Goal: Task Accomplishment & Management: Complete application form

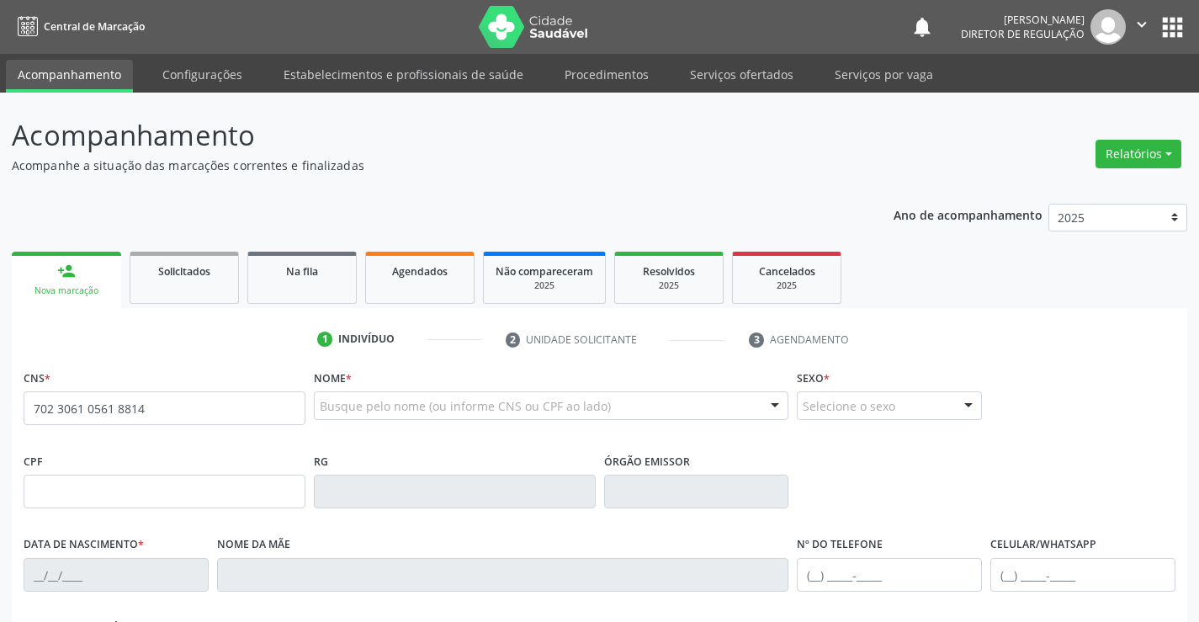
type input "702 3061 0561 8814"
type input "5322250"
type input "[DATE]"
type input "S/N"
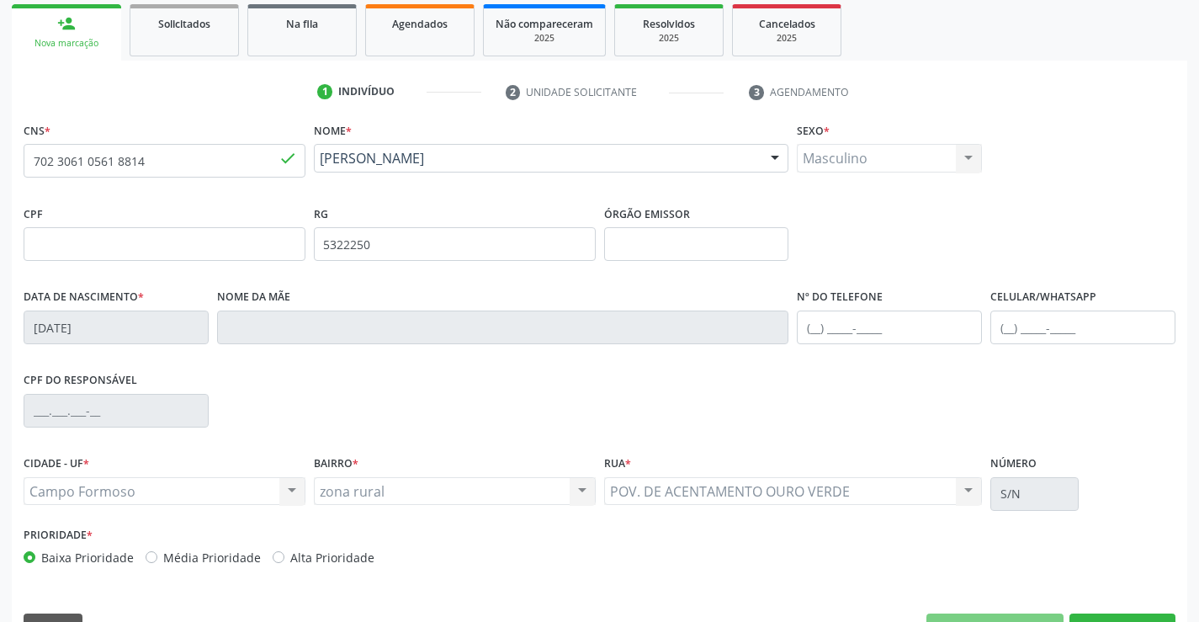
scroll to position [252, 0]
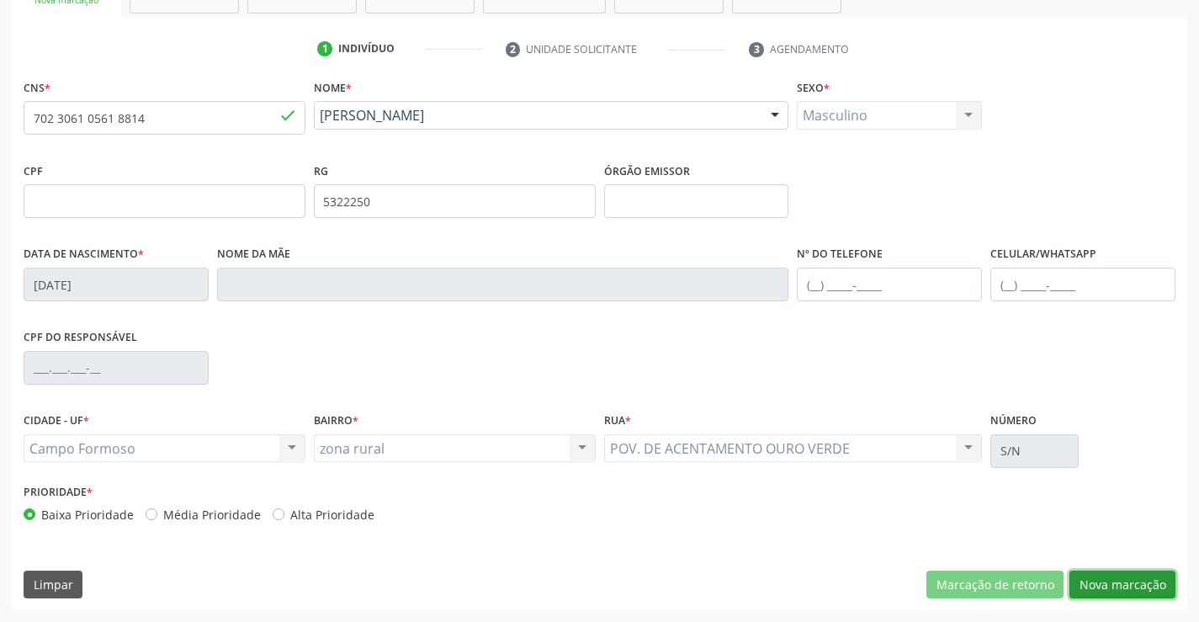
drag, startPoint x: 1086, startPoint y: 585, endPoint x: 1030, endPoint y: 542, distance: 70.7
click at [1087, 585] on button "Nova marcação" at bounding box center [1122, 584] width 106 height 29
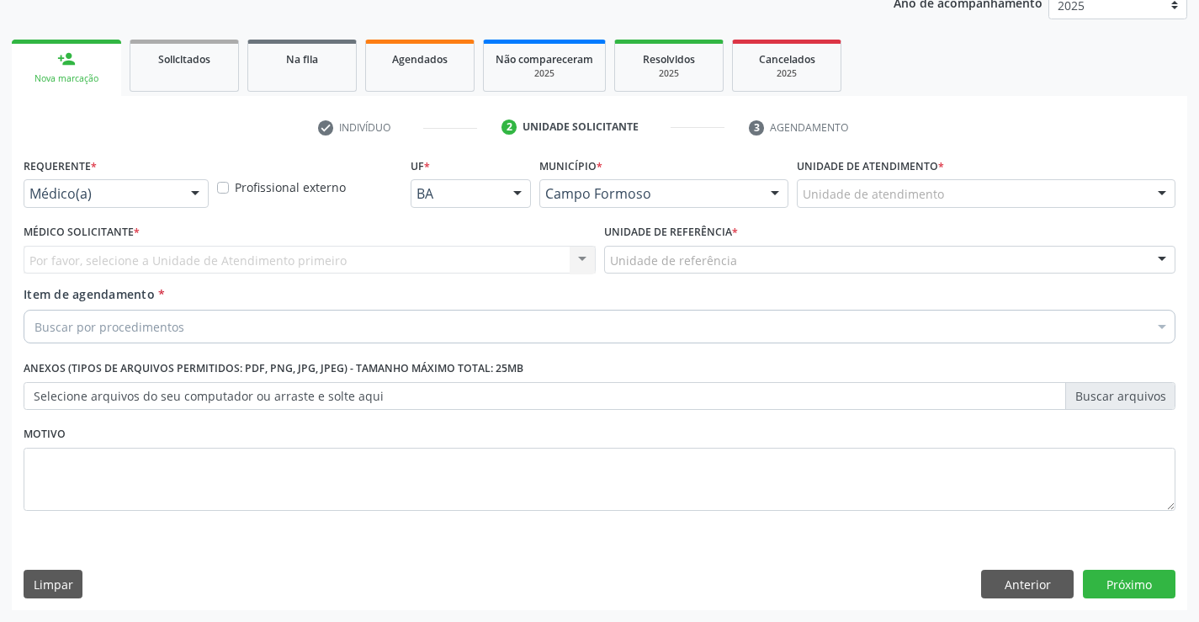
scroll to position [212, 0]
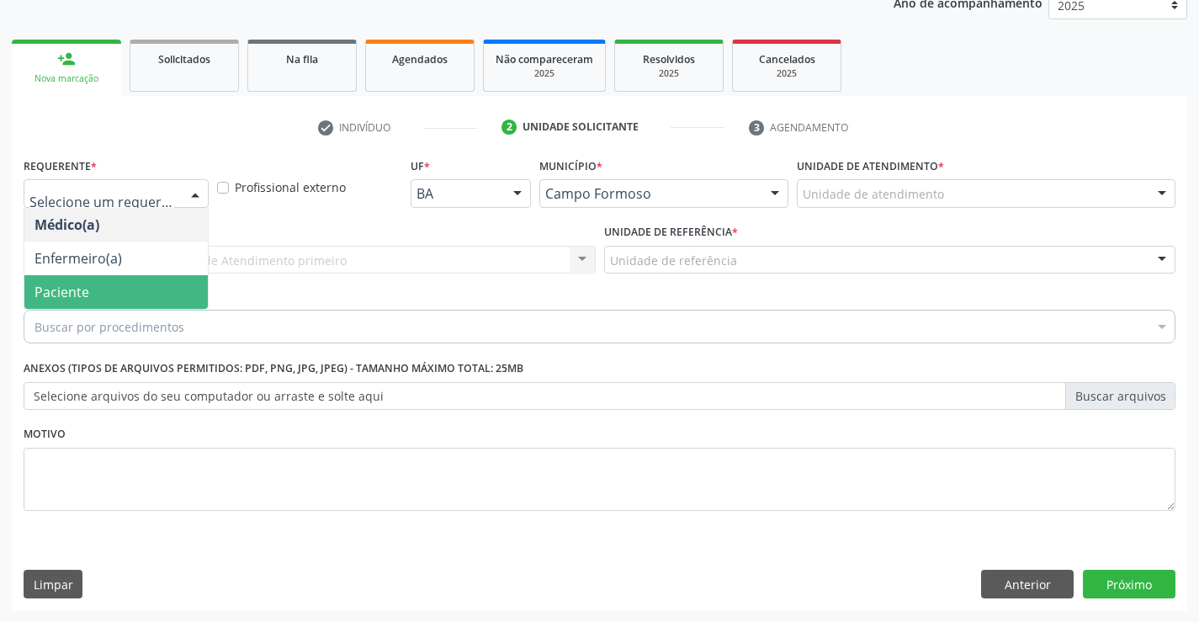
drag, startPoint x: 177, startPoint y: 292, endPoint x: 289, endPoint y: 271, distance: 113.8
click at [180, 291] on span "Paciente" at bounding box center [115, 292] width 183 height 34
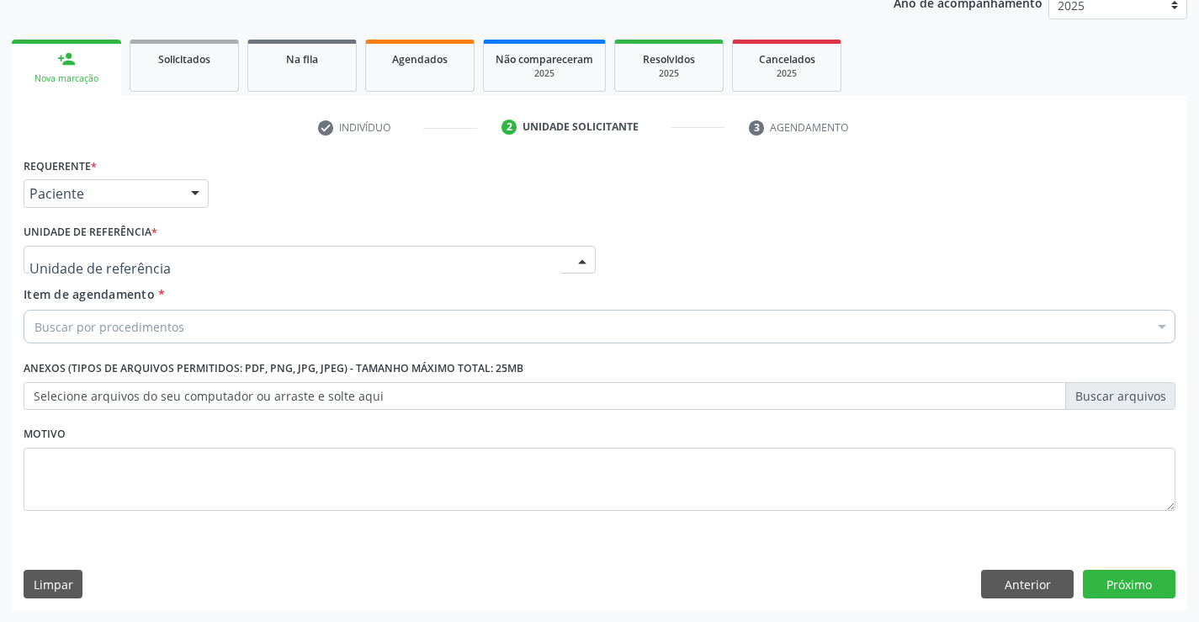
click at [292, 270] on div at bounding box center [310, 260] width 572 height 29
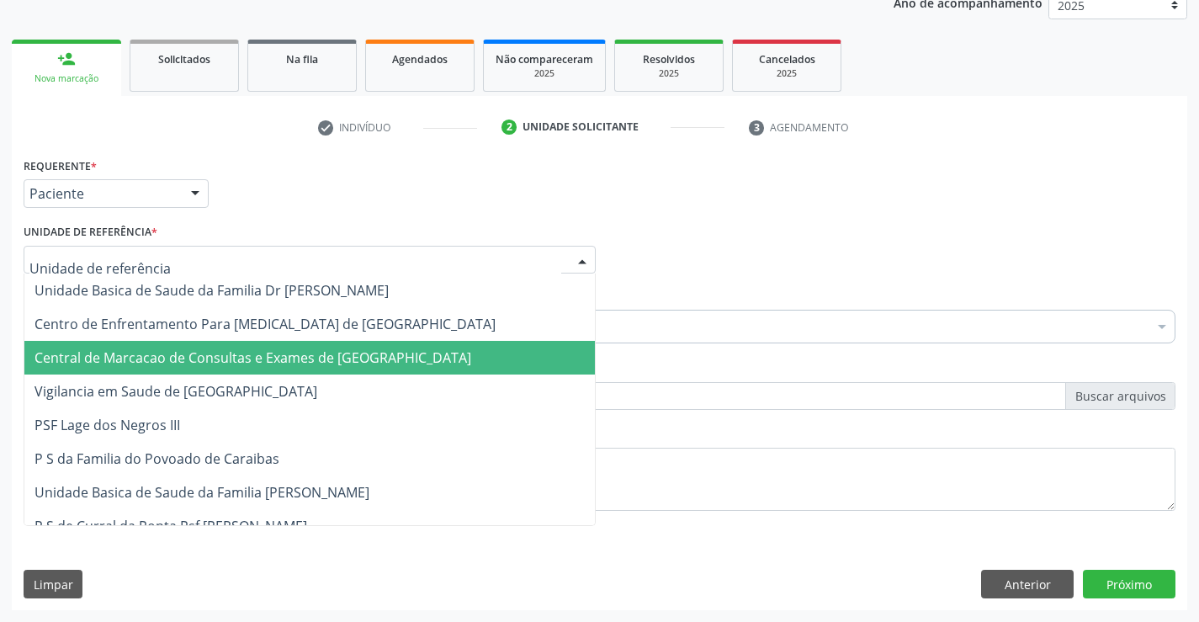
click at [307, 346] on span "Central de Marcacao de Consultas e Exames de [GEOGRAPHIC_DATA]" at bounding box center [309, 358] width 570 height 34
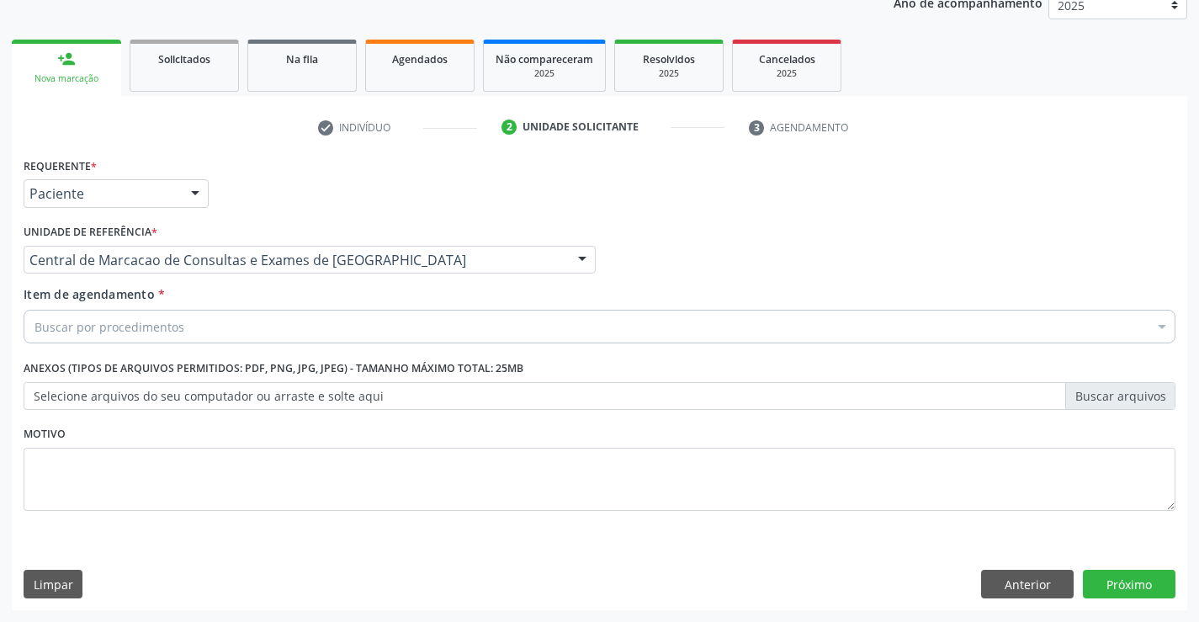
click at [315, 322] on div "Buscar por procedimentos" at bounding box center [600, 327] width 1152 height 34
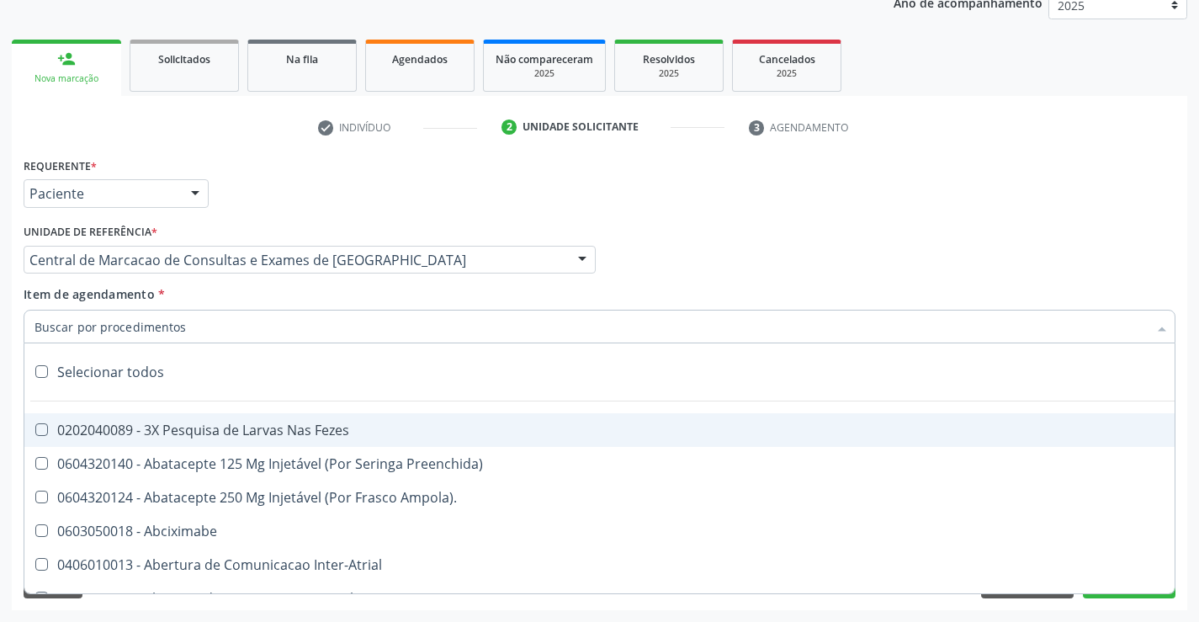
type input "x"
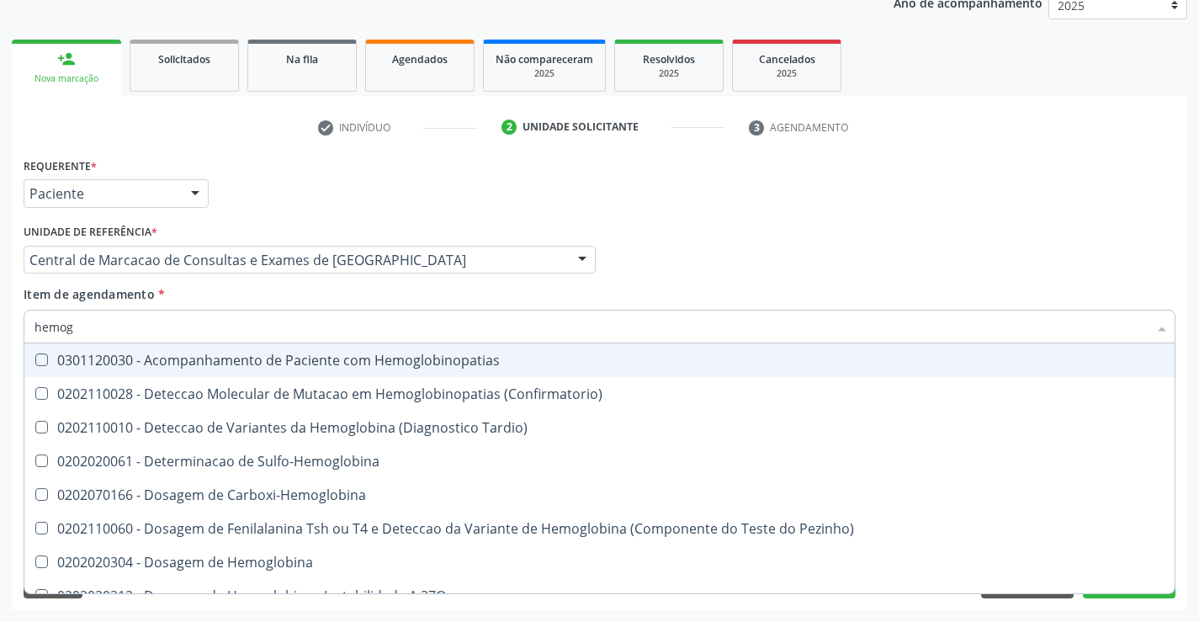
type input "hemogr"
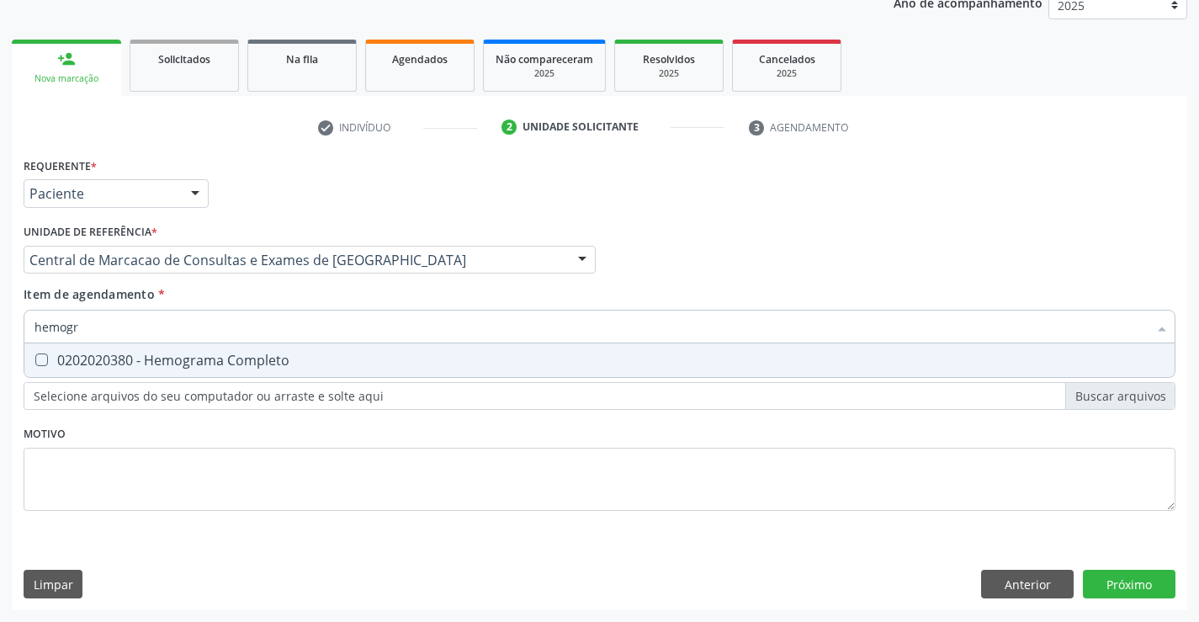
click at [245, 366] on div "0202020380 - Hemograma Completo" at bounding box center [599, 359] width 1130 height 13
checkbox Completo "true"
type input "hemogr"
click at [252, 296] on div "Item de agendamento * hemogr Desfazer seleção 0202020380 - Hemograma Completo N…" at bounding box center [600, 311] width 1152 height 53
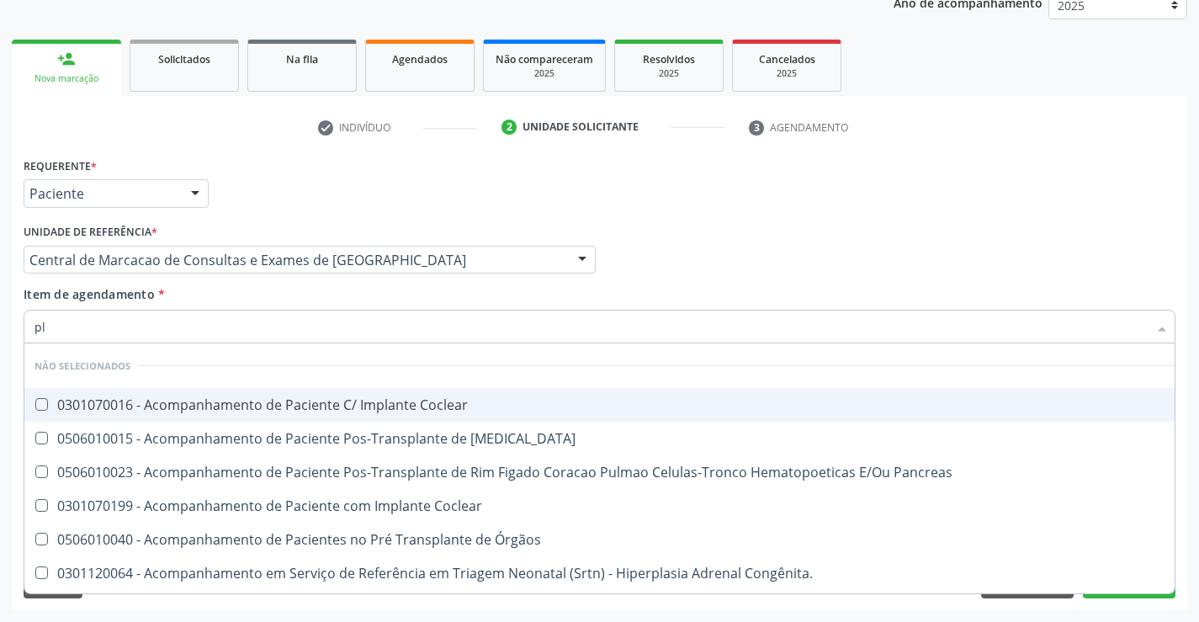
type input "pla"
checkbox Coclear "false"
type input "plaq"
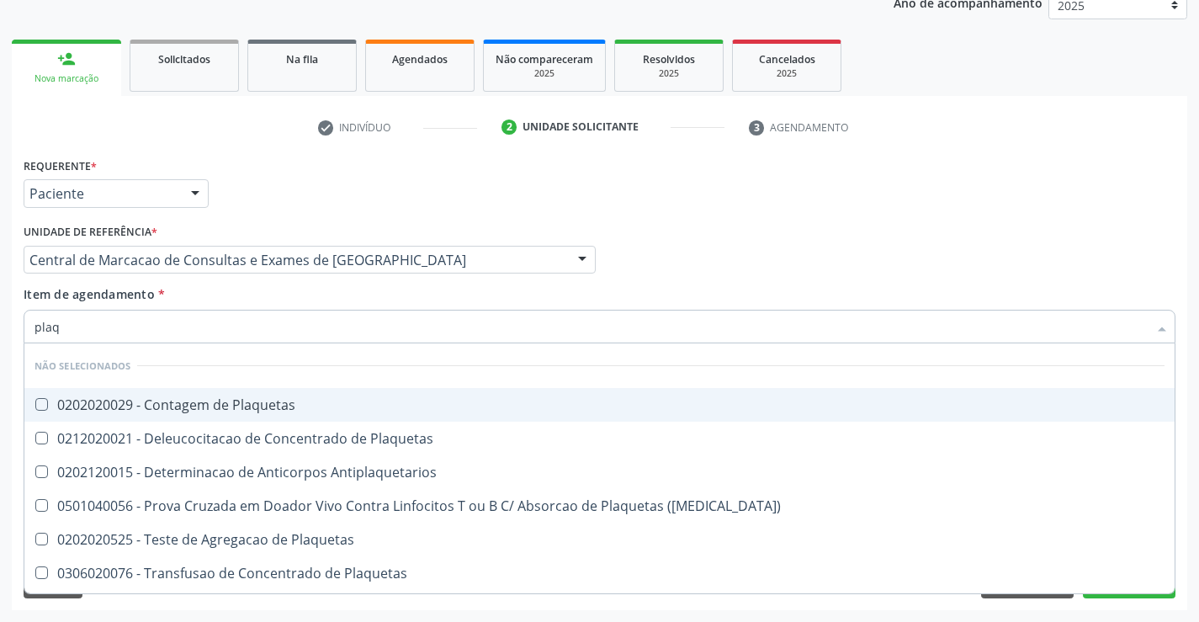
click at [246, 405] on div "0202020029 - Contagem de Plaquetas" at bounding box center [599, 404] width 1130 height 13
checkbox Plaquetas "true"
type input "plaq"
click at [241, 286] on div "Item de agendamento * plaq Desfazer seleção Não selecionados 0202020029 - Conta…" at bounding box center [600, 311] width 1152 height 53
checkbox Plaquetas "true"
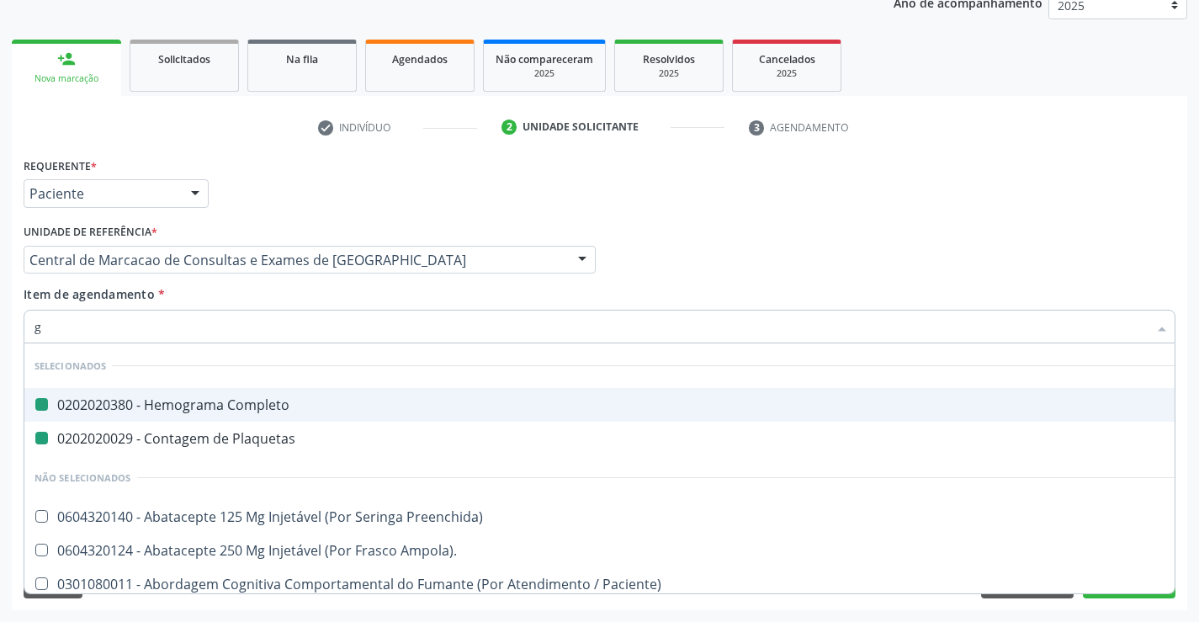
type input "gl"
checkbox Completo "false"
checkbox Plaquetas "false"
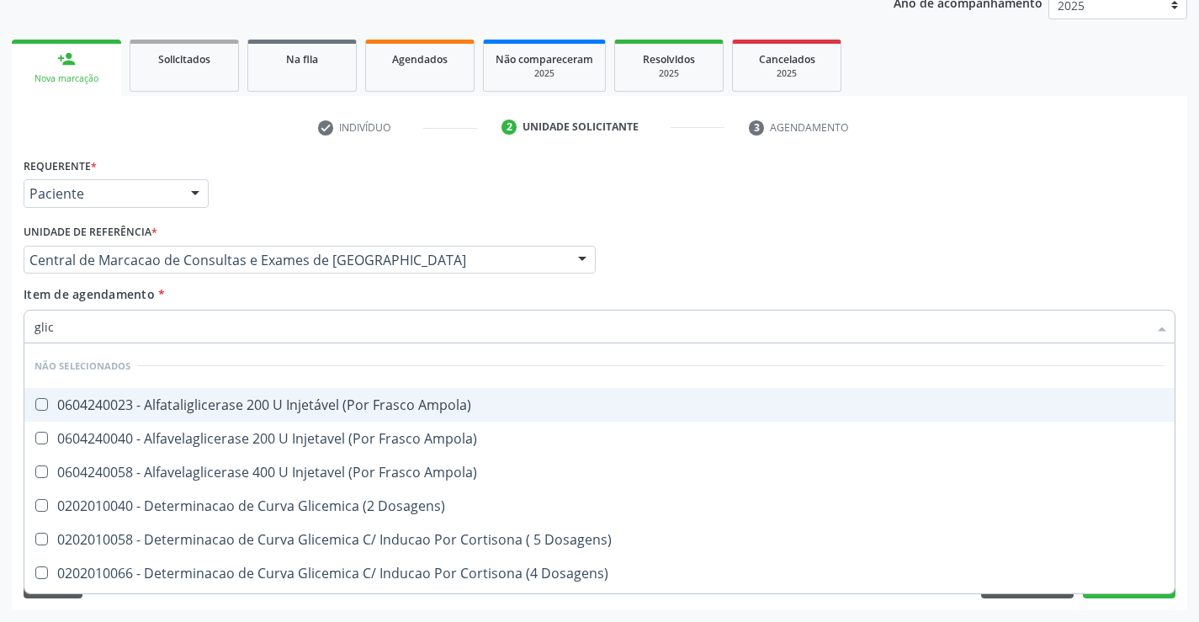
type input "glico"
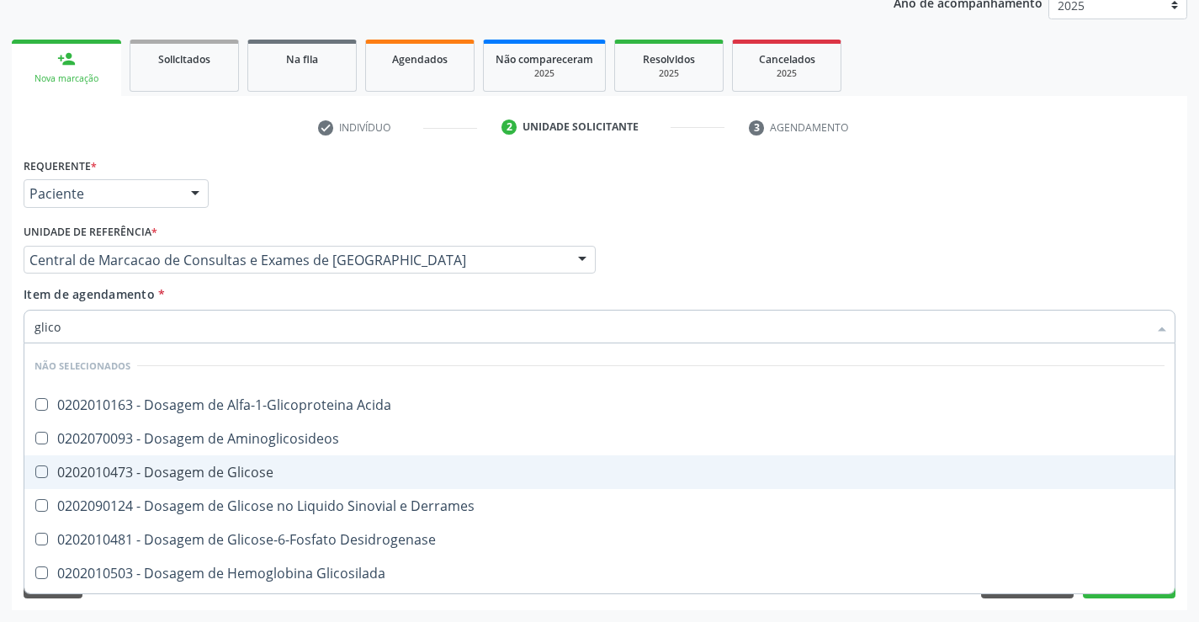
click at [220, 466] on div "0202010473 - Dosagem de Glicose" at bounding box center [599, 471] width 1130 height 13
checkbox Glicose "true"
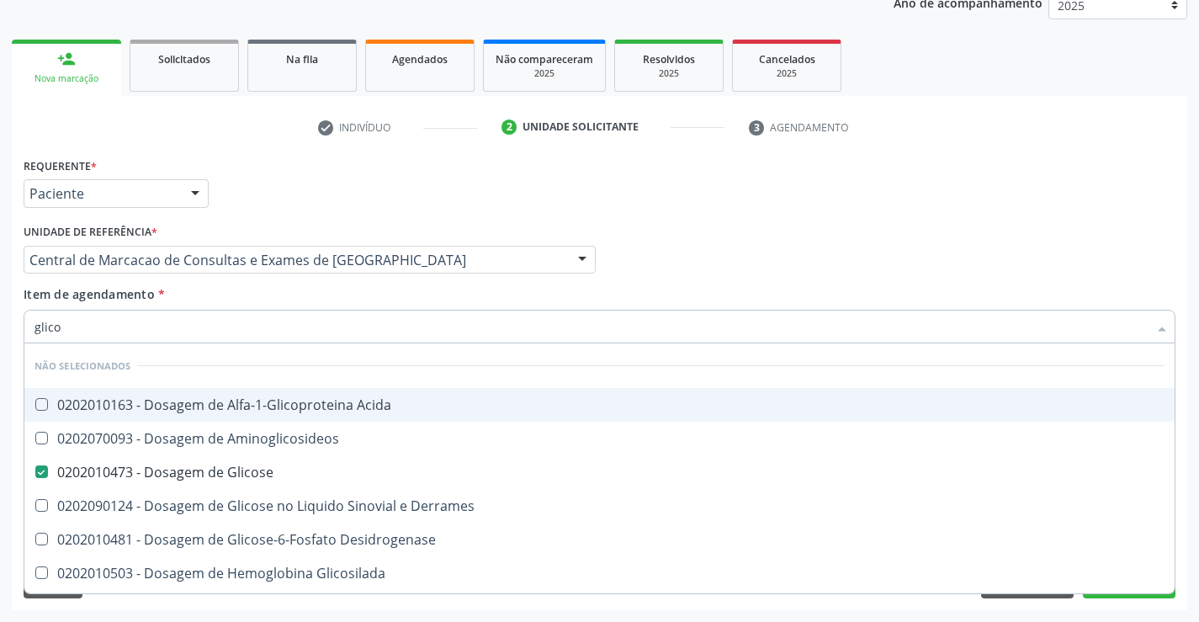
type input "glico"
click at [228, 299] on div "Item de agendamento * glico Desfazer seleção Não selecionados 0202010163 - Dosa…" at bounding box center [600, 311] width 1152 height 53
checkbox Acida "true"
checkbox Aminoglicosideos "true"
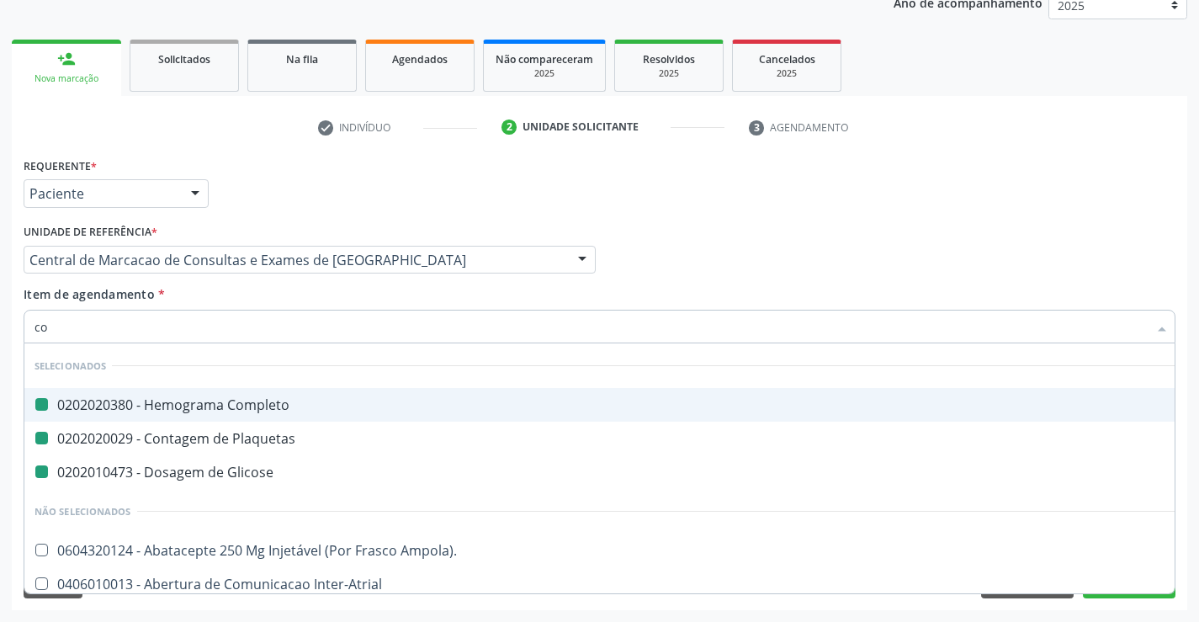
type input "col"
checkbox Completo "false"
checkbox Plaquetas "false"
checkbox Glicose "false"
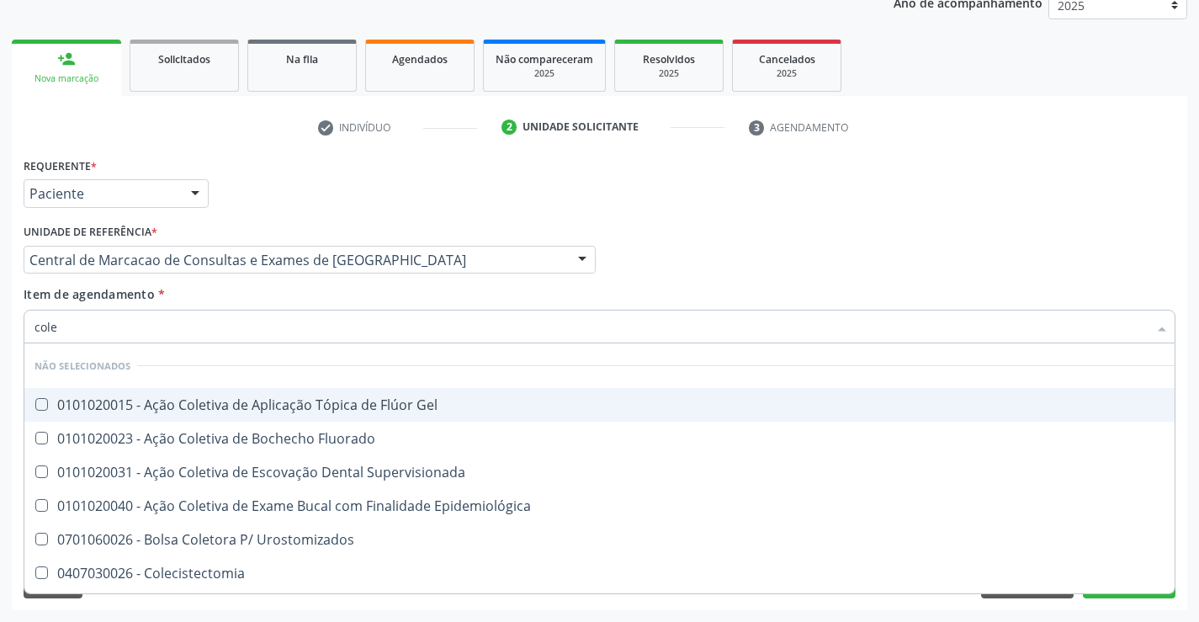
type input "coles"
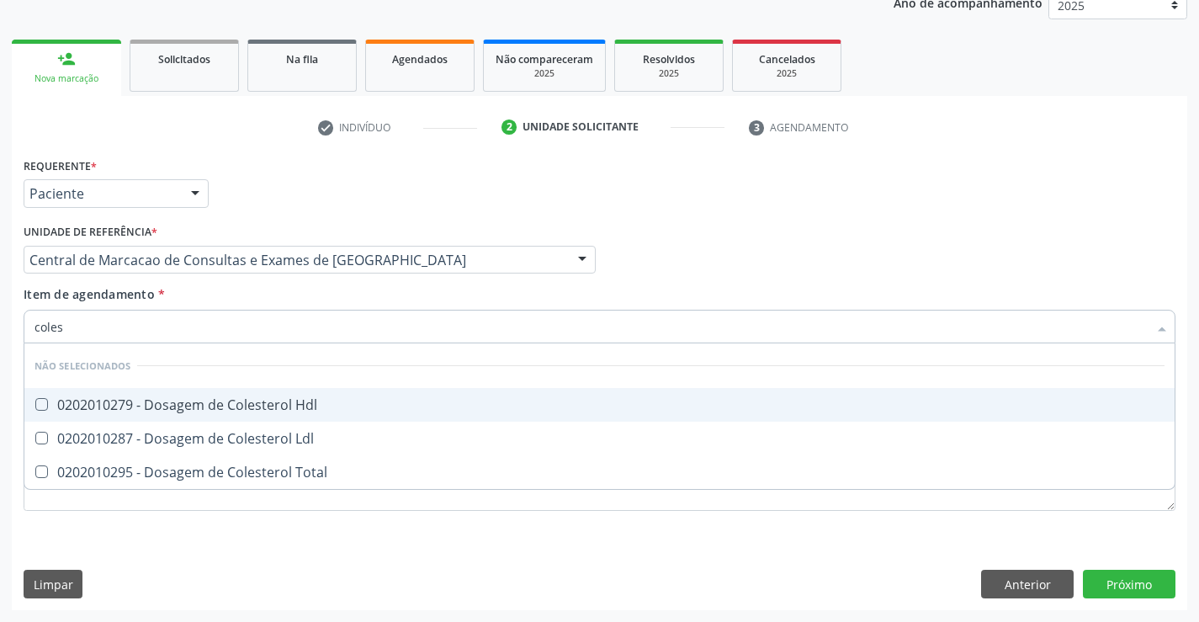
click at [220, 399] on div "0202010279 - Dosagem de Colesterol Hdl" at bounding box center [599, 404] width 1130 height 13
checkbox Hdl "true"
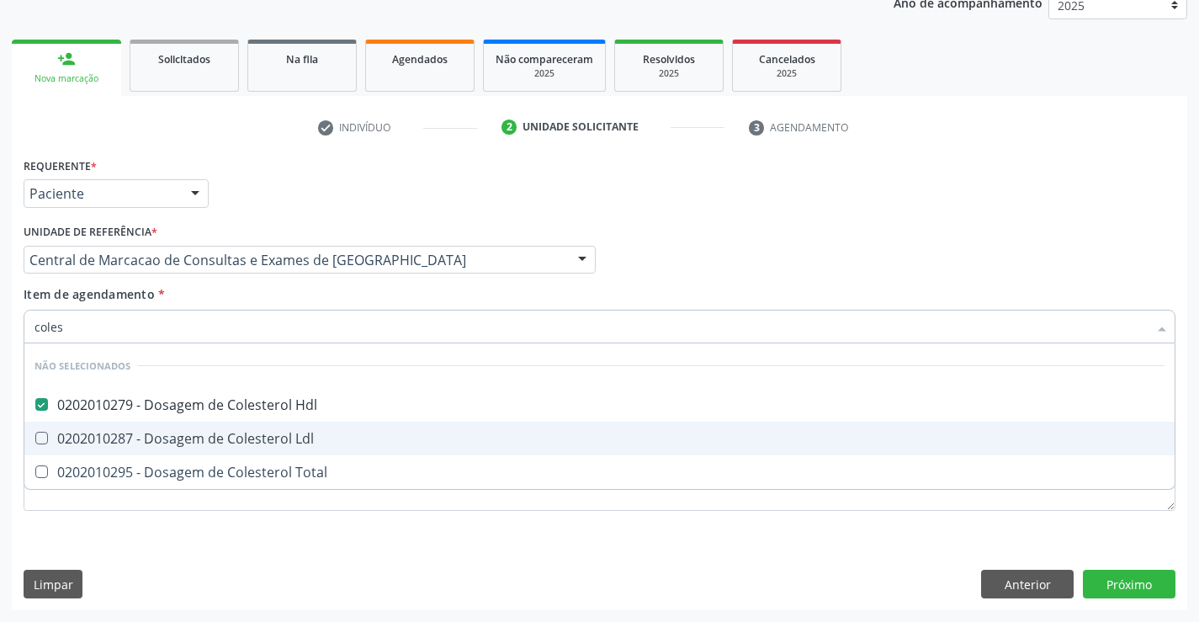
click at [213, 432] on div "0202010287 - Dosagem de Colesterol Ldl" at bounding box center [599, 438] width 1130 height 13
checkbox Ldl "true"
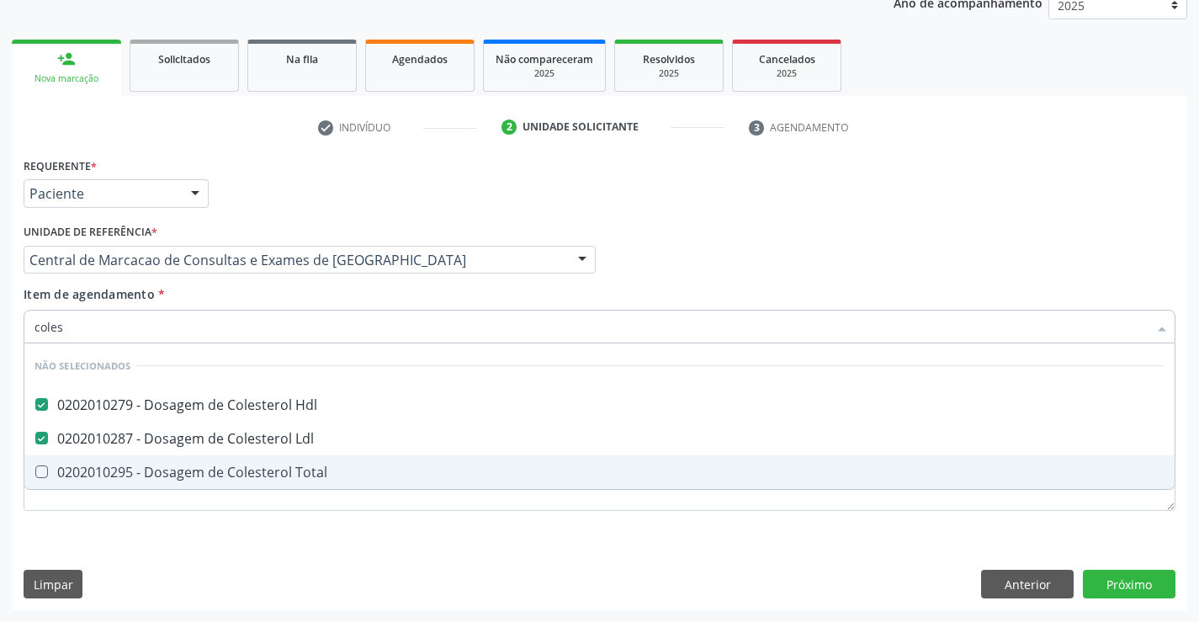
click at [218, 458] on span "0202010295 - Dosagem de Colesterol Total" at bounding box center [599, 472] width 1150 height 34
checkbox Total "true"
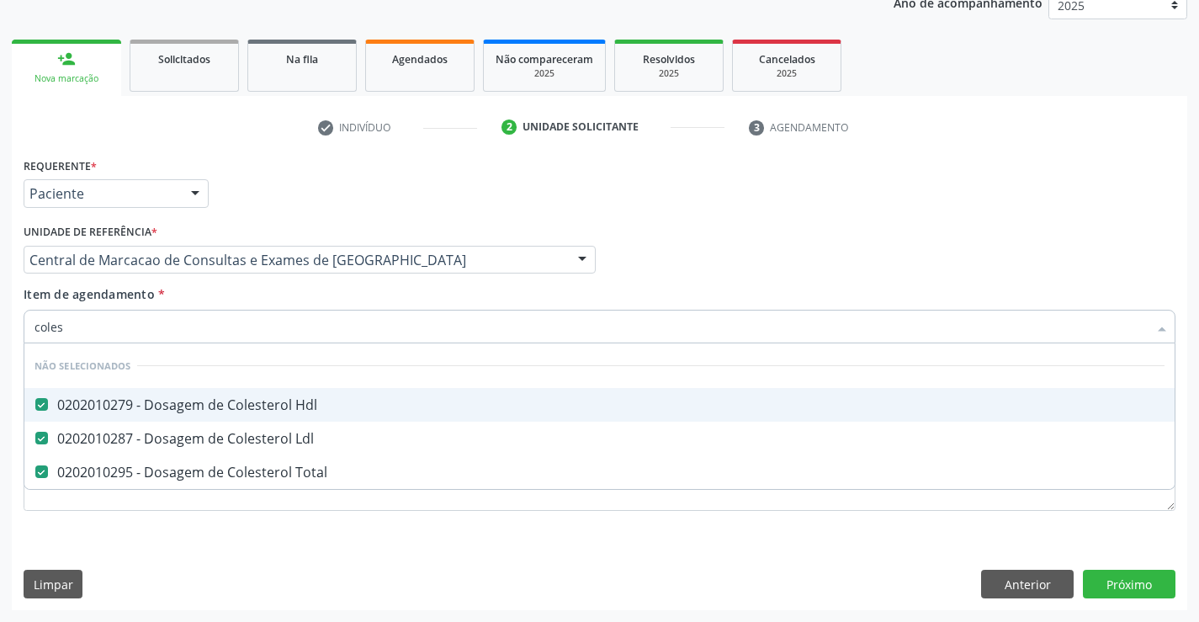
click at [227, 297] on div "Item de agendamento * coles Desfazer seleção Não selecionados 0202010279 - Dosa…" at bounding box center [600, 311] width 1152 height 53
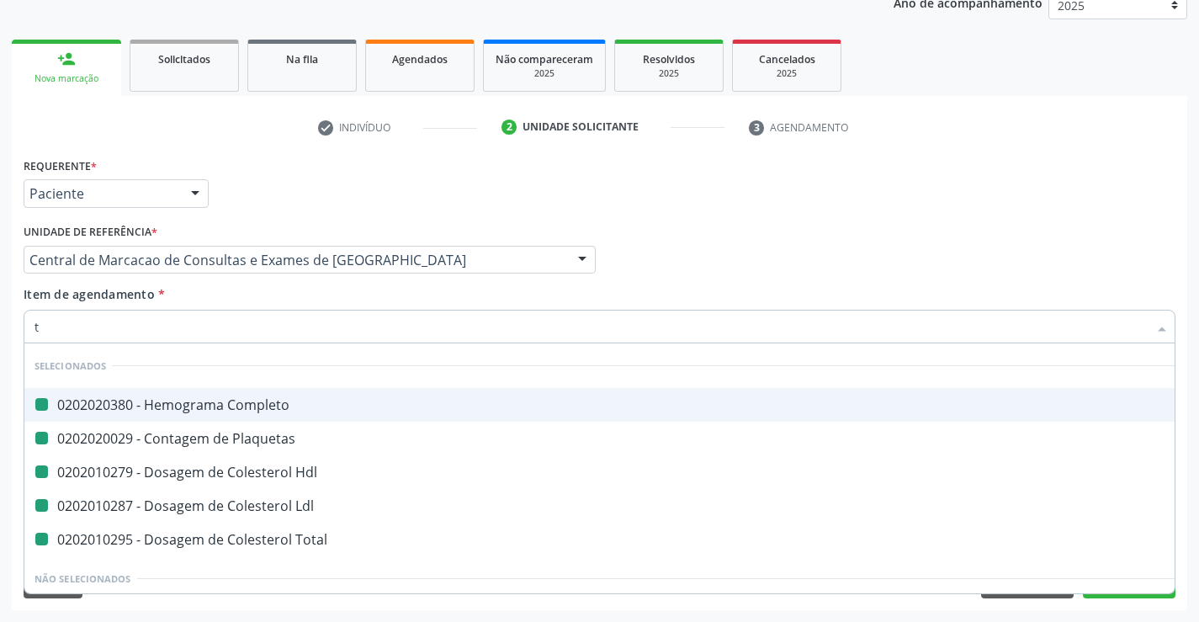
type input "tr"
checkbox Completo "false"
checkbox Plaquetas "false"
checkbox Hdl "false"
checkbox Ldl "false"
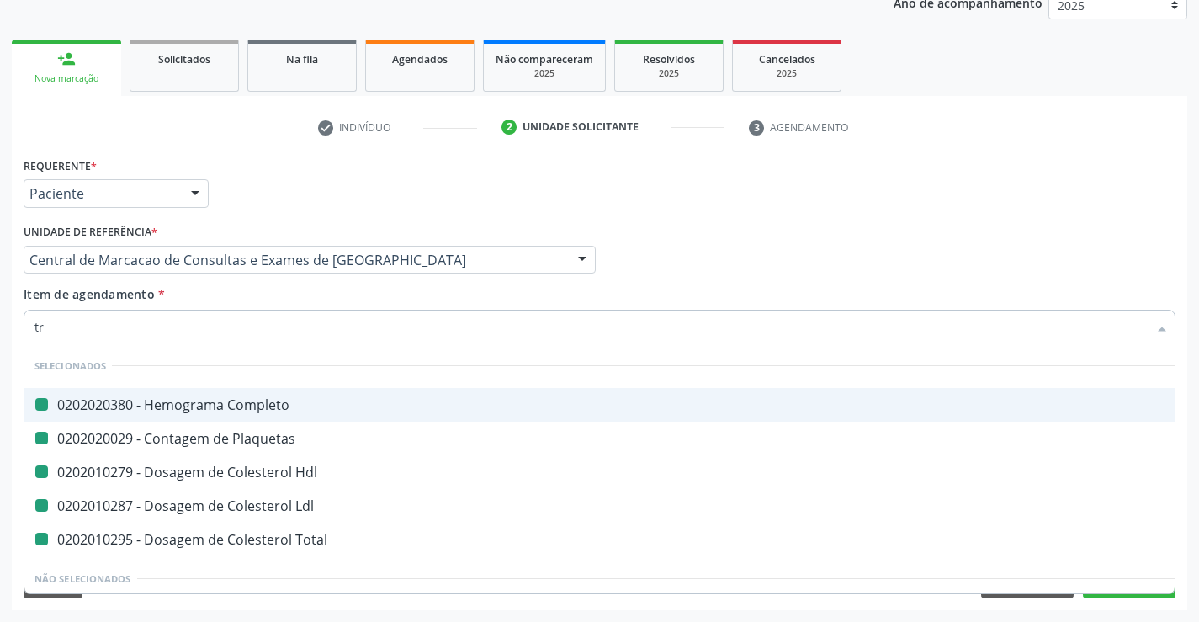
checkbox Total "false"
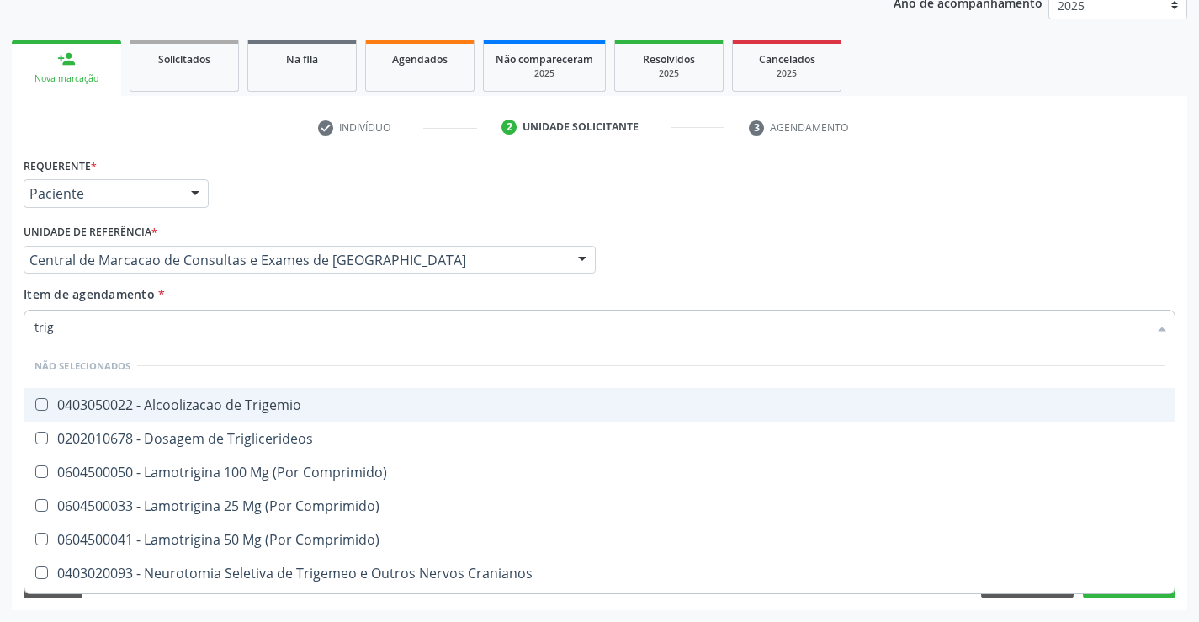
type input "trigl"
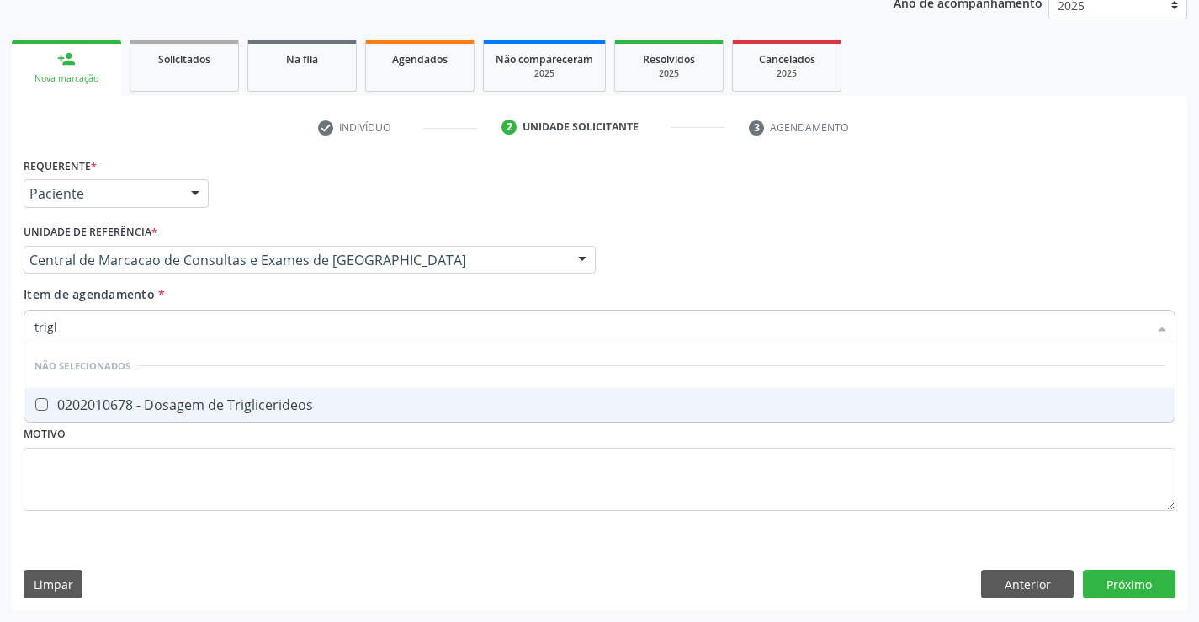
click at [238, 395] on span "0202010678 - Dosagem de Triglicerideos" at bounding box center [599, 405] width 1150 height 34
checkbox Triglicerideos "true"
click at [228, 293] on div "Item de agendamento * trigl Desfazer seleção Não selecionados 0202010678 - Dosa…" at bounding box center [600, 311] width 1152 height 53
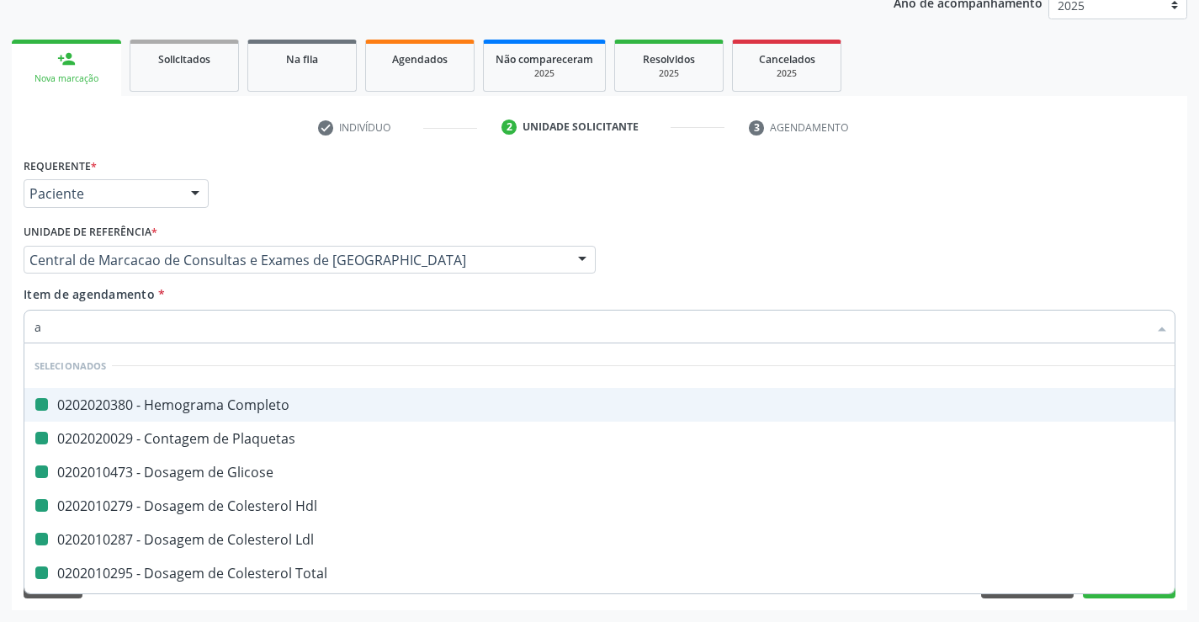
type input "ac"
checkbox Completo "false"
checkbox Plaquetas "false"
checkbox Glicose "false"
checkbox Hdl "false"
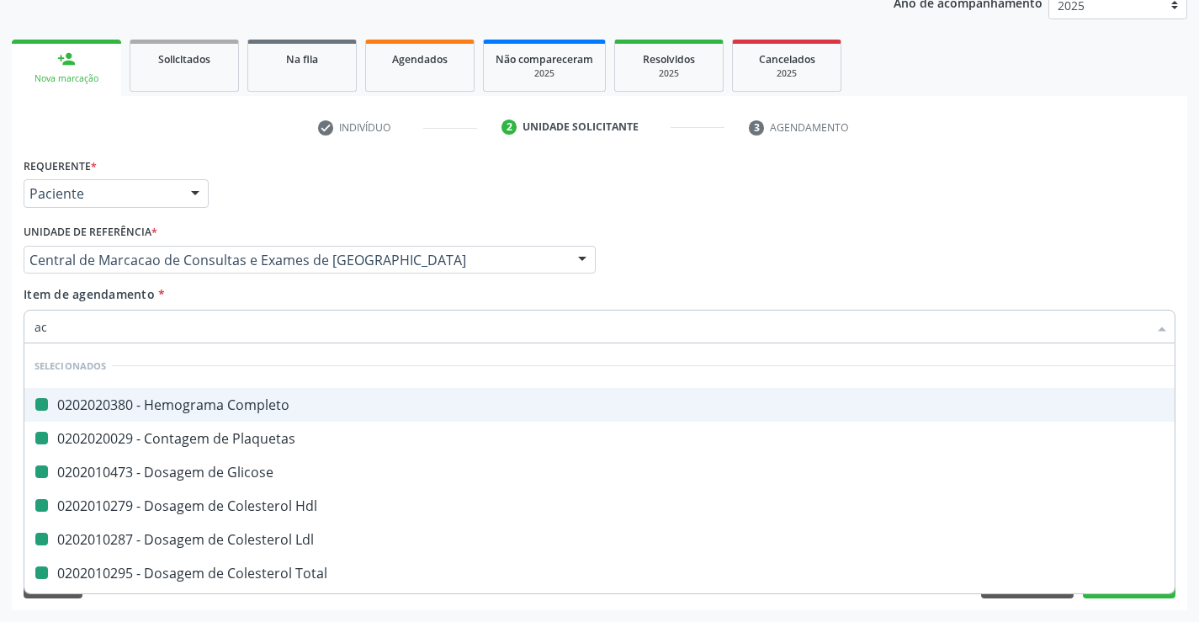
checkbox Ldl "false"
checkbox Total "false"
checkbox Triglicerideos "false"
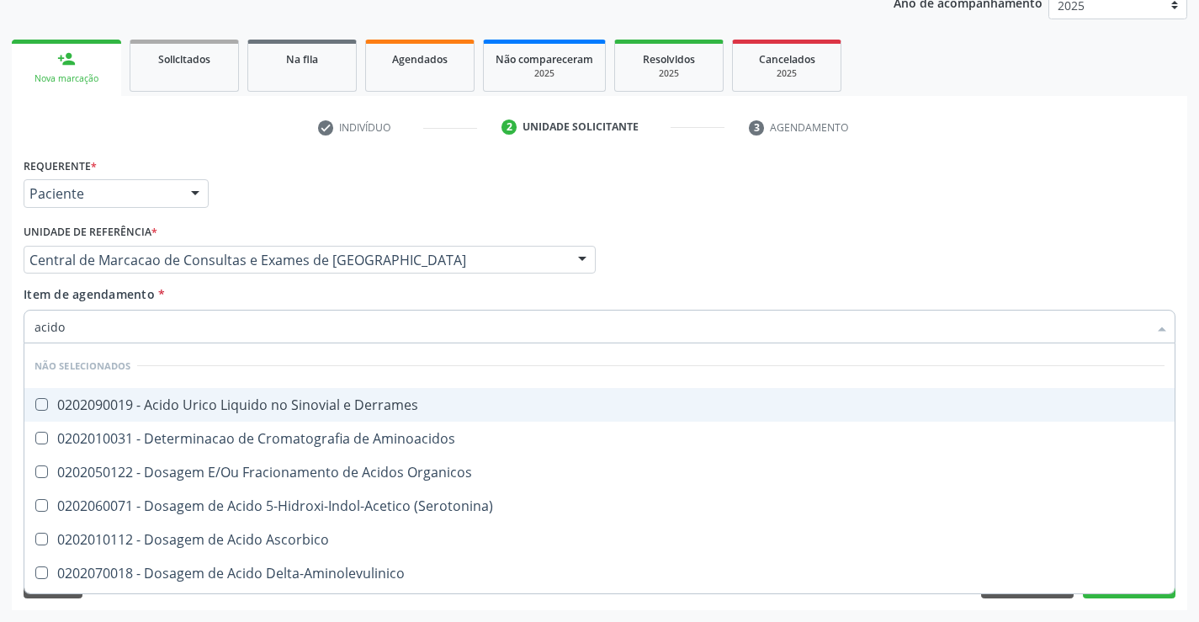
type input "acido u"
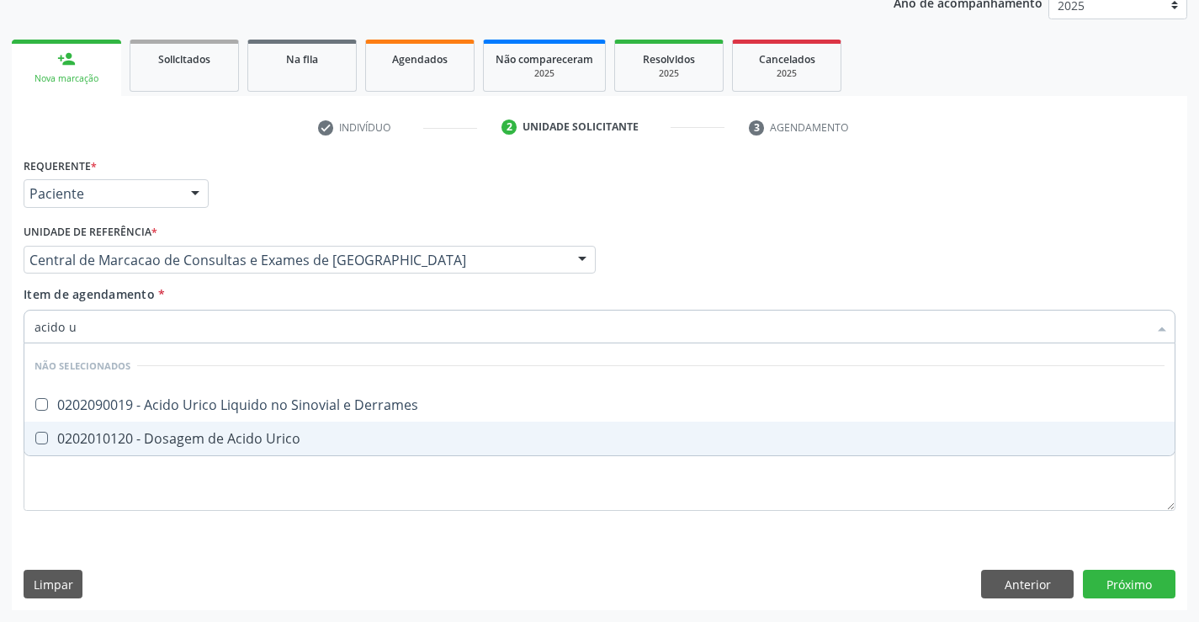
click at [204, 426] on span "0202010120 - Dosagem de Acido Urico" at bounding box center [599, 438] width 1150 height 34
checkbox Urico "true"
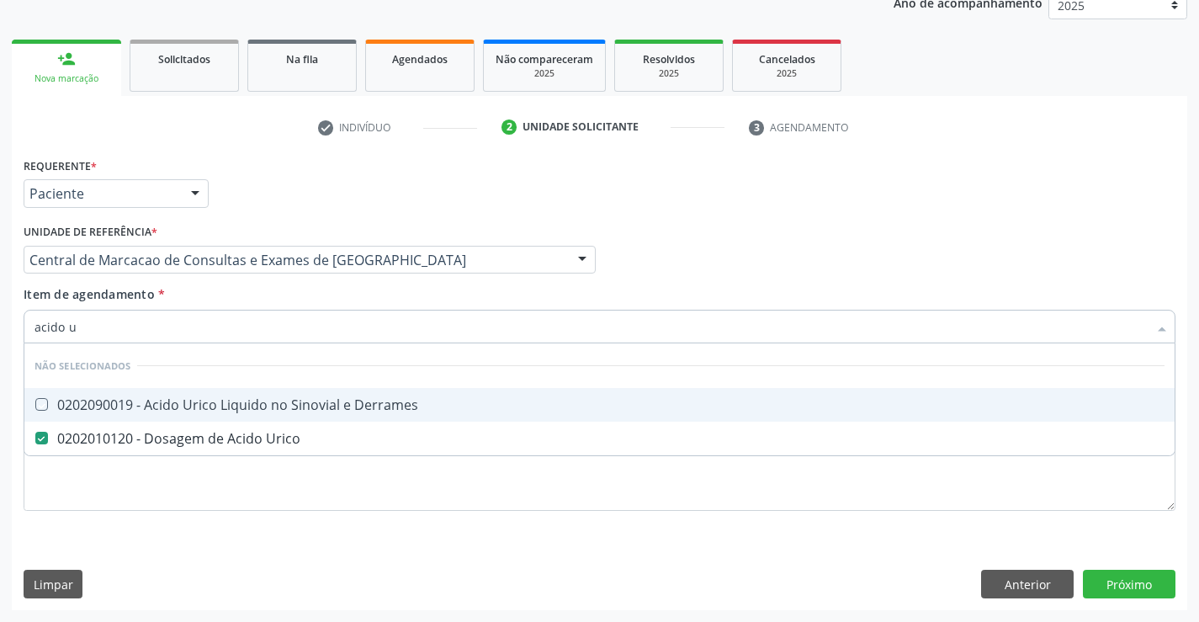
click at [236, 289] on div "Item de agendamento * acido u Desfazer seleção Não selecionados 0202090019 - Ac…" at bounding box center [600, 311] width 1152 height 53
checkbox Derrames "true"
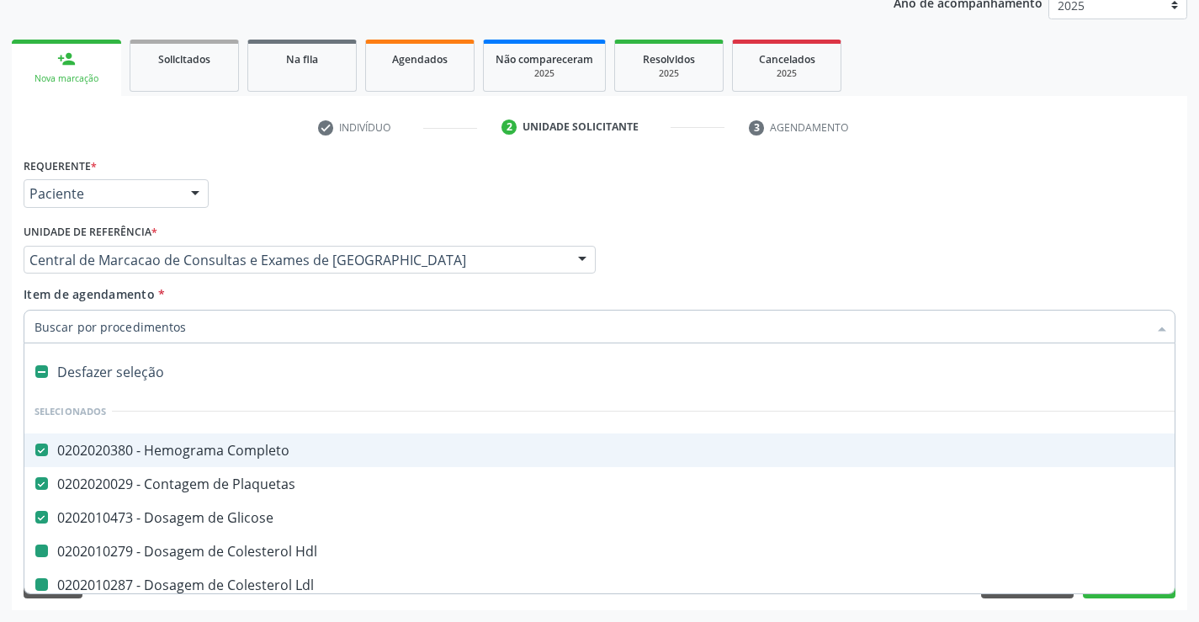
type input "u"
checkbox Hdl "false"
checkbox Ldl "false"
checkbox Total "false"
checkbox Triglicerideos "false"
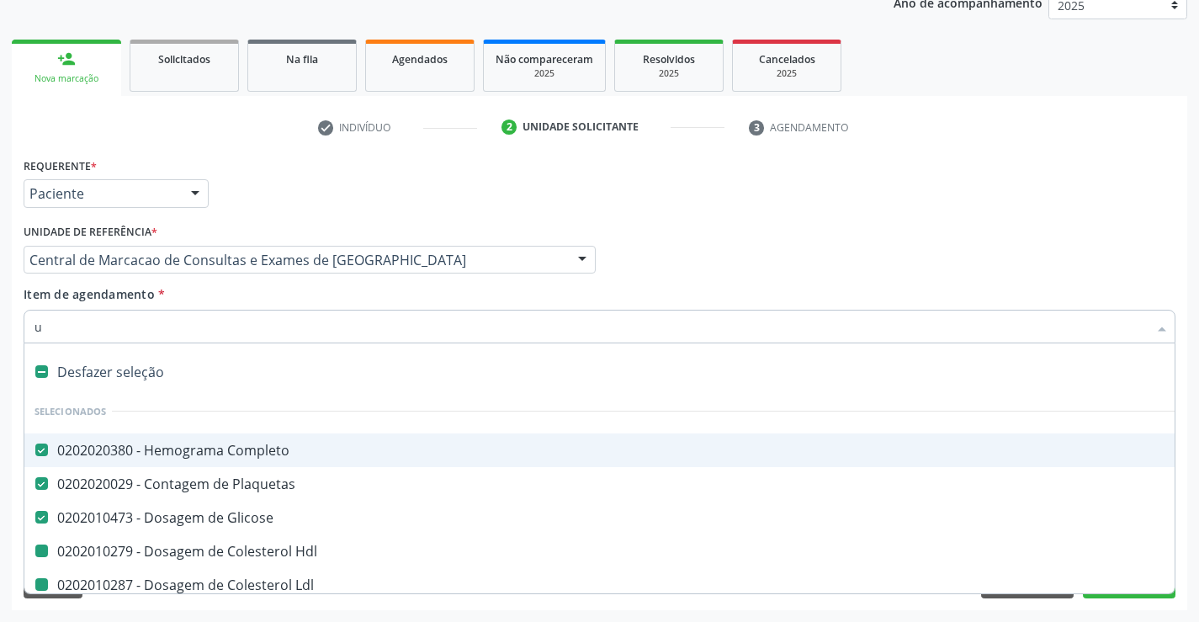
checkbox Urico "false"
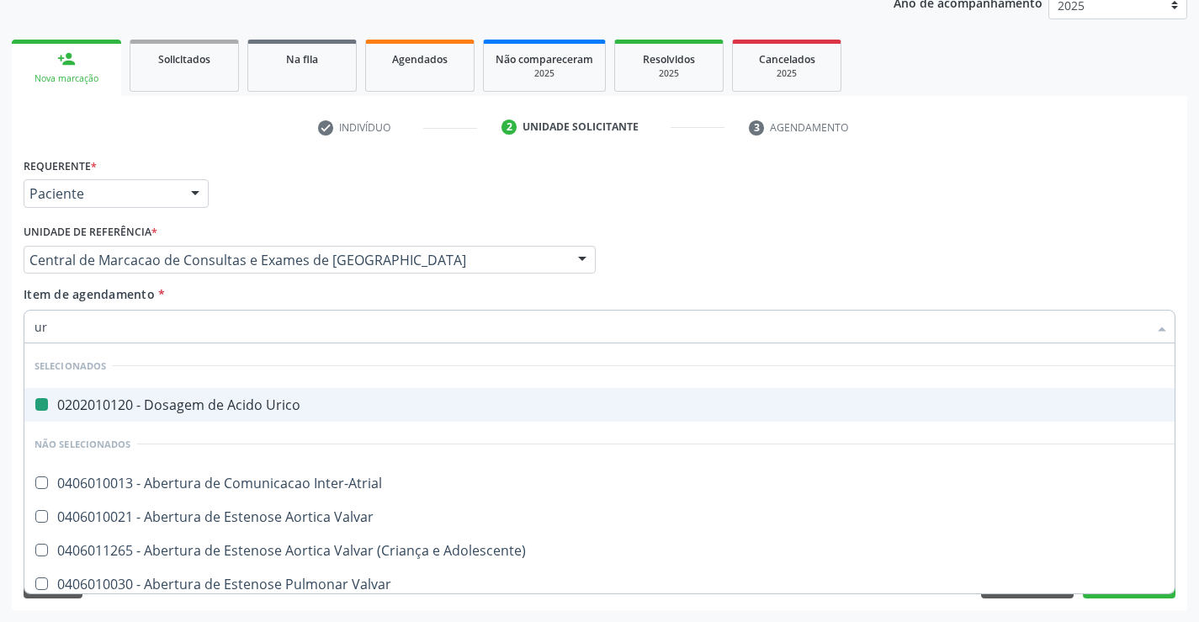
type input "ure"
checkbox Urico "false"
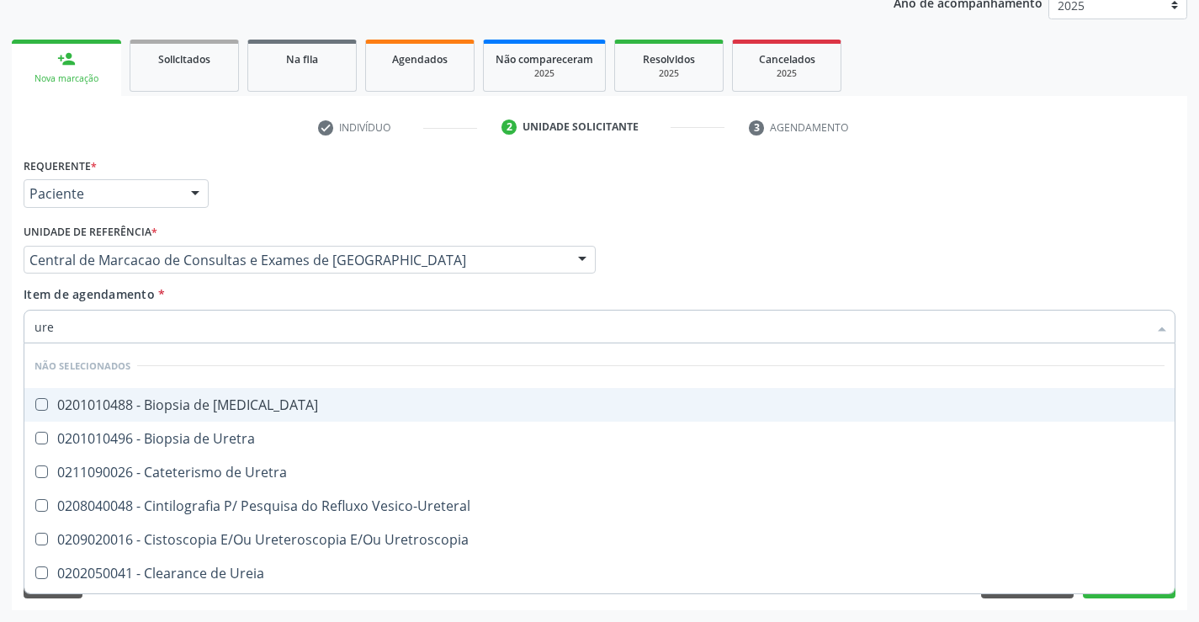
type input "urei"
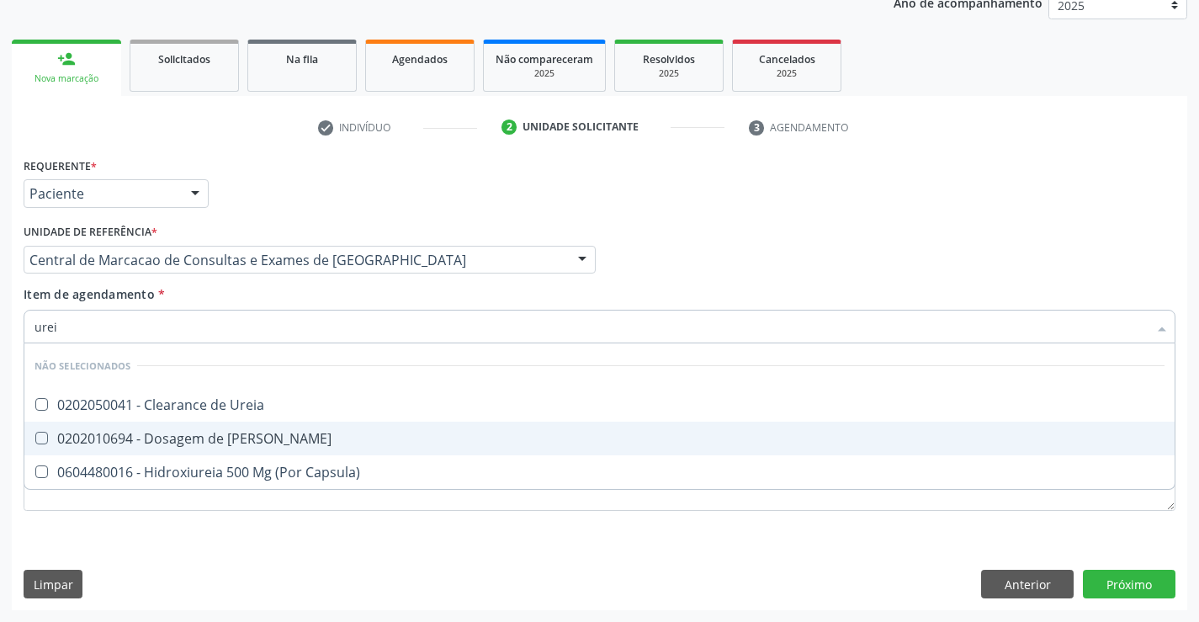
drag, startPoint x: 214, startPoint y: 440, endPoint x: 226, endPoint y: 349, distance: 91.6
click at [214, 441] on div "0202010694 - Dosagem de [PERSON_NAME]" at bounding box center [599, 438] width 1130 height 13
checkbox Ureia "true"
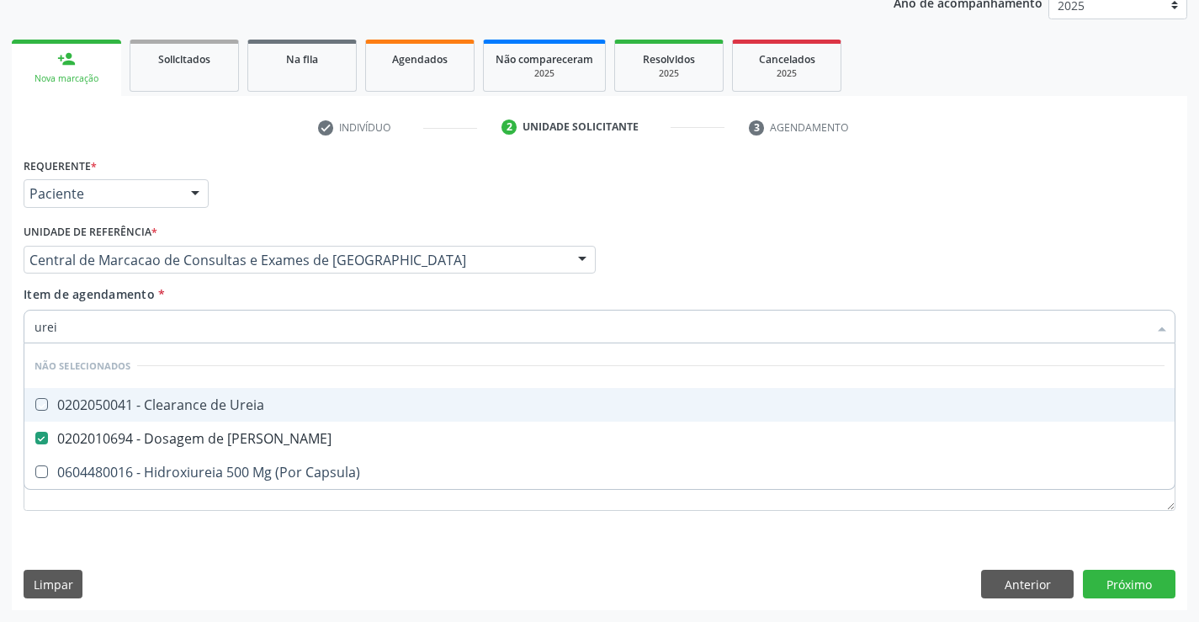
click at [226, 299] on div "Item de agendamento * urei Desfazer seleção Não selecionados 0202050041 - Clear…" at bounding box center [600, 311] width 1152 height 53
checkbox Ureia "true"
checkbox Capsula\) "true"
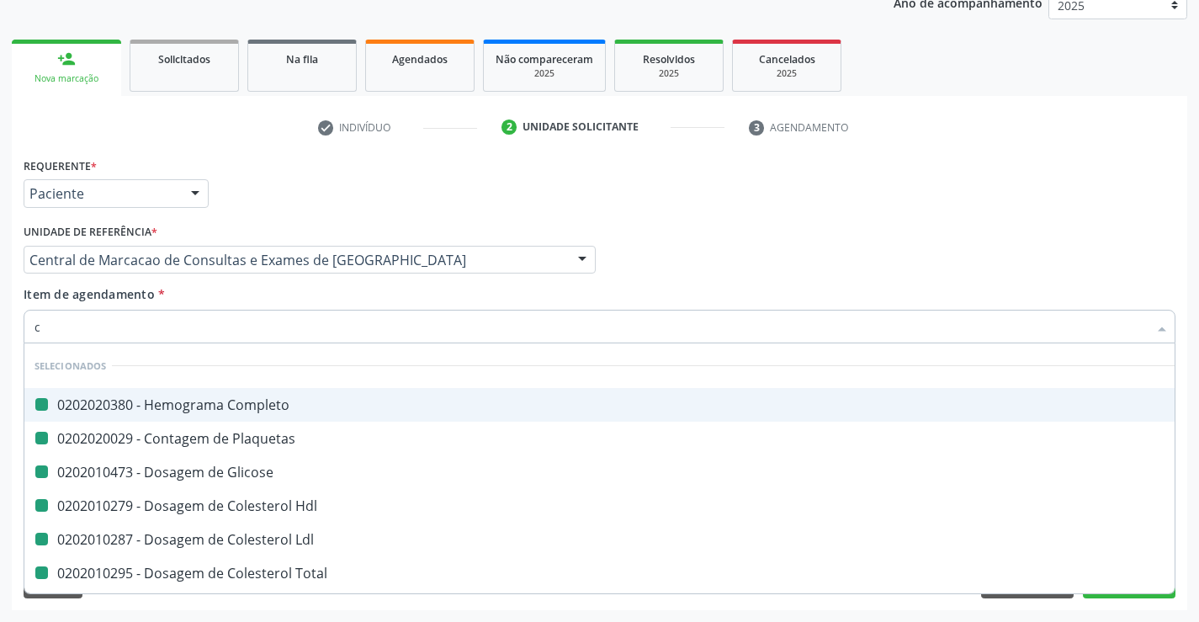
type input "cr"
checkbox Completo "false"
checkbox Glicose "false"
checkbox Plaquetas "false"
checkbox Hdl "false"
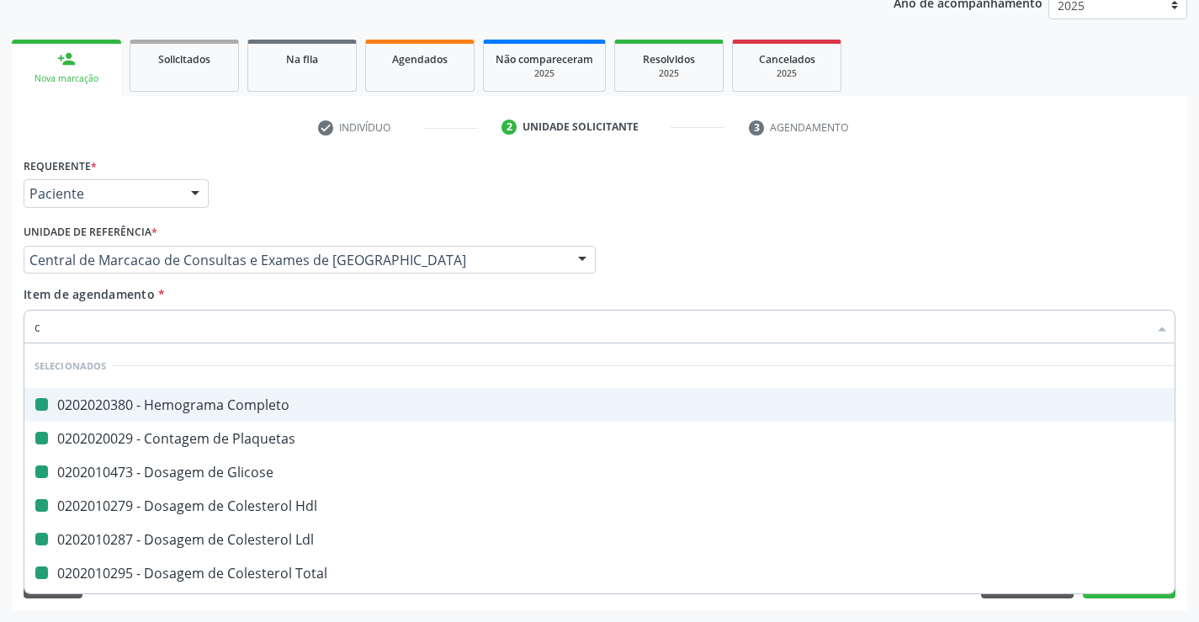
checkbox Ldl "false"
checkbox Total "false"
checkbox Triglicerideos "false"
checkbox Urico "false"
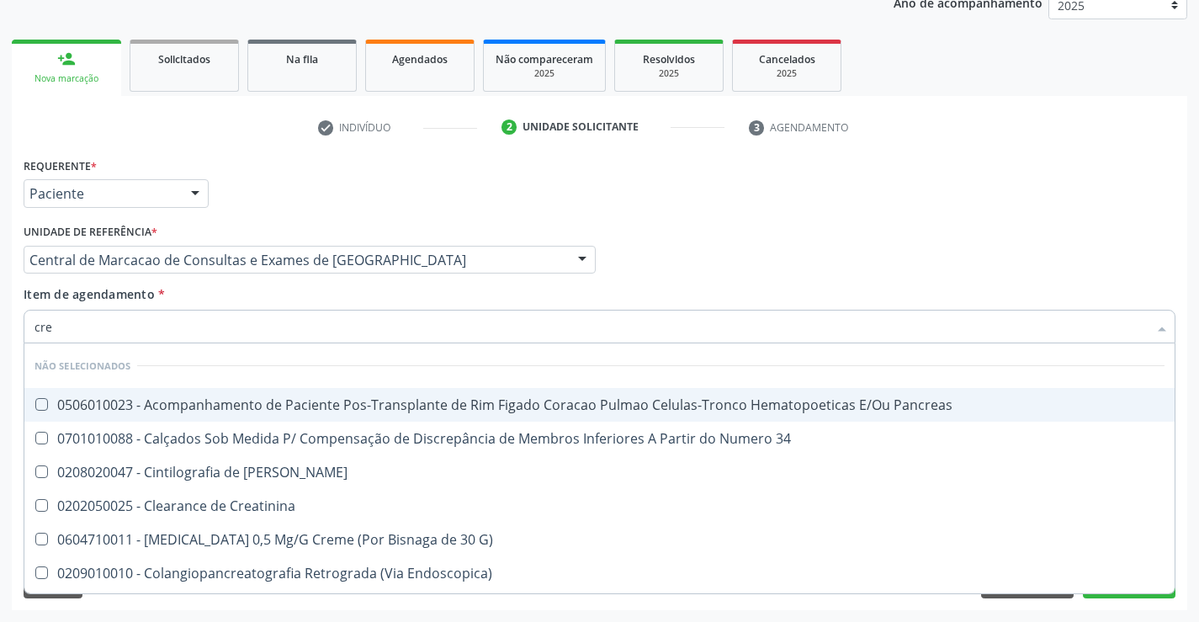
type input "crea"
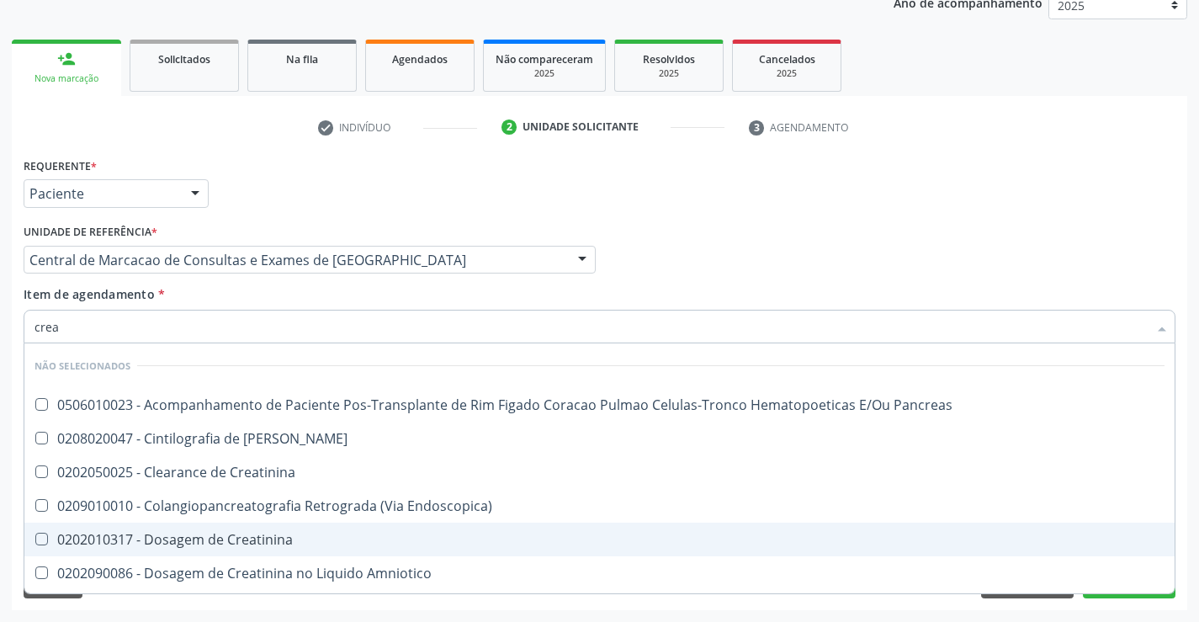
drag, startPoint x: 194, startPoint y: 544, endPoint x: 205, endPoint y: 473, distance: 72.3
click at [196, 543] on div "0202010317 - Dosagem de Creatinina" at bounding box center [599, 538] width 1130 height 13
checkbox Creatinina "true"
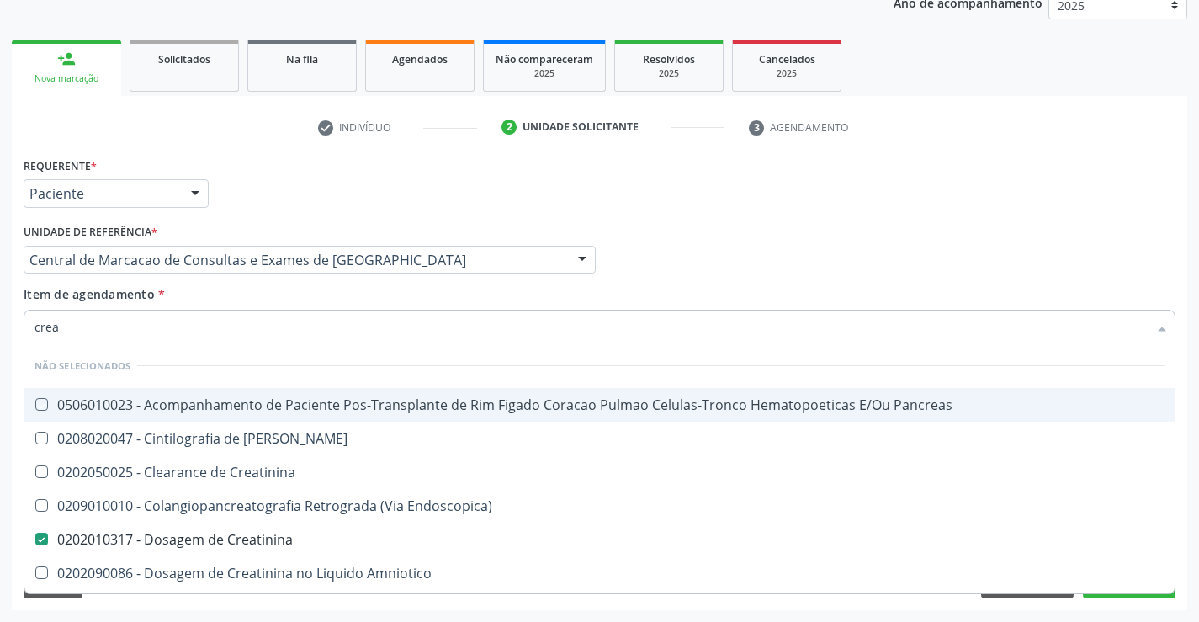
click at [222, 295] on div "Item de agendamento * crea Desfazer seleção Não selecionados 0506010023 - Acomp…" at bounding box center [600, 311] width 1152 height 53
checkbox Pancreas "true"
checkbox Creatinina "true"
checkbox Pancreas "true"
checkbox Endoscopica\) "true"
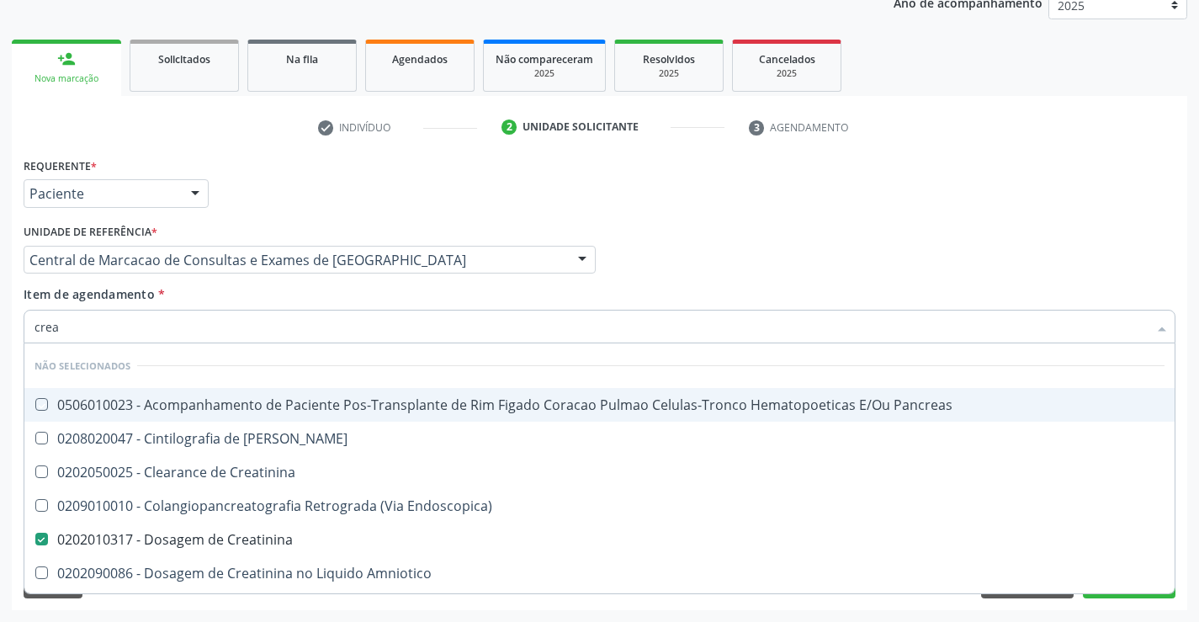
checkbox Amniotico "true"
checkbox \(Cpk\) "true"
checkbox Mb "true"
checkbox Rim "true"
checkbox Oncologia "true"
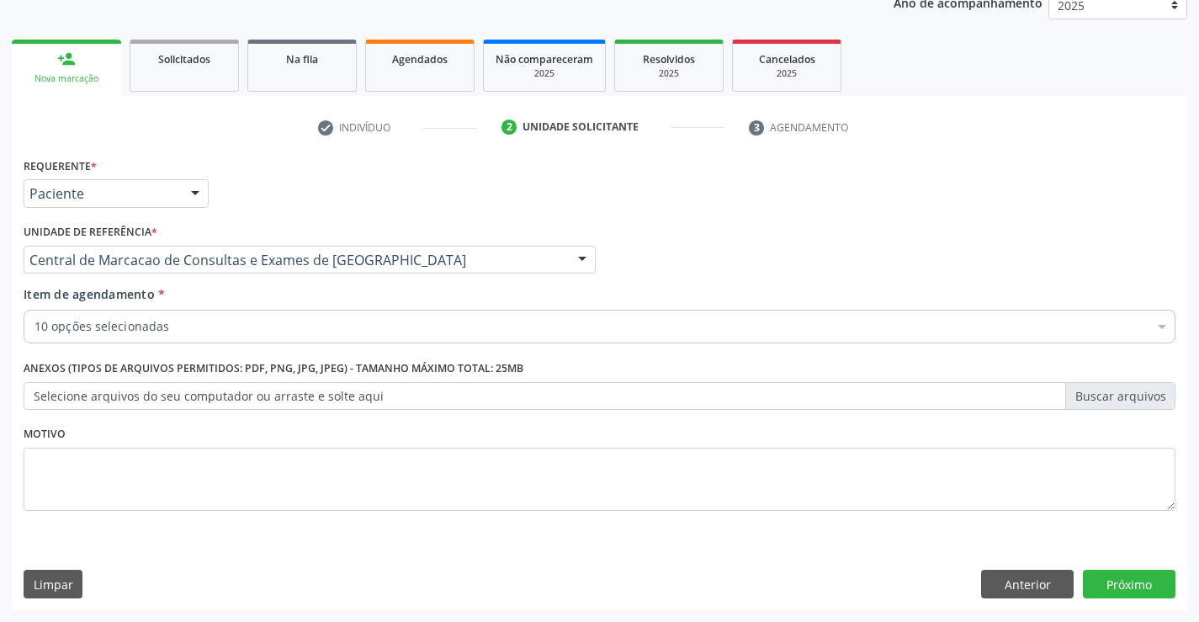
click at [208, 340] on div "10 opções selecionadas" at bounding box center [600, 327] width 1152 height 34
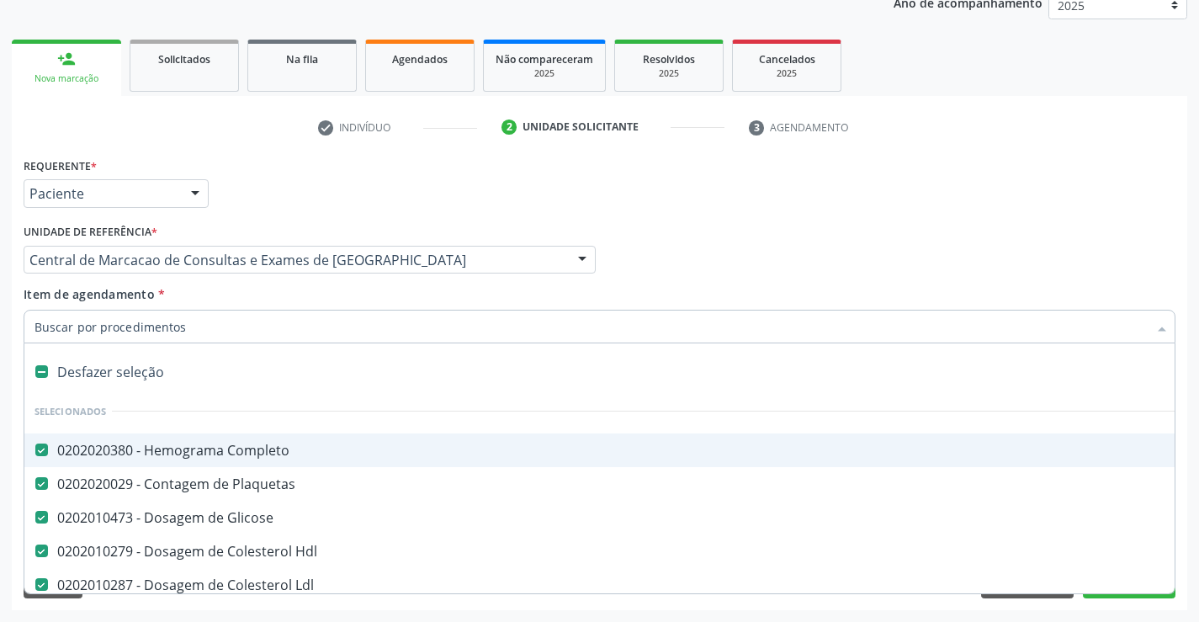
type input "t"
checkbox Creatinina "false"
checkbox Ureia "false"
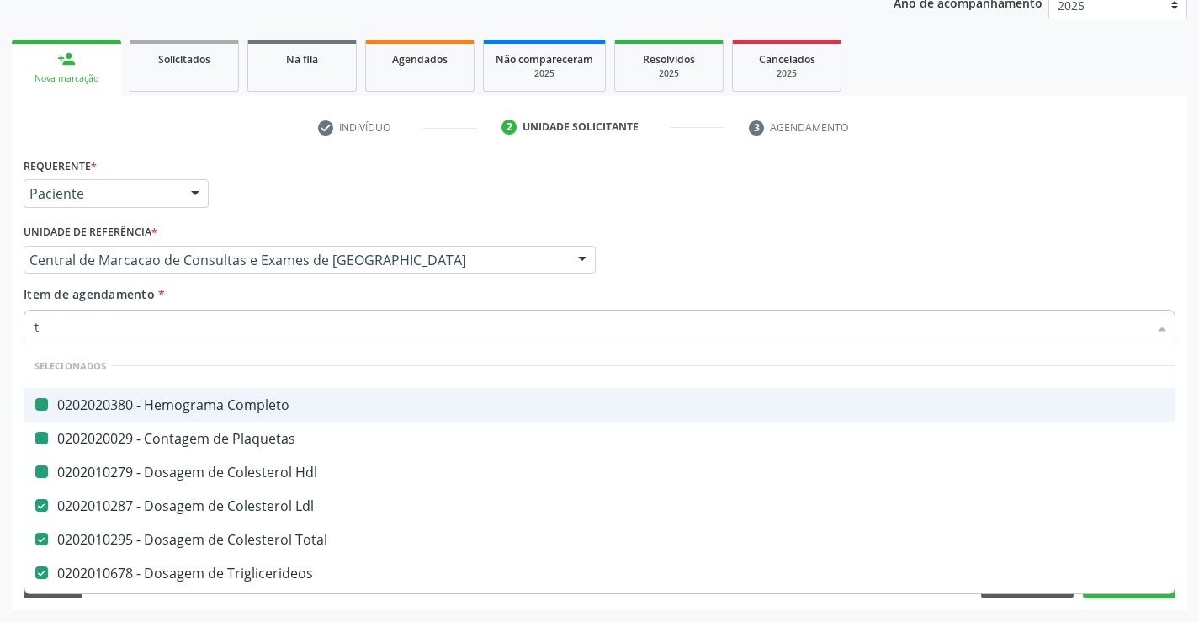
type input "tg"
checkbox Completo "false"
checkbox Hdl "false"
checkbox Plaquetas "false"
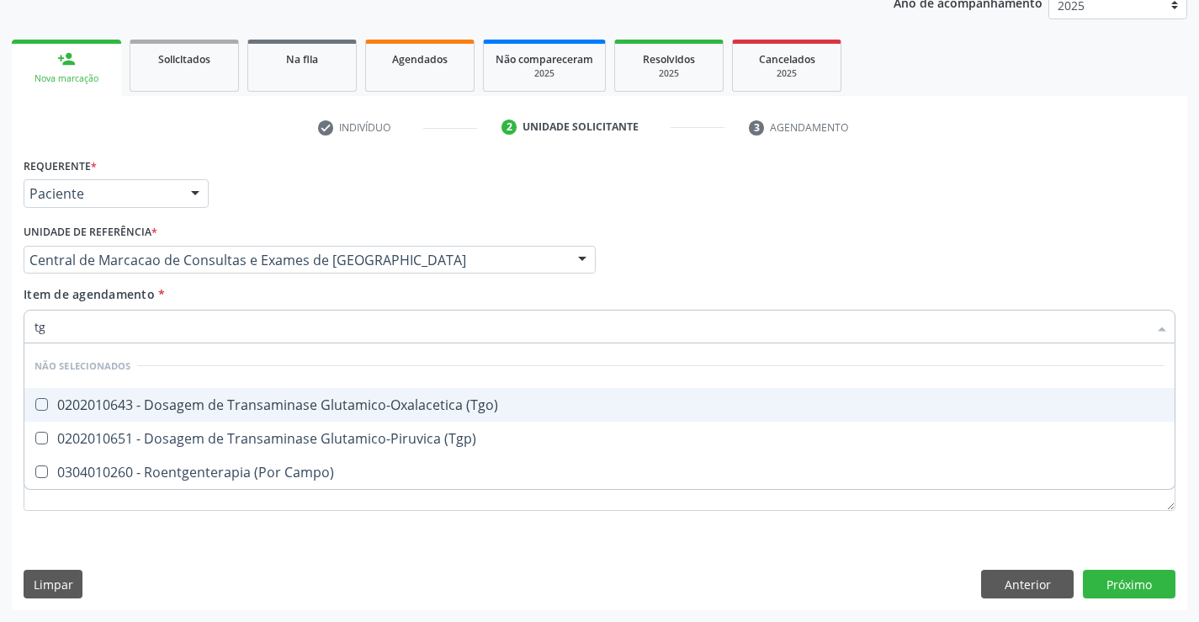
drag, startPoint x: 235, startPoint y: 413, endPoint x: 233, endPoint y: 433, distance: 20.3
click at [235, 414] on span "0202010643 - Dosagem de Transaminase Glutamico-Oxalacetica (Tgo)" at bounding box center [599, 405] width 1150 height 34
checkbox \(Tgo\) "true"
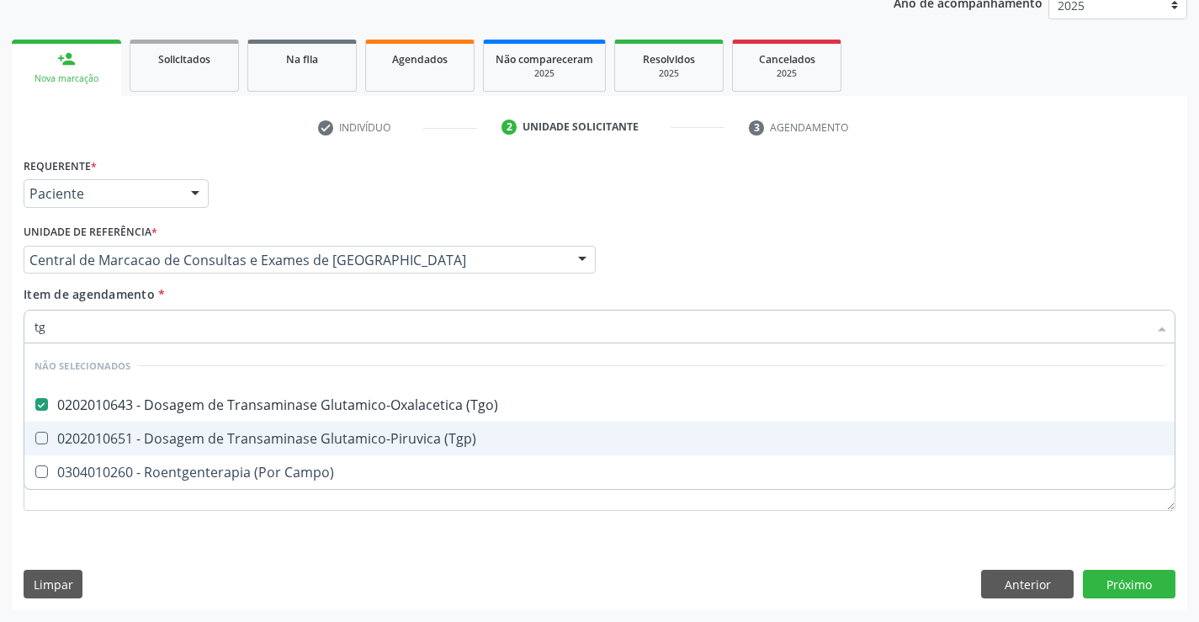
click at [233, 433] on div "0202010651 - Dosagem de Transaminase Glutamico-Piruvica (Tgp)" at bounding box center [599, 438] width 1130 height 13
checkbox \(Tgp\) "true"
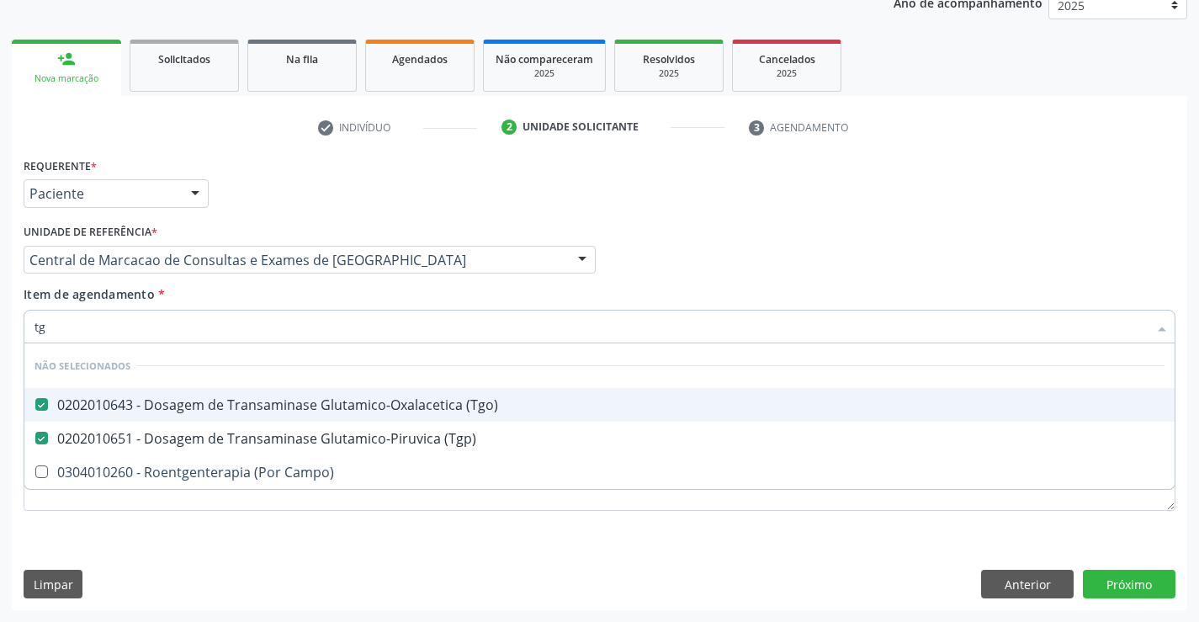
click at [232, 302] on div "Item de agendamento * tg Desfazer seleção Não selecionados 0202010643 - Dosagem…" at bounding box center [600, 311] width 1152 height 53
checkbox Campo\) "true"
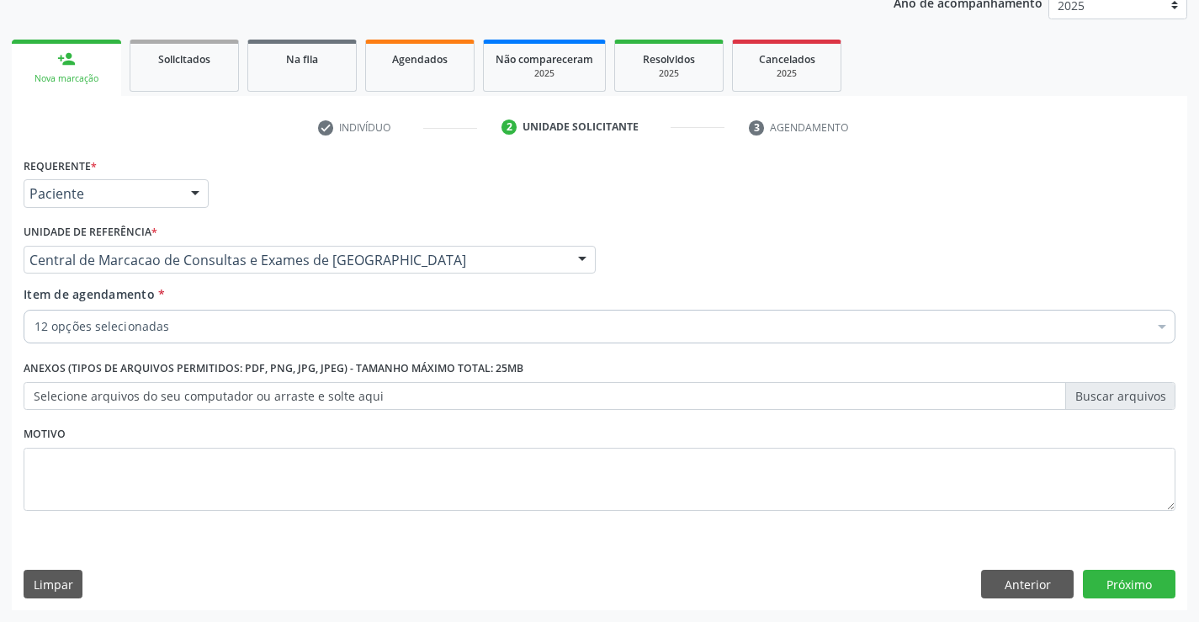
click at [209, 347] on div "Item de agendamento * 12 opções selecionadas Desfazer seleção Selecionados 0202…" at bounding box center [599, 317] width 1160 height 65
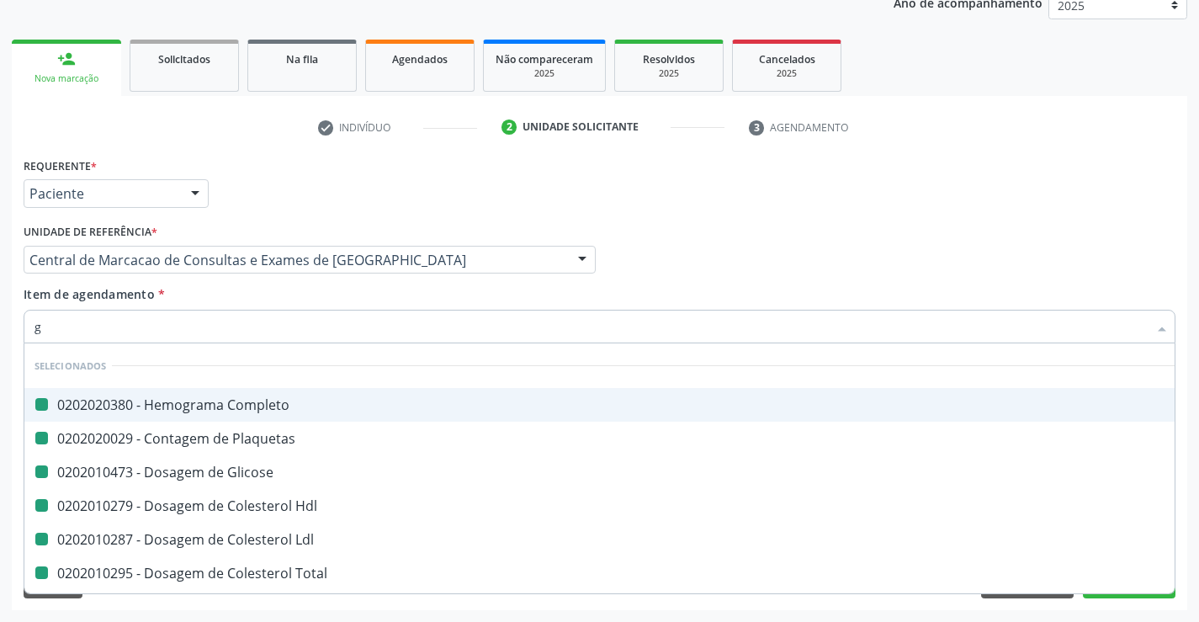
type input "ga"
checkbox Completo "false"
checkbox Glicose "false"
checkbox Plaquetas "false"
checkbox Hdl "false"
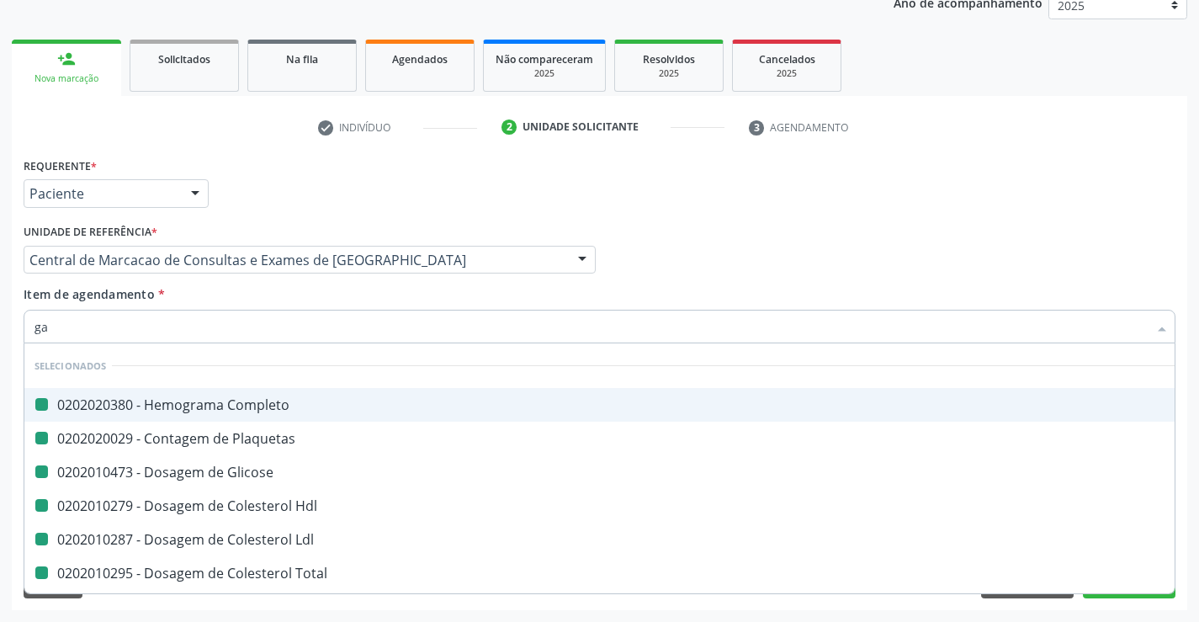
checkbox Ldl "false"
checkbox Total "false"
checkbox Triglicerideos "false"
checkbox Urico "false"
checkbox Ureia "false"
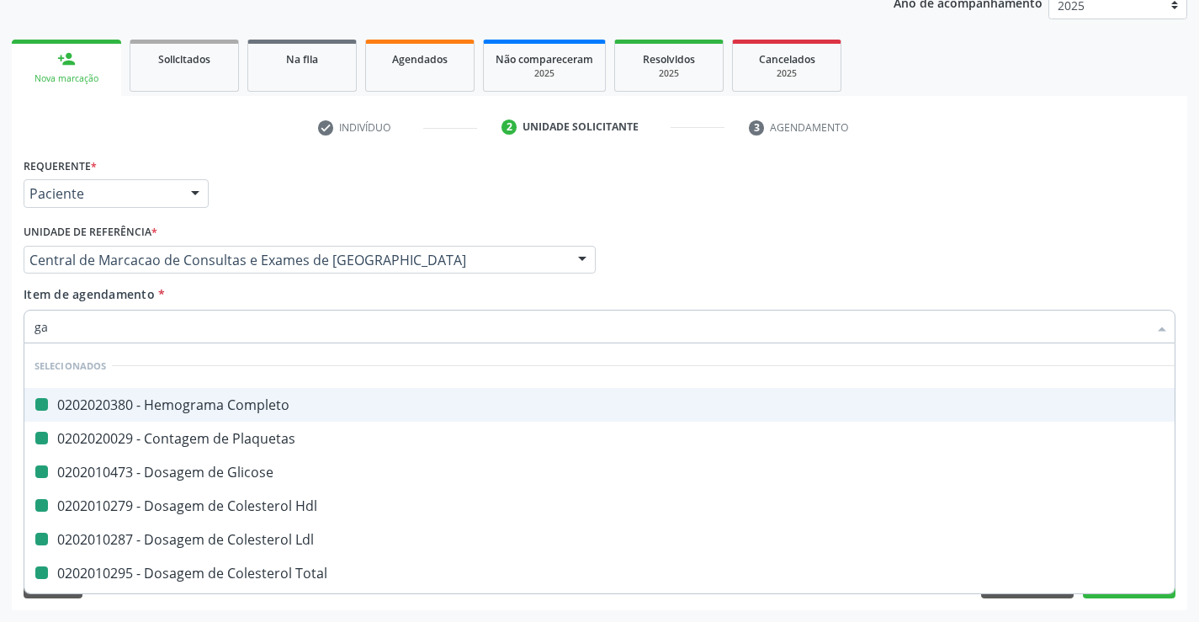
checkbox Creatinina "false"
checkbox \(Tgo\) "false"
checkbox \(Tgp\) "false"
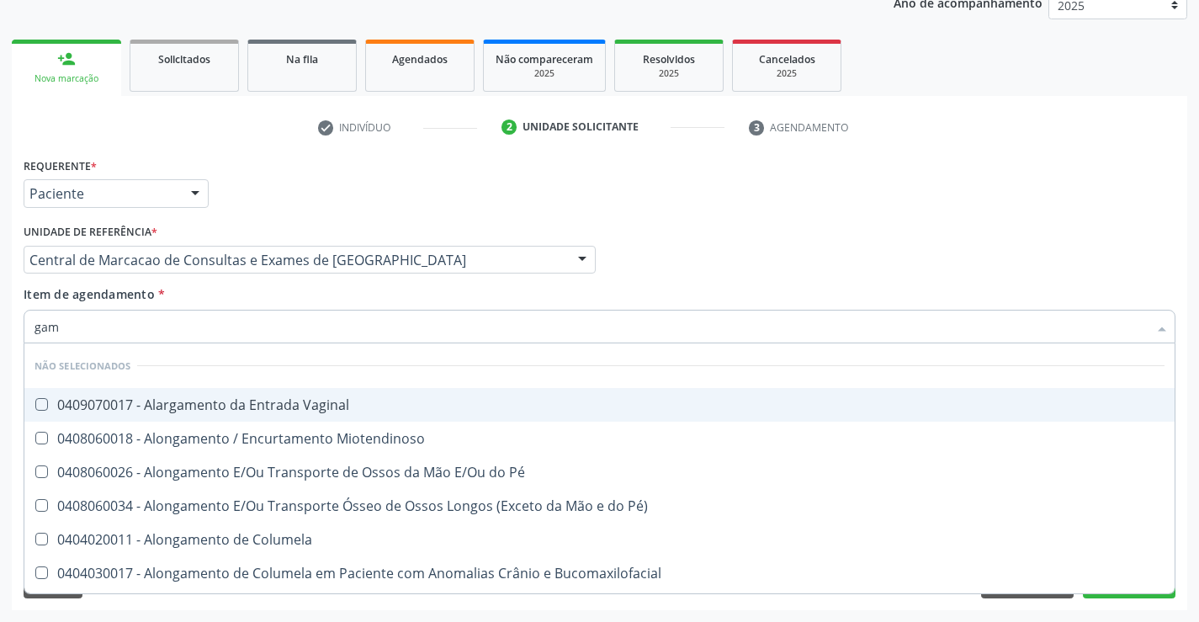
type input "gama"
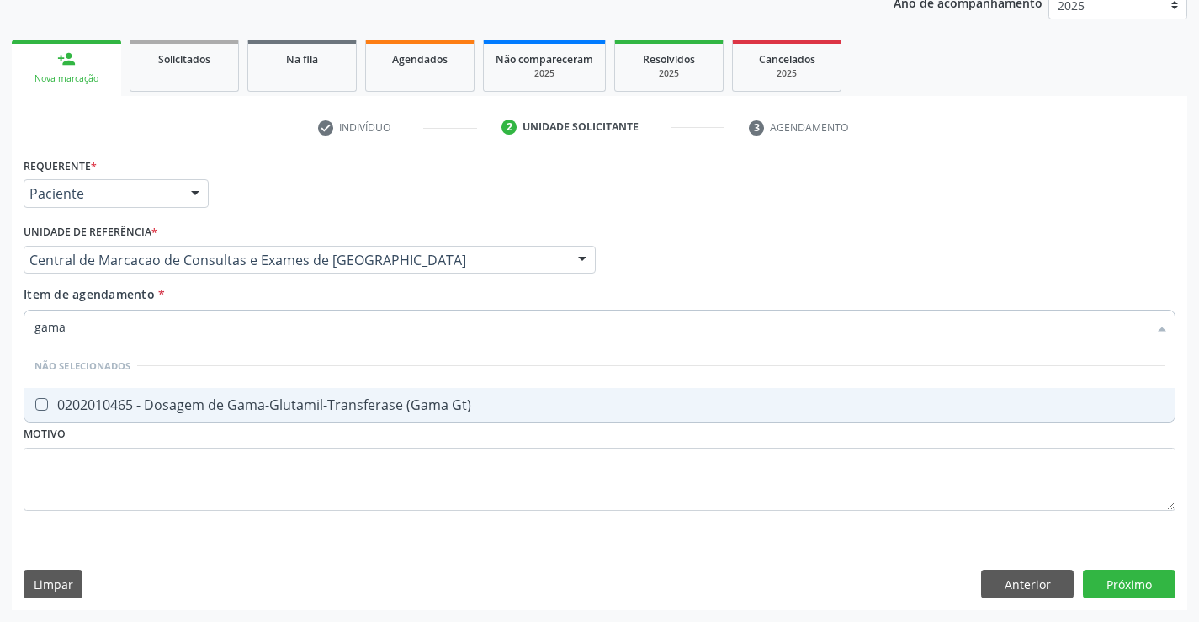
click at [227, 403] on div "0202010465 - Dosagem de Gama-Glutamil-Transferase (Gama Gt)" at bounding box center [599, 404] width 1130 height 13
checkbox Gt\) "true"
click at [240, 293] on div "Item de agendamento * gama Desfazer seleção Não selecionados 0202010465 - Dosag…" at bounding box center [600, 311] width 1152 height 53
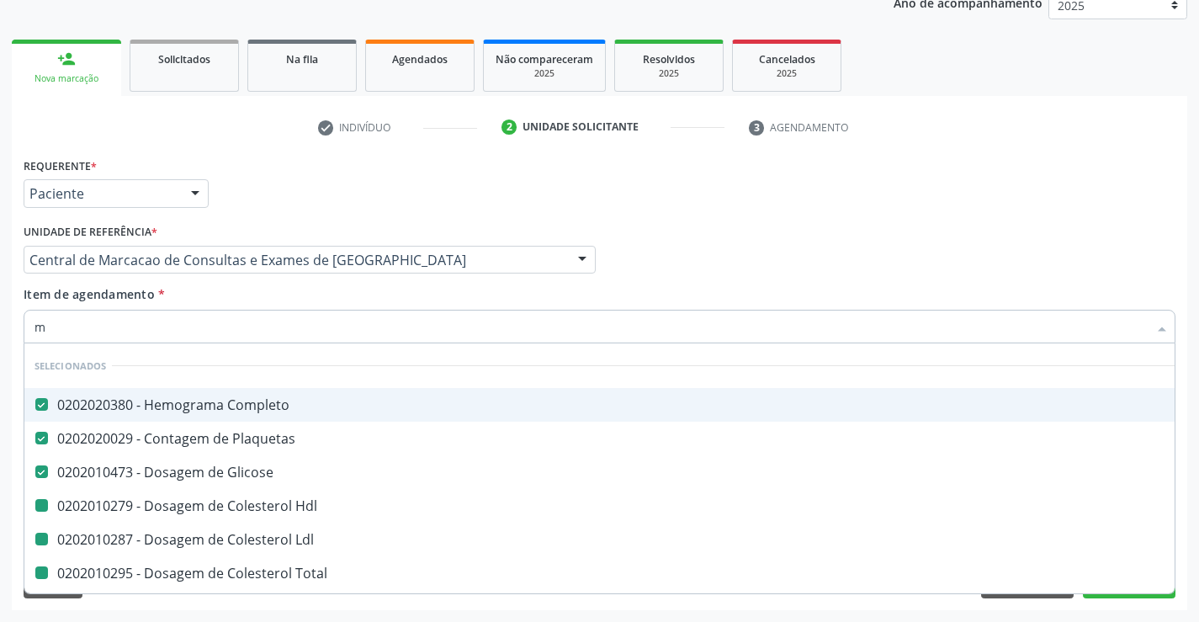
type input "ma"
checkbox Hdl "false"
checkbox Ldl "false"
checkbox Total "false"
checkbox Triglicerideos "false"
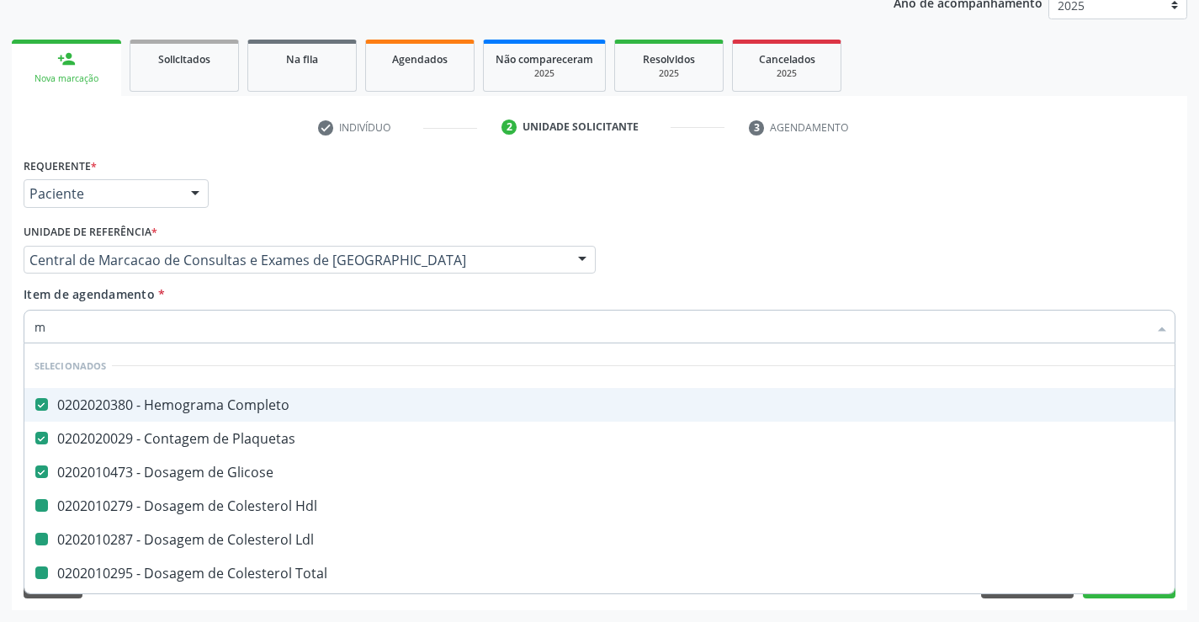
checkbox Urico "false"
checkbox Ureia "false"
checkbox Creatinina "false"
checkbox \(Tgo\) "false"
checkbox \(Tgp\) "false"
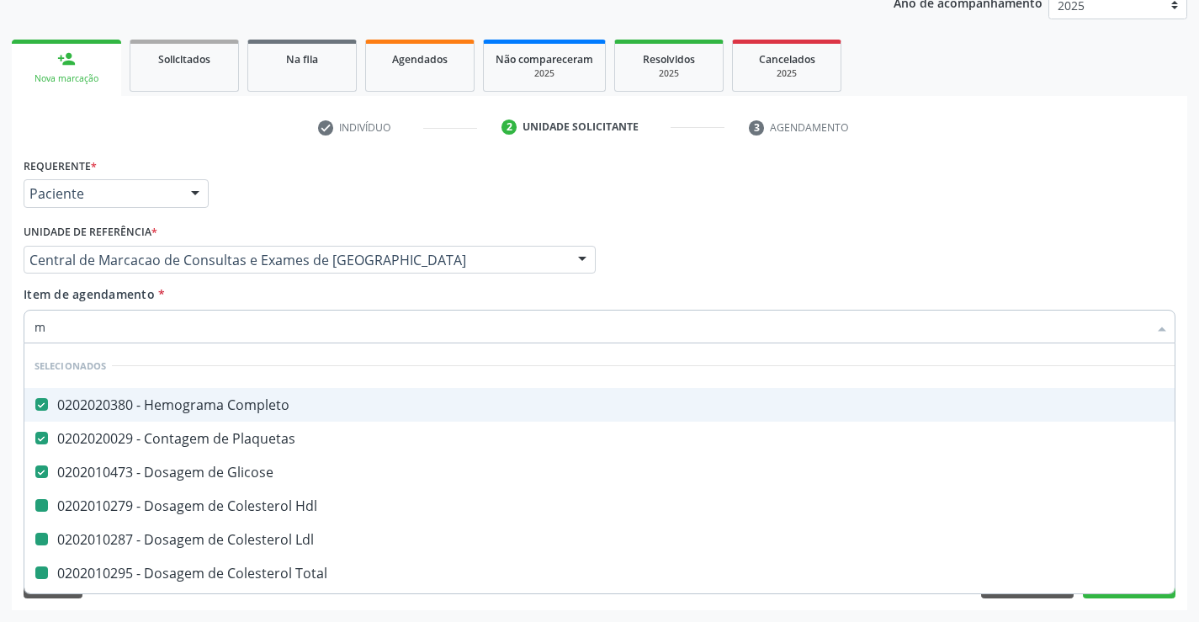
checkbox Gt\) "false"
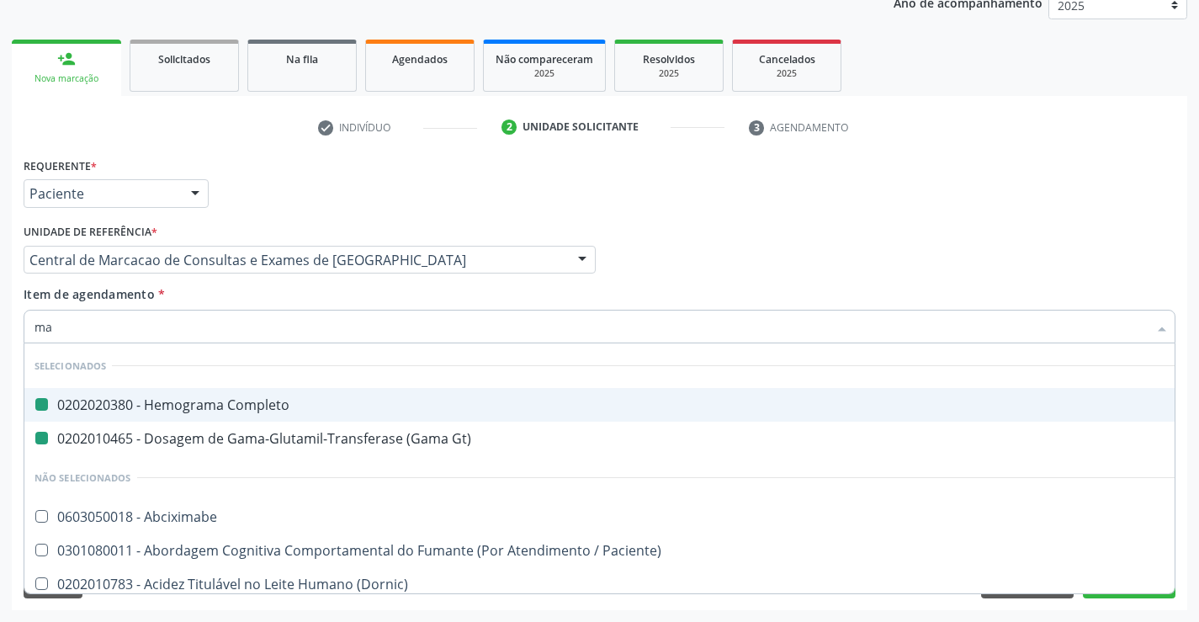
type input "mag"
checkbox Completo "false"
checkbox Gt\) "false"
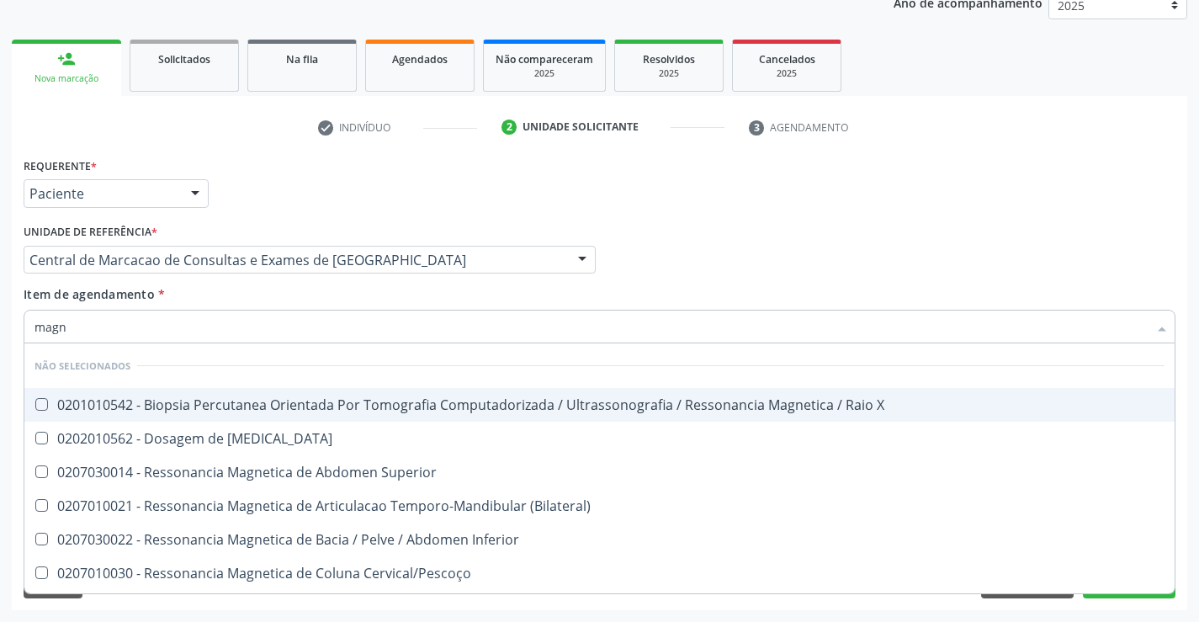
type input "magne"
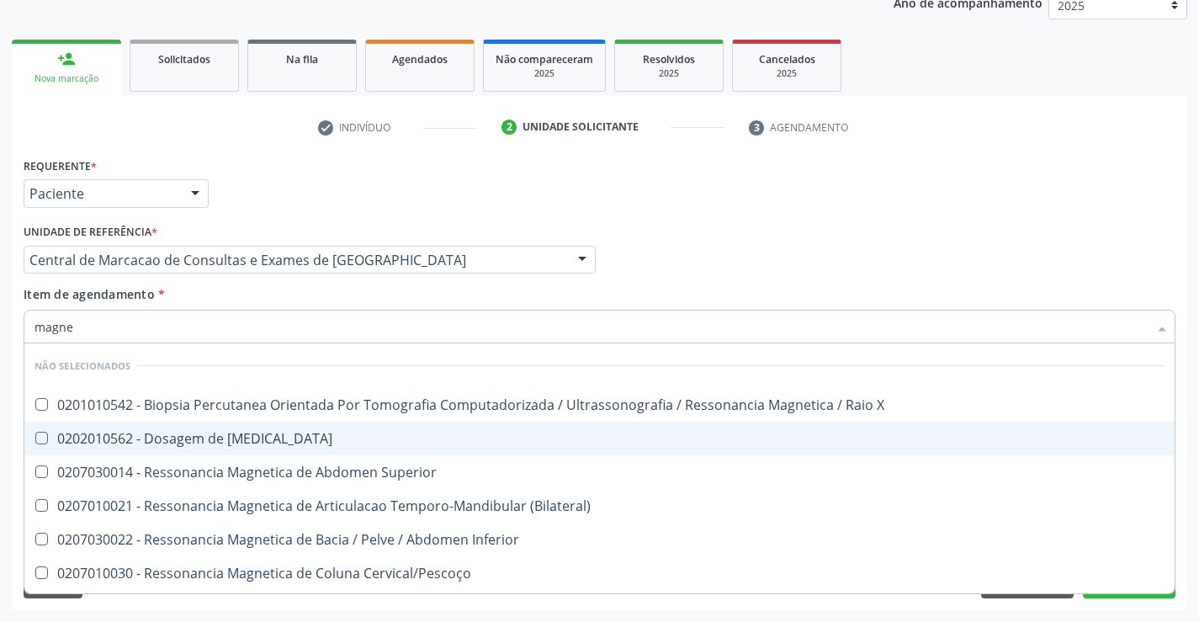
click at [215, 434] on div "0202010562 - Dosagem de [MEDICAL_DATA]" at bounding box center [599, 438] width 1130 height 13
checkbox Magnesio "true"
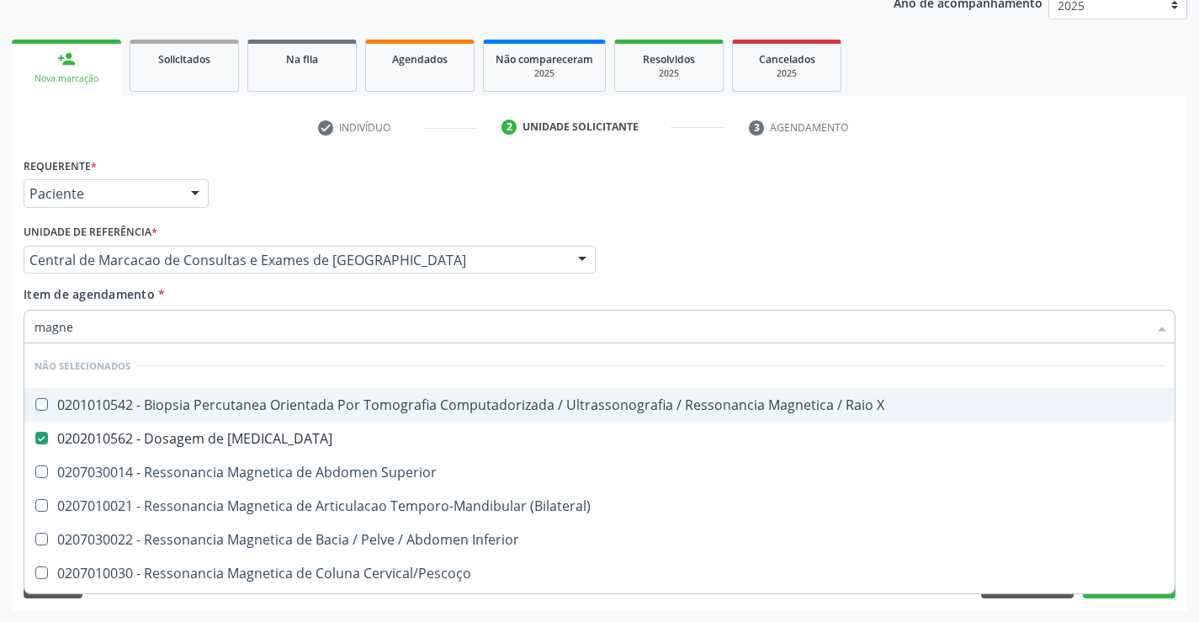
click at [219, 292] on div "Item de agendamento * magne Desfazer seleção Não selecionados 0201010542 - Biop…" at bounding box center [600, 311] width 1152 height 53
checkbox X "true"
checkbox \(Bilateral\) "true"
checkbox Inferior "true"
checkbox Cervical\/Pescoço "true"
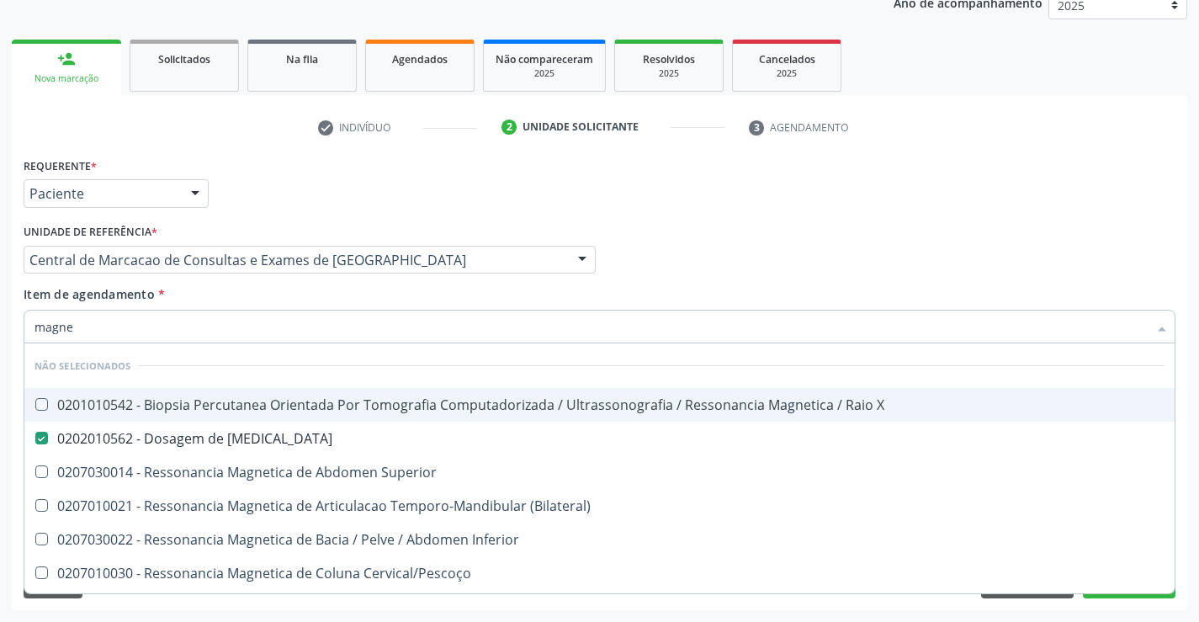
checkbox Lombo-Sacra "true"
checkbox Toracica "true"
checkbox Cine "true"
checkbox Cranio "true"
checkbox \(Unilateral\) "true"
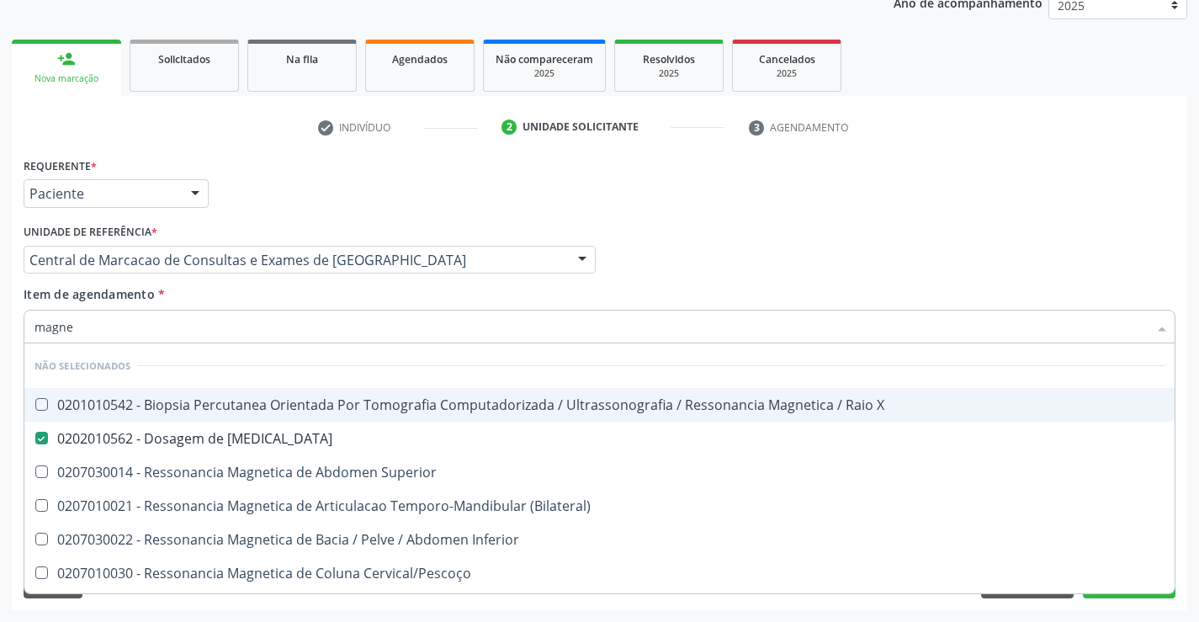
checkbox \(Unilateral\) "true"
checkbox Turcica "true"
checkbox Torax "true"
checkbox Superior "true"
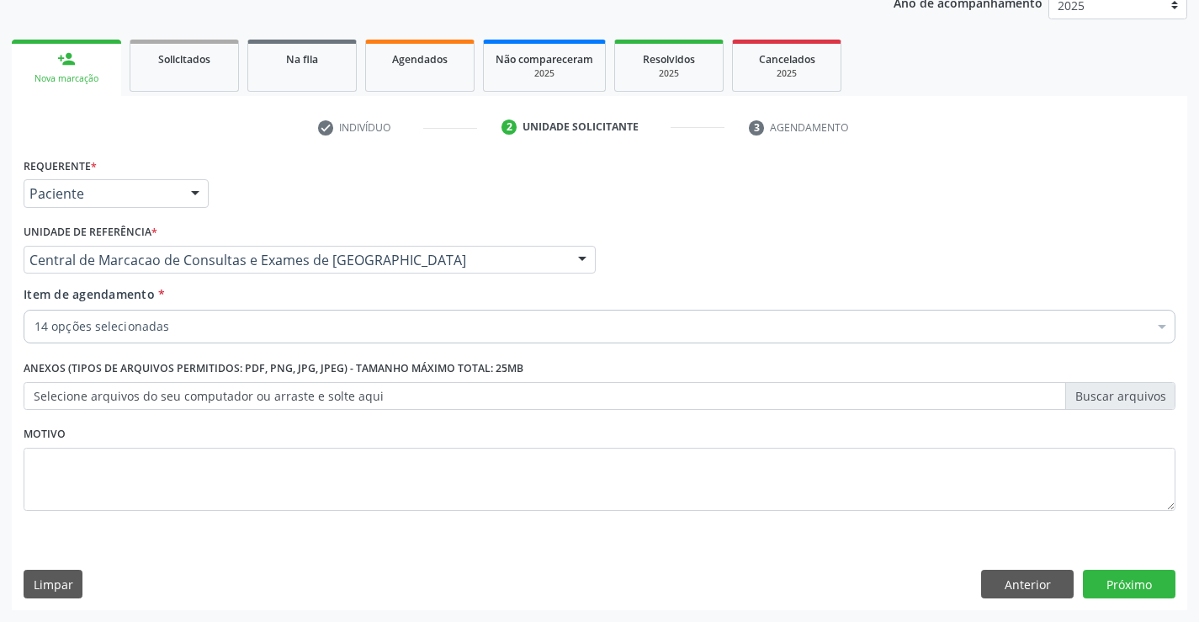
click at [214, 346] on div "Item de agendamento * 14 opções selecionadas Desfazer seleção Selecionados 0202…" at bounding box center [599, 317] width 1160 height 65
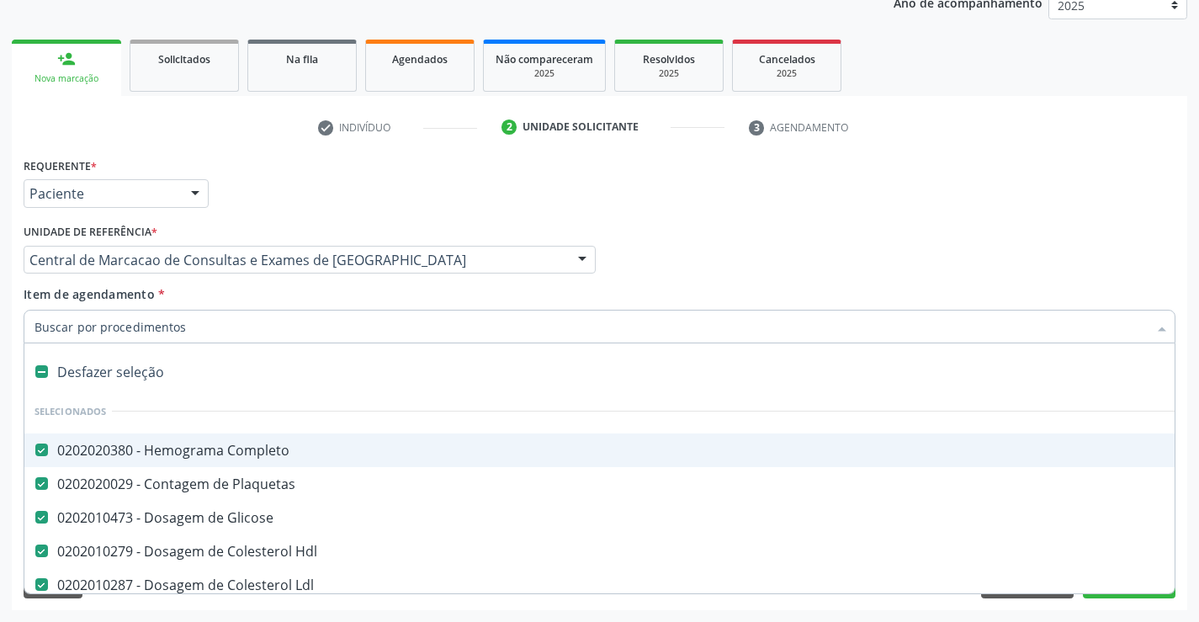
type input "r"
checkbox Gt\) "false"
checkbox Magnesio "false"
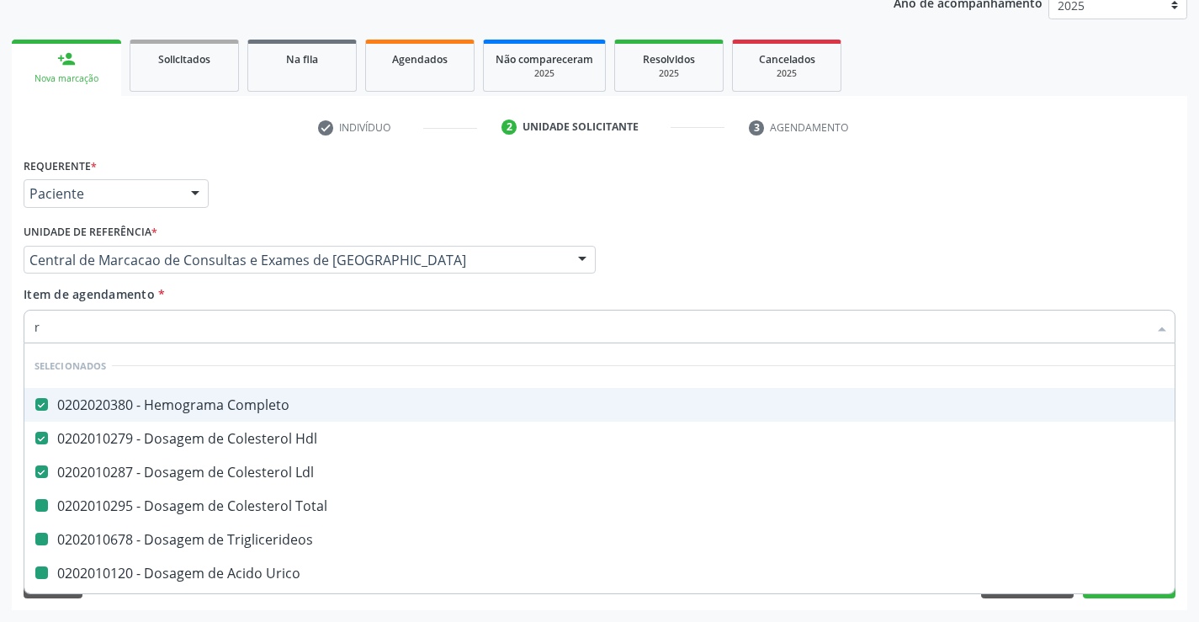
type input "re"
checkbox Total "false"
checkbox Triglicerideos "false"
checkbox Urico "false"
checkbox Ureia "false"
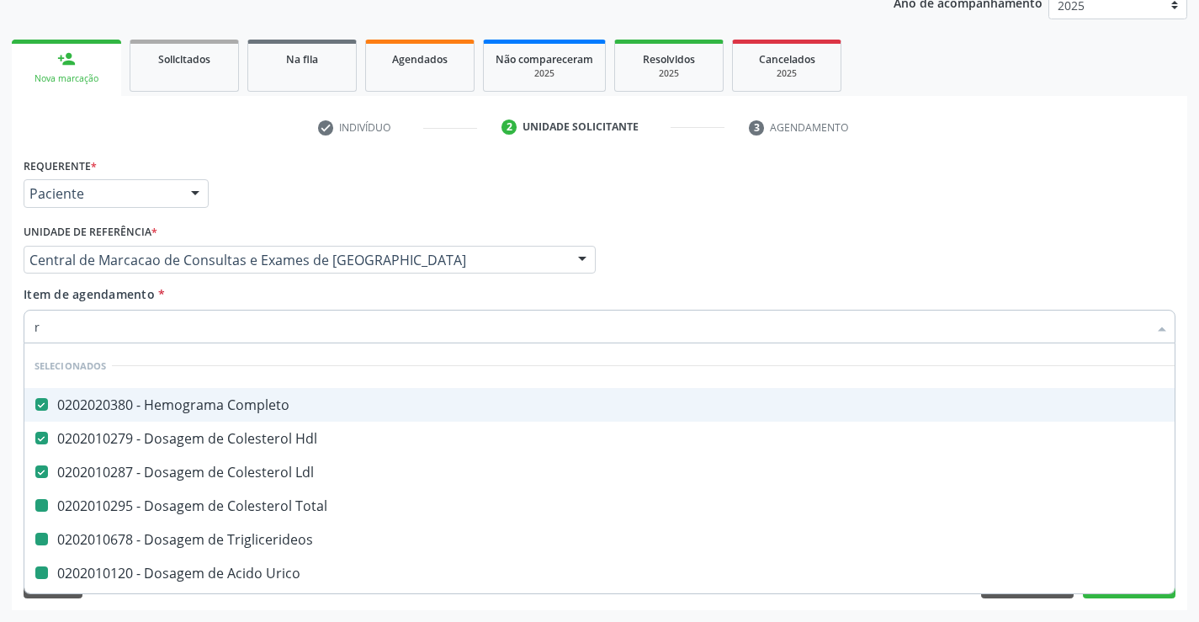
checkbox Creatinina "false"
checkbox \(Tgo\) "false"
checkbox \(Tgp\) "false"
checkbox Gt\) "false"
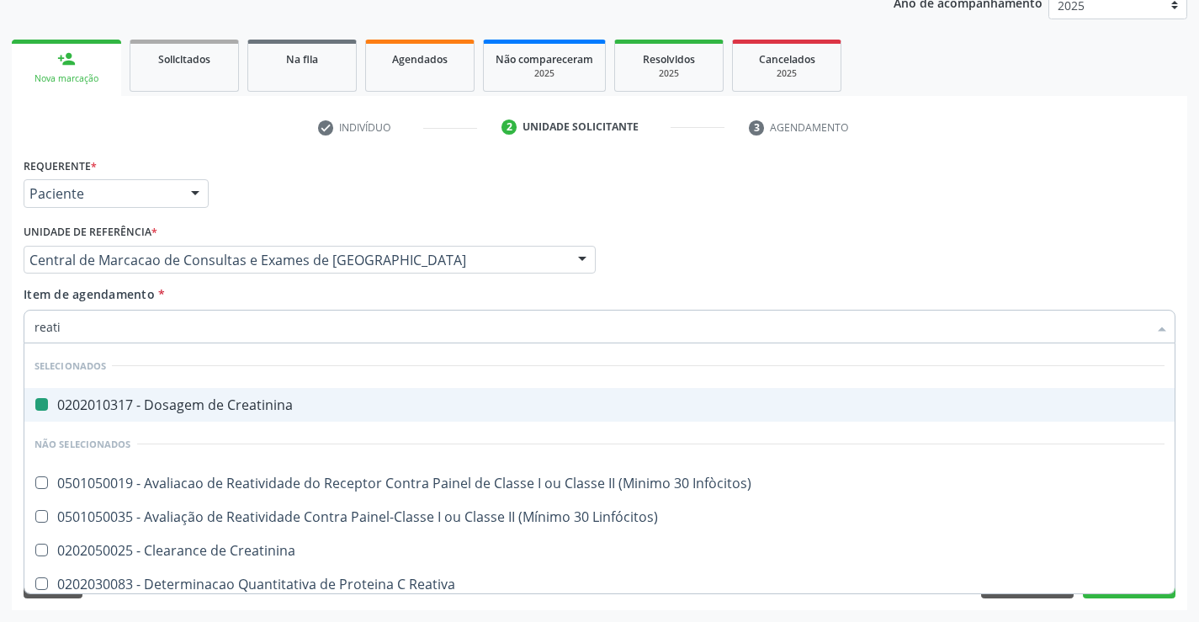
type input "reativ"
checkbox Creatinina "false"
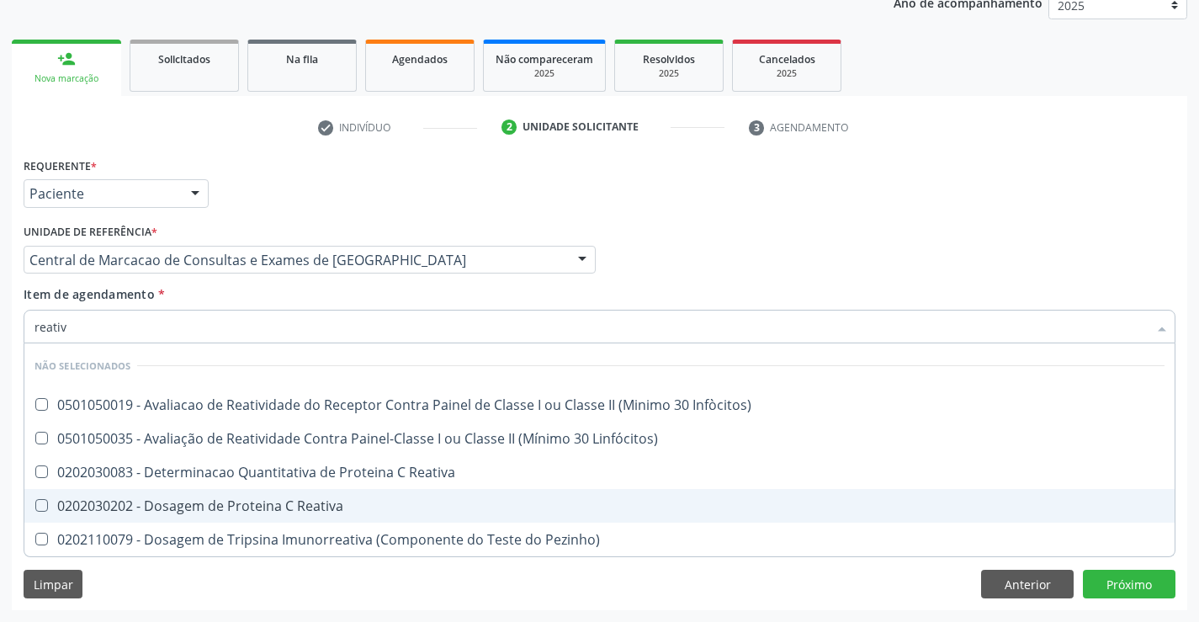
click at [239, 491] on span "0202030202 - Dosagem de Proteina C Reativa" at bounding box center [599, 506] width 1150 height 34
checkbox Reativa "true"
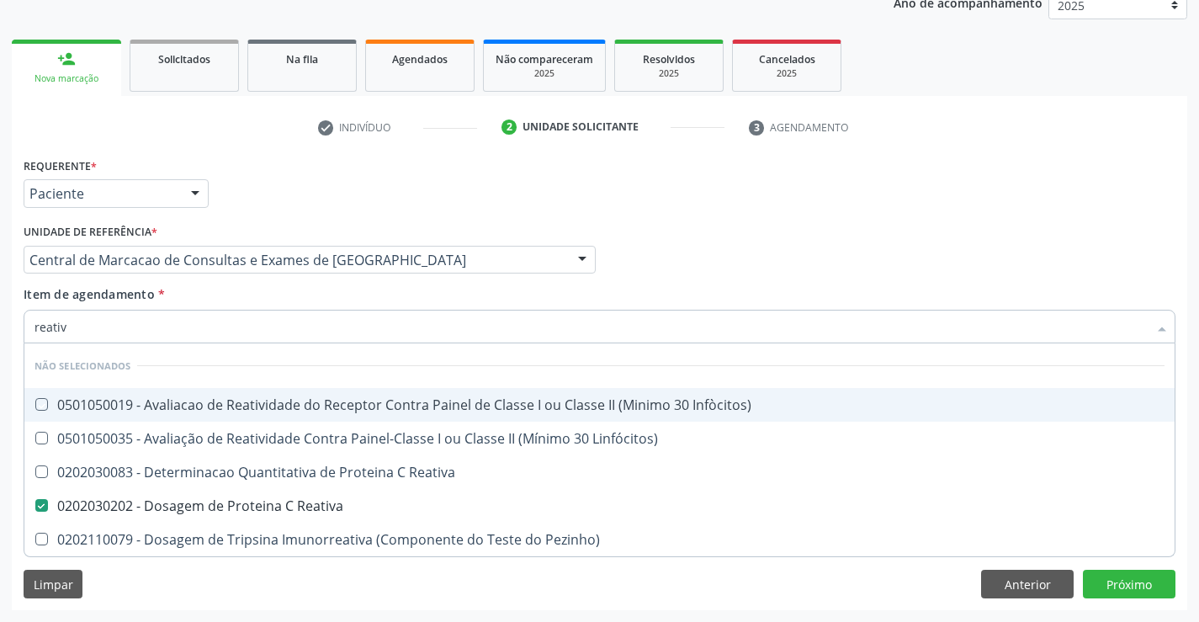
click at [257, 305] on div "Item de agendamento * reativ Desfazer seleção Não selecionados 0501050019 - Ava…" at bounding box center [600, 311] width 1152 height 53
checkbox Infòcitos\) "true"
checkbox Pezinho\) "true"
checkbox Reativa "true"
checkbox Linfócitos\) "true"
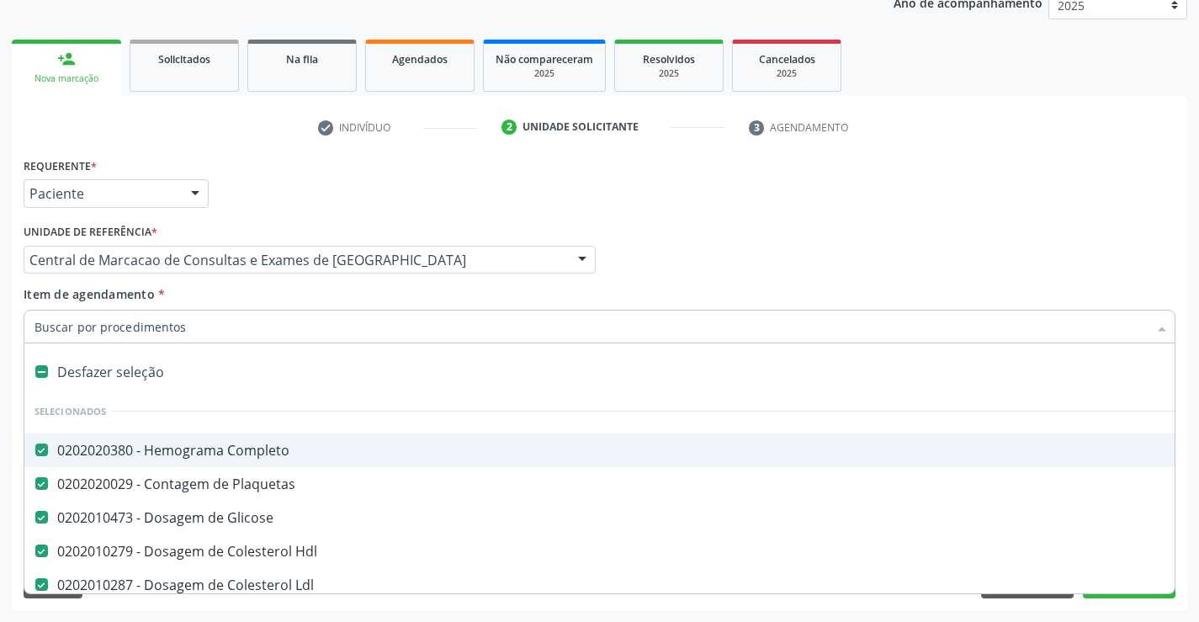
type input "u"
checkbox Urico "false"
checkbox Ureia "false"
checkbox Creatinina "false"
checkbox \(Tgo\) "false"
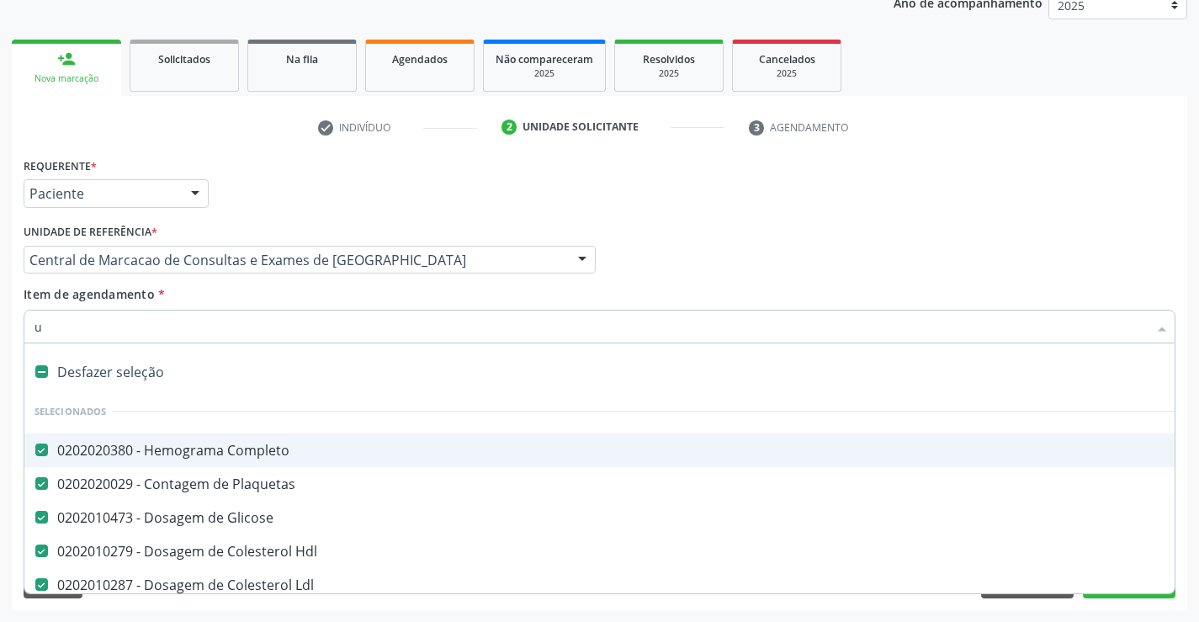
checkbox \(Tgp\) "false"
checkbox Gt\) "false"
checkbox Magnesio "false"
checkbox Reativa "false"
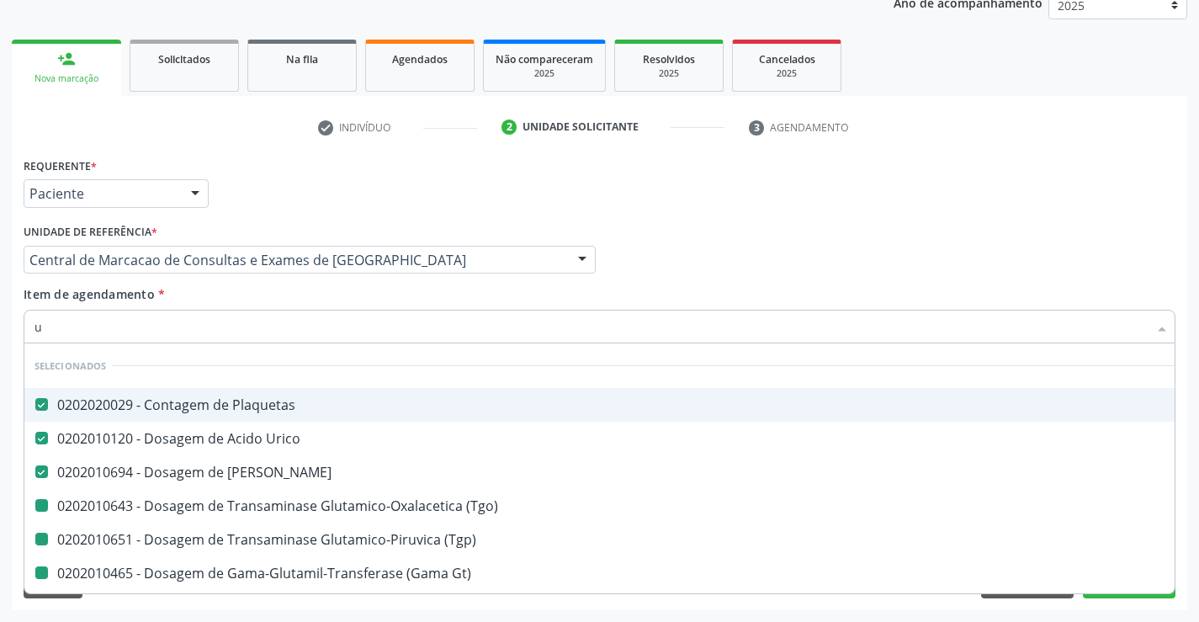
type input "ur"
checkbox \(Tgo\) "false"
checkbox \(Tgp\) "false"
checkbox Gt\) "false"
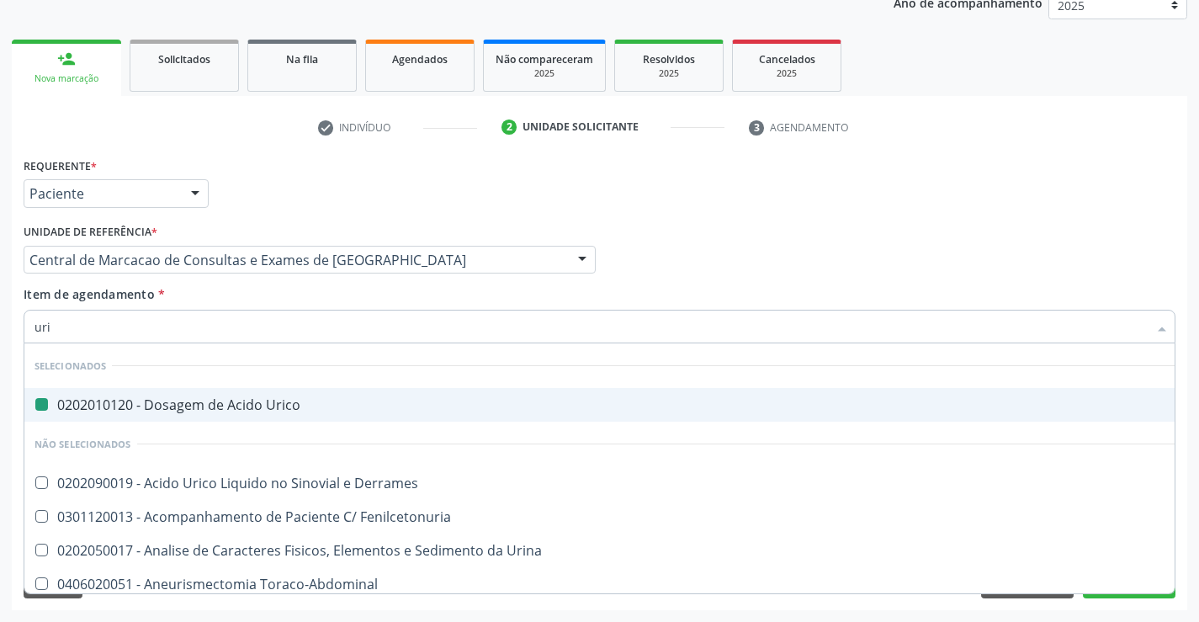
type input "urin"
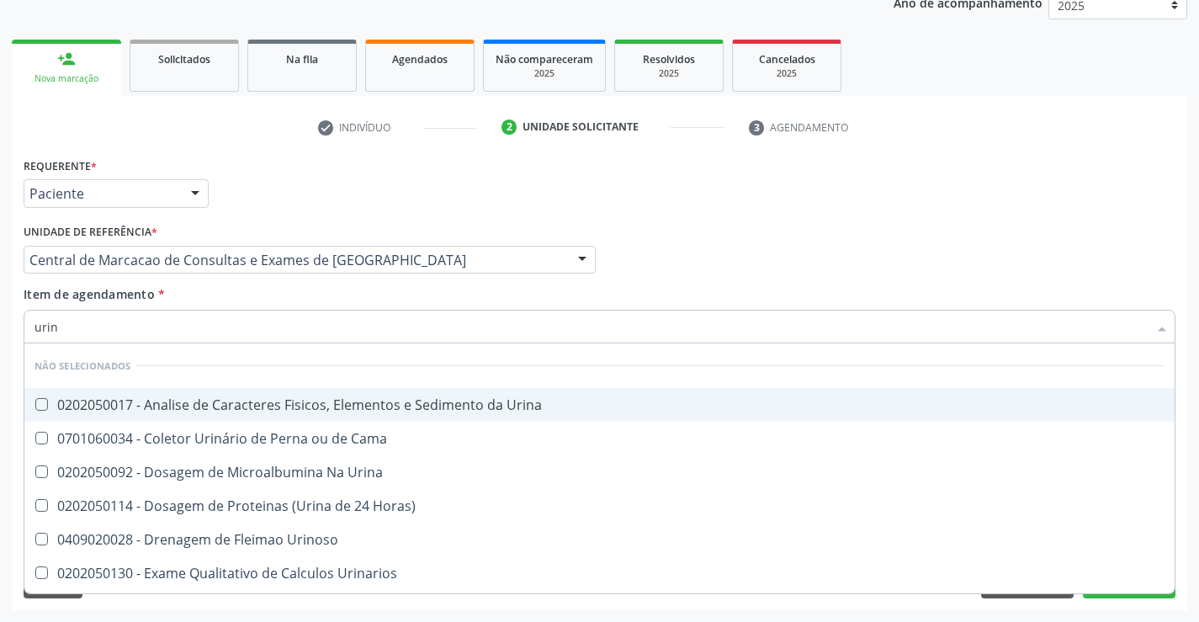
click at [278, 405] on div "0202050017 - Analise de Caracteres Fisicos, Elementos e Sedimento da Urina" at bounding box center [599, 404] width 1130 height 13
checkbox Urina "true"
click at [862, 230] on div "Médico Solicitante Por favor, selecione a Unidade de Atendimento primeiro Nenhu…" at bounding box center [599, 253] width 1160 height 66
checkbox Horas\) "true"
checkbox Urinoso "true"
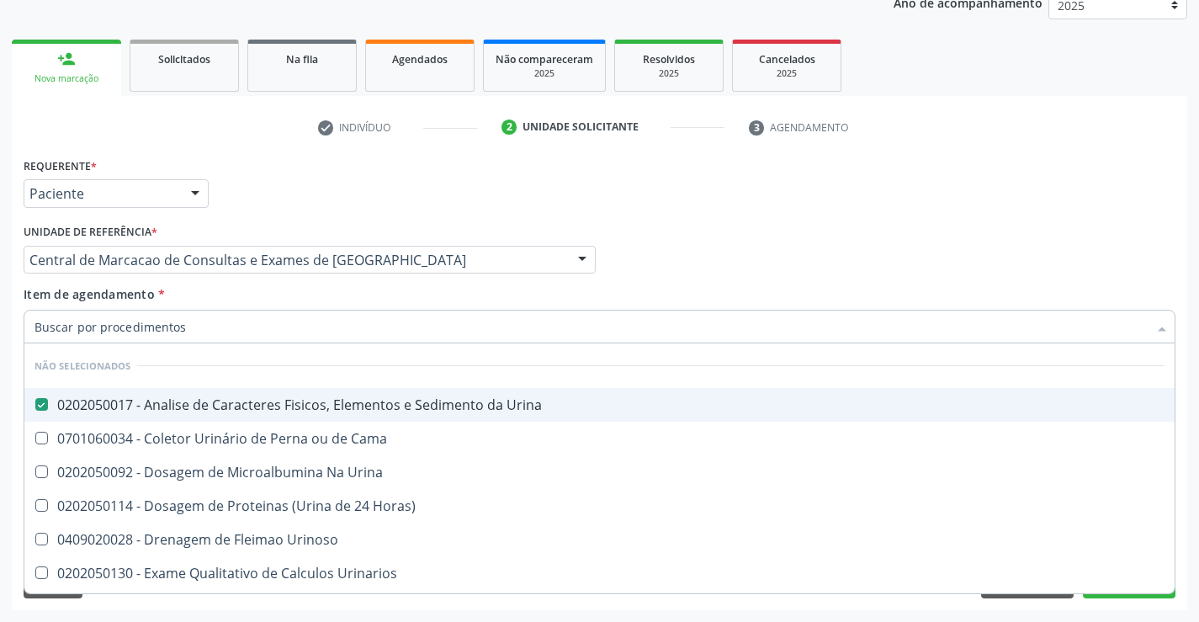
checkbox Urinarios "true"
checkbox Delgada\) "true"
checkbox Urina "true"
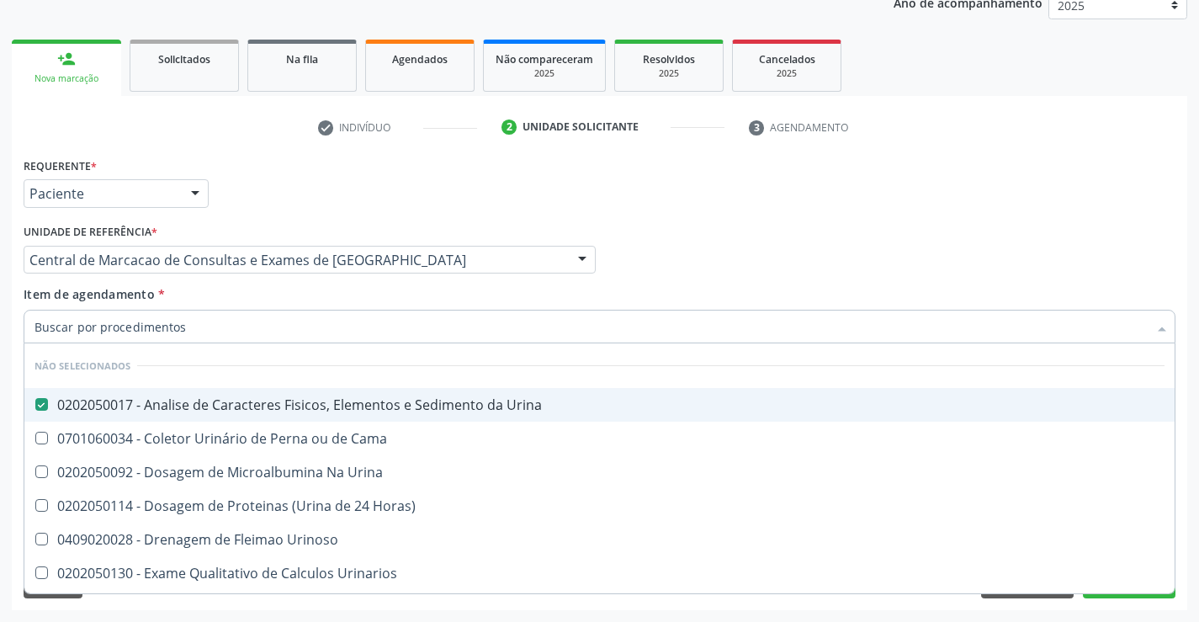
checkbox Urina "true"
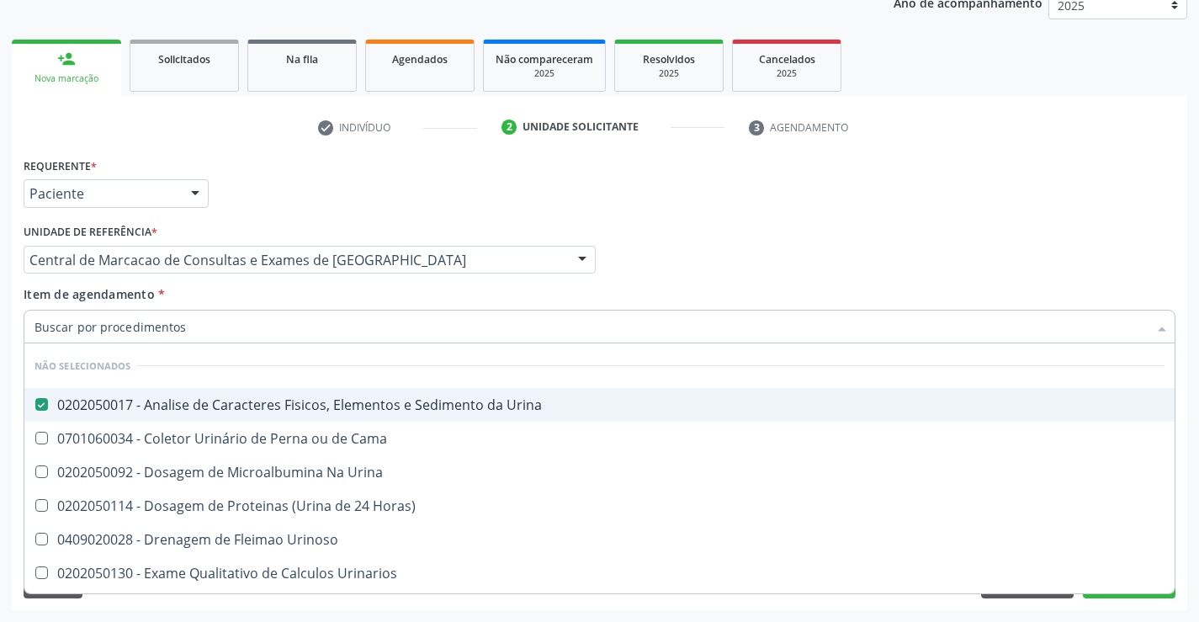
checkbox Quantitativa "true"
checkbox Urina "true"
checkbox Cama "true"
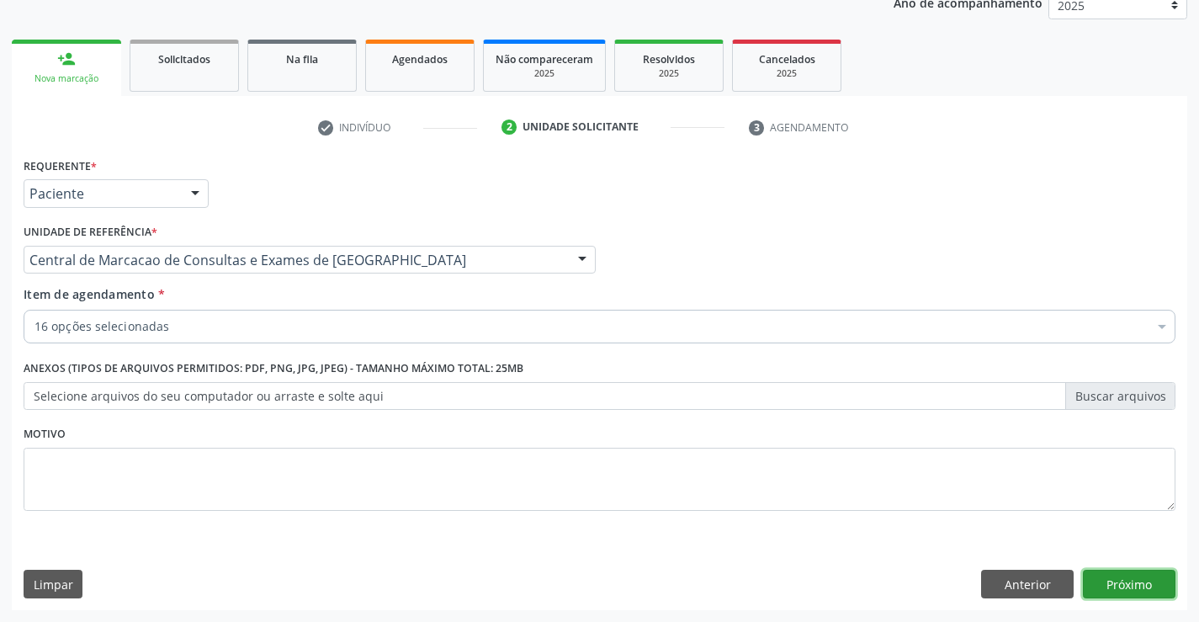
click at [1103, 593] on button "Próximo" at bounding box center [1129, 583] width 93 height 29
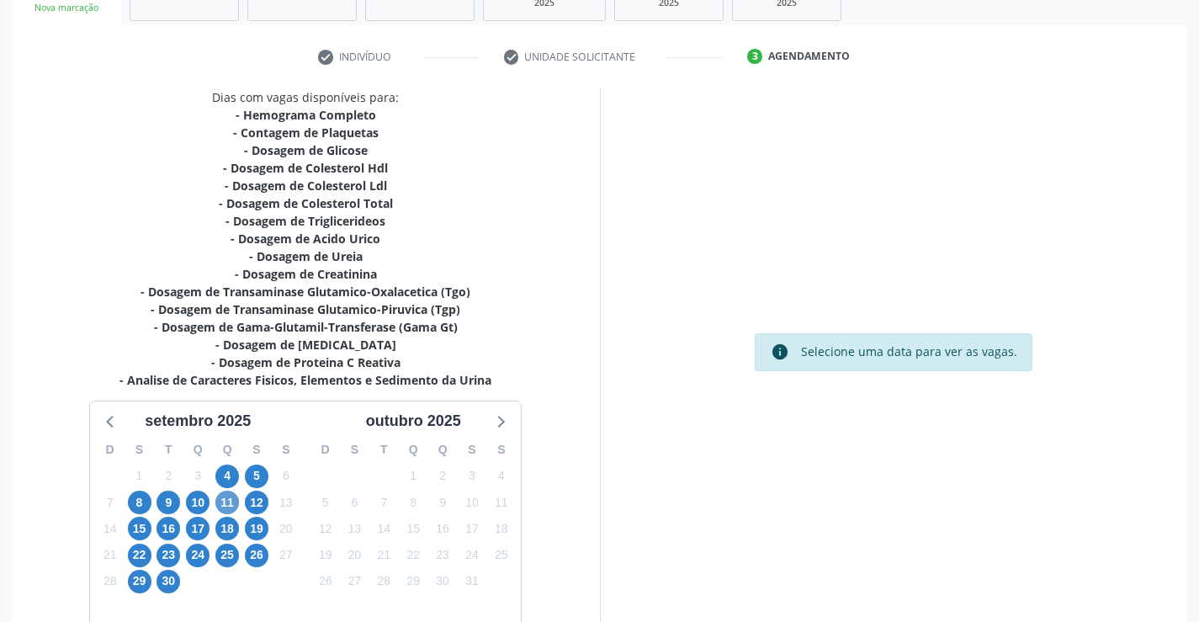
scroll to position [375, 0]
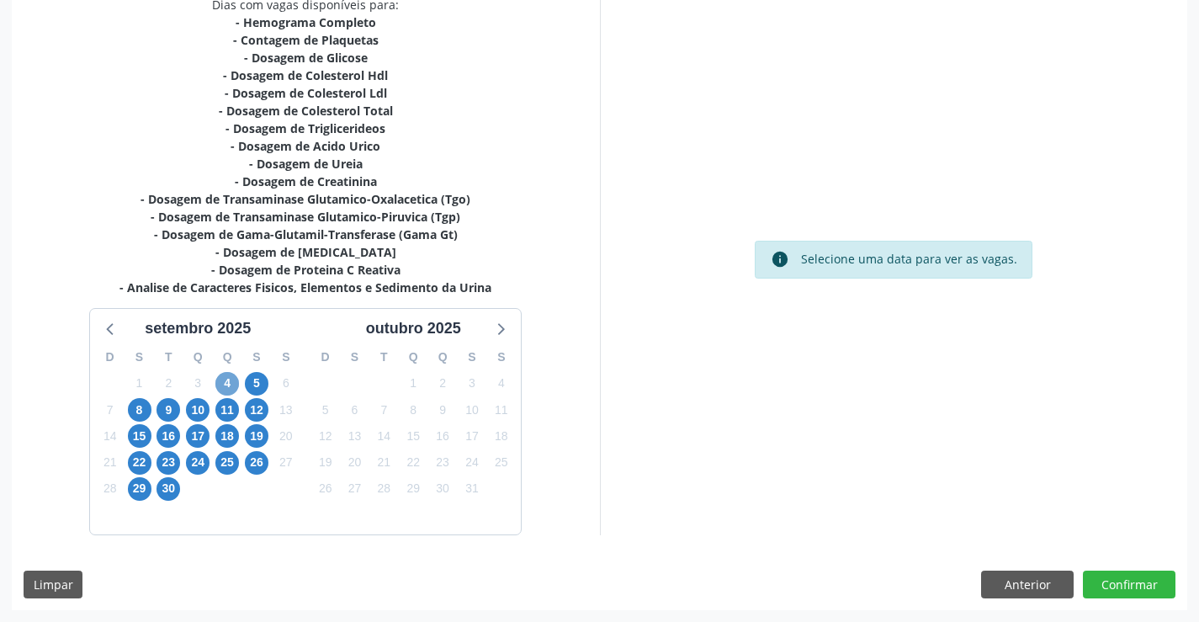
click at [226, 381] on span "4" at bounding box center [227, 384] width 24 height 24
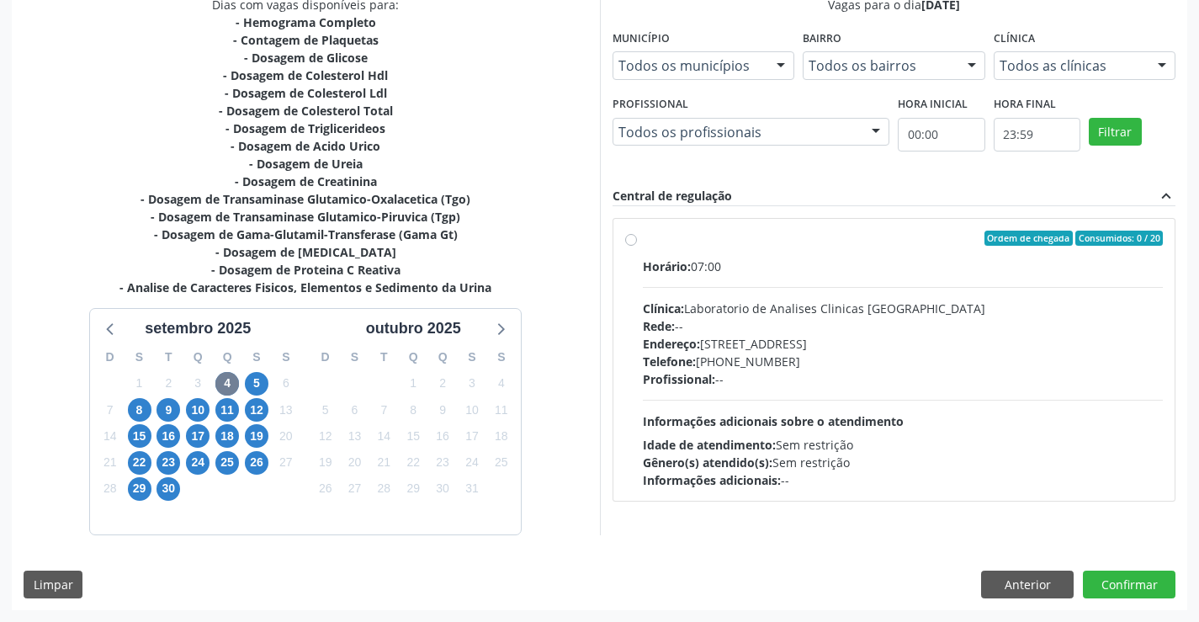
click at [868, 477] on div "Informações adicionais: --" at bounding box center [903, 480] width 521 height 18
click at [637, 246] on input "Ordem de chegada Consumidos: 0 / 20 Horário: 07:00 Clínica: Laboratorio de Anal…" at bounding box center [631, 237] width 12 height 15
radio input "true"
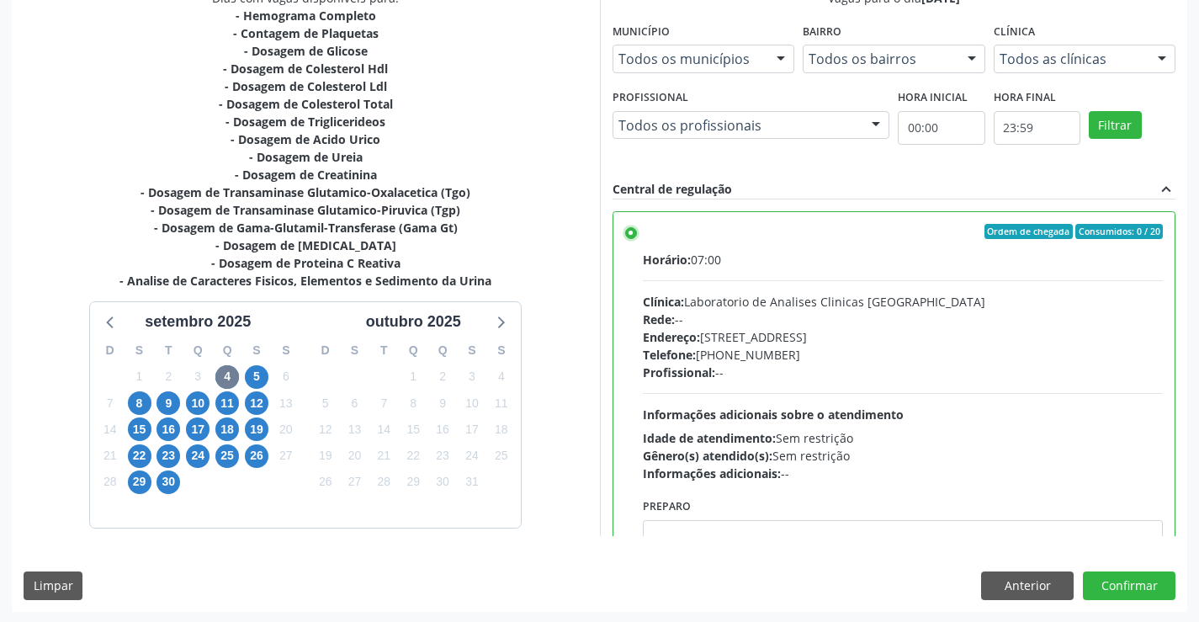
scroll to position [384, 0]
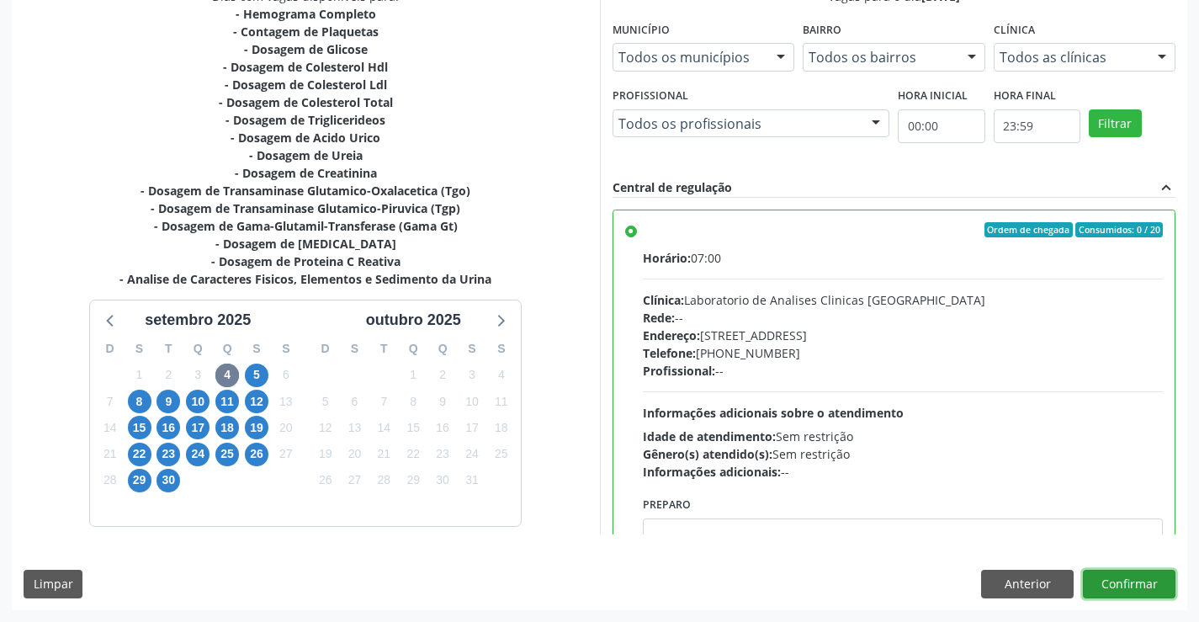
click at [1133, 579] on button "Confirmar" at bounding box center [1129, 583] width 93 height 29
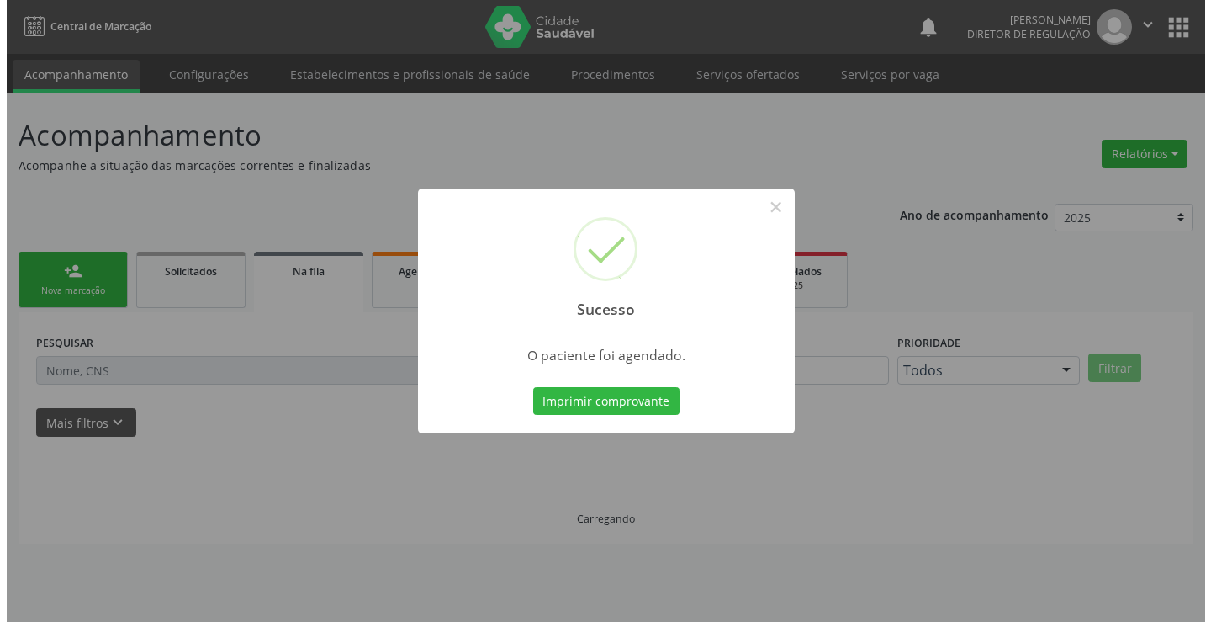
scroll to position [0, 0]
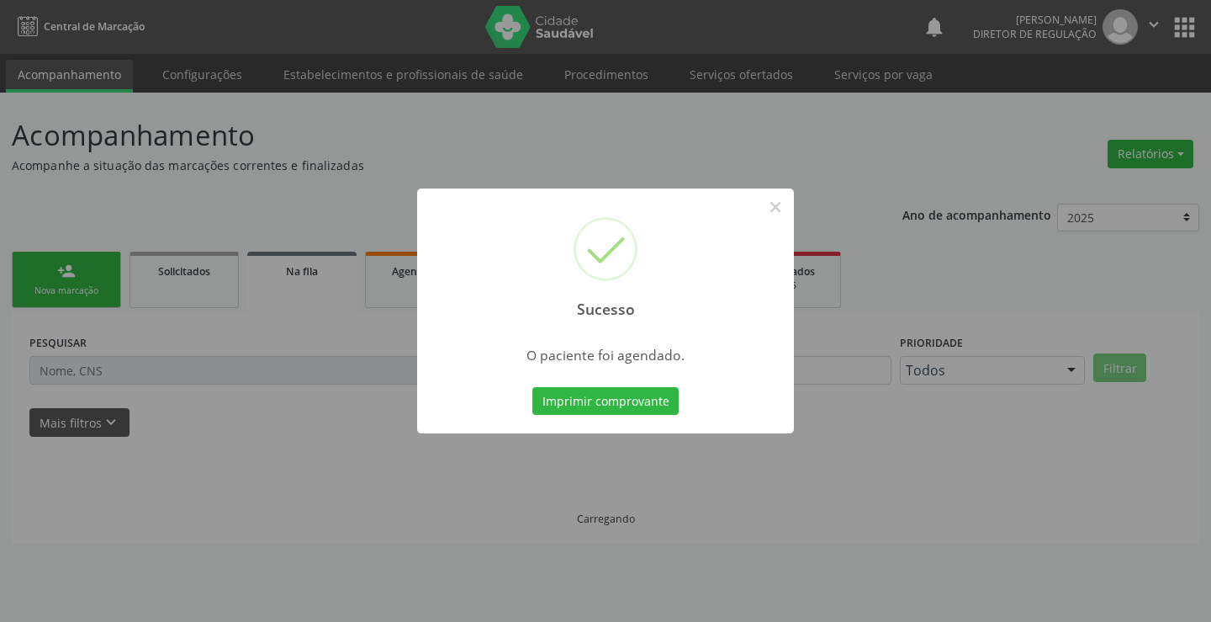
click at [532, 387] on button "Imprimir comprovante" at bounding box center [605, 401] width 146 height 29
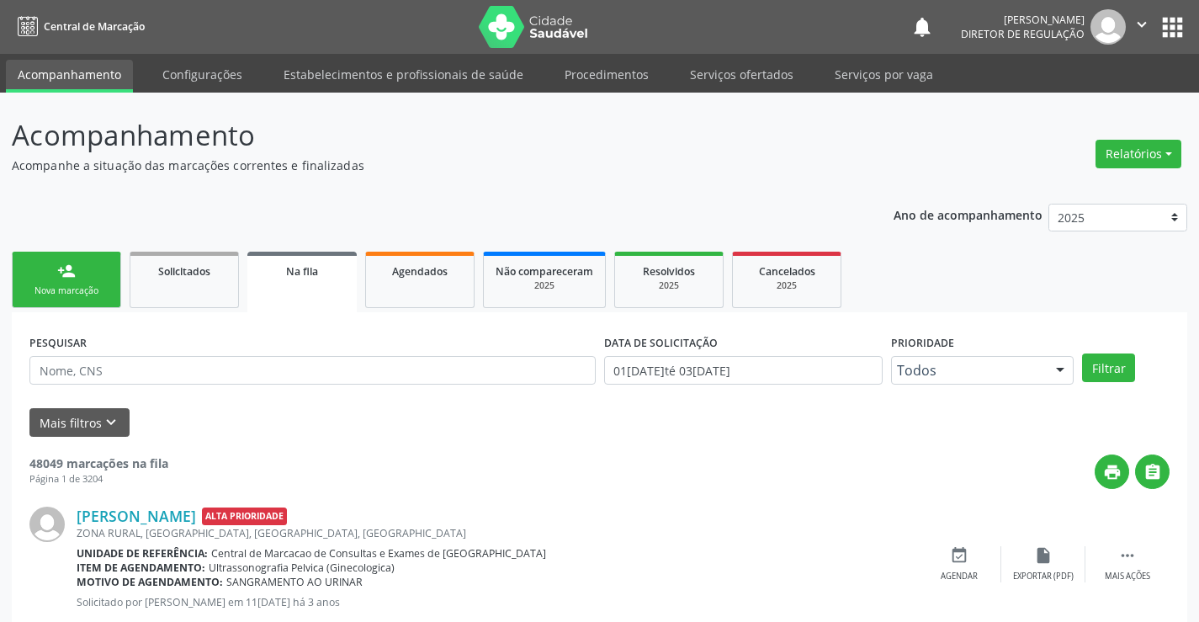
click at [87, 278] on link "person_add Nova marcação" at bounding box center [66, 280] width 109 height 56
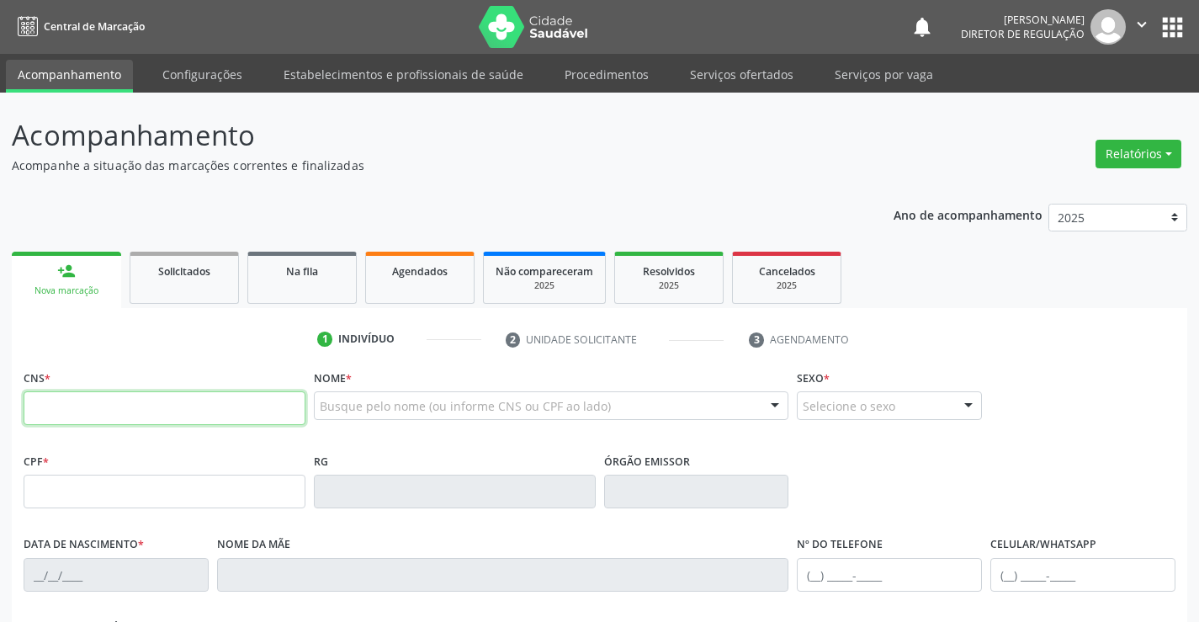
click at [100, 407] on input "text" at bounding box center [165, 408] width 282 height 34
type input "707 4050 4517 4973"
type input "0506301303"
type input "10/06/1956"
type input "(74) 99903-7433"
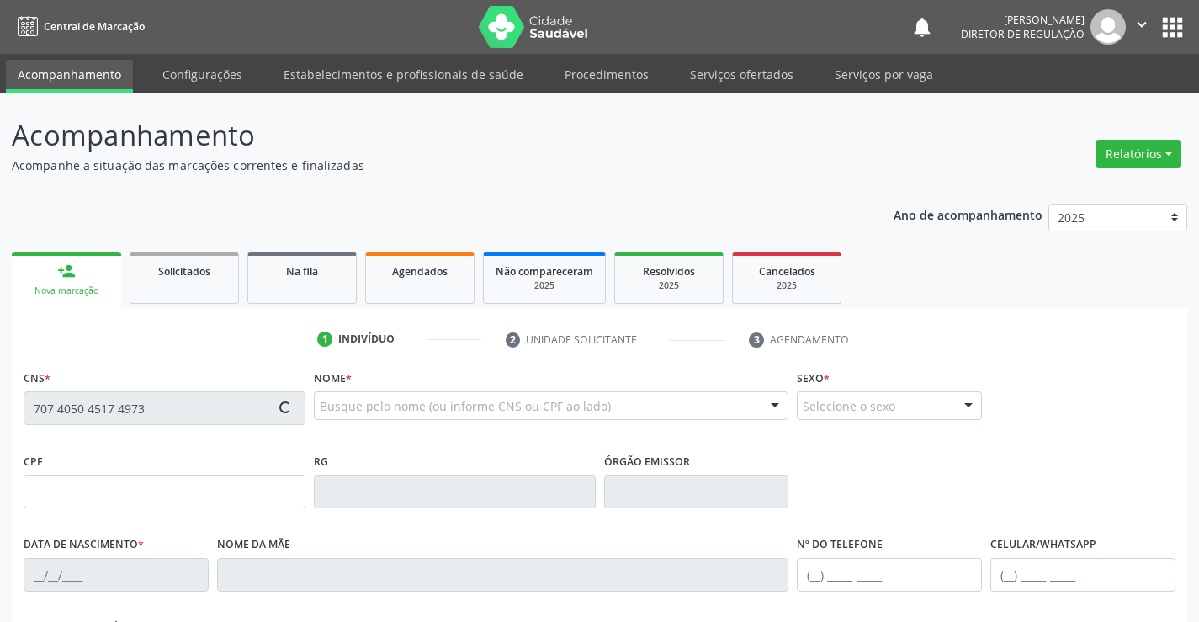
type input "(74) 99903-7433"
type input "496.192.925-53"
type input "SN"
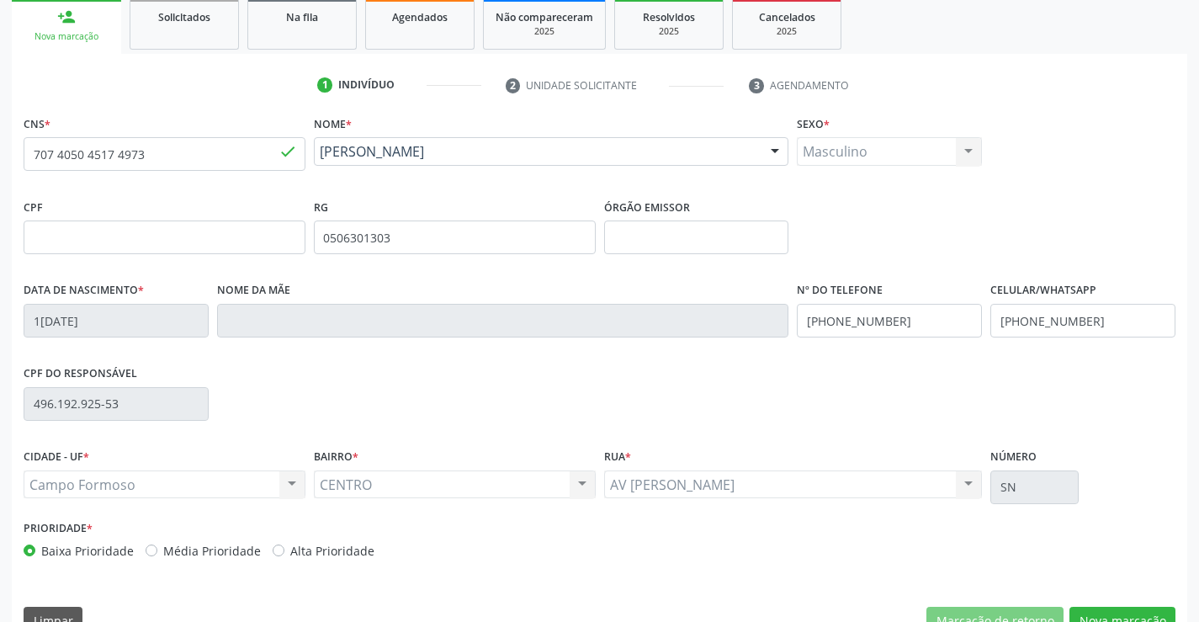
scroll to position [290, 0]
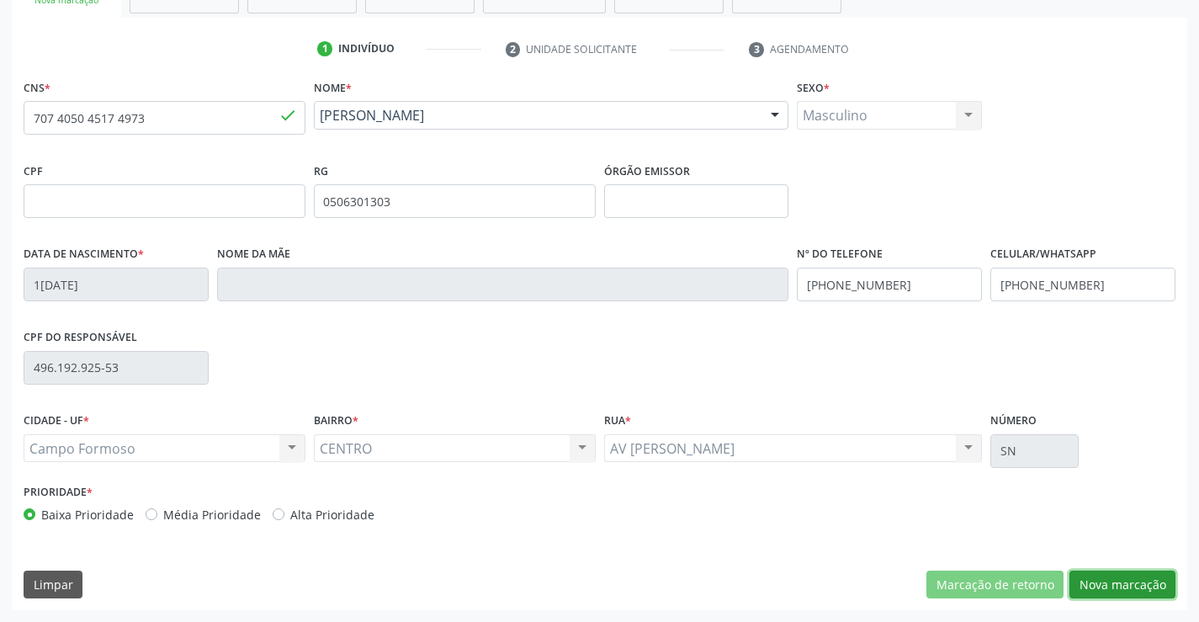
click at [1152, 580] on button "Nova marcação" at bounding box center [1122, 584] width 106 height 29
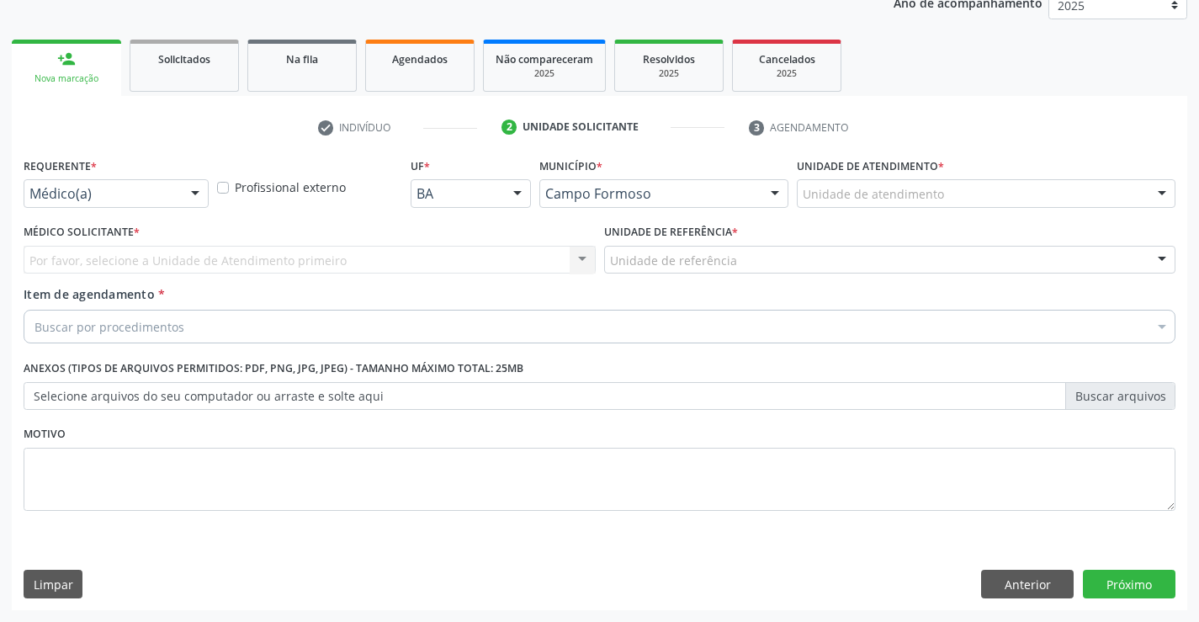
scroll to position [212, 0]
click at [185, 184] on div at bounding box center [195, 194] width 25 height 29
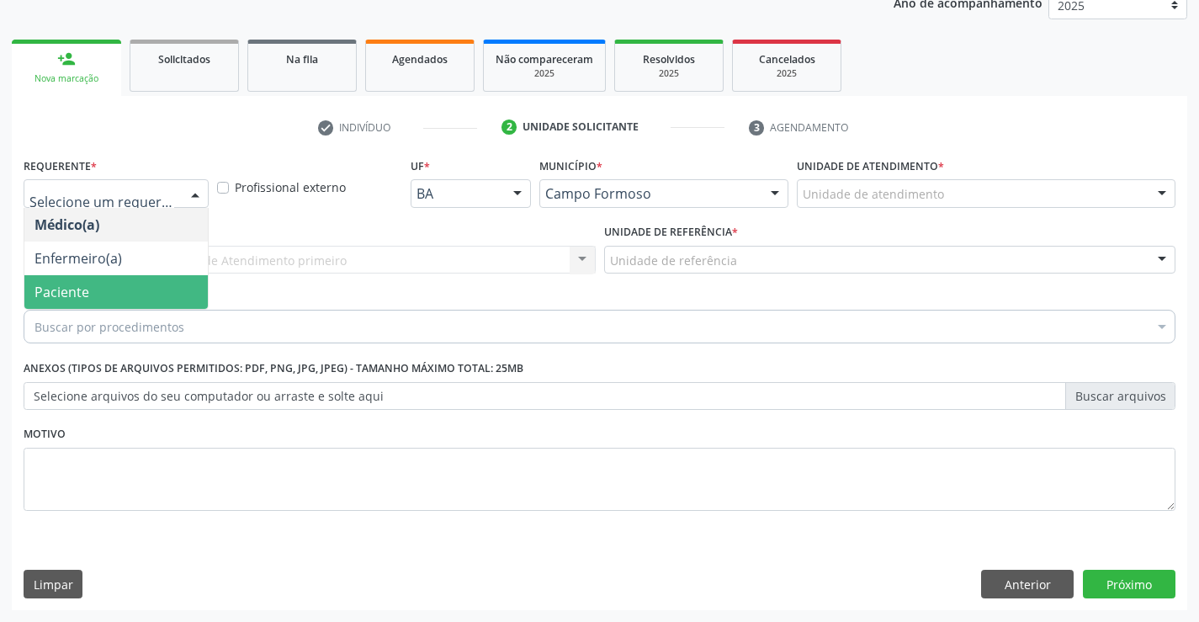
drag, startPoint x: 154, startPoint y: 278, endPoint x: 314, endPoint y: 262, distance: 160.6
click at [156, 278] on span "Paciente" at bounding box center [115, 292] width 183 height 34
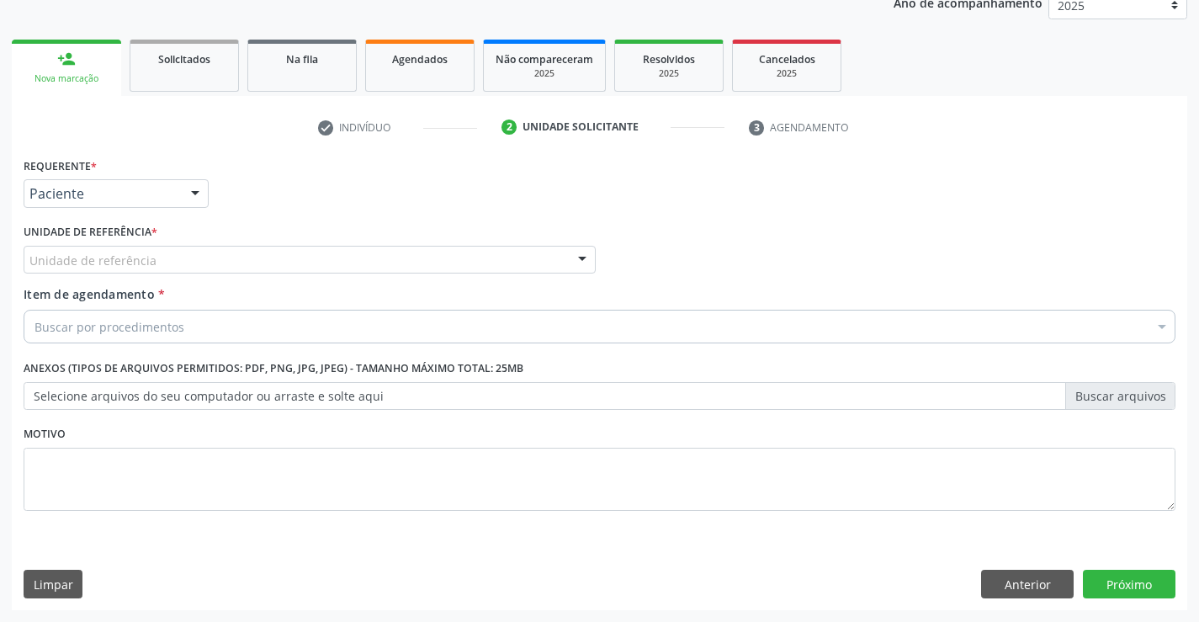
click at [314, 262] on div "Unidade de referência" at bounding box center [310, 260] width 572 height 29
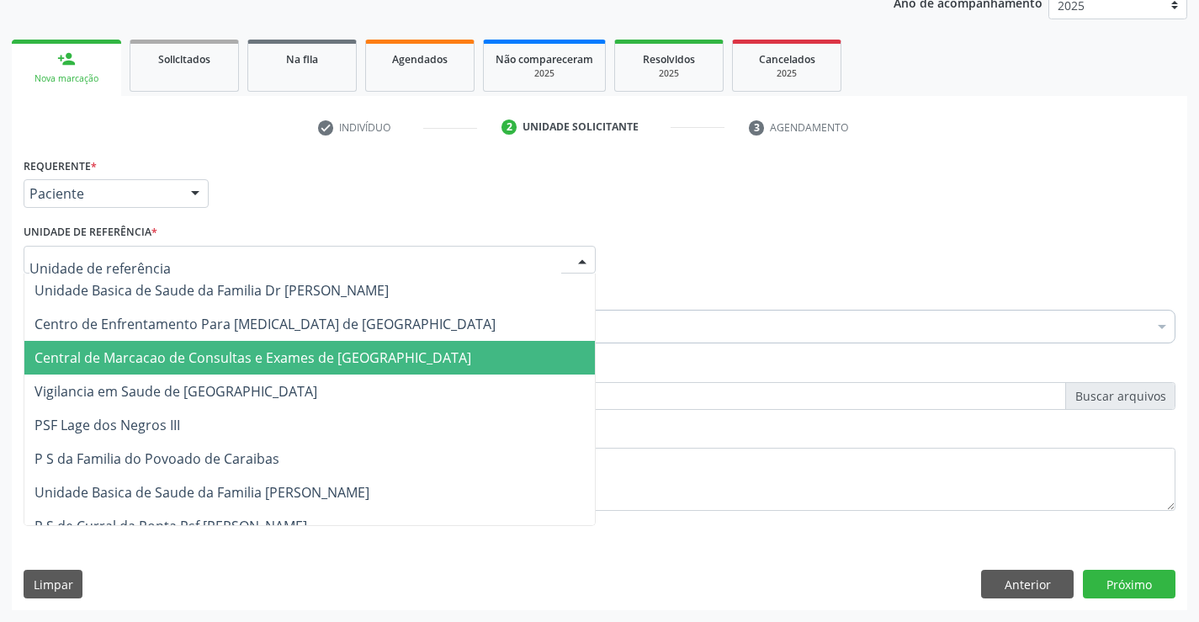
drag, startPoint x: 316, startPoint y: 351, endPoint x: 395, endPoint y: 333, distance: 81.0
click at [316, 352] on span "Central de Marcacao de Consultas e Exames de [GEOGRAPHIC_DATA]" at bounding box center [252, 357] width 437 height 19
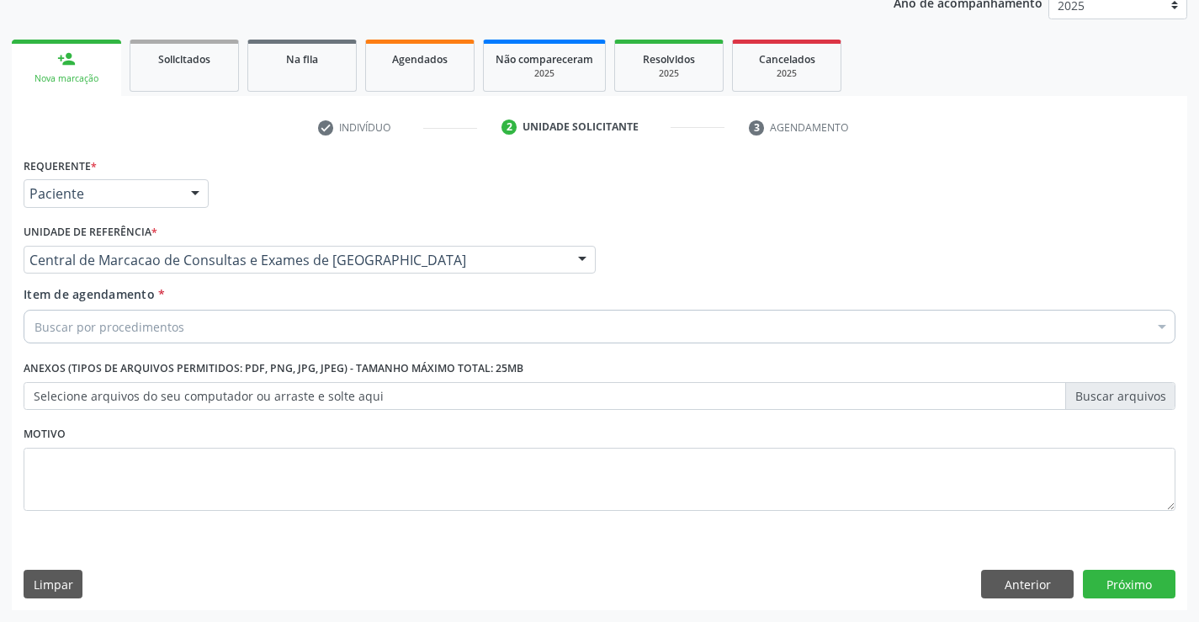
click at [396, 332] on div "Buscar por procedimentos" at bounding box center [600, 327] width 1152 height 34
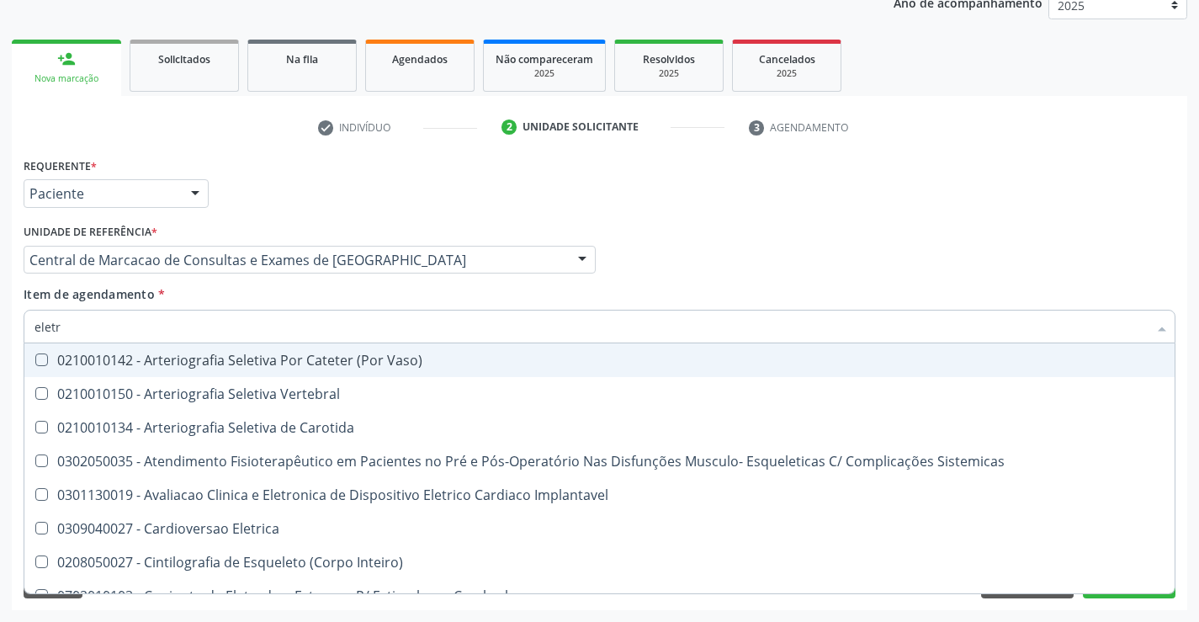
type input "eletro"
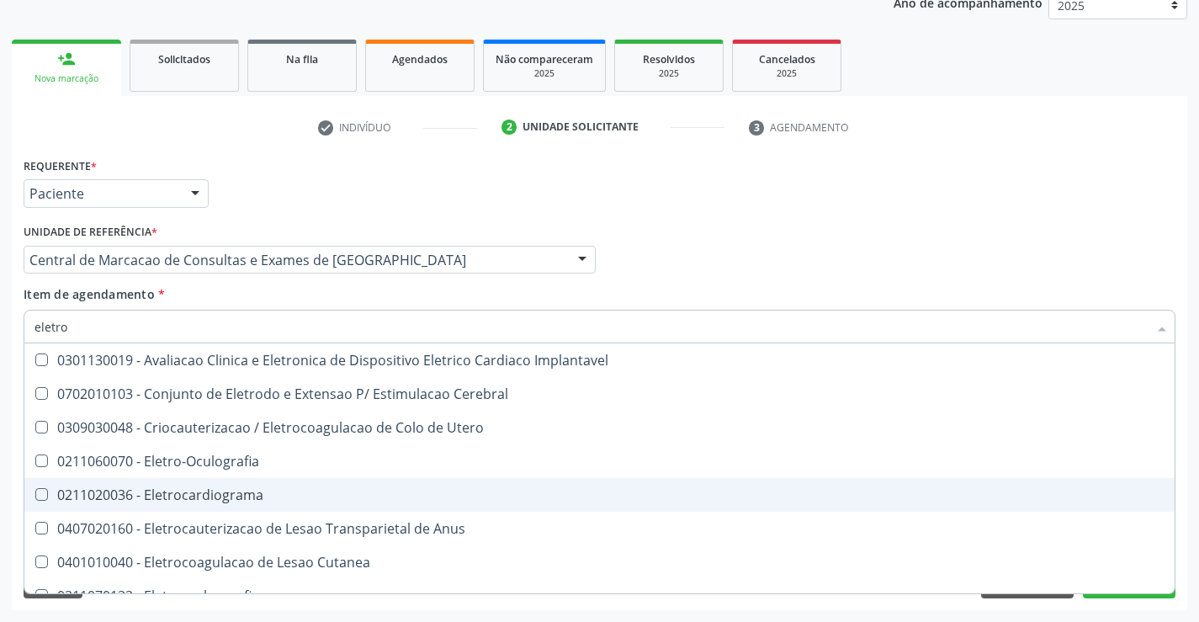
click at [363, 500] on div "0211020036 - Eletrocardiograma" at bounding box center [599, 494] width 1130 height 13
checkbox Eletrocardiograma "true"
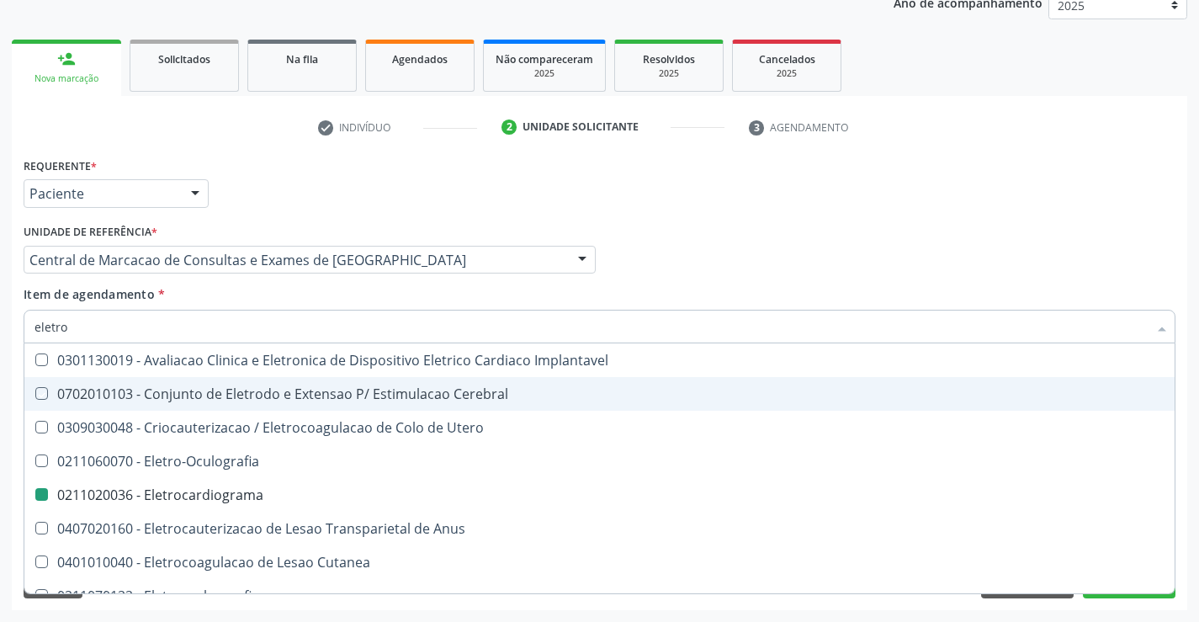
drag, startPoint x: 829, startPoint y: 269, endPoint x: 821, endPoint y: 262, distance: 10.1
click at [829, 270] on div "Médico Solicitante Por favor, selecione a Unidade de Atendimento primeiro Nenhu…" at bounding box center [599, 253] width 1160 height 66
checkbox Cerebral "true"
checkbox Eletrocardiograma "false"
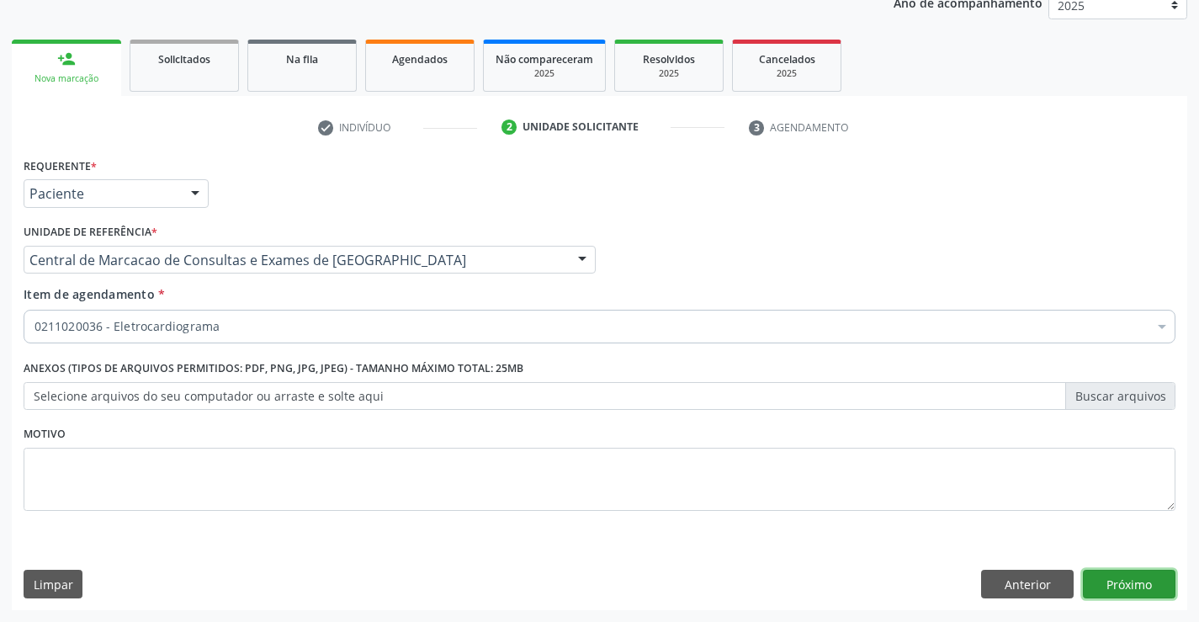
click at [1153, 588] on button "Próximo" at bounding box center [1129, 583] width 93 height 29
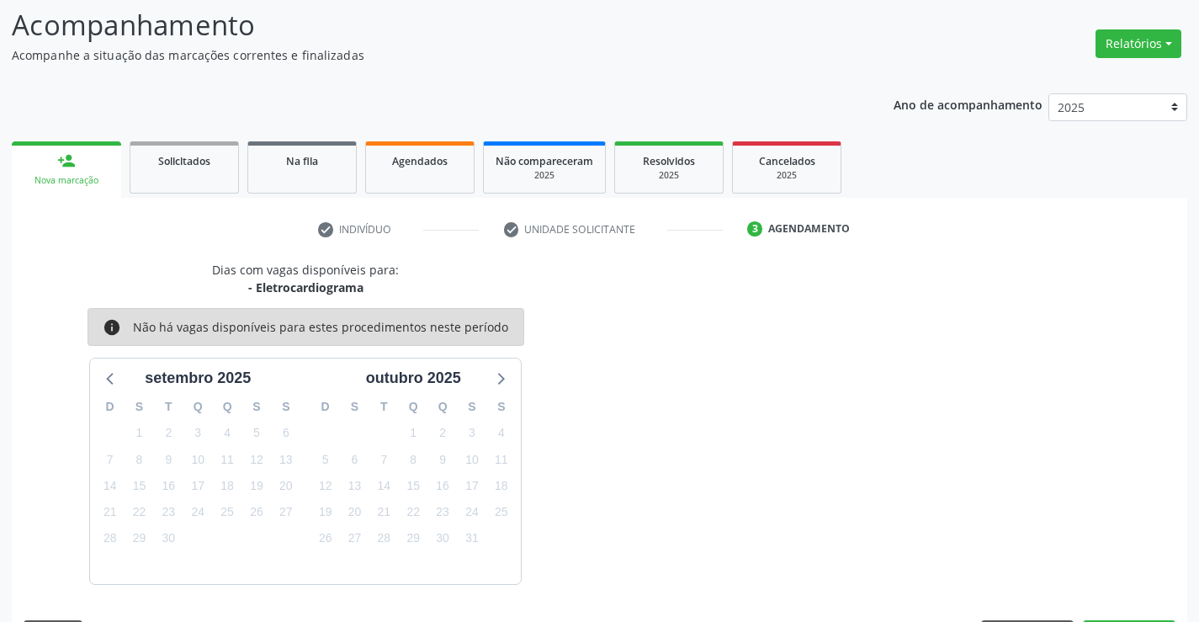
scroll to position [160, 0]
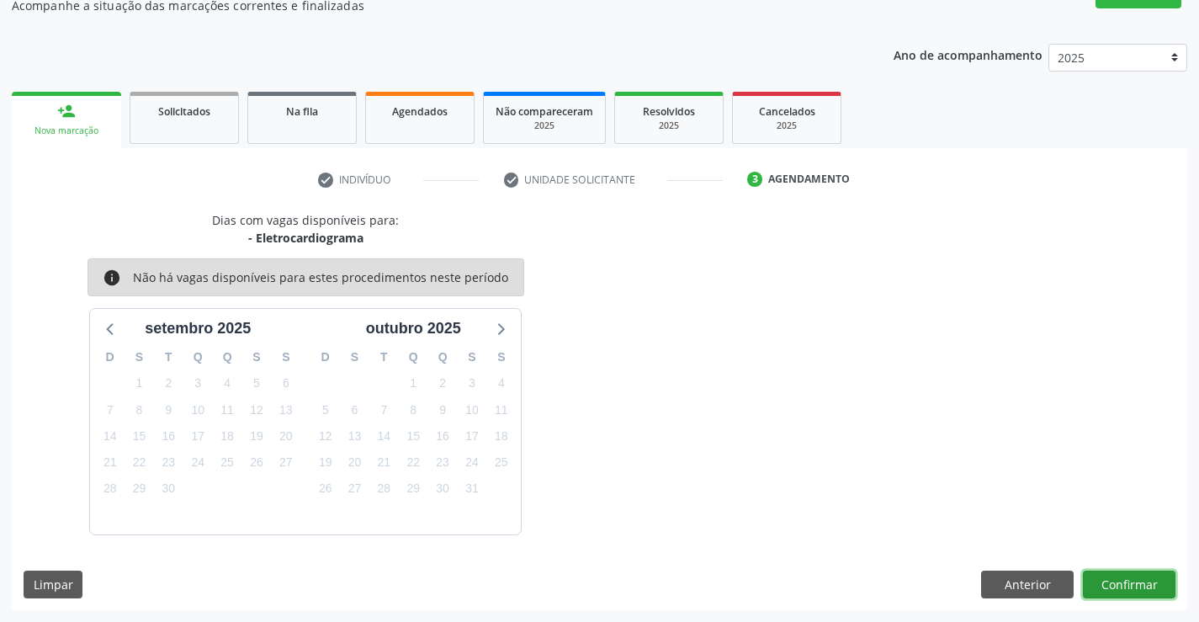
click at [1109, 577] on button "Confirmar" at bounding box center [1129, 584] width 93 height 29
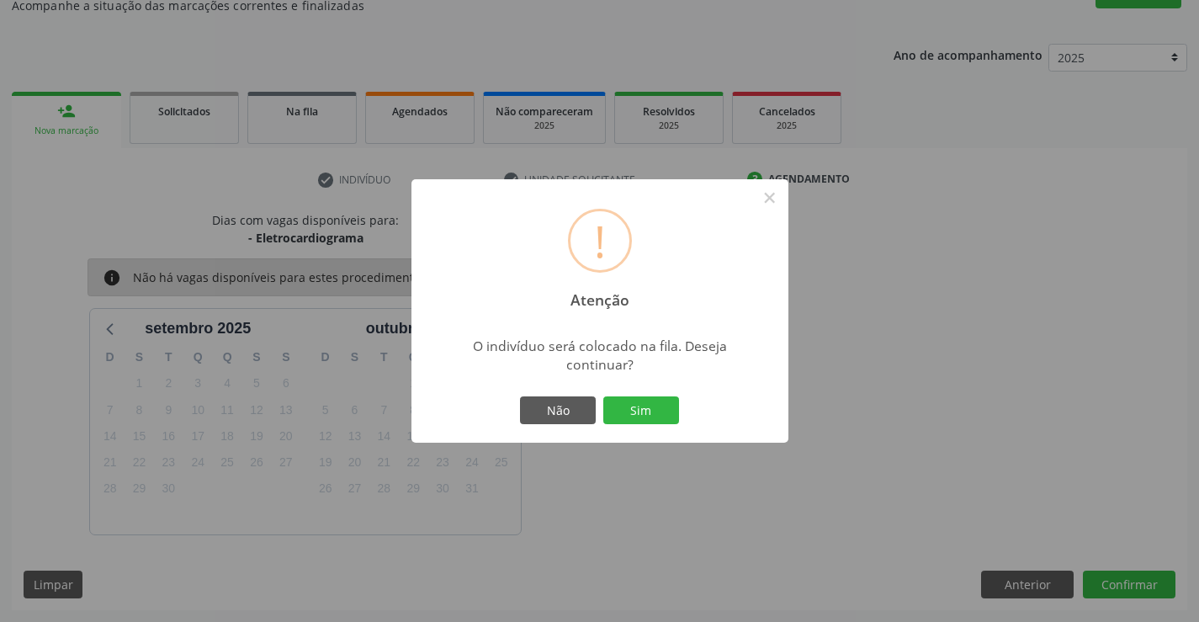
click at [603, 396] on button "Sim" at bounding box center [641, 410] width 76 height 29
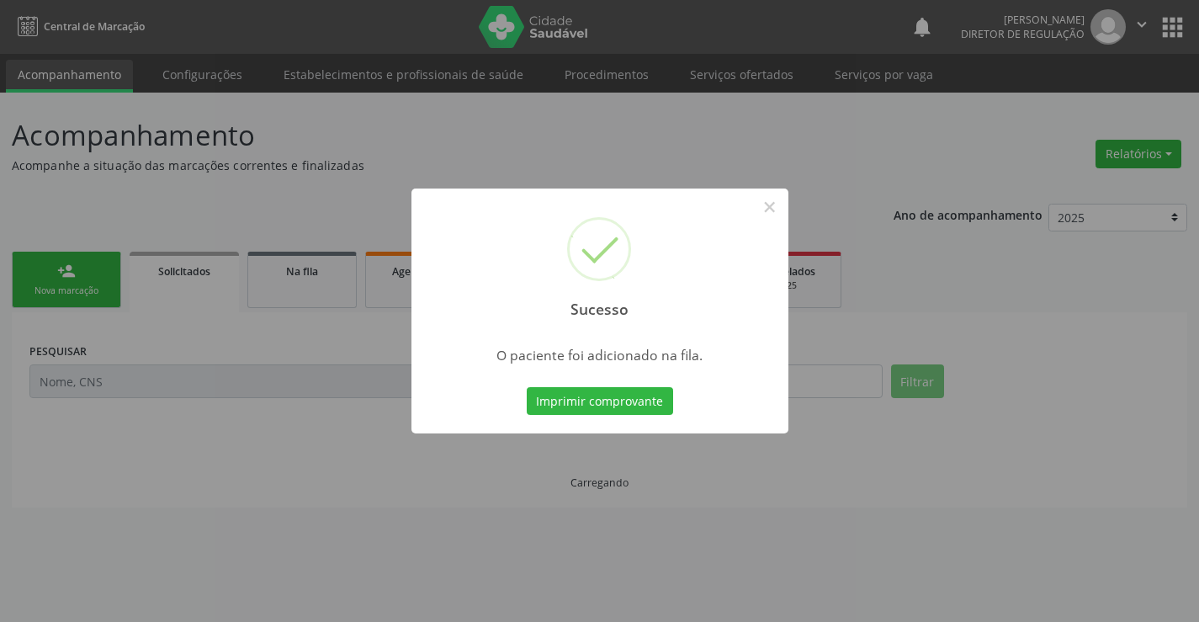
scroll to position [0, 0]
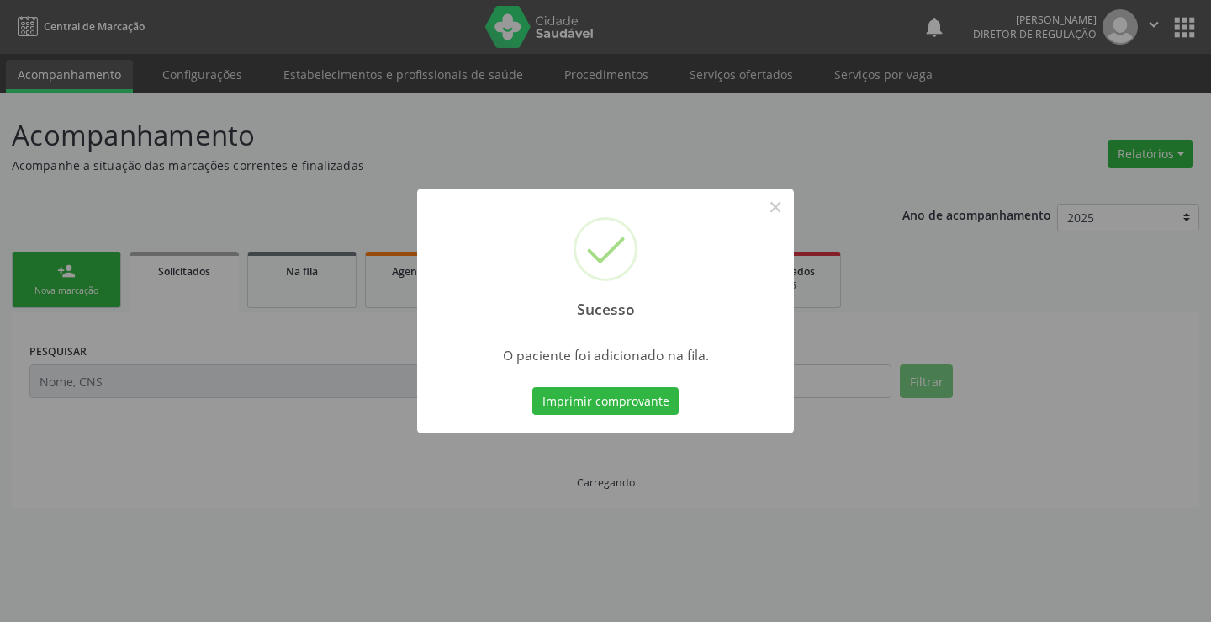
click at [532, 387] on button "Imprimir comprovante" at bounding box center [605, 401] width 146 height 29
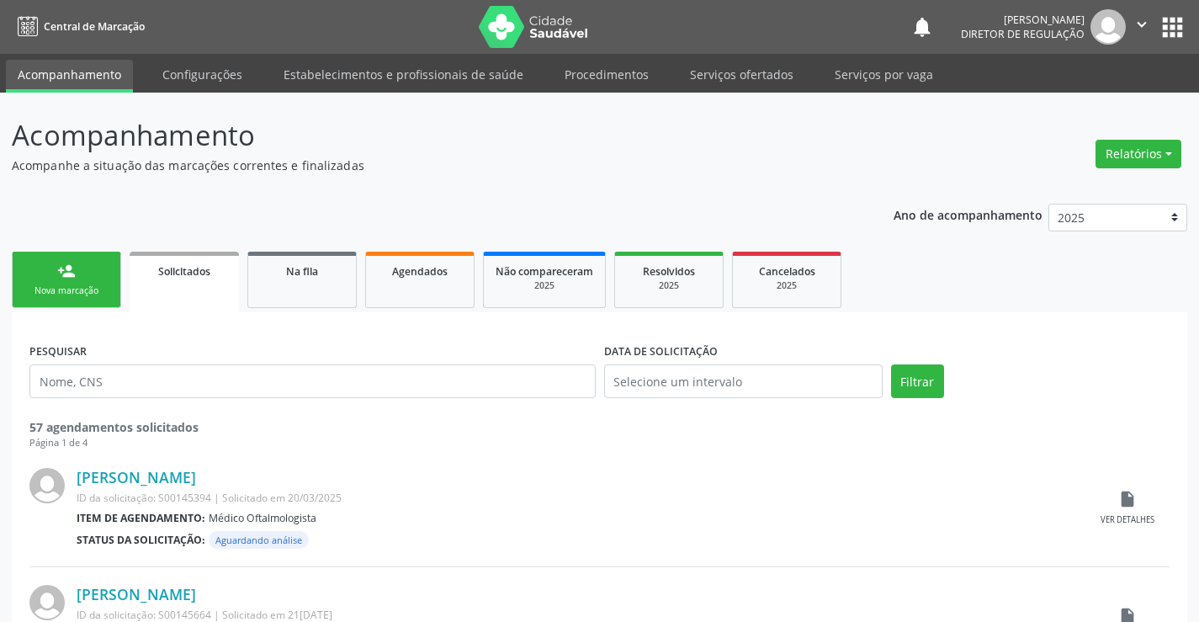
click at [87, 302] on link "person_add Nova marcação" at bounding box center [66, 280] width 109 height 56
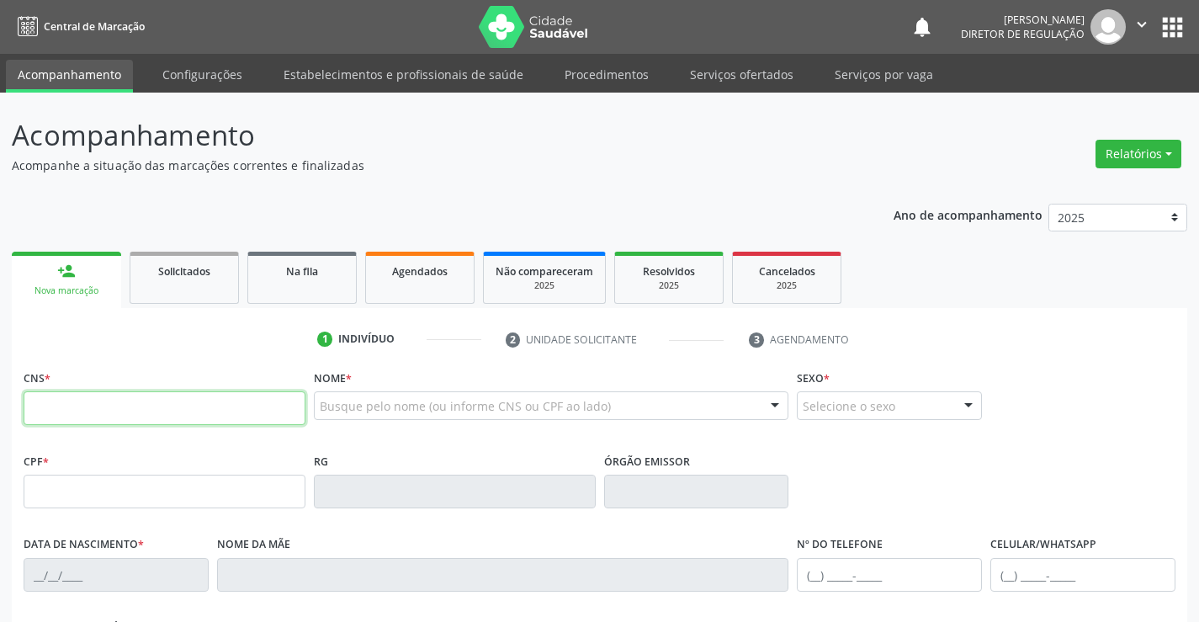
click at [83, 407] on input "text" at bounding box center [165, 408] width 282 height 34
type input "706 8087 5150 6129"
type input "0917899903"
type input "19/04/1962"
type input "96"
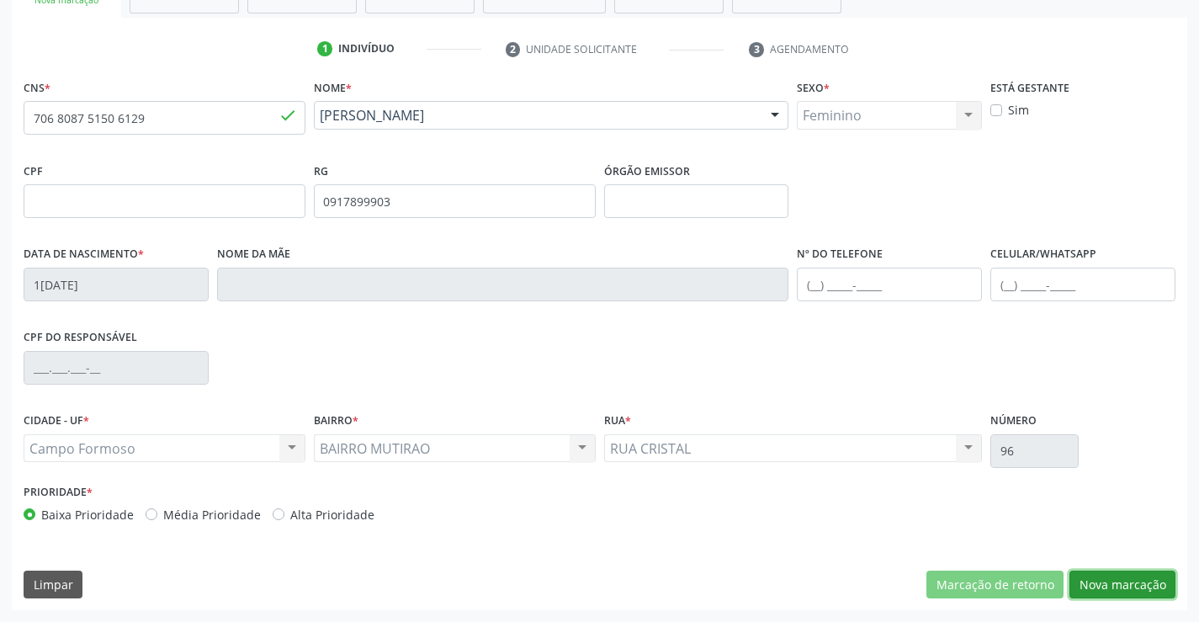
drag, startPoint x: 1103, startPoint y: 576, endPoint x: 474, endPoint y: 340, distance: 672.1
click at [1102, 574] on button "Nova marcação" at bounding box center [1122, 584] width 106 height 29
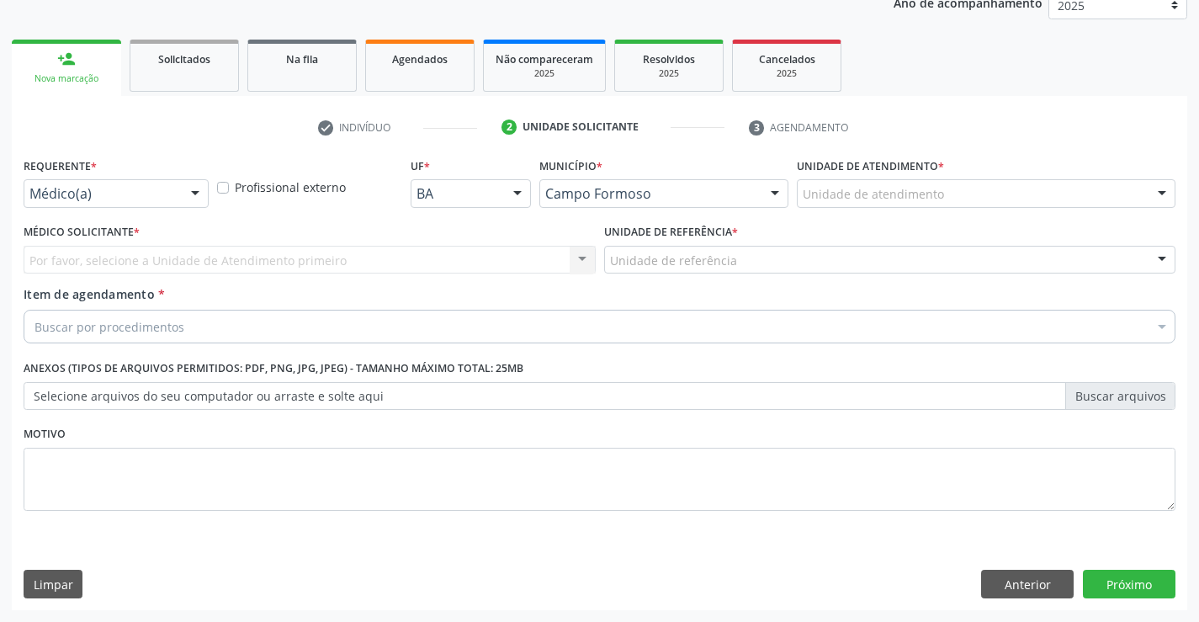
scroll to position [212, 0]
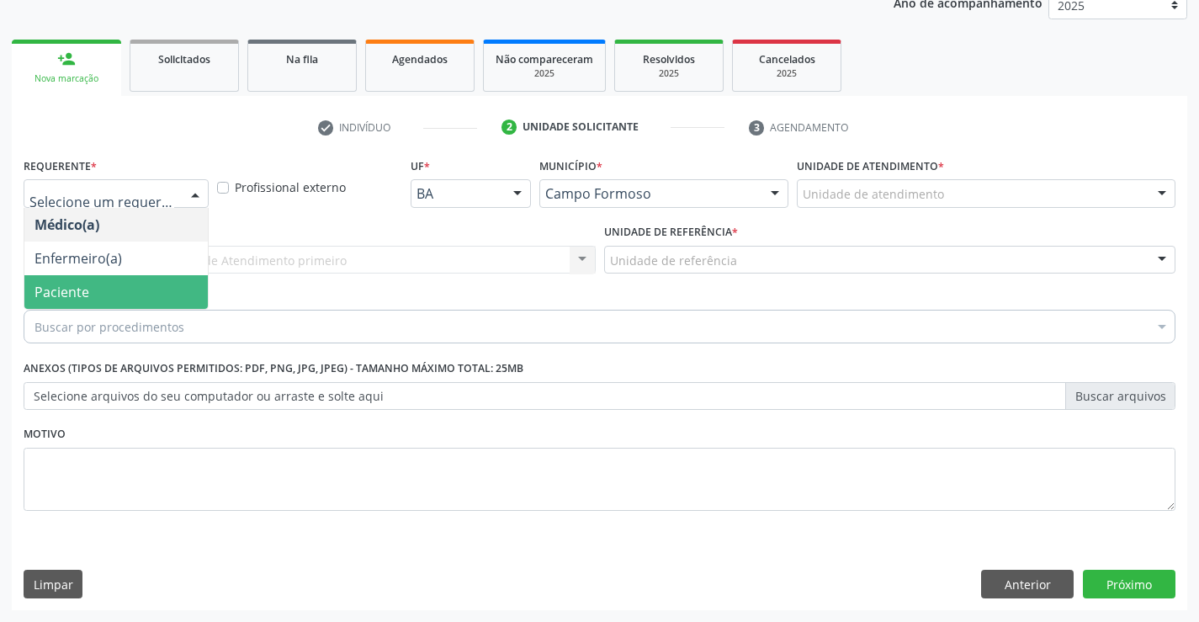
drag, startPoint x: 125, startPoint y: 283, endPoint x: 256, endPoint y: 265, distance: 131.7
click at [134, 283] on span "Paciente" at bounding box center [115, 292] width 183 height 34
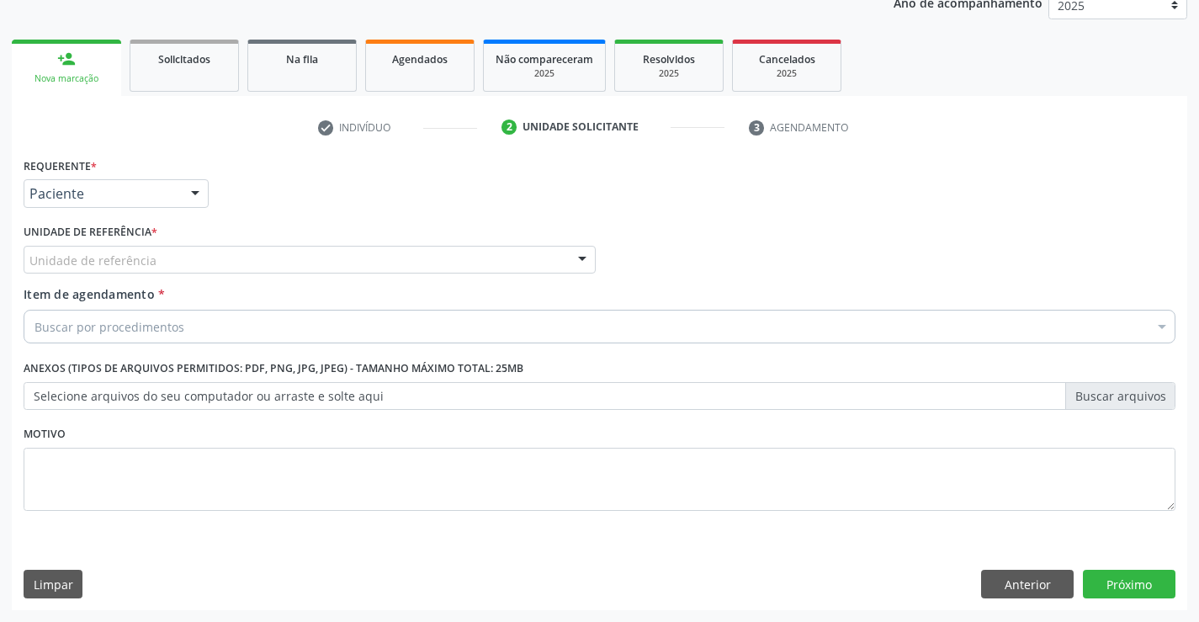
drag, startPoint x: 258, startPoint y: 264, endPoint x: 262, endPoint y: 313, distance: 49.0
click at [259, 264] on div "Unidade de referência" at bounding box center [310, 260] width 572 height 29
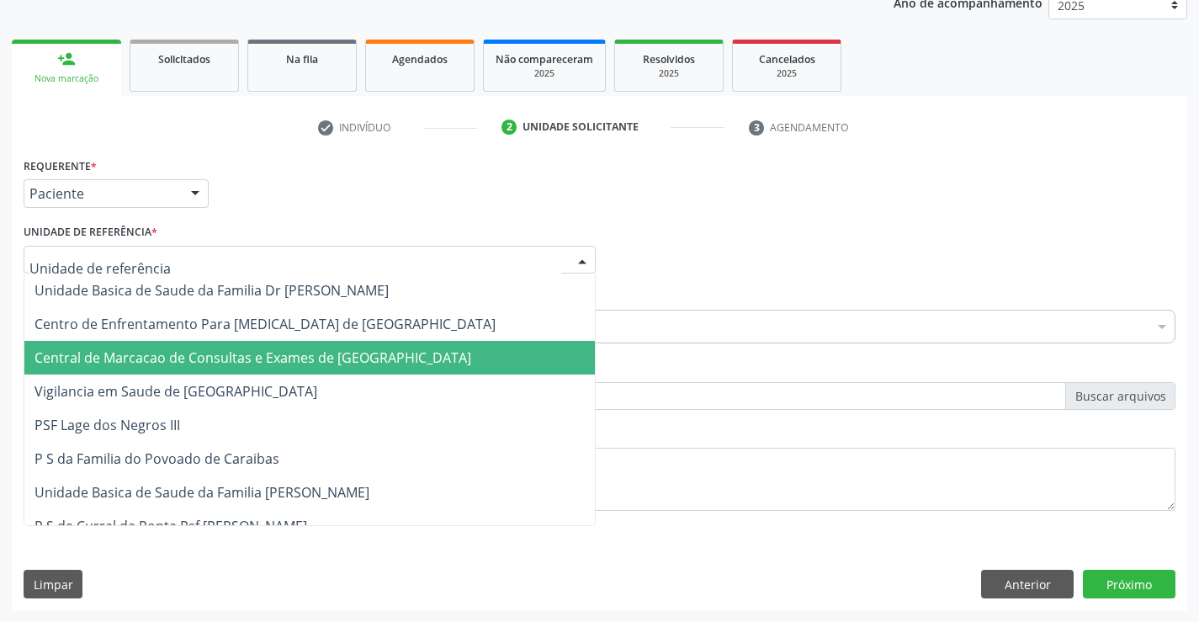
click at [273, 350] on span "Central de Marcacao de Consultas e Exames de [GEOGRAPHIC_DATA]" at bounding box center [252, 357] width 437 height 19
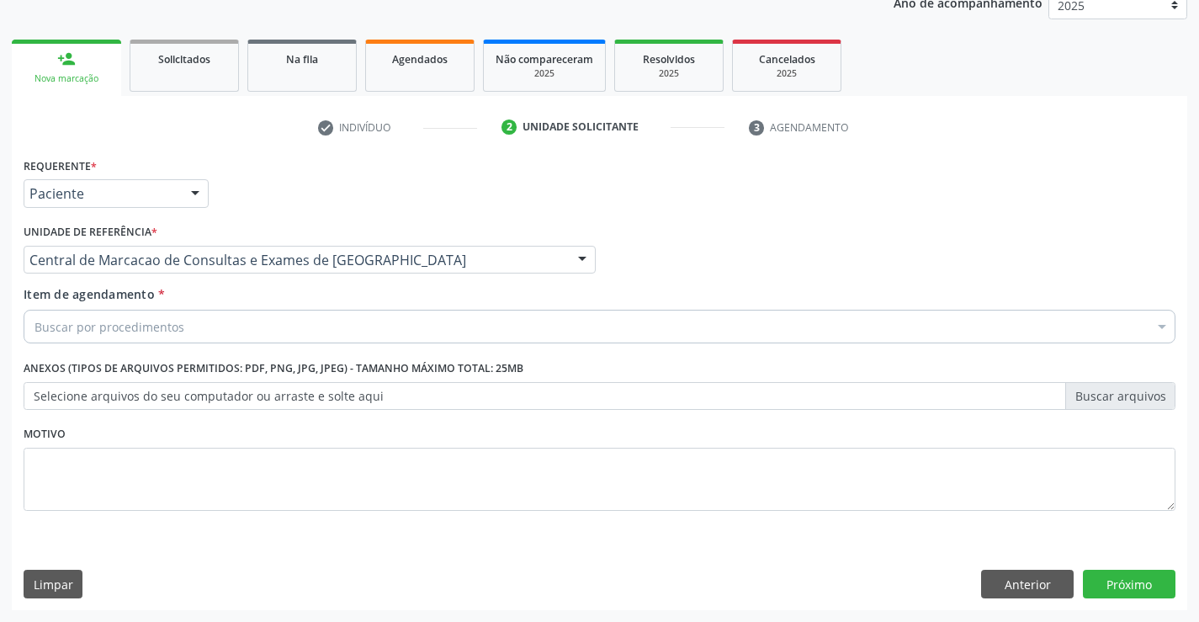
click at [317, 338] on div "Buscar por procedimentos" at bounding box center [600, 327] width 1152 height 34
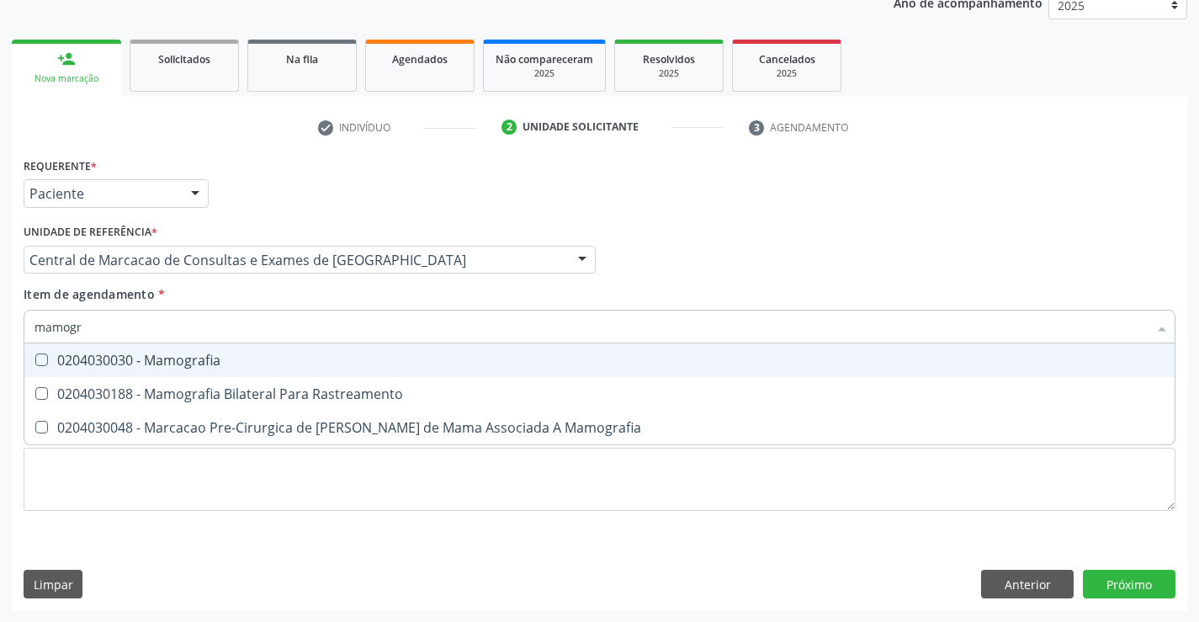
type input "mamogra"
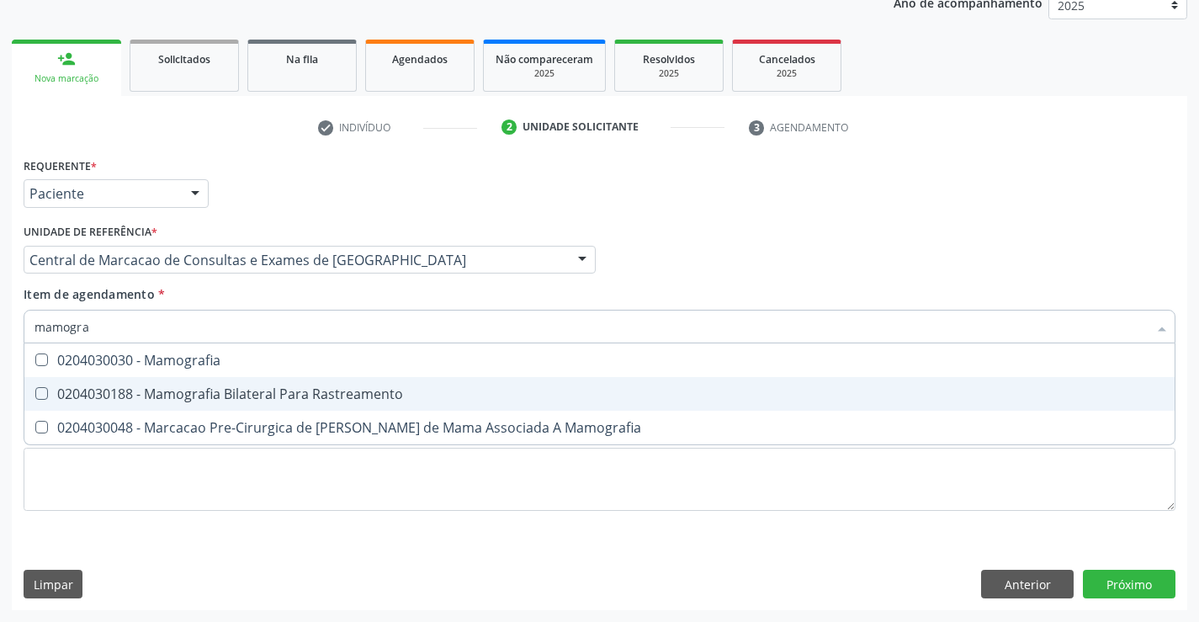
click at [296, 378] on span "0204030188 - Mamografia Bilateral Para Rastreamento" at bounding box center [599, 394] width 1150 height 34
checkbox Rastreamento "true"
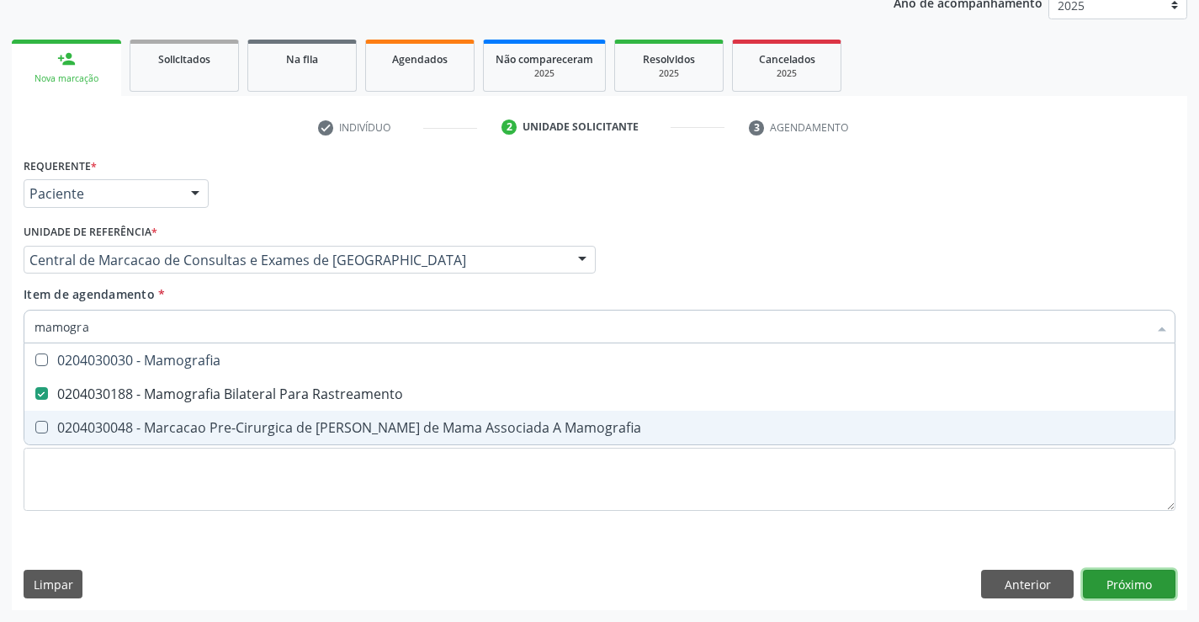
click at [1145, 584] on div "Requerente * Paciente Médico(a) Enfermeiro(a) Paciente Nenhum resultado encontr…" at bounding box center [599, 381] width 1175 height 457
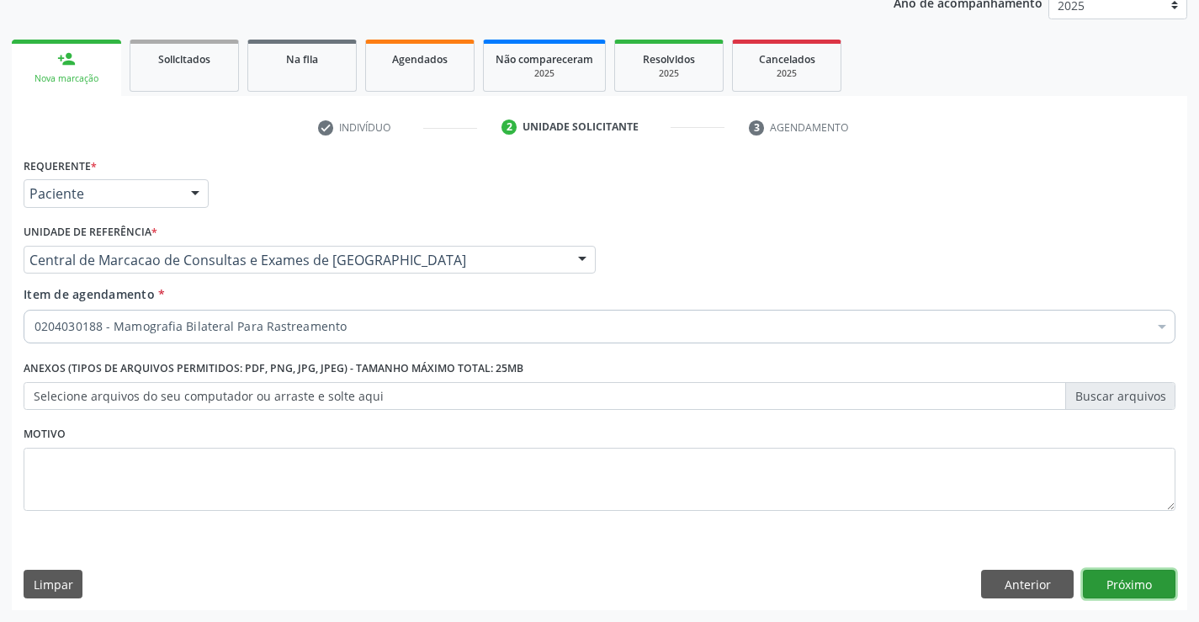
click at [1125, 589] on button "Próximo" at bounding box center [1129, 583] width 93 height 29
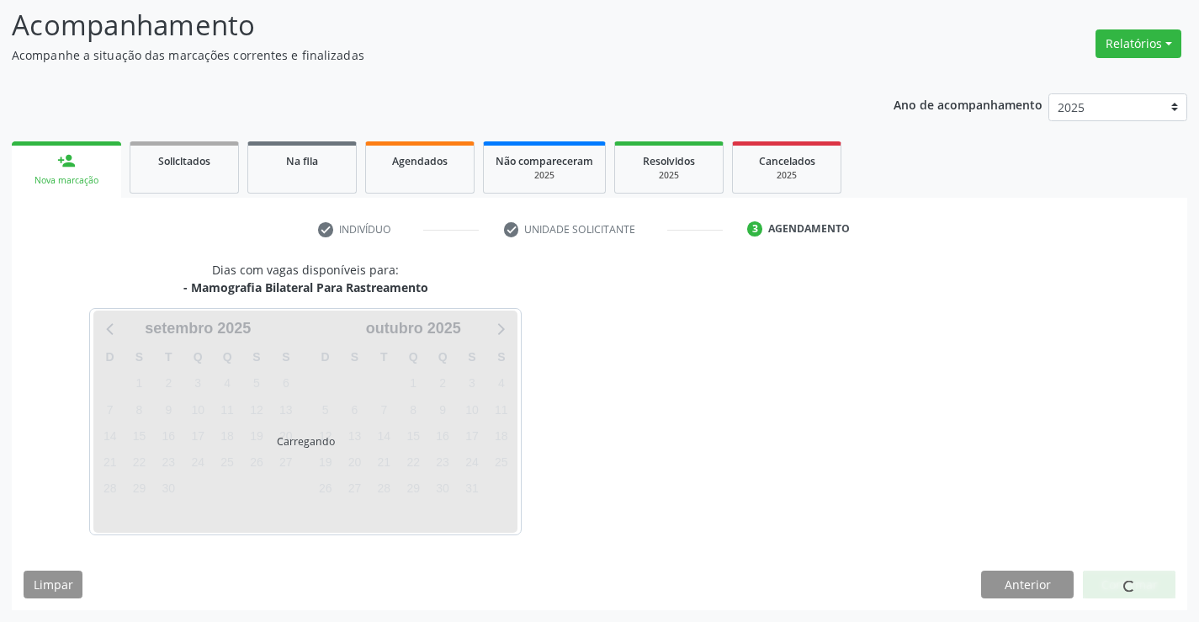
scroll to position [110, 0]
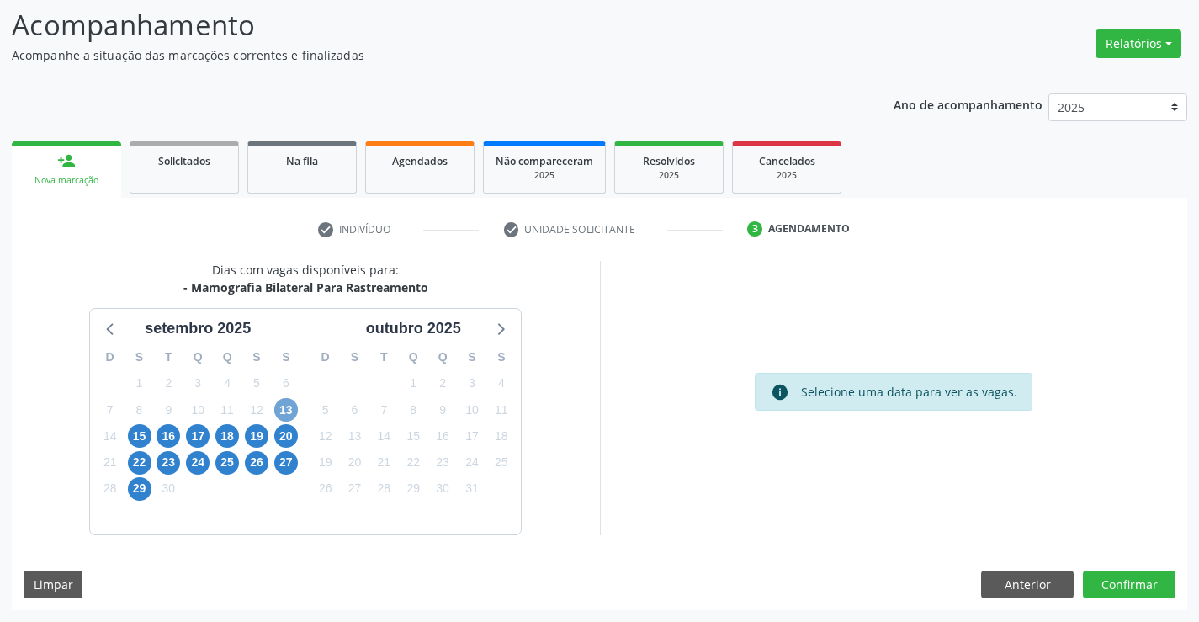
click at [280, 411] on span "13" at bounding box center [286, 410] width 24 height 24
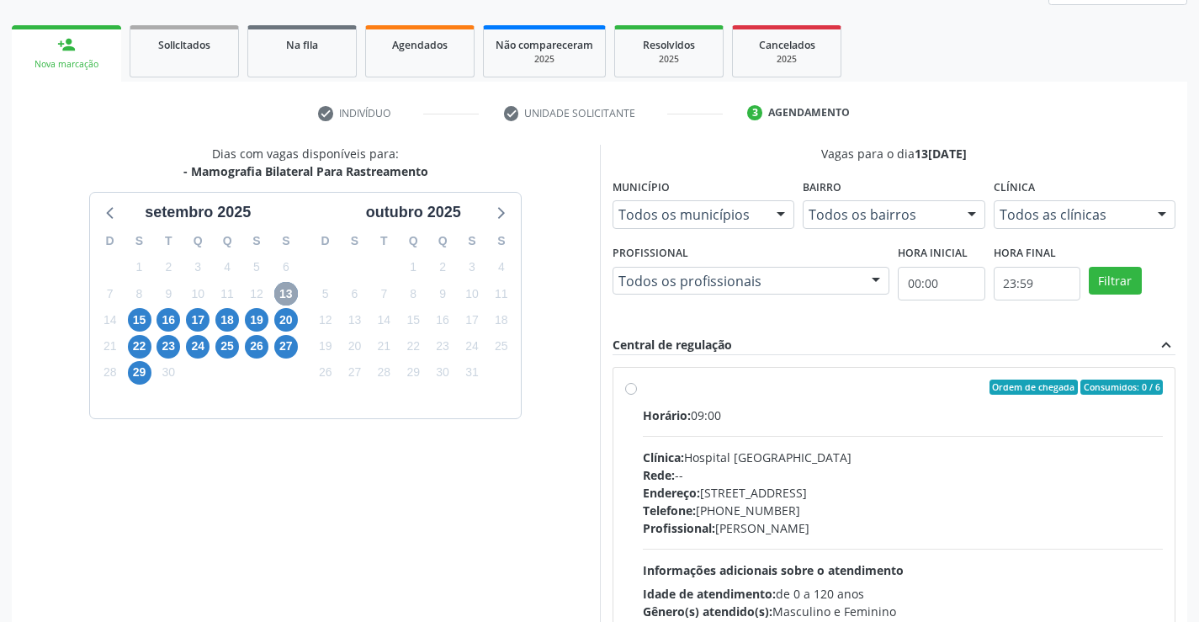
scroll to position [278, 0]
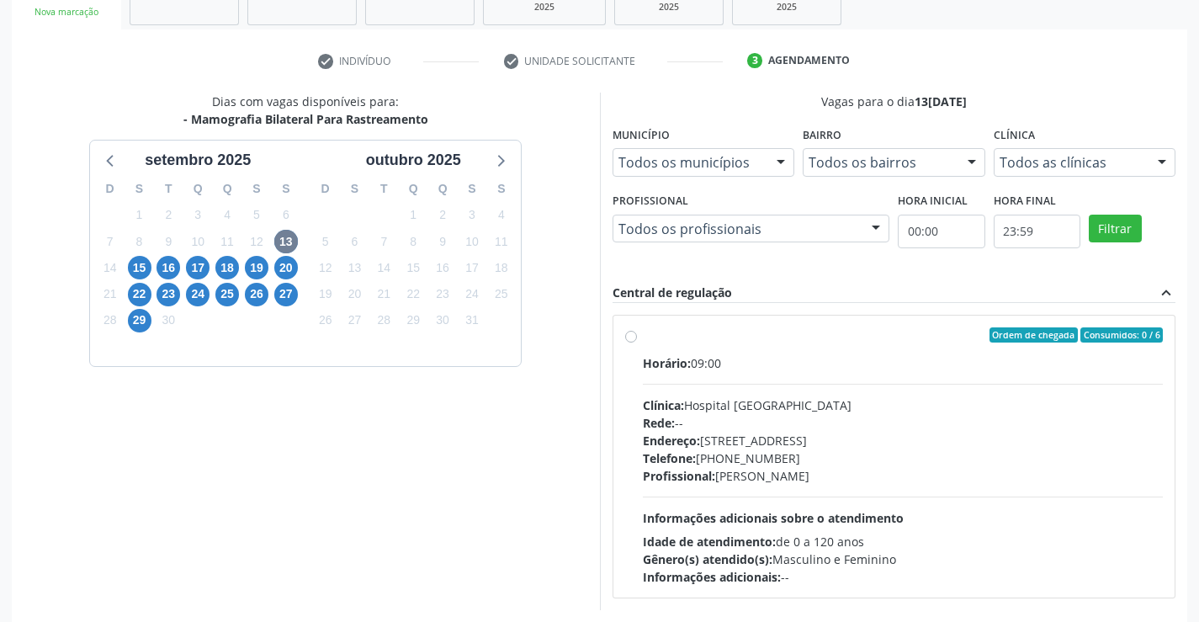
click at [905, 366] on div "Horário: 09:00" at bounding box center [903, 363] width 521 height 18
click at [637, 342] on input "Ordem de chegada Consumidos: 0 / 6 Horário: 09:00 Clínica: Hospital Sao Francis…" at bounding box center [631, 334] width 12 height 15
radio input "true"
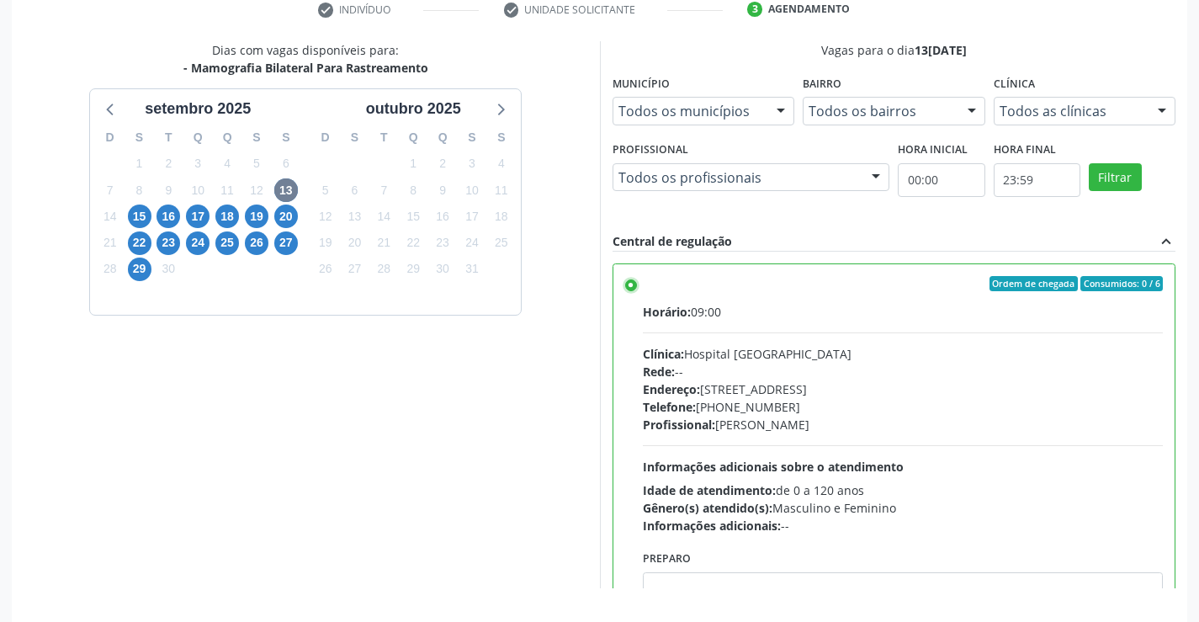
scroll to position [384, 0]
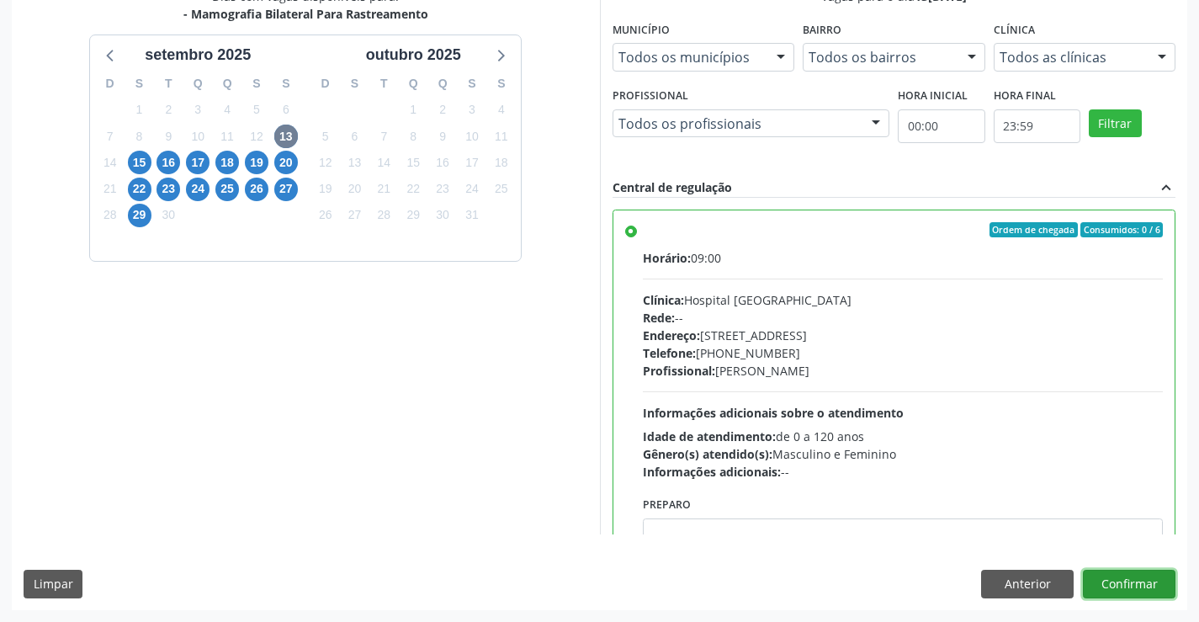
click at [1143, 586] on button "Confirmar" at bounding box center [1129, 583] width 93 height 29
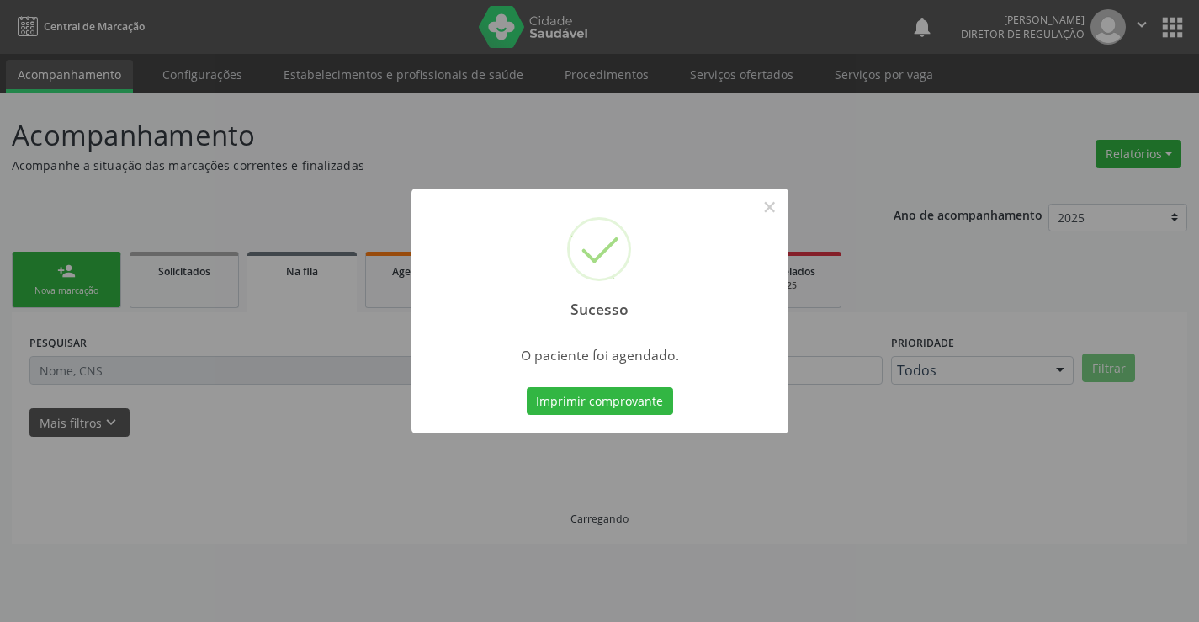
scroll to position [0, 0]
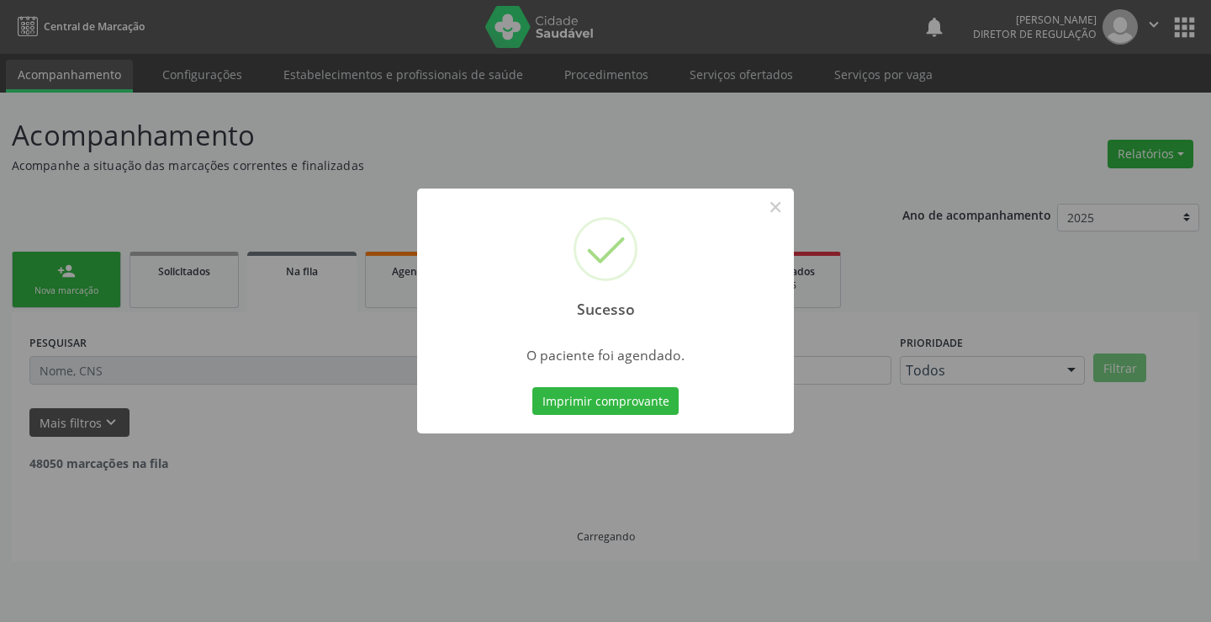
click at [532, 387] on button "Imprimir comprovante" at bounding box center [605, 401] width 146 height 29
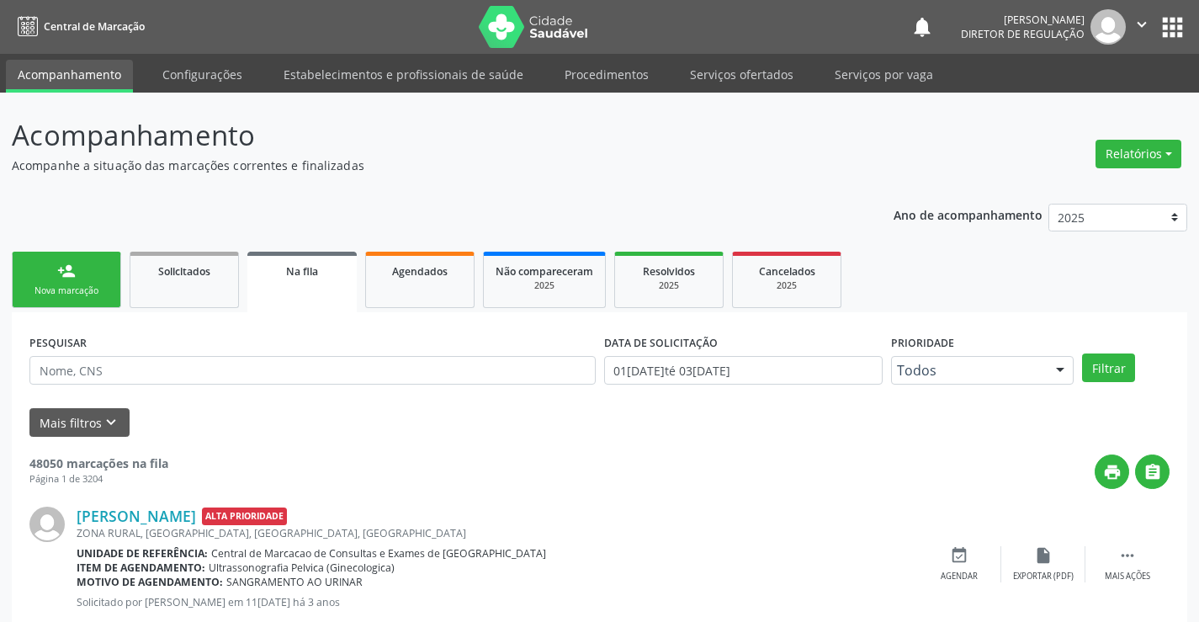
click at [67, 267] on div "person_add" at bounding box center [66, 271] width 19 height 19
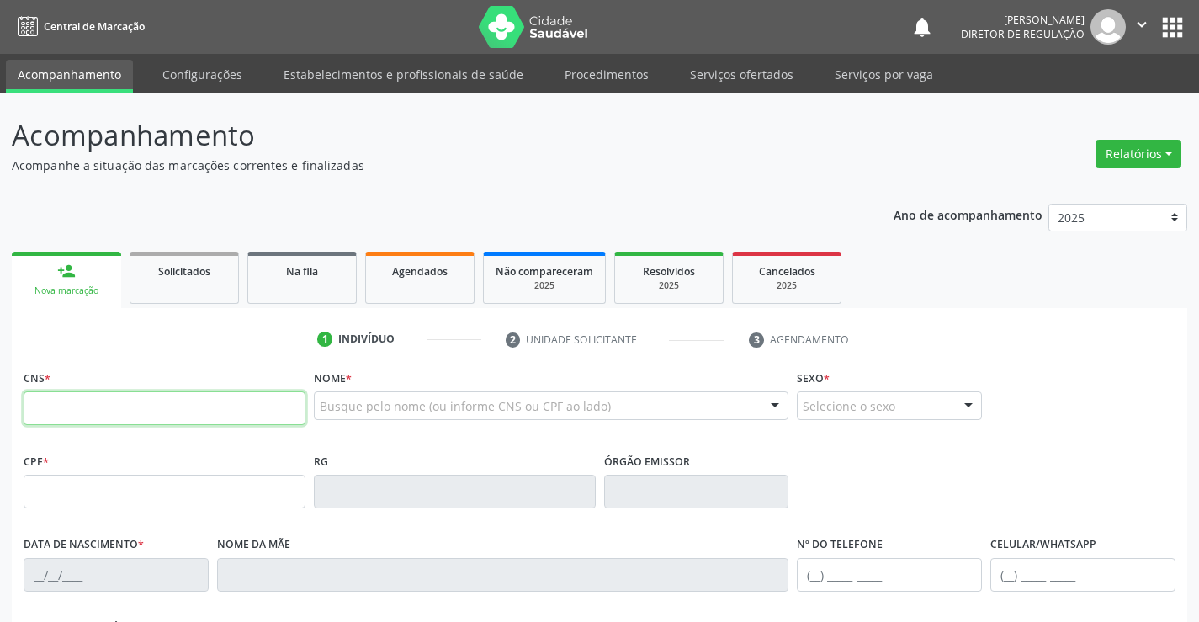
click at [103, 423] on input "text" at bounding box center [165, 408] width 282 height 34
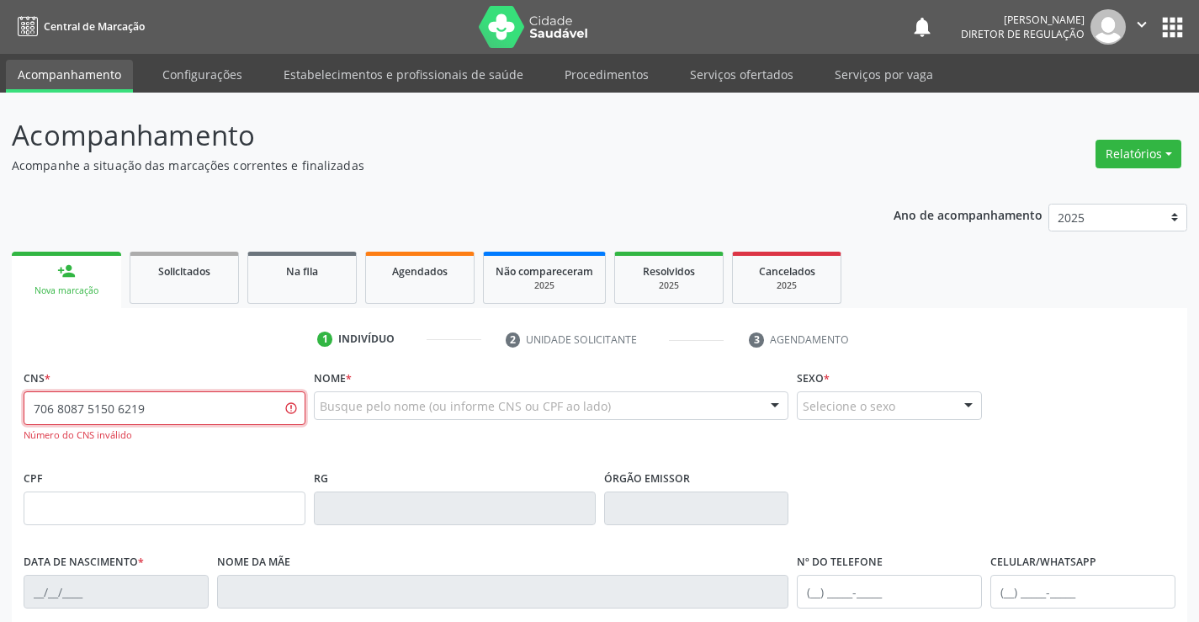
click at [130, 405] on input "706 8087 5150 6219" at bounding box center [165, 408] width 282 height 34
type input "706 8087 5150 6129"
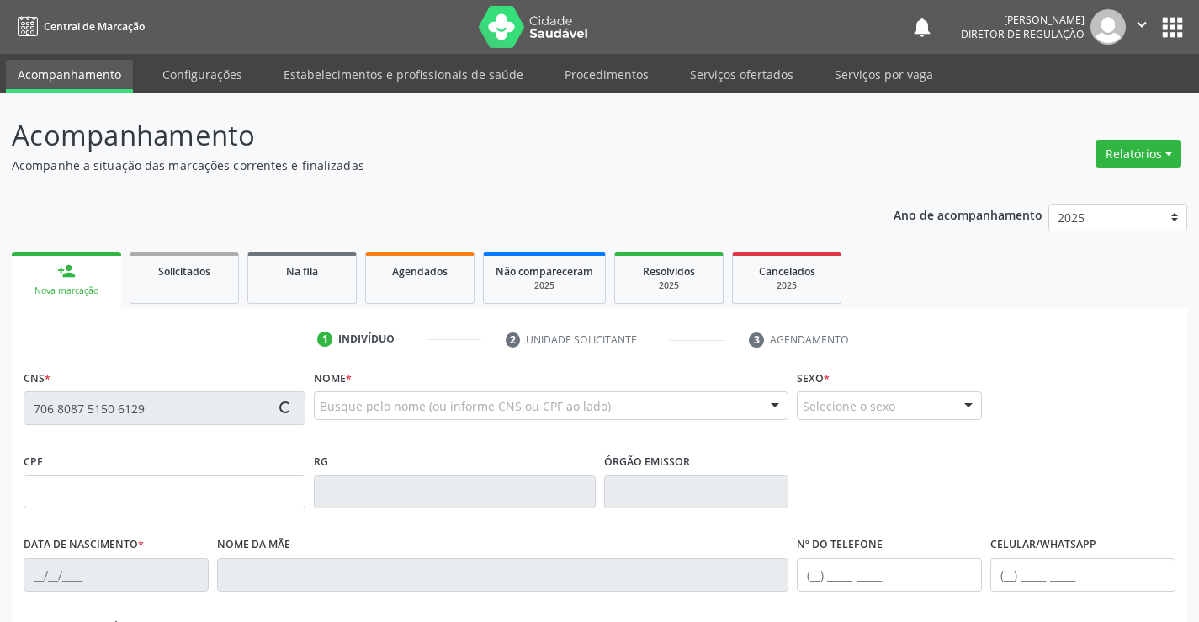
type input "0917899903"
type input "19/04/1962"
type input "950.759.095-15"
type input "96"
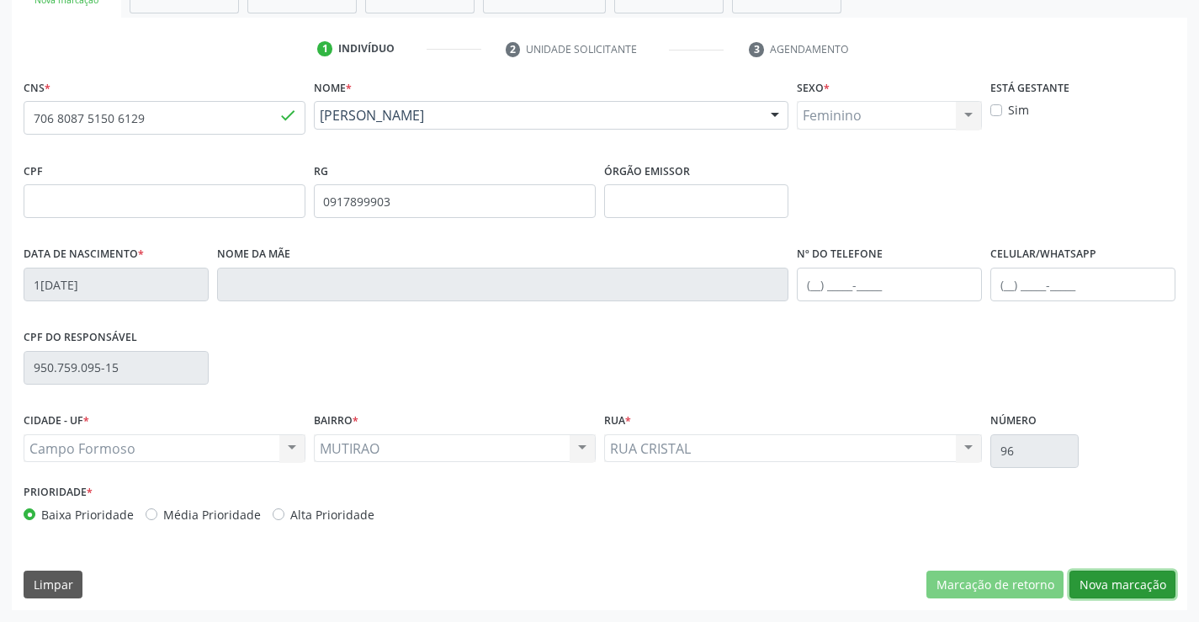
drag, startPoint x: 1142, startPoint y: 592, endPoint x: 955, endPoint y: 505, distance: 207.0
click at [1142, 591] on button "Nova marcação" at bounding box center [1122, 584] width 106 height 29
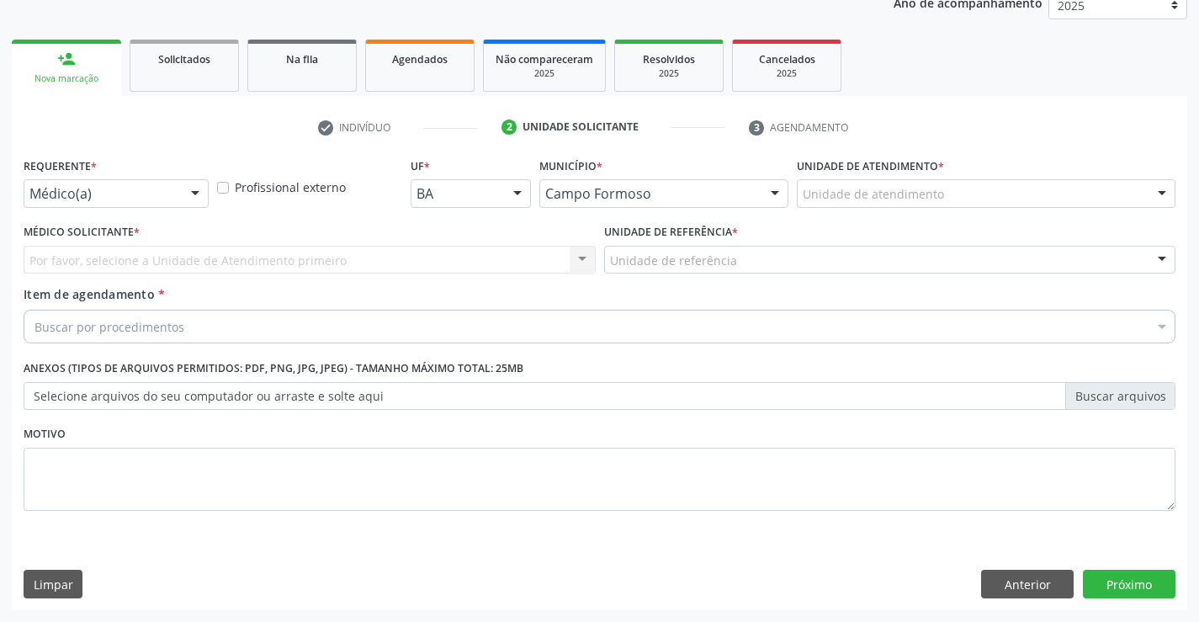
scroll to position [212, 0]
click at [188, 204] on div at bounding box center [195, 194] width 25 height 29
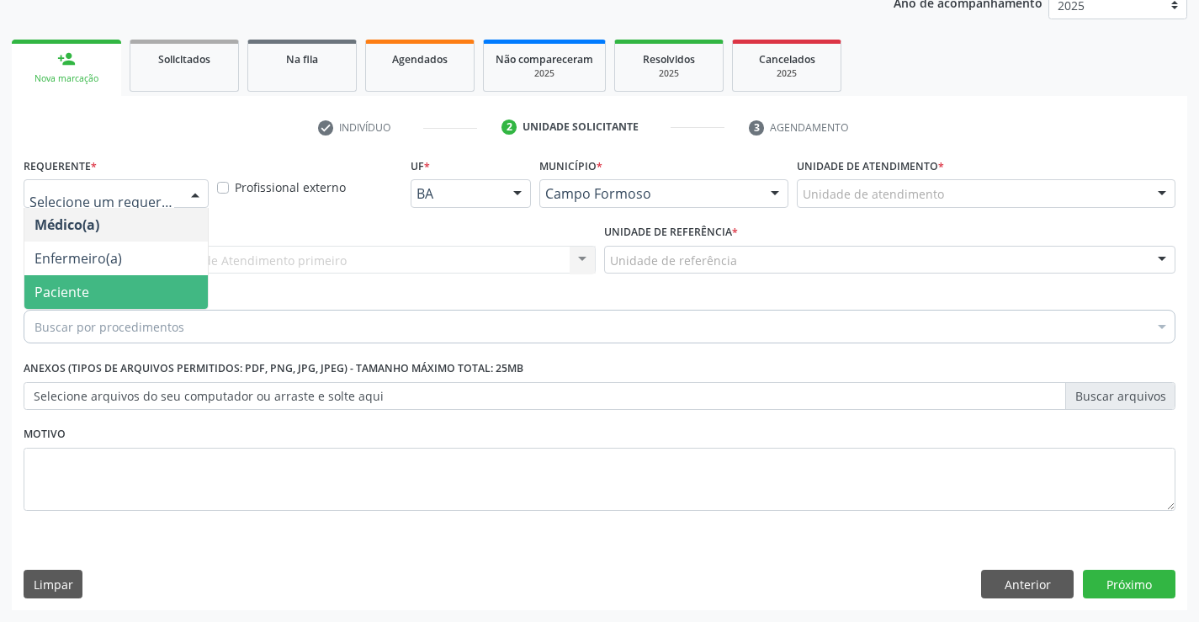
click at [159, 300] on span "Paciente" at bounding box center [115, 292] width 183 height 34
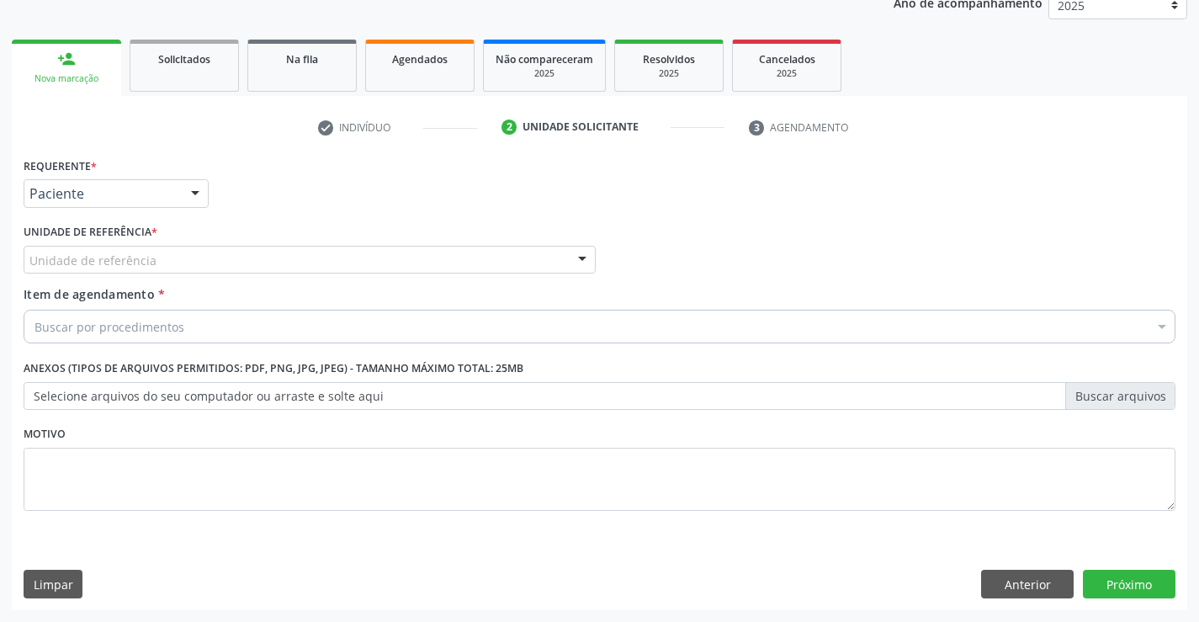
click at [280, 266] on div "Unidade de referência" at bounding box center [310, 260] width 572 height 29
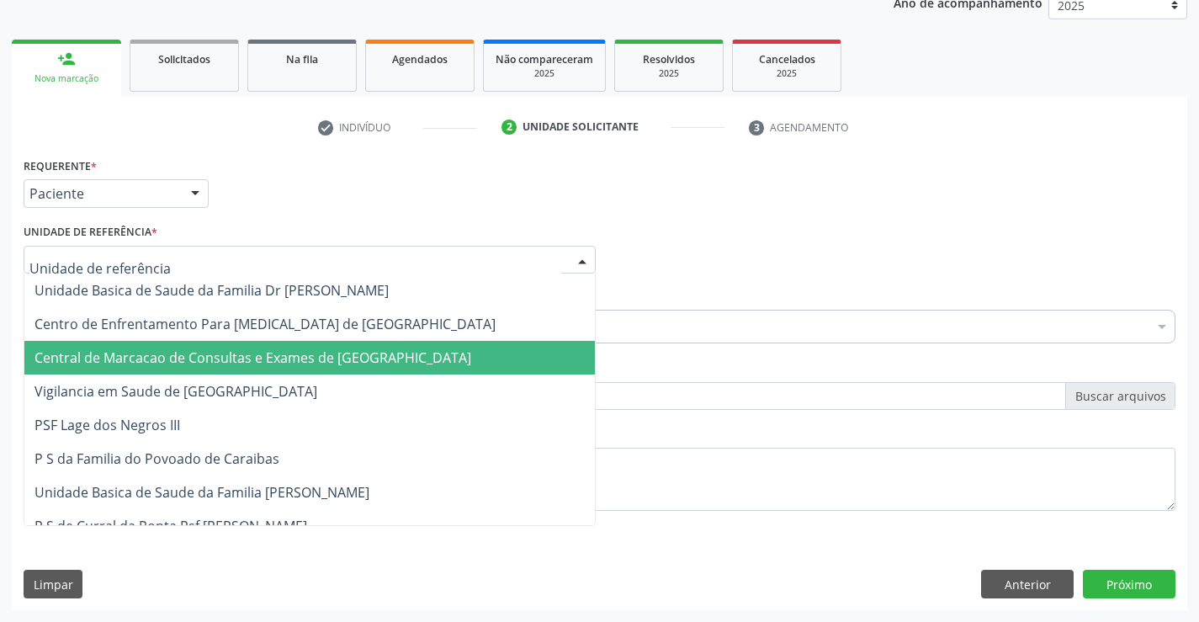
click at [270, 363] on span "Central de Marcacao de Consultas e Exames de [GEOGRAPHIC_DATA]" at bounding box center [252, 357] width 437 height 19
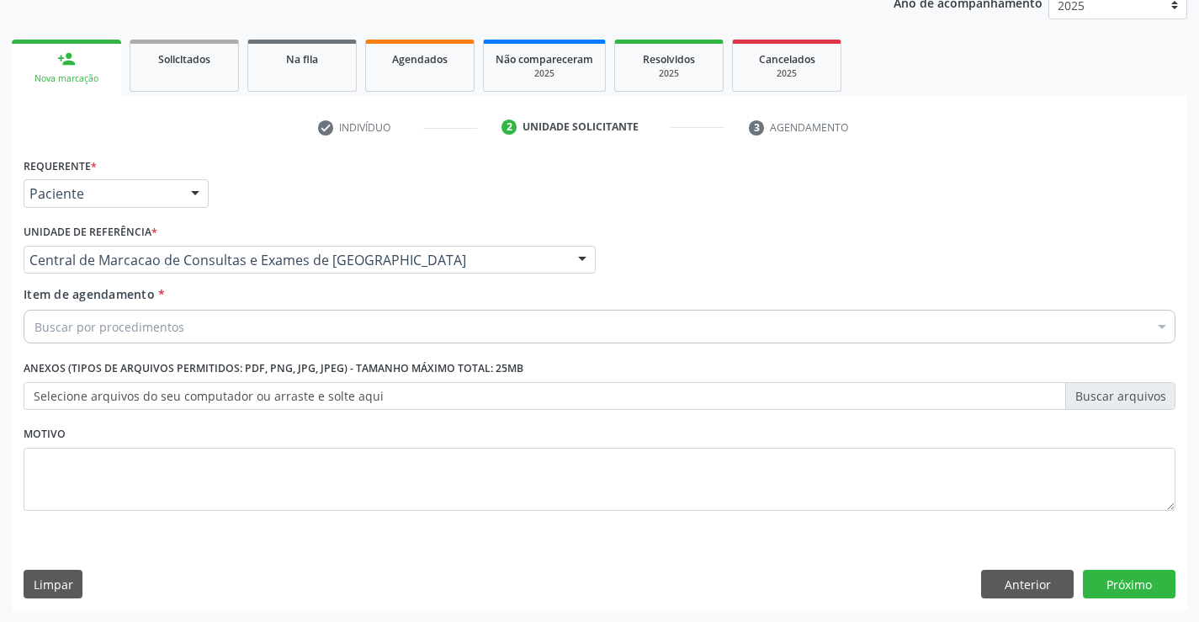
click at [329, 321] on div "Buscar por procedimentos" at bounding box center [600, 327] width 1152 height 34
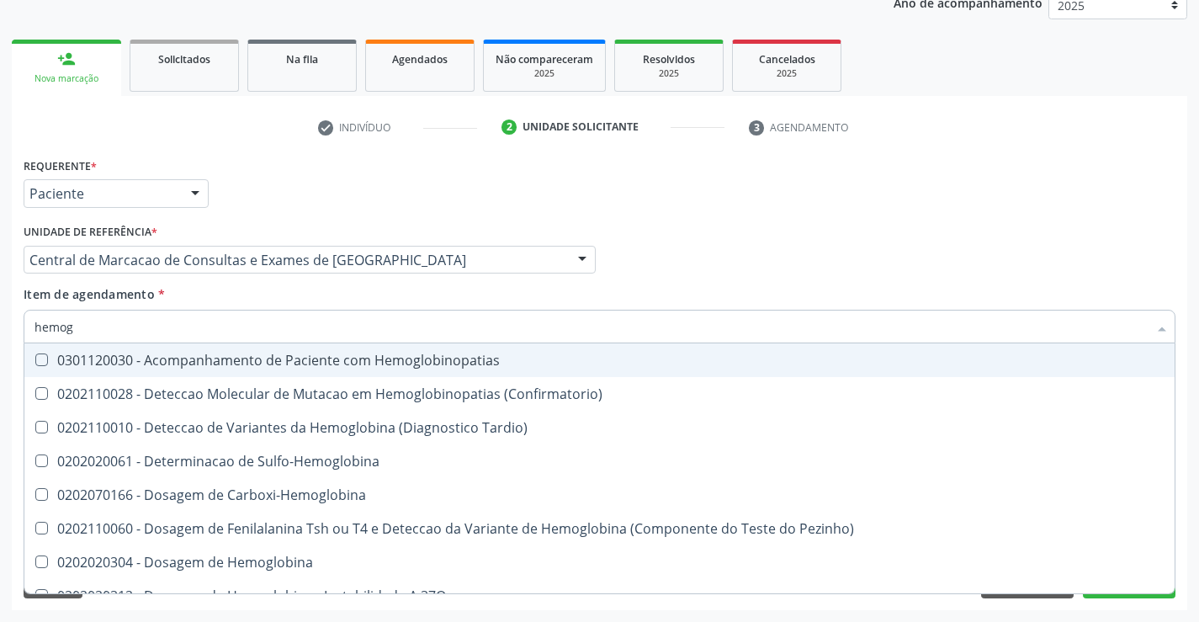
type input "hemogr"
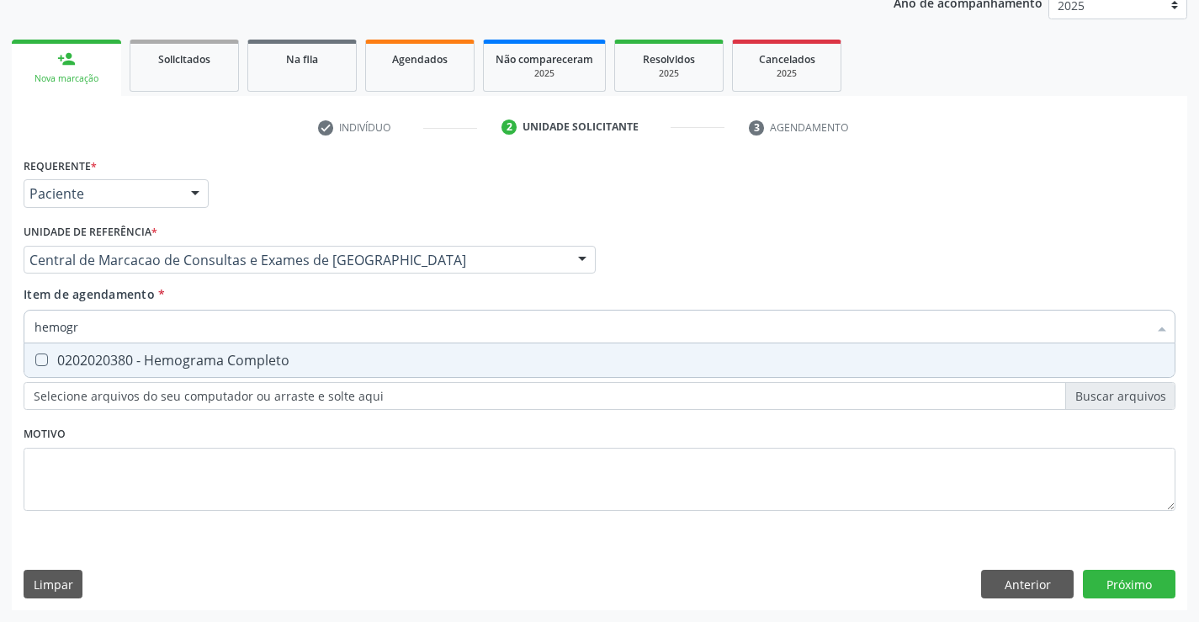
click at [281, 363] on div "0202020380 - Hemograma Completo" at bounding box center [599, 359] width 1130 height 13
checkbox Completo "true"
type input "hemogr"
click at [281, 304] on div "Item de agendamento * hemogr Desfazer seleção 0202020380 - Hemograma Completo N…" at bounding box center [600, 311] width 1152 height 53
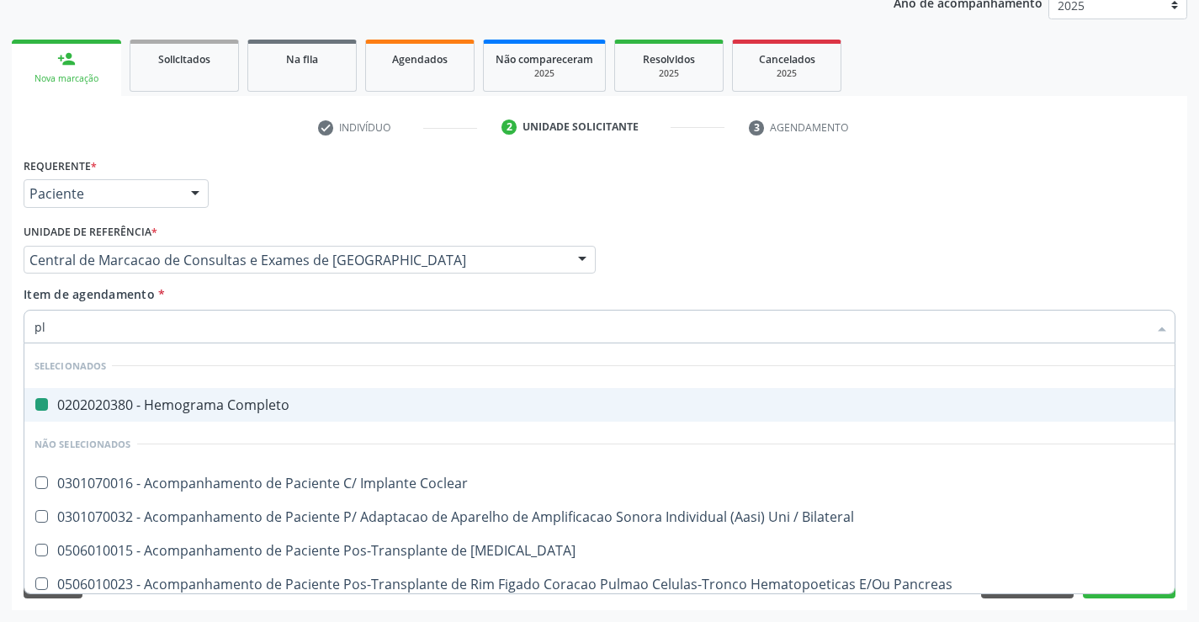
type input "pla"
checkbox Completo "false"
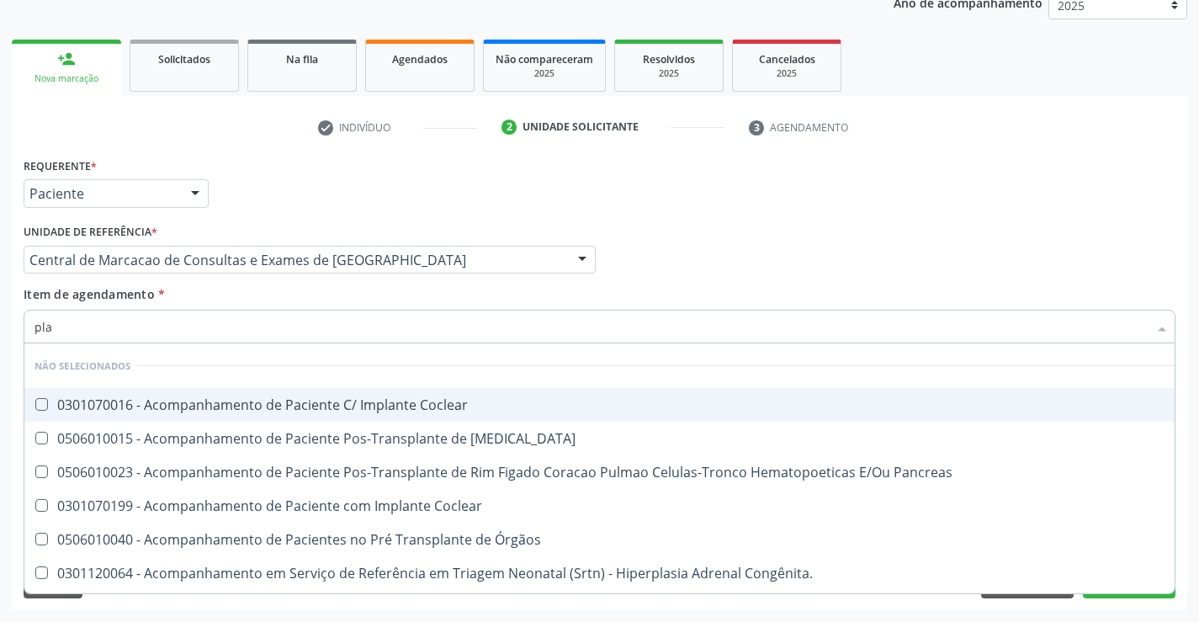
type input "plaq"
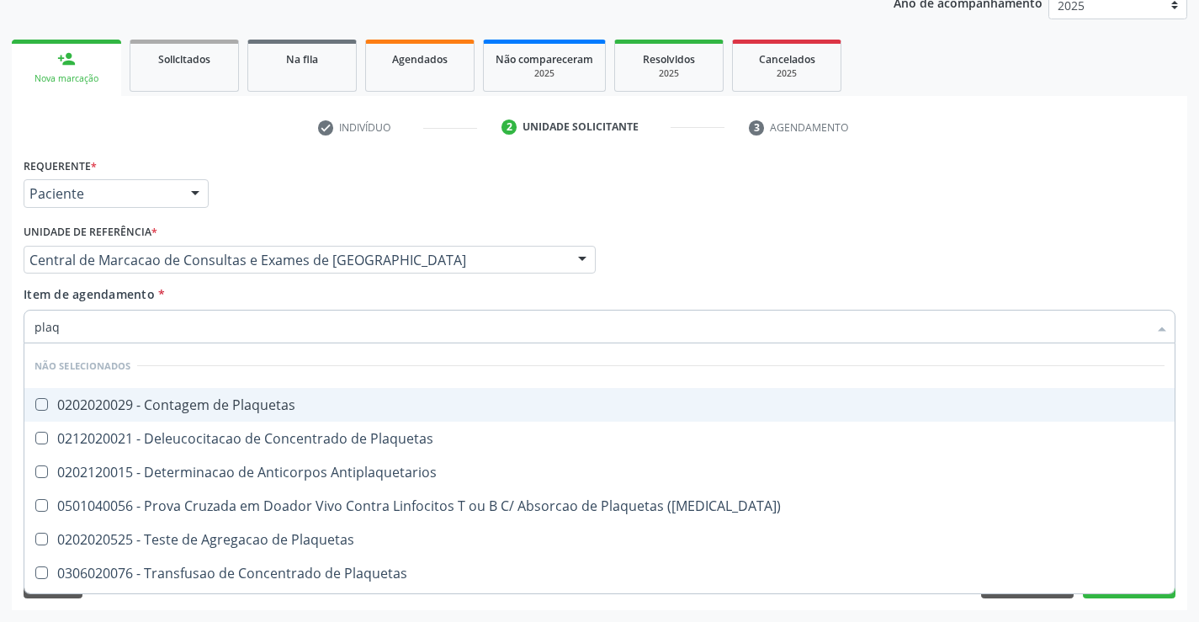
click at [267, 398] on div "0202020029 - Contagem de Plaquetas" at bounding box center [599, 404] width 1130 height 13
checkbox Plaquetas "true"
click at [251, 302] on div "Item de agendamento * plaq Desfazer seleção Não selecionados 0202020029 - Conta…" at bounding box center [600, 311] width 1152 height 53
checkbox Plaquetas "true"
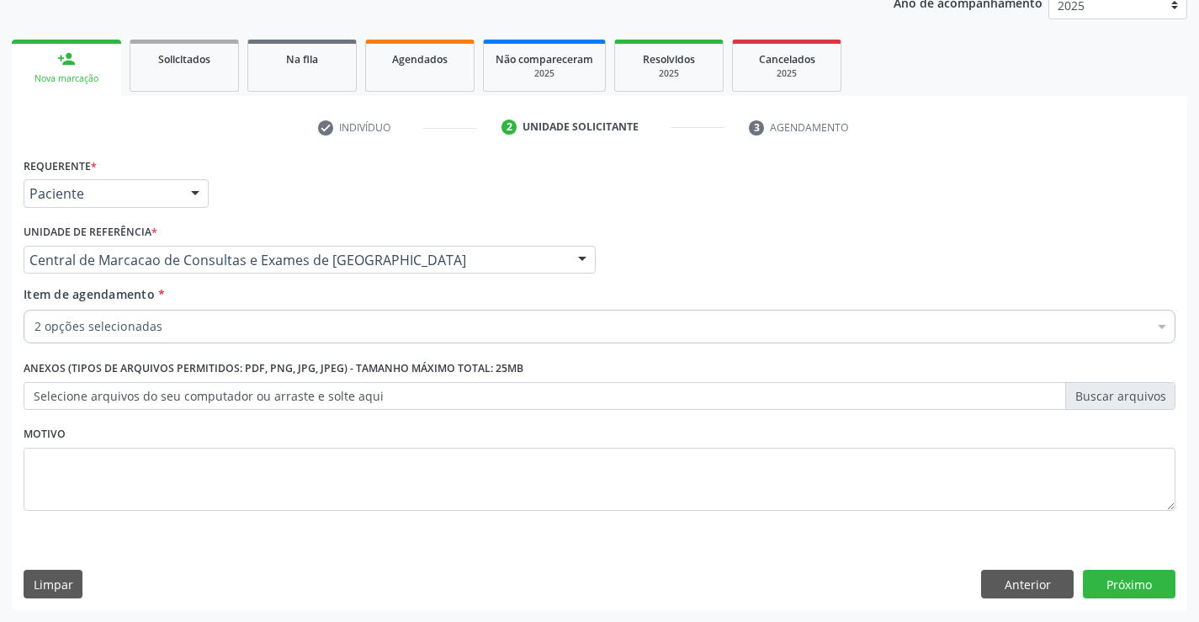
click at [251, 339] on div "2 opções selecionadas" at bounding box center [600, 327] width 1152 height 34
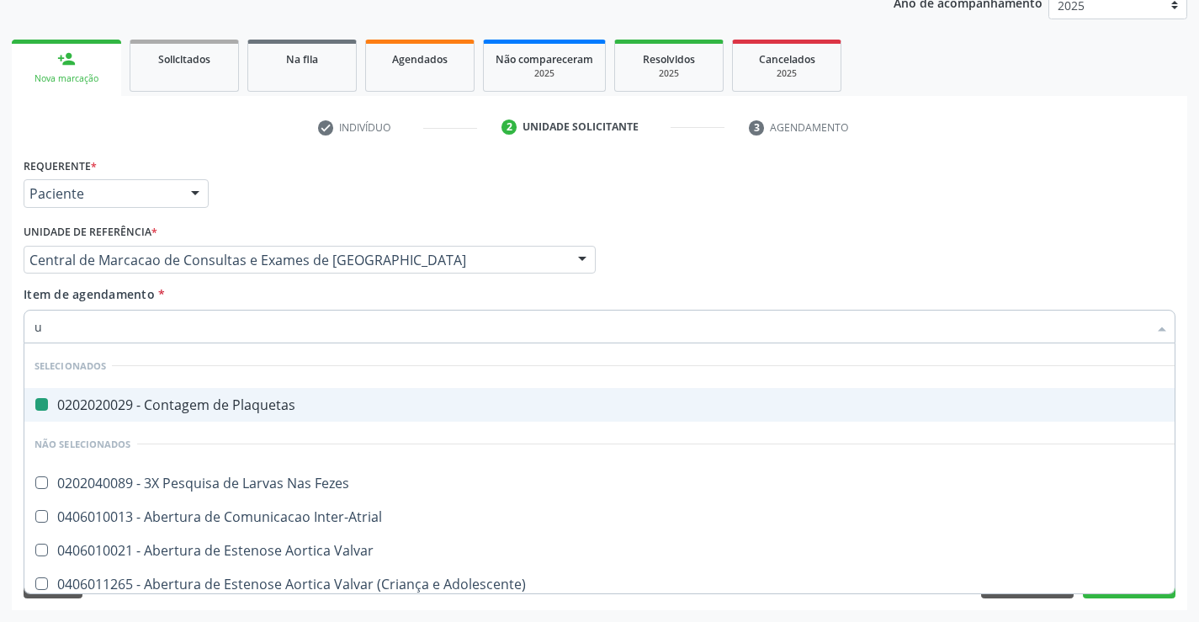
type input "ur"
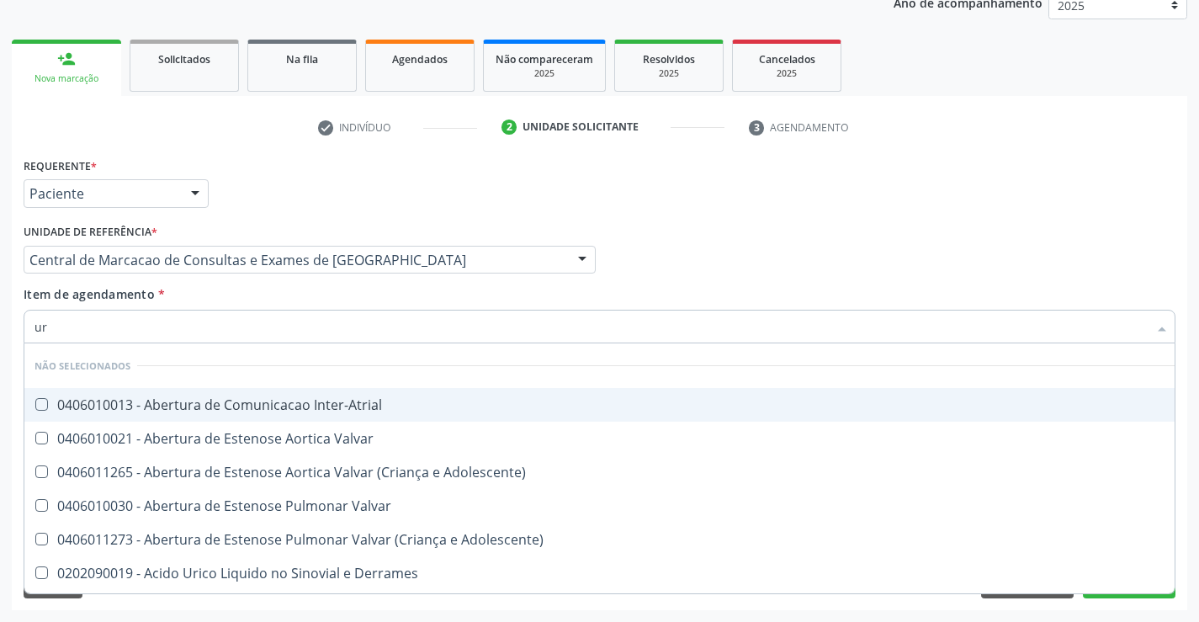
checkbox Inter-Atrial "false"
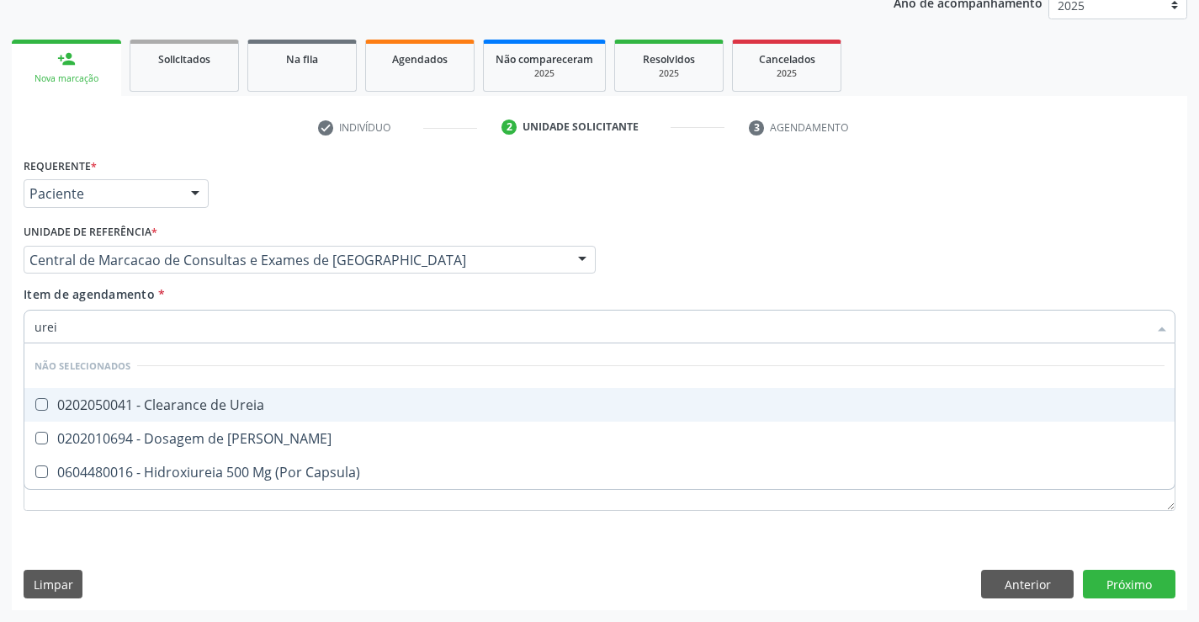
type input "ureia"
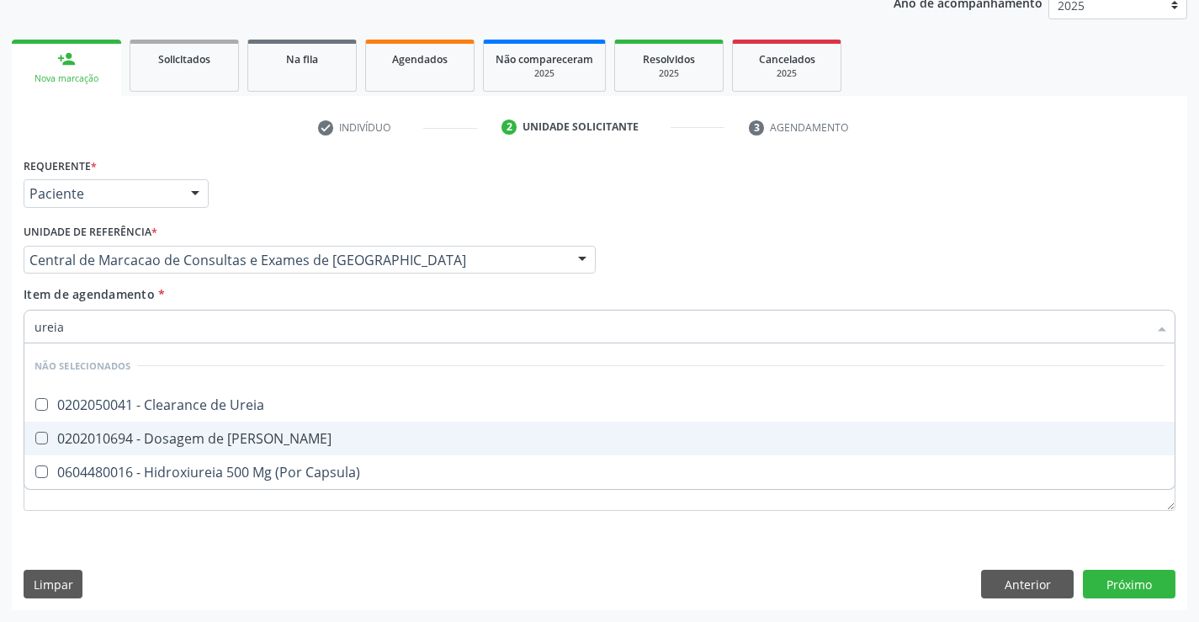
click at [267, 429] on span "0202010694 - Dosagem de [PERSON_NAME]" at bounding box center [599, 438] width 1150 height 34
checkbox Ureia "true"
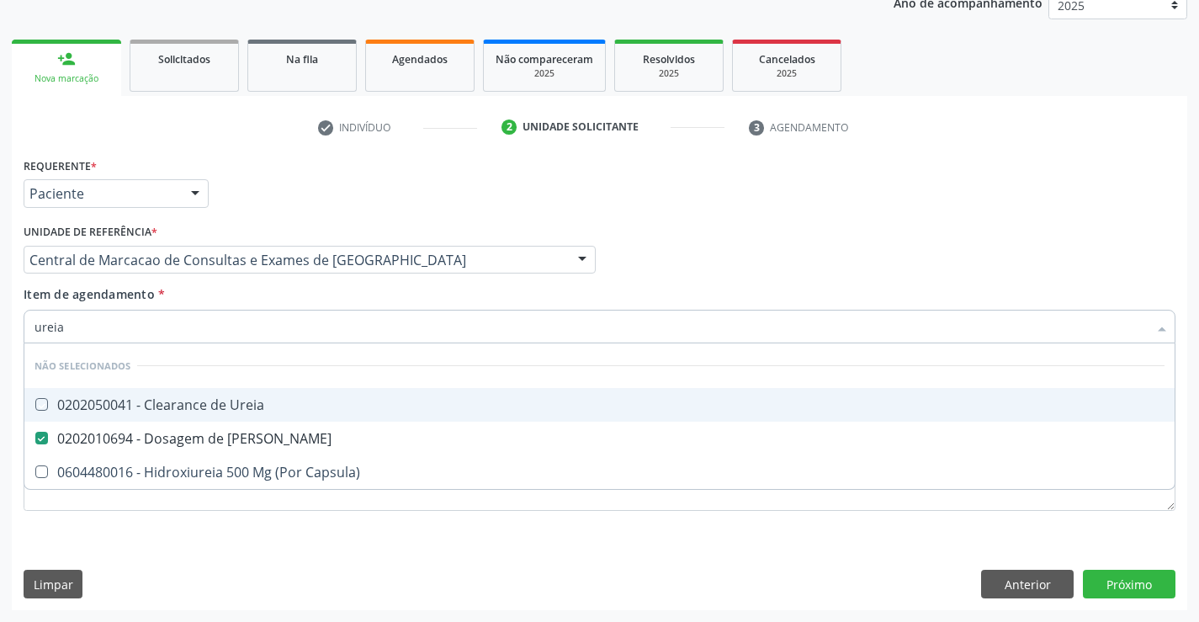
click at [267, 275] on div "Unidade de referência * Central de Marcacao de Consultas e Exames de Campo Form…" at bounding box center [309, 253] width 580 height 66
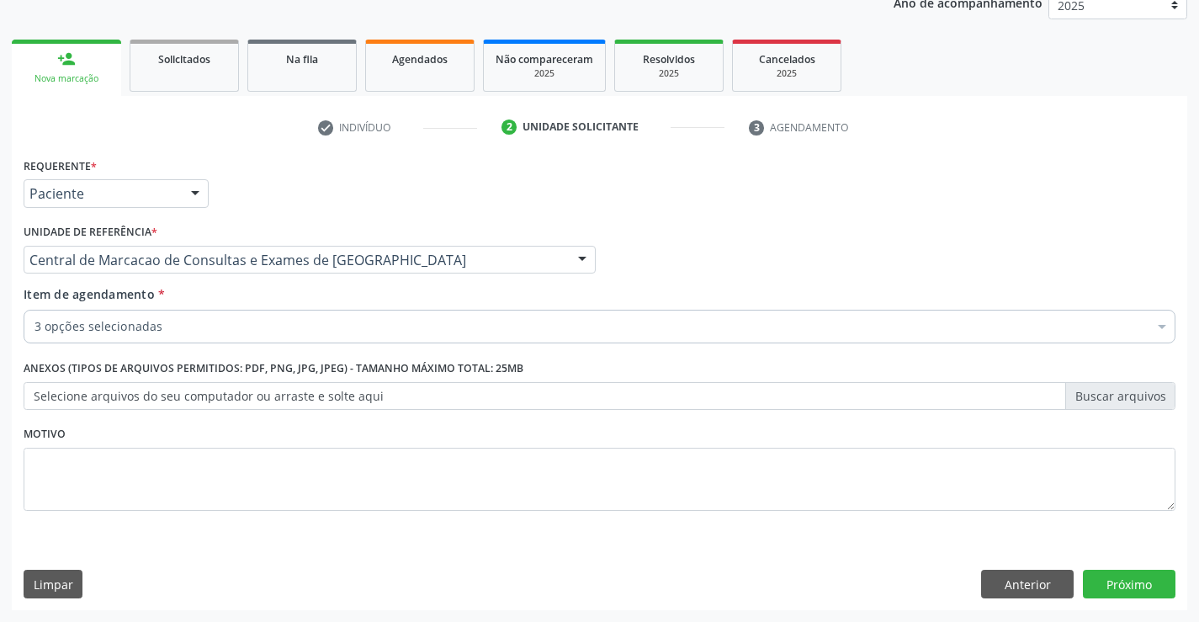
checkbox Completo "true"
checkbox Ureia "true"
click at [257, 315] on div "3 opções selecionadas" at bounding box center [600, 327] width 1152 height 34
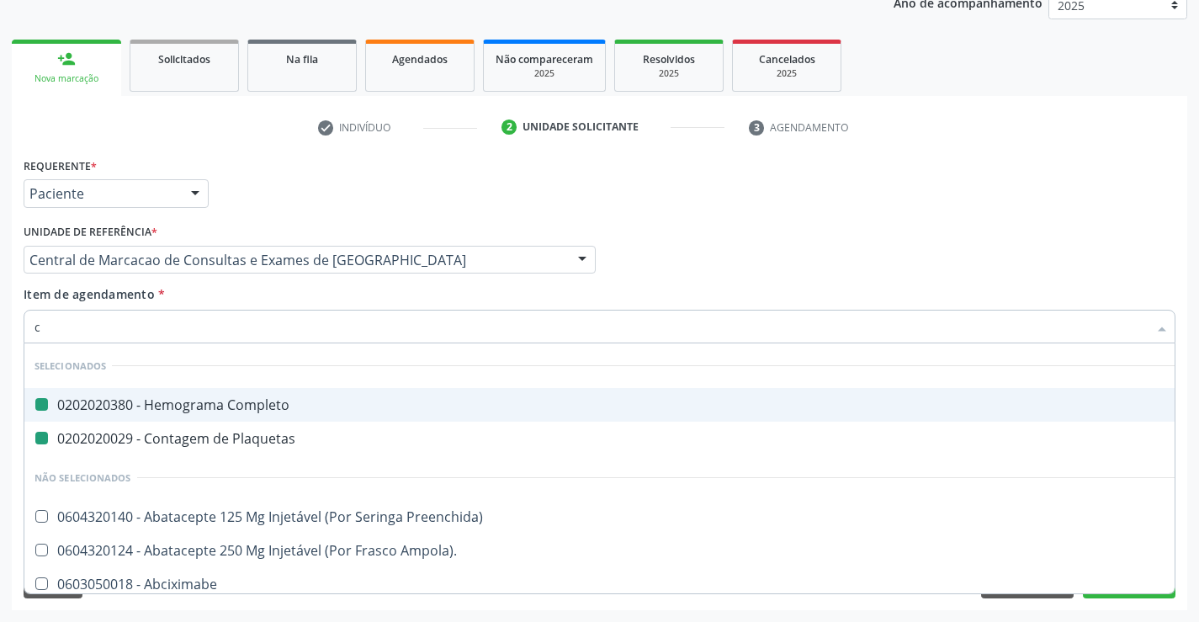
type input "cr"
checkbox Completo "false"
checkbox Plaquetas "false"
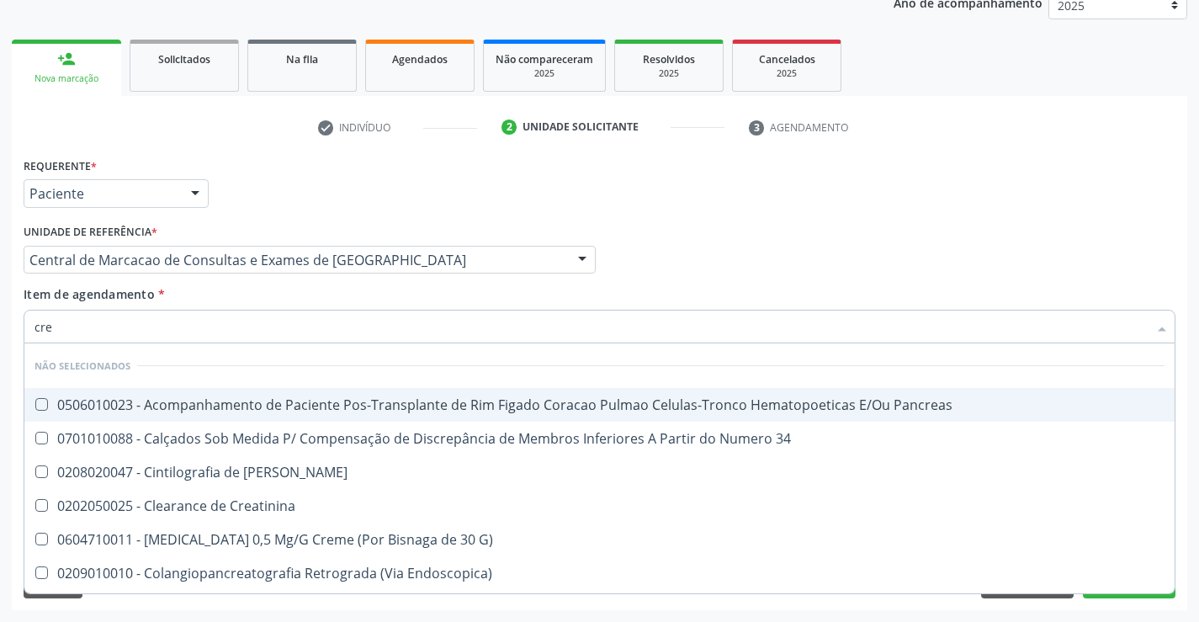
type input "crea"
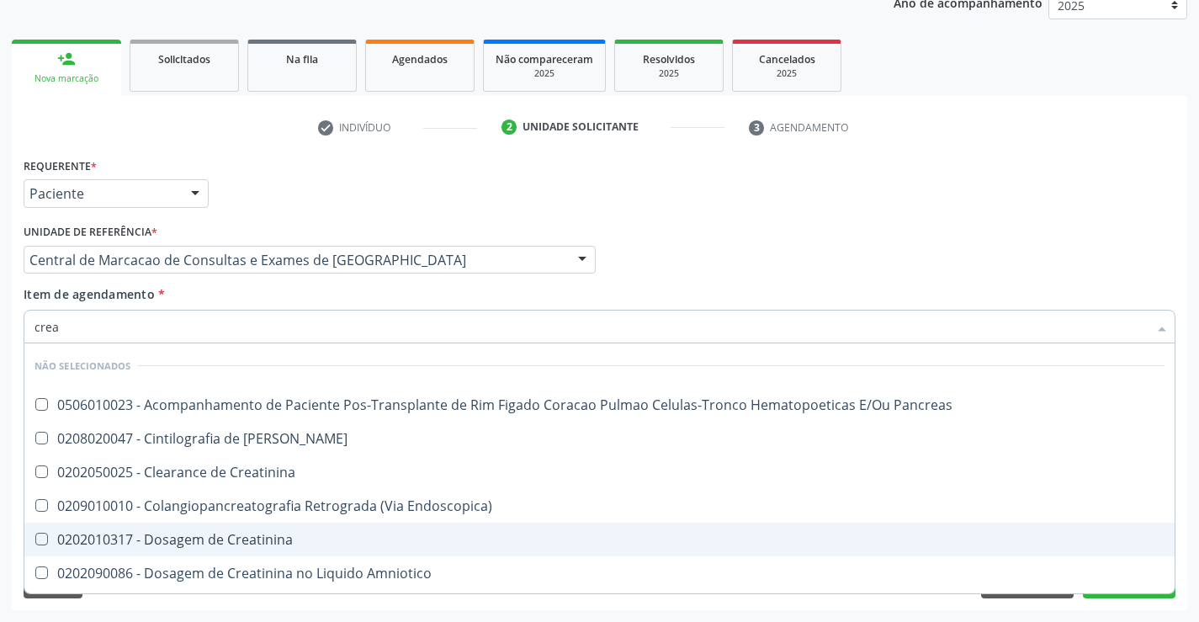
click at [244, 532] on div "0202010317 - Dosagem de Creatinina" at bounding box center [599, 538] width 1130 height 13
checkbox Creatinina "true"
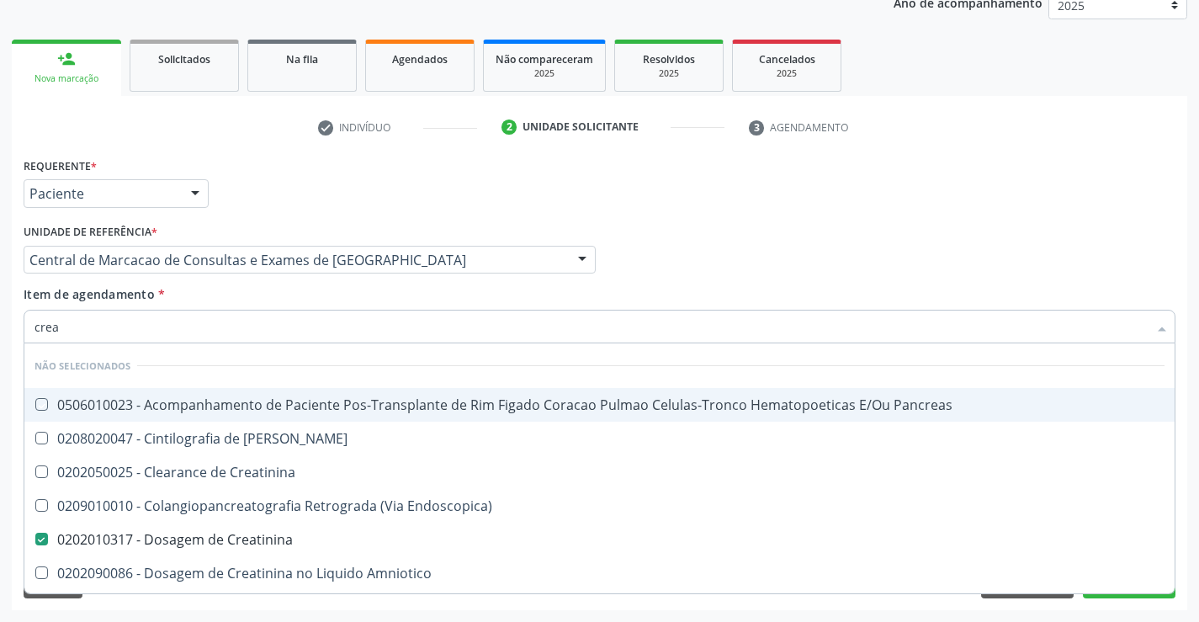
click at [246, 299] on div "Item de agendamento * crea Desfazer seleção Não selecionados 0506010023 - Acomp…" at bounding box center [600, 311] width 1152 height 53
checkbox Pancreas "true"
checkbox Endoscopica\) "true"
checkbox Creatinina "true"
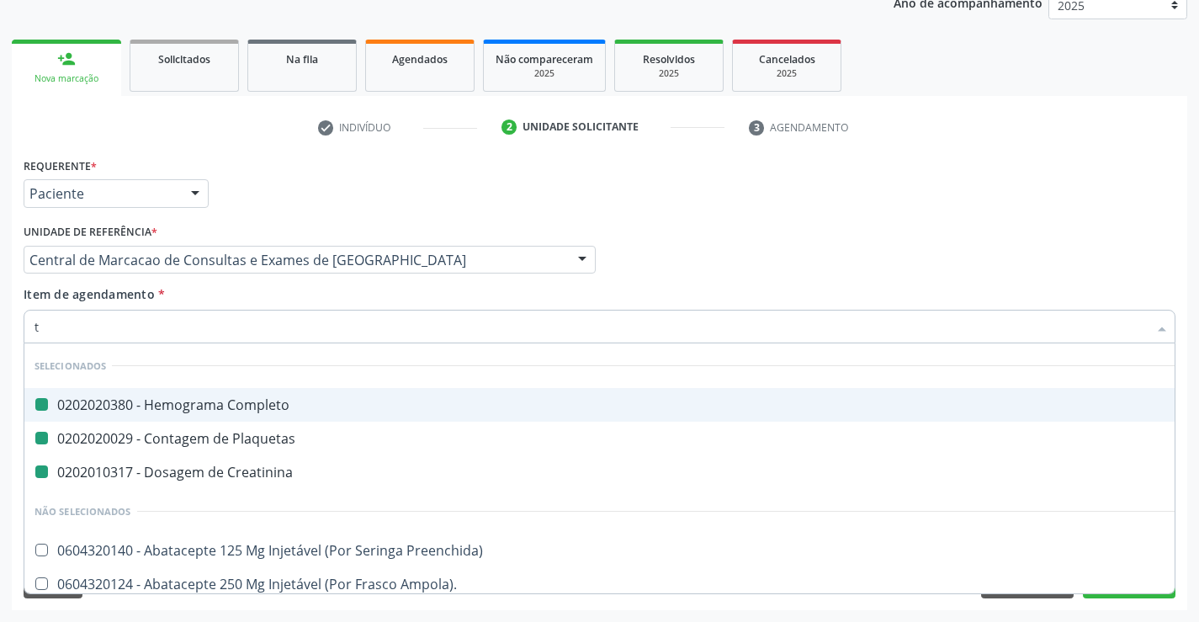
type input "tg"
checkbox Completo "false"
checkbox Plaquetas "false"
checkbox Creatinina "false"
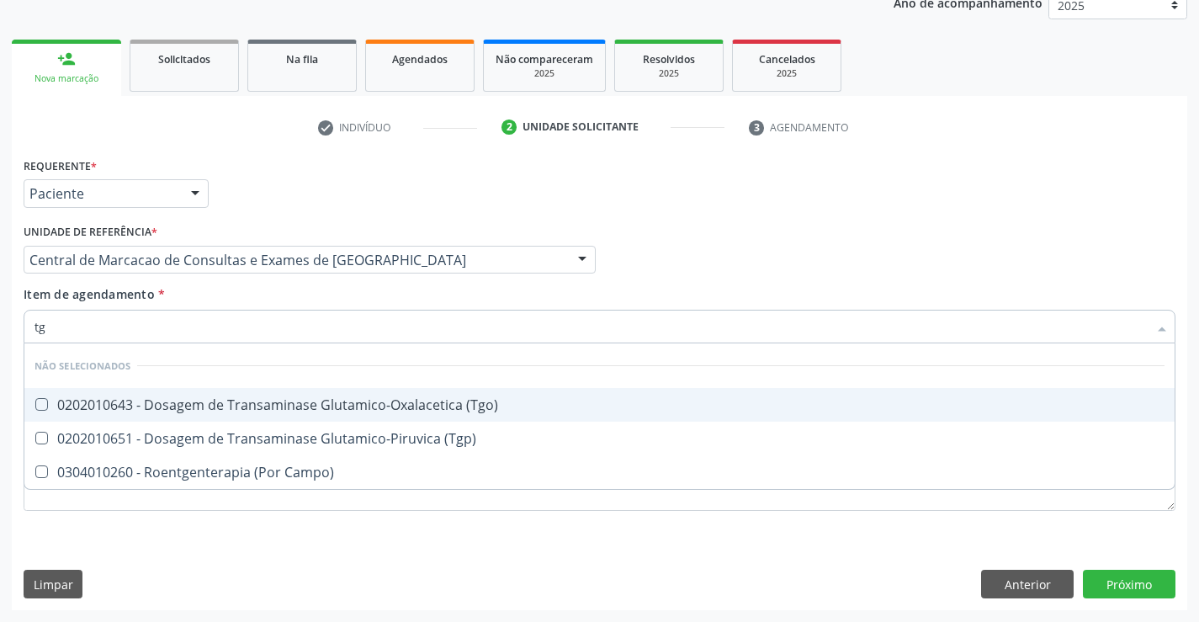
click at [281, 398] on div "0202010643 - Dosagem de Transaminase Glutamico-Oxalacetica (Tgo)" at bounding box center [599, 404] width 1130 height 13
checkbox \(Tgo\) "true"
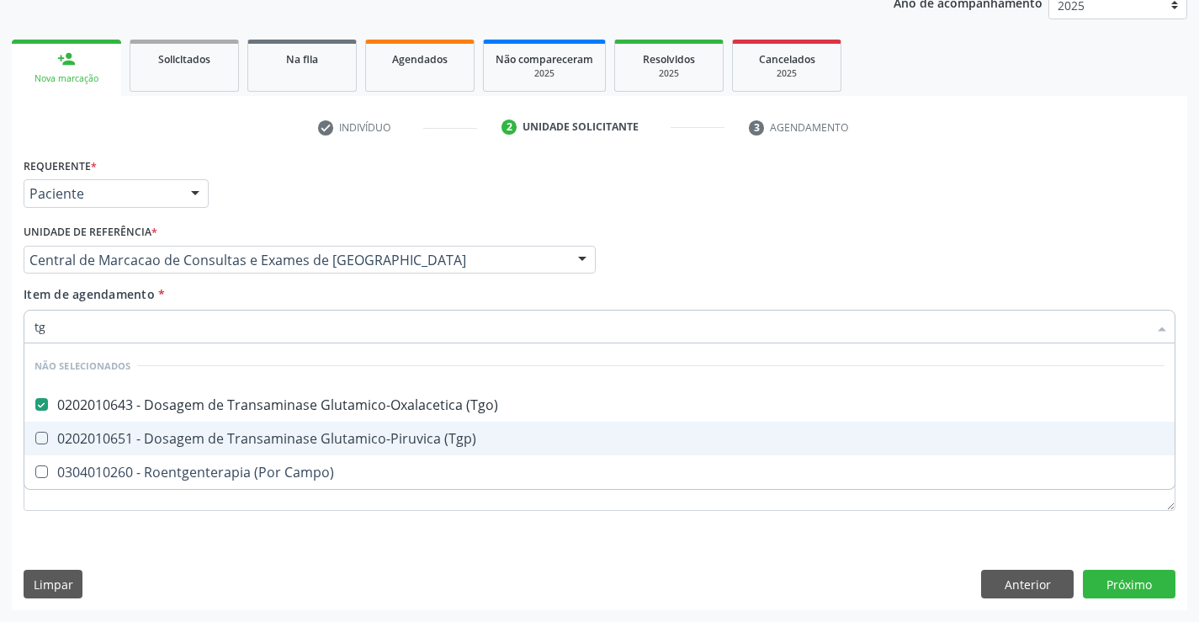
click at [280, 428] on span "0202010651 - Dosagem de Transaminase Glutamico-Piruvica (Tgp)" at bounding box center [599, 438] width 1150 height 34
checkbox \(Tgp\) "true"
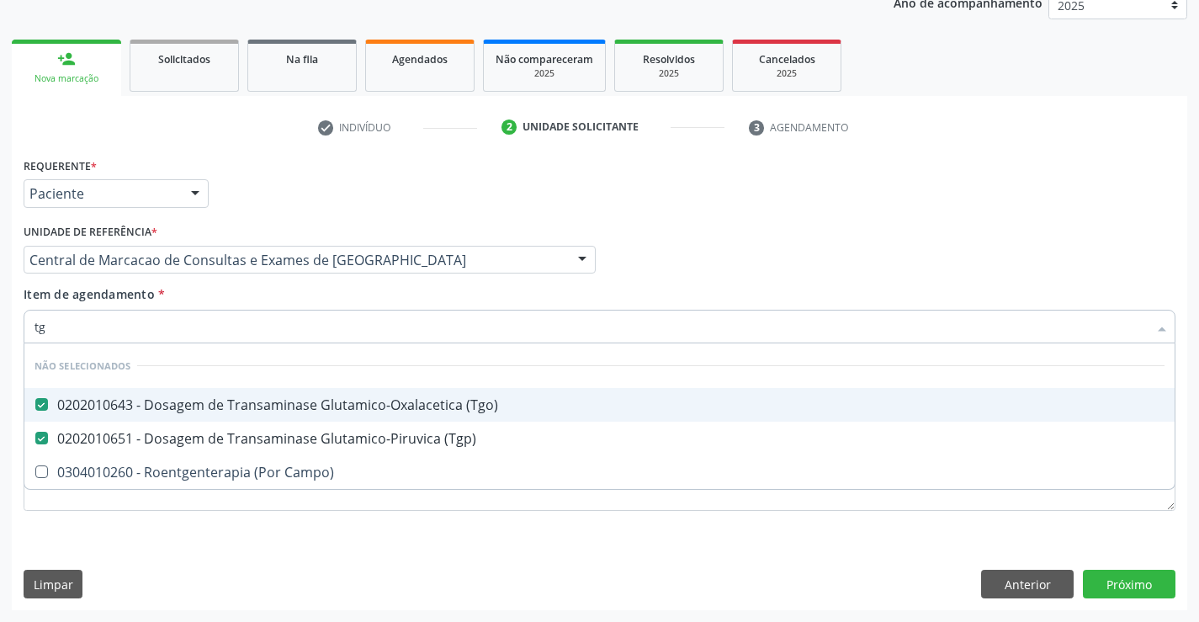
click at [262, 301] on div "Item de agendamento * tg Desfazer seleção Não selecionados 0202010643 - Dosagem…" at bounding box center [600, 311] width 1152 height 53
checkbox Campo\) "true"
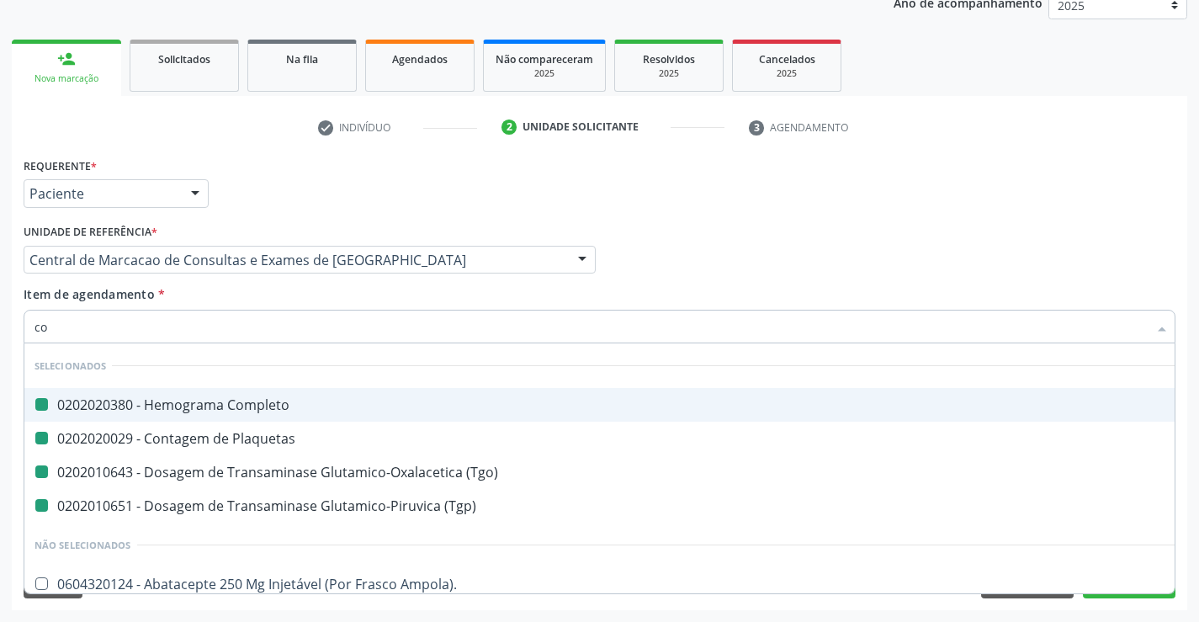
type input "col"
checkbox Completo "false"
checkbox Plaquetas "false"
checkbox \(Tgo\) "false"
checkbox \(Tgp\) "false"
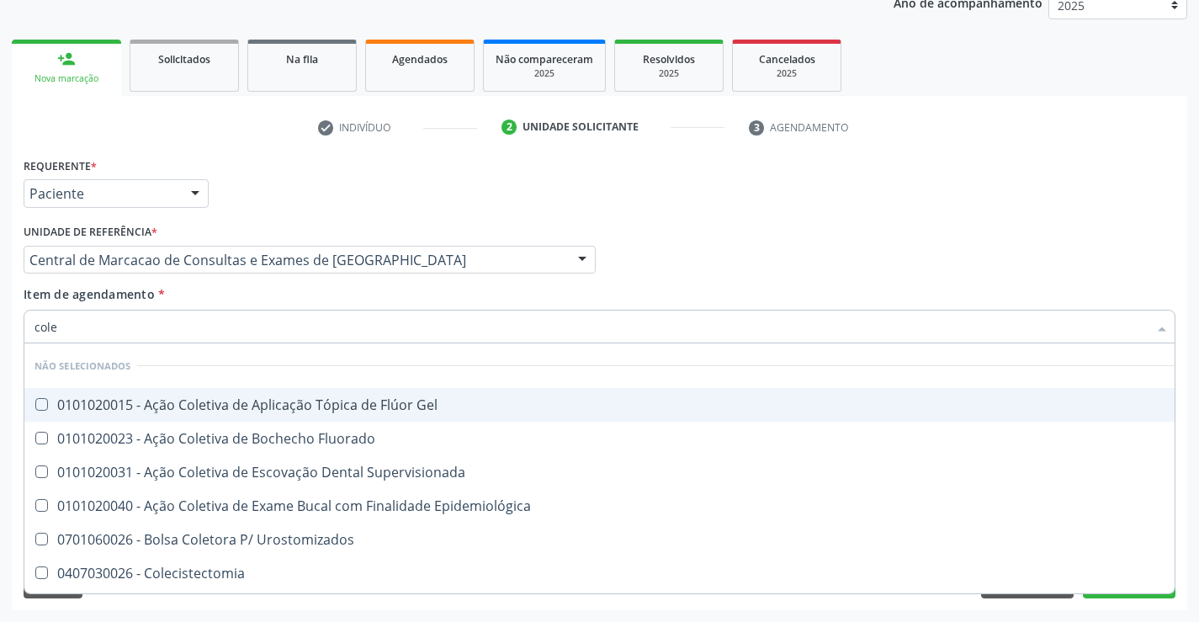
type input "coles"
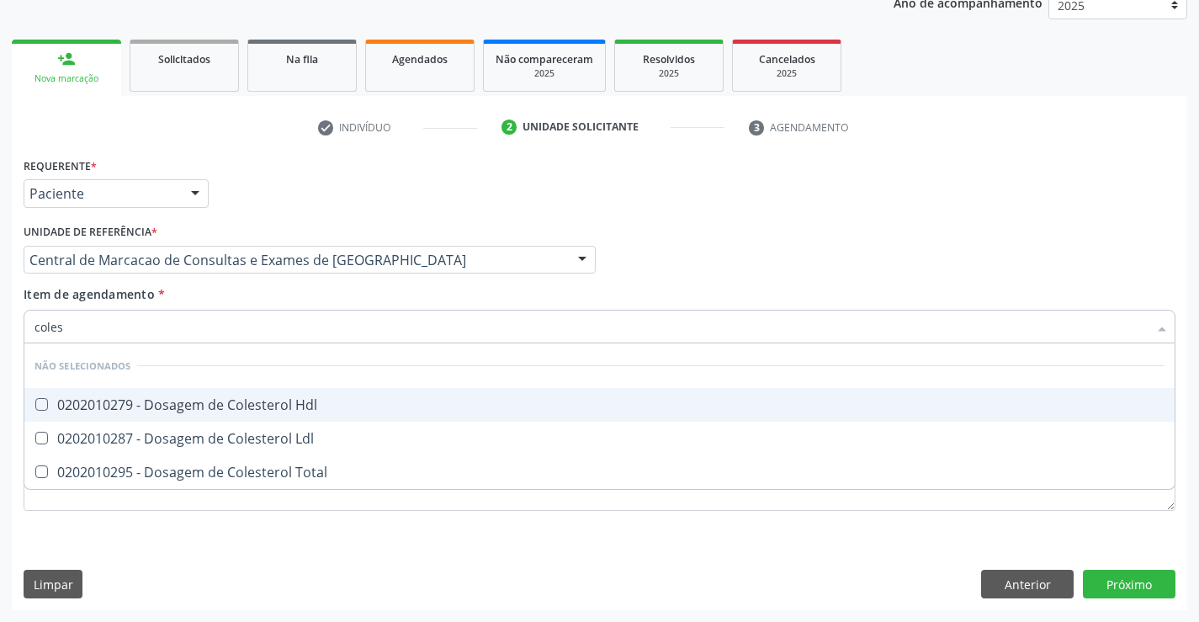
click at [280, 401] on div "0202010279 - Dosagem de Colesterol Hdl" at bounding box center [599, 404] width 1130 height 13
checkbox Hdl "true"
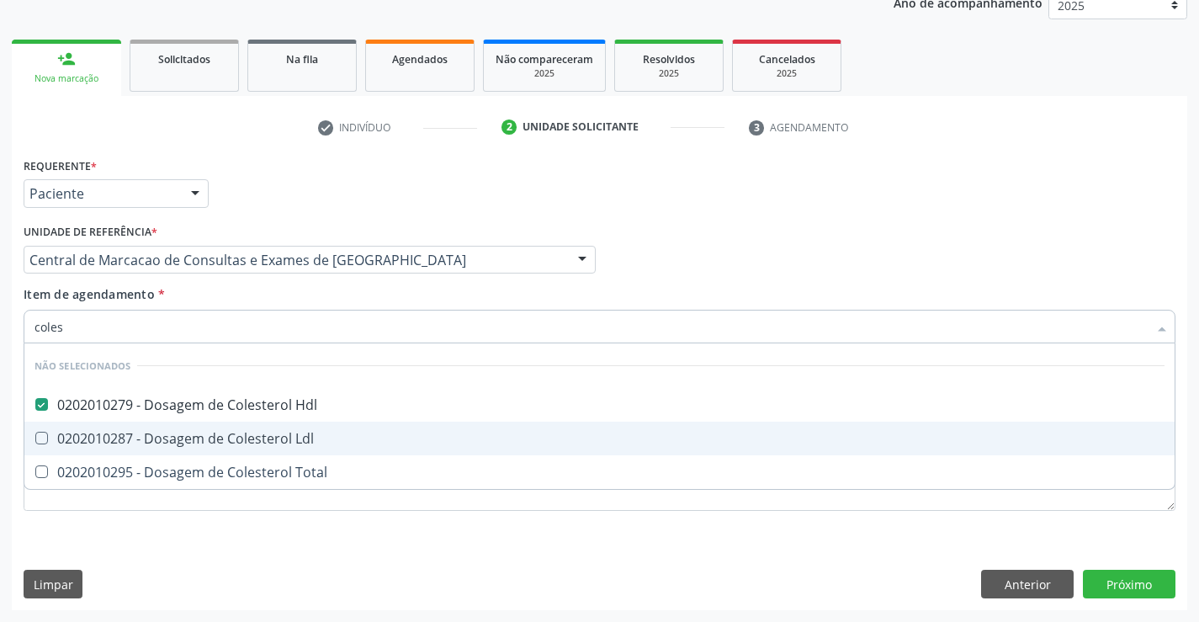
click at [286, 440] on div "0202010287 - Dosagem de Colesterol Ldl" at bounding box center [599, 438] width 1130 height 13
checkbox Ldl "true"
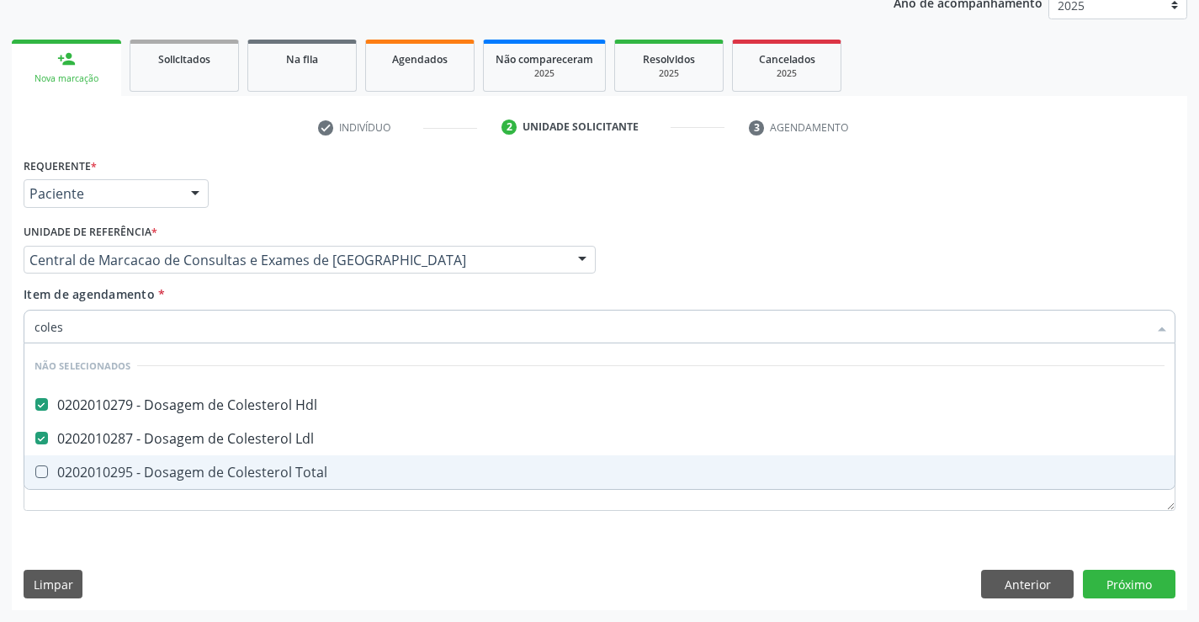
click at [285, 466] on div "0202010295 - Dosagem de Colesterol Total" at bounding box center [599, 471] width 1130 height 13
checkbox Total "true"
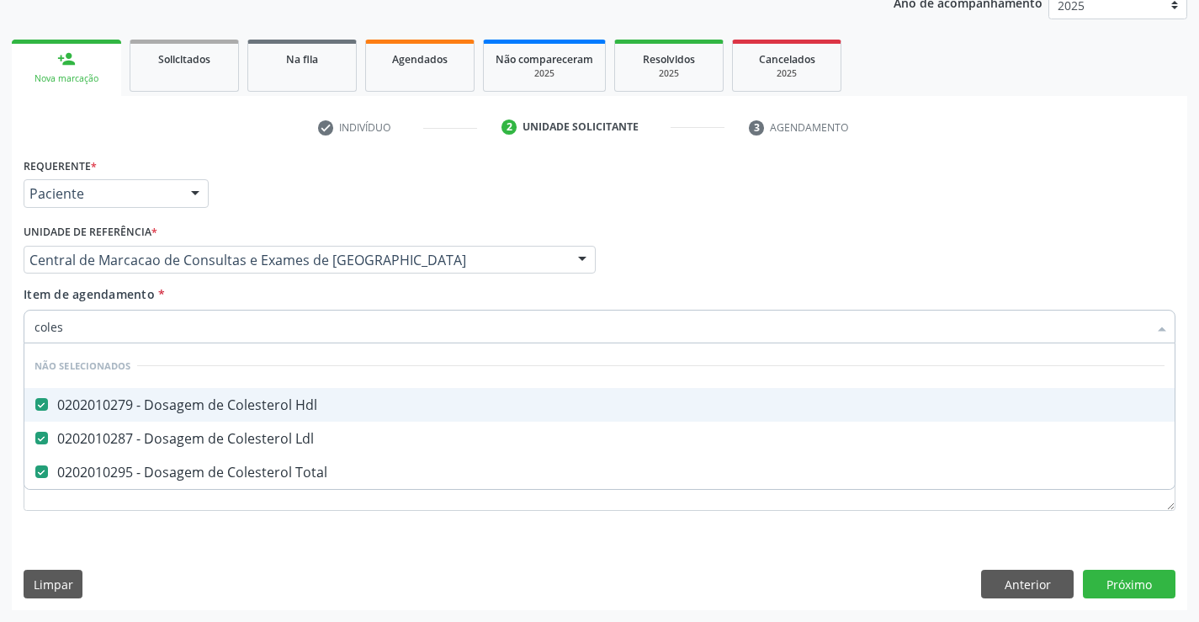
click at [270, 291] on div "Item de agendamento * coles Desfazer seleção Não selecionados 0202010279 - Dosa…" at bounding box center [600, 311] width 1152 height 53
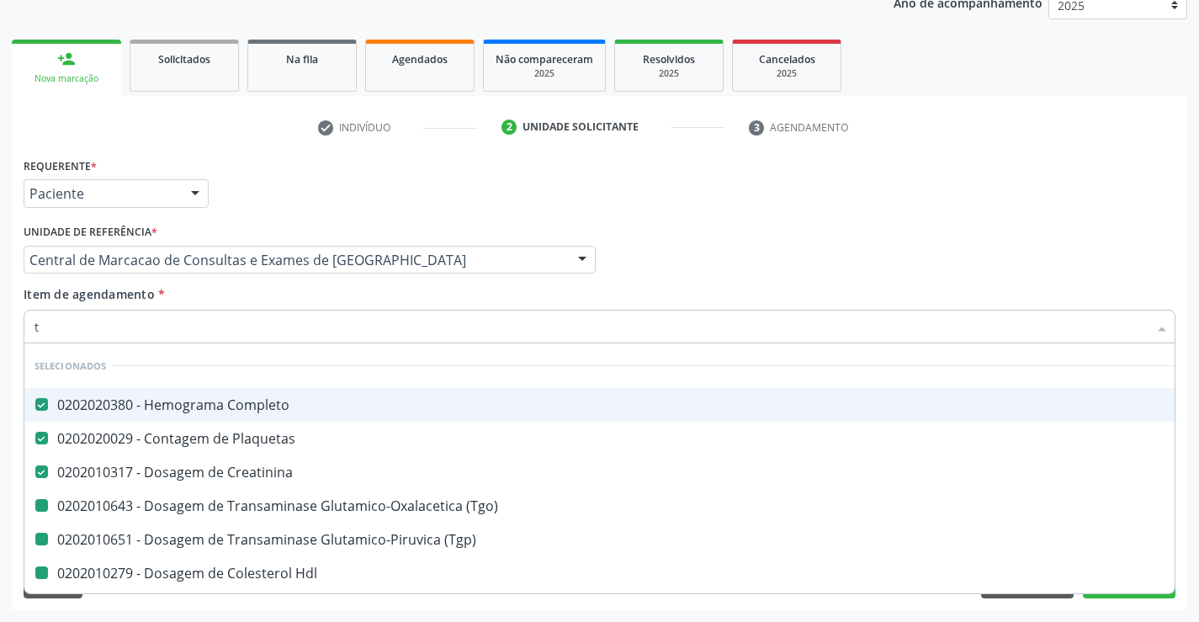
type input "tr"
checkbox \(Tgo\) "false"
checkbox \(Tgp\) "false"
checkbox Hdl "false"
checkbox Ldl "false"
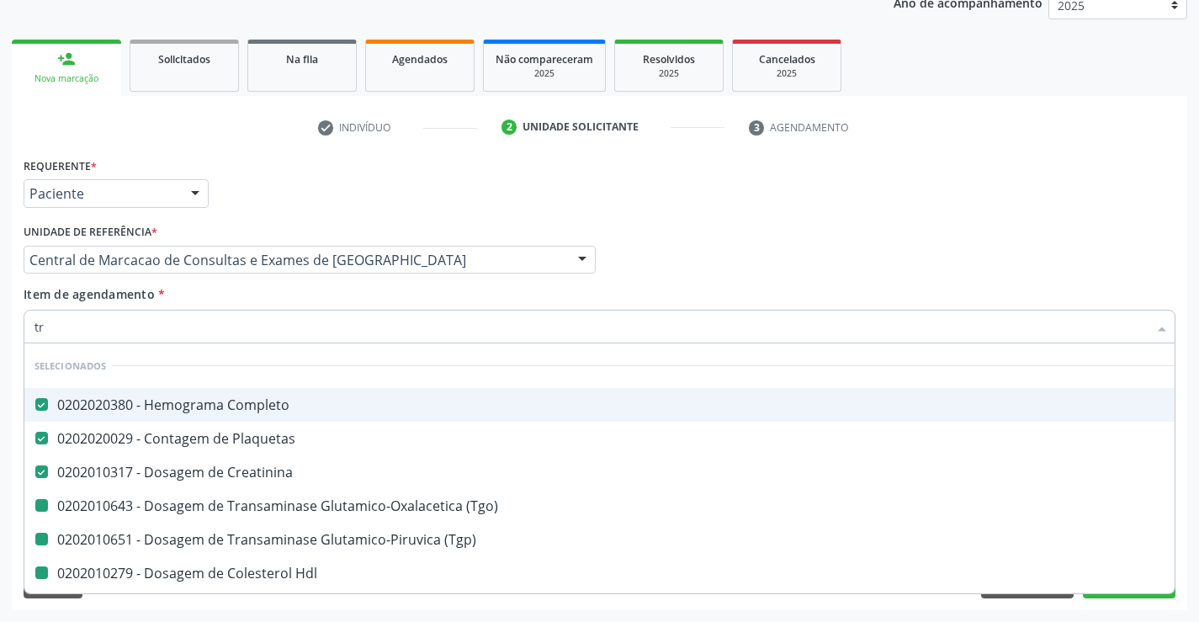
checkbox Total "false"
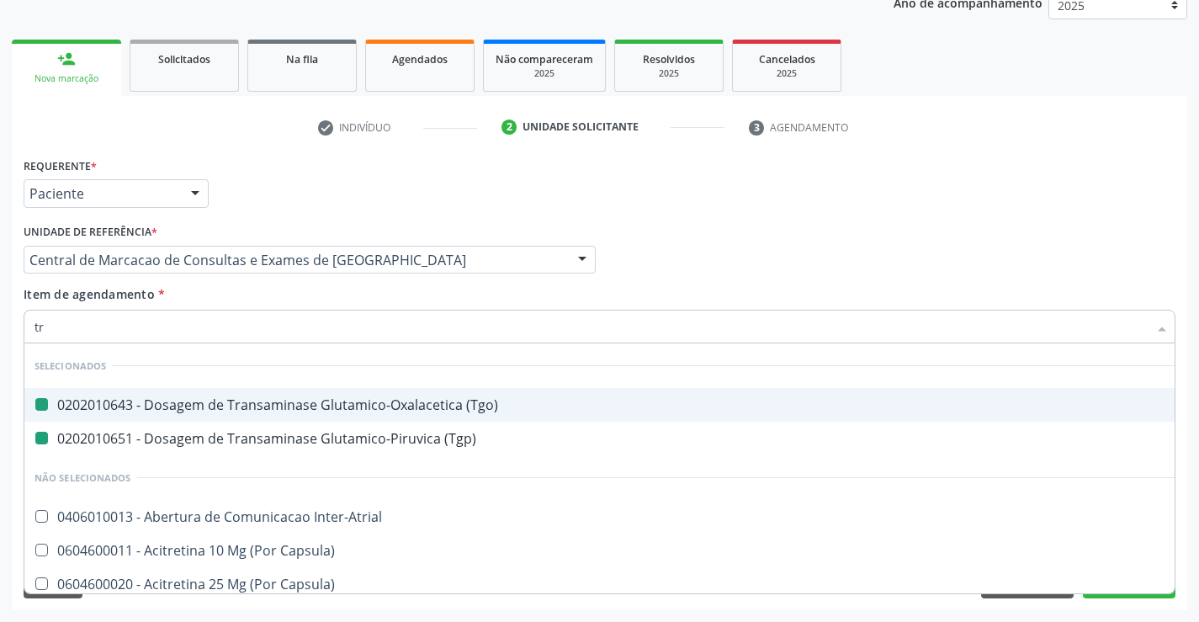
type input "tri"
checkbox \(Tgo\) "false"
checkbox \(Tgp\) "false"
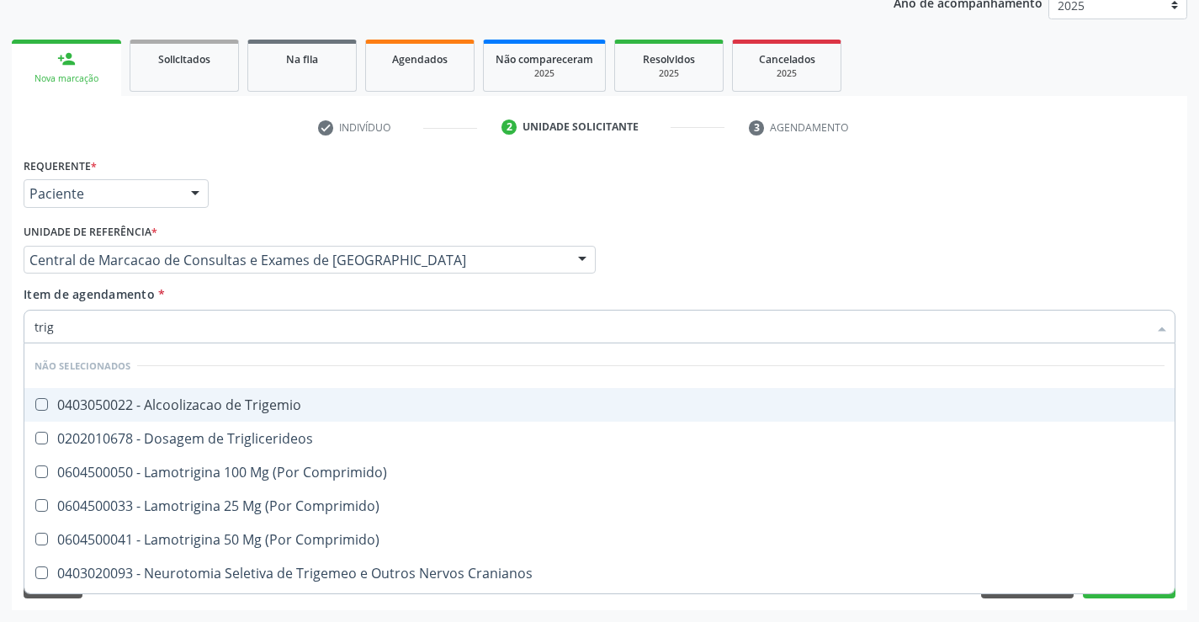
type input "trigl"
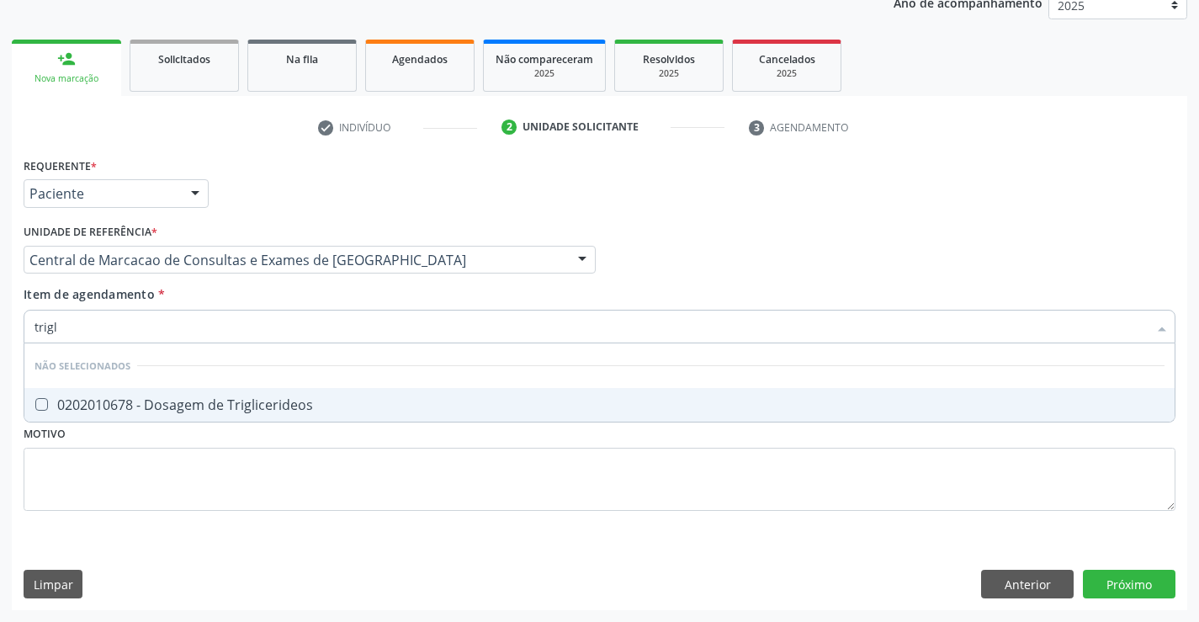
click at [291, 398] on div "0202010678 - Dosagem de Triglicerideos" at bounding box center [599, 404] width 1130 height 13
checkbox Triglicerideos "true"
click at [256, 283] on div "Unidade de referência * Central de Marcacao de Consultas e Exames de Campo Form…" at bounding box center [309, 253] width 580 height 66
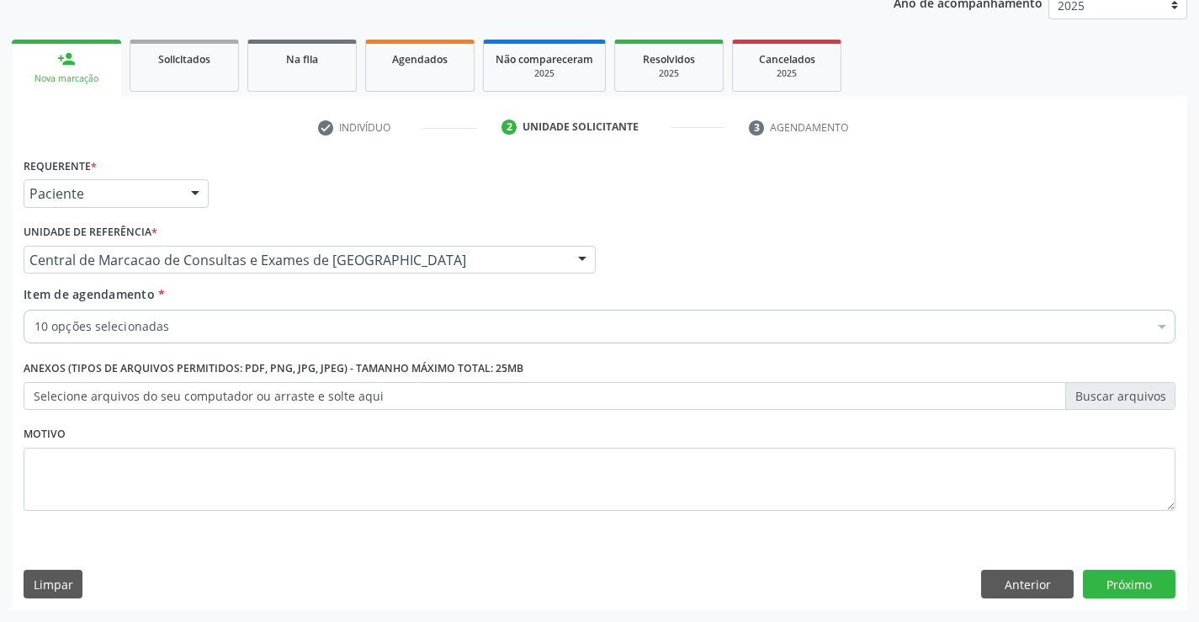
click at [252, 338] on div "10 opções selecionadas Desfazer seleção Selecionados 0202020380 - Hemograma Com…" at bounding box center [600, 324] width 1152 height 29
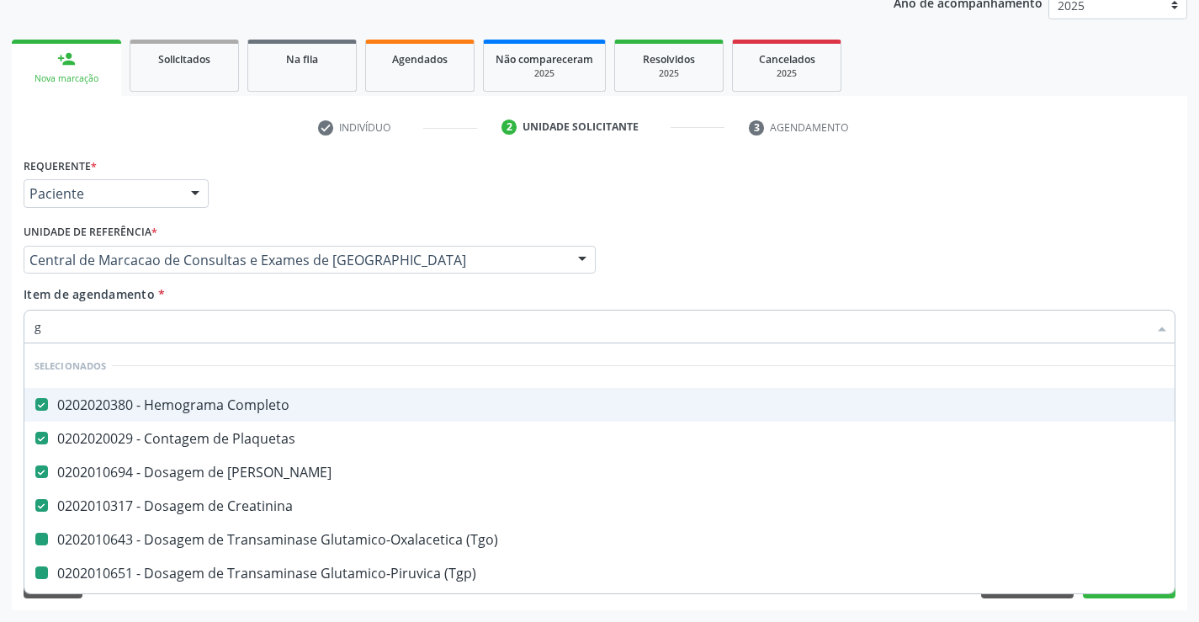
type input "gl"
checkbox \(Tgo\) "false"
checkbox \(Tgp\) "false"
checkbox Hdl "false"
checkbox Ldl "false"
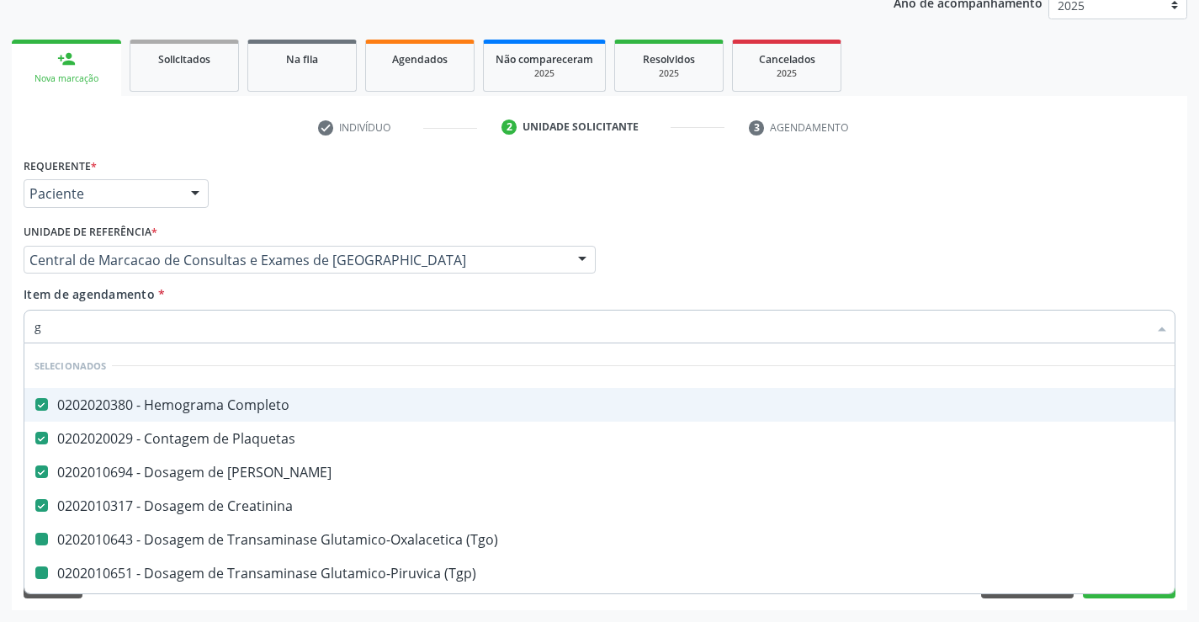
checkbox Total "false"
checkbox Triglicerideos "false"
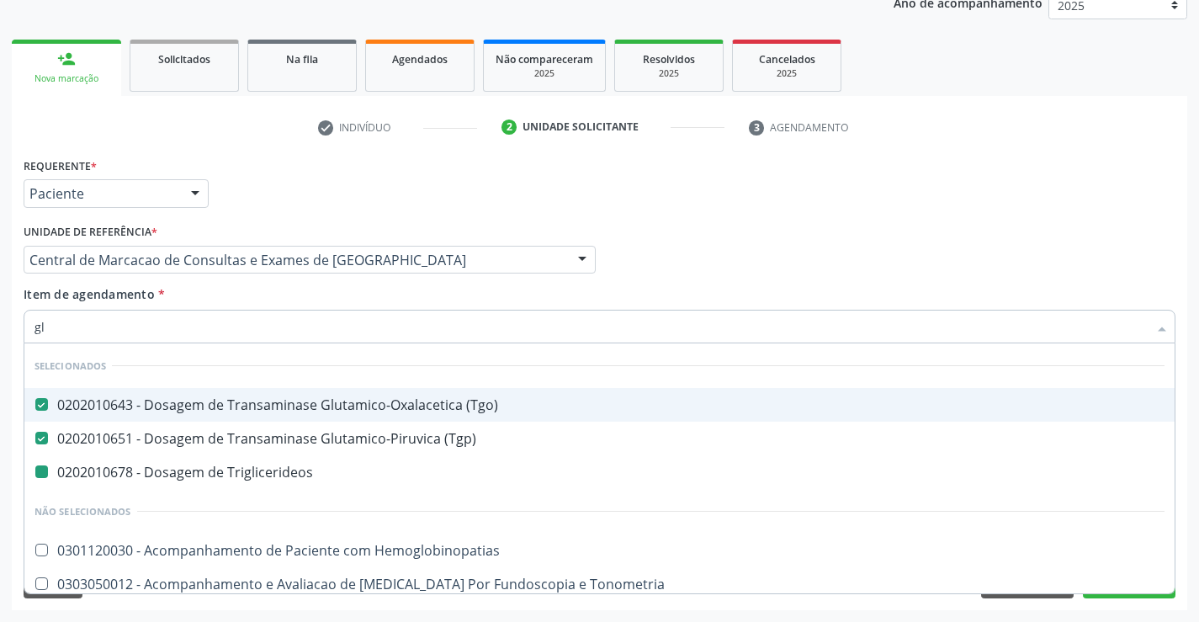
type input "gli"
checkbox Triglicerideos "false"
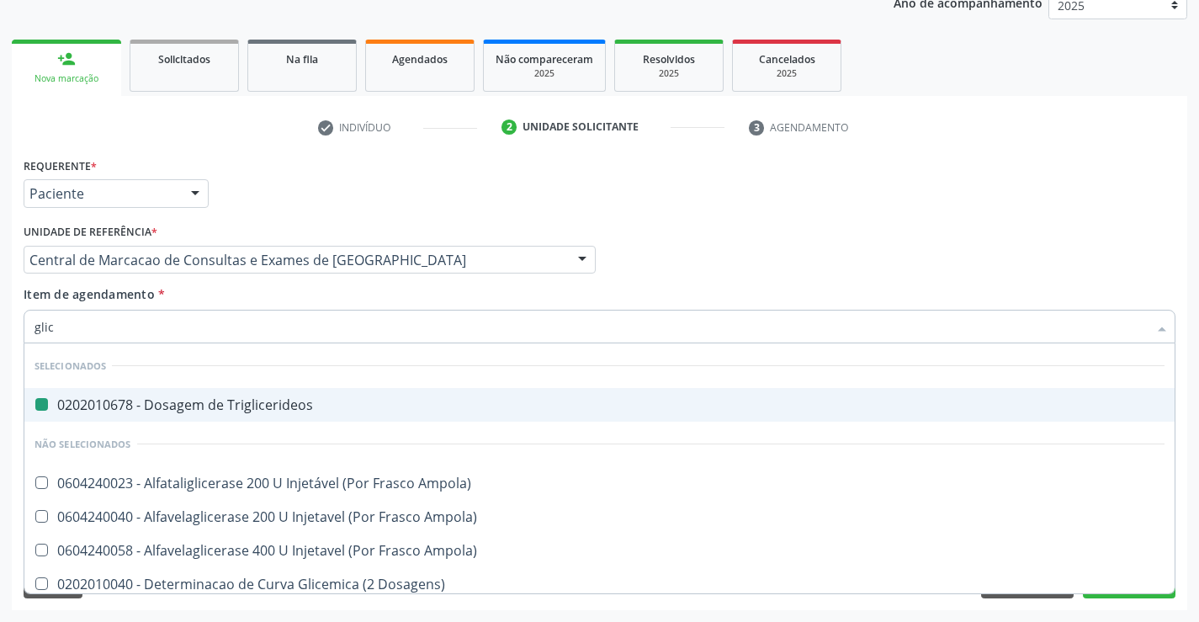
type input "glico"
checkbox Triglicerideos "false"
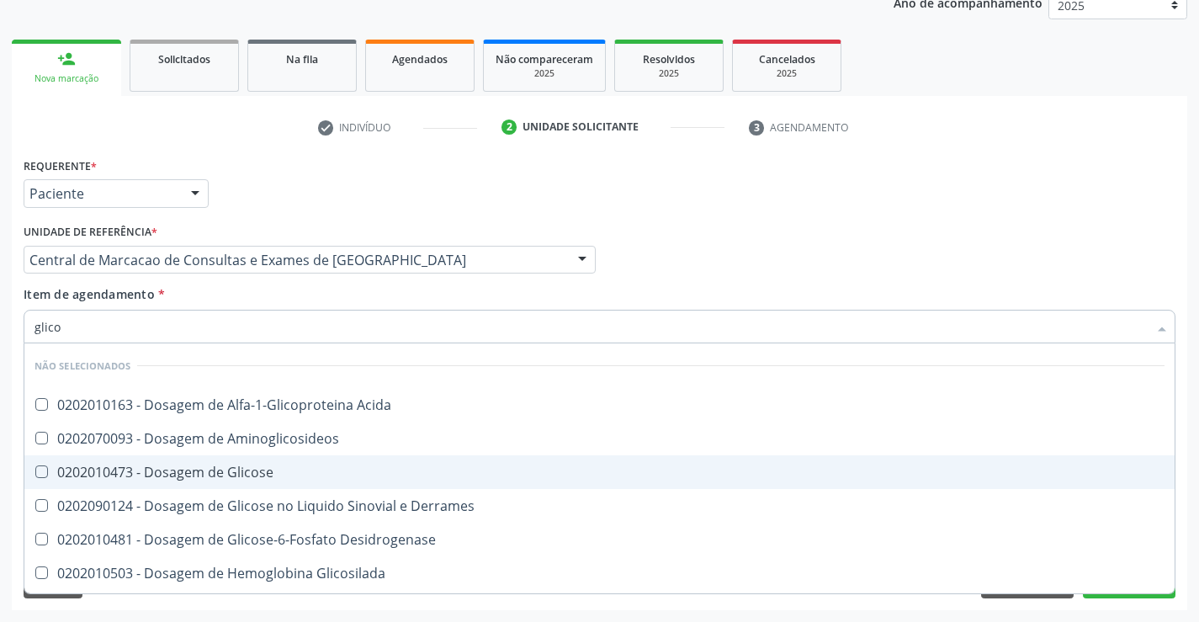
click at [262, 461] on span "0202010473 - Dosagem de Glicose" at bounding box center [599, 472] width 1150 height 34
checkbox Glicose "true"
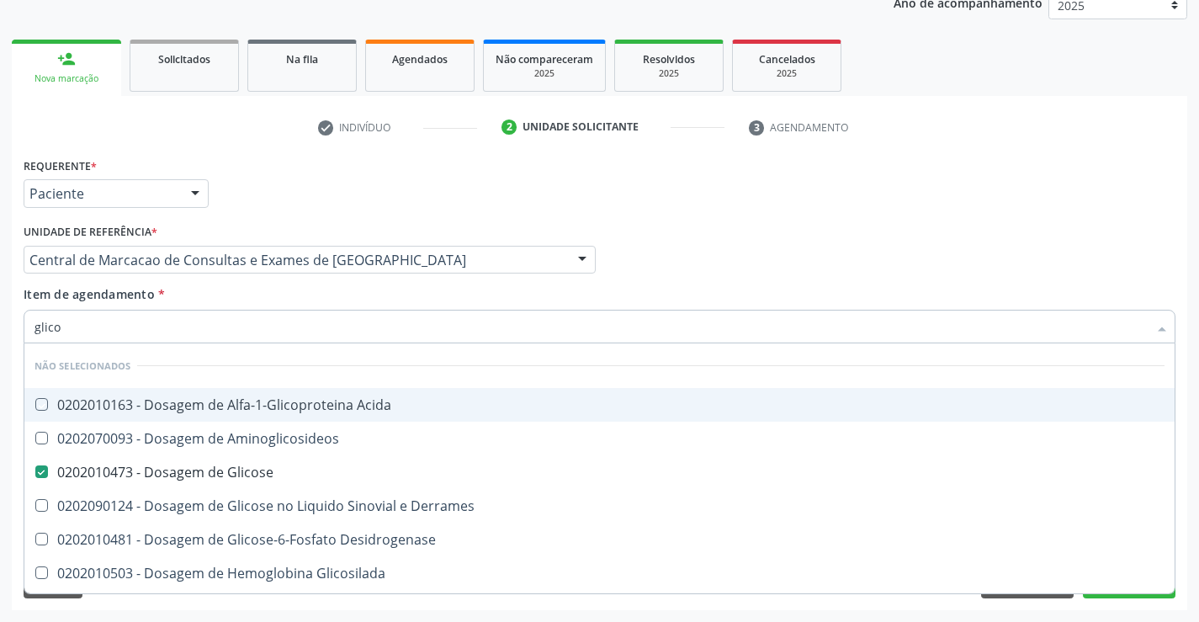
click at [283, 291] on div "Item de agendamento * glico Desfazer seleção Não selecionados 0202010163 - Dosa…" at bounding box center [600, 311] width 1152 height 53
checkbox Acida "true"
checkbox Desidrogenase "true"
checkbox Glicosilada "true"
checkbox Quantitativa "true"
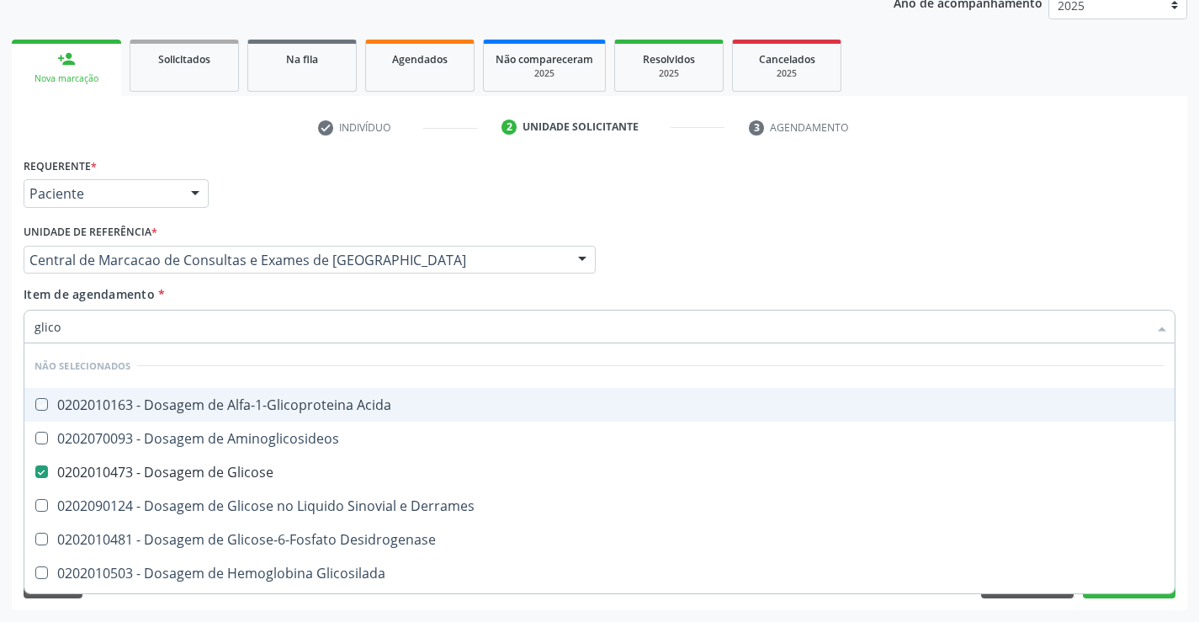
checkbox Urina "true"
checkbox Glicose "true"
checkbox Derrames "true"
checkbox Aminoglicosideos "true"
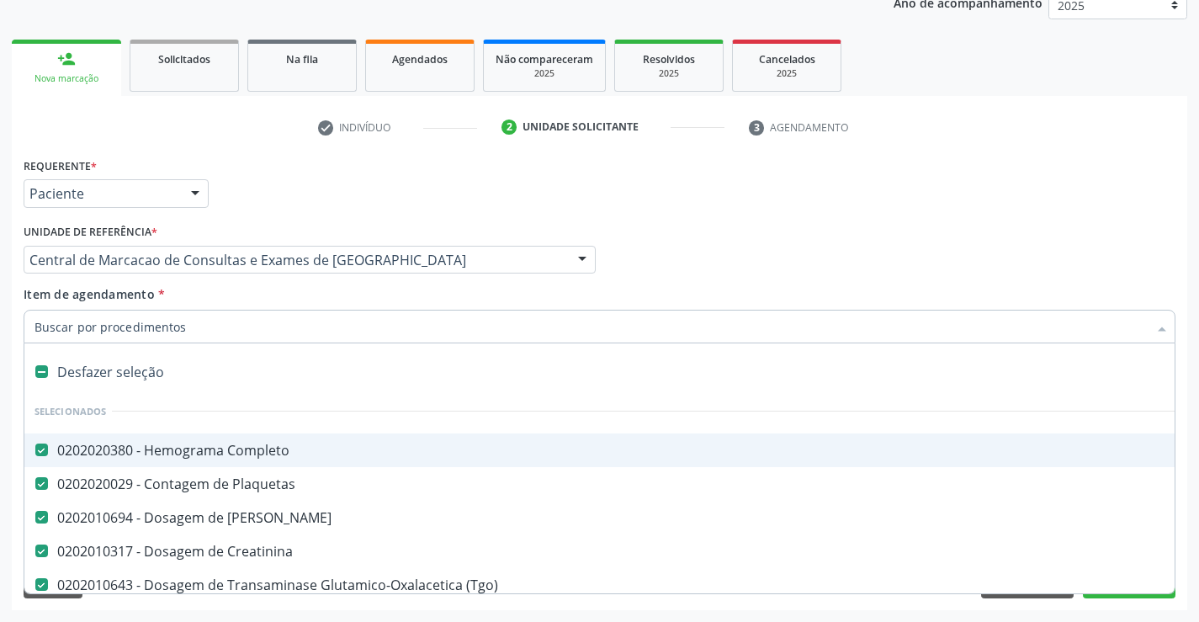
type input "u"
checkbox \(Tgp\) "false"
checkbox Hdl "false"
checkbox Ldl "false"
checkbox Total "false"
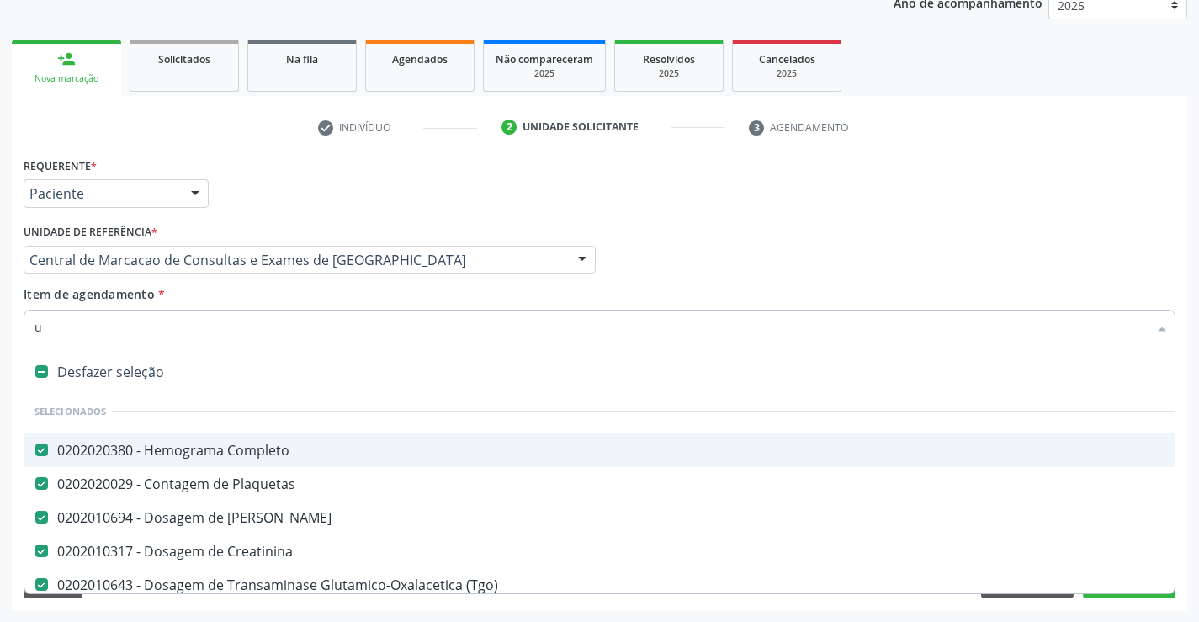
checkbox Triglicerideos "false"
checkbox Glicose "false"
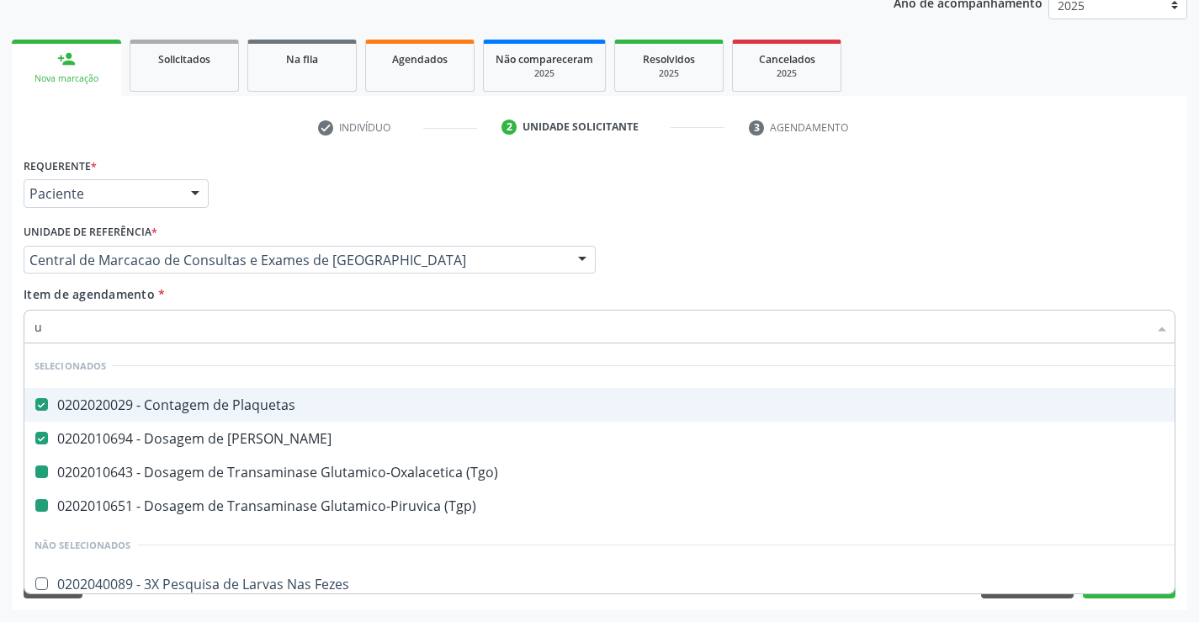
type input "ur"
checkbox \(Tgo\) "false"
checkbox \(Tgp\) "false"
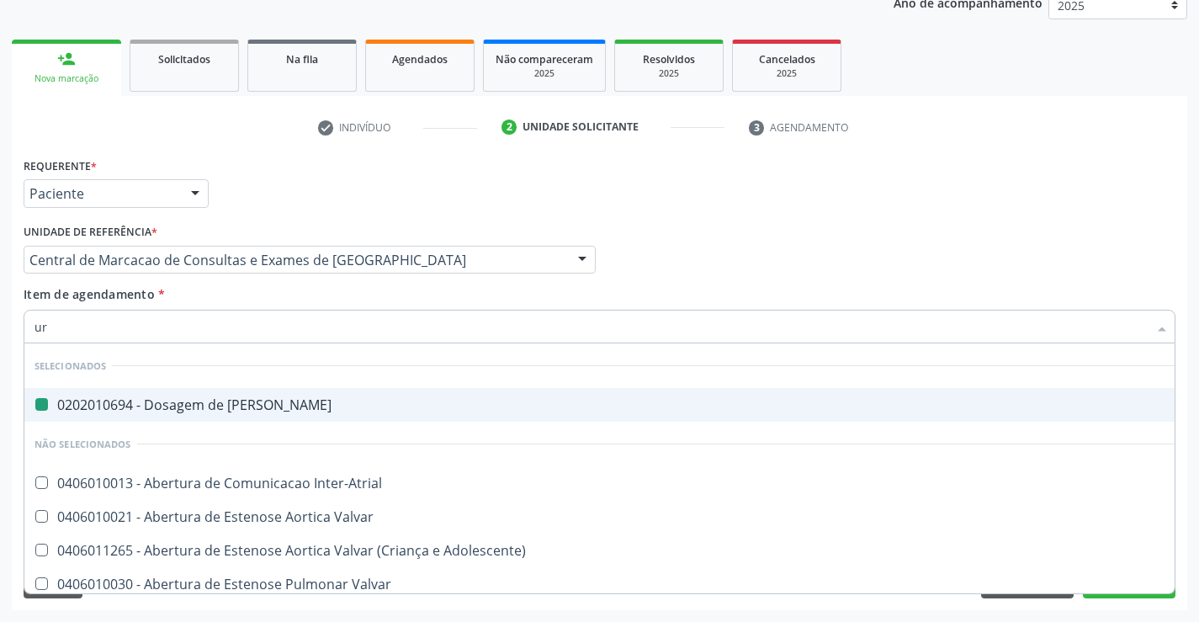
type input "uri"
checkbox Ureia "false"
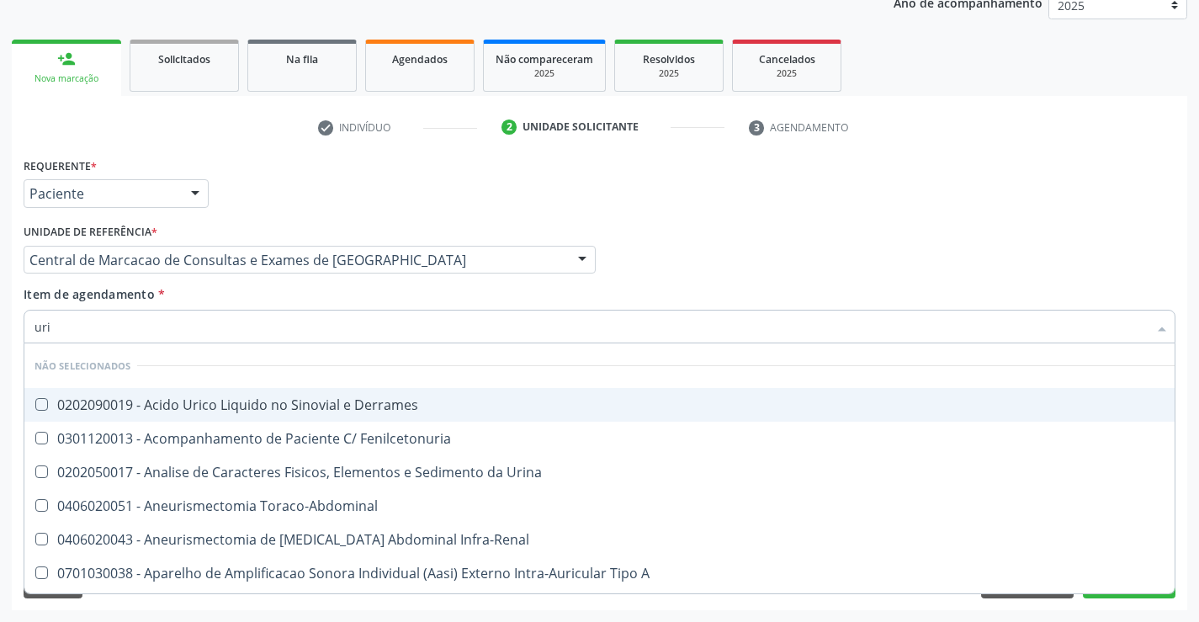
type input "urin"
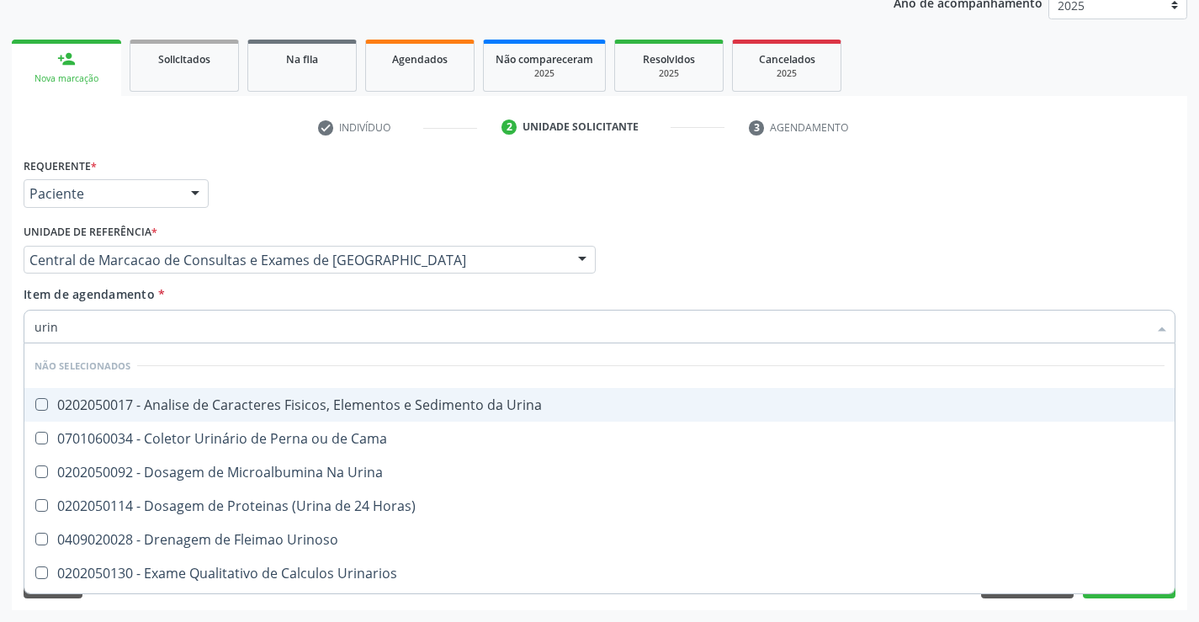
click at [275, 404] on div "0202050017 - Analise de Caracteres Fisicos, Elementos e Sedimento da Urina" at bounding box center [599, 404] width 1130 height 13
checkbox Urina "true"
type input "urin"
click at [284, 295] on div "Item de agendamento * urin Desfazer seleção Não selecionados 0202050017 - Anali…" at bounding box center [600, 311] width 1152 height 53
checkbox Urina "true"
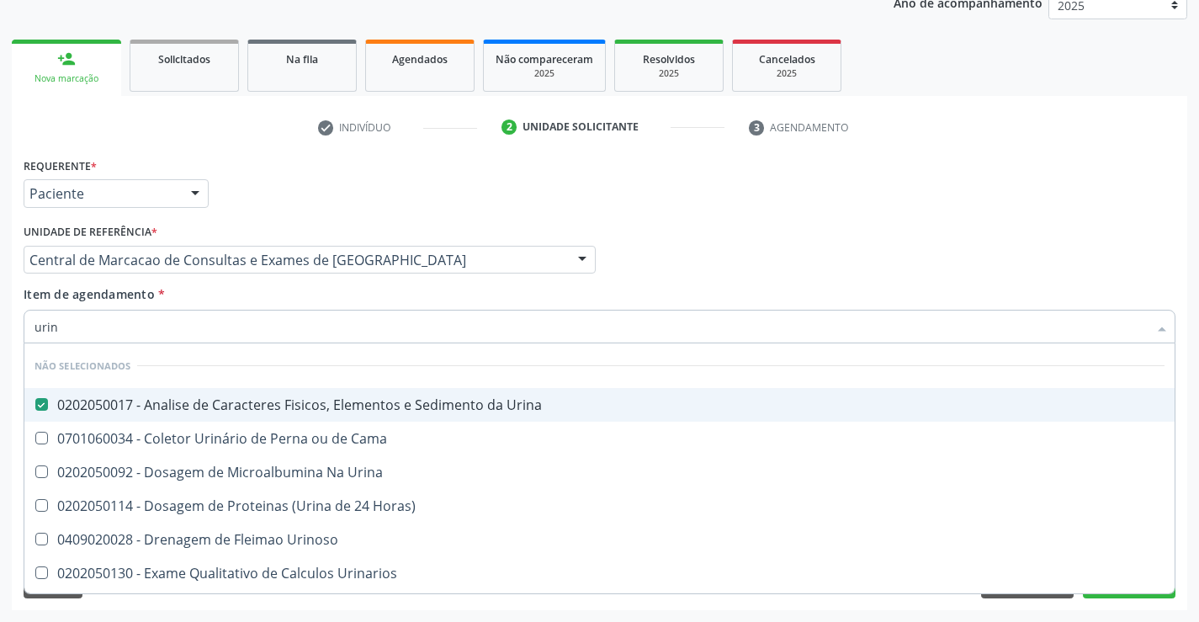
checkbox Urinarios "true"
checkbox Quantitativa "true"
checkbox Delgada\) "true"
checkbox Urina "true"
checkbox Horas\) "true"
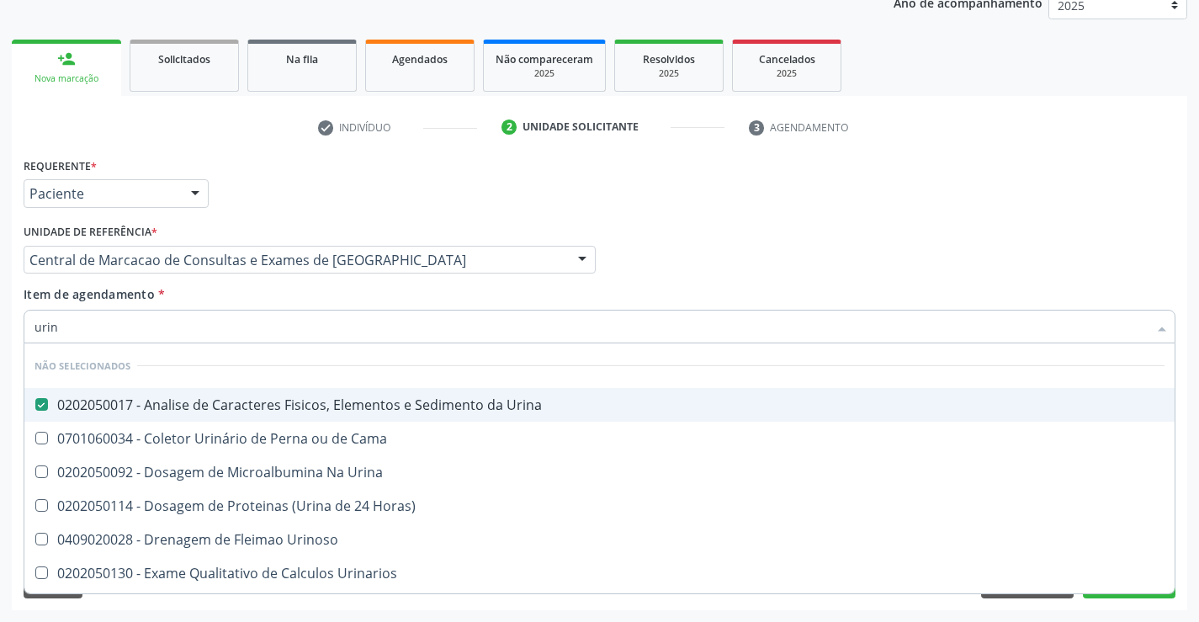
checkbox Urina "true"
checkbox Urinoso "true"
checkbox Cama "true"
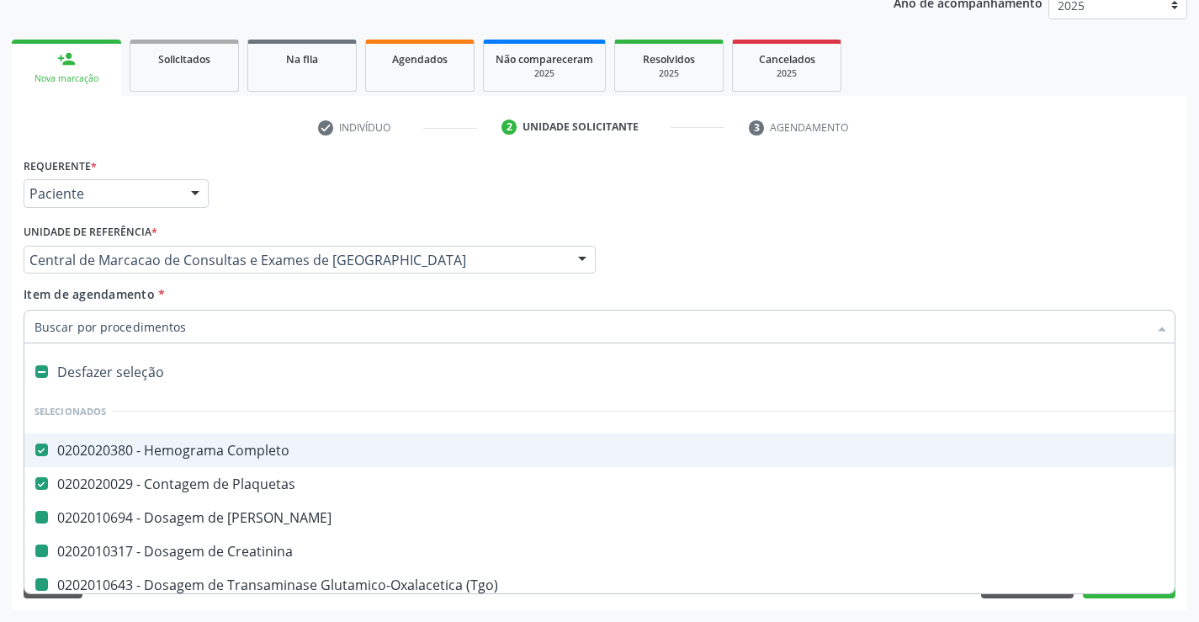
type input "f"
checkbox Ureia "false"
checkbox \(Tgp\) "false"
checkbox Hdl "false"
checkbox Ldl "false"
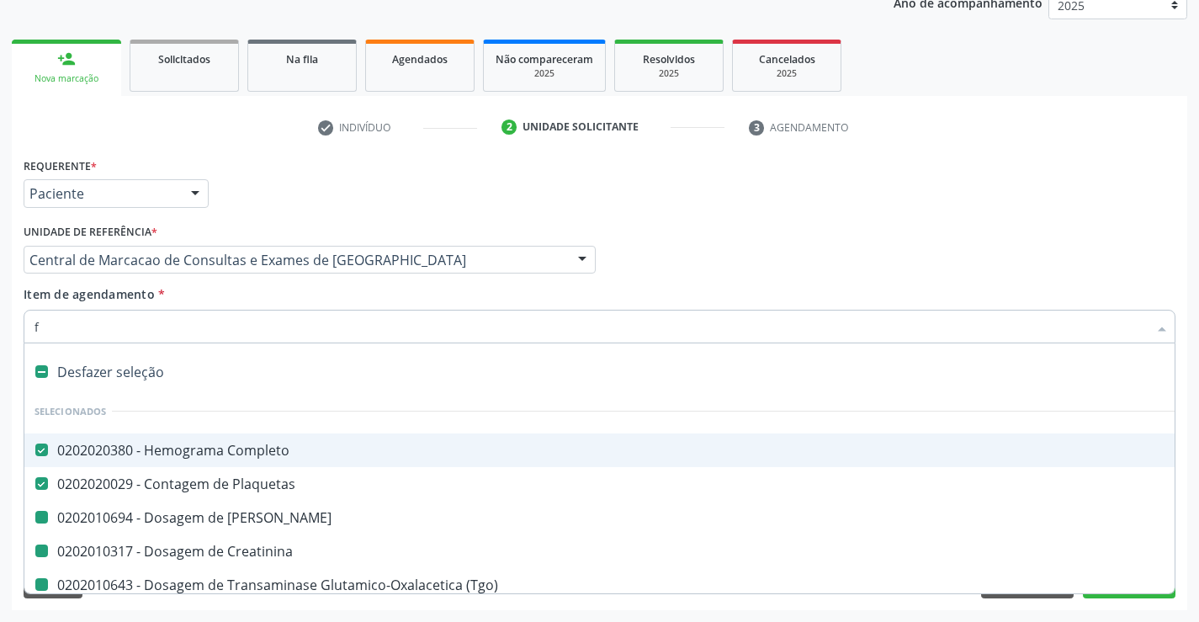
checkbox Total "false"
checkbox Creatinina "false"
checkbox Triglicerideos "false"
checkbox Glicose "false"
checkbox Urina "false"
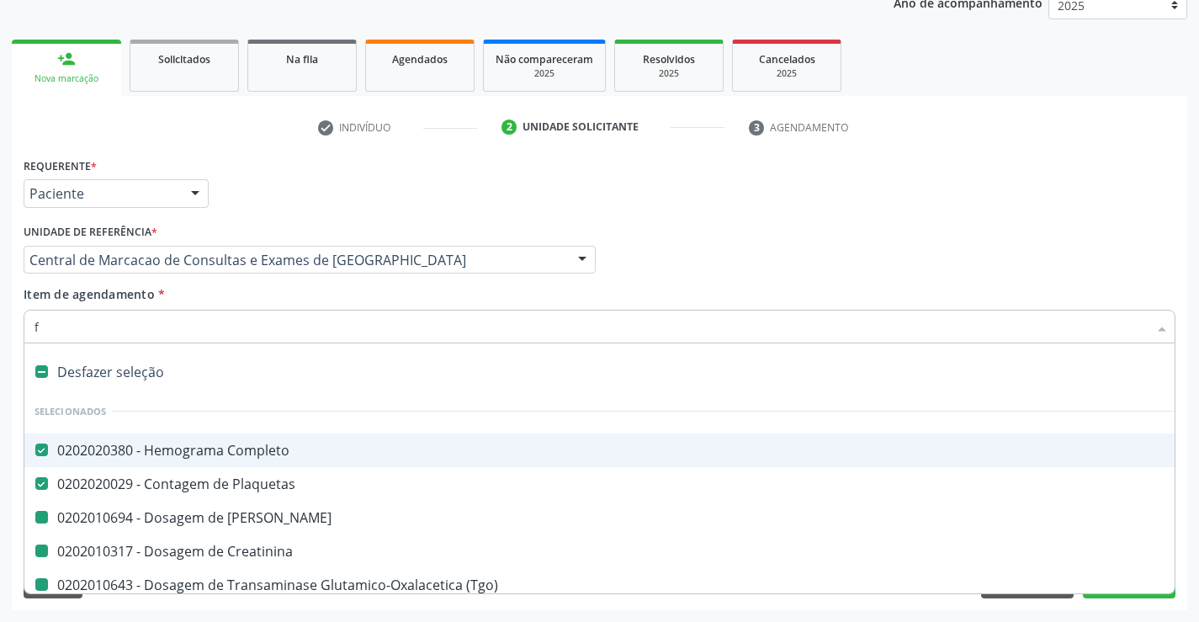
checkbox \(Tgo\) "false"
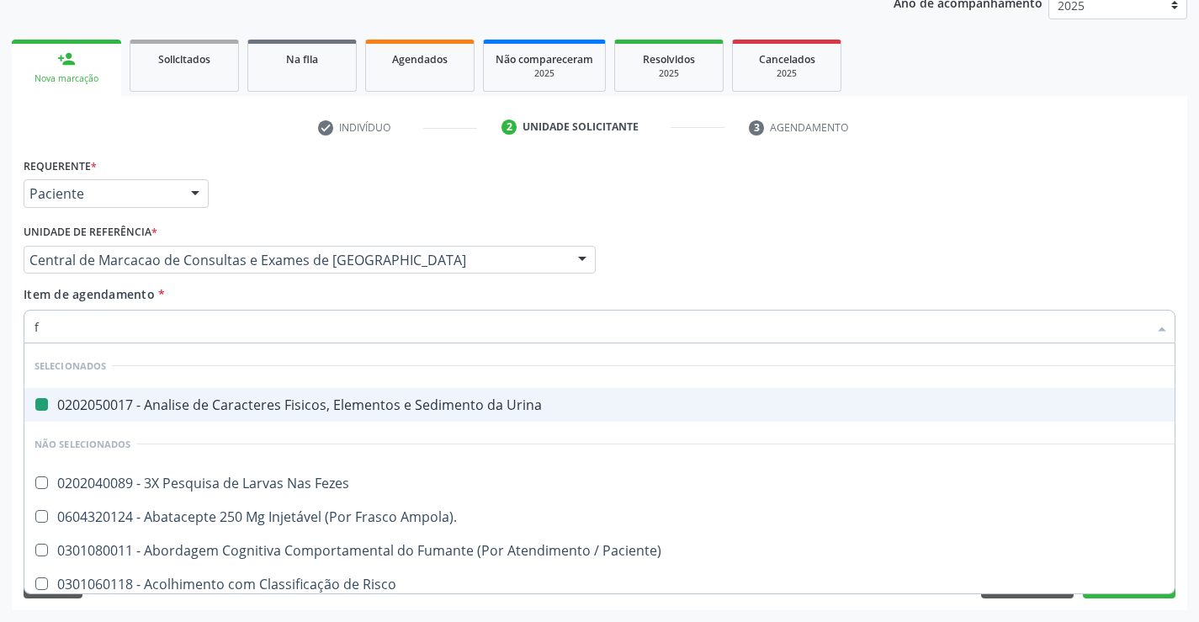
type input "fe"
checkbox Urina "false"
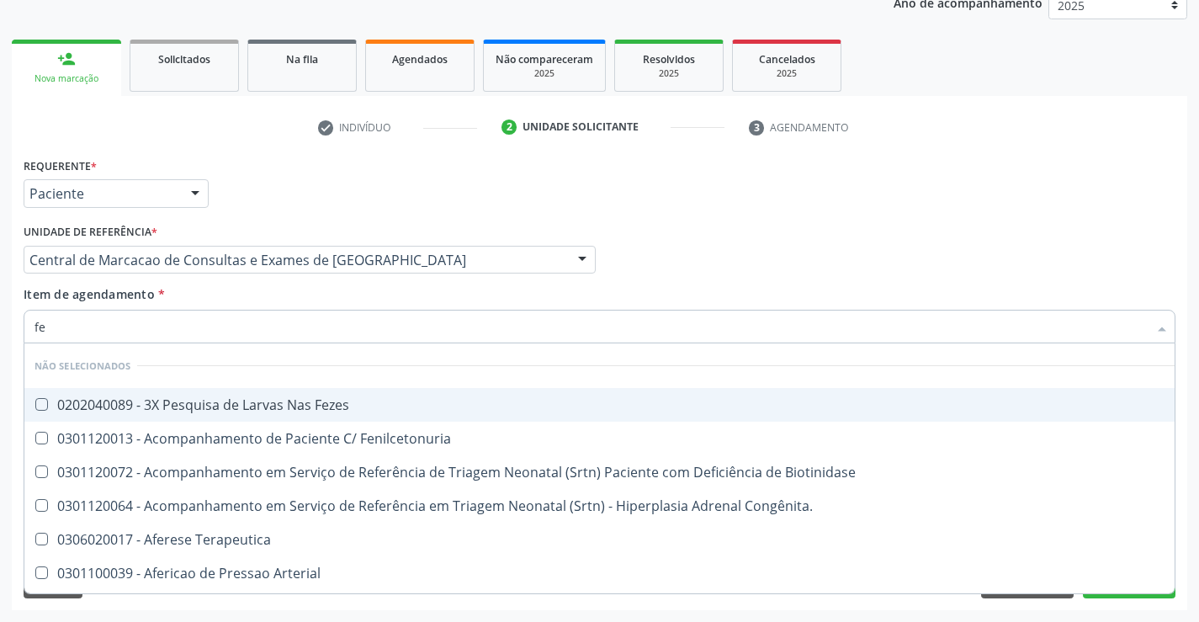
type input "fez"
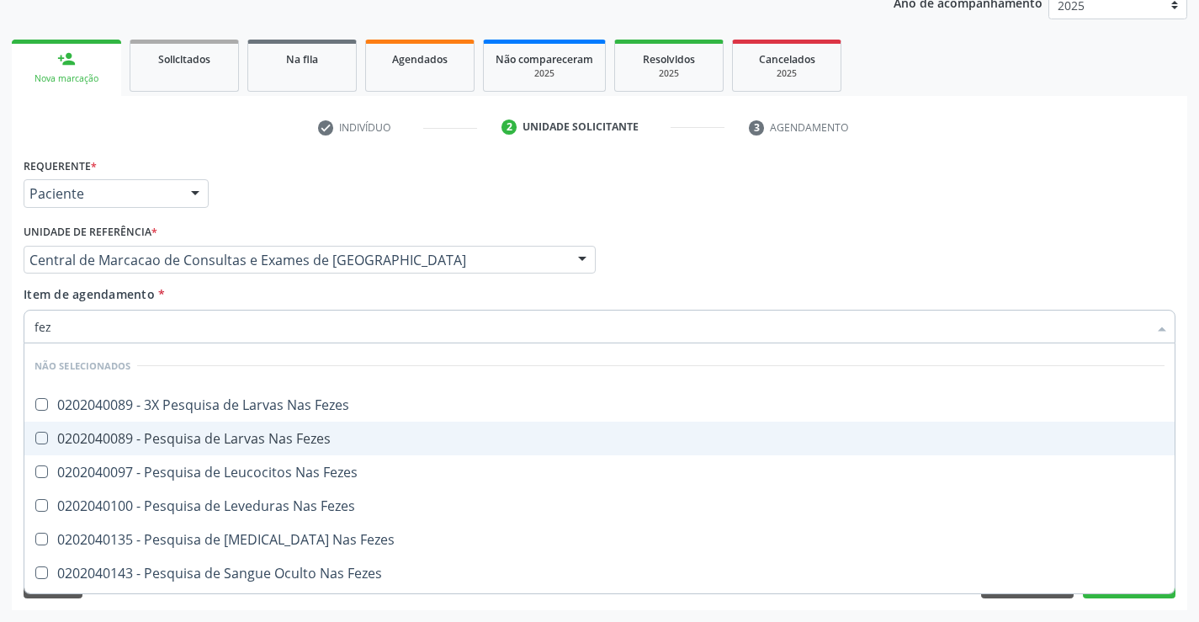
click at [269, 437] on div "0202040089 - Pesquisa de Larvas Nas Fezes" at bounding box center [599, 438] width 1130 height 13
checkbox Fezes "true"
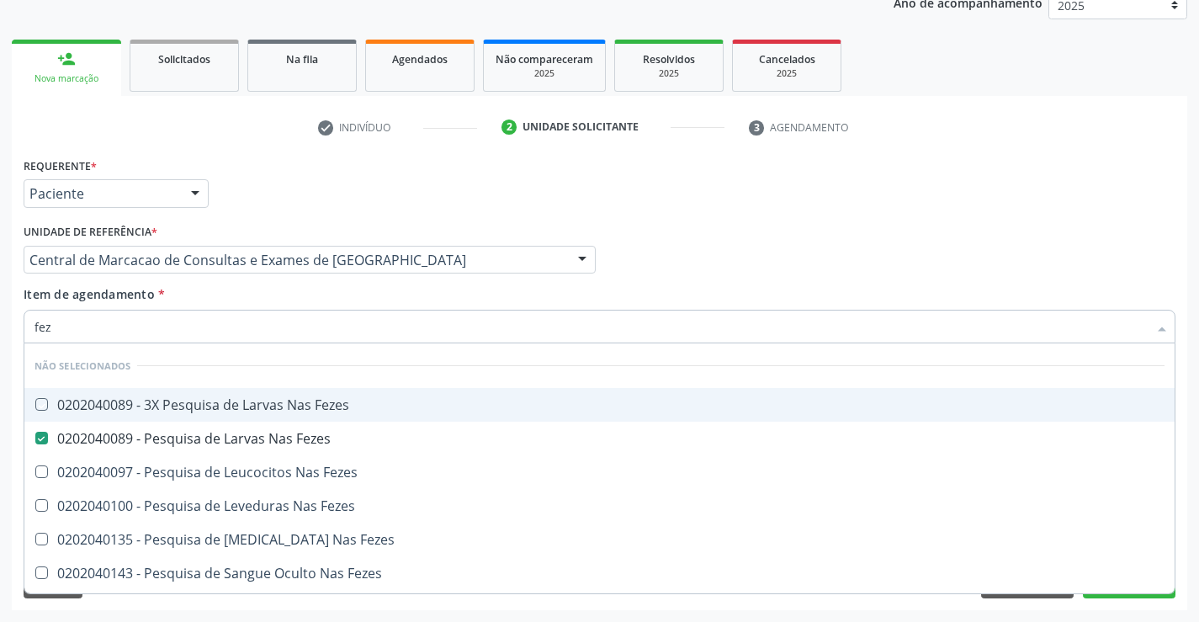
click at [915, 225] on div "Médico Solicitante Por favor, selecione a Unidade de Atendimento primeiro Nenhu…" at bounding box center [599, 253] width 1160 height 66
checkbox Fezes "true"
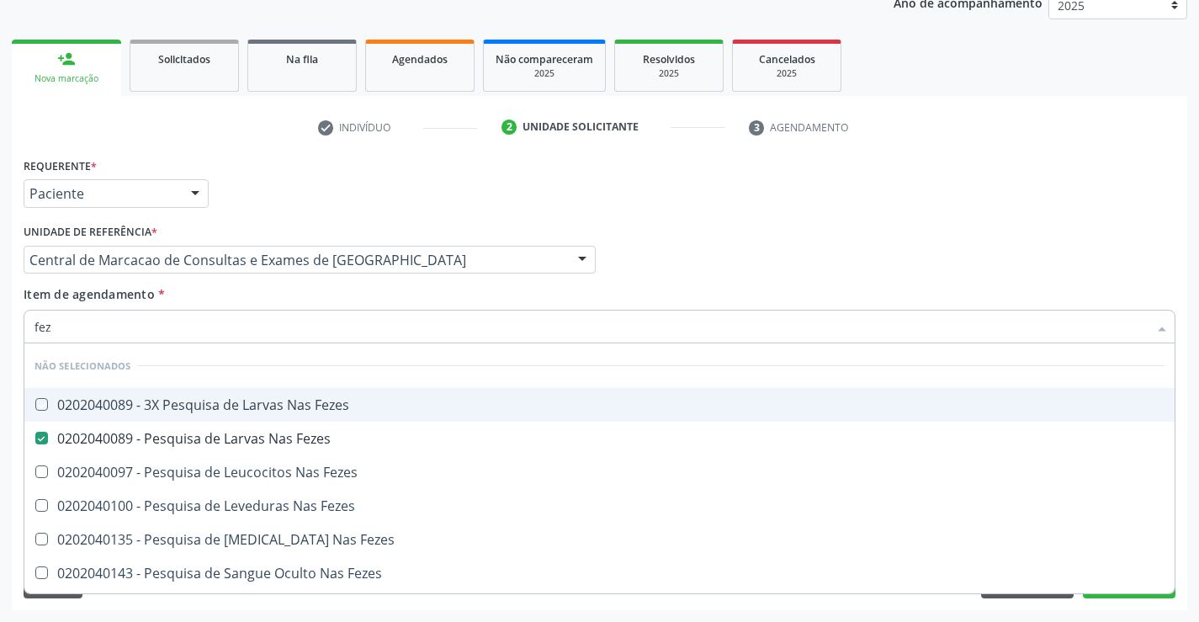
checkbox Fezes "true"
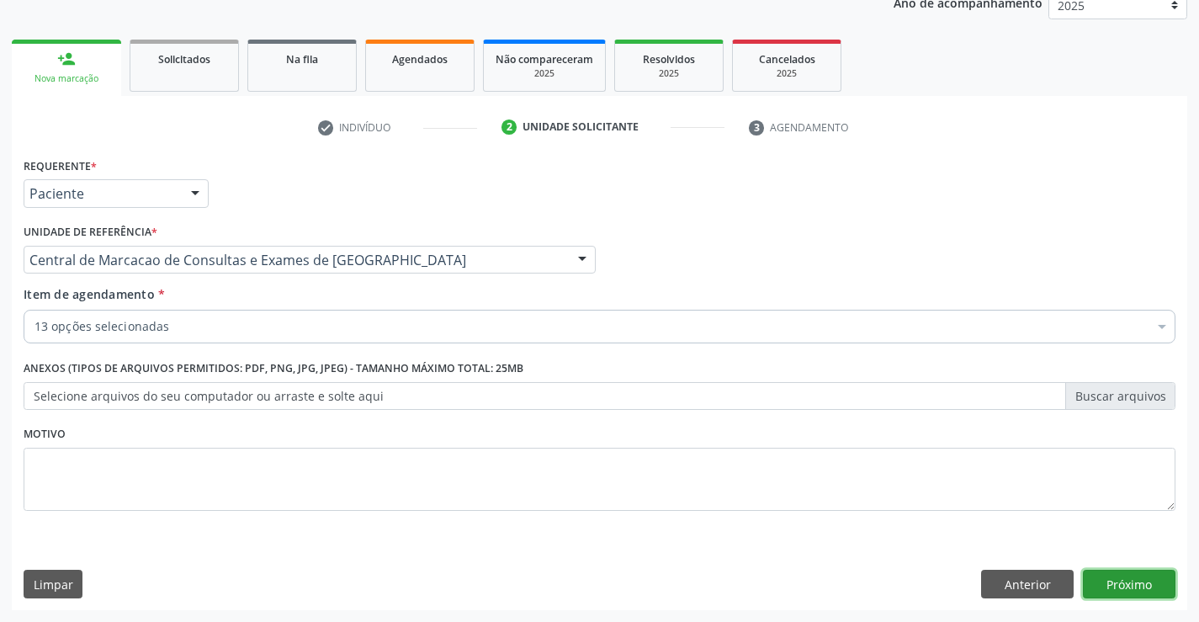
click at [1137, 579] on button "Próximo" at bounding box center [1129, 583] width 93 height 29
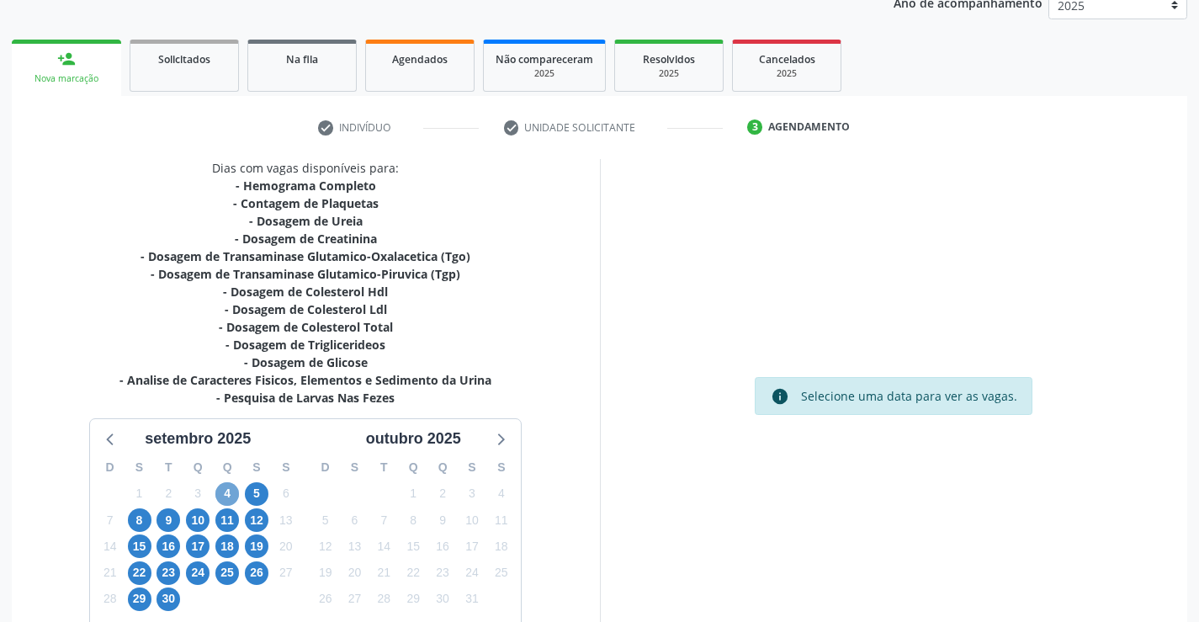
click at [225, 487] on span "4" at bounding box center [227, 494] width 24 height 24
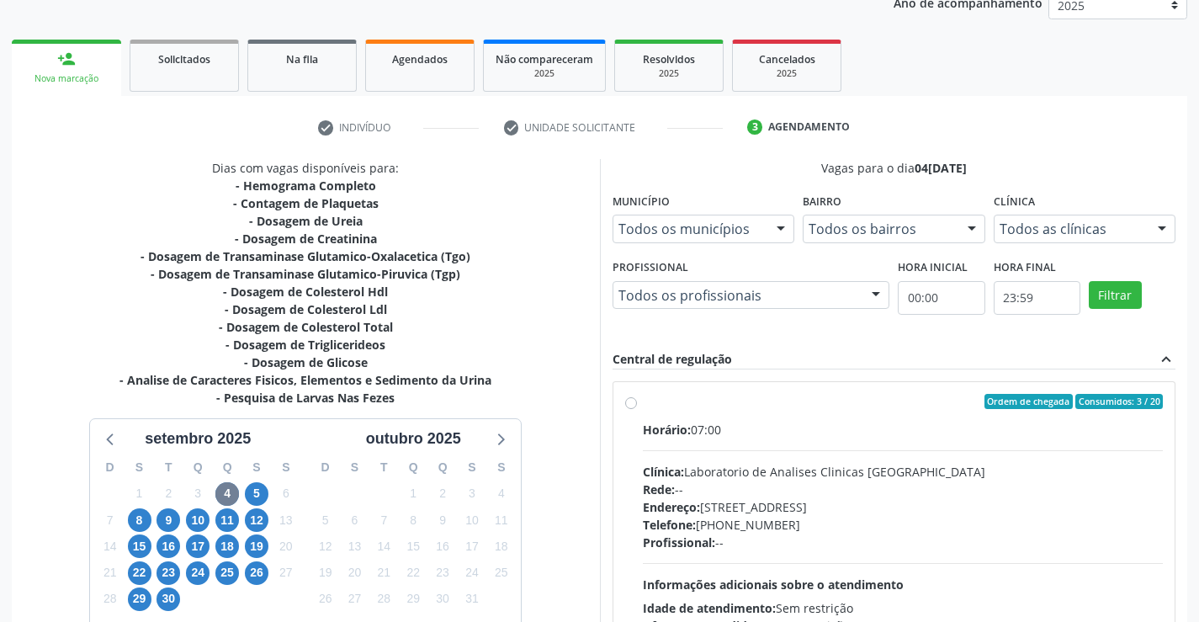
click at [935, 520] on div "Telefone: (74) 36453588" at bounding box center [903, 525] width 521 height 18
click at [637, 409] on input "Ordem de chegada Consumidos: 3 / 20 Horário: 07:00 Clínica: Laboratorio de Anal…" at bounding box center [631, 401] width 12 height 15
radio input "true"
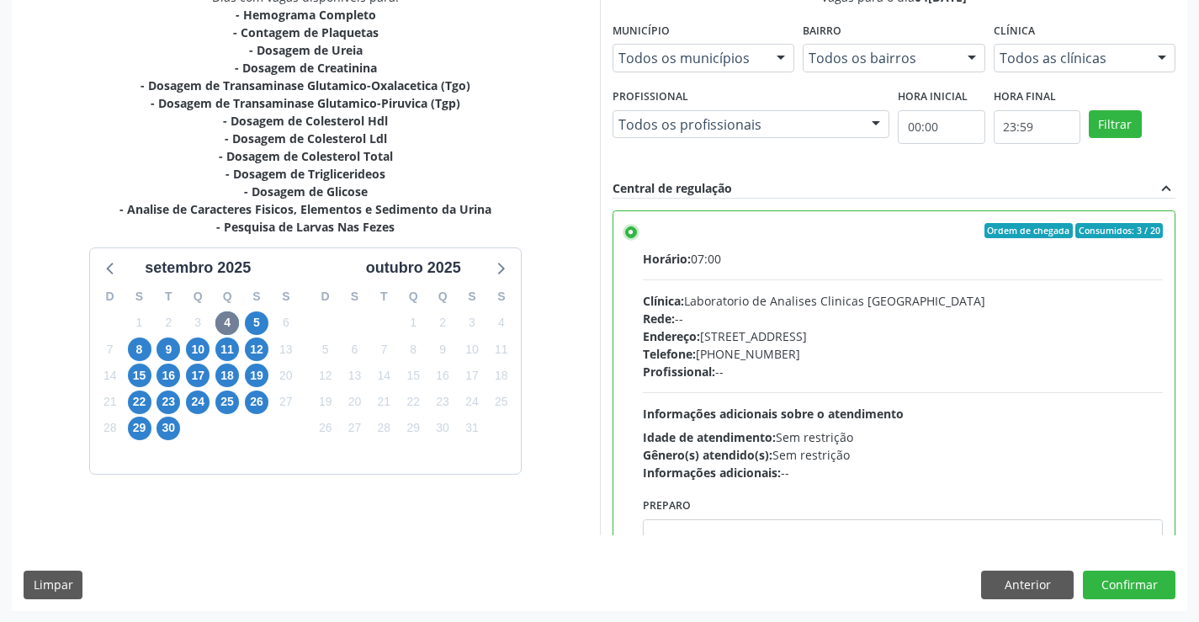
scroll to position [384, 0]
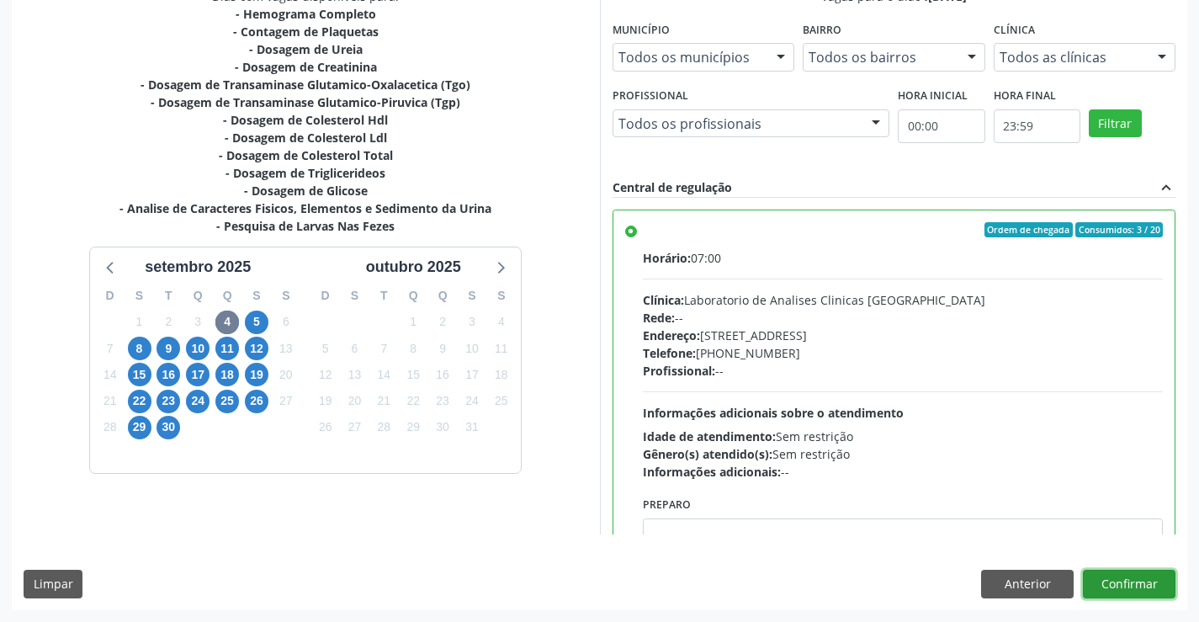
click at [1132, 587] on button "Confirmar" at bounding box center [1129, 583] width 93 height 29
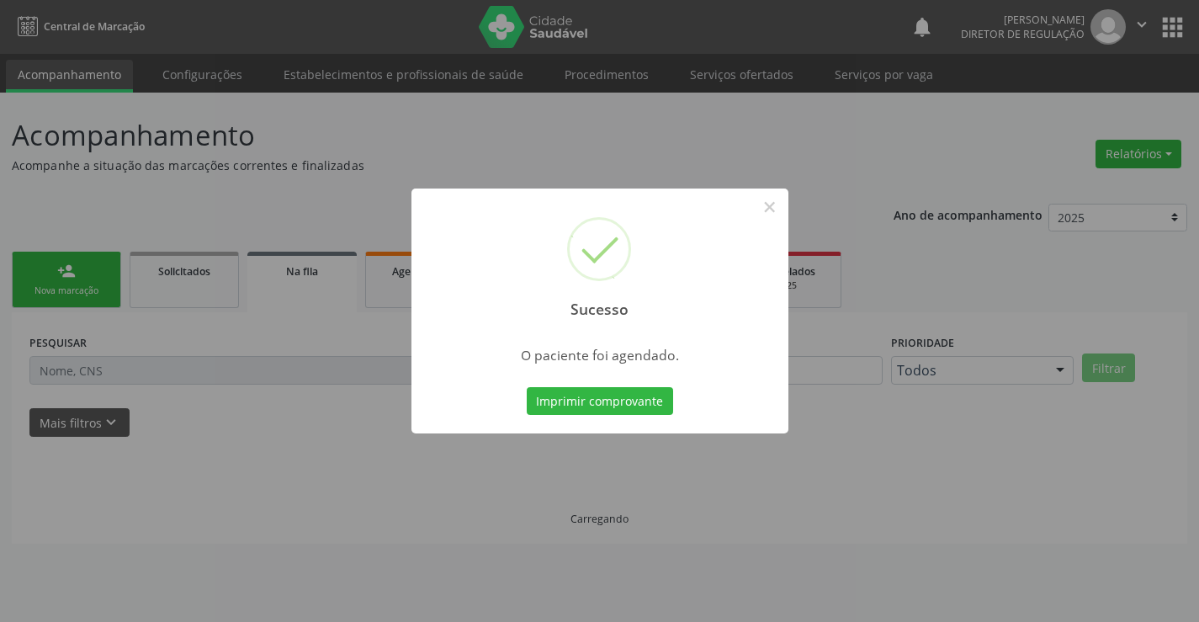
scroll to position [0, 0]
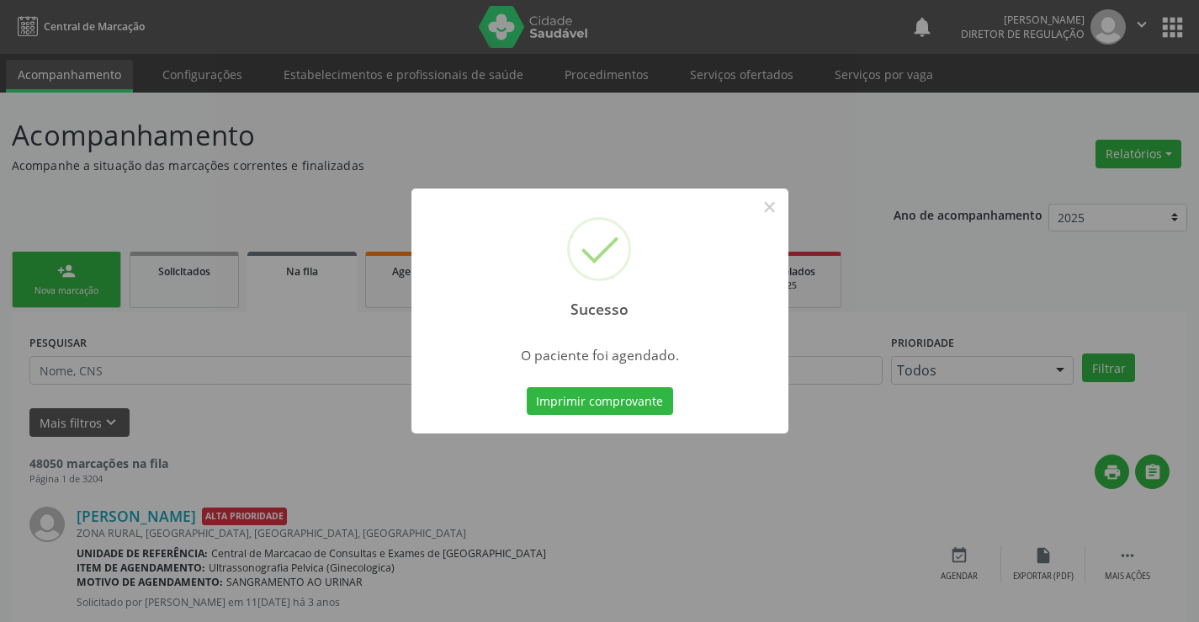
click at [527, 387] on button "Imprimir comprovante" at bounding box center [600, 401] width 146 height 29
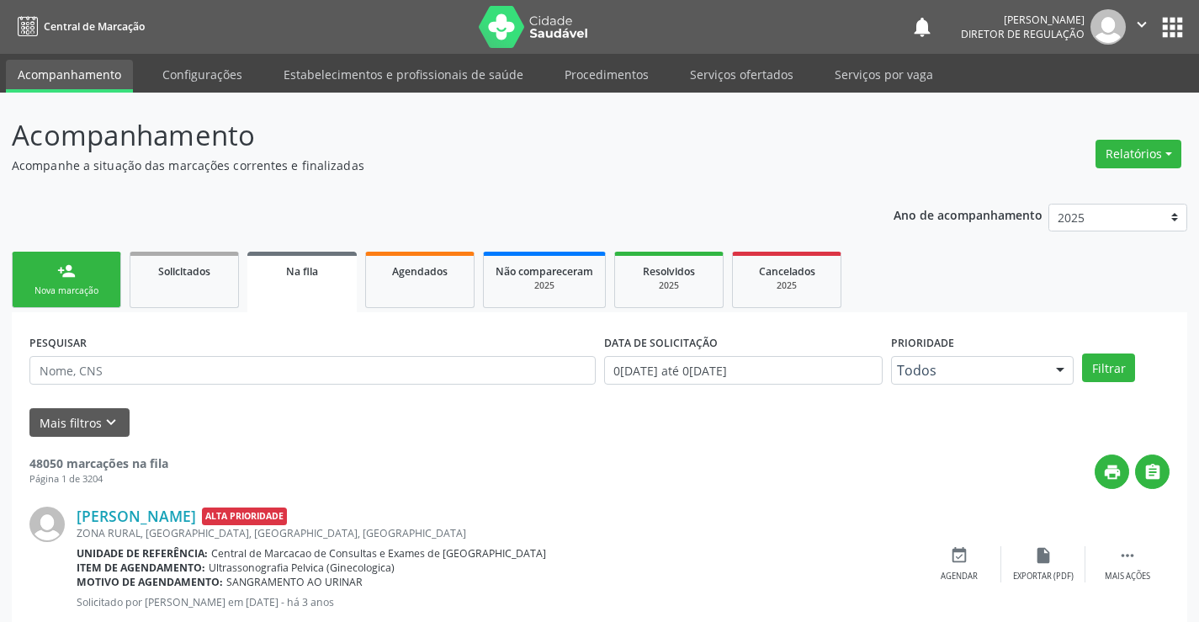
click at [79, 303] on link "person_add Nova marcação" at bounding box center [66, 280] width 109 height 56
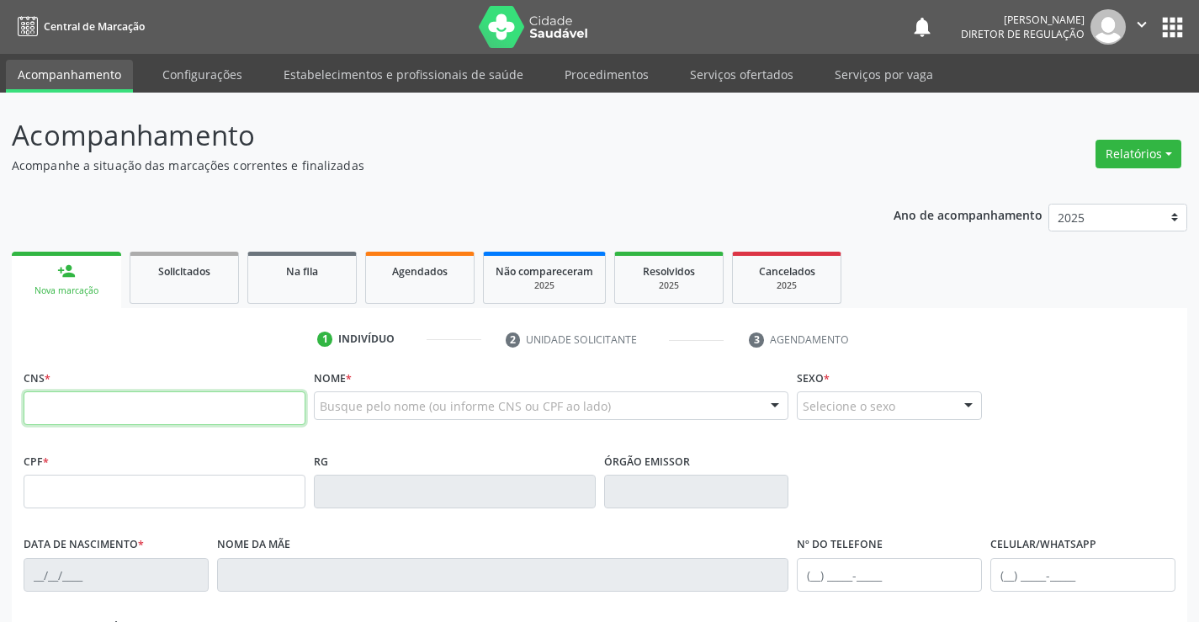
click at [96, 417] on input "text" at bounding box center [165, 408] width 282 height 34
paste input "706 8087 5150 6129"
type input "706 8087 5150 6129"
type input "0917899903"
type input "19/04/1962"
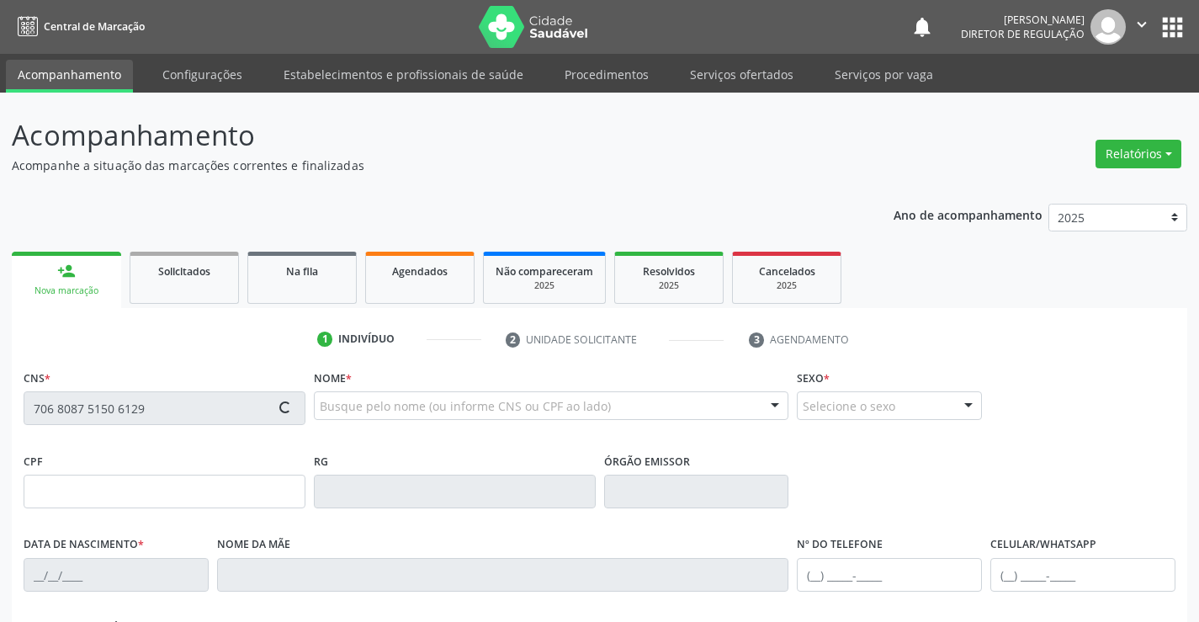
type input "950.759.095-15"
type input "96"
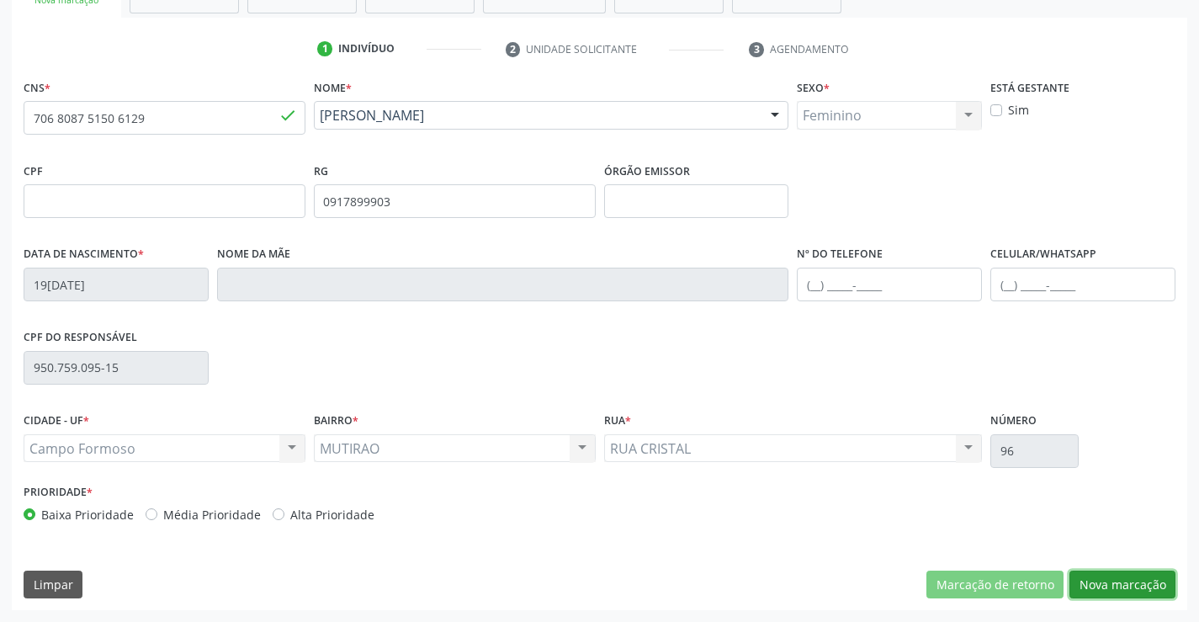
click at [1124, 582] on button "Nova marcação" at bounding box center [1122, 584] width 106 height 29
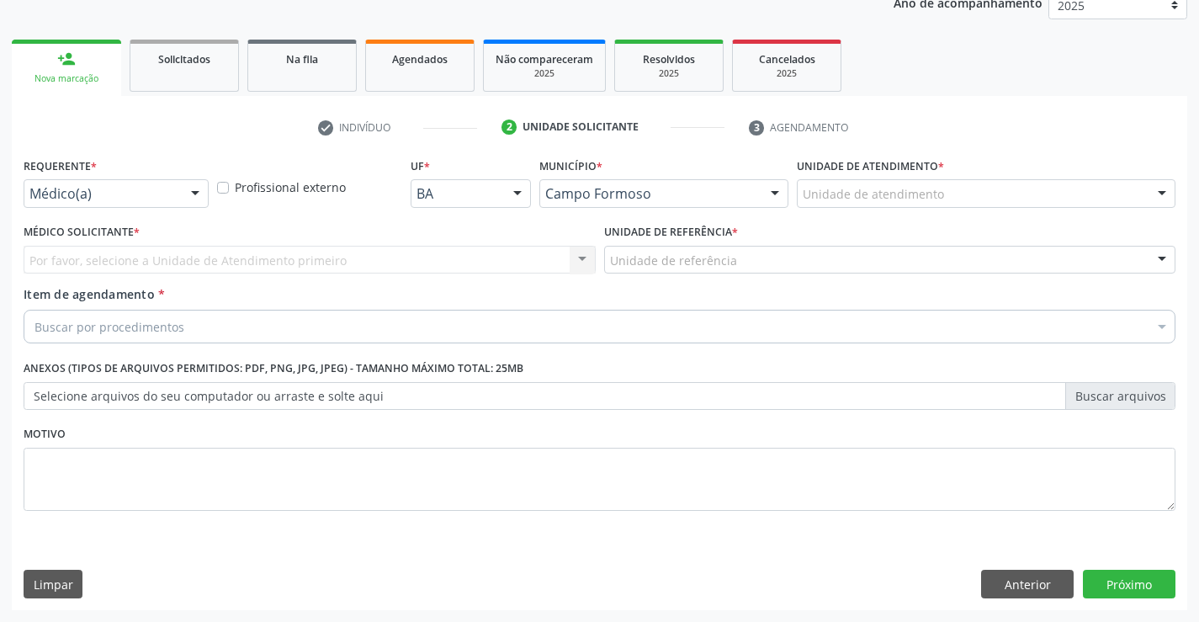
scroll to position [212, 0]
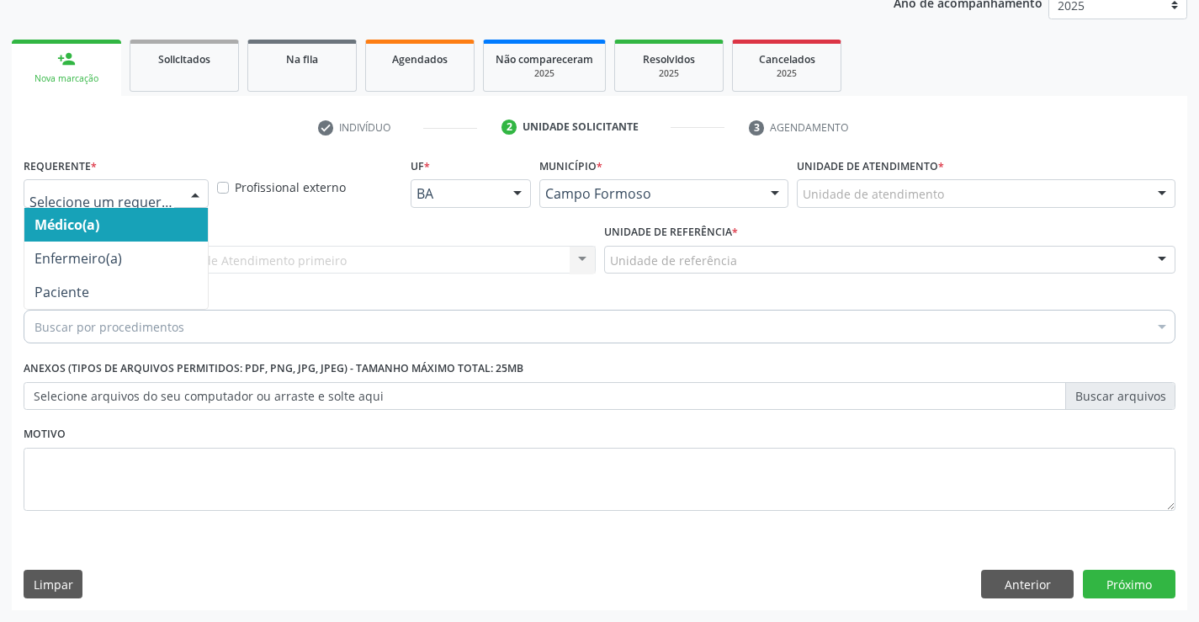
click at [203, 199] on div at bounding box center [195, 194] width 25 height 29
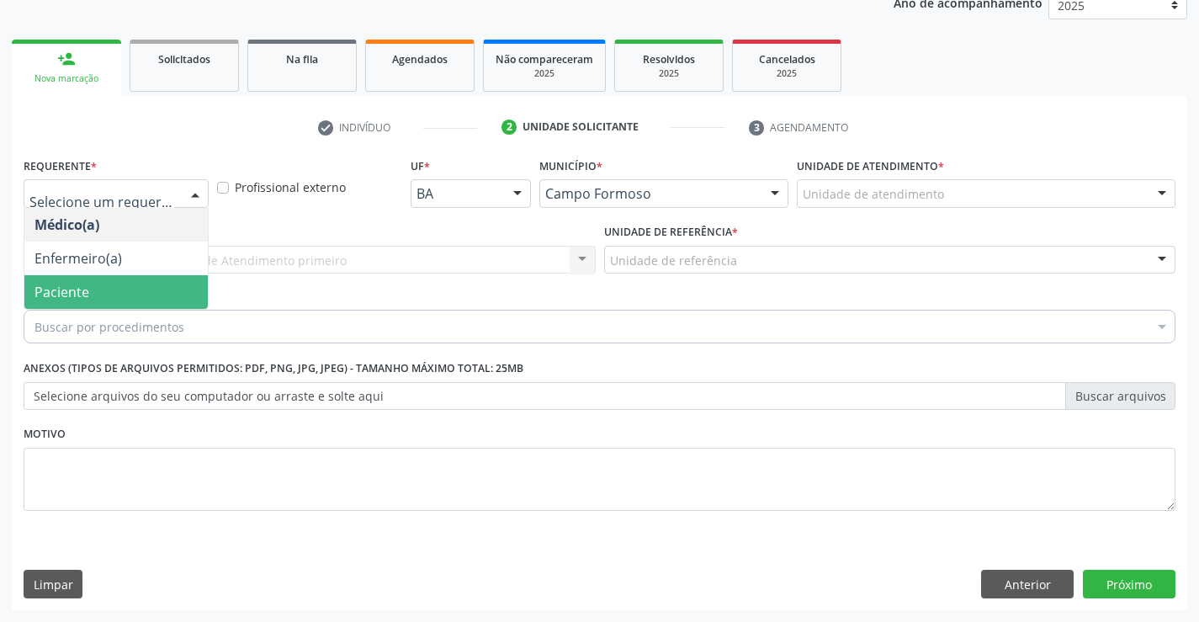
click at [160, 302] on span "Paciente" at bounding box center [115, 292] width 183 height 34
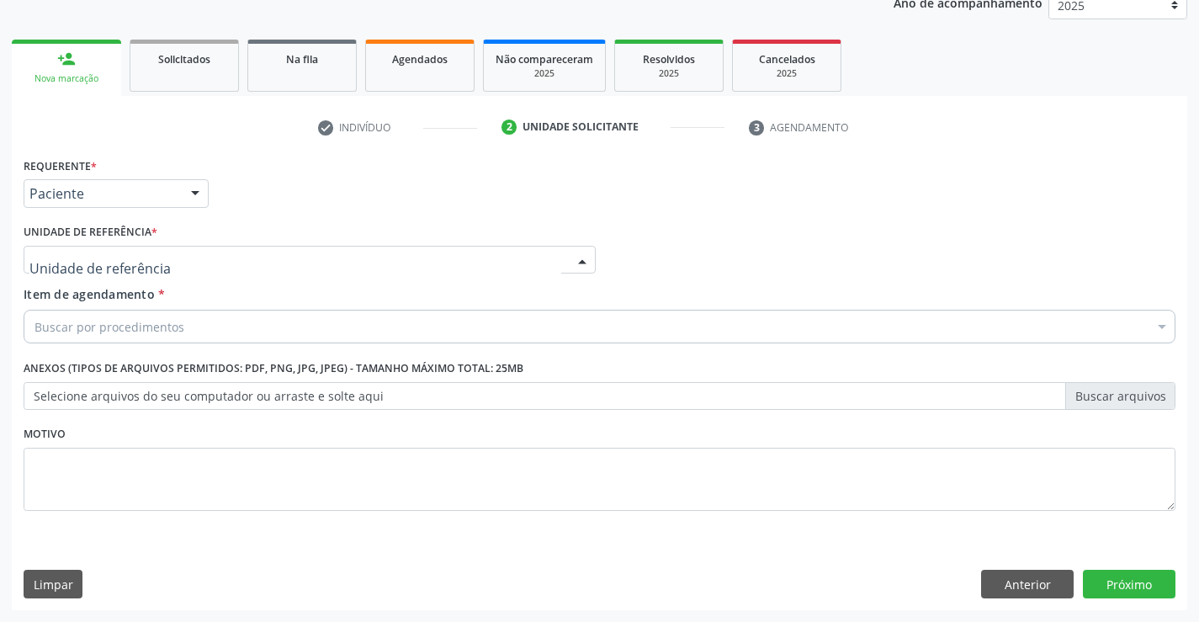
click at [373, 269] on div at bounding box center [310, 260] width 572 height 29
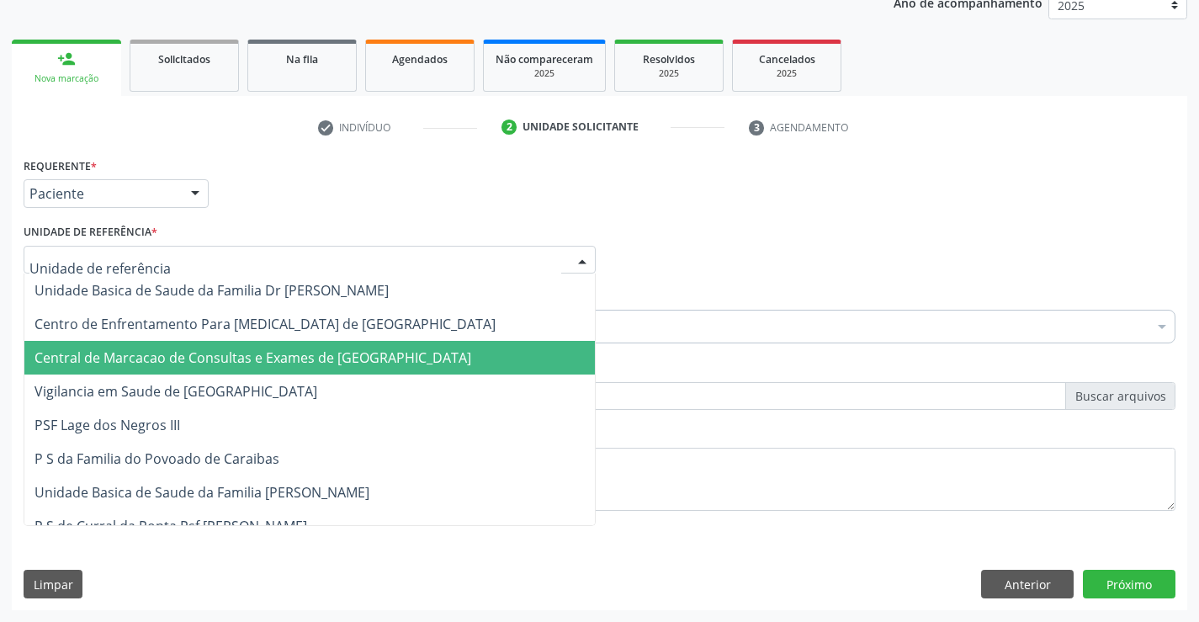
click at [347, 350] on span "Central de Marcacao de Consultas e Exames de [GEOGRAPHIC_DATA]" at bounding box center [252, 357] width 437 height 19
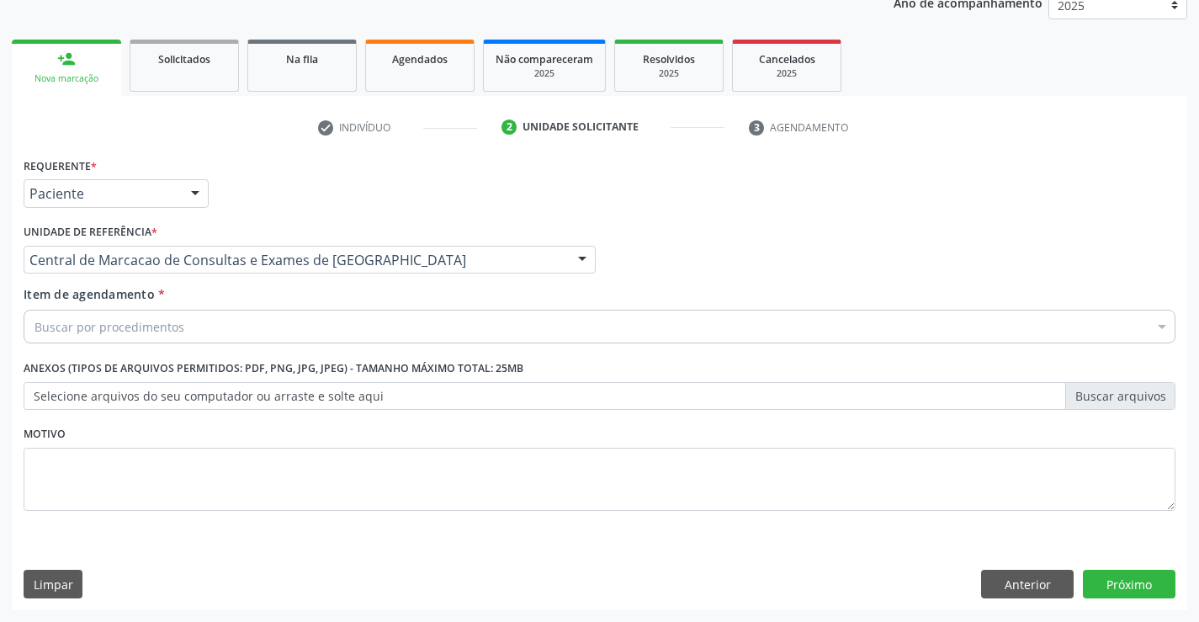
click at [403, 326] on div "Buscar por procedimentos" at bounding box center [600, 327] width 1152 height 34
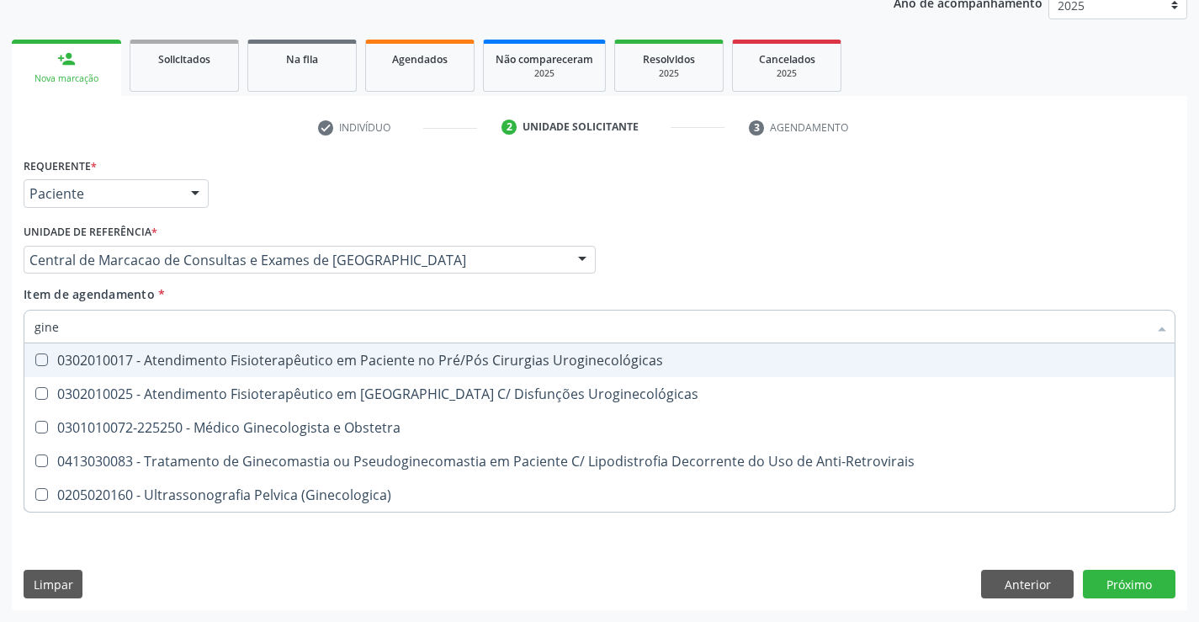
type input "ginec"
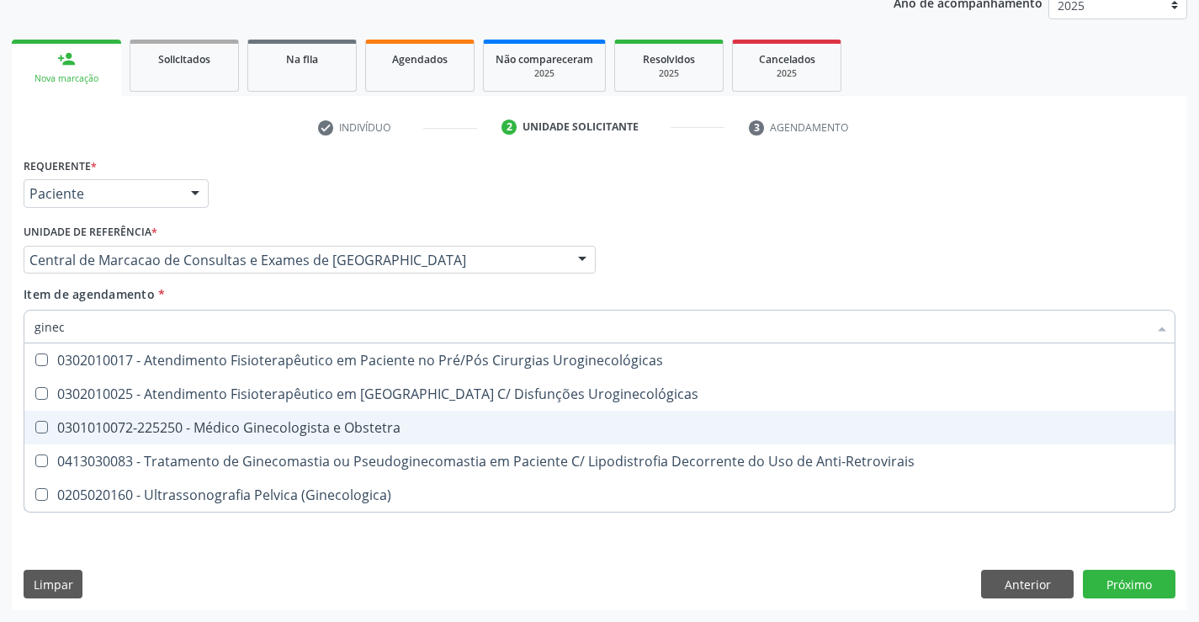
click at [424, 416] on span "0301010072-225250 - Médico Ginecologista e Obstetra" at bounding box center [599, 427] width 1150 height 34
checkbox Obstetra "true"
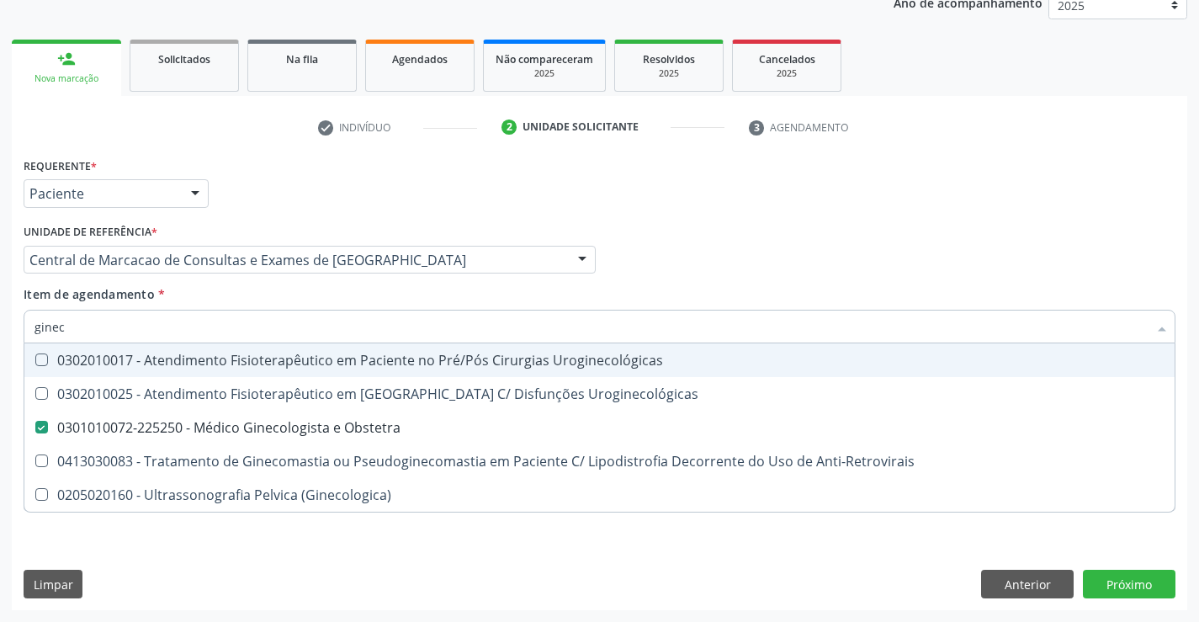
click at [418, 298] on div "Item de agendamento * ginec Desfazer seleção 0302010017 - Atendimento Fisiotera…" at bounding box center [600, 311] width 1152 height 53
checkbox Uroginecológicas "true"
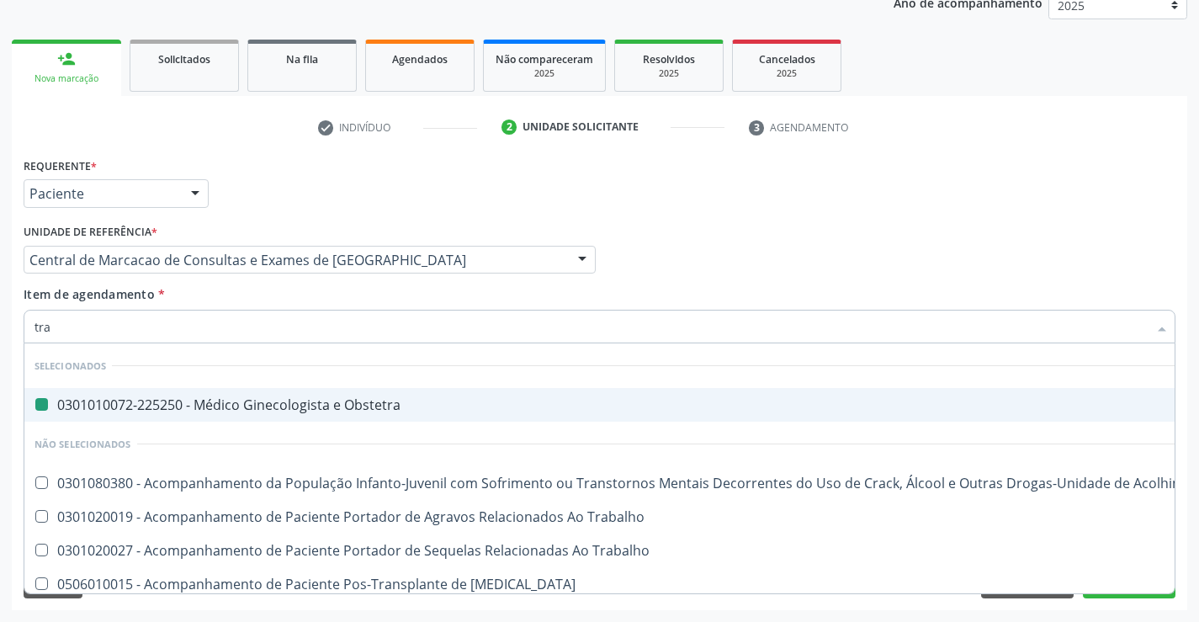
type input "tran"
checkbox Obstetra "false"
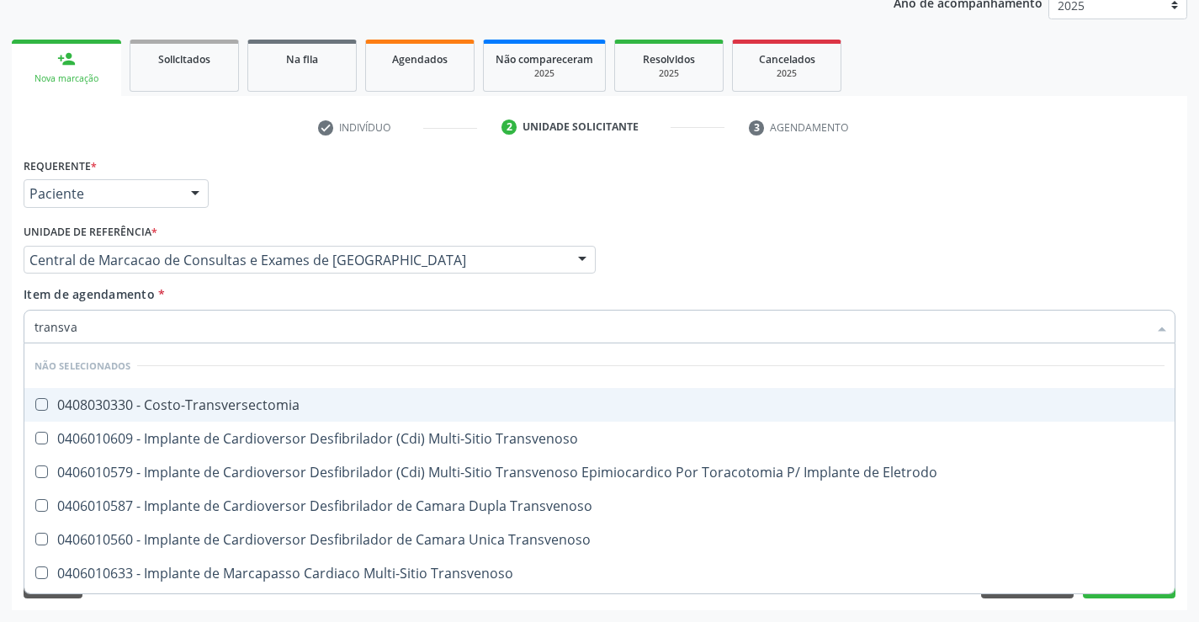
type input "transvag"
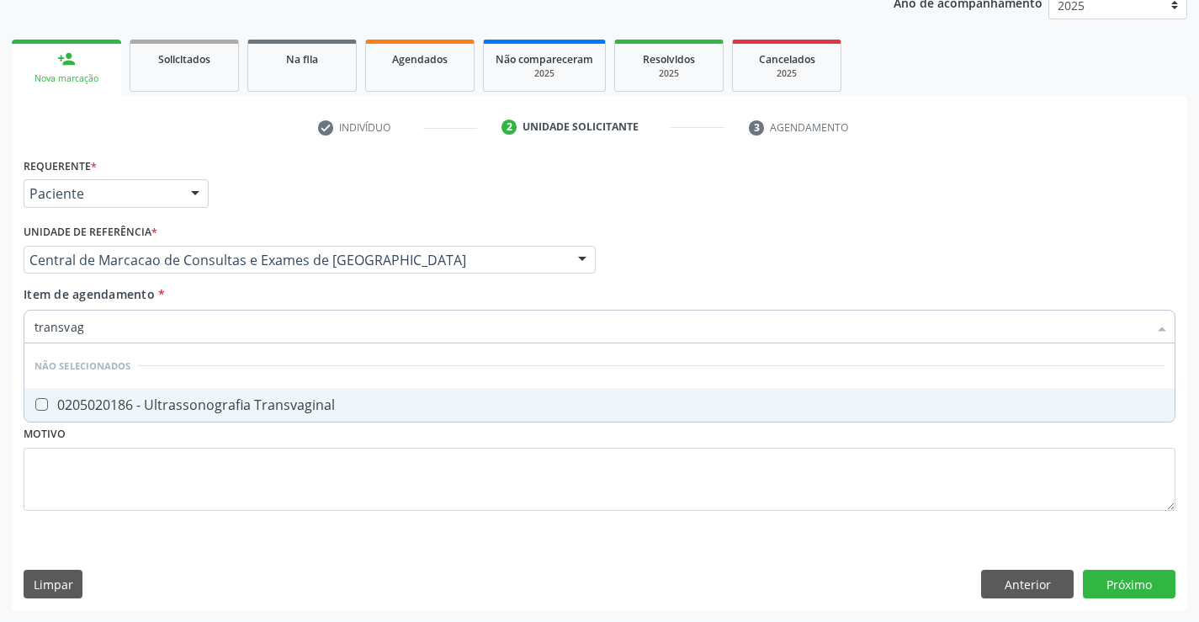
click at [395, 410] on div "0205020186 - Ultrassonografia Transvaginal" at bounding box center [599, 404] width 1130 height 13
checkbox Transvaginal "true"
click at [1134, 582] on div "Requerente * Paciente Médico(a) Enfermeiro(a) Paciente Nenhum resultado encontr…" at bounding box center [599, 381] width 1175 height 457
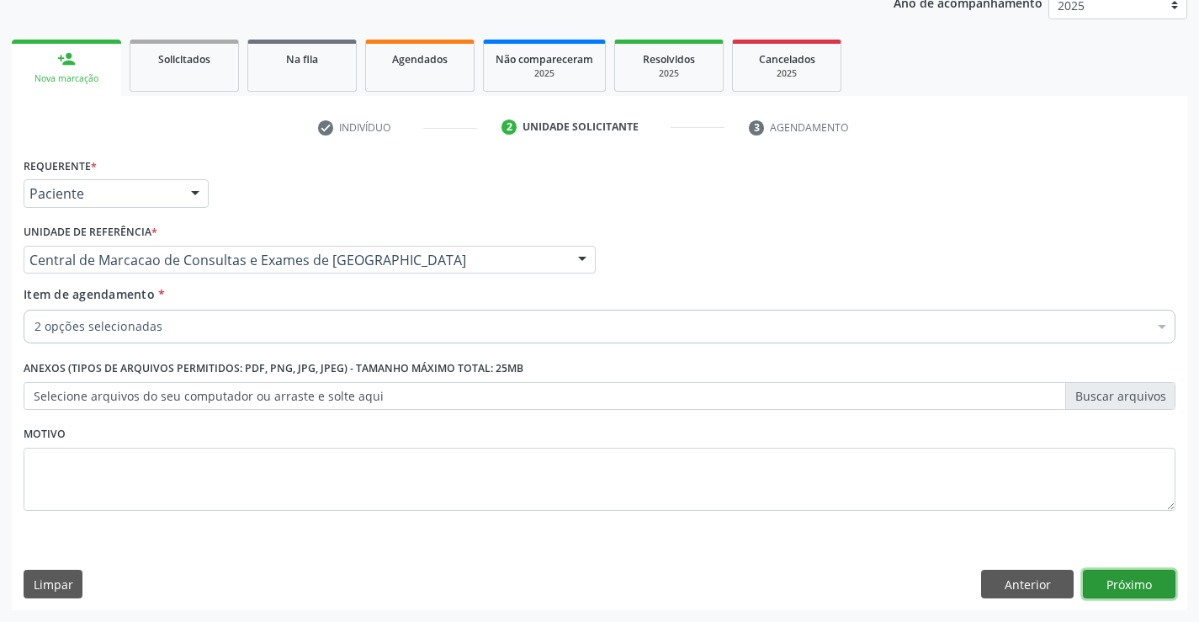
click at [1125, 585] on button "Próximo" at bounding box center [1129, 583] width 93 height 29
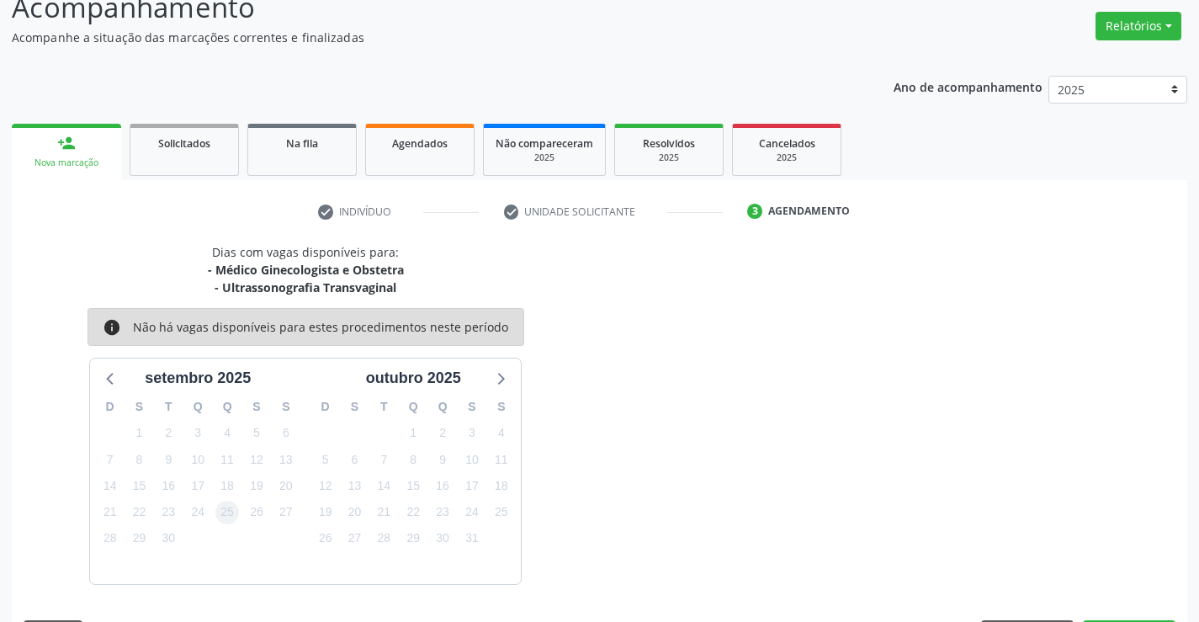
scroll to position [177, 0]
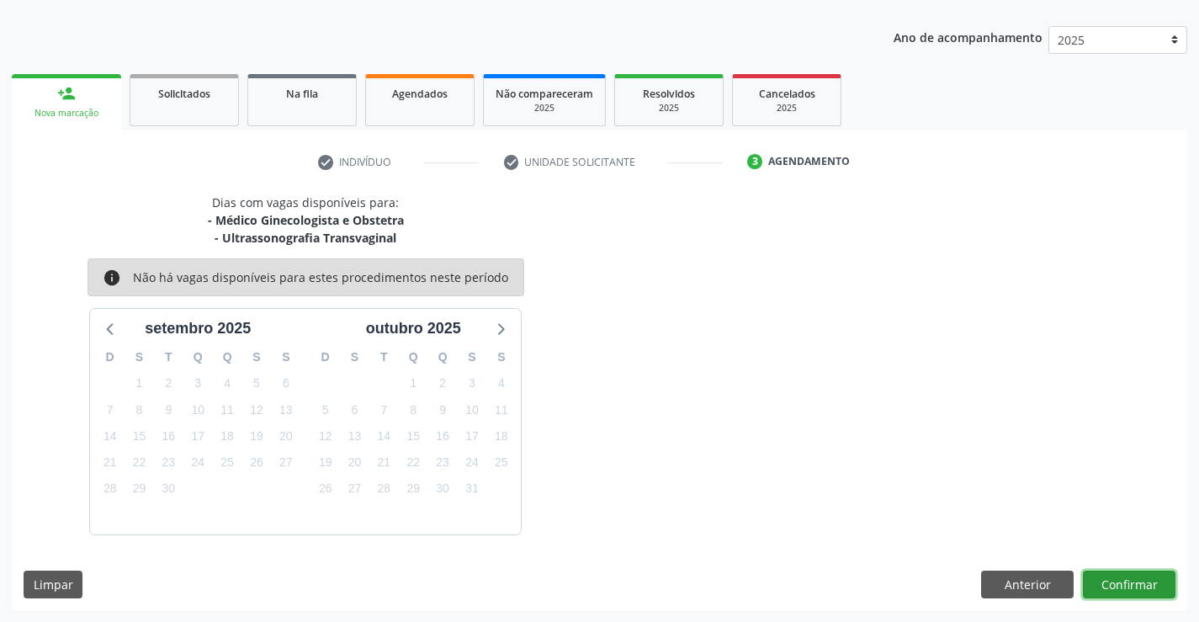
click at [1140, 582] on button "Confirmar" at bounding box center [1129, 584] width 93 height 29
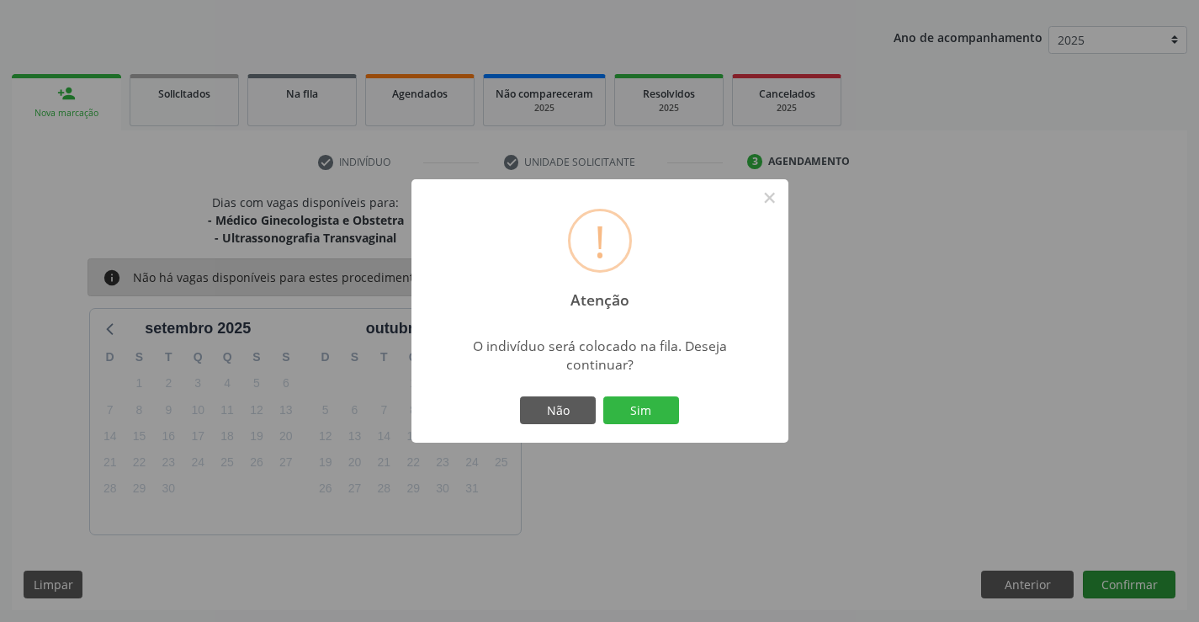
click at [603, 396] on button "Sim" at bounding box center [641, 410] width 76 height 29
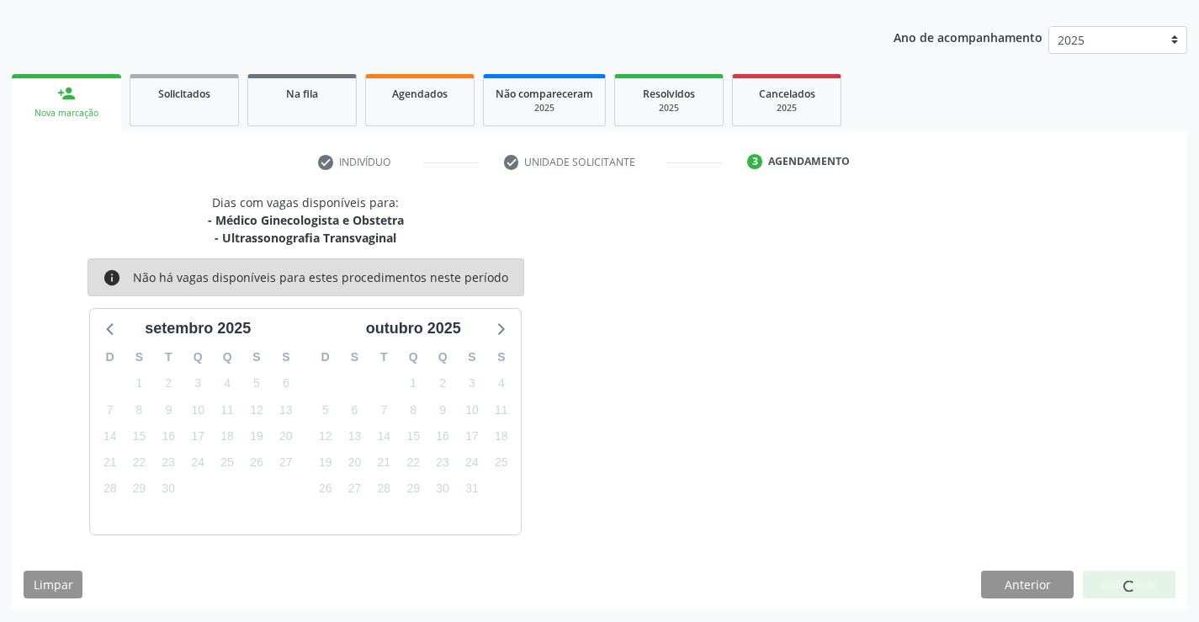
scroll to position [0, 0]
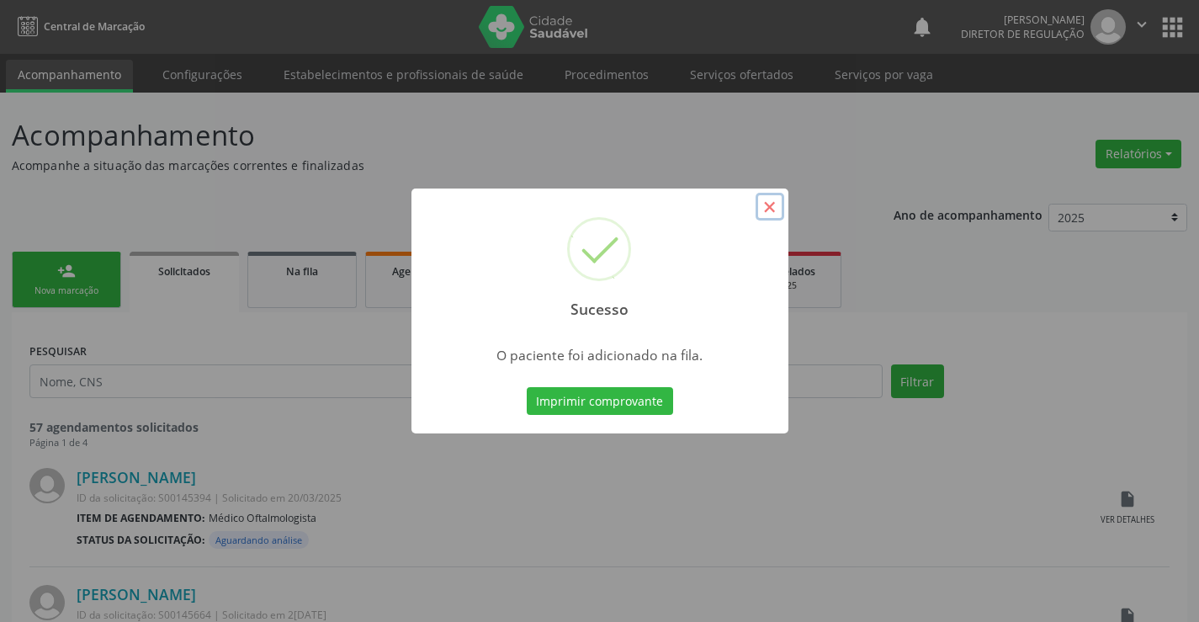
click at [776, 207] on button "×" at bounding box center [769, 207] width 29 height 29
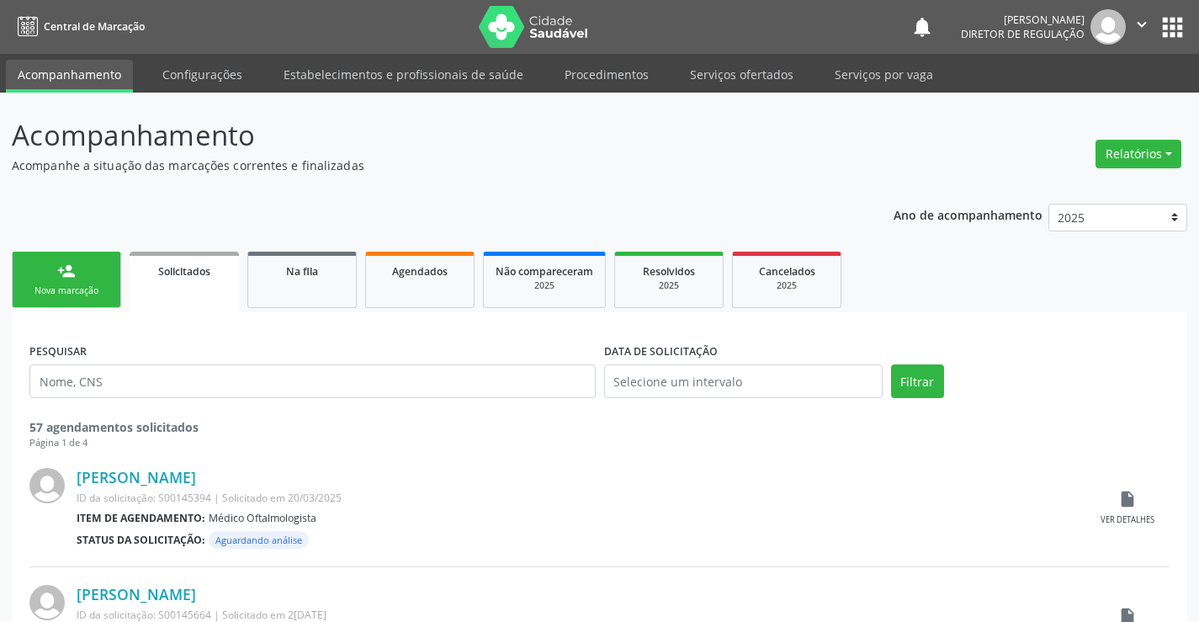
click at [46, 292] on div "Nova marcação" at bounding box center [66, 290] width 84 height 13
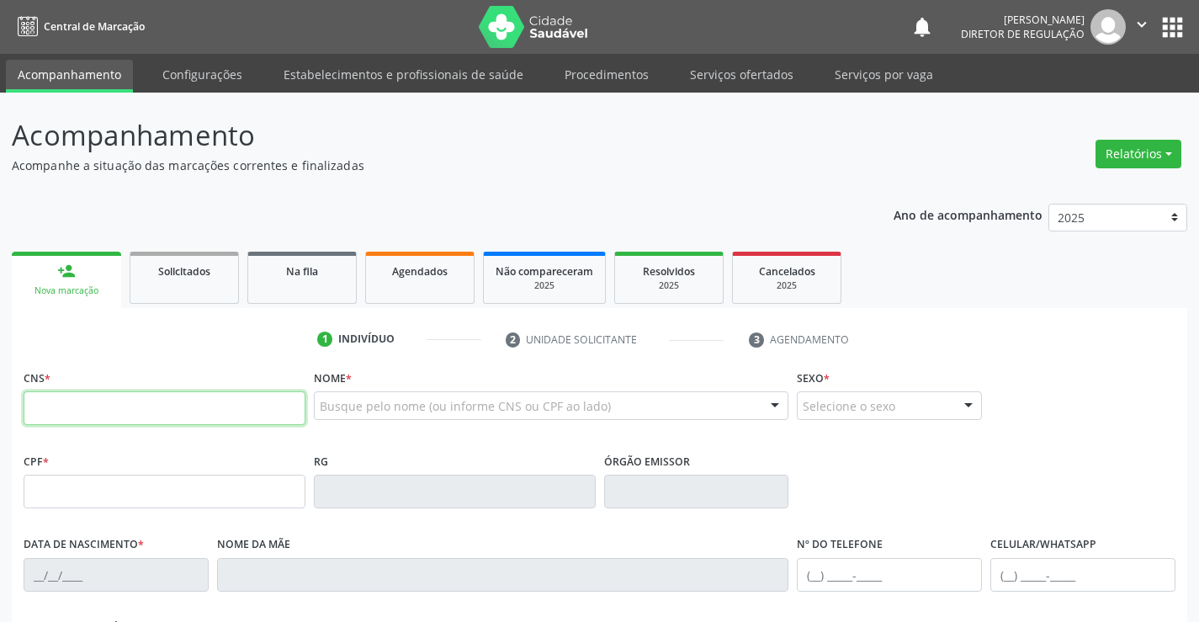
click at [90, 416] on input "text" at bounding box center [165, 408] width 282 height 34
type input "700 2024 1554 6324"
type input "047.775.325-69"
type input "1494349442"
type input "22/01/1988"
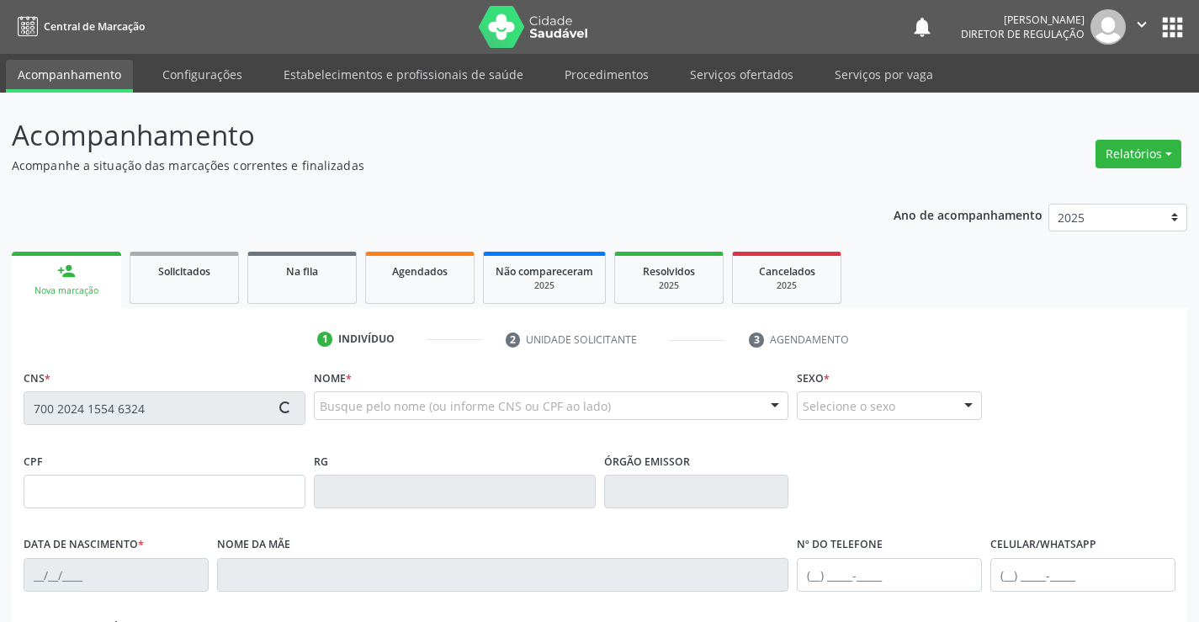
type input "(74) 98814-4520"
type input "SN"
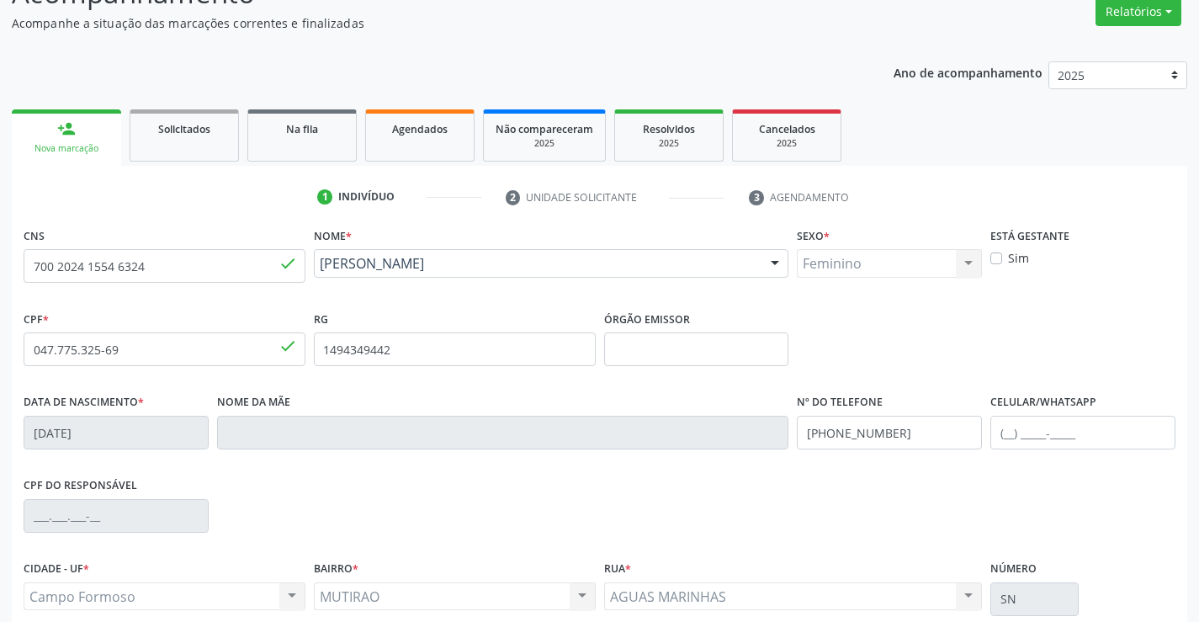
scroll to position [290, 0]
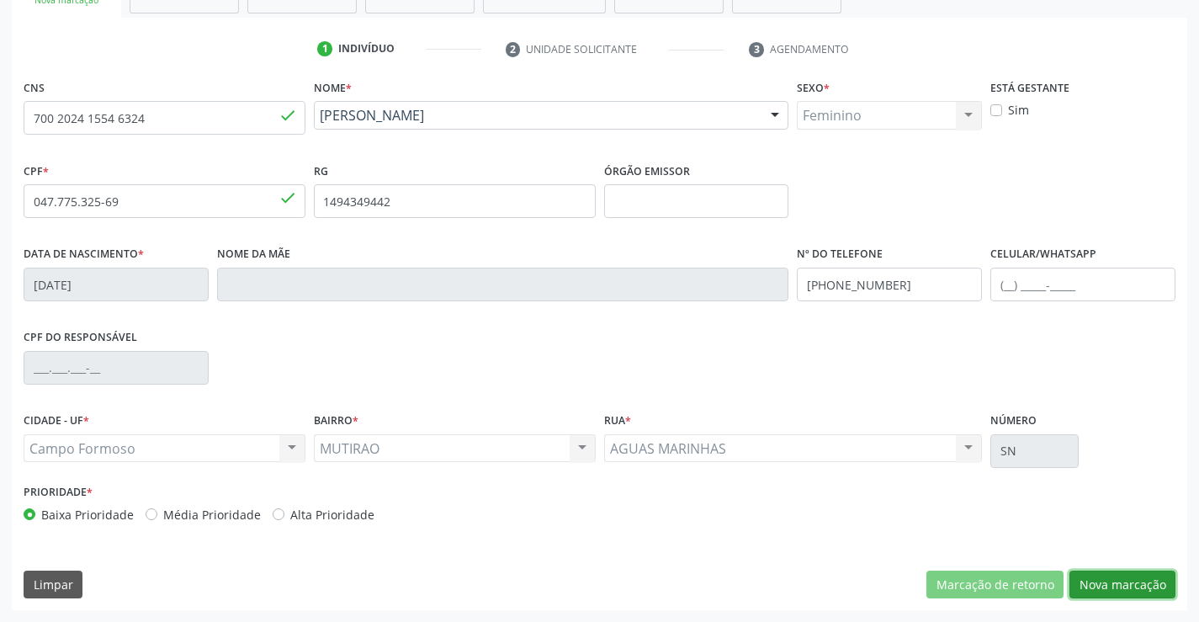
click at [1081, 590] on button "Nova marcação" at bounding box center [1122, 584] width 106 height 29
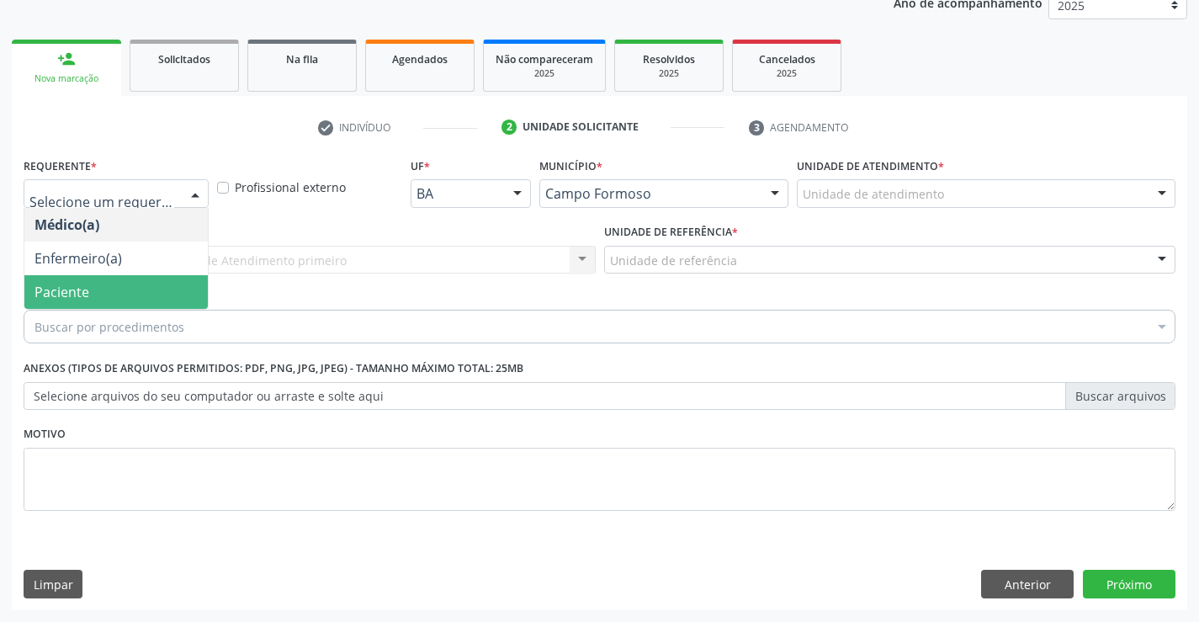
click at [153, 296] on span "Paciente" at bounding box center [115, 292] width 183 height 34
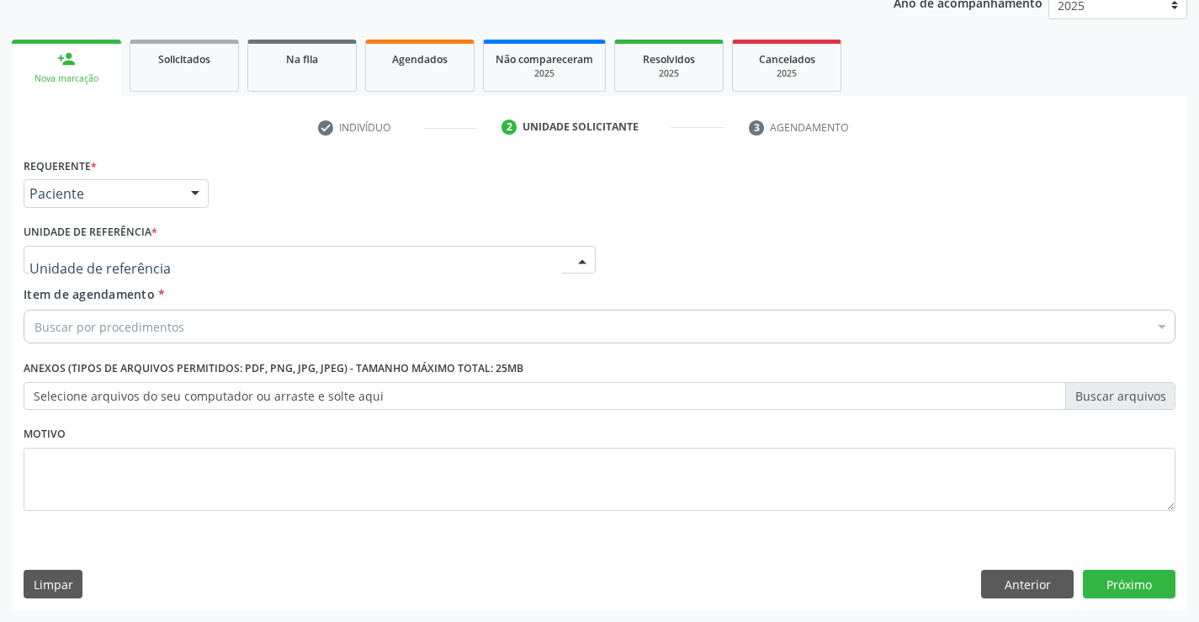
click at [282, 260] on div at bounding box center [310, 260] width 572 height 29
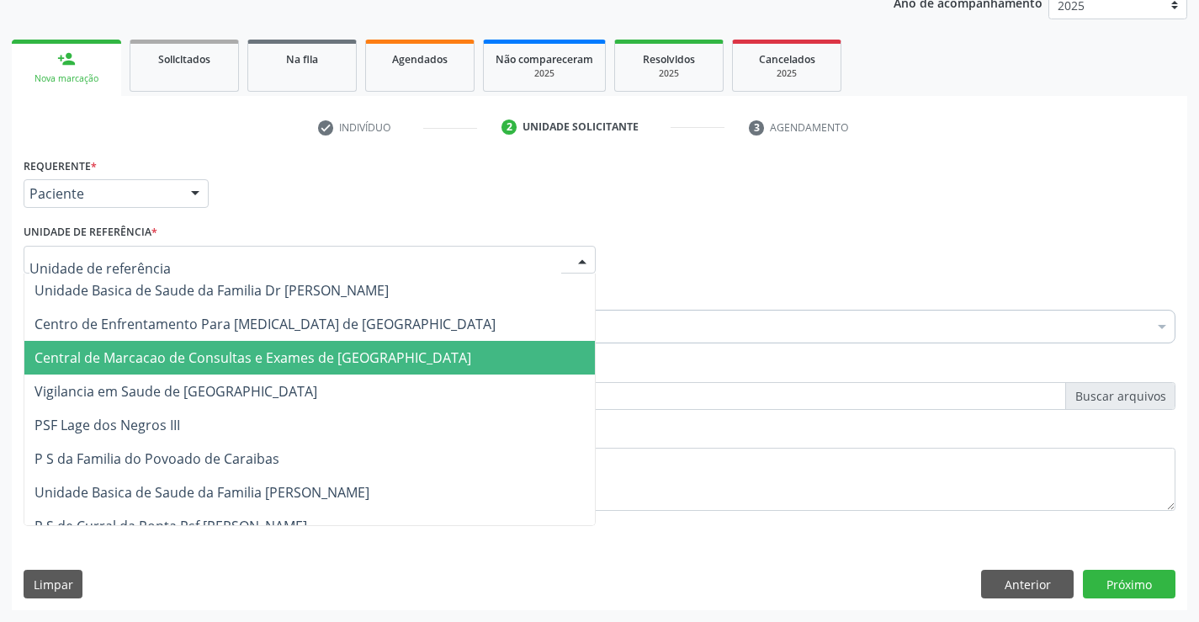
click at [244, 350] on span "Central de Marcacao de Consultas e Exames de [GEOGRAPHIC_DATA]" at bounding box center [252, 357] width 437 height 19
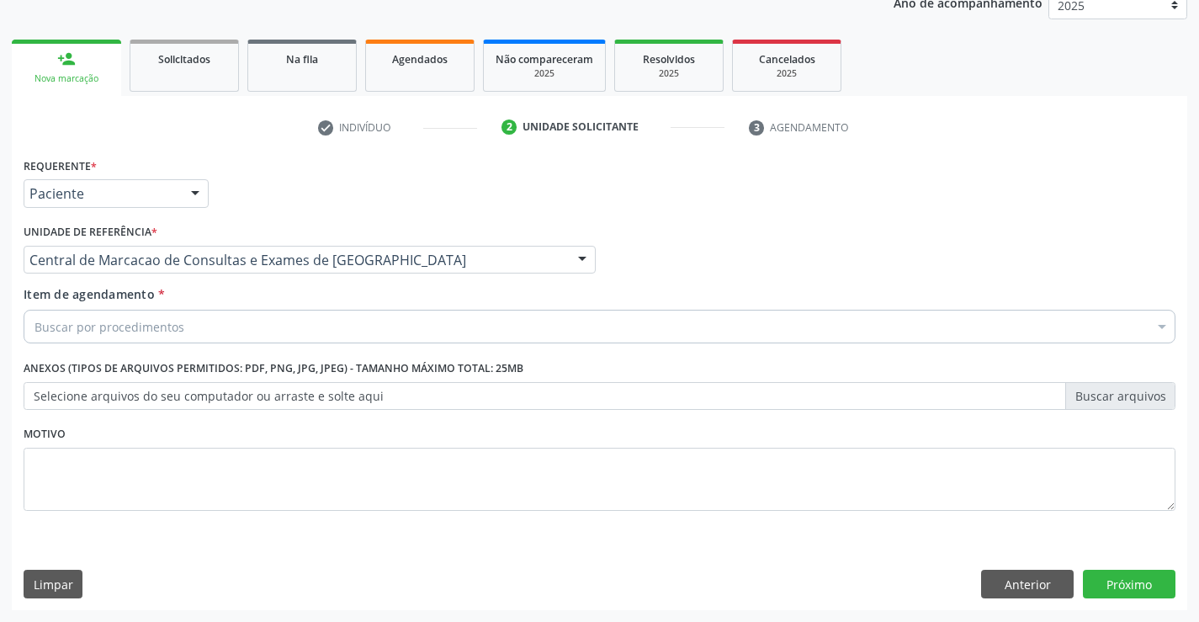
click at [291, 331] on div "Buscar por procedimentos" at bounding box center [600, 327] width 1152 height 34
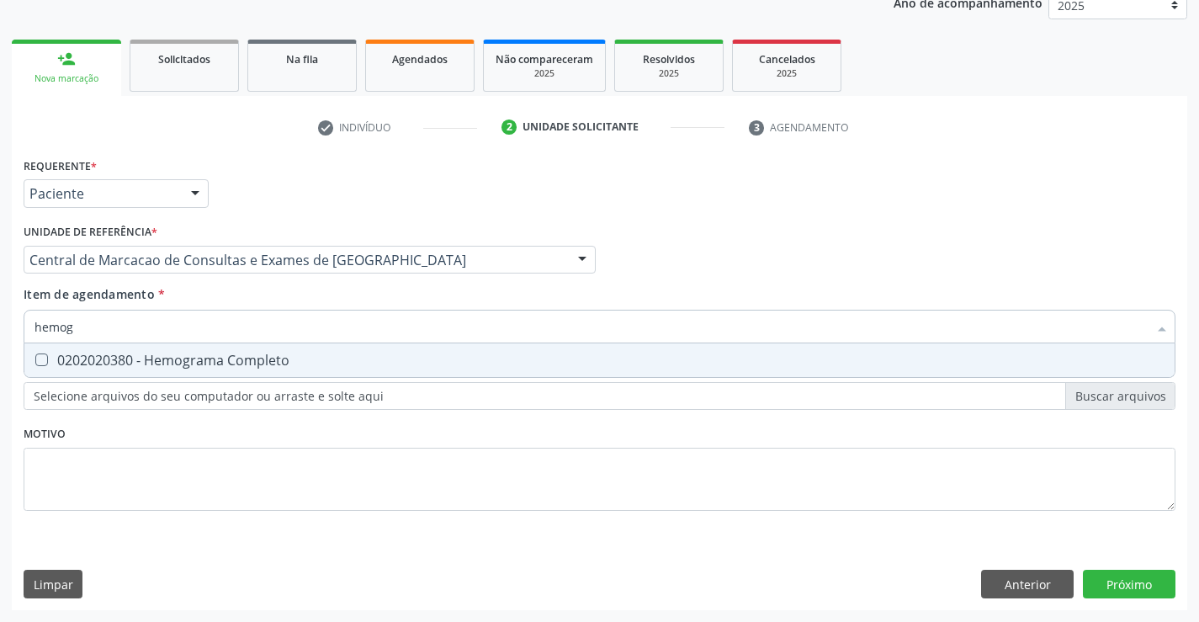
type input "hemogr"
click at [250, 358] on div "0202020380 - Hemograma Completo" at bounding box center [599, 359] width 1130 height 13
checkbox Completo "true"
click at [262, 305] on div "Item de agendamento * hemogr Desfazer seleção 0202020380 - Hemograma Completo N…" at bounding box center [600, 311] width 1152 height 53
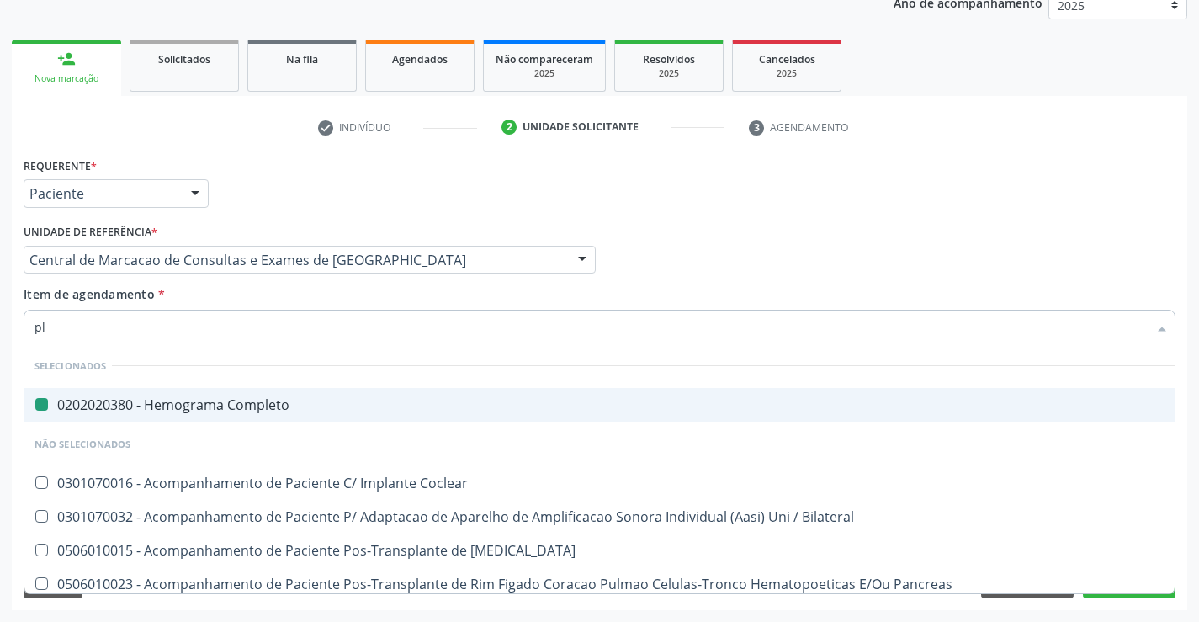
type input "pla"
checkbox Completo "false"
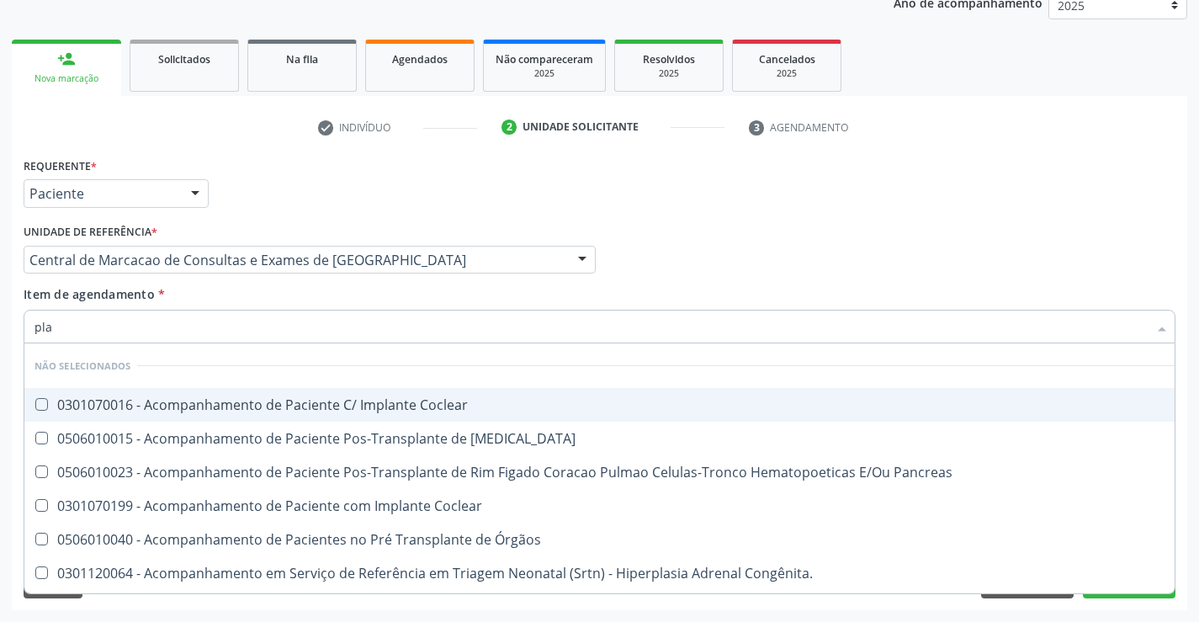
type input "plaq"
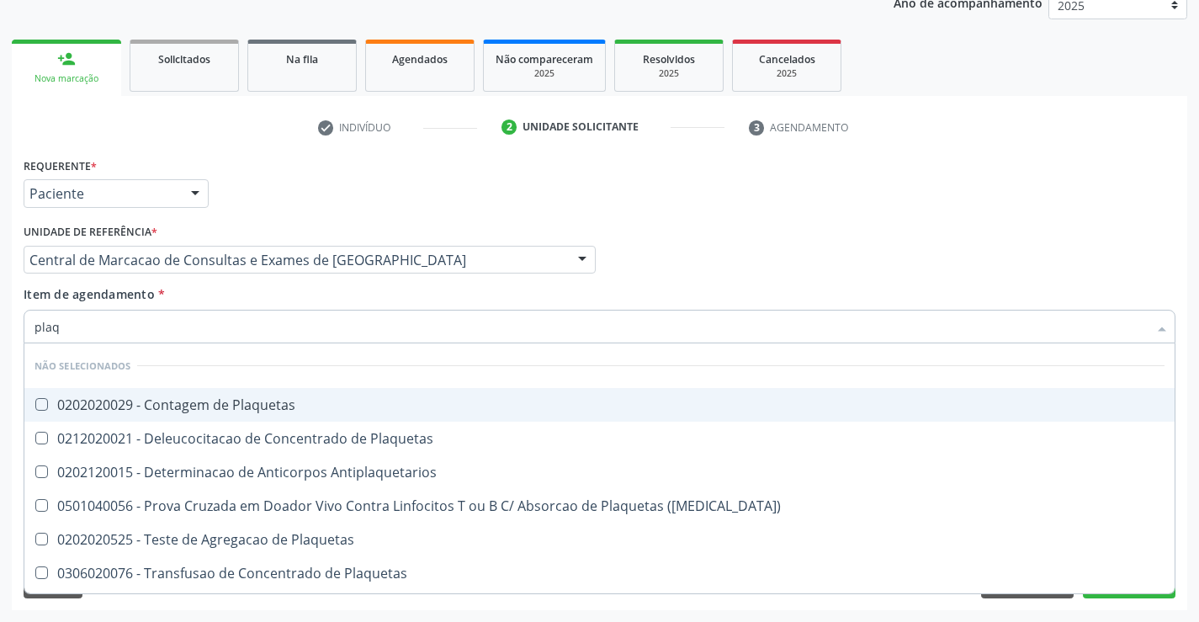
click at [259, 398] on div "0202020029 - Contagem de Plaquetas" at bounding box center [599, 404] width 1130 height 13
checkbox Plaquetas "true"
type input "plaq"
click at [250, 297] on div "Item de agendamento * plaq Desfazer seleção Não selecionados 0202020029 - Conta…" at bounding box center [600, 311] width 1152 height 53
checkbox Plaquetas "true"
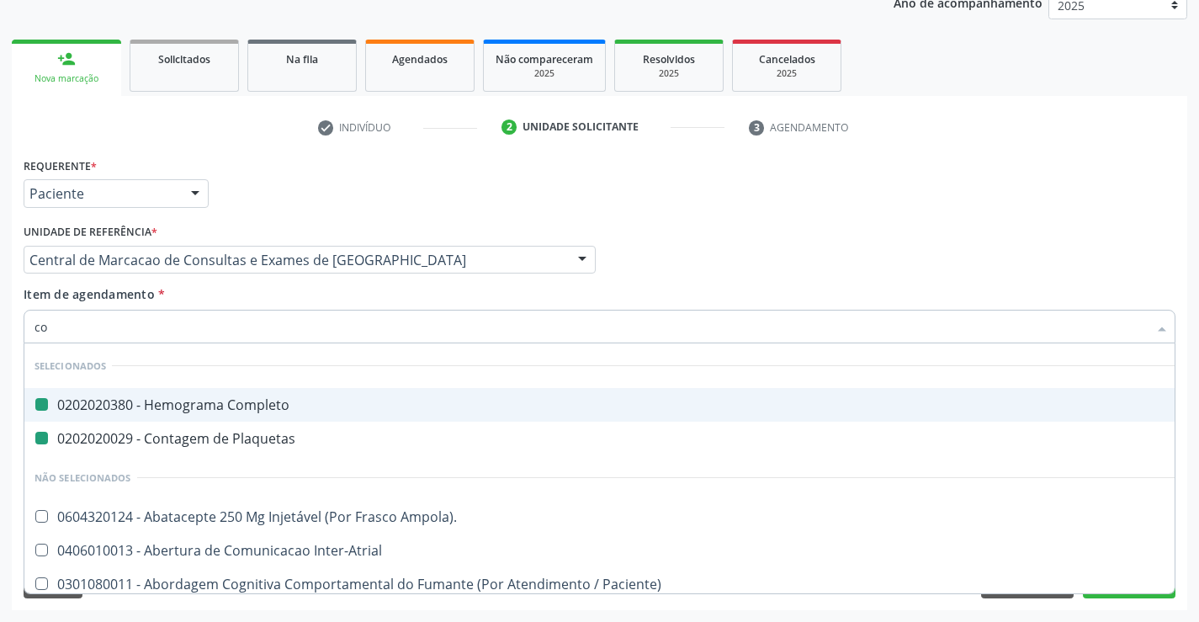
type input "col"
checkbox Completo "false"
checkbox Plaquetas "false"
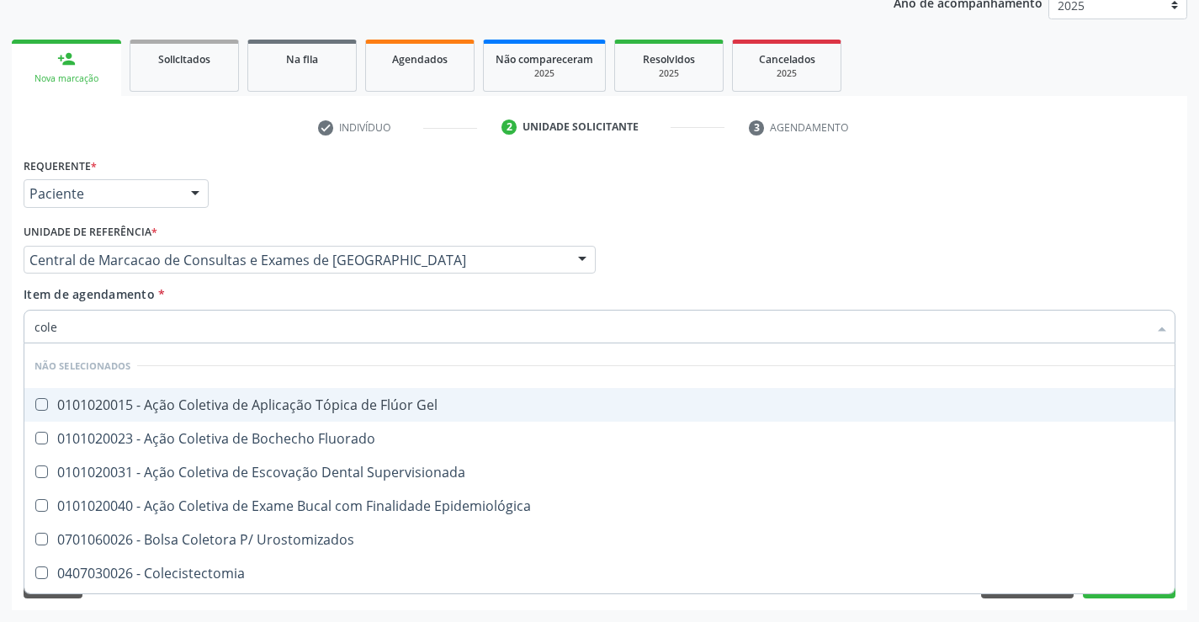
type input "coles"
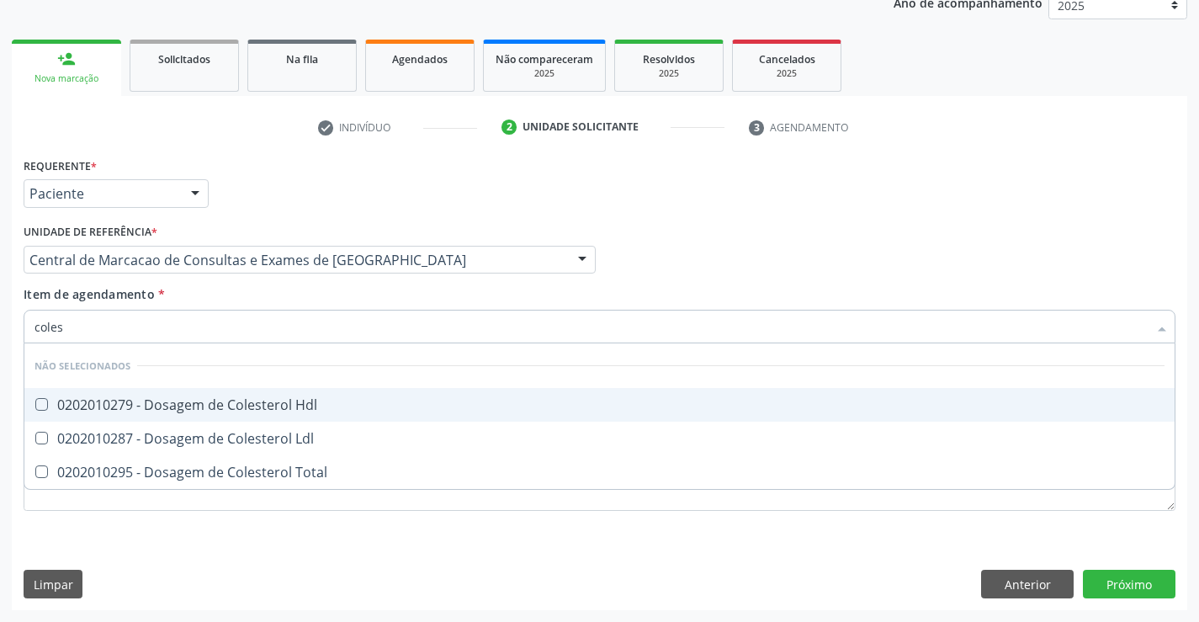
click at [274, 411] on div "0202010279 - Dosagem de Colesterol Hdl" at bounding box center [599, 404] width 1130 height 13
checkbox Hdl "true"
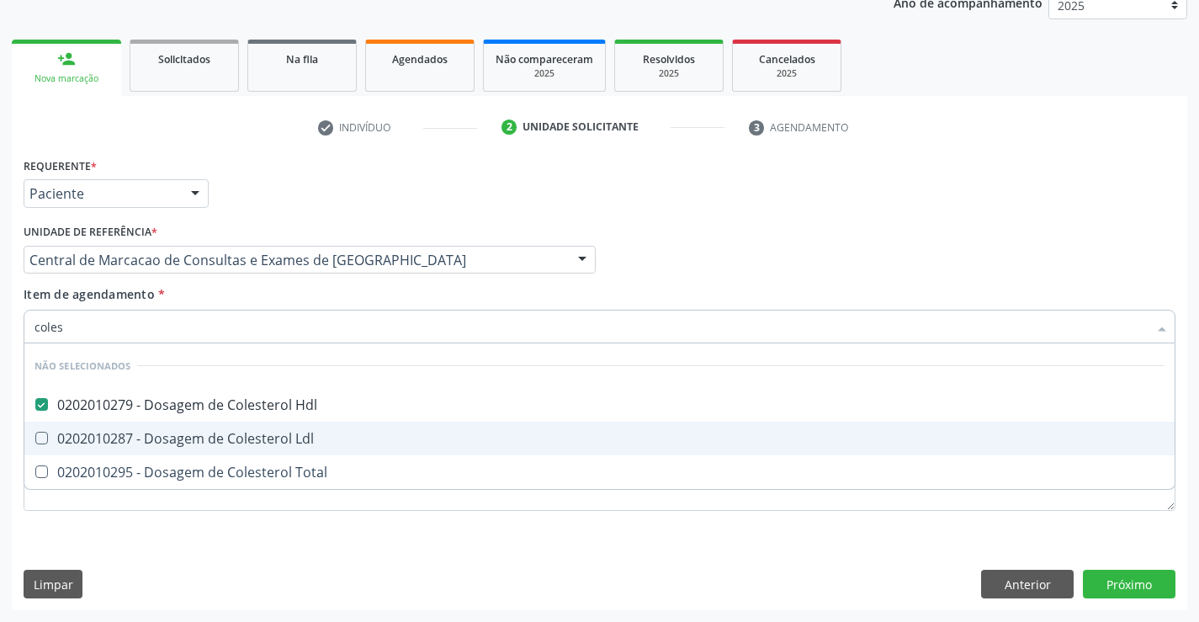
click at [278, 432] on div "0202010287 - Dosagem de Colesterol Ldl" at bounding box center [599, 438] width 1130 height 13
checkbox Ldl "true"
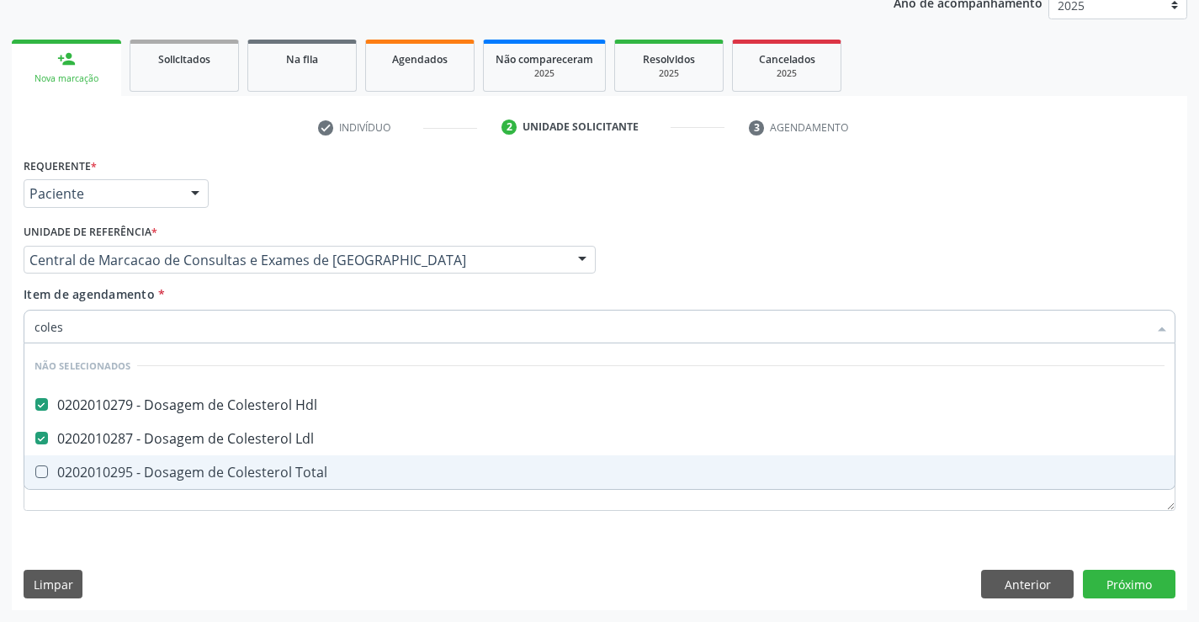
click at [283, 467] on div "0202010295 - Dosagem de Colesterol Total" at bounding box center [599, 471] width 1130 height 13
checkbox Total "true"
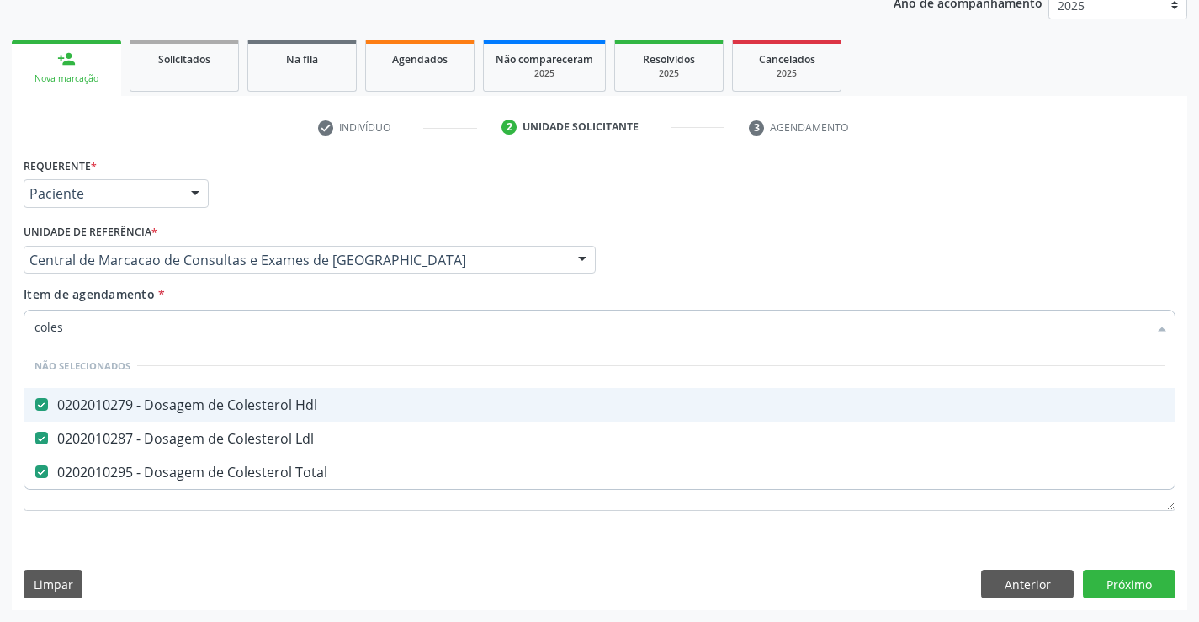
click at [264, 306] on div "Item de agendamento * coles Desfazer seleção Não selecionados 0202010279 - Dosa…" at bounding box center [600, 311] width 1152 height 53
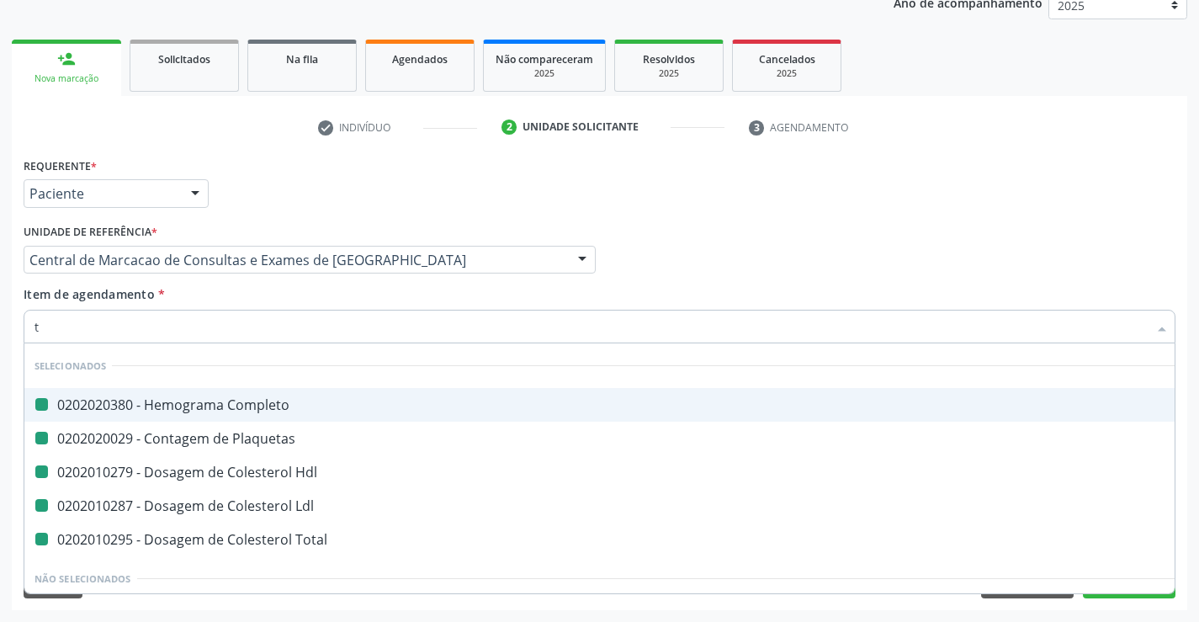
type input "tr"
checkbox Completo "false"
checkbox Plaquetas "false"
checkbox Hdl "false"
checkbox Ldl "false"
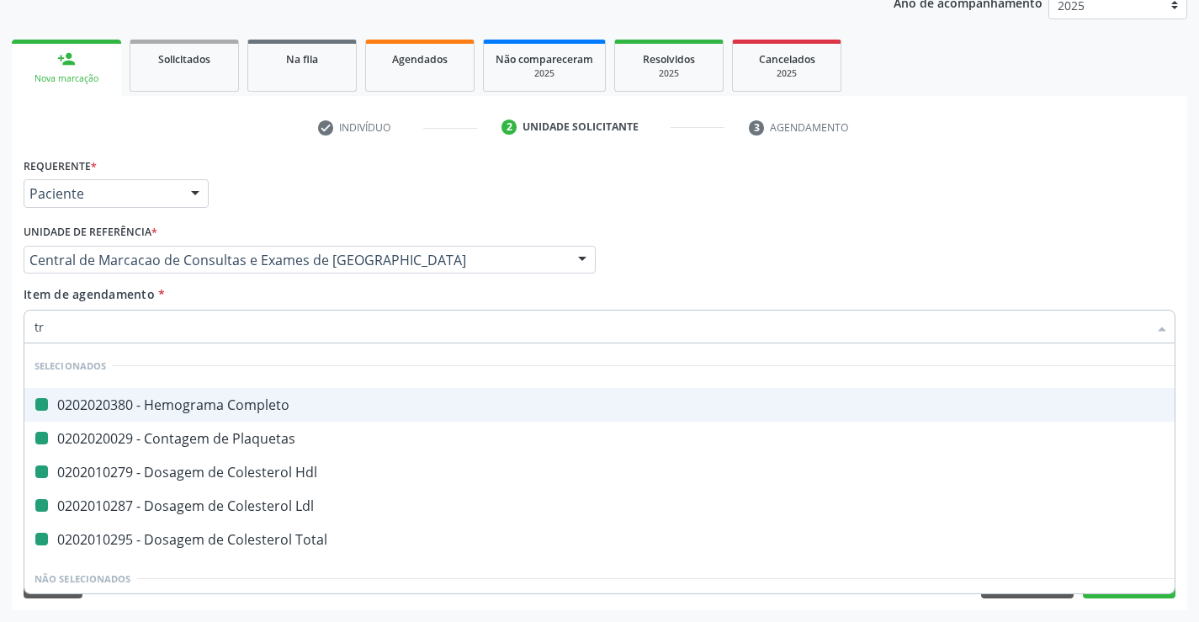
checkbox Total "false"
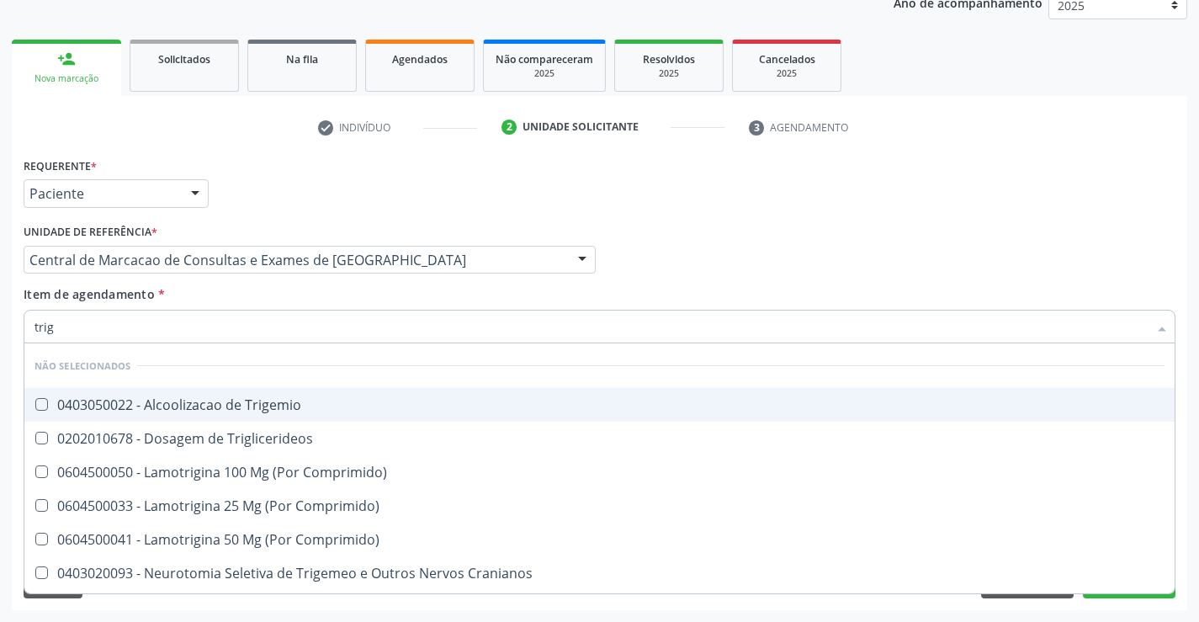
type input "trigl"
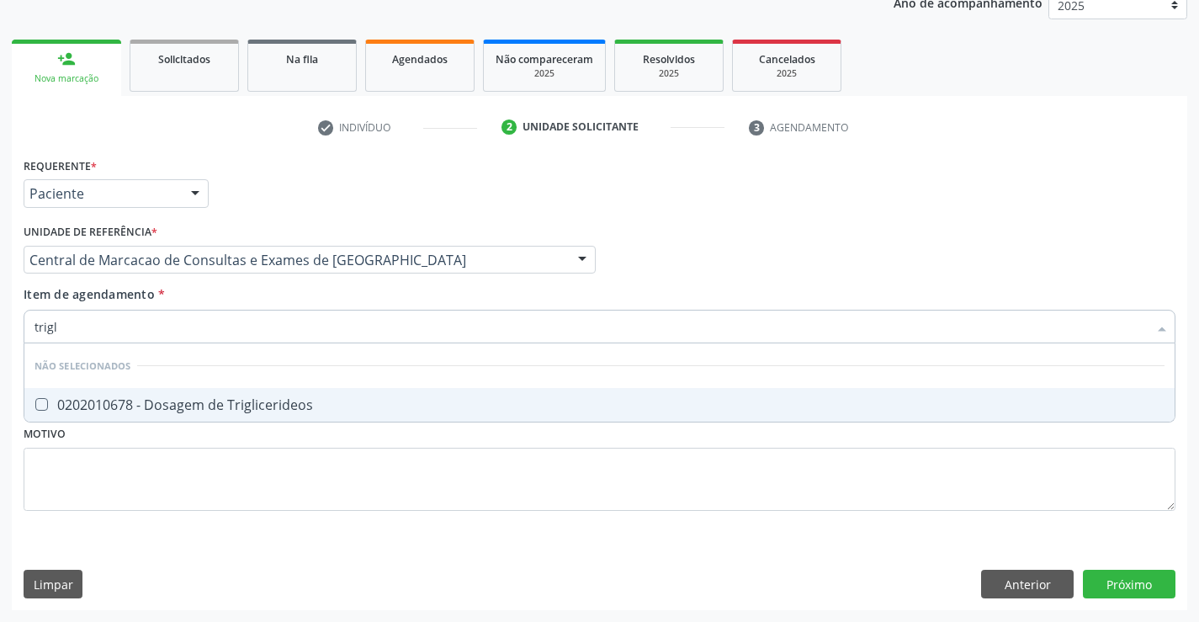
click at [250, 405] on div "0202010678 - Dosagem de Triglicerideos" at bounding box center [599, 404] width 1130 height 13
checkbox Triglicerideos "true"
click at [254, 306] on div "Item de agendamento * trigl Desfazer seleção Não selecionados 0202010678 - Dosa…" at bounding box center [600, 311] width 1152 height 53
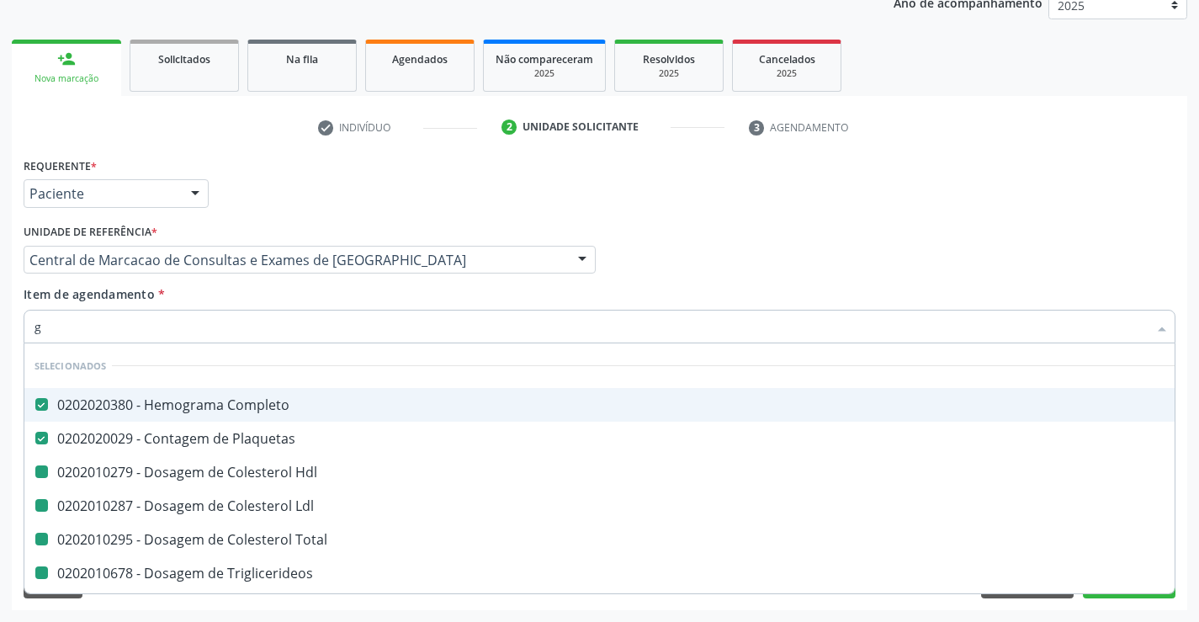
type input "gl"
checkbox Hdl "false"
checkbox Ldl "false"
checkbox Total "false"
checkbox Triglicerideos "false"
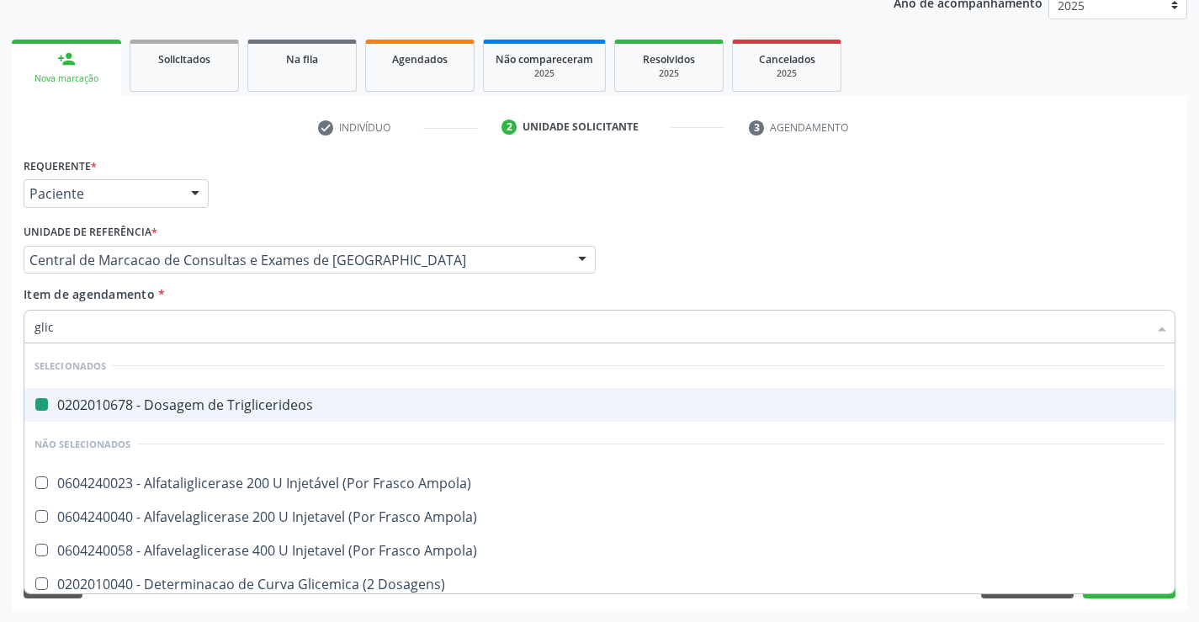
type input "glico"
checkbox Triglicerideos "false"
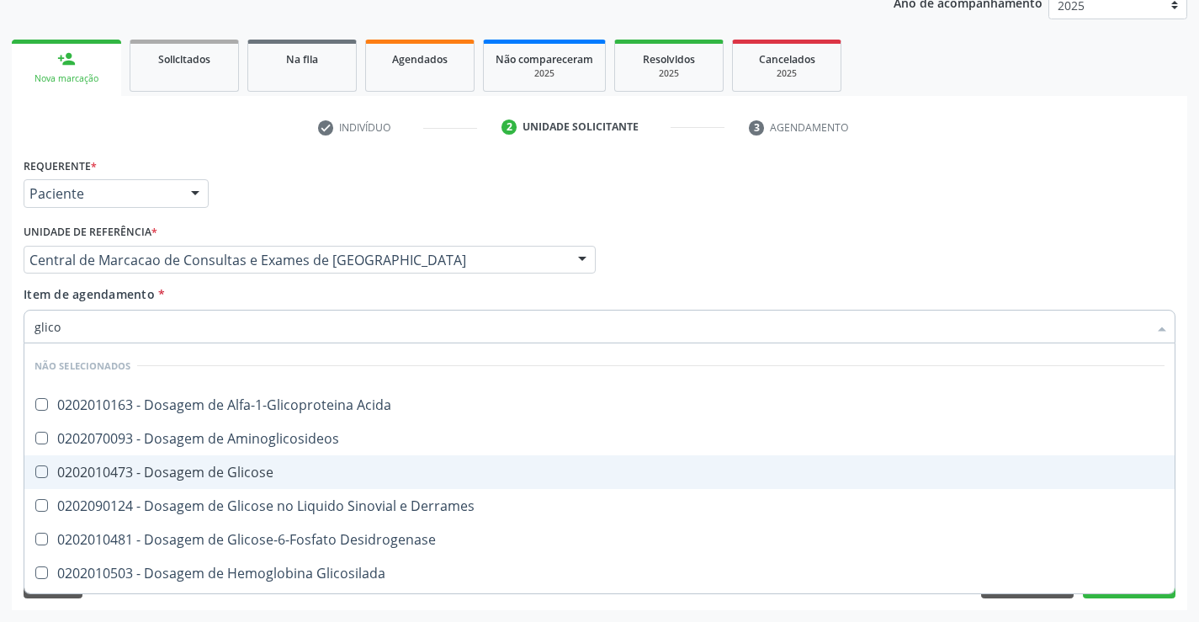
click at [231, 471] on div "0202010473 - Dosagem de Glicose" at bounding box center [599, 471] width 1130 height 13
checkbox Glicose "true"
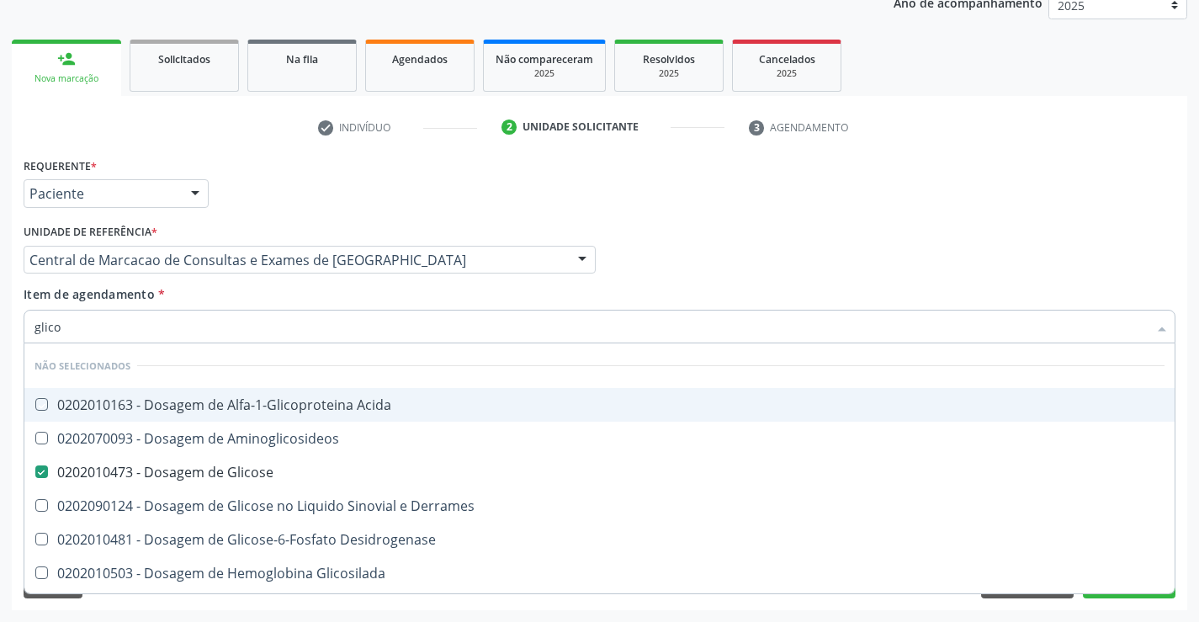
click at [246, 307] on div "Item de agendamento * glico Desfazer seleção Não selecionados 0202010163 - Dosa…" at bounding box center [600, 311] width 1152 height 53
checkbox Acida "true"
checkbox Derrames "true"
checkbox Desidrogenase "true"
checkbox Glicosilada "true"
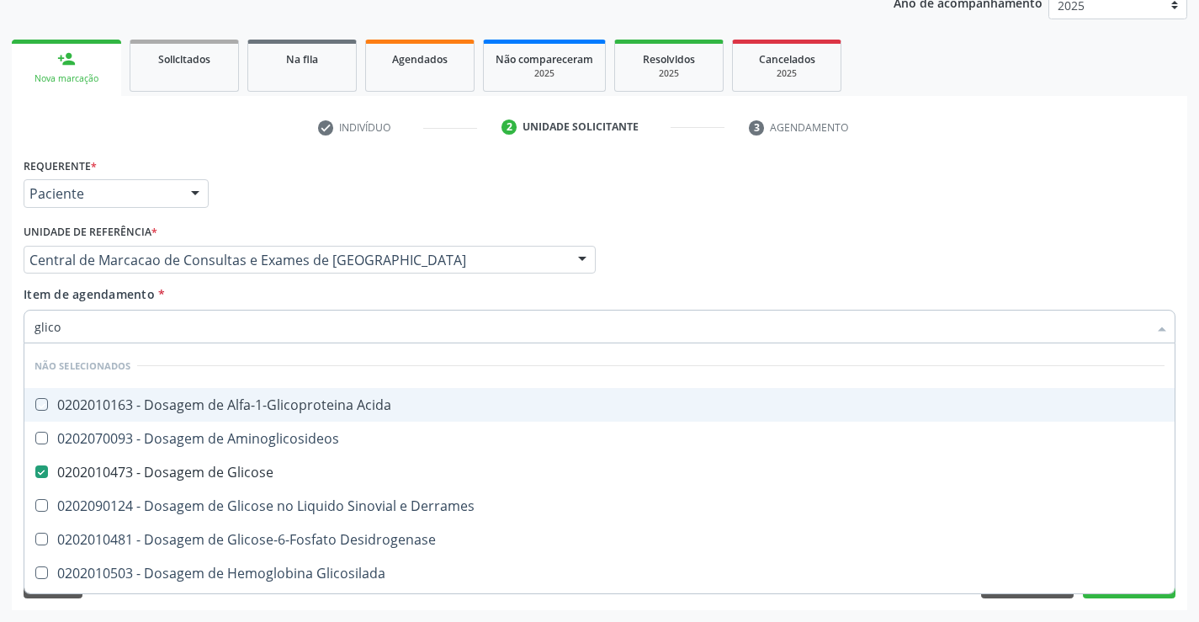
checkbox Quantitativa "true"
checkbox Aminoglicosideos "true"
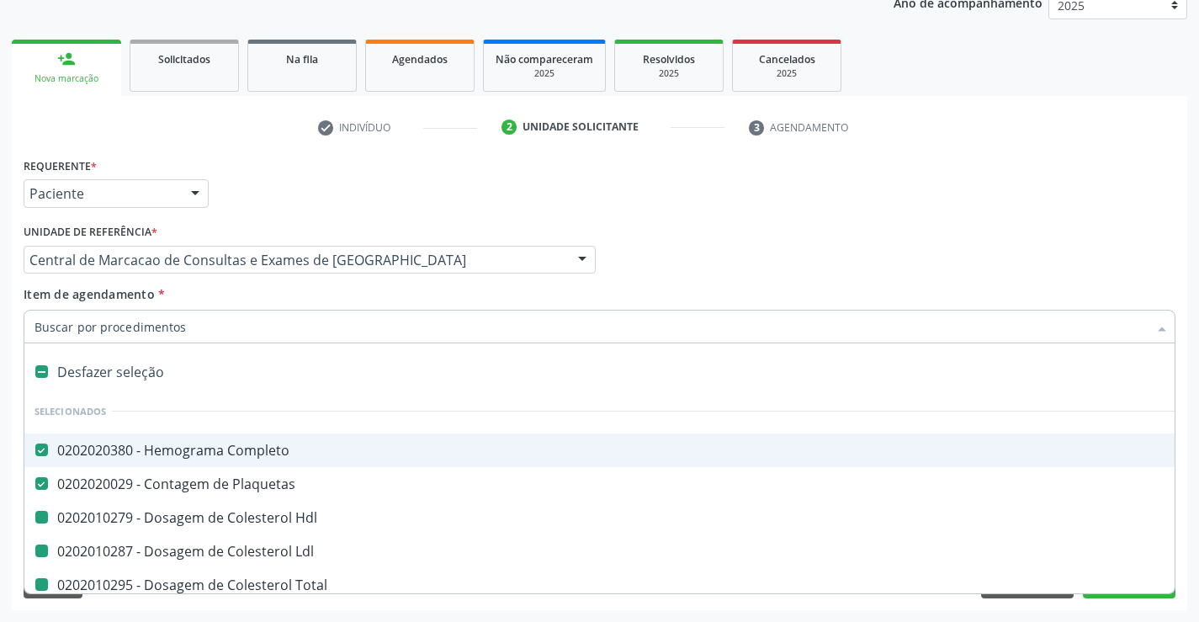
type input "u"
checkbox Hdl "false"
checkbox Ldl "false"
checkbox Total "false"
checkbox Triglicerideos "false"
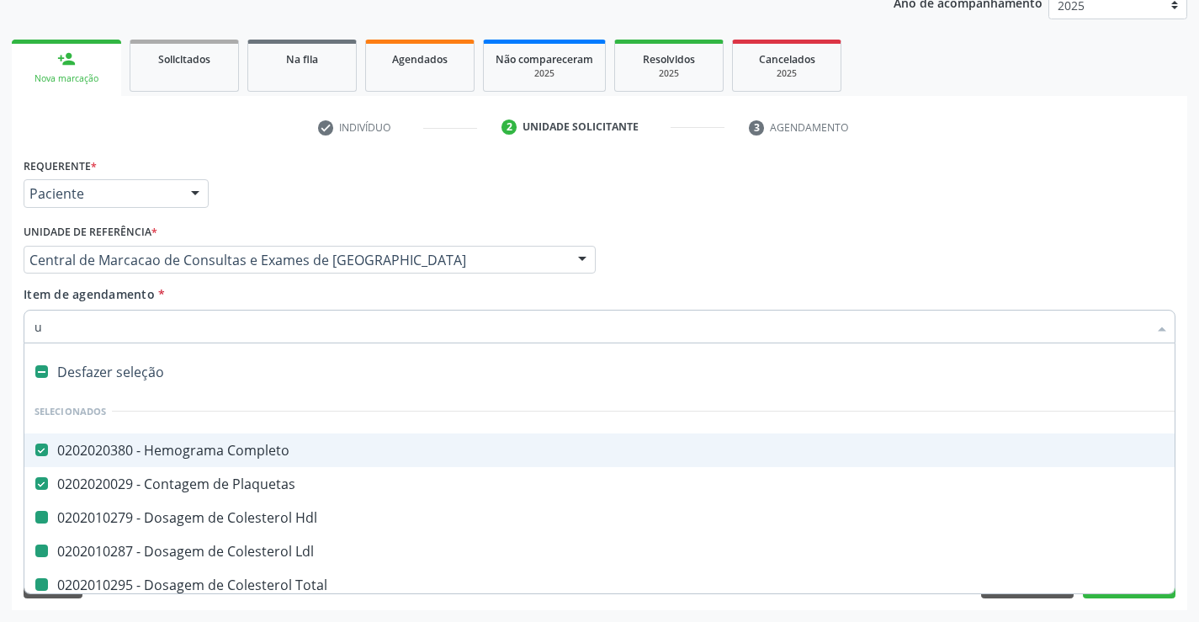
checkbox Glicose "false"
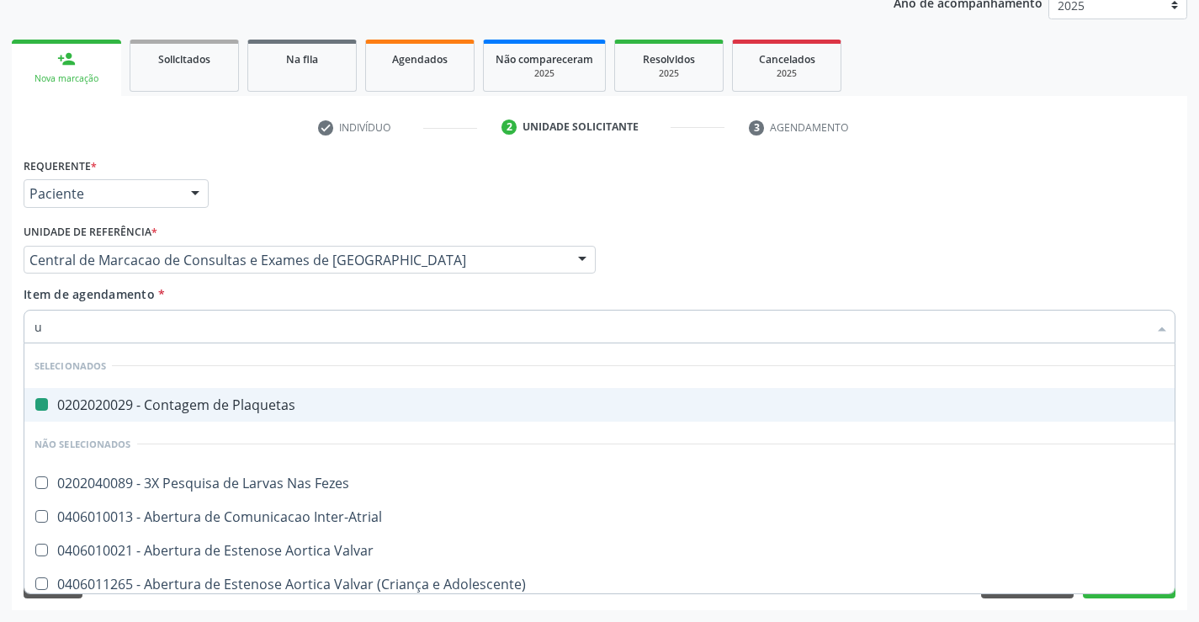
type input "ur"
checkbox Plaquetas "false"
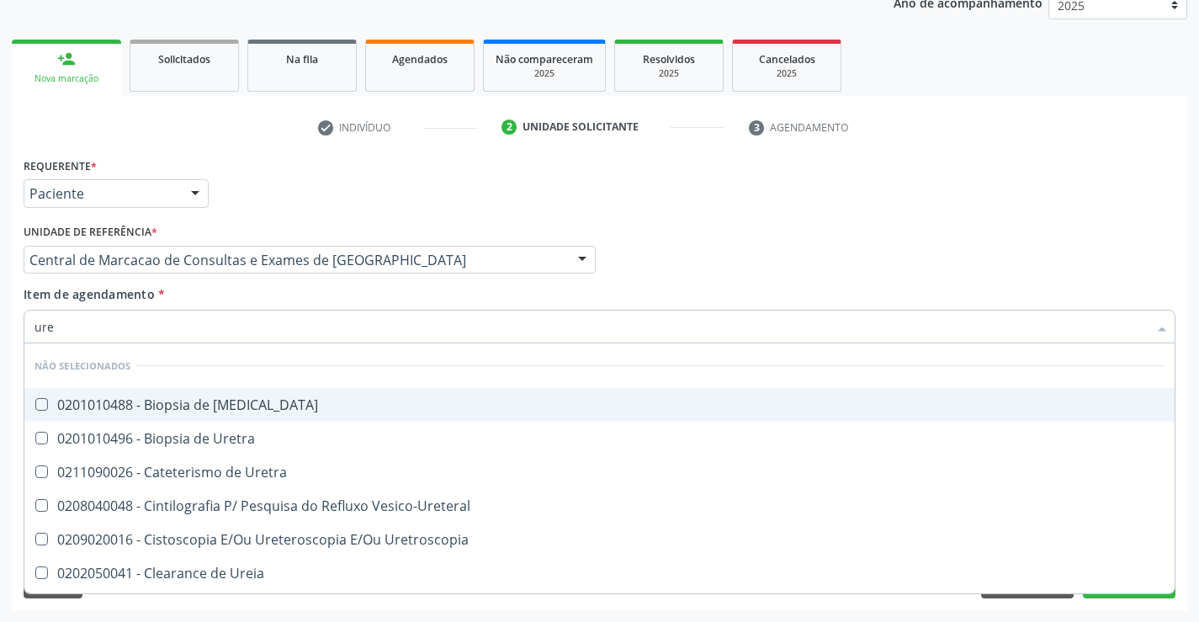
type input "urei"
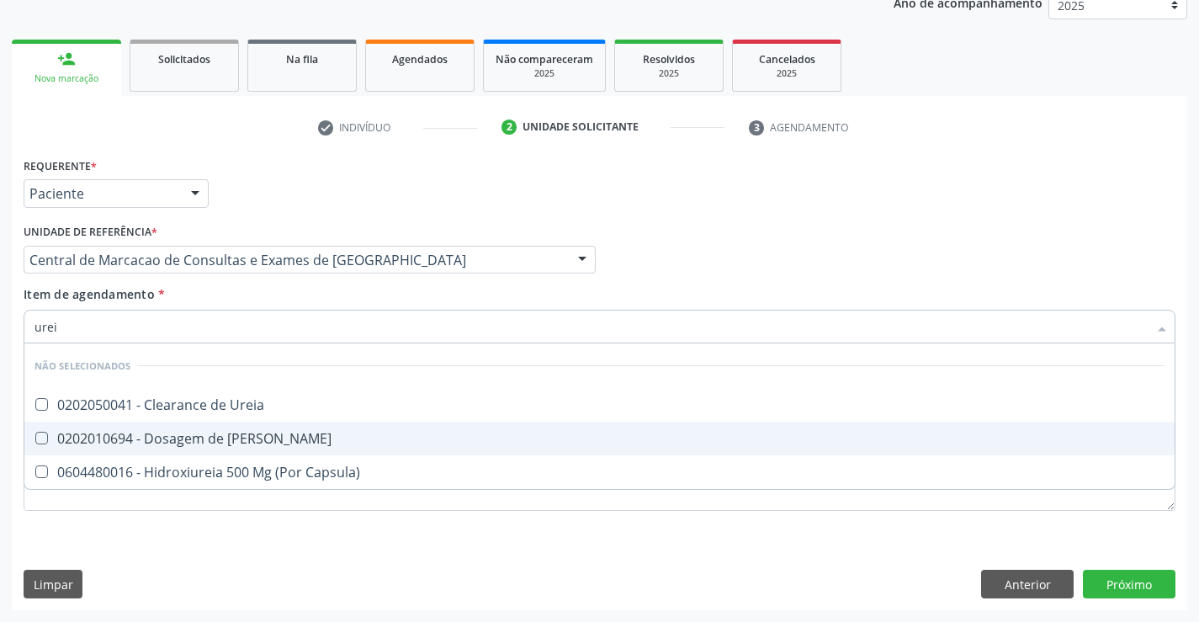
click at [246, 444] on div "0202010694 - Dosagem de [PERSON_NAME]" at bounding box center [599, 438] width 1130 height 13
checkbox Ureia "true"
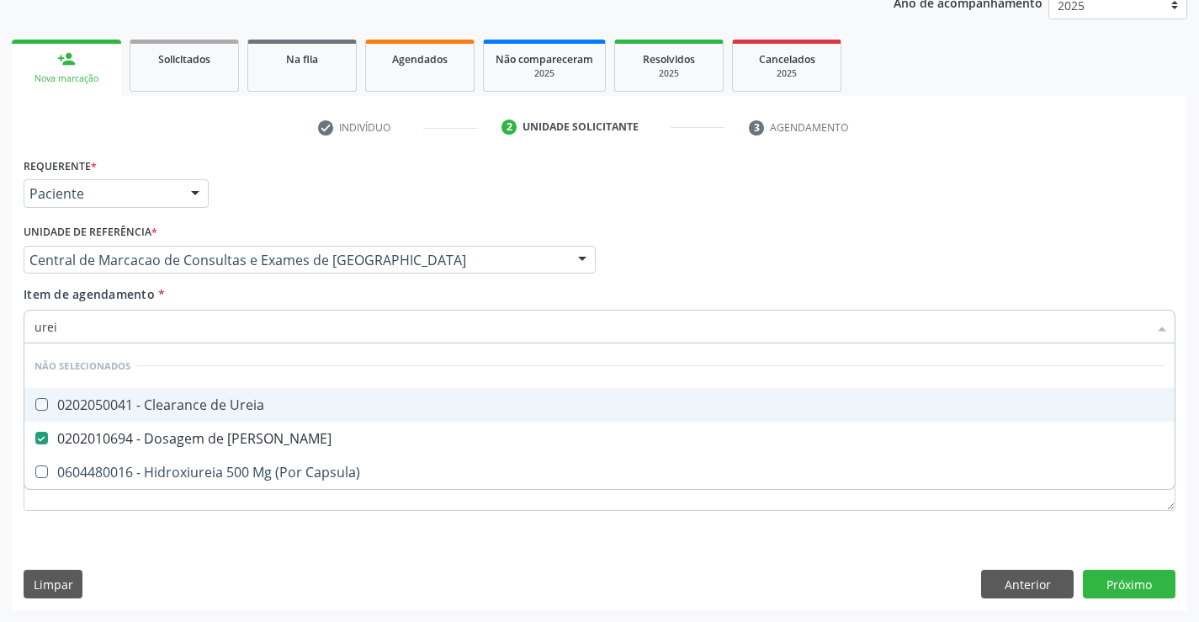
click at [243, 295] on div "Item de agendamento * urei Desfazer seleção Não selecionados 0202050041 - Clear…" at bounding box center [600, 311] width 1152 height 53
checkbox Ureia "true"
checkbox Capsula\) "true"
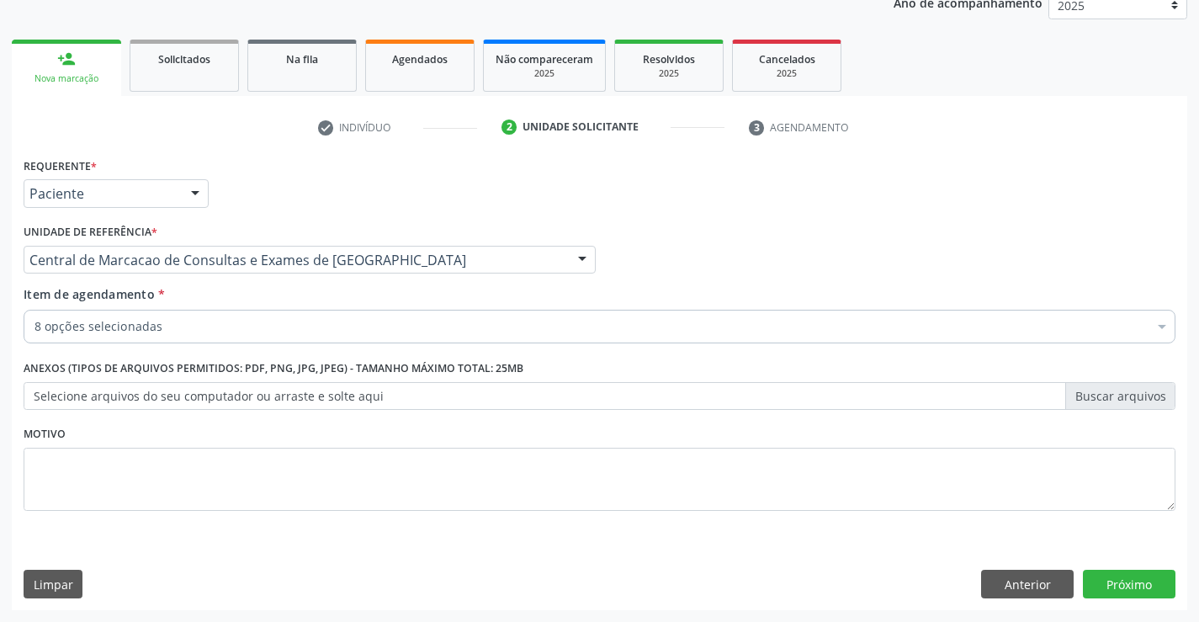
click at [233, 336] on div "8 opções selecionadas" at bounding box center [600, 327] width 1152 height 34
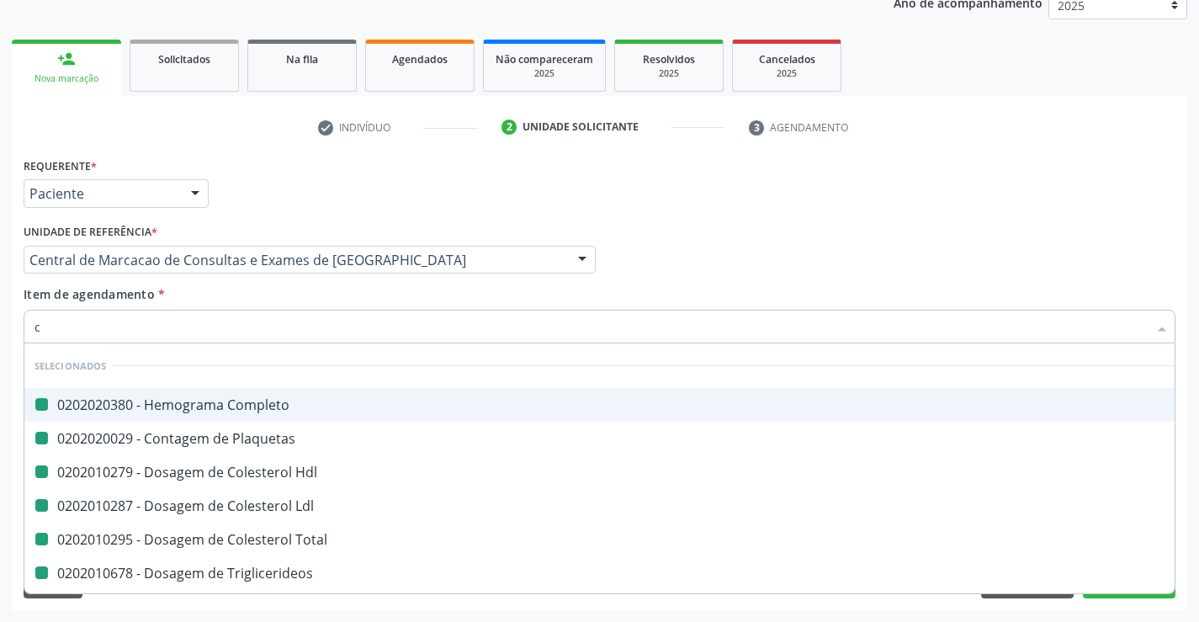
type input "cr"
checkbox Completo "false"
checkbox Hdl "false"
checkbox Plaquetas "false"
checkbox Ldl "false"
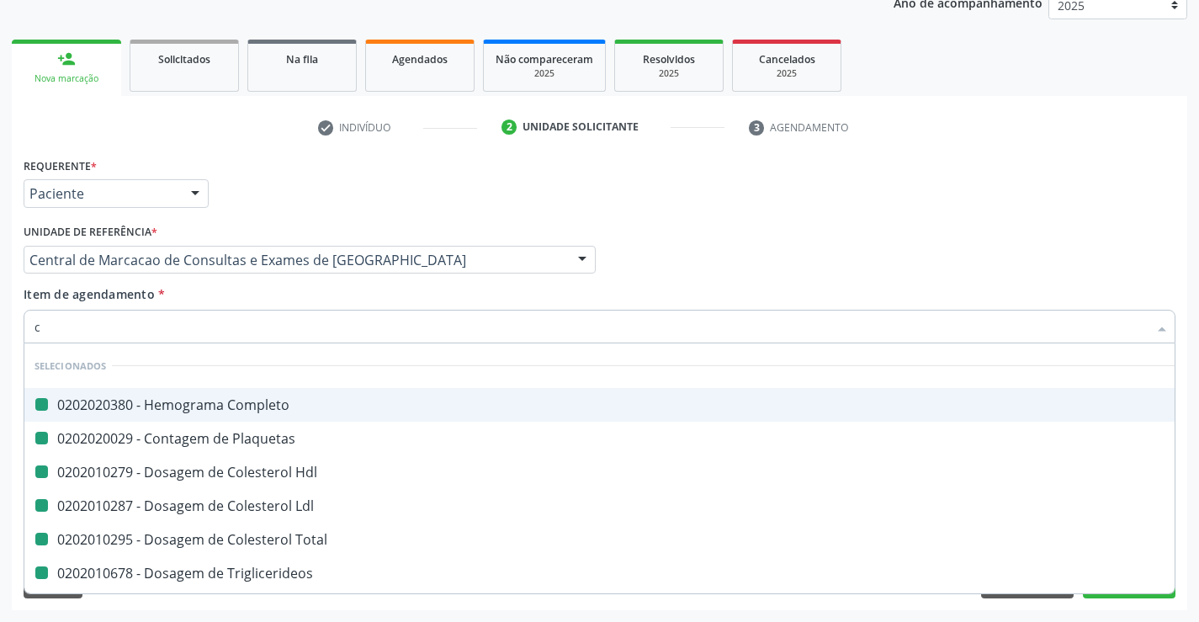
checkbox Total "false"
checkbox Triglicerideos "false"
checkbox Glicose "false"
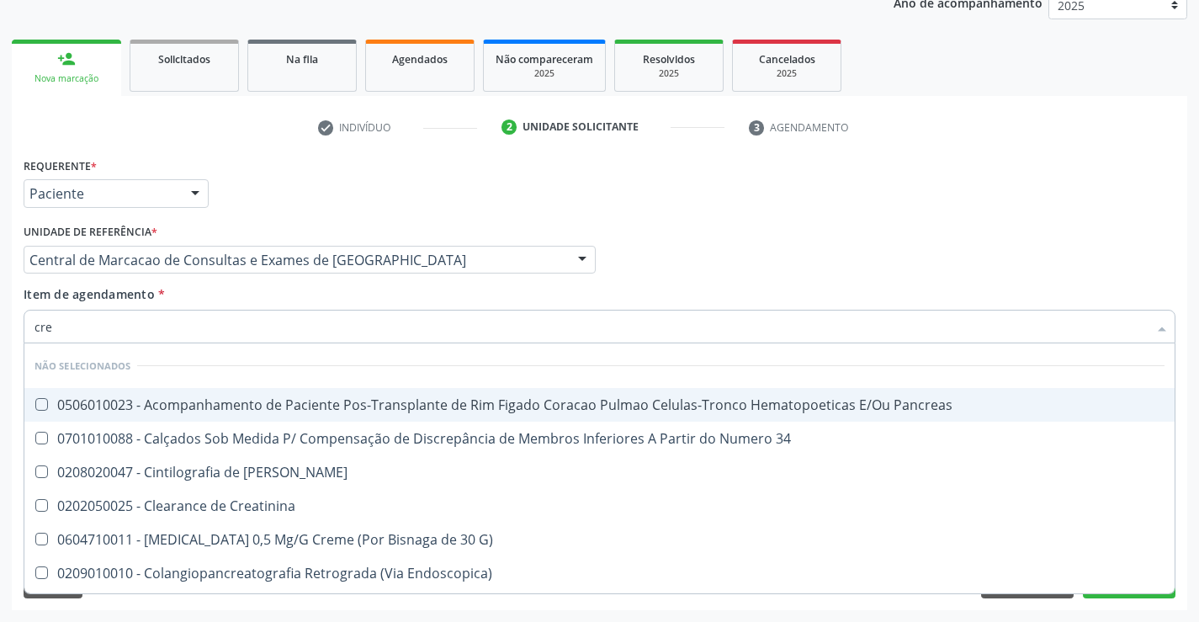
type input "crea"
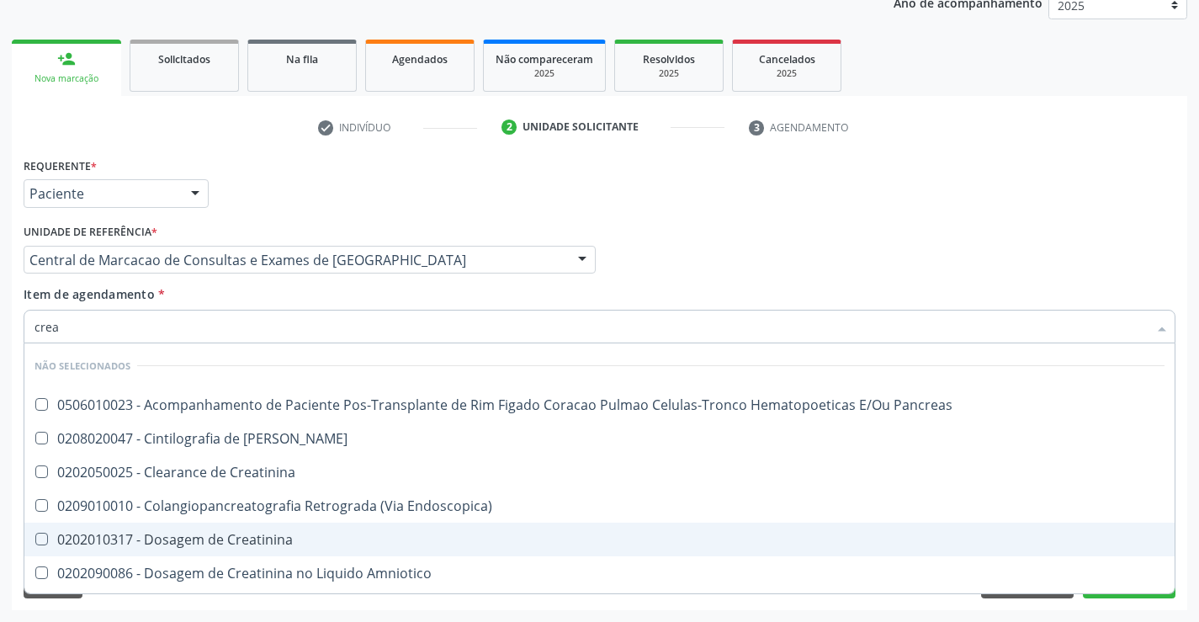
drag, startPoint x: 222, startPoint y: 531, endPoint x: 240, endPoint y: 459, distance: 73.6
click at [226, 523] on span "0202010317 - Dosagem de Creatinina" at bounding box center [599, 539] width 1150 height 34
checkbox Creatinina "true"
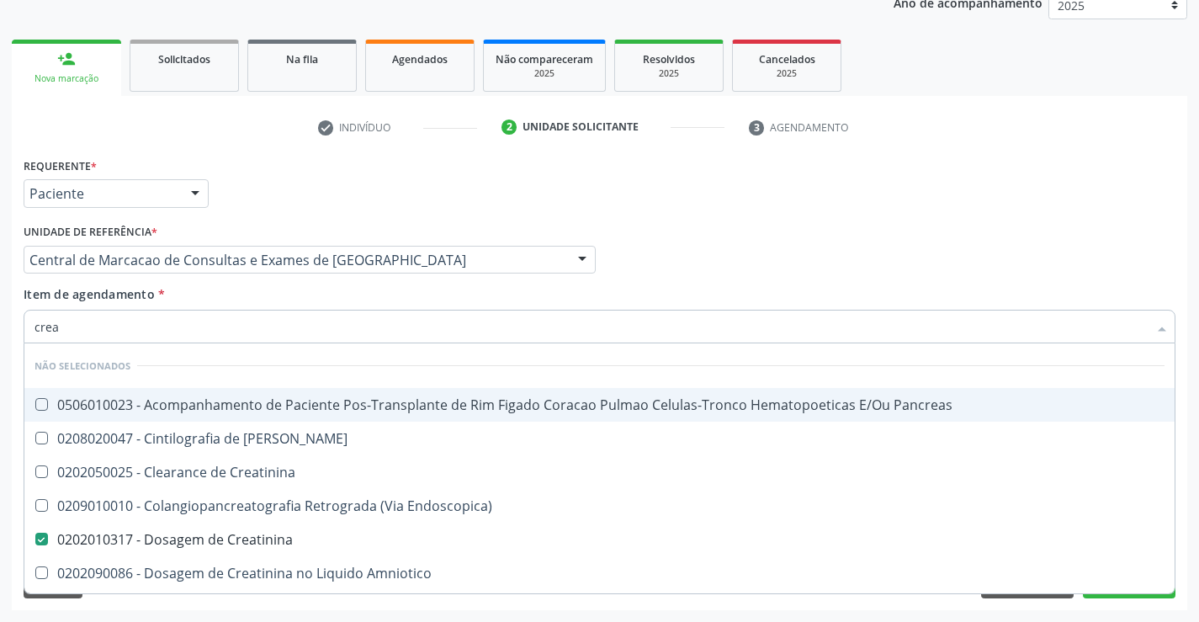
click at [256, 312] on input "crea" at bounding box center [590, 327] width 1113 height 34
click at [246, 296] on div "Item de agendamento * crea Desfazer seleção Não selecionados 0506010023 - Acomp…" at bounding box center [600, 311] width 1152 height 53
checkbox Pancreas "true"
checkbox Creatinina "true"
checkbox Pancreas "true"
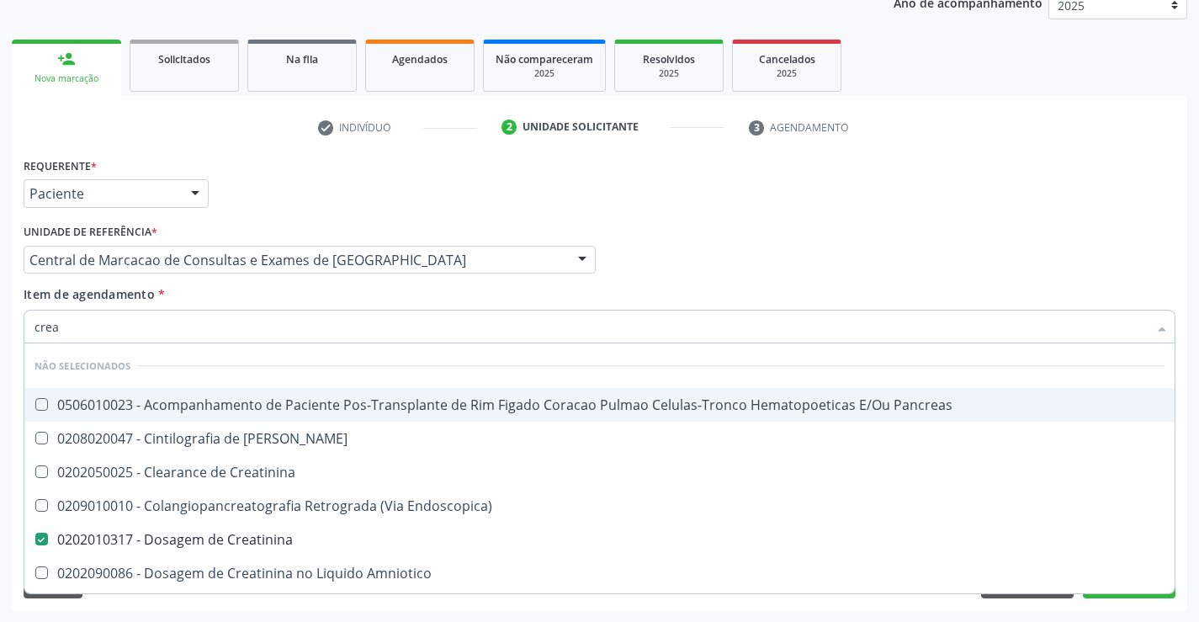
checkbox Endoscopica\) "true"
checkbox Amniotico "true"
checkbox \(Cpk\) "true"
checkbox Oncologia "true"
checkbox Mb "true"
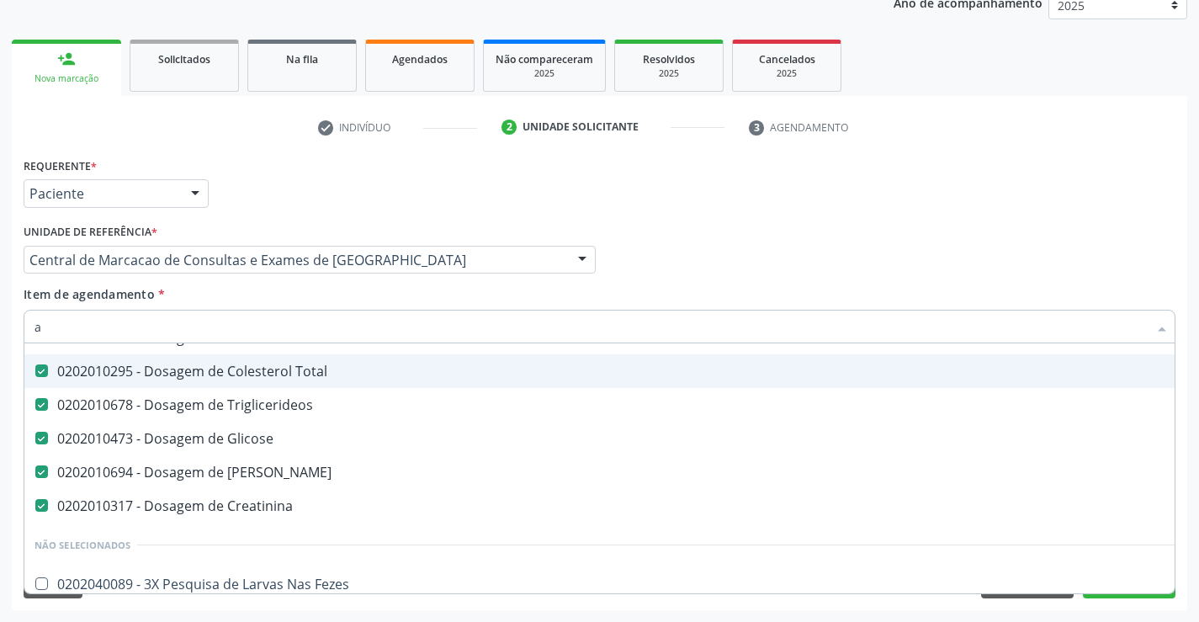
scroll to position [123, 0]
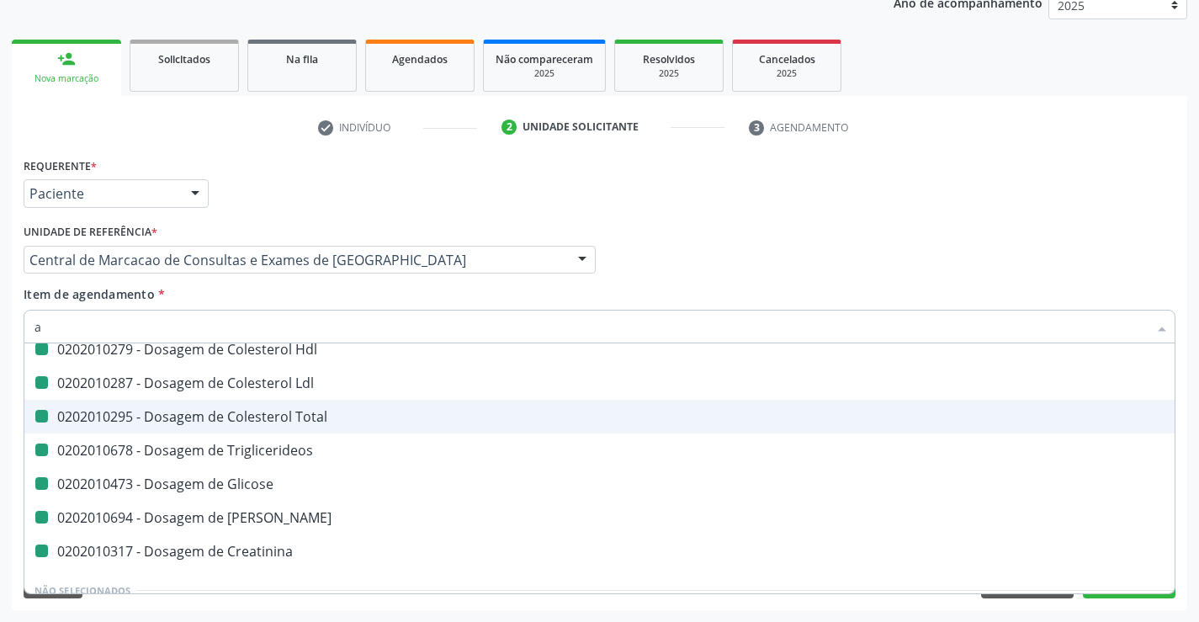
type input "ac"
checkbox Completo "false"
checkbox Hdl "false"
checkbox Plaquetas "false"
checkbox Ldl "false"
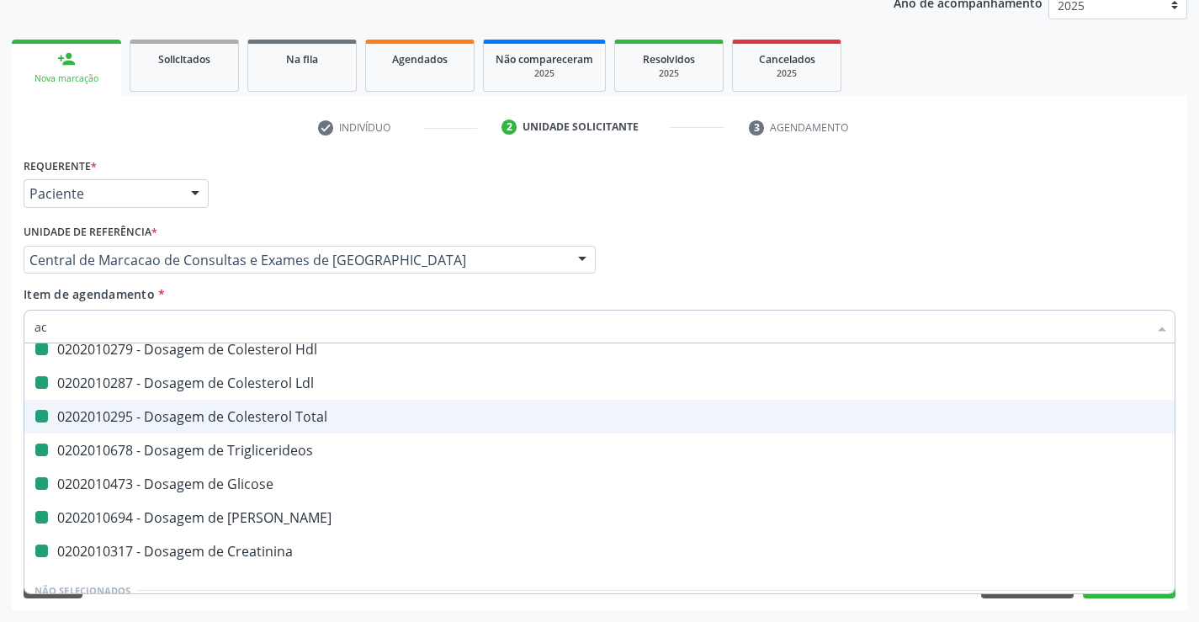
checkbox Total "false"
checkbox Triglicerideos "false"
checkbox Glicose "false"
checkbox Creatinina "false"
checkbox Ureia "false"
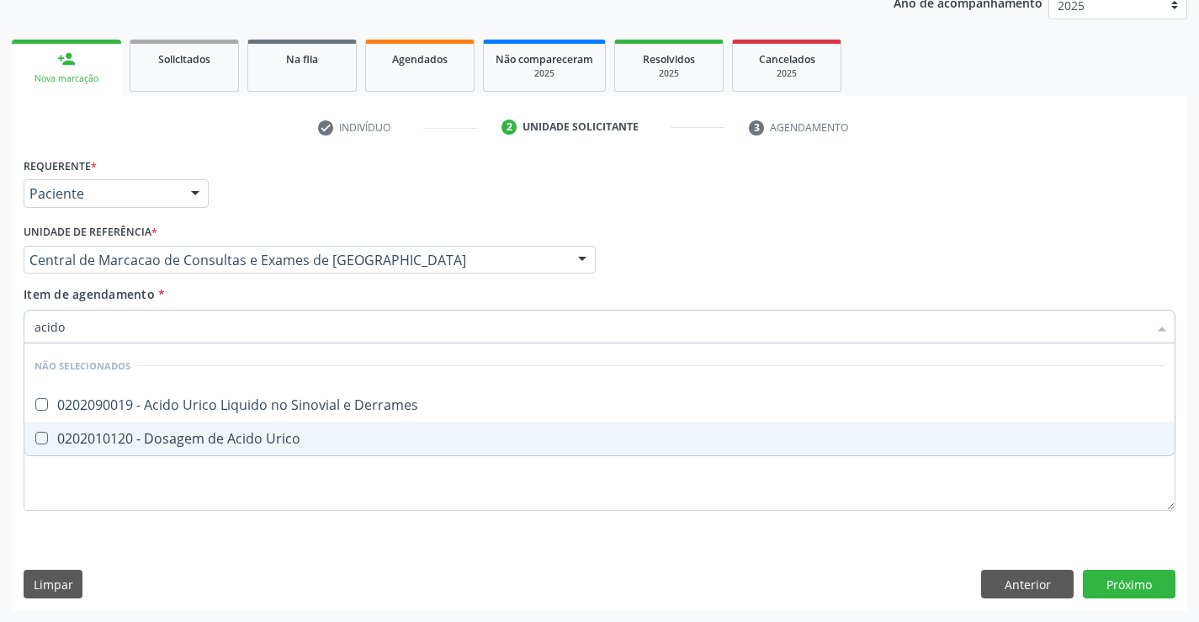
type input "acido u"
click at [293, 439] on div "0202010120 - Dosagem de Acido Urico" at bounding box center [599, 438] width 1130 height 13
checkbox Urico "true"
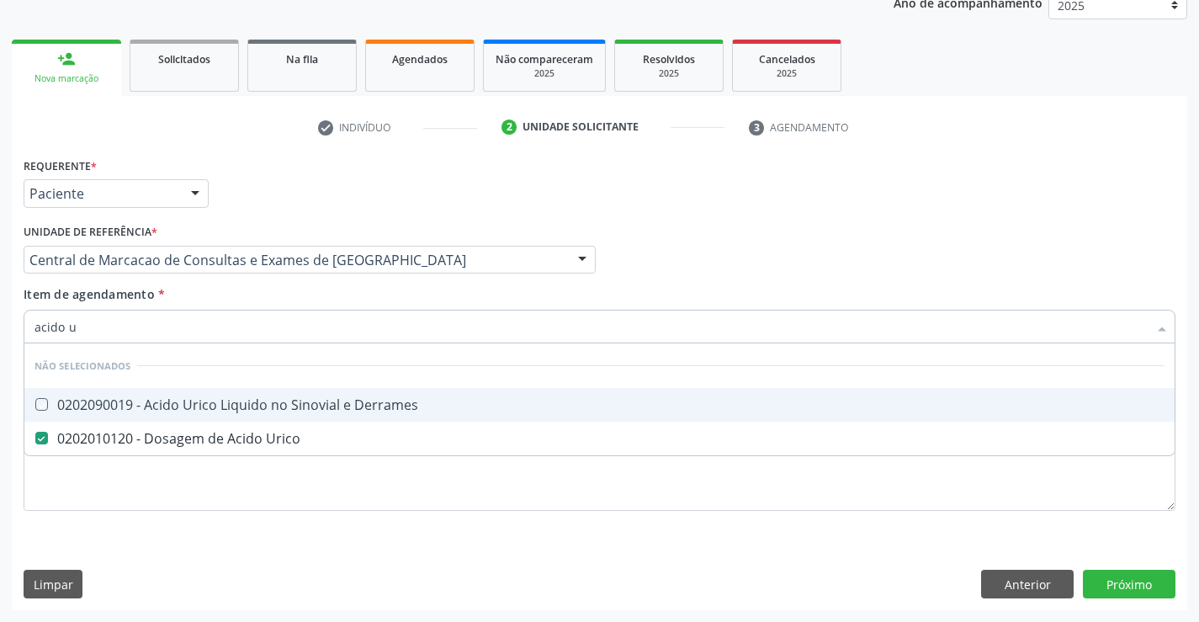
click at [315, 301] on div "Item de agendamento * acido u Desfazer seleção Não selecionados 0202090019 - Ac…" at bounding box center [600, 311] width 1152 height 53
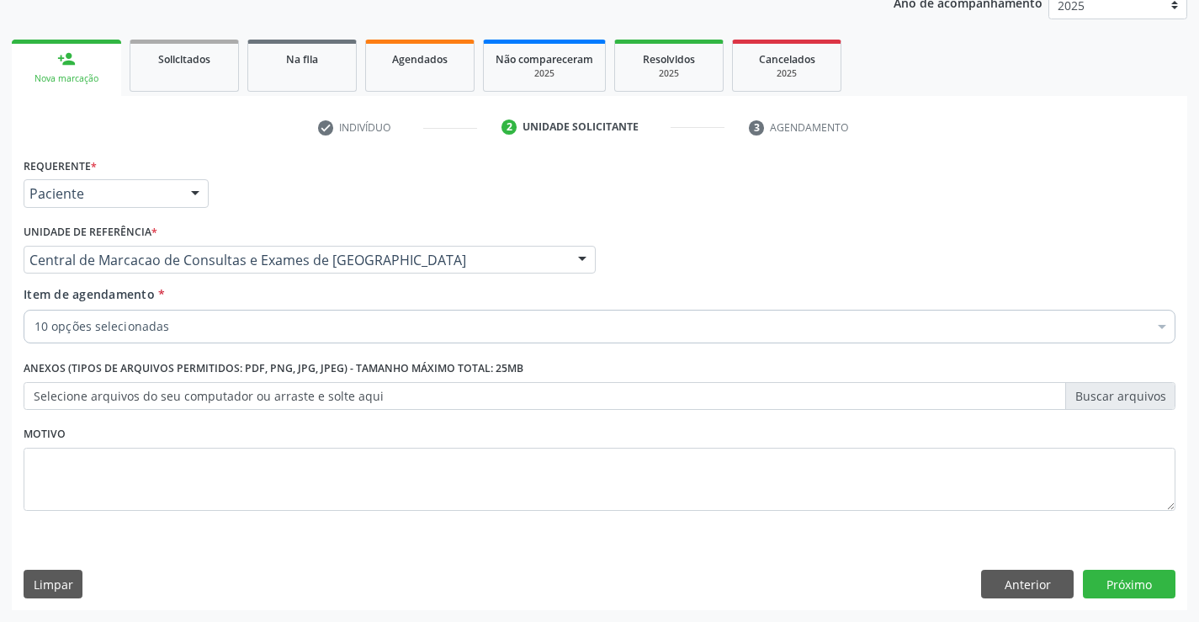
checkbox Completo "true"
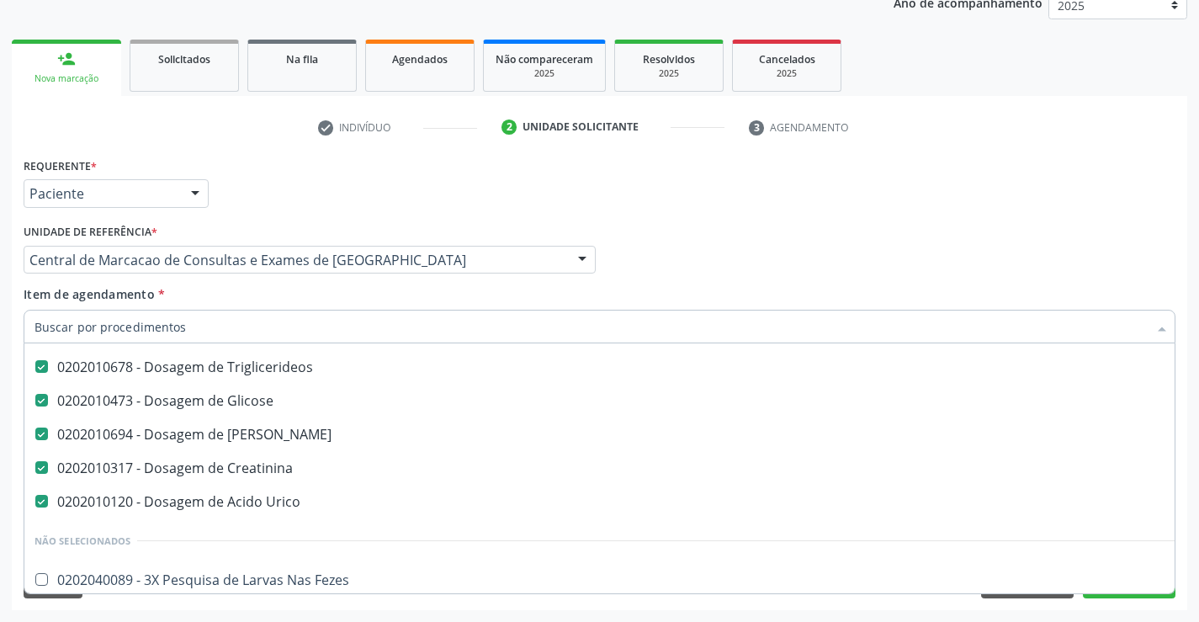
scroll to position [252, 0]
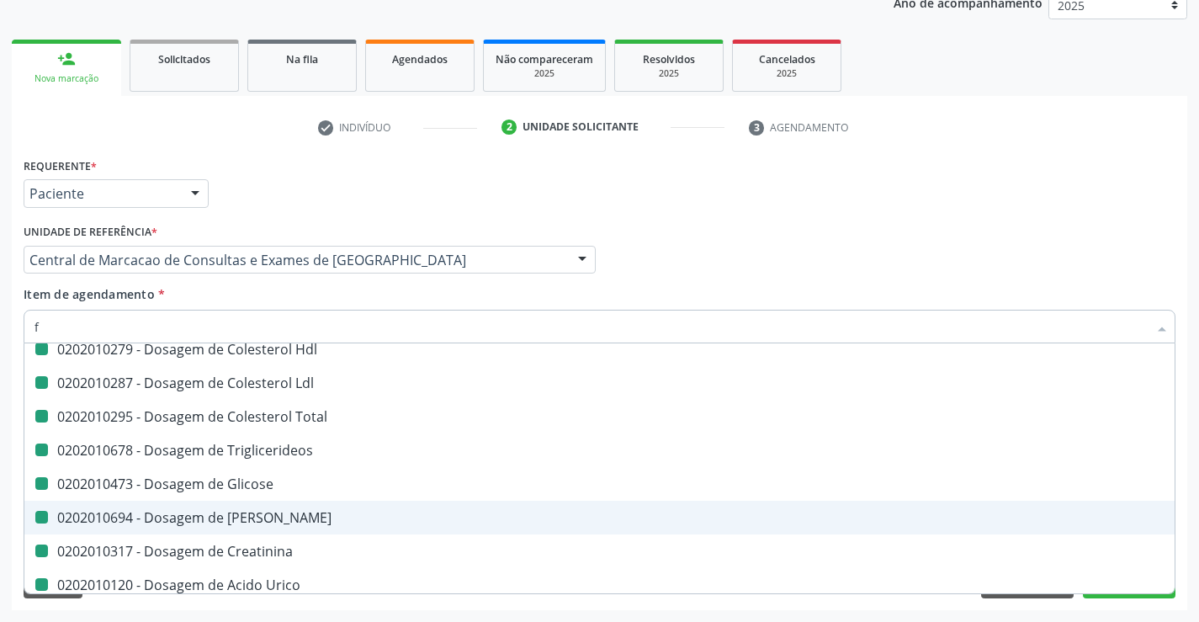
type input "fe"
checkbox Completo "false"
checkbox Plaquetas "false"
checkbox Hdl "false"
checkbox Ldl "false"
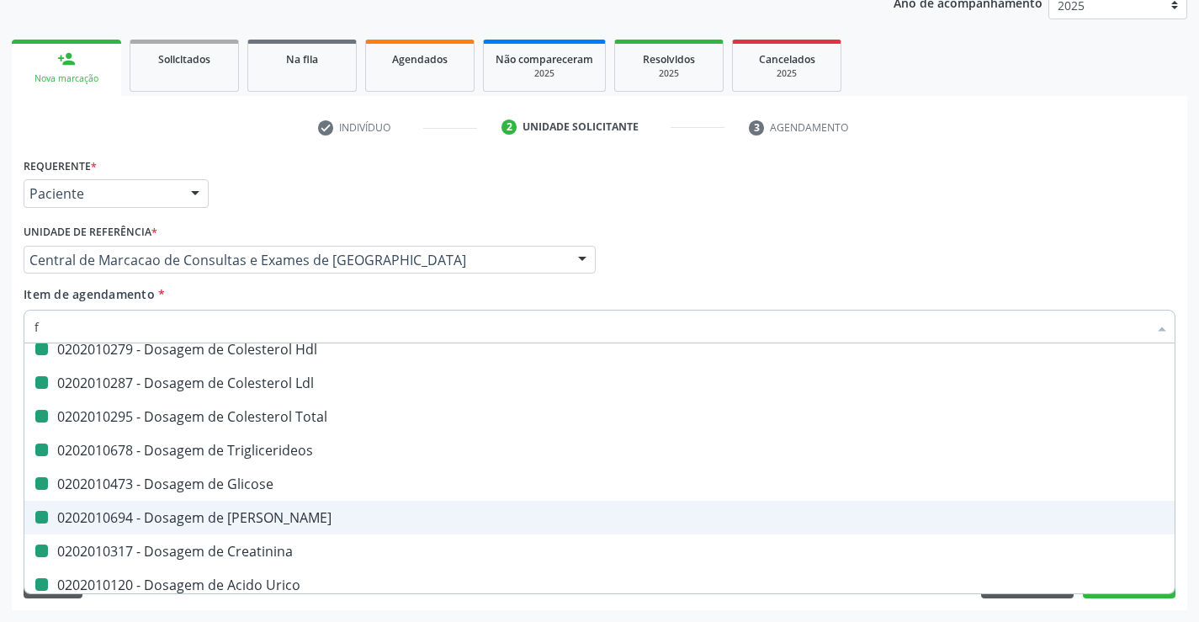
checkbox Total "false"
checkbox Triglicerideos "false"
checkbox Glicose "false"
checkbox Ureia "false"
checkbox Creatinina "false"
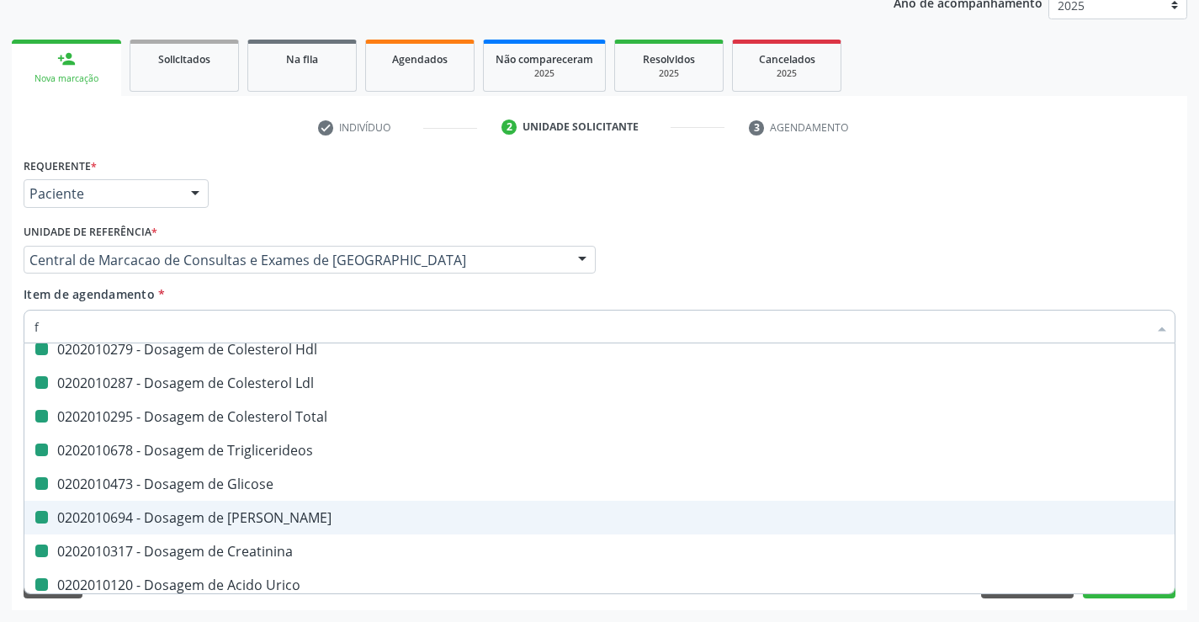
checkbox Urico "false"
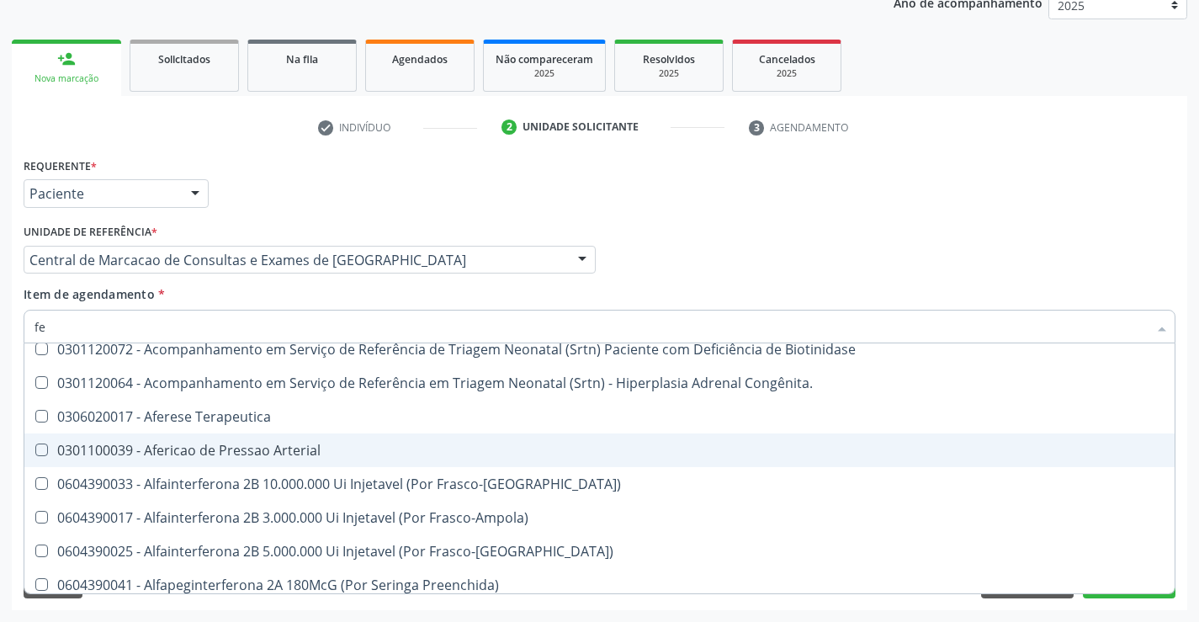
type input "fez"
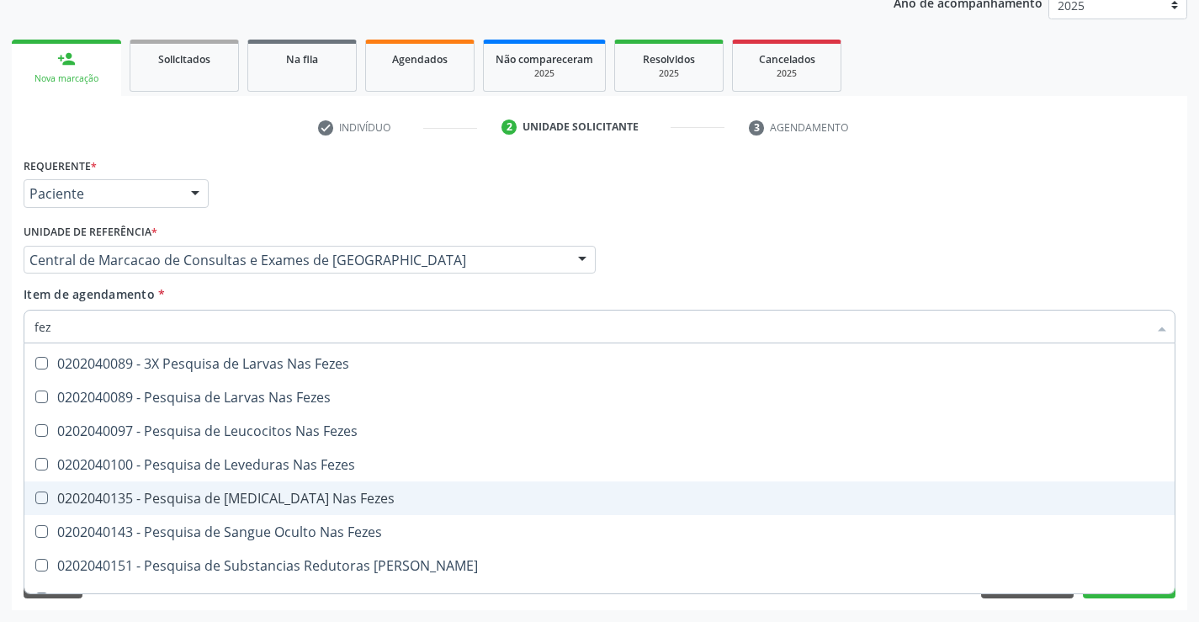
scroll to position [14, 0]
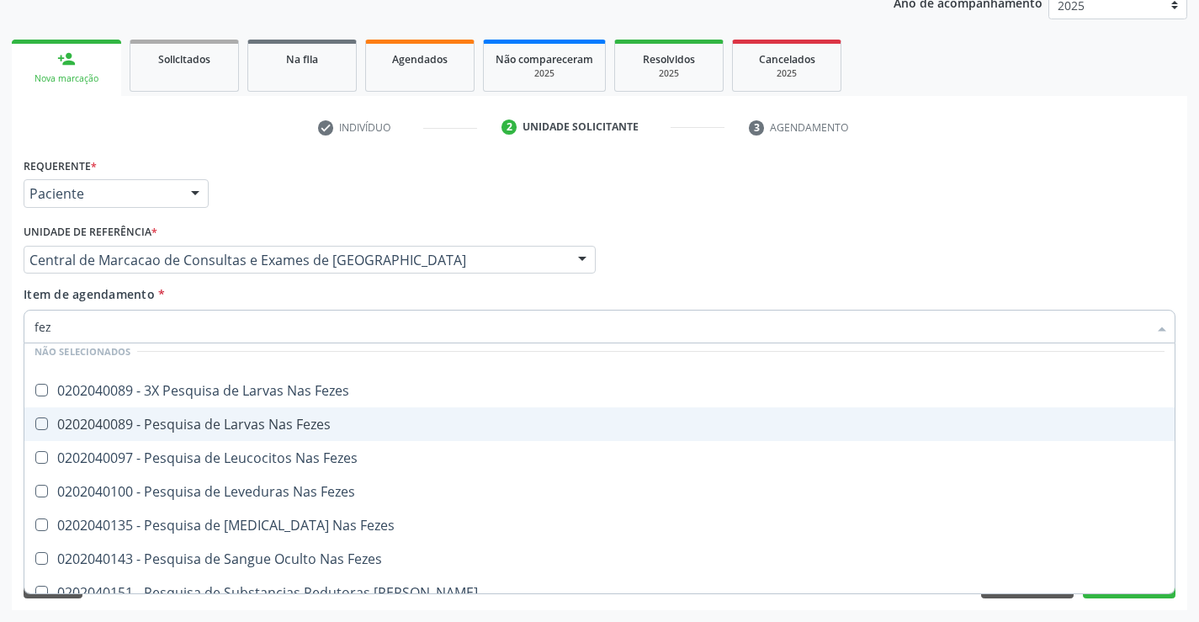
click at [296, 435] on span "0202040089 - Pesquisa de Larvas Nas Fezes" at bounding box center [599, 424] width 1150 height 34
checkbox Fezes "true"
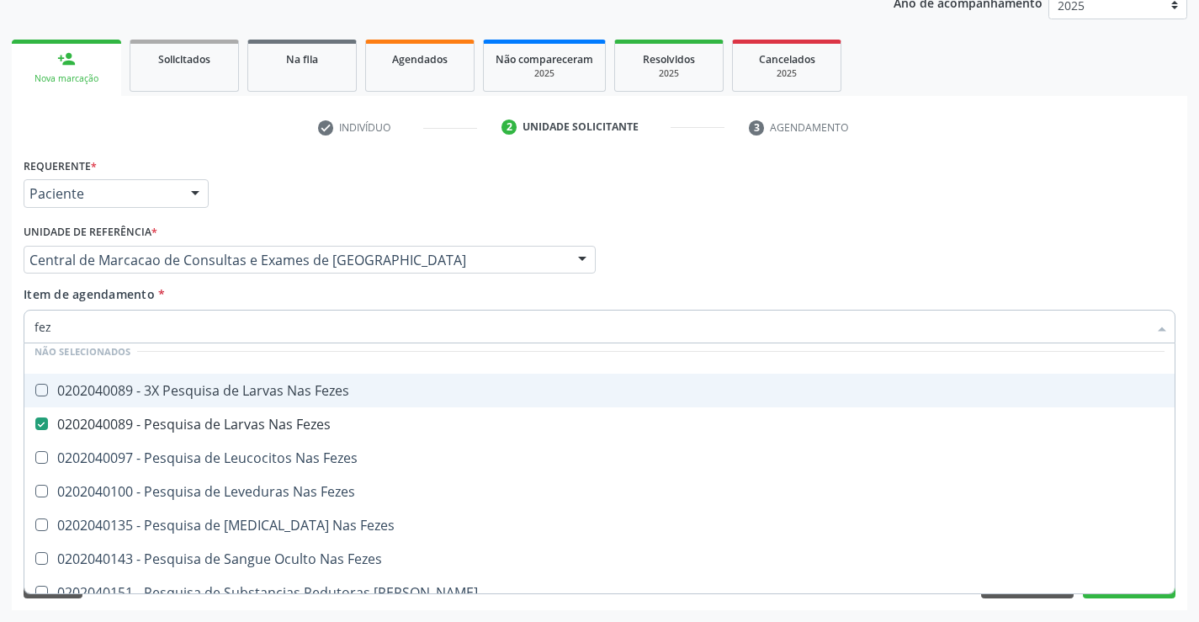
type input "fez"
click at [260, 299] on div "Item de agendamento * fez Desfazer seleção Não selecionados 0202040089 - 3X Pes…" at bounding box center [600, 311] width 1152 height 53
checkbox Fezes "true"
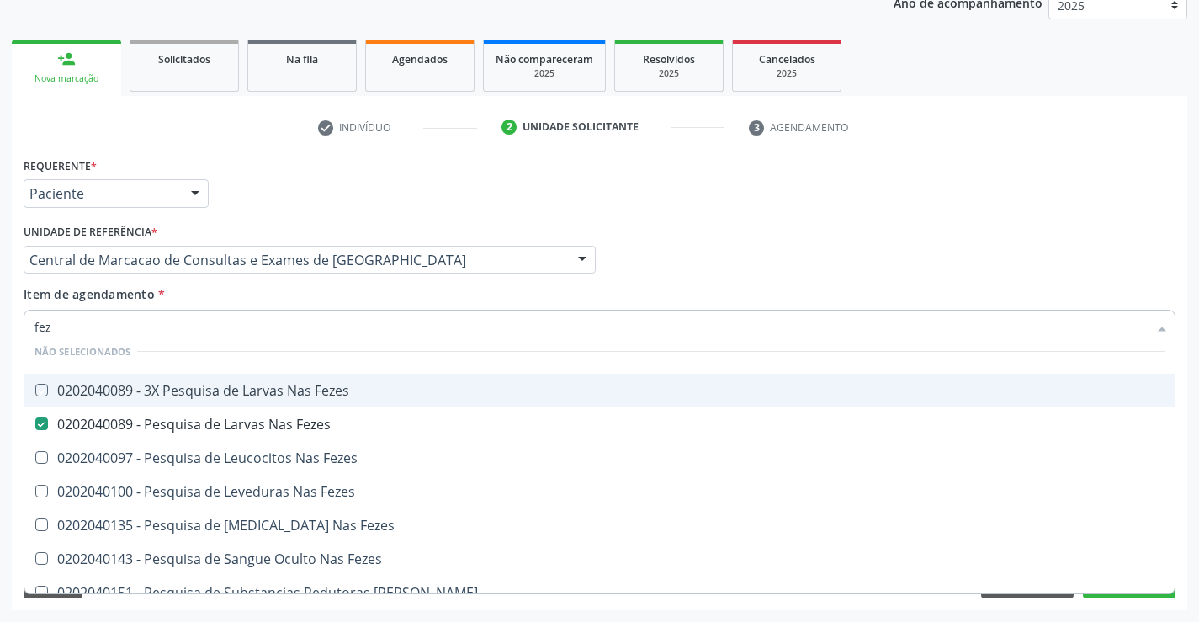
checkbox Fezes "true"
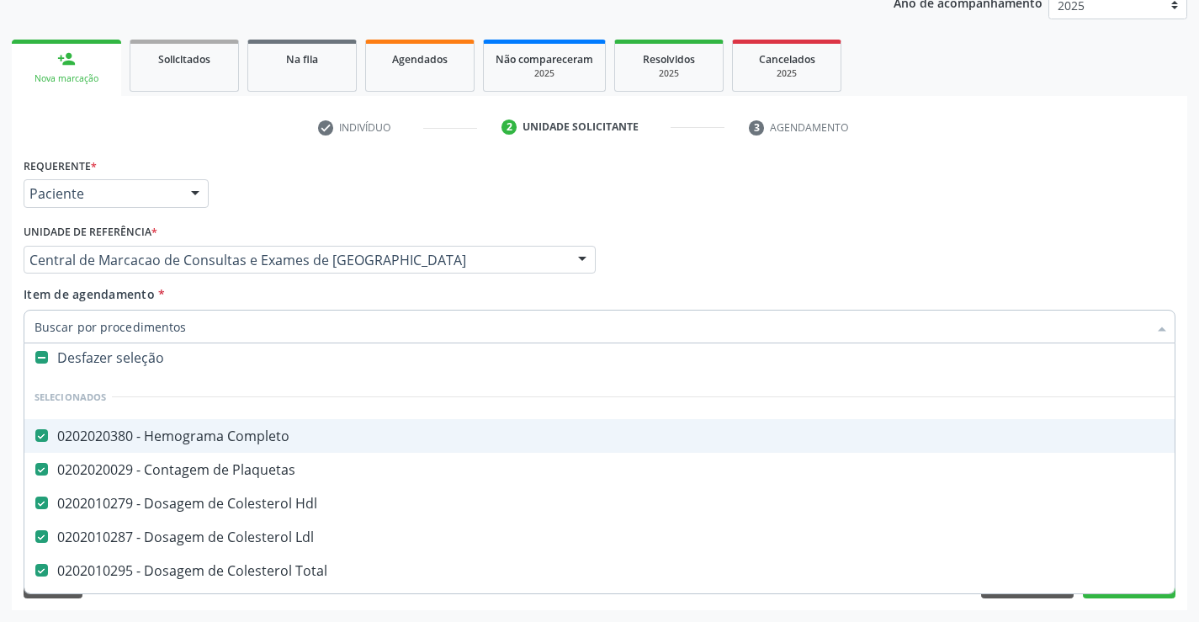
scroll to position [0, 0]
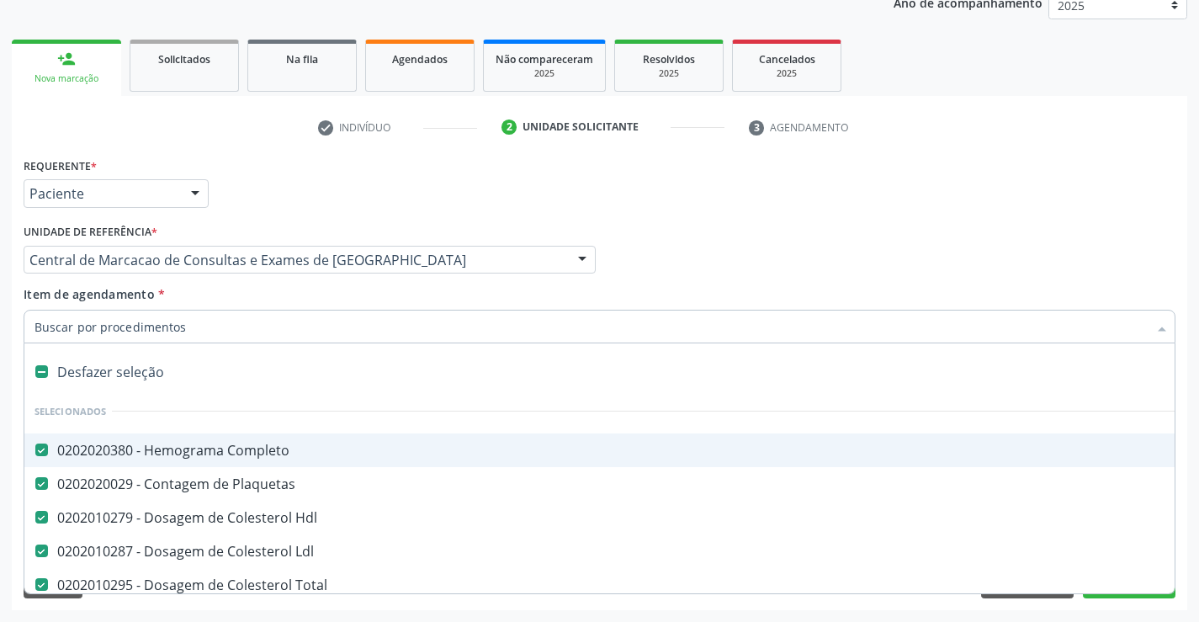
type input "u"
checkbox Triglicerideos "false"
checkbox Glicose "false"
checkbox Ureia "false"
checkbox Creatinina "false"
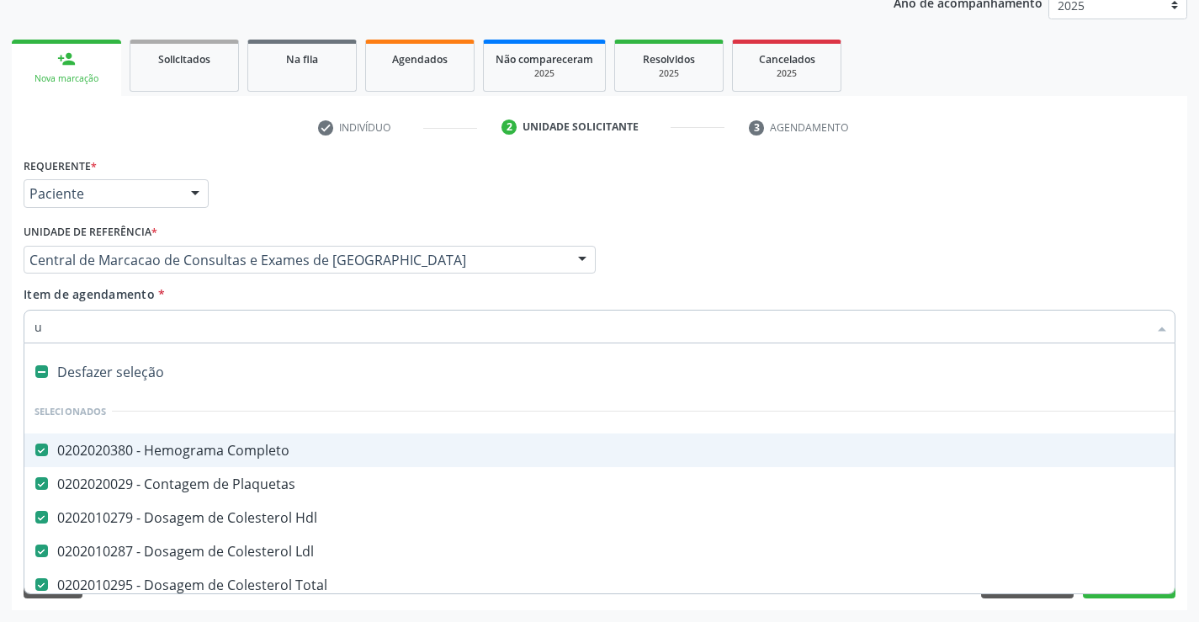
checkbox Urico "false"
checkbox Fezes "false"
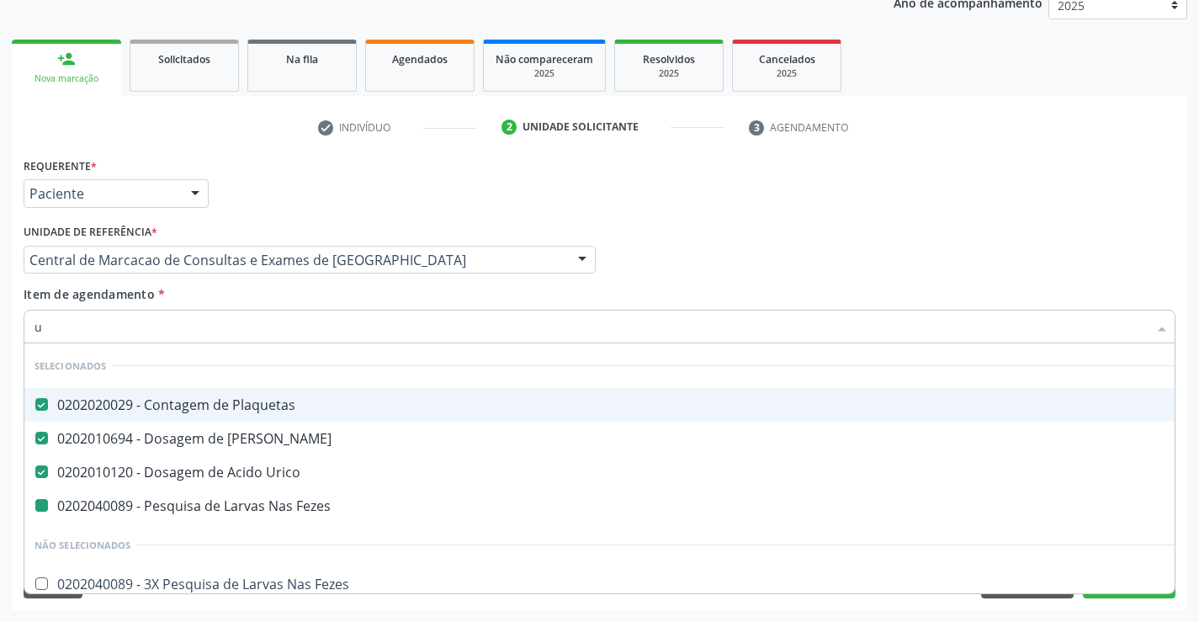
type input "ur"
checkbox Fezes "false"
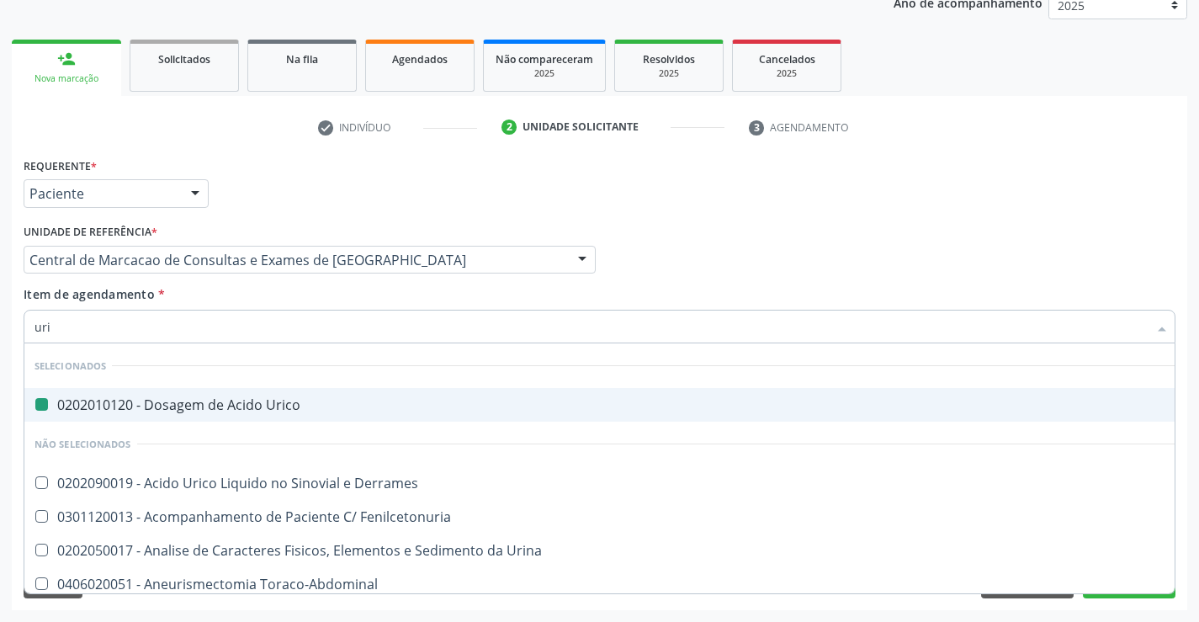
type input "urin"
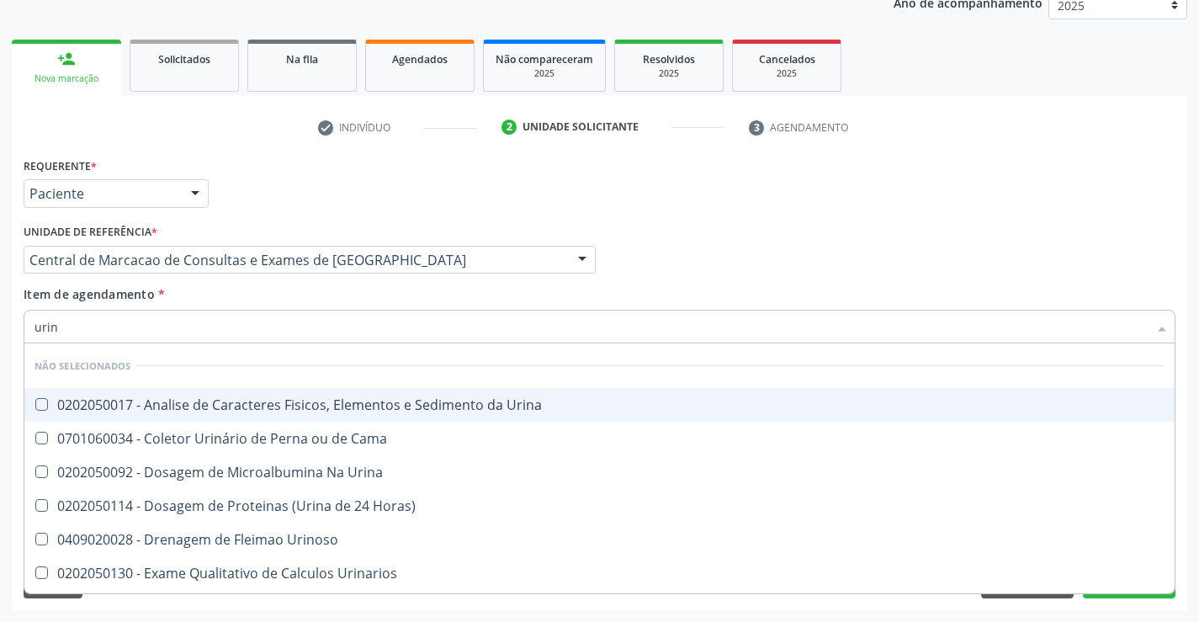
click at [256, 403] on div "0202050017 - Analise de Caracteres Fisicos, Elementos e Sedimento da Urina" at bounding box center [599, 404] width 1130 height 13
checkbox Urina "true"
click at [250, 290] on div "Item de agendamento * urin Desfazer seleção Não selecionados 0202050017 - Anali…" at bounding box center [600, 311] width 1152 height 53
checkbox Horas\) "true"
checkbox Urinarios "true"
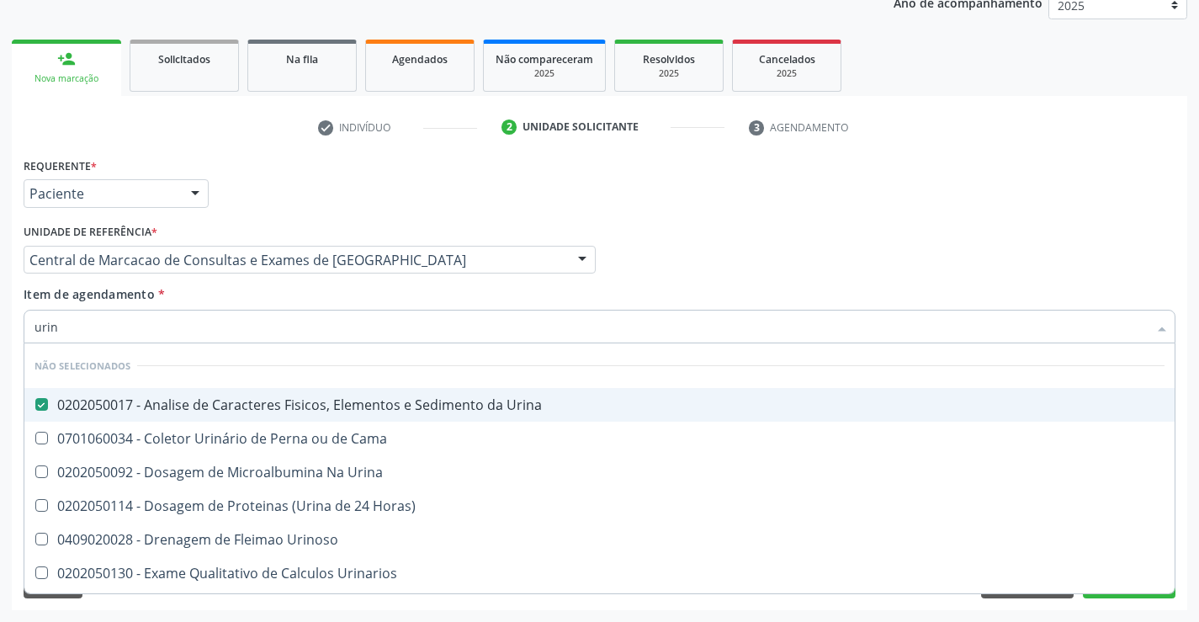
checkbox Quantitativa "true"
checkbox Delgada\) "true"
checkbox Urina "true"
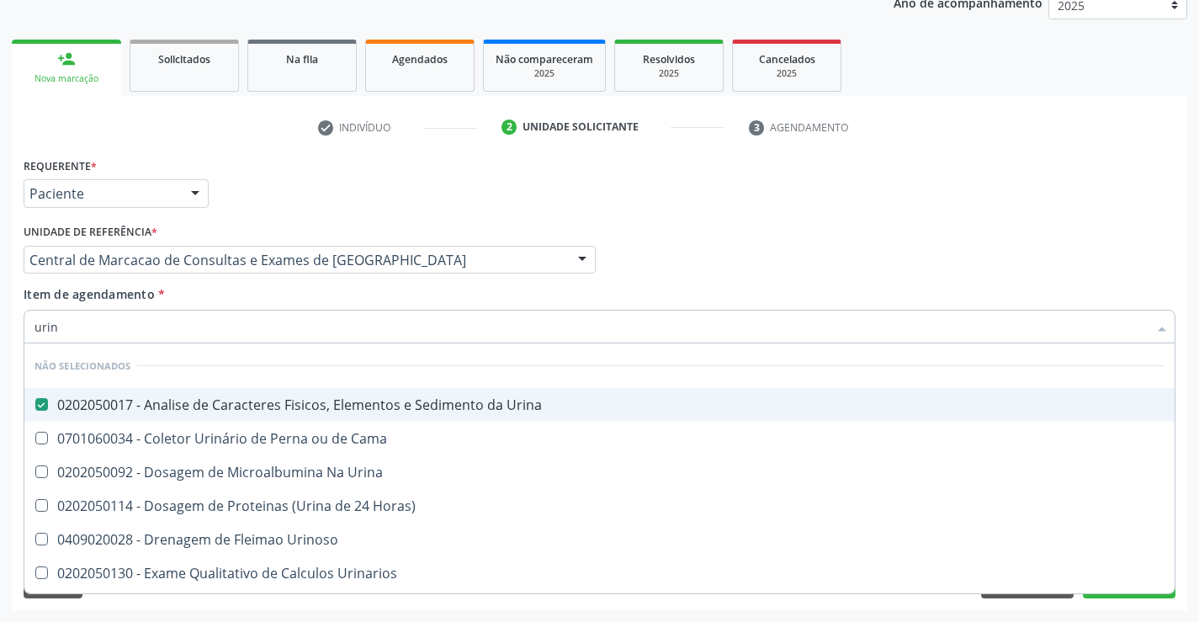
checkbox Urina "true"
checkbox Urinoso "true"
checkbox Urina "true"
checkbox Cama "true"
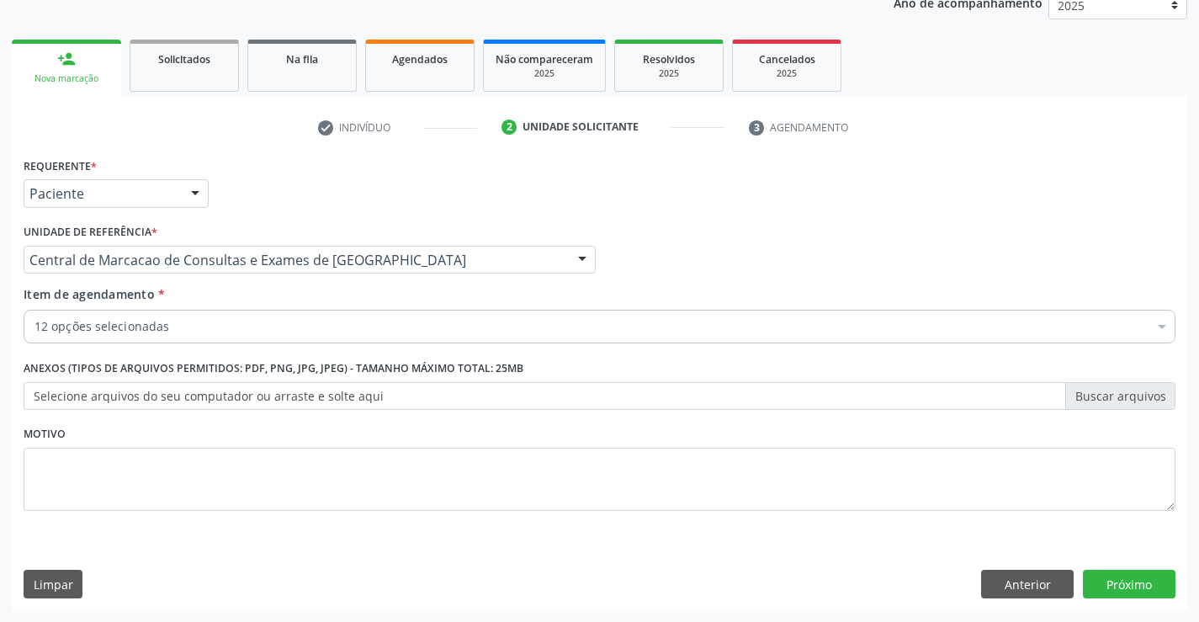
click at [236, 342] on div "12 opções selecionadas" at bounding box center [600, 327] width 1152 height 34
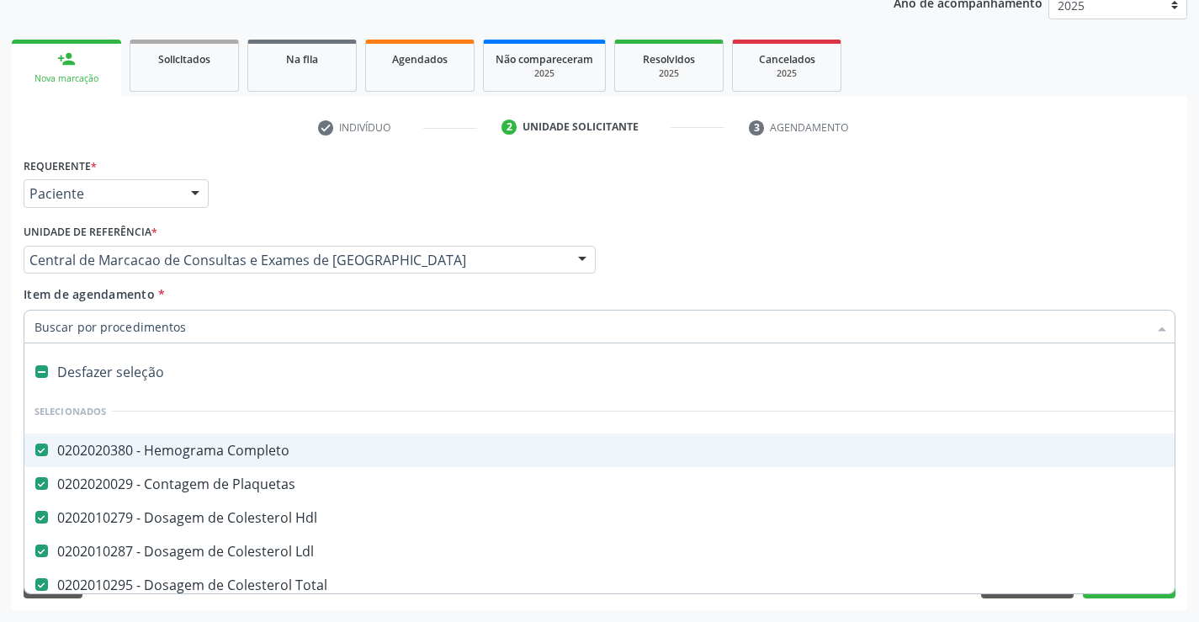
type input "t"
checkbox Urico "false"
checkbox Fezes "false"
checkbox Urina "false"
type input "tg"
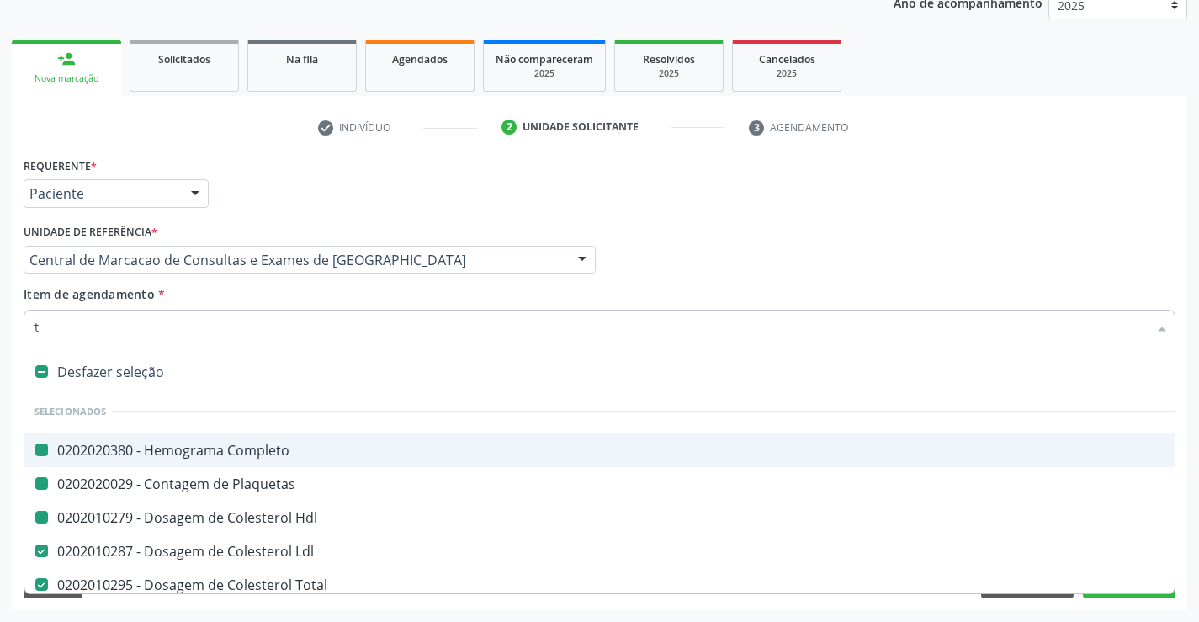
checkbox Completo "false"
checkbox Hdl "false"
checkbox Plaquetas "false"
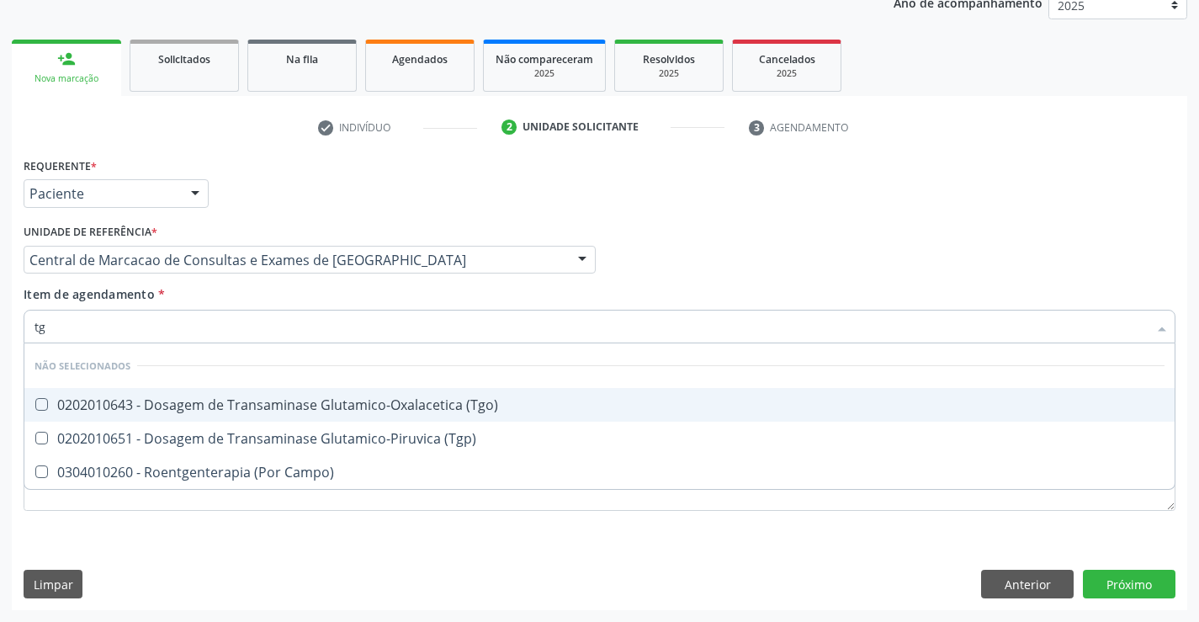
click at [310, 411] on div "0202010643 - Dosagem de Transaminase Glutamico-Oxalacetica (Tgo)" at bounding box center [599, 404] width 1130 height 13
checkbox \(Tgo\) "true"
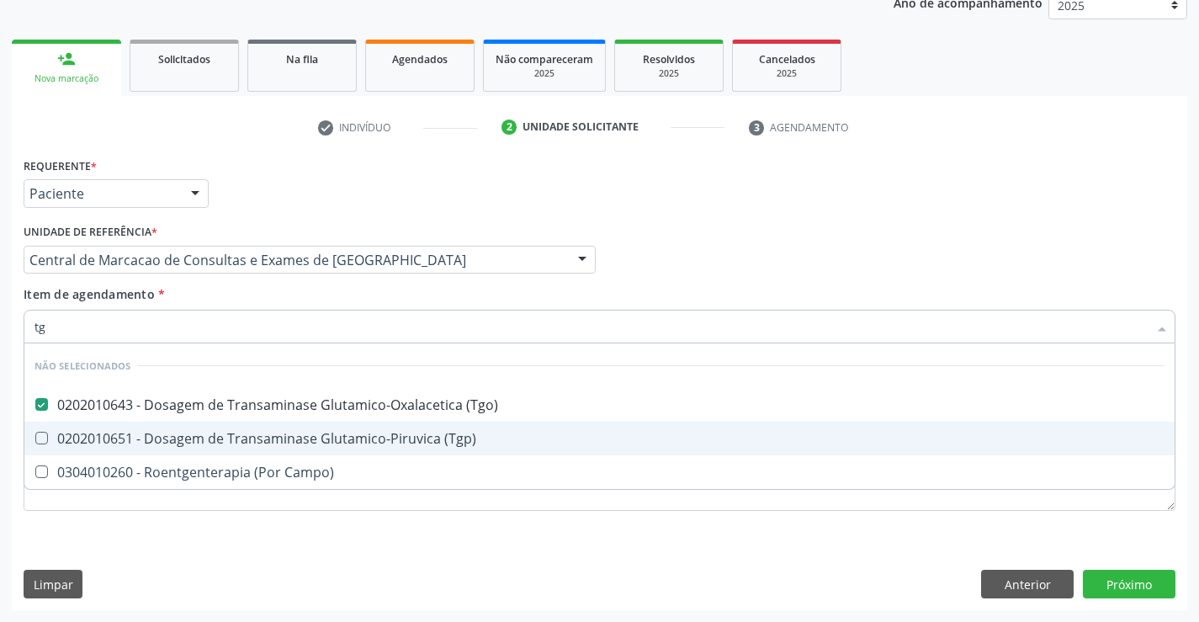
click at [319, 432] on div "0202010651 - Dosagem de Transaminase Glutamico-Piruvica (Tgp)" at bounding box center [599, 438] width 1130 height 13
checkbox \(Tgp\) "true"
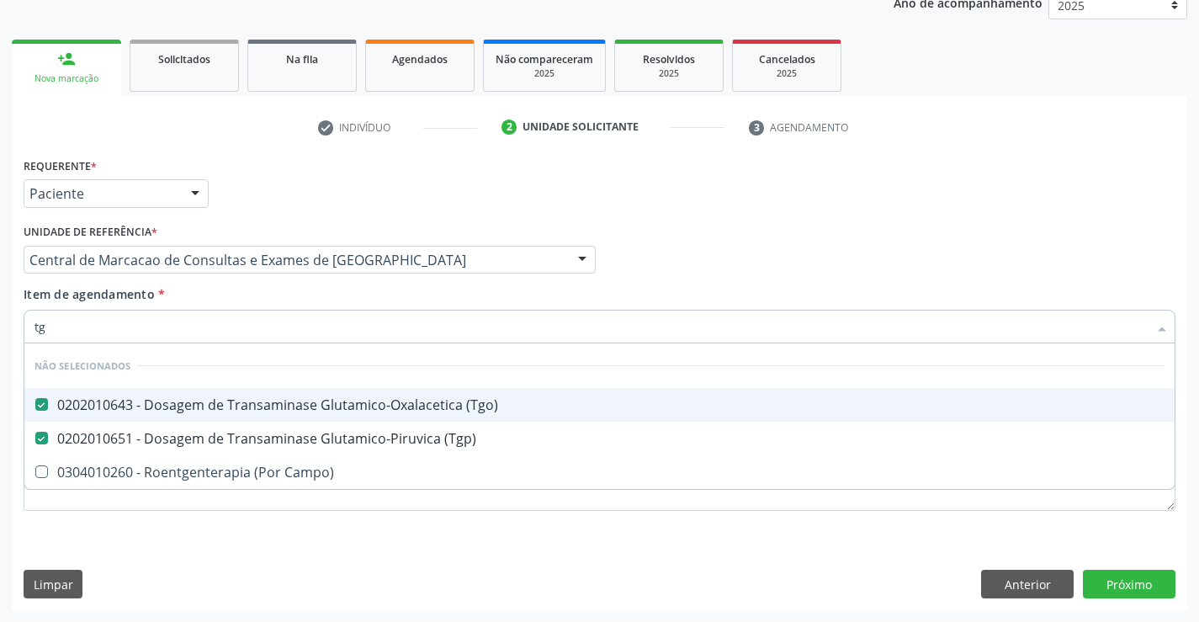
click at [571, 273] on div at bounding box center [581, 260] width 25 height 29
checkbox Campo\) "true"
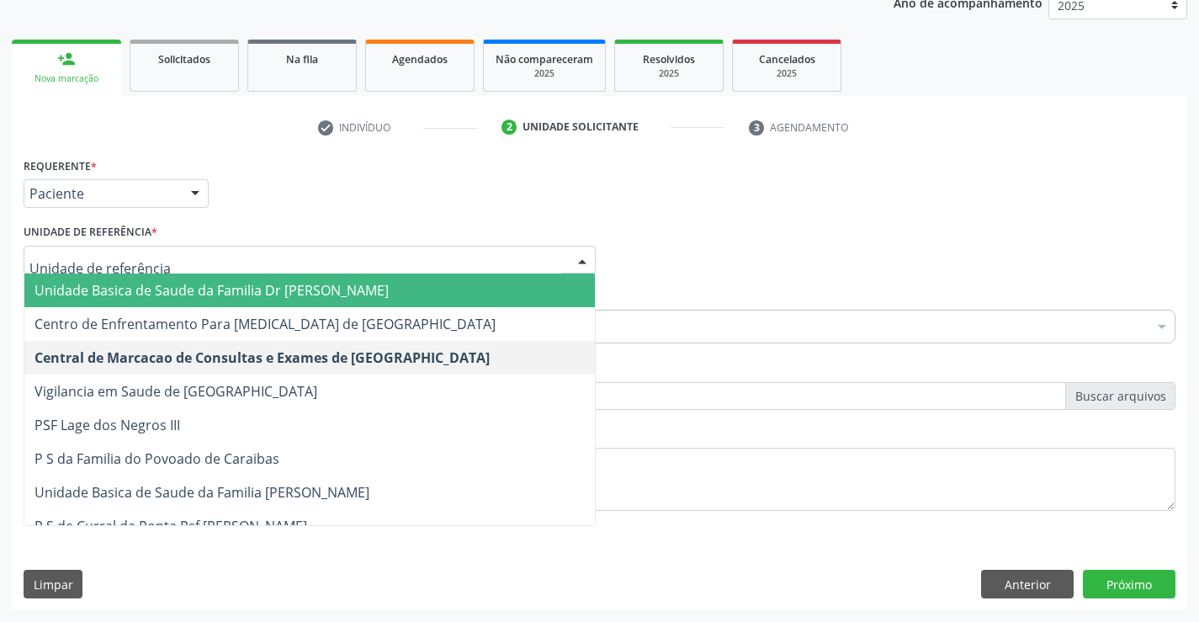
click at [916, 280] on div "Médico Solicitante Por favor, selecione a Unidade de Atendimento primeiro Nenhu…" at bounding box center [599, 253] width 1160 height 66
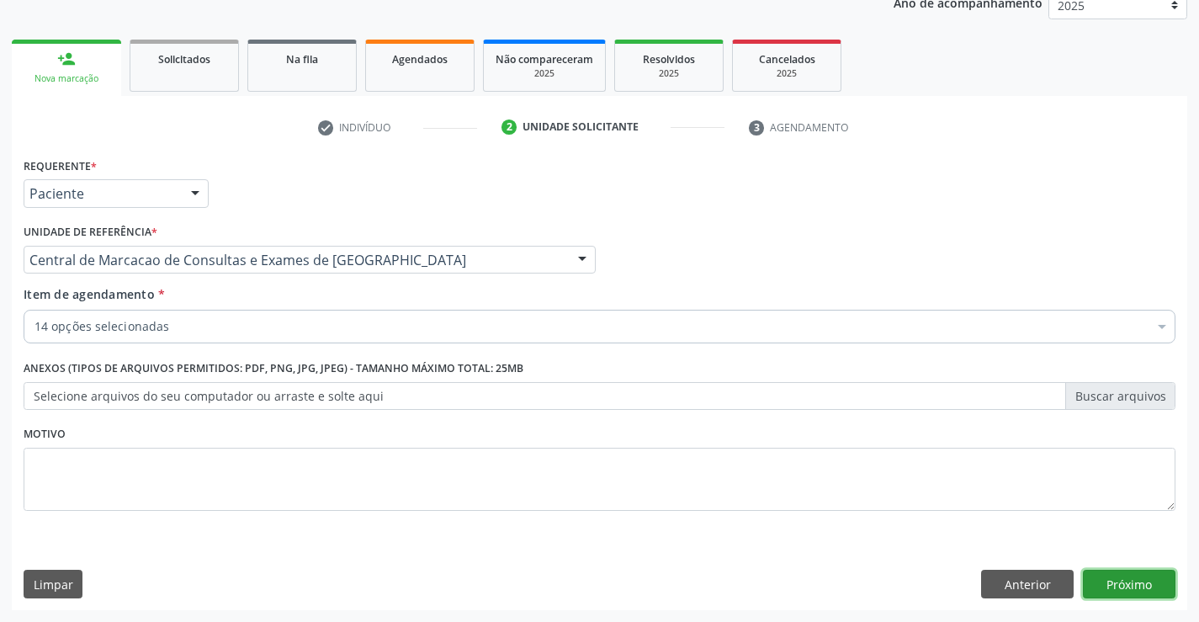
click at [1161, 580] on button "Próximo" at bounding box center [1129, 583] width 93 height 29
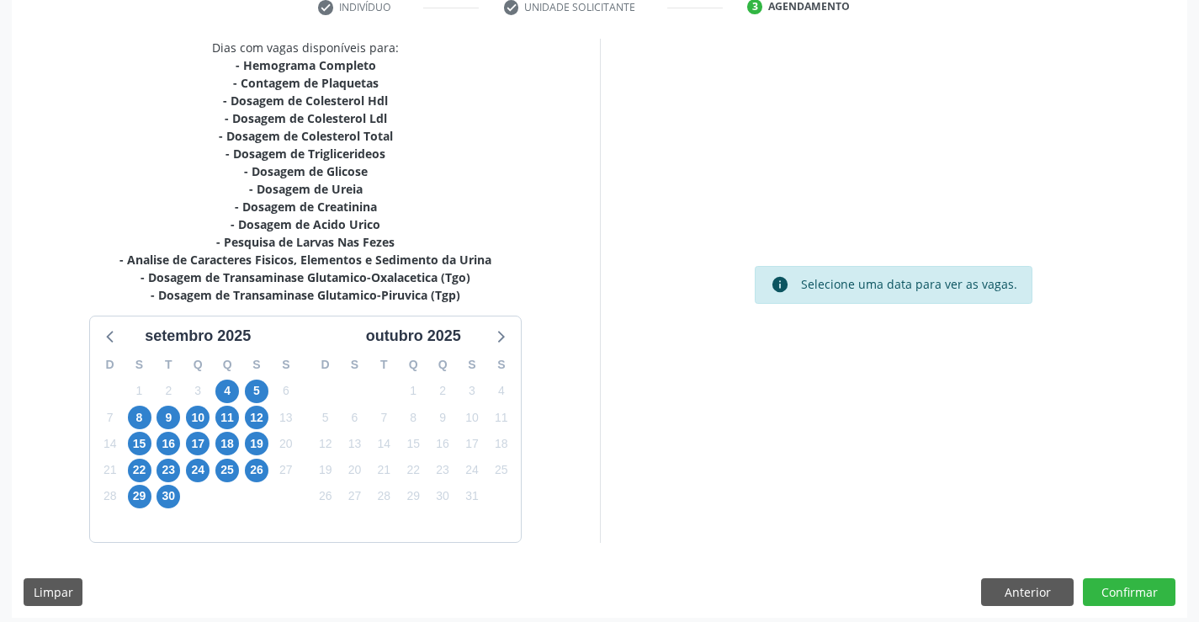
scroll to position [340, 0]
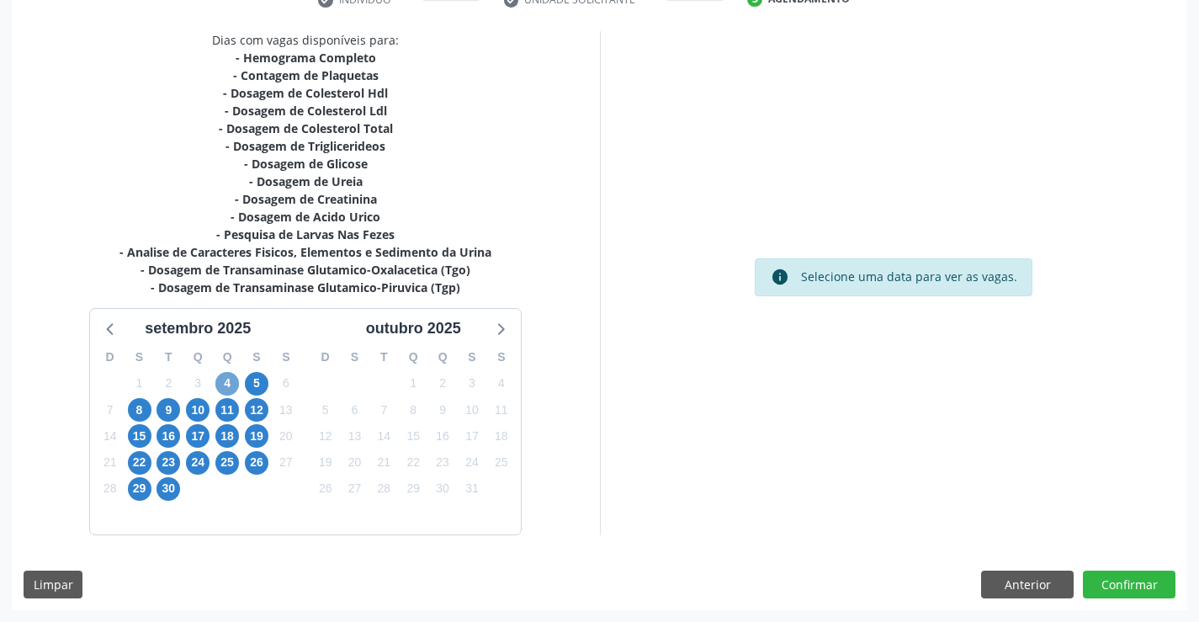
click at [221, 387] on span "4" at bounding box center [227, 384] width 24 height 24
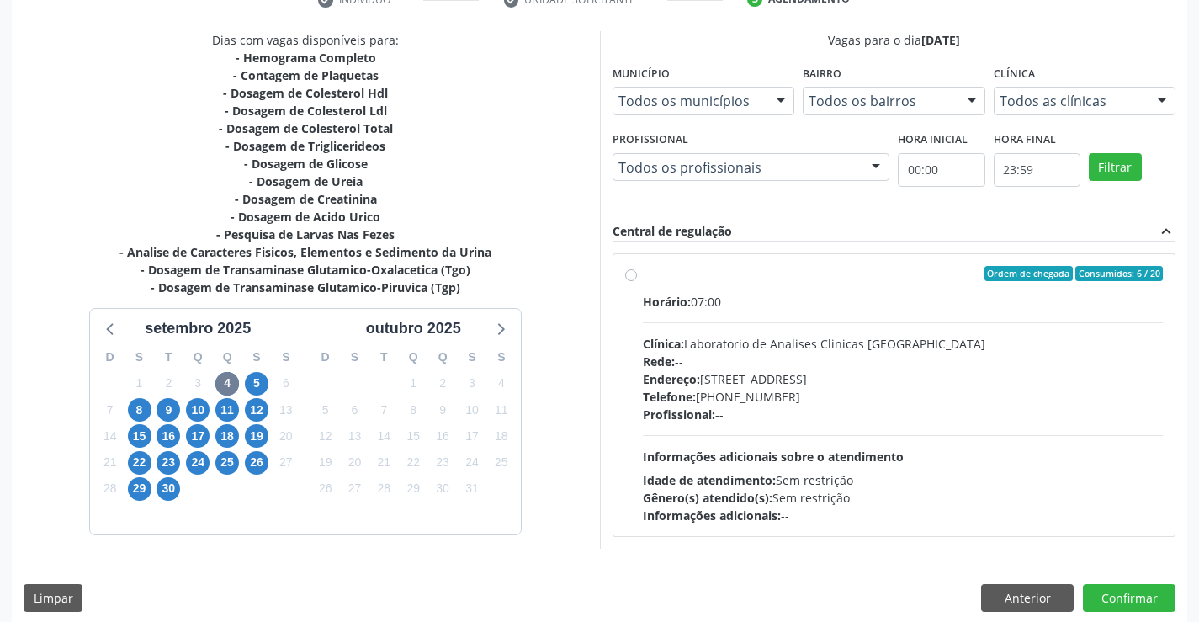
click at [811, 454] on span "Informações adicionais sobre o atendimento" at bounding box center [773, 456] width 261 height 16
click at [637, 281] on input "Ordem de chegada Consumidos: 6 / 20 Horário: 07:00 Clínica: Laboratorio de Anal…" at bounding box center [631, 273] width 12 height 15
radio input "true"
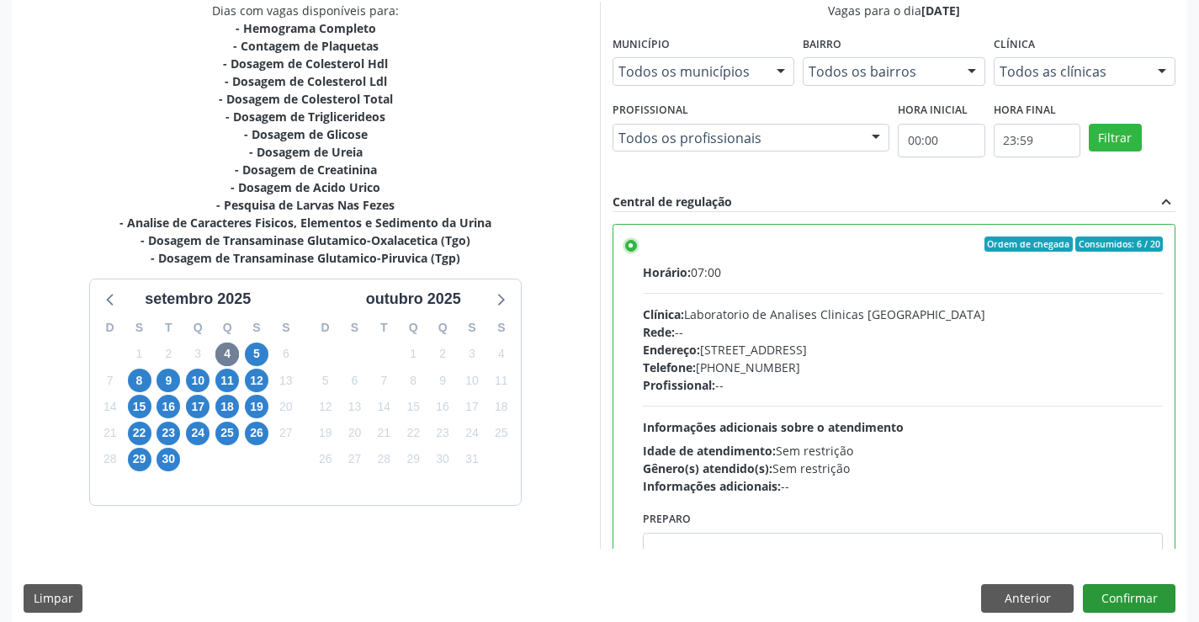
scroll to position [384, 0]
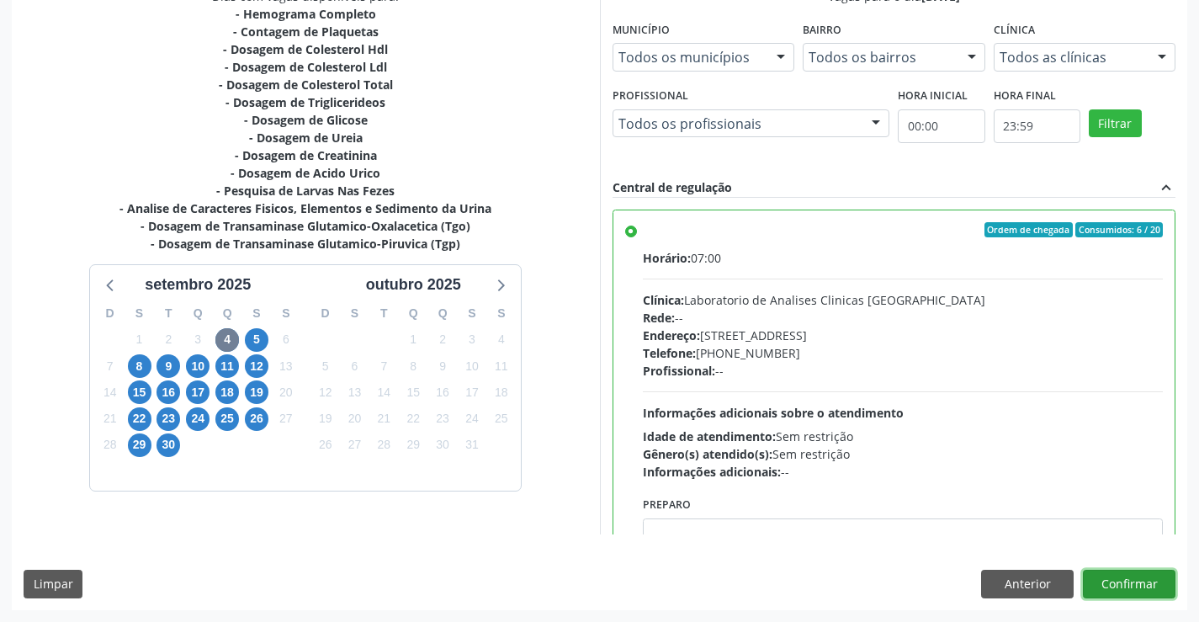
click at [1163, 581] on button "Confirmar" at bounding box center [1129, 583] width 93 height 29
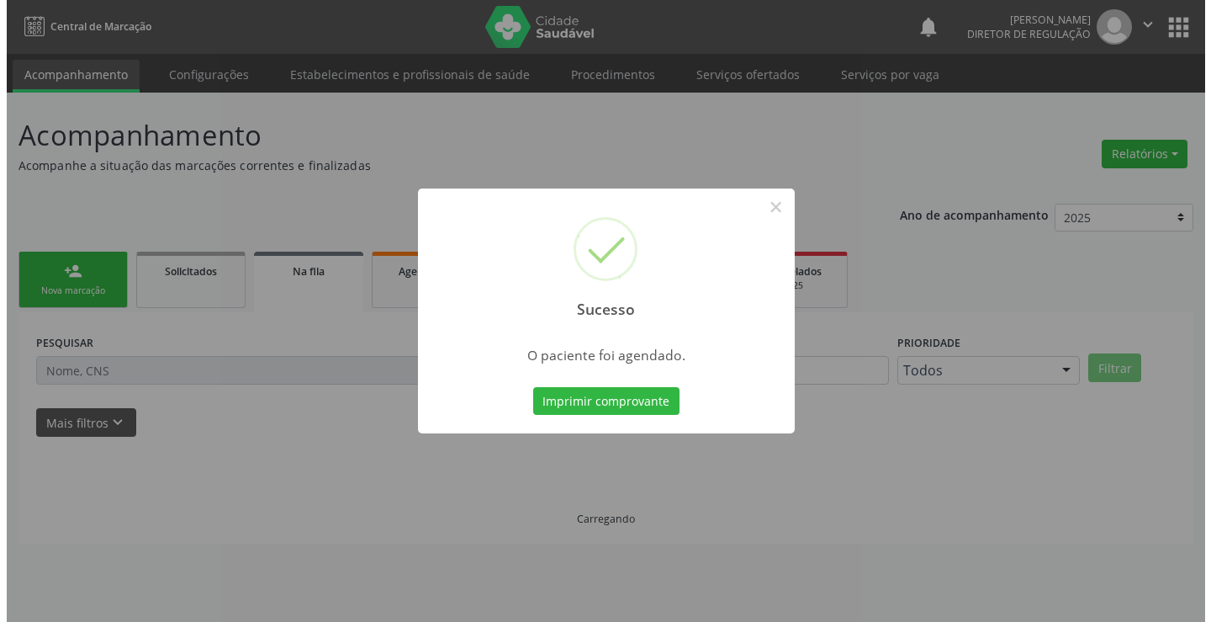
scroll to position [0, 0]
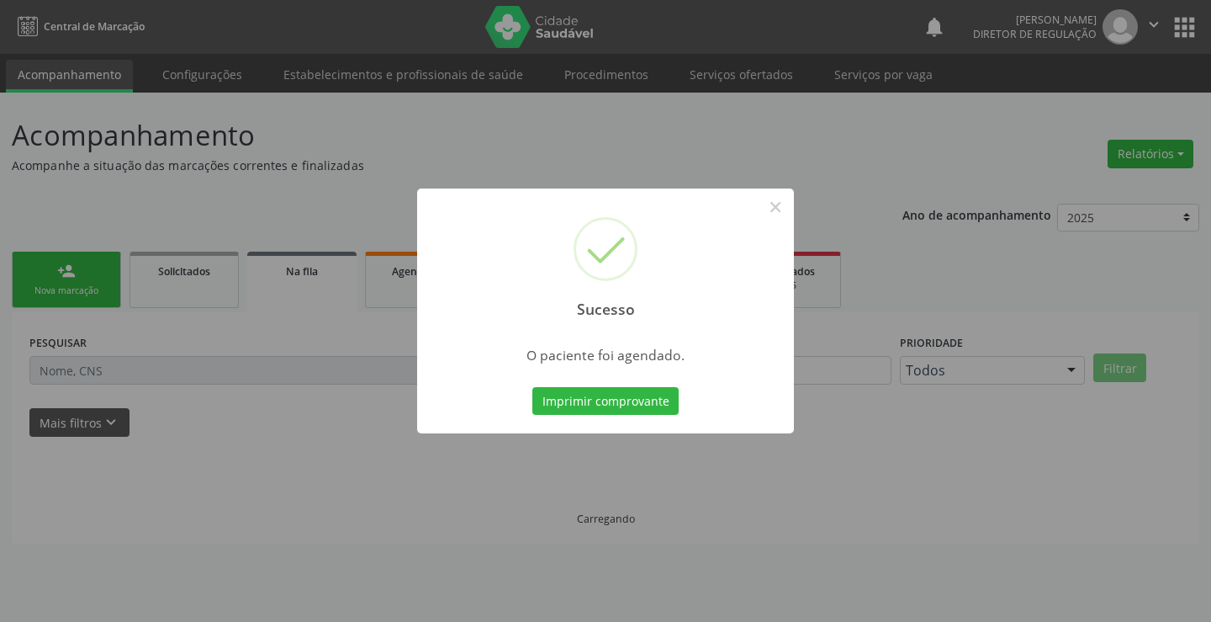
click at [532, 387] on button "Imprimir comprovante" at bounding box center [605, 401] width 146 height 29
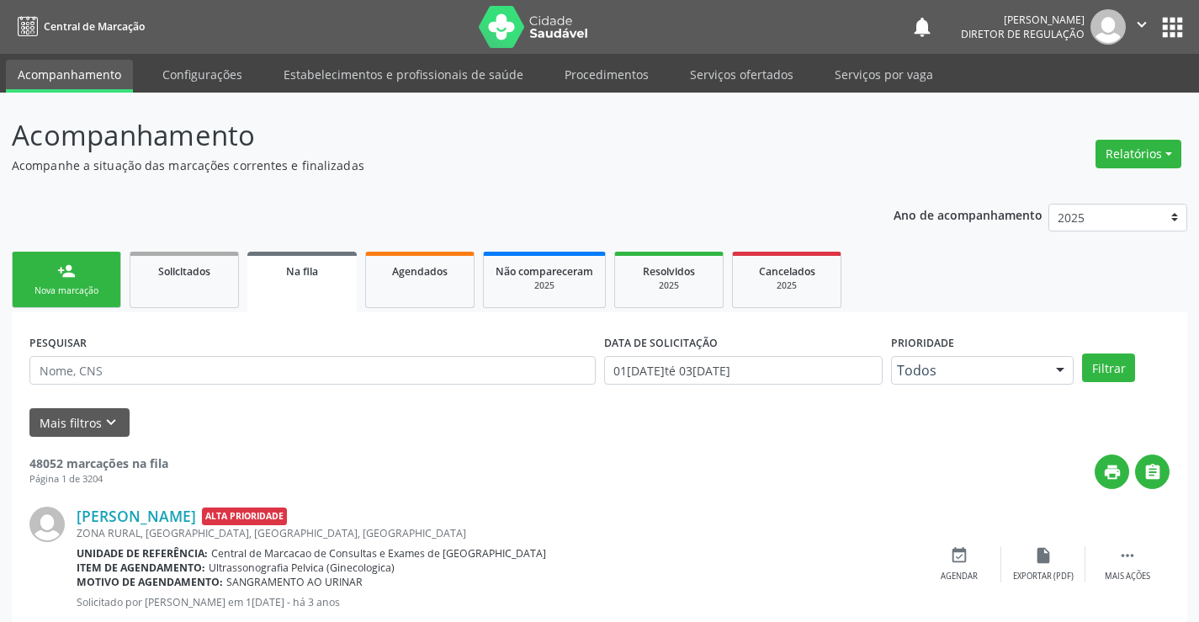
click at [59, 293] on div "Nova marcação" at bounding box center [66, 290] width 84 height 13
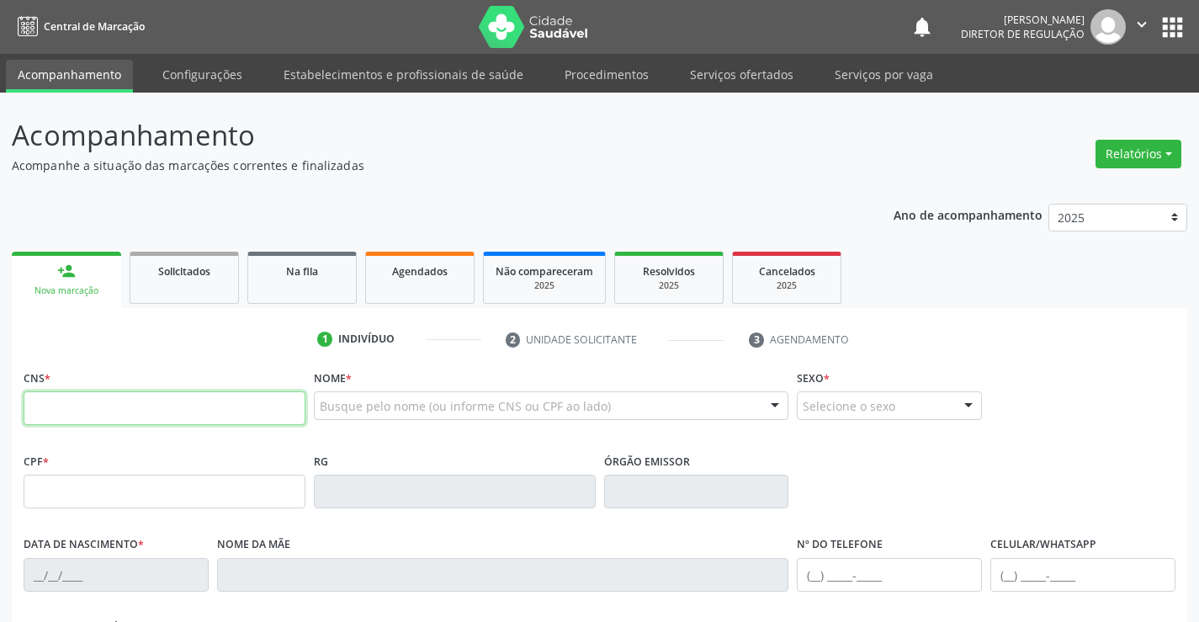
click at [82, 408] on input "text" at bounding box center [165, 408] width 282 height 34
type input "706 9021 1946 0537"
type input "03/05/2005"
type input "(74) 98143-9249"
type input "S/N"
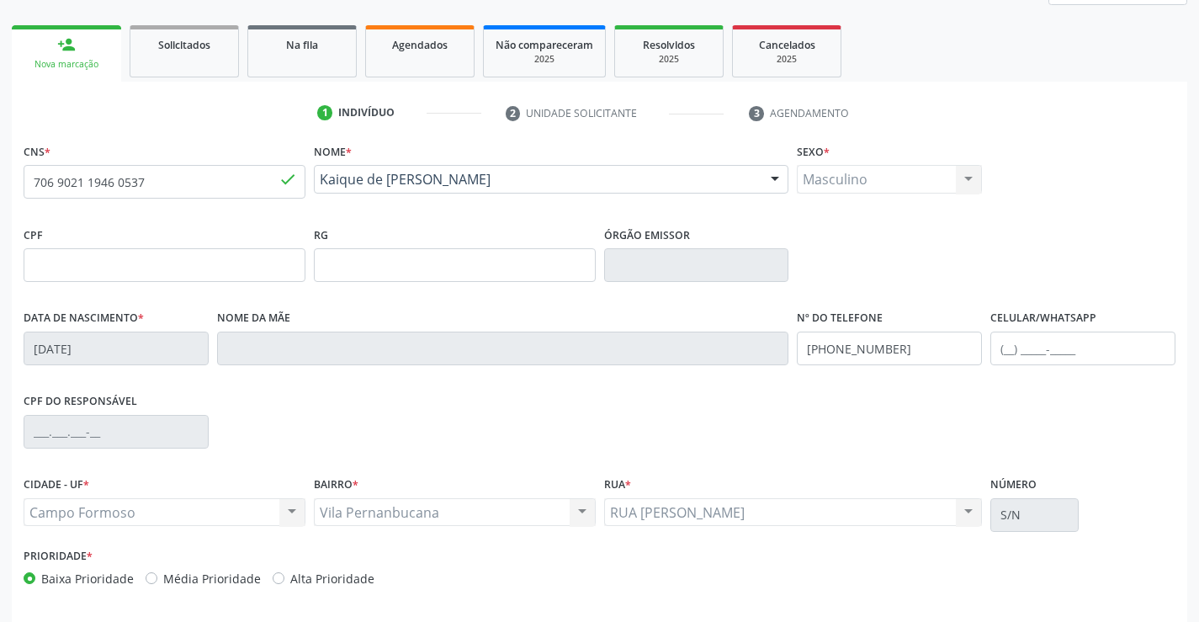
scroll to position [290, 0]
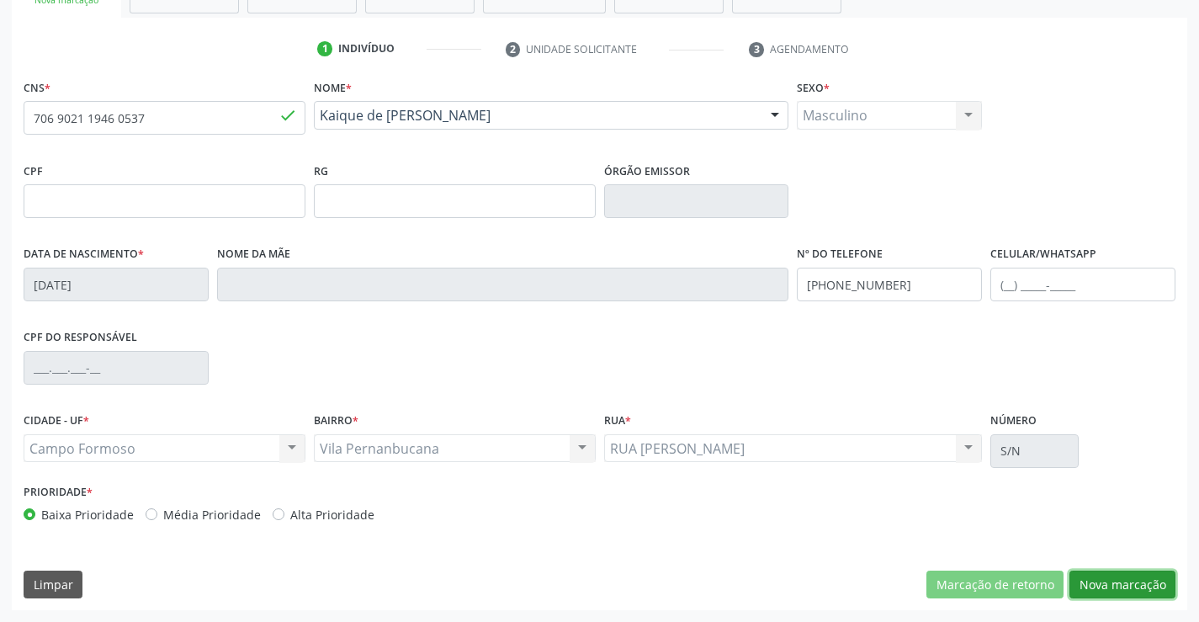
click at [1123, 579] on button "Nova marcação" at bounding box center [1122, 584] width 106 height 29
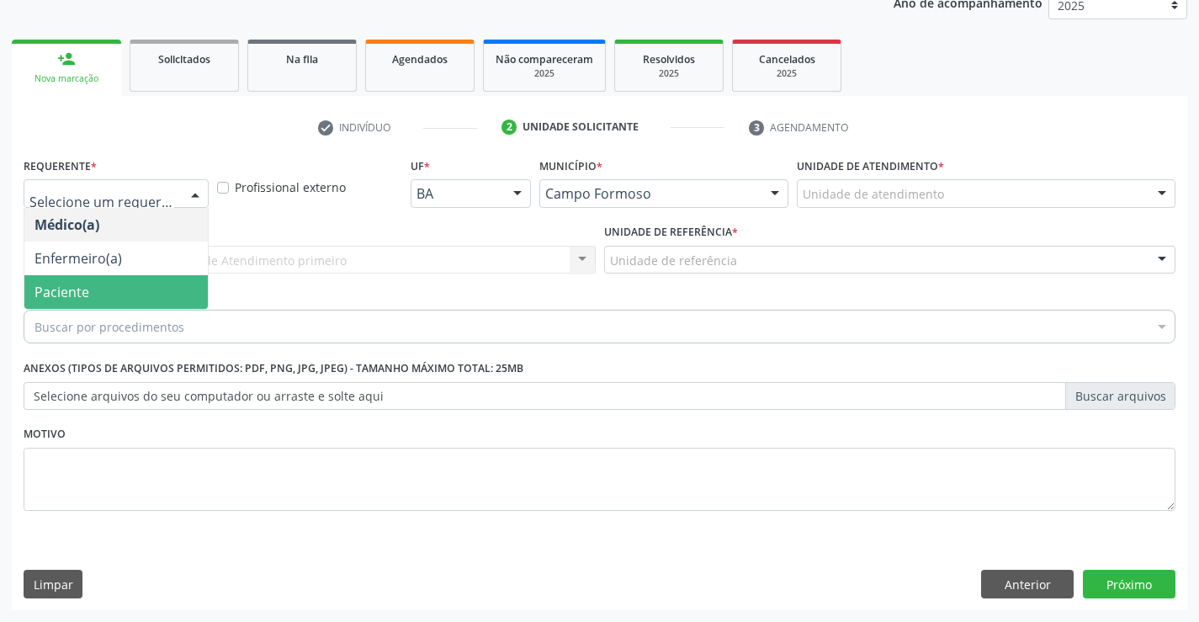
click at [139, 282] on span "Paciente" at bounding box center [115, 292] width 183 height 34
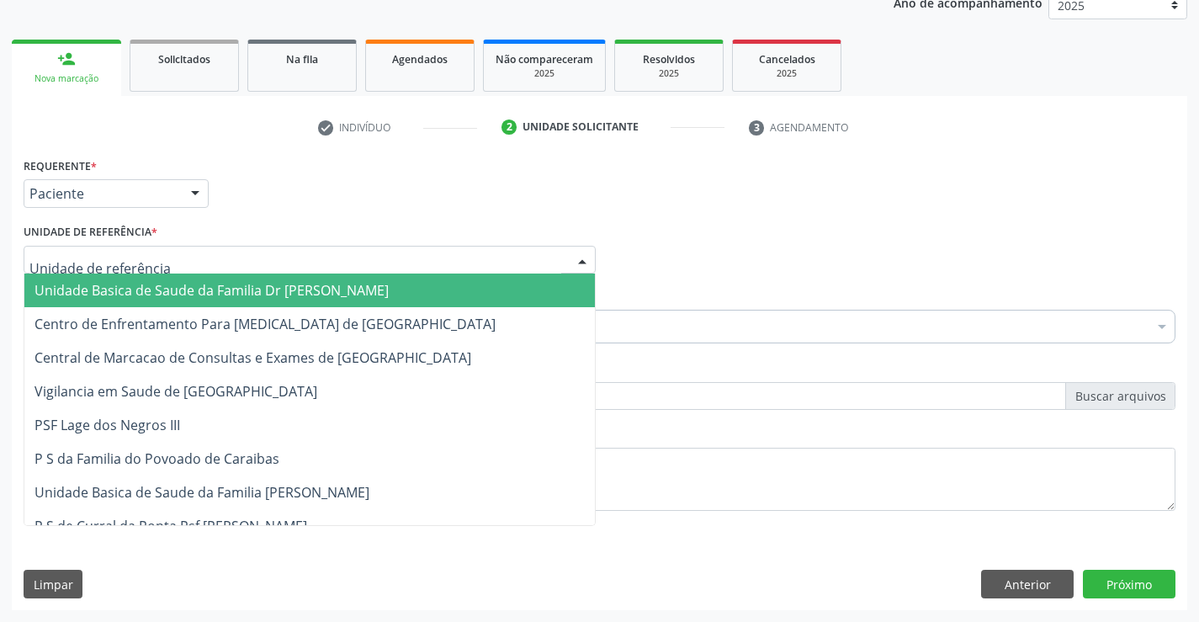
click at [248, 262] on div at bounding box center [310, 260] width 572 height 29
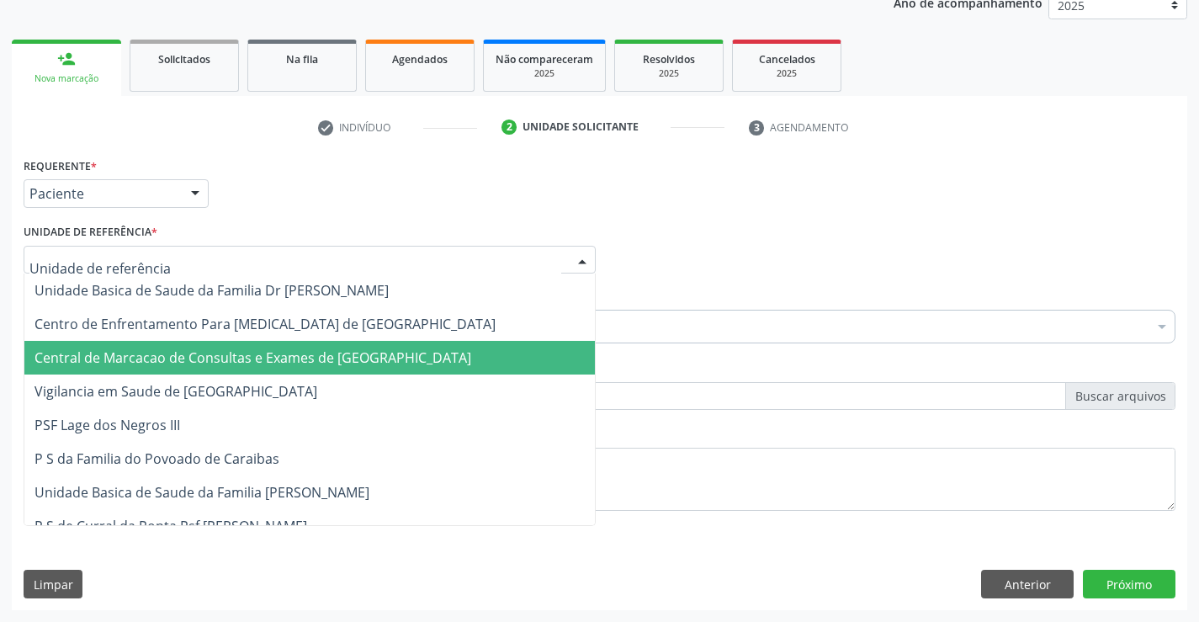
click at [265, 358] on span "Central de Marcacao de Consultas e Exames de [GEOGRAPHIC_DATA]" at bounding box center [252, 357] width 437 height 19
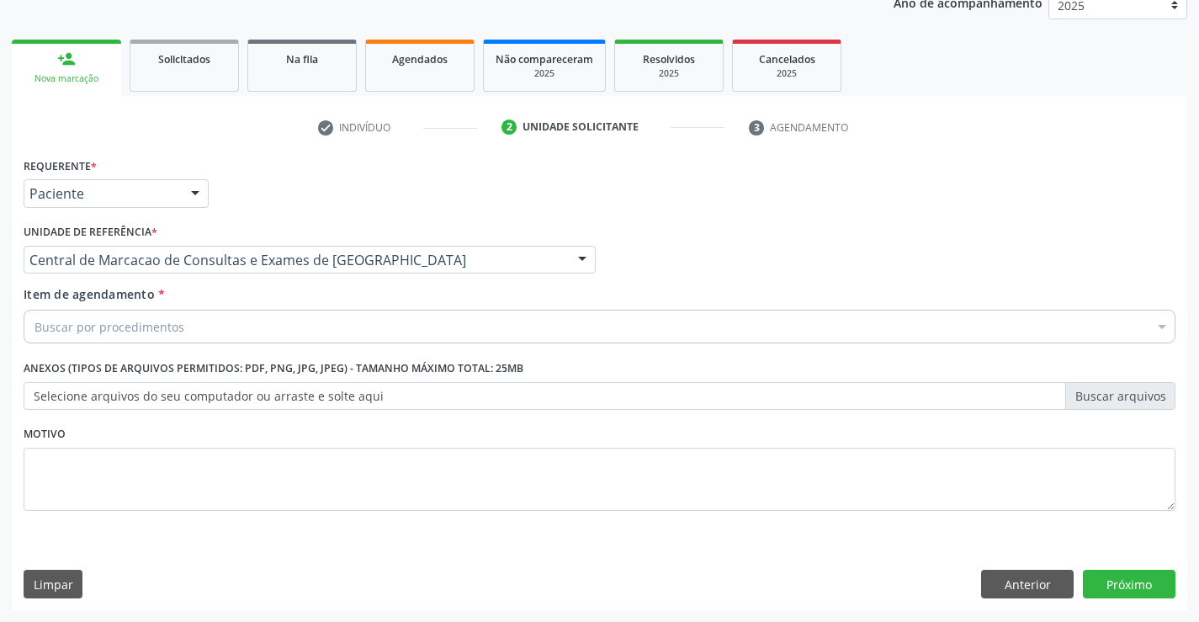
click at [398, 331] on div "Buscar por procedimentos" at bounding box center [600, 327] width 1152 height 34
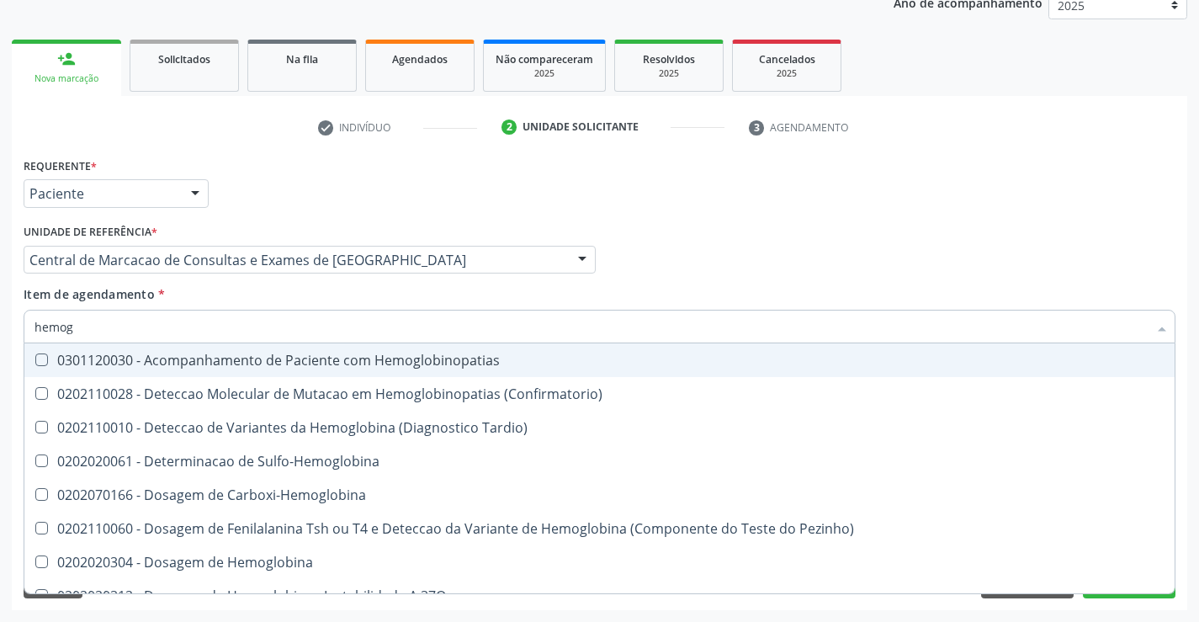
type input "hemogr"
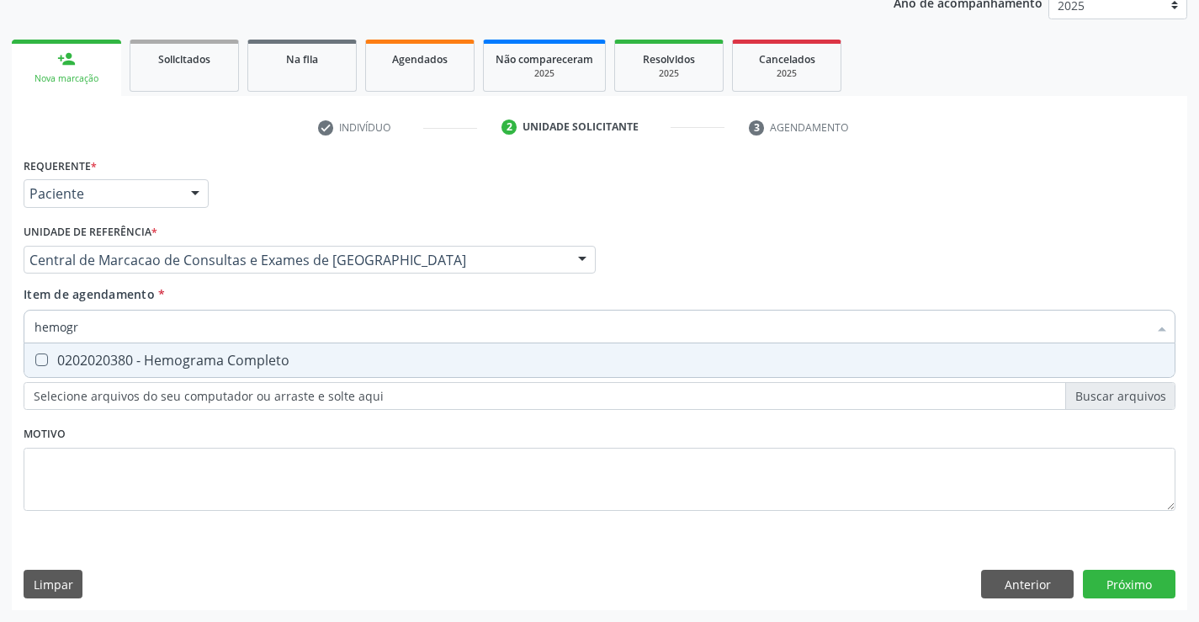
click at [323, 357] on div "0202020380 - Hemograma Completo" at bounding box center [599, 359] width 1130 height 13
checkbox Completo "true"
type input "hemogr"
click at [298, 299] on div "Item de agendamento * hemogr Desfazer seleção 0202020380 - Hemograma Completo N…" at bounding box center [600, 311] width 1152 height 53
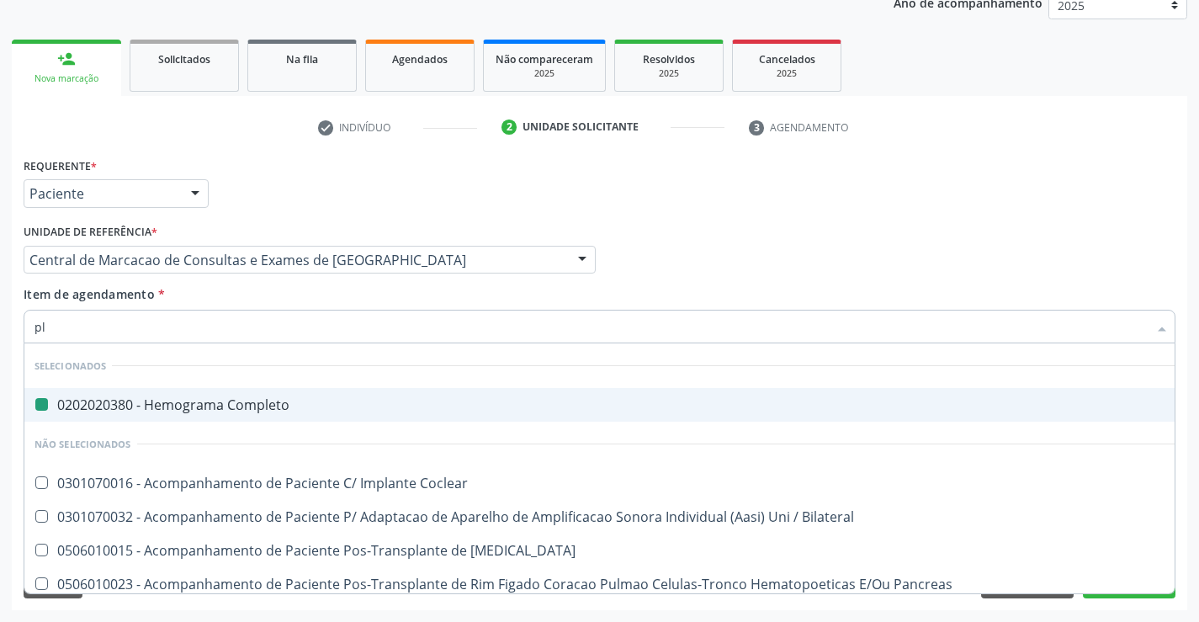
type input "pla"
checkbox Completo "false"
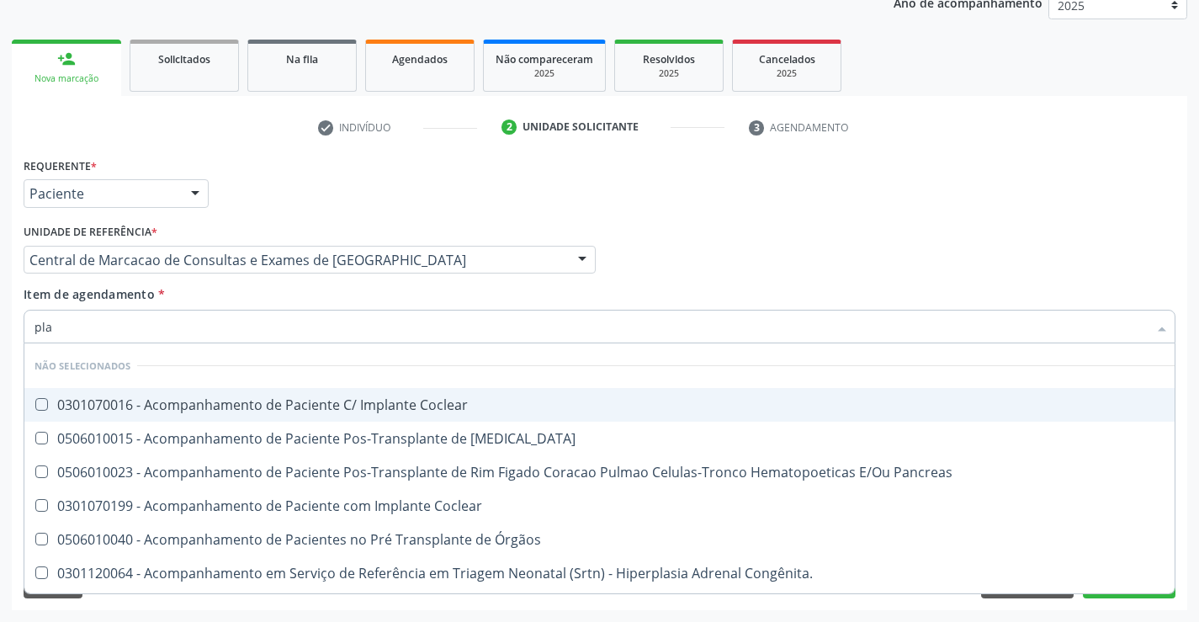
type input "plaq"
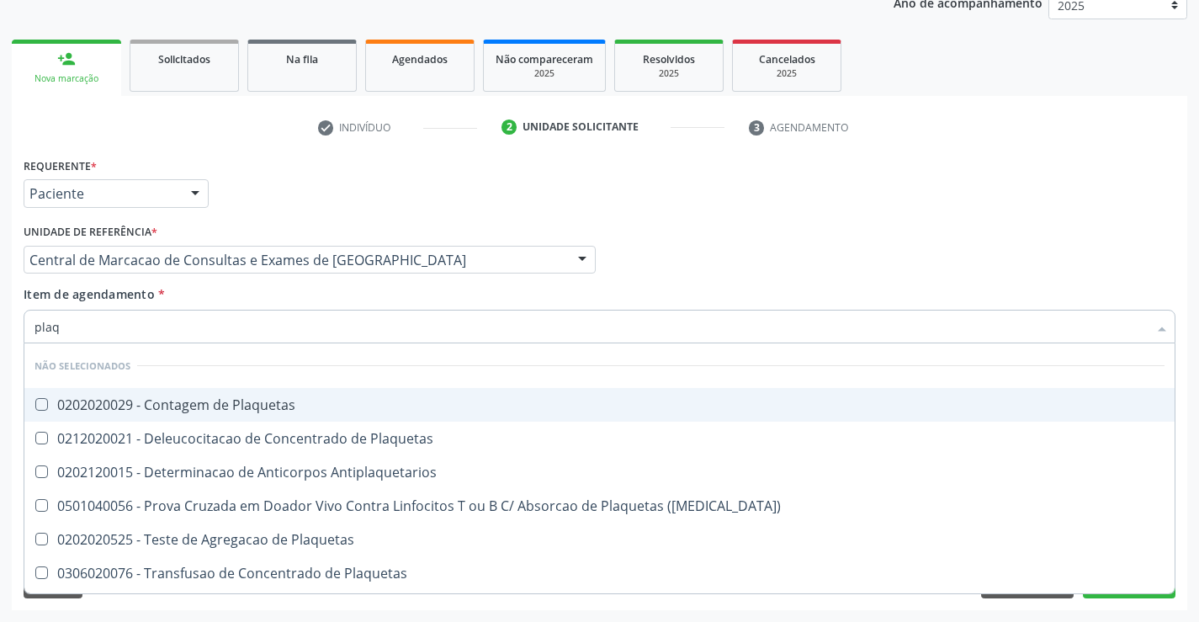
click at [285, 403] on div "0202020029 - Contagem de Plaquetas" at bounding box center [599, 404] width 1130 height 13
checkbox Plaquetas "true"
type input "plaq"
click at [262, 292] on div "Item de agendamento * plaq Desfazer seleção Não selecionados 0202020029 - Conta…" at bounding box center [600, 311] width 1152 height 53
checkbox Plaquetas "true"
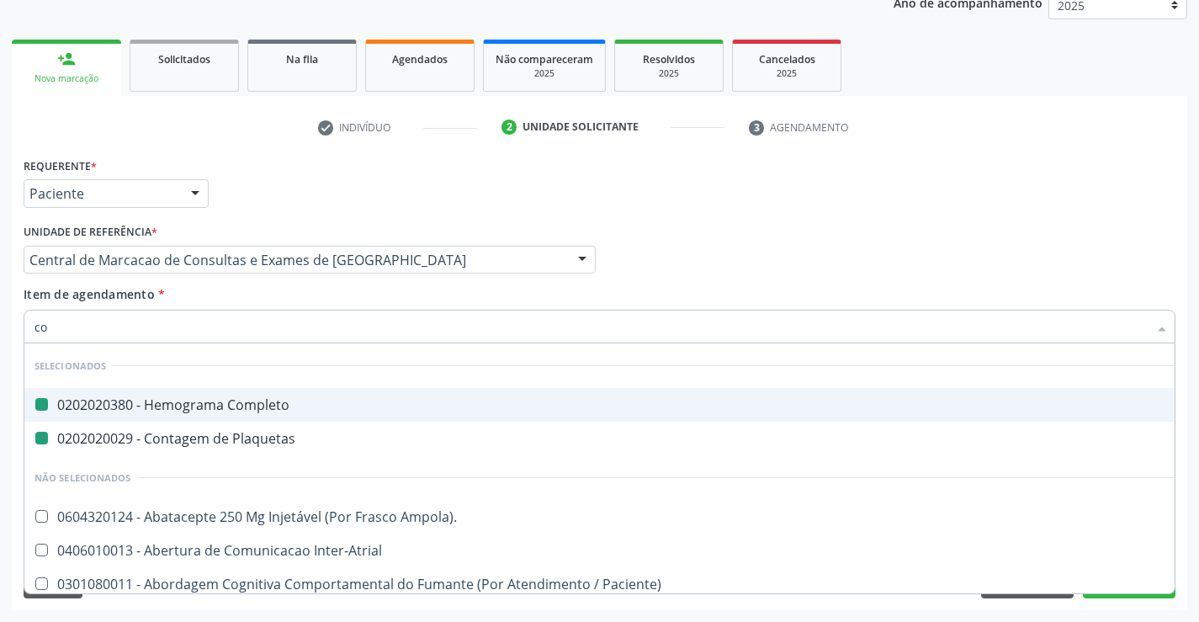
type input "col"
checkbox Completo "false"
checkbox Plaquetas "false"
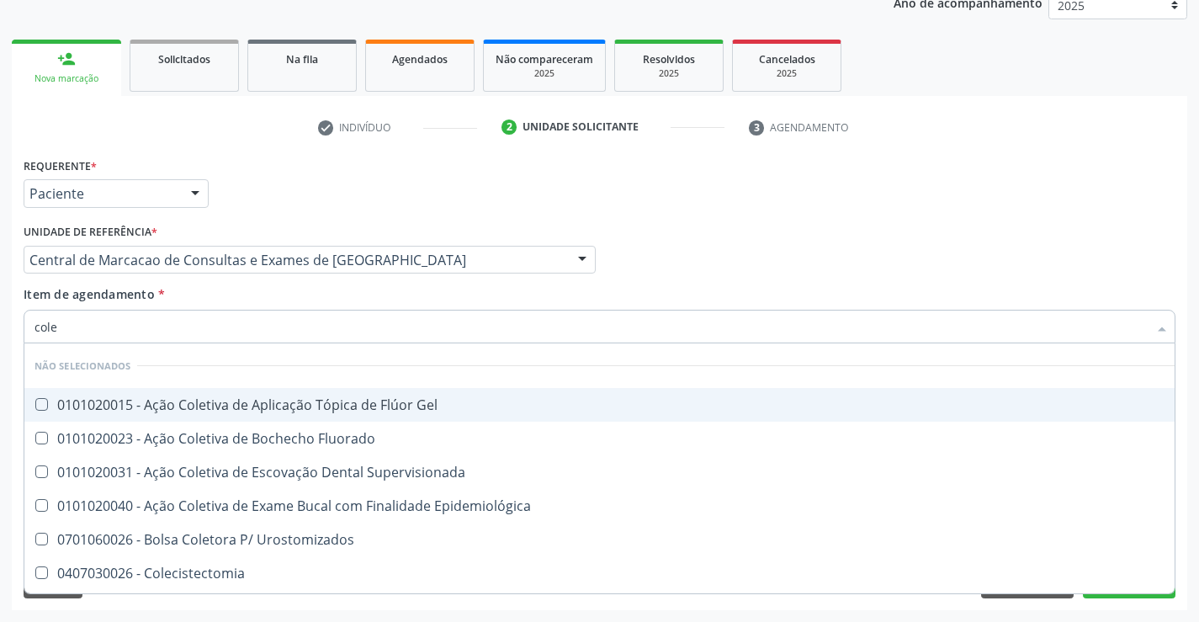
type input "coles"
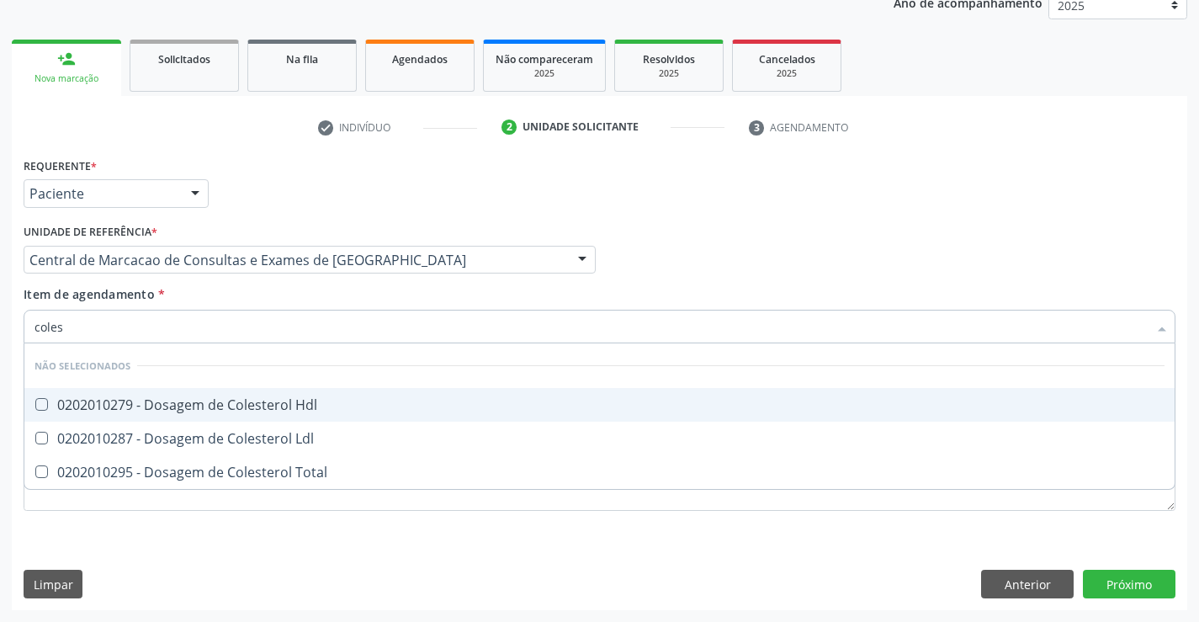
click at [293, 404] on div "0202010279 - Dosagem de Colesterol Hdl" at bounding box center [599, 404] width 1130 height 13
checkbox Hdl "true"
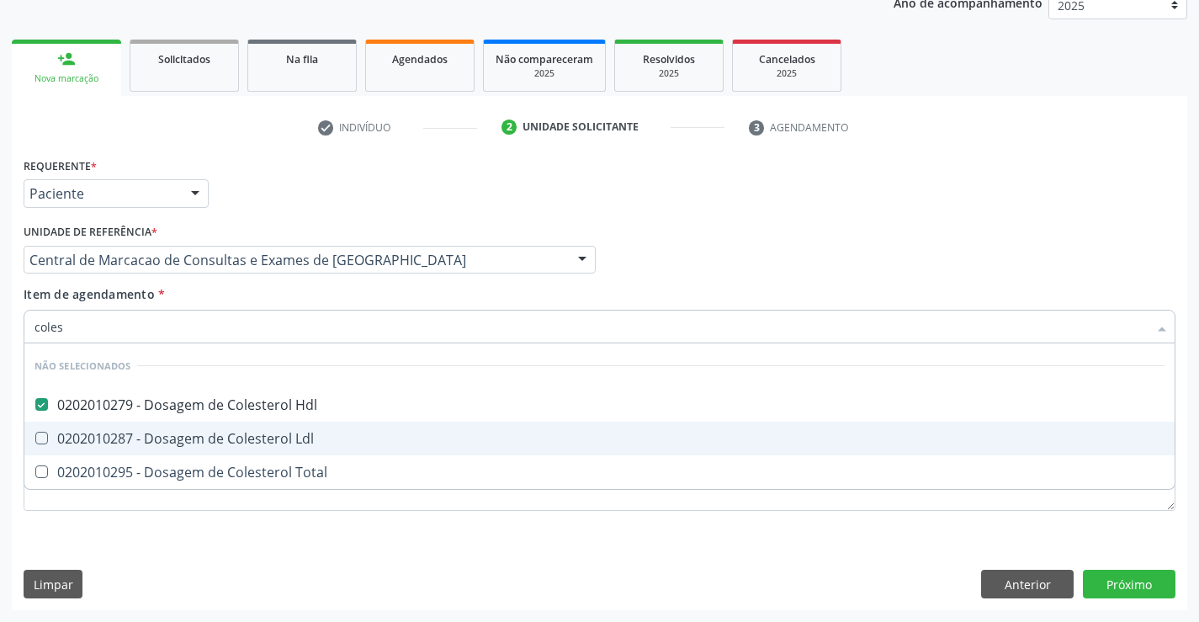
click at [294, 437] on div "0202010287 - Dosagem de Colesterol Ldl" at bounding box center [599, 438] width 1130 height 13
checkbox Ldl "true"
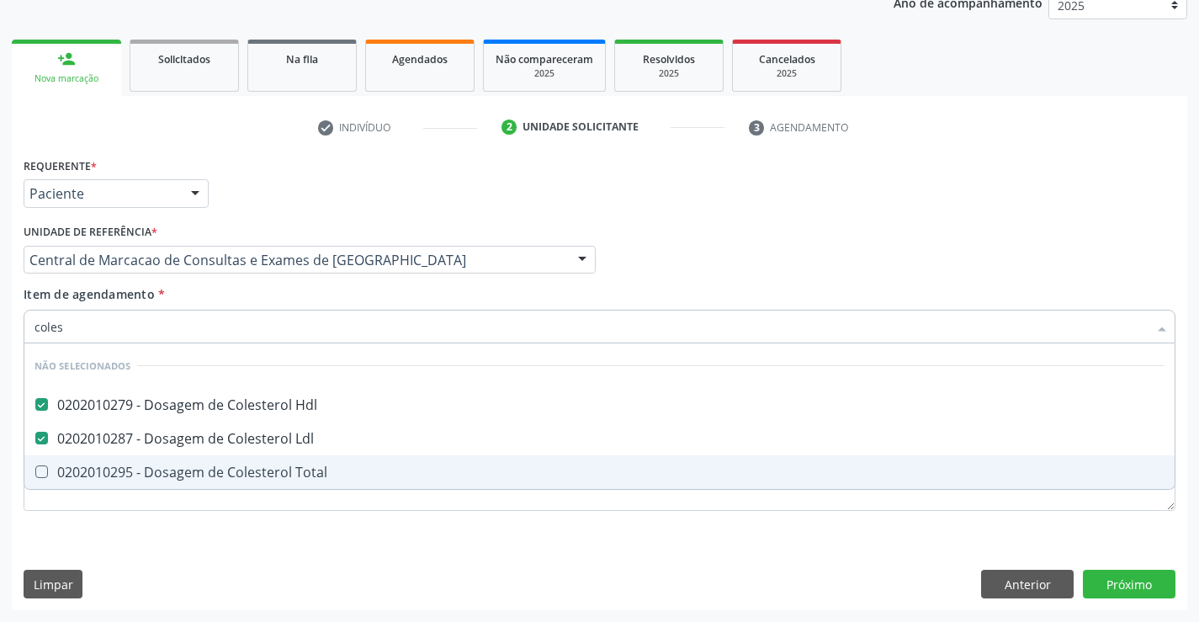
click at [289, 473] on div "0202010295 - Dosagem de Colesterol Total" at bounding box center [599, 471] width 1130 height 13
checkbox Total "true"
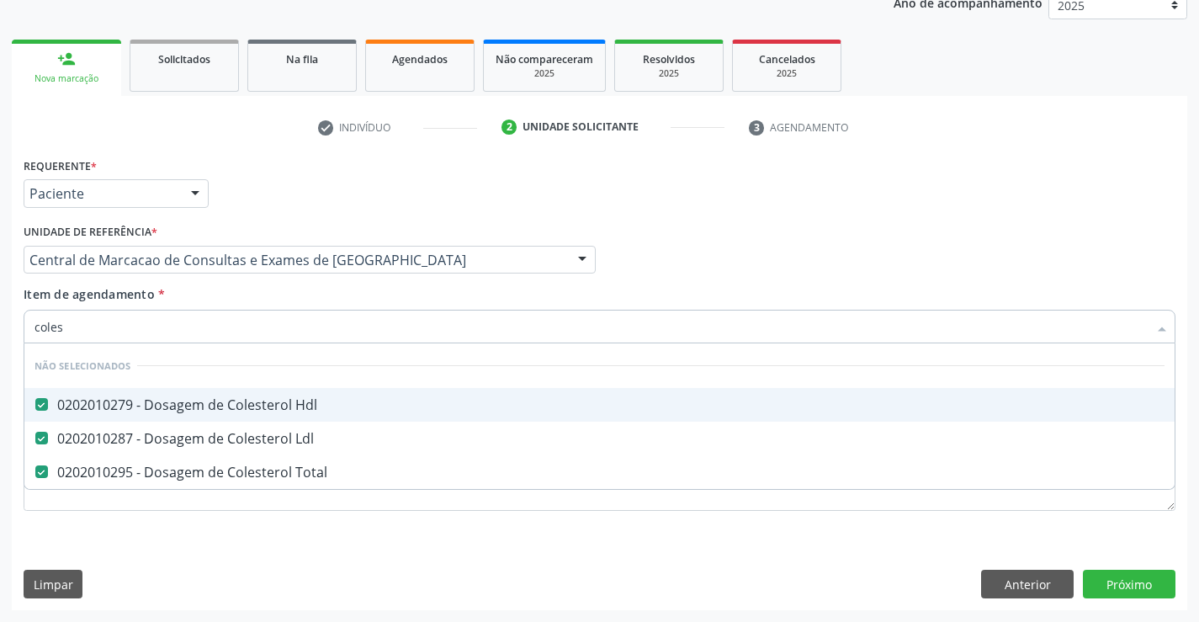
type input "coles"
click at [261, 301] on div "Item de agendamento * coles Desfazer seleção Não selecionados 0202010279 - Dosa…" at bounding box center [600, 311] width 1152 height 53
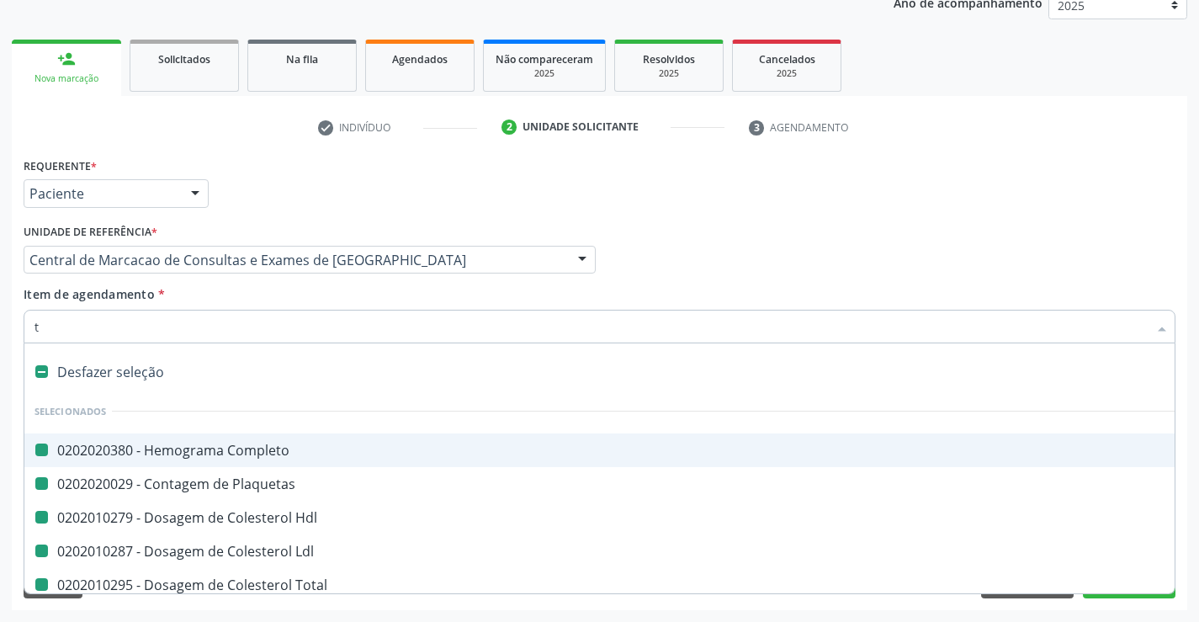
type input "tr"
checkbox Completo "false"
checkbox Plaquetas "false"
checkbox Hdl "false"
checkbox Ldl "false"
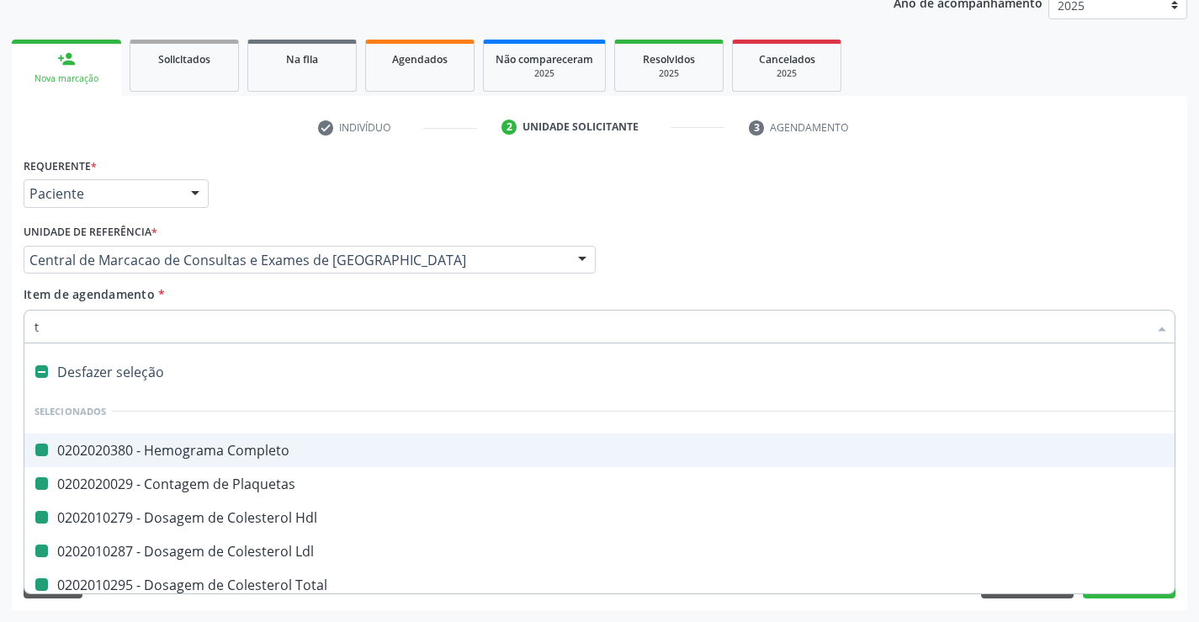
checkbox Total "false"
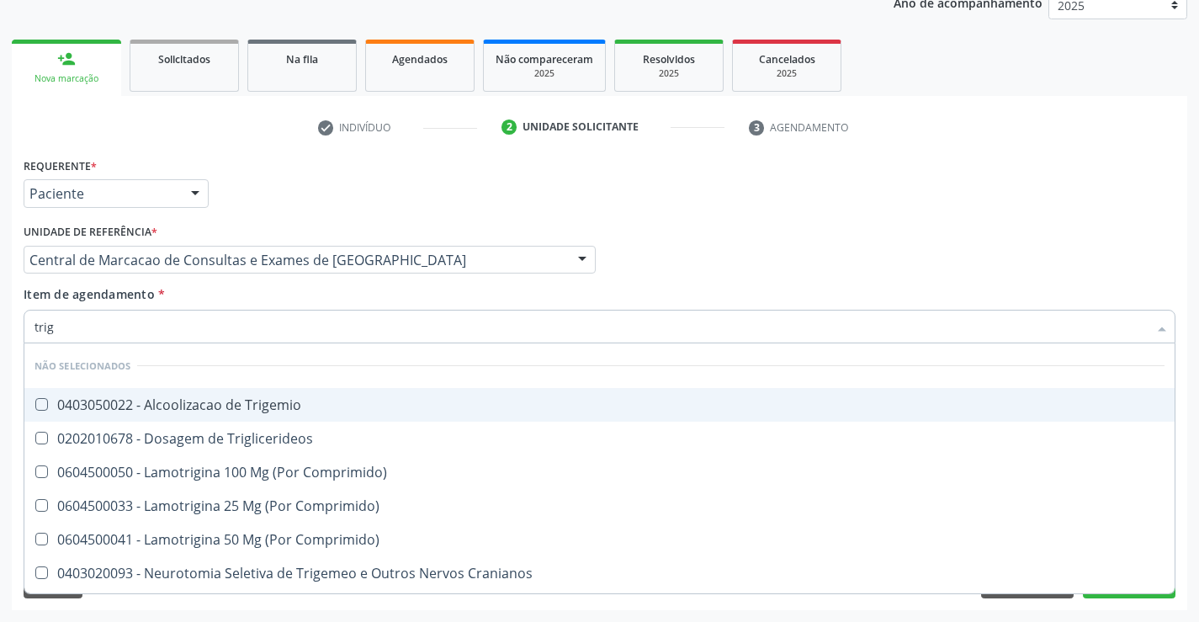
type input "trigl"
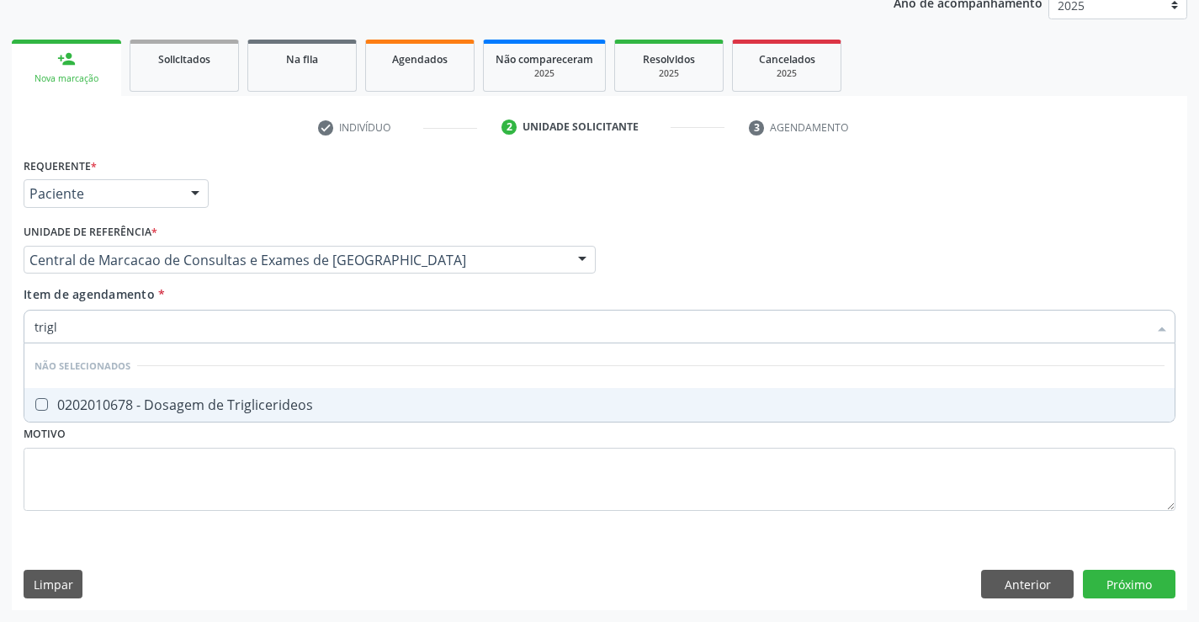
click at [257, 404] on div "0202010678 - Dosagem de Triglicerideos" at bounding box center [599, 404] width 1130 height 13
checkbox Triglicerideos "true"
click at [251, 309] on div "Item de agendamento * trigl Desfazer seleção Não selecionados 0202010678 - Dosa…" at bounding box center [600, 311] width 1152 height 53
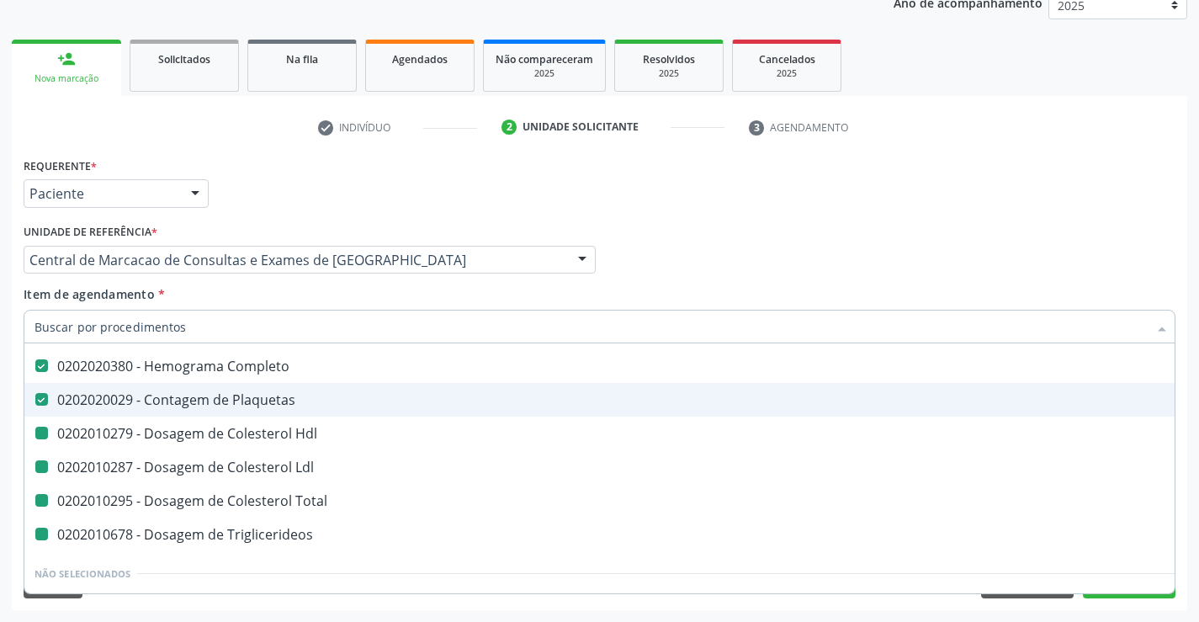
type input "u"
checkbox Hdl "false"
checkbox Ldl "false"
checkbox Total "false"
checkbox Triglicerideos "false"
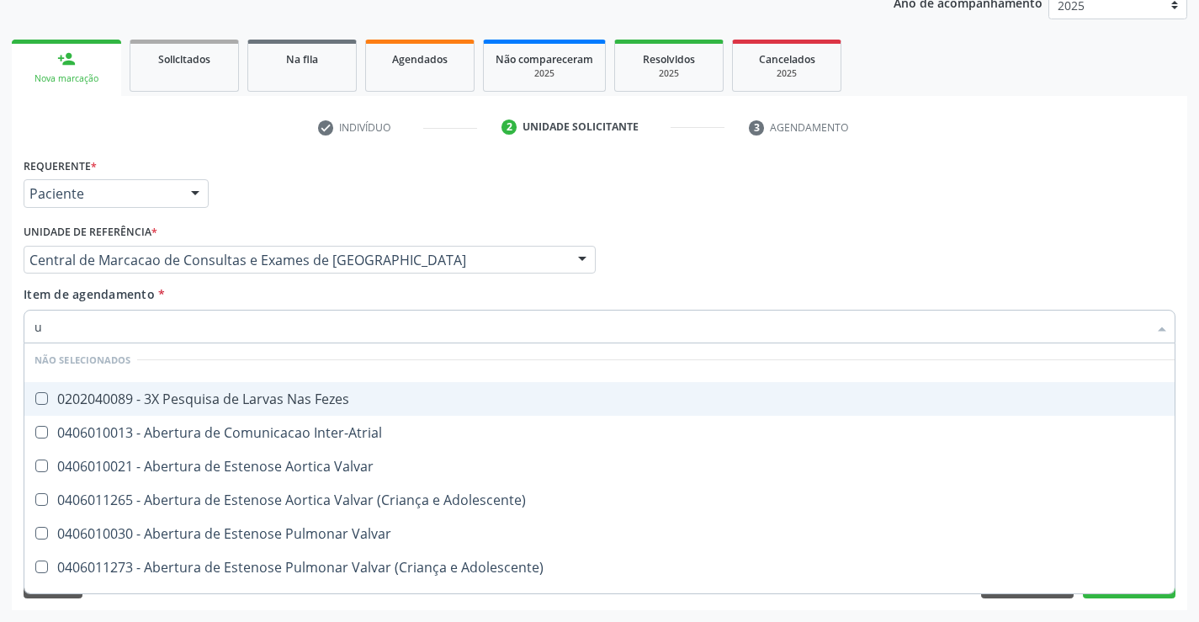
scroll to position [39, 0]
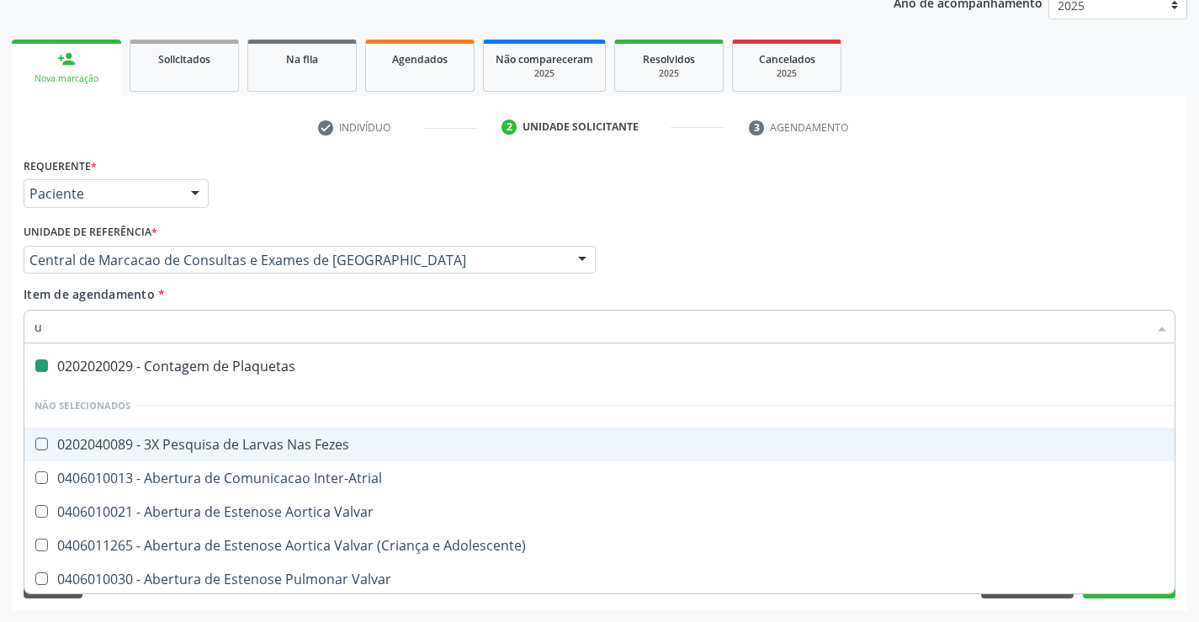
type input "ur"
checkbox Plaquetas "false"
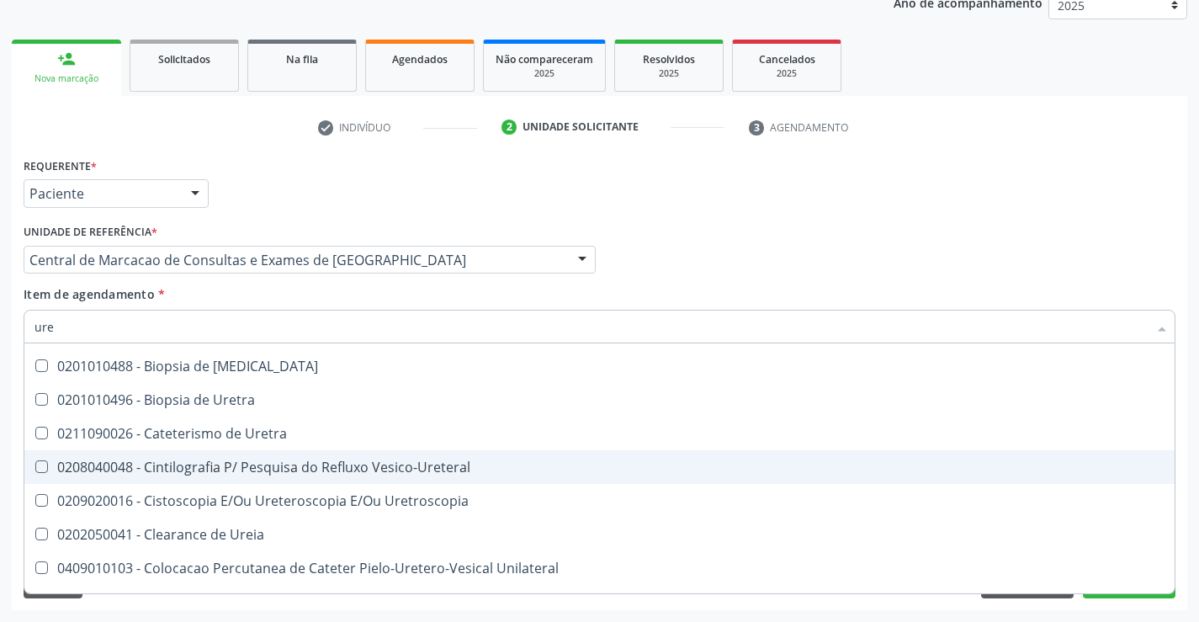
type input "urei"
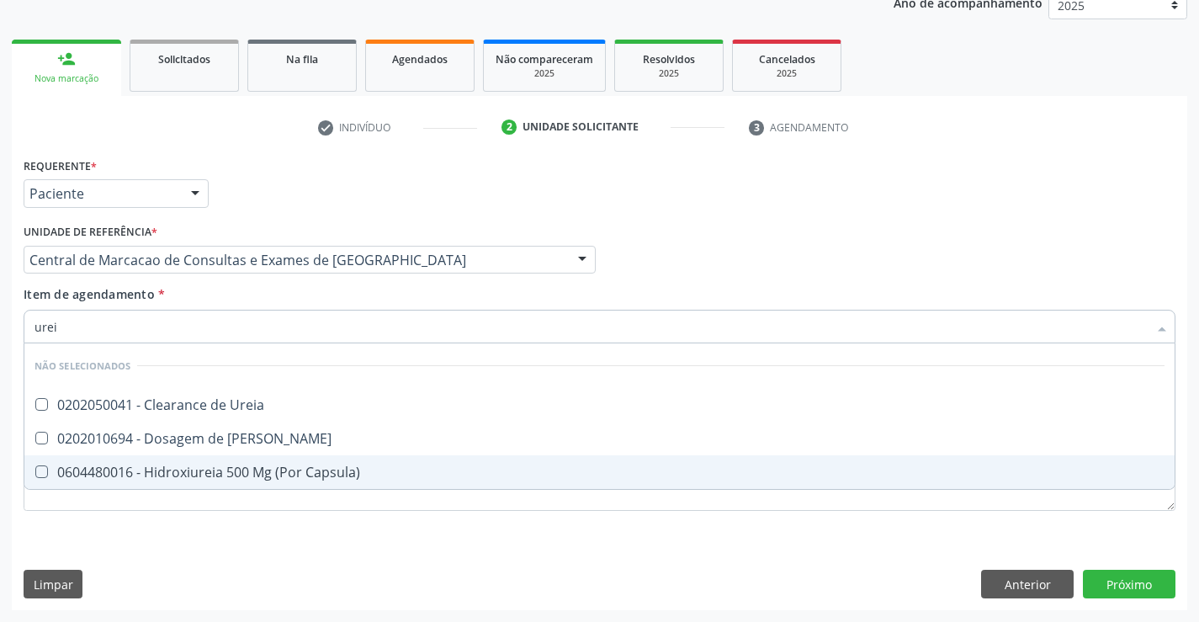
scroll to position [0, 0]
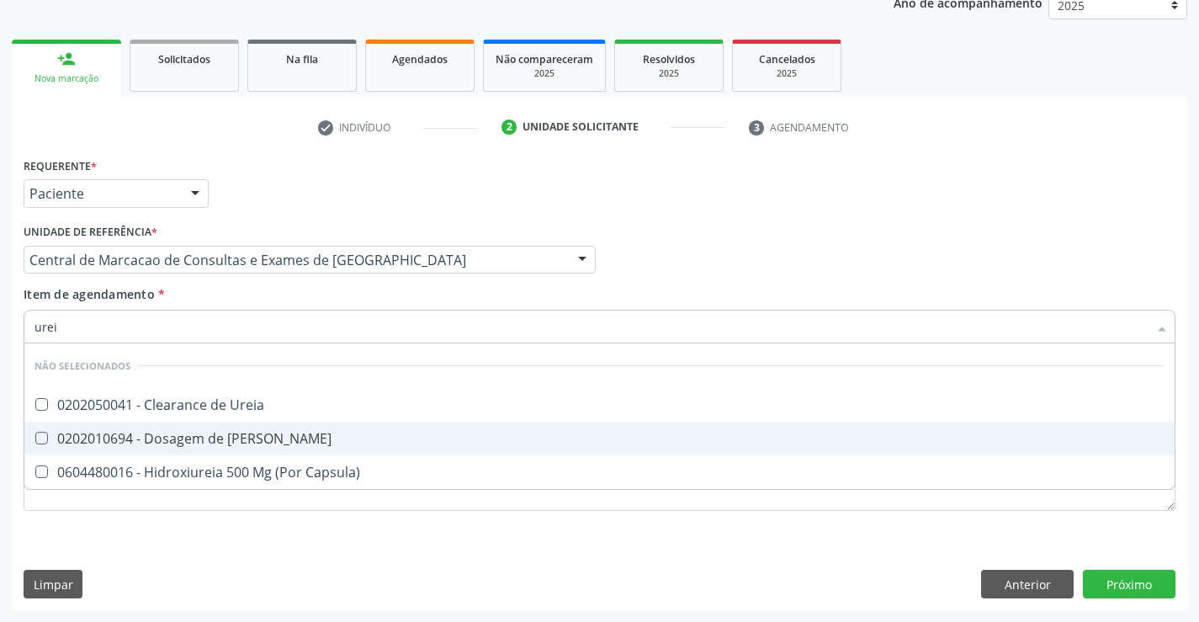
click at [283, 442] on div "0202010694 - Dosagem de [PERSON_NAME]" at bounding box center [599, 438] width 1130 height 13
checkbox Ureia "true"
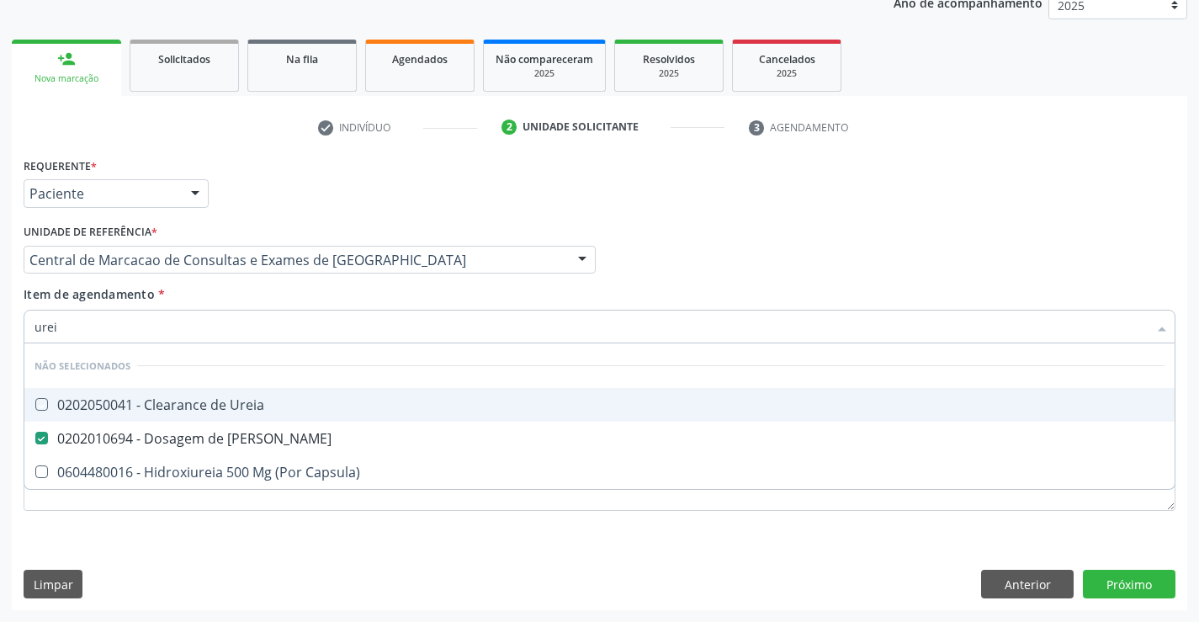
click at [281, 305] on div "Item de agendamento * urei Desfazer seleção Não selecionados 0202050041 - Clear…" at bounding box center [600, 311] width 1152 height 53
checkbox Ureia "true"
checkbox Capsula\) "true"
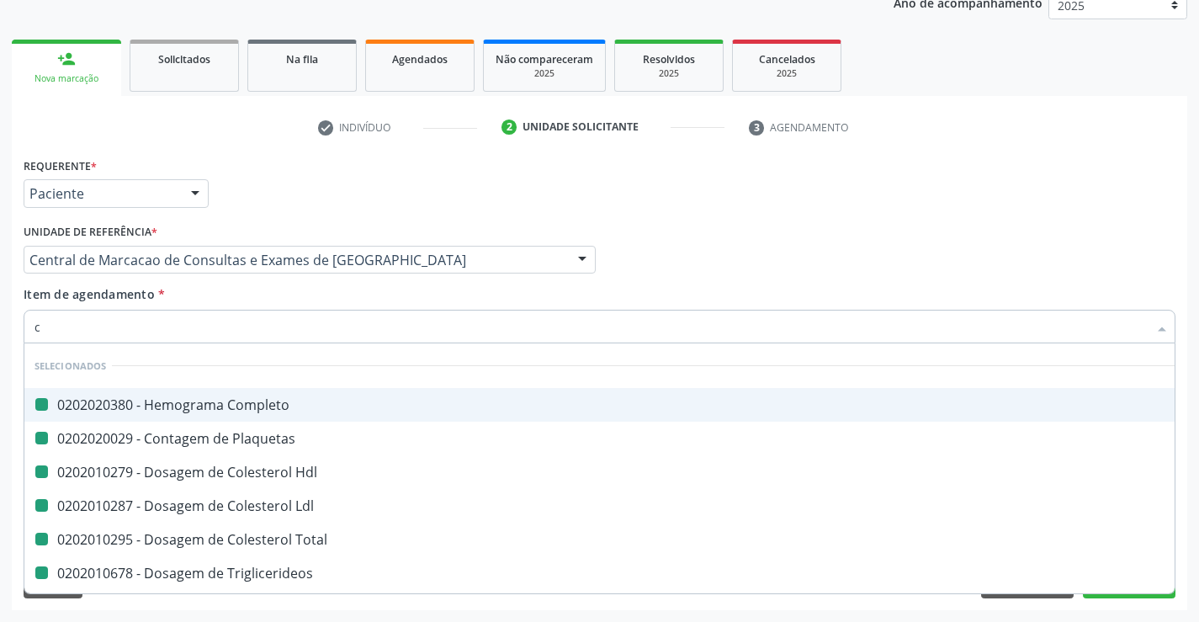
type input "cr"
checkbox Completo "false"
checkbox Hdl "false"
checkbox Plaquetas "false"
checkbox Ldl "false"
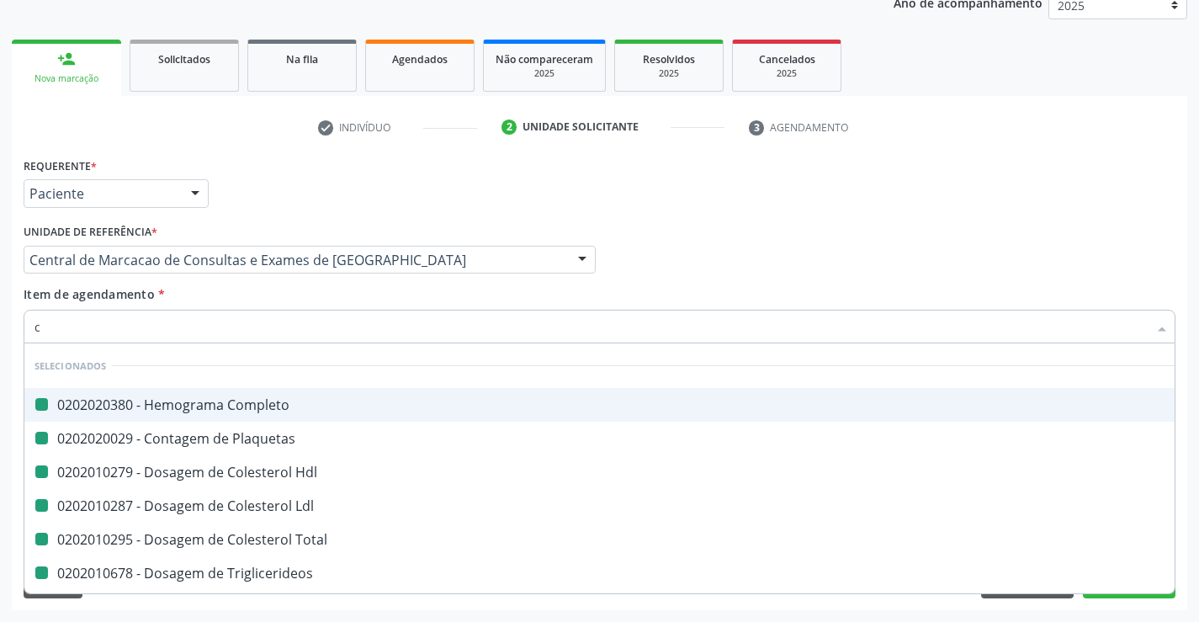
checkbox Total "false"
checkbox Triglicerideos "false"
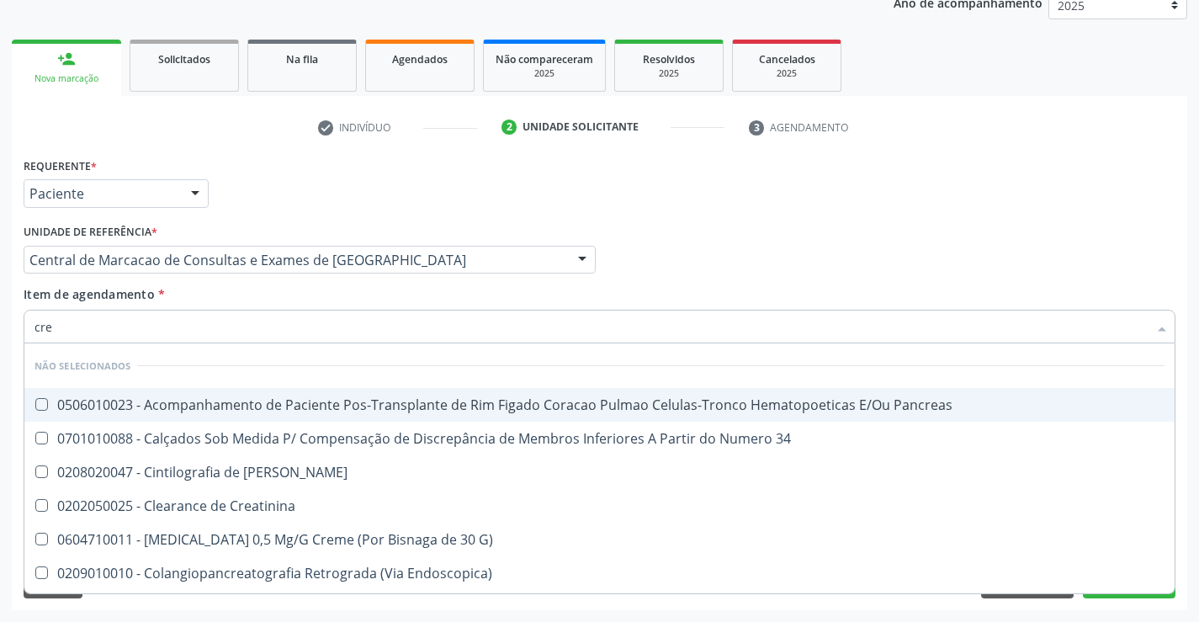
type input "crea"
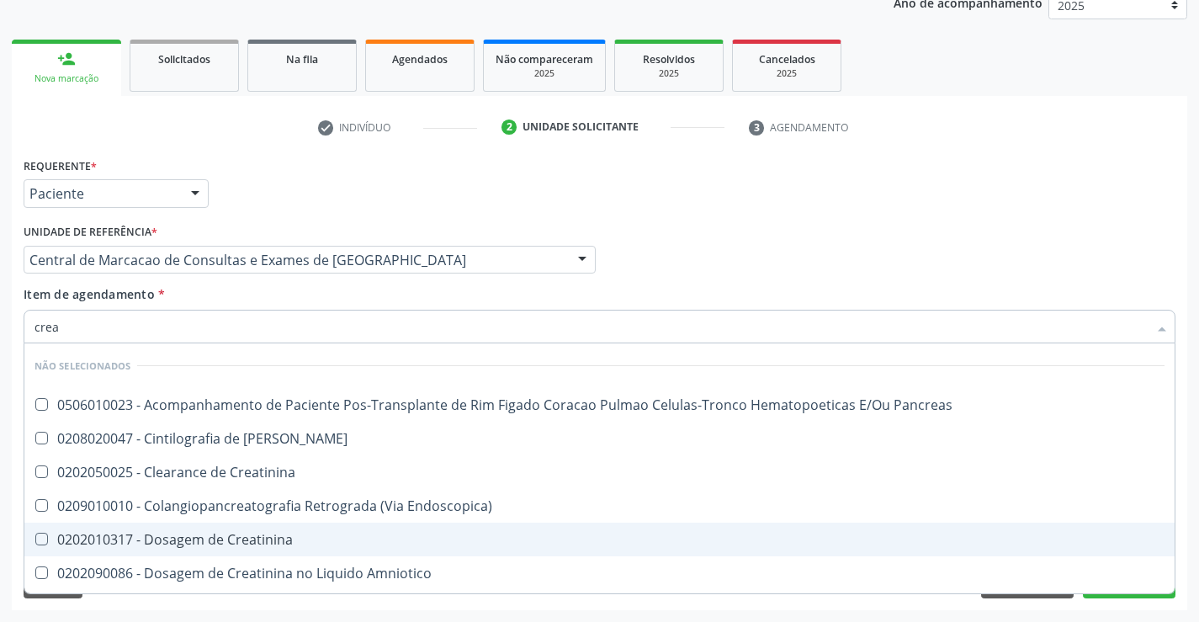
click at [281, 532] on div "0202010317 - Dosagem de Creatinina" at bounding box center [599, 538] width 1130 height 13
checkbox Creatinina "true"
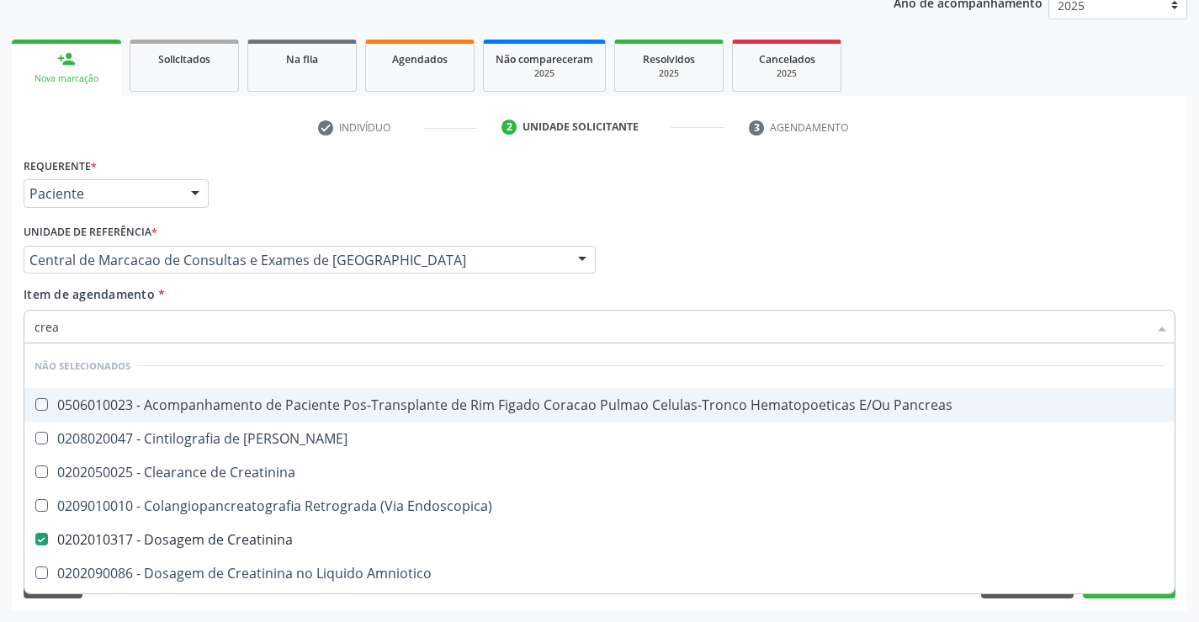
click at [282, 294] on div "Item de agendamento * crea Desfazer seleção Não selecionados 0506010023 - Acomp…" at bounding box center [600, 311] width 1152 height 53
checkbox Pancreas "true"
checkbox Creatinina "true"
checkbox Pancreas "true"
checkbox Endoscopica\) "true"
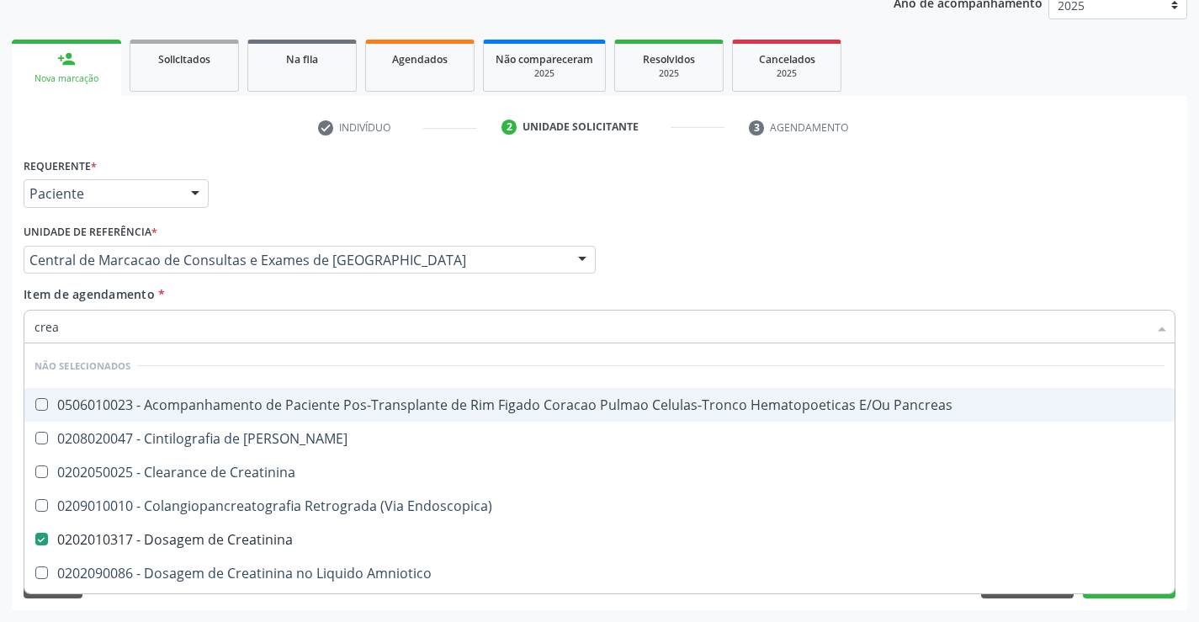
checkbox Amniotico "true"
checkbox Mb "true"
checkbox \(Cpk\) "true"
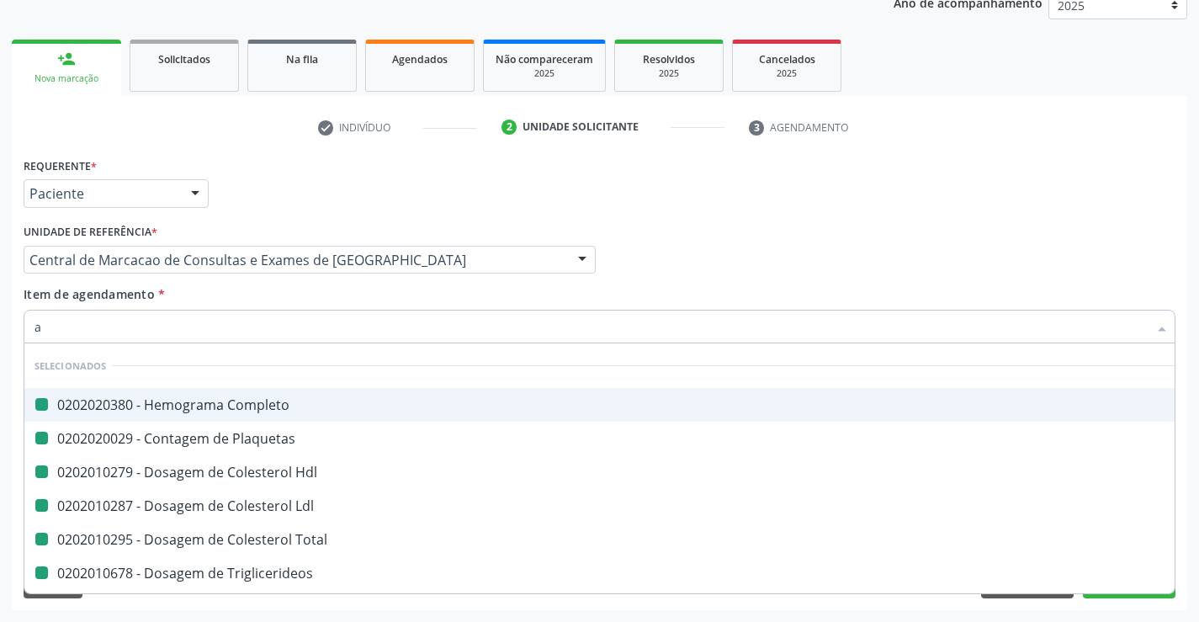
type input "ac"
checkbox Completo "false"
checkbox Hdl "false"
checkbox Plaquetas "false"
checkbox Ldl "false"
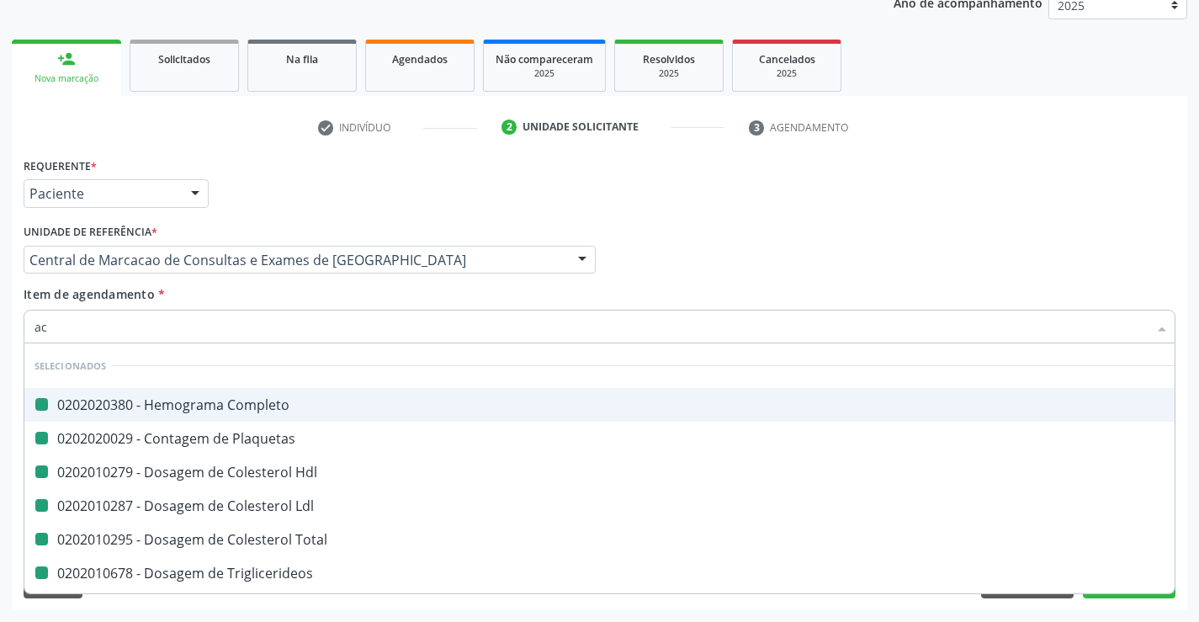
checkbox Total "false"
checkbox Triglicerideos "false"
checkbox Creatinina "false"
checkbox Ureia "false"
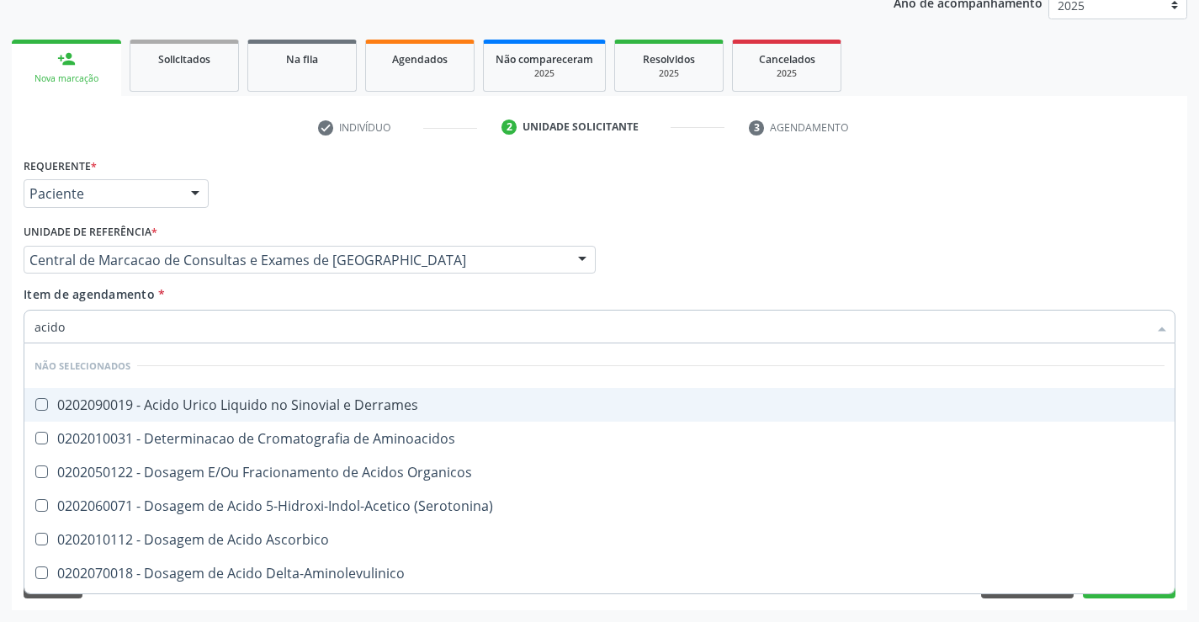
type input "acido u"
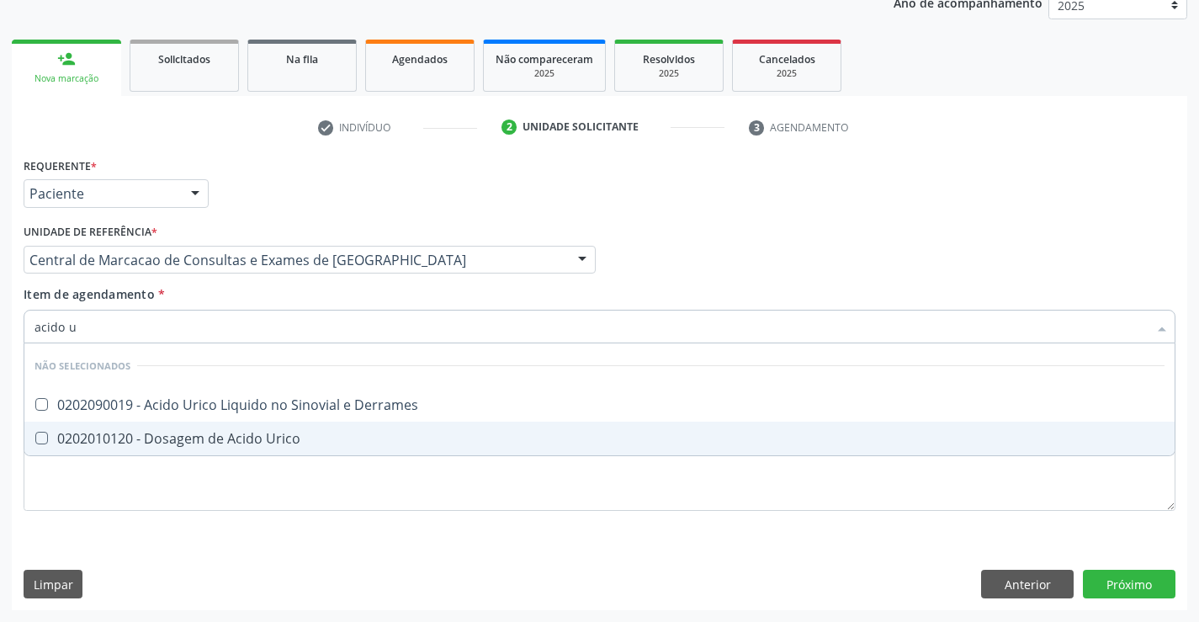
click at [282, 441] on div "0202010120 - Dosagem de Acido Urico" at bounding box center [599, 438] width 1130 height 13
checkbox Urico "true"
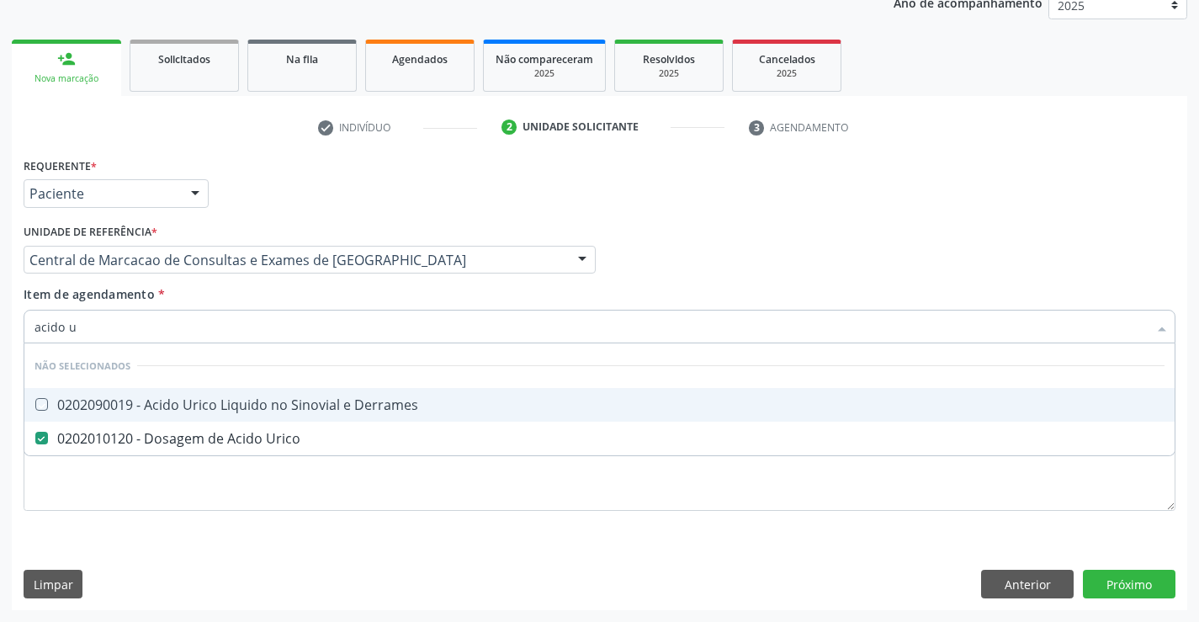
click at [289, 296] on div "Item de agendamento * acido u Desfazer seleção Não selecionados 0202090019 - Ac…" at bounding box center [600, 311] width 1152 height 53
checkbox Derrames "true"
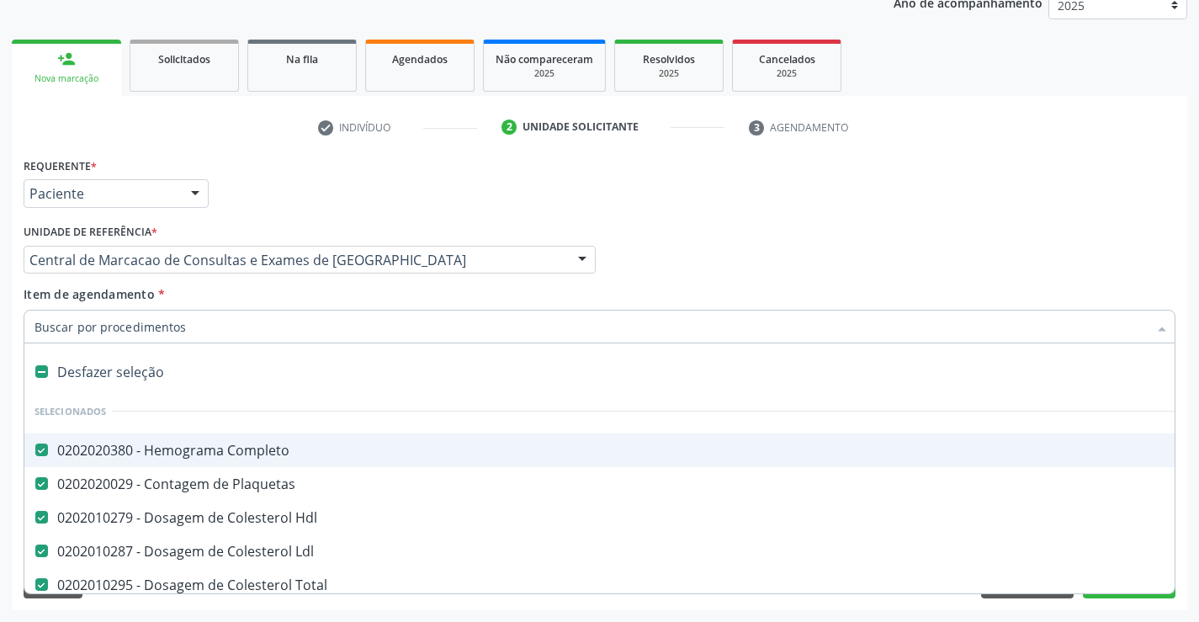
type input "t"
checkbox Urico "false"
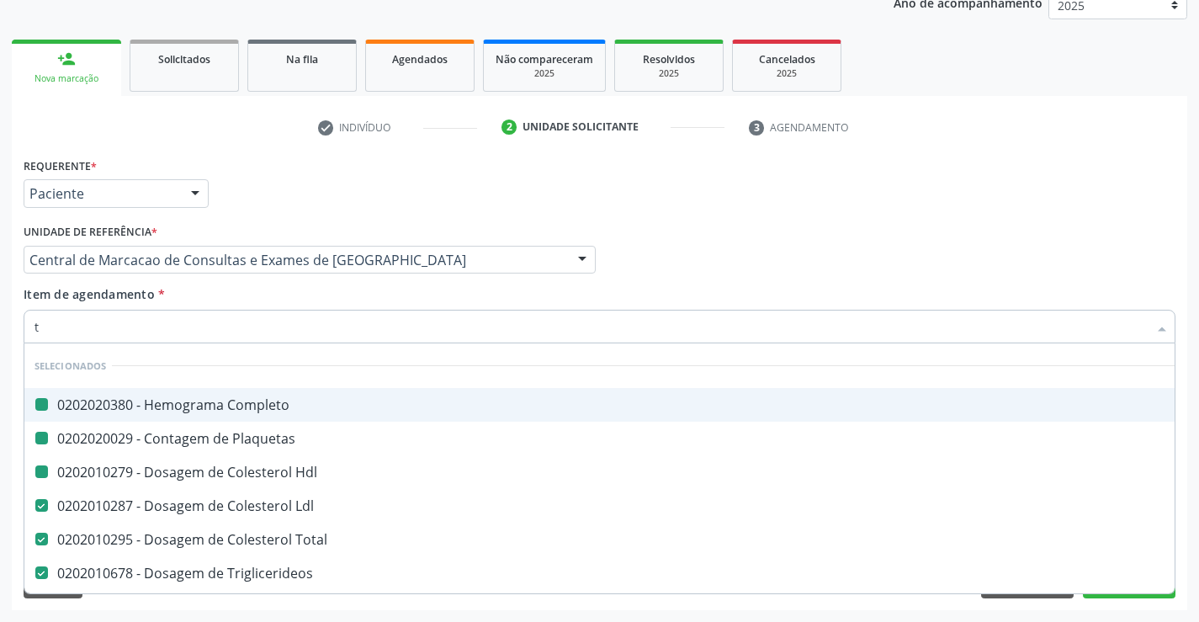
type input "tg"
checkbox Completo "false"
checkbox Plaquetas "false"
checkbox Hdl "false"
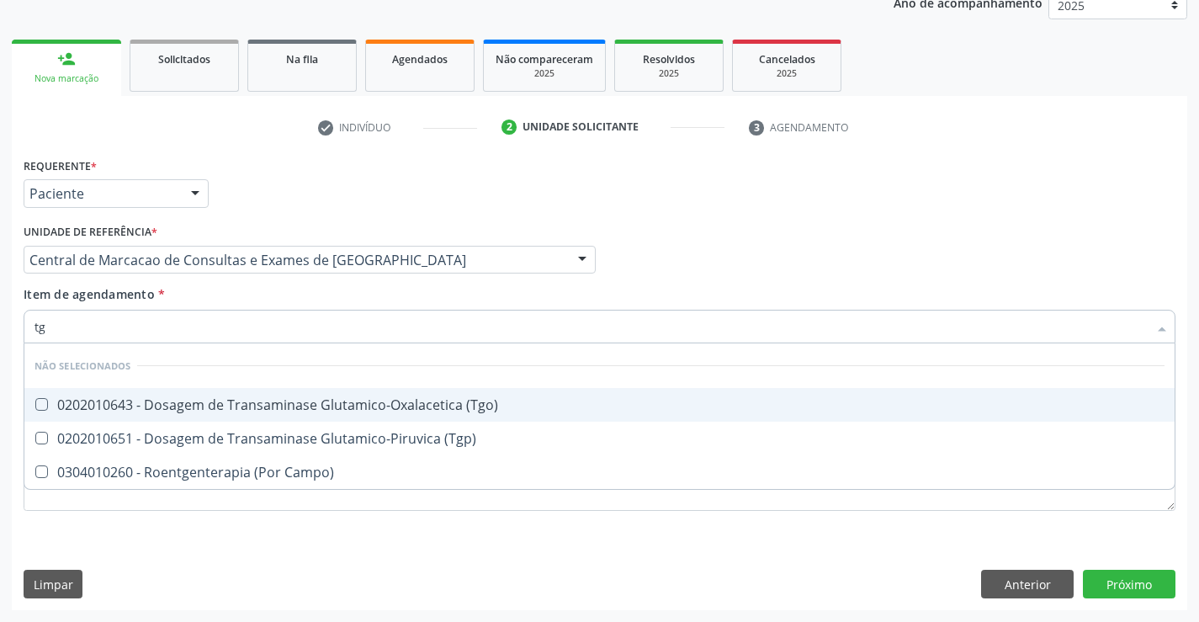
click at [308, 402] on div "0202010643 - Dosagem de Transaminase Glutamico-Oxalacetica (Tgo)" at bounding box center [599, 404] width 1130 height 13
checkbox \(Tgo\) "true"
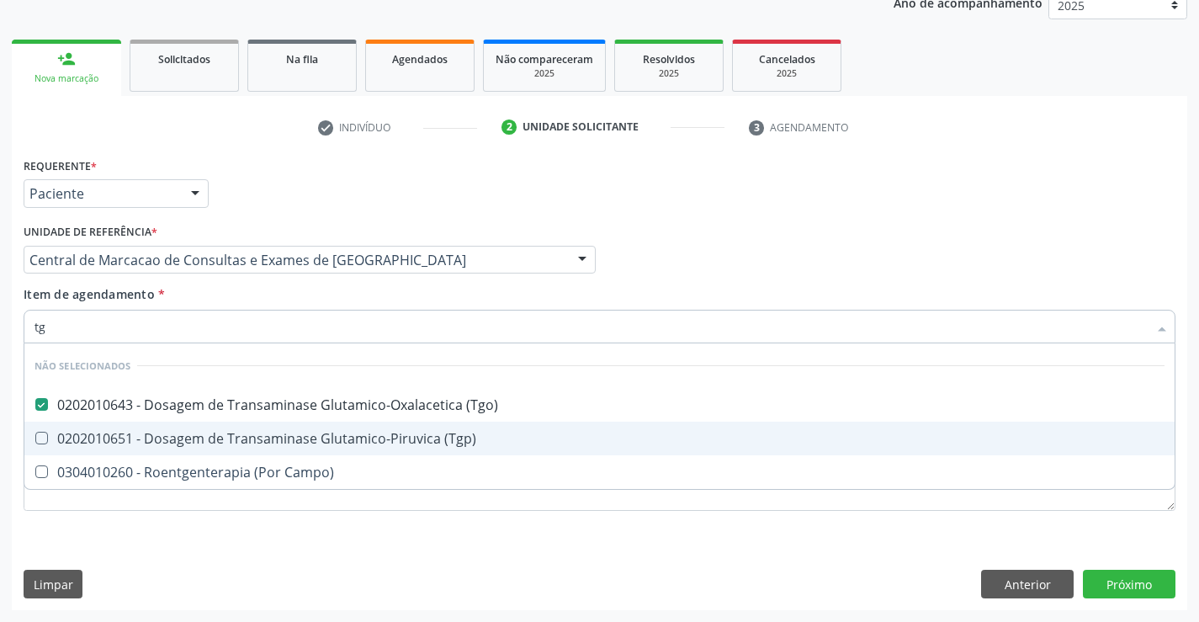
click at [314, 427] on span "0202010651 - Dosagem de Transaminase Glutamico-Piruvica (Tgp)" at bounding box center [599, 438] width 1150 height 34
checkbox \(Tgp\) "true"
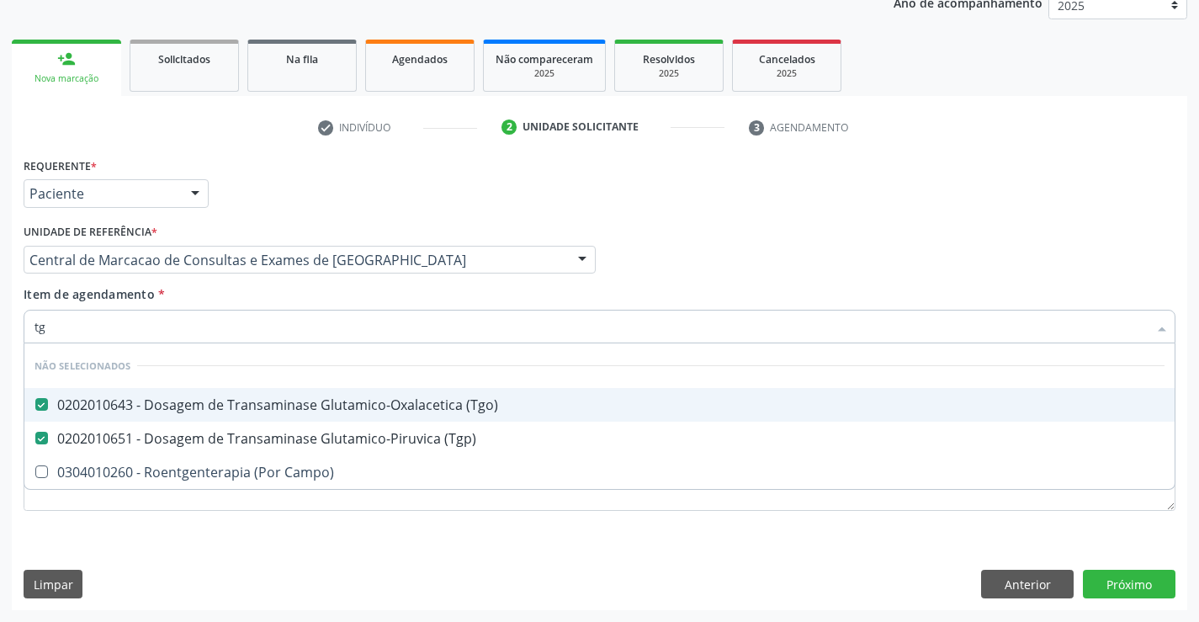
click at [303, 303] on div "Item de agendamento * tg Desfazer seleção Não selecionados 0202010643 - Dosagem…" at bounding box center [600, 311] width 1152 height 53
checkbox Campo\) "true"
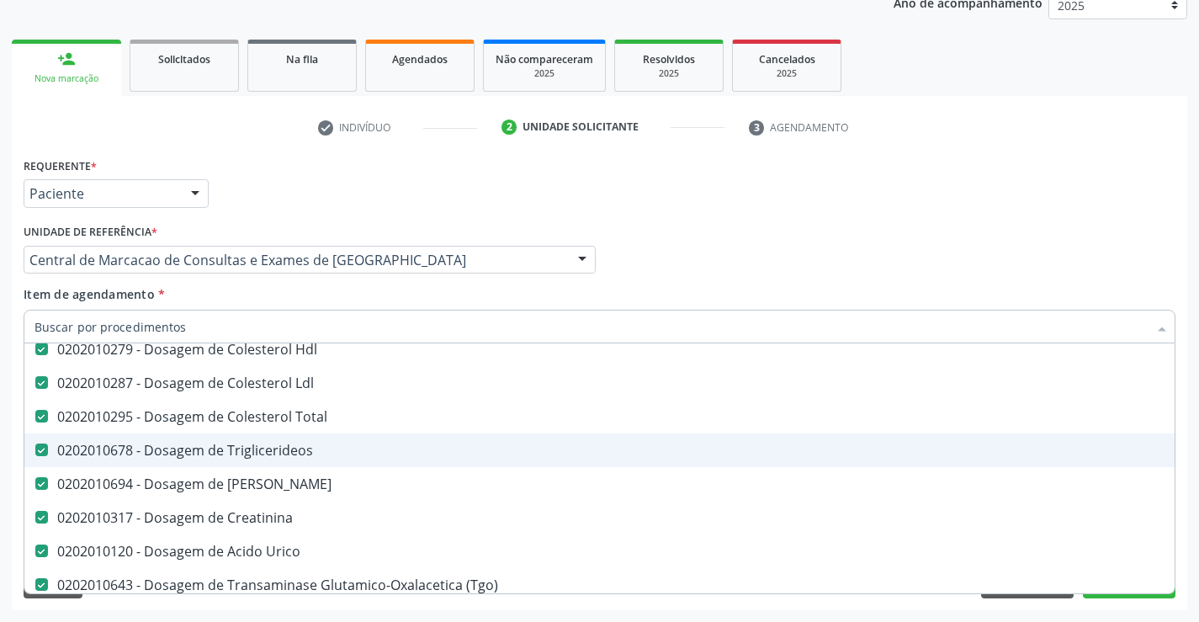
scroll to position [252, 0]
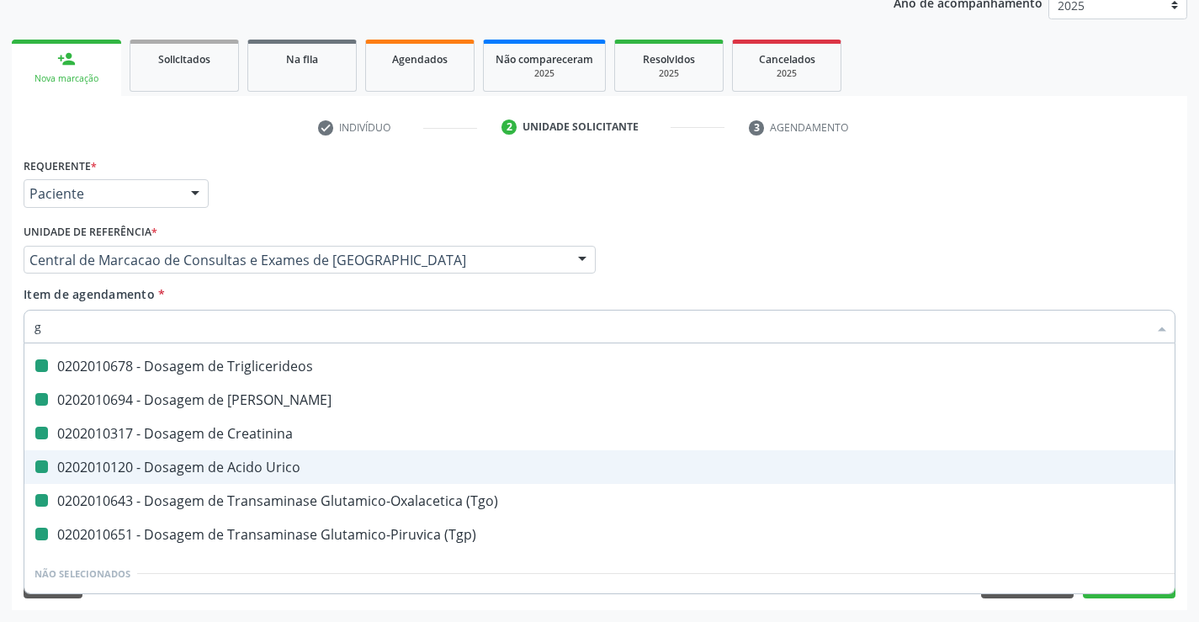
type input "gl"
checkbox Total "false"
checkbox Triglicerideos "false"
checkbox Ureia "false"
checkbox Creatinina "false"
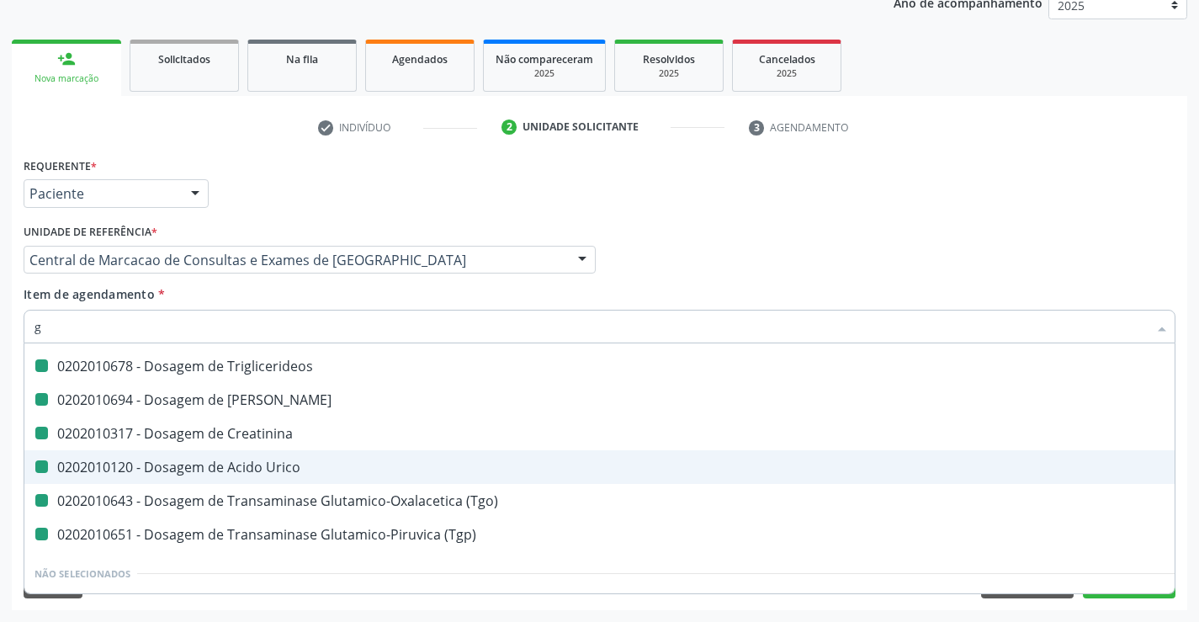
checkbox Urico "false"
checkbox \(Tgo\) "false"
checkbox \(Tgp\) "false"
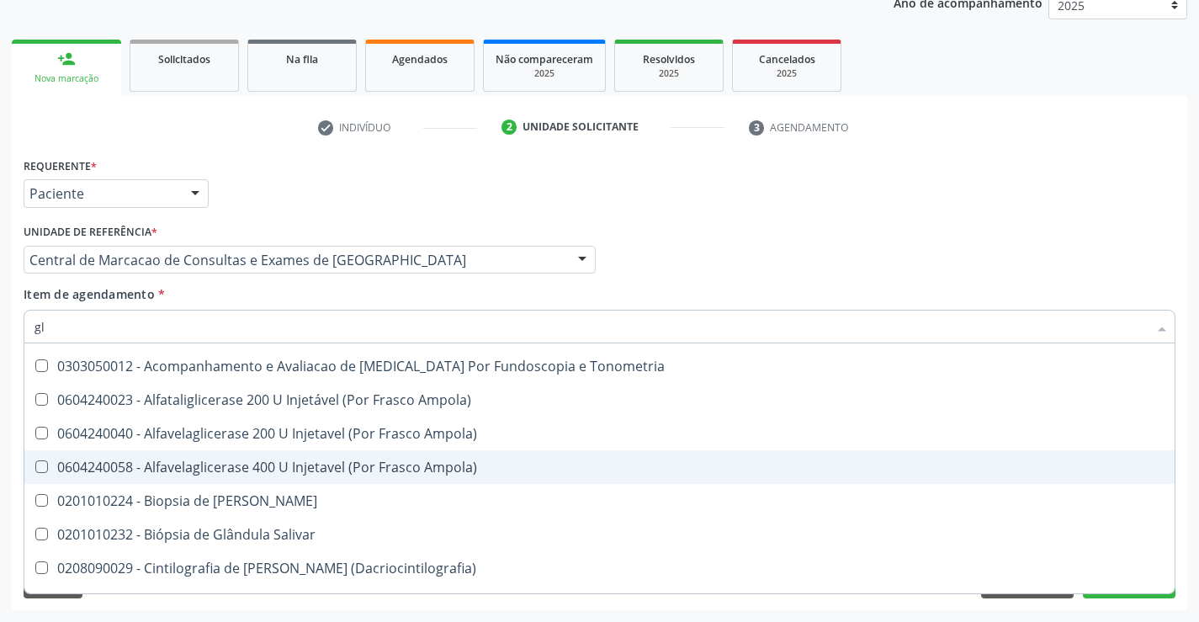
type input "gli"
checkbox \(Tgp\) "false"
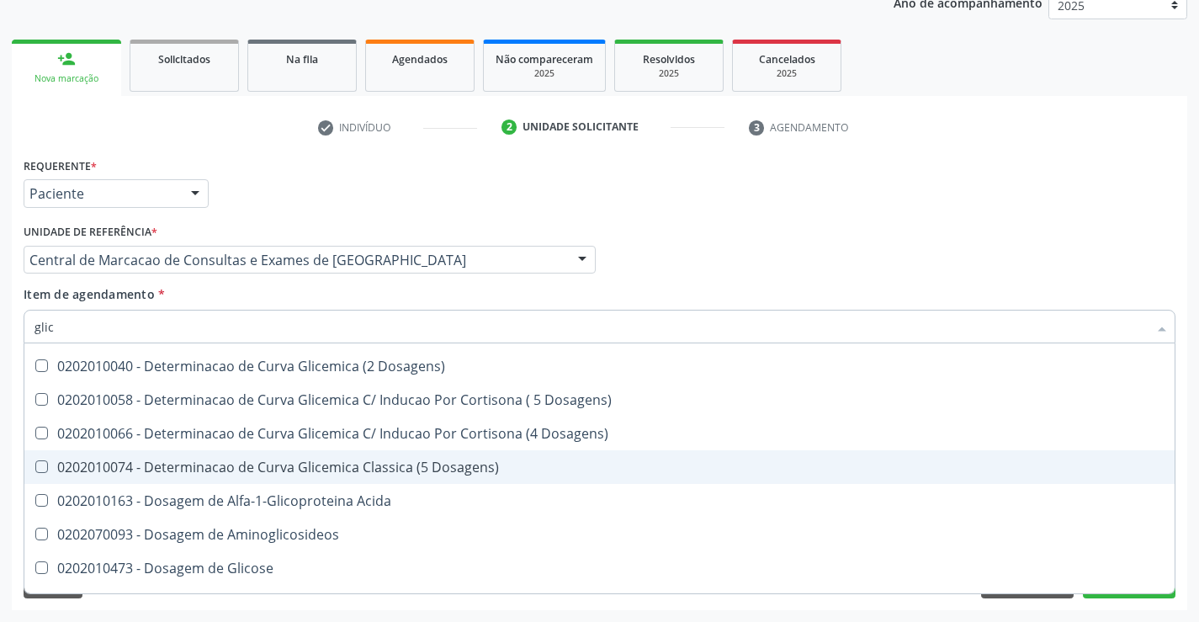
type input "glico"
checkbox Triglicerideos "false"
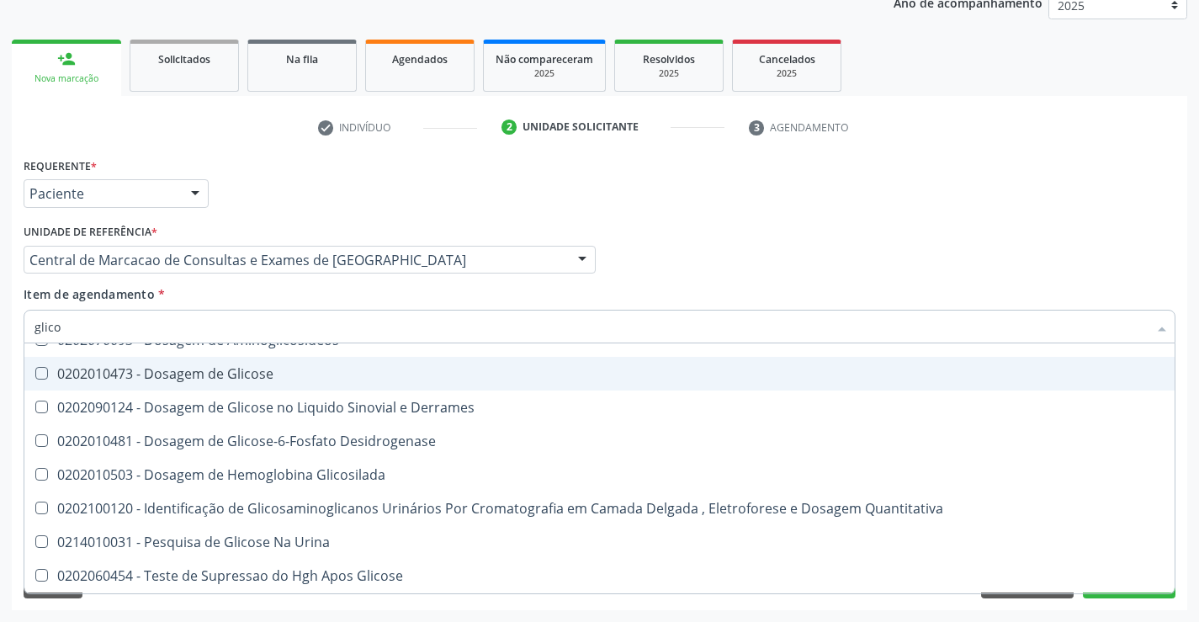
click at [291, 385] on span "0202010473 - Dosagem de Glicose" at bounding box center [599, 374] width 1150 height 34
checkbox Glicose "true"
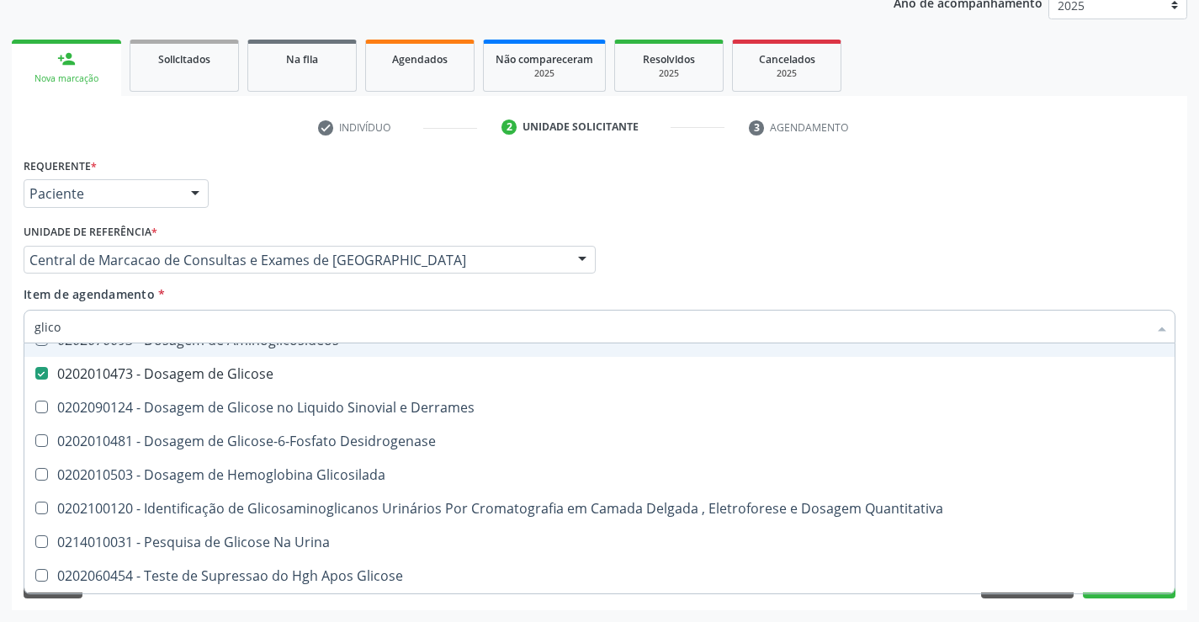
click at [295, 287] on div "Item de agendamento * glico Desfazer seleção Não selecionados 0202010163 - Dosa…" at bounding box center [600, 311] width 1152 height 53
checkbox Acida "true"
checkbox Desidrogenase "true"
checkbox Glicosilada "true"
checkbox Quantitativa "true"
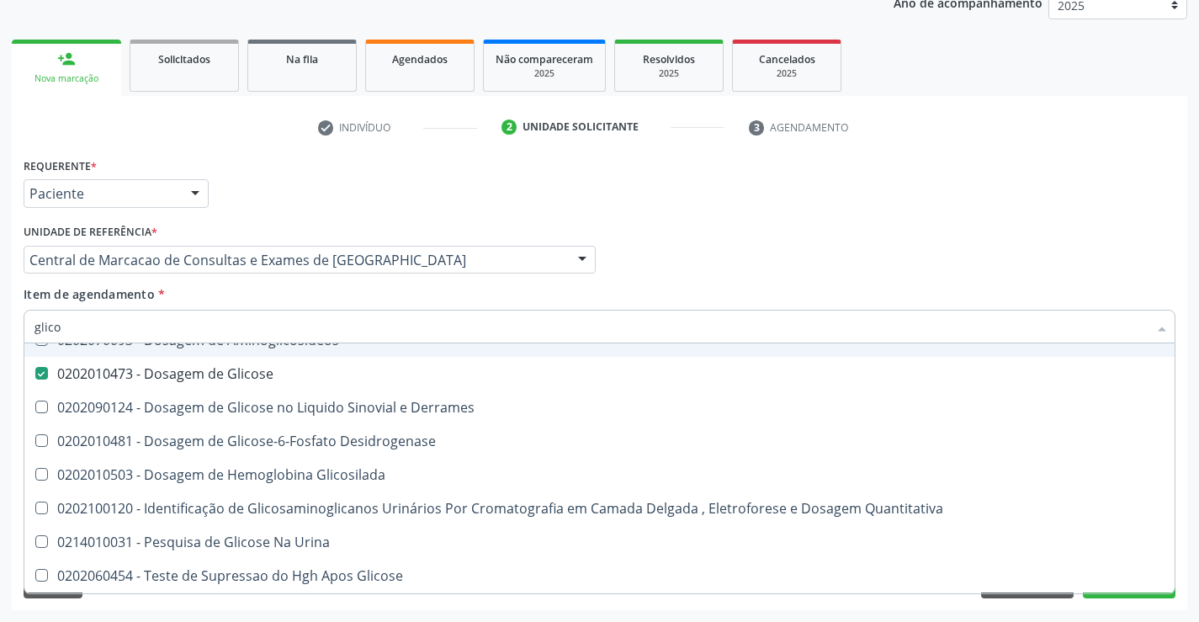
checkbox Urina "true"
checkbox Glicose "true"
checkbox Derrames "true"
checkbox Aminoglicosideos "true"
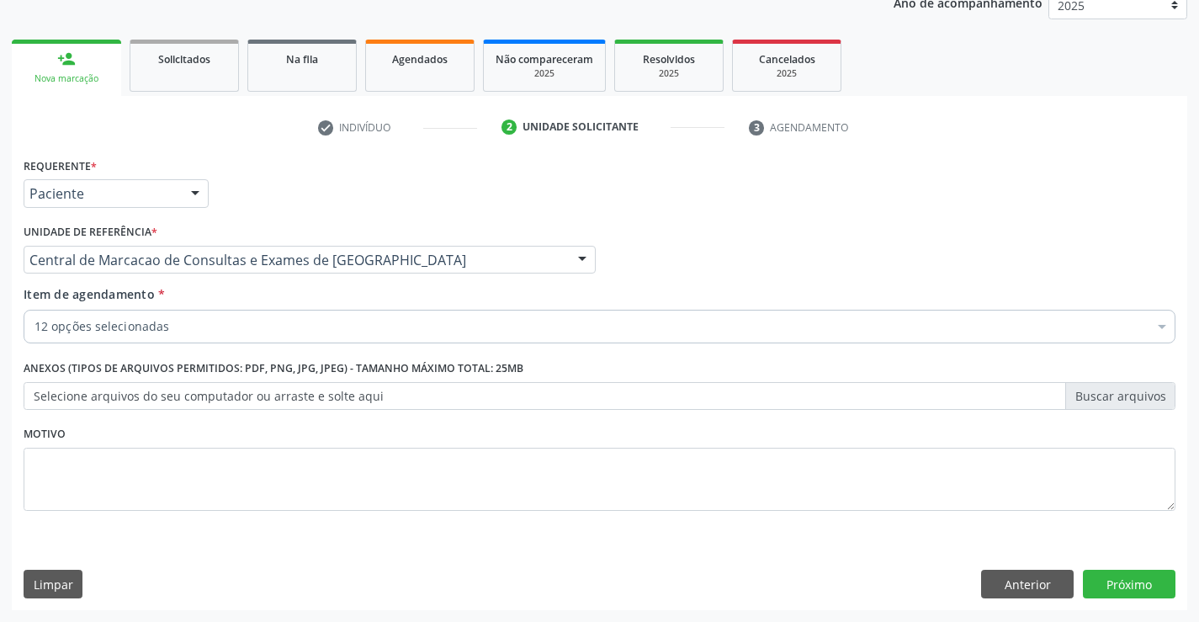
scroll to position [0, 0]
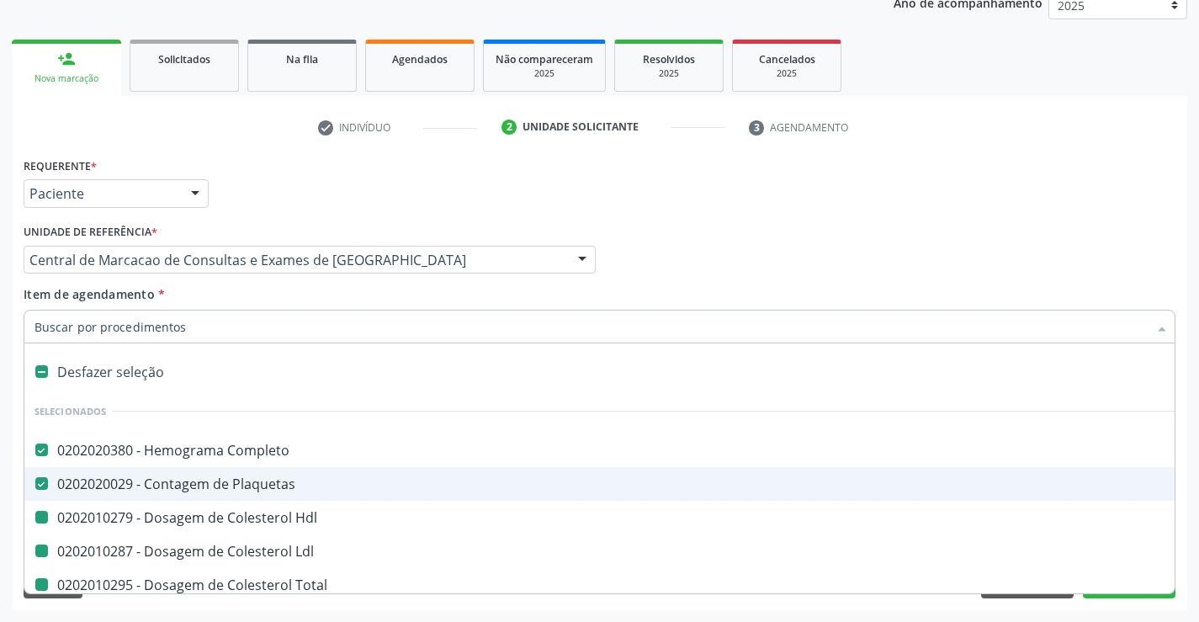
type input "v"
checkbox Hdl "false"
checkbox Total "false"
checkbox Triglicerideos "false"
checkbox Ureia "false"
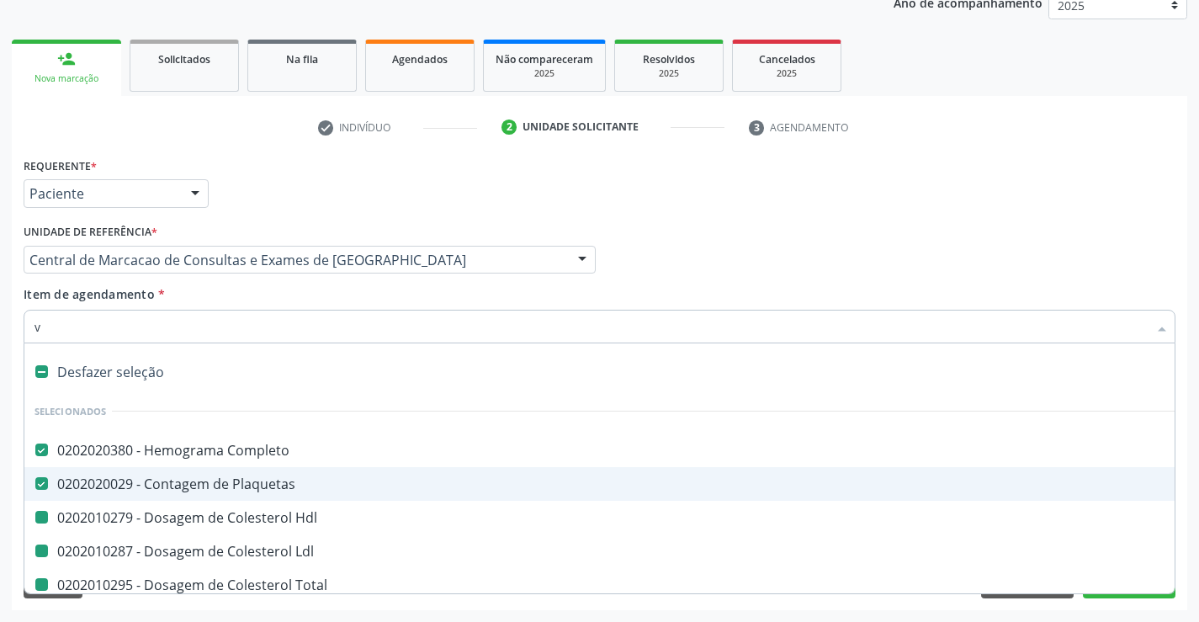
checkbox Creatinina "false"
checkbox Urico "false"
checkbox Ldl "false"
checkbox \(Tgo\) "false"
checkbox \(Tgp\) "false"
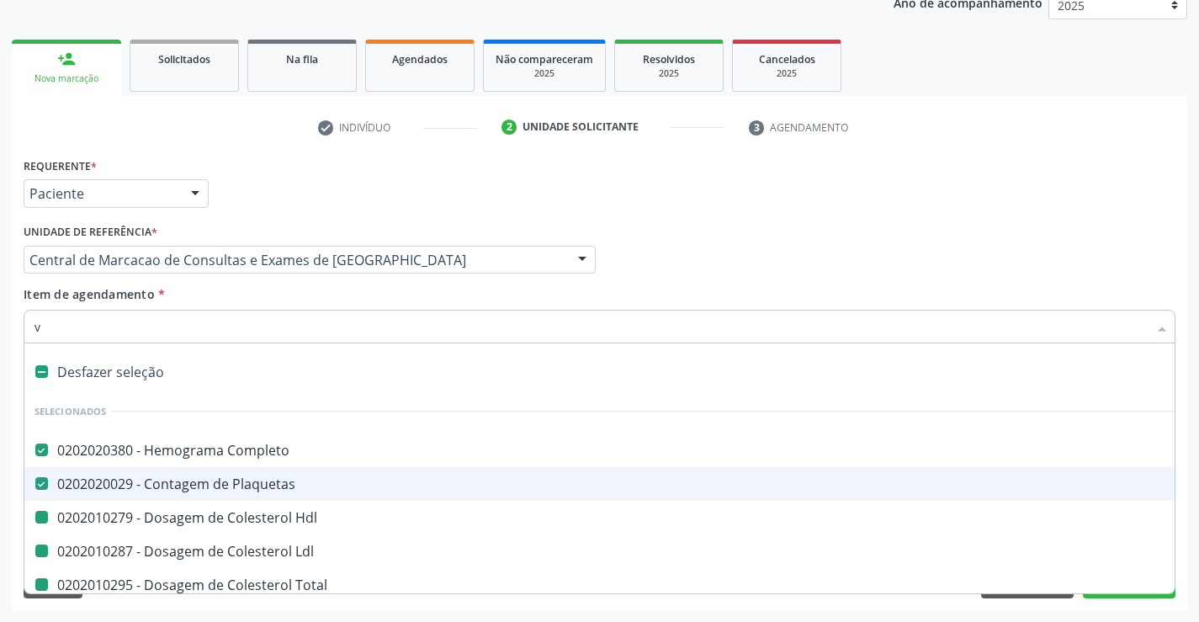
checkbox Glicose "false"
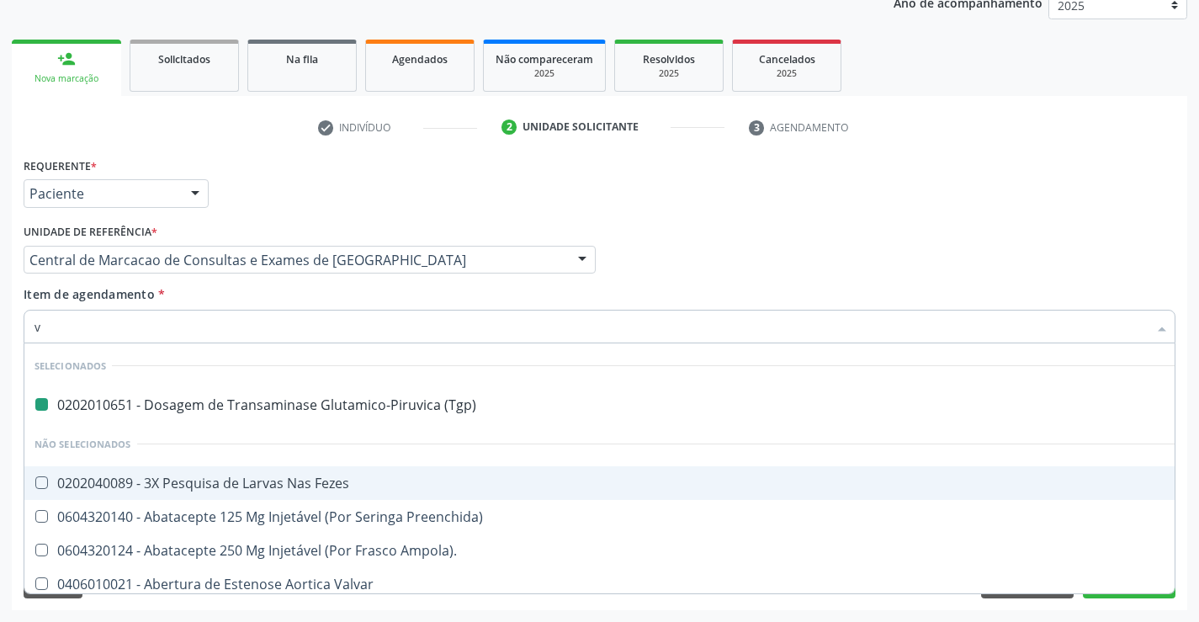
type input "vh"
checkbox \(Tgp\) "false"
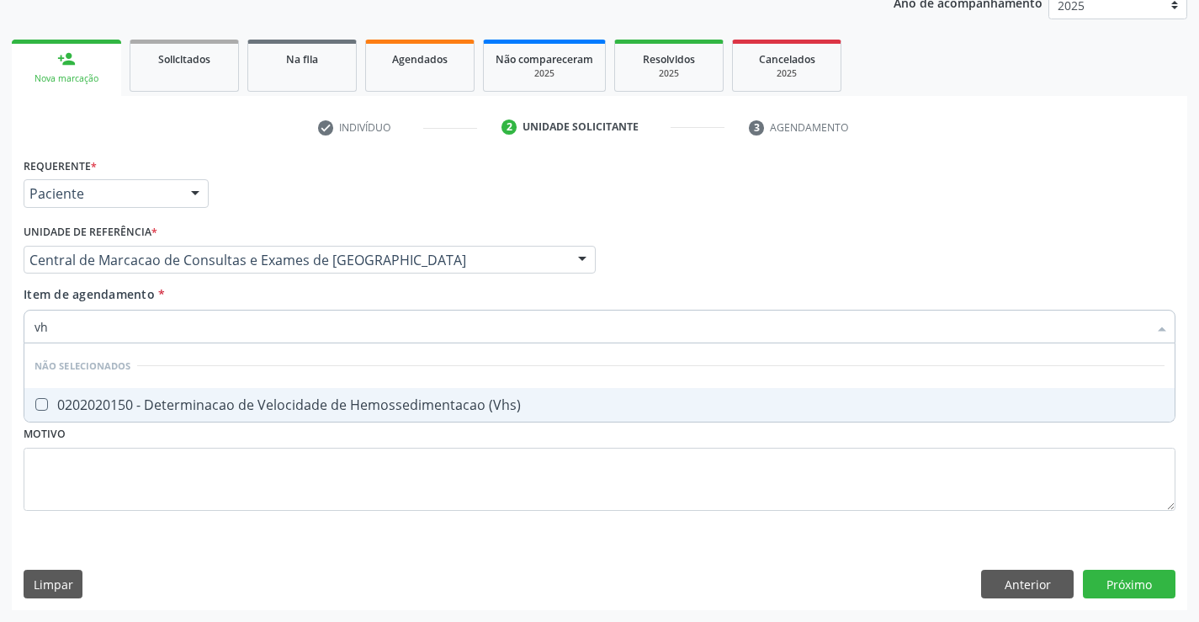
type input "vhs"
click at [296, 406] on div "0202020150 - Determinacao de Velocidade de Hemossedimentacao (Vhs)" at bounding box center [599, 404] width 1130 height 13
checkbox \(Vhs\) "true"
click at [281, 294] on div "Item de agendamento * vhs Desfazer seleção Não selecionados 0202020150 - Determ…" at bounding box center [600, 311] width 1152 height 53
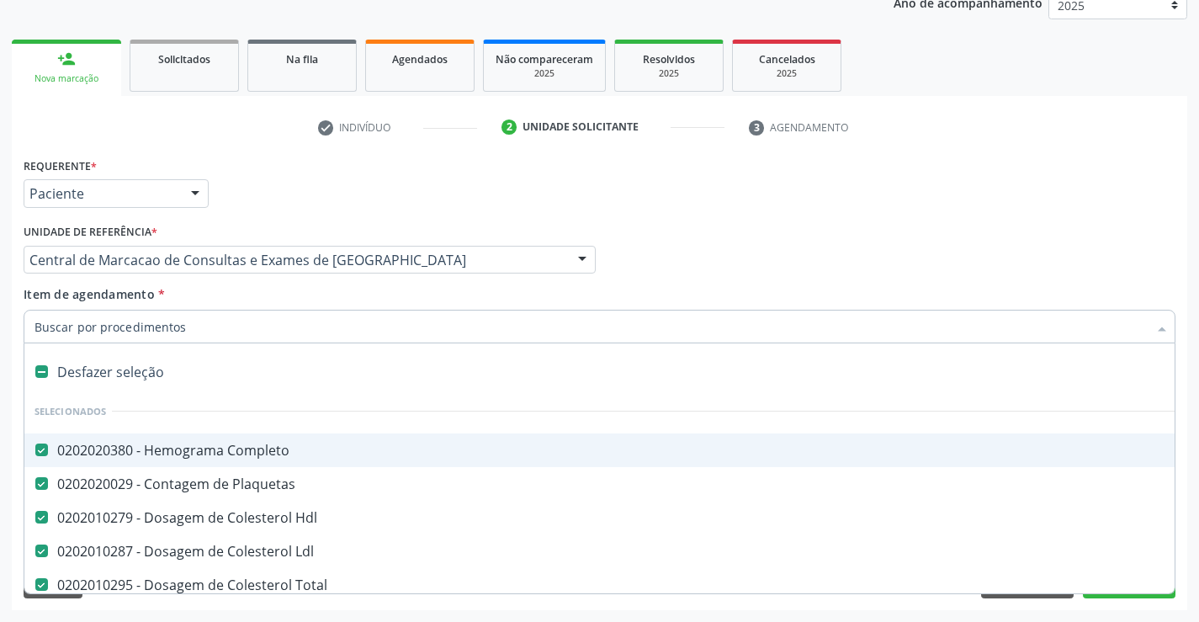
type input "r"
checkbox \(Vhs\) "false"
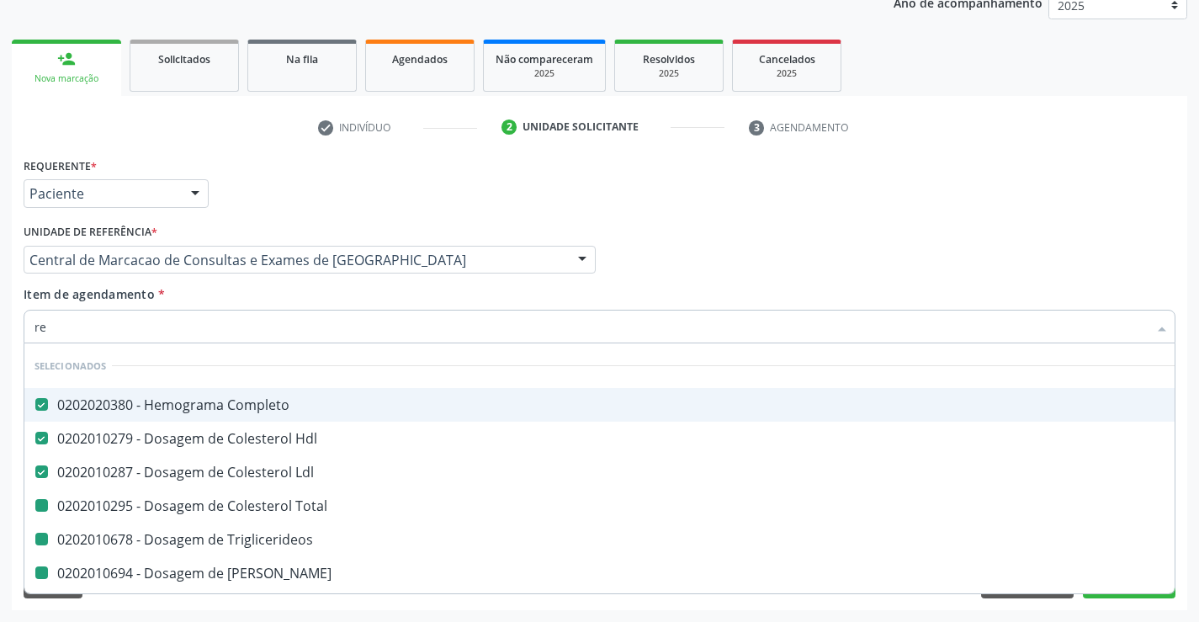
type input "rea"
checkbox Total "false"
checkbox Triglicerideos "false"
checkbox Ureia "false"
checkbox Creatinina "false"
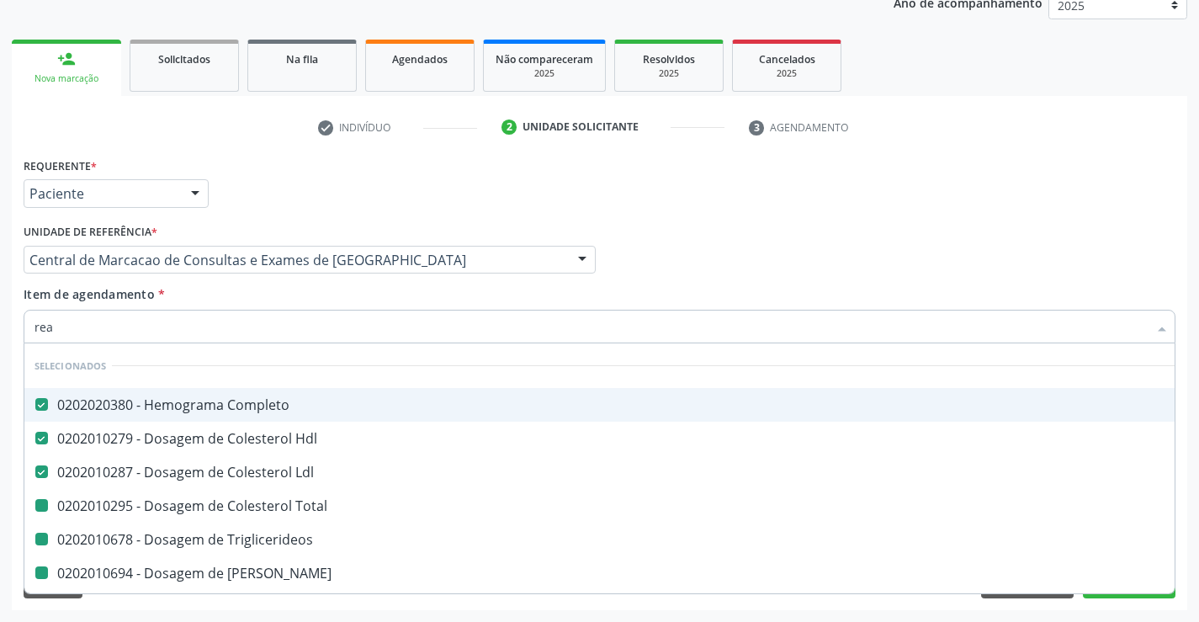
checkbox Urico "false"
checkbox \(Tgo\) "false"
checkbox \(Tgp\) "false"
checkbox \(Vhs\) "false"
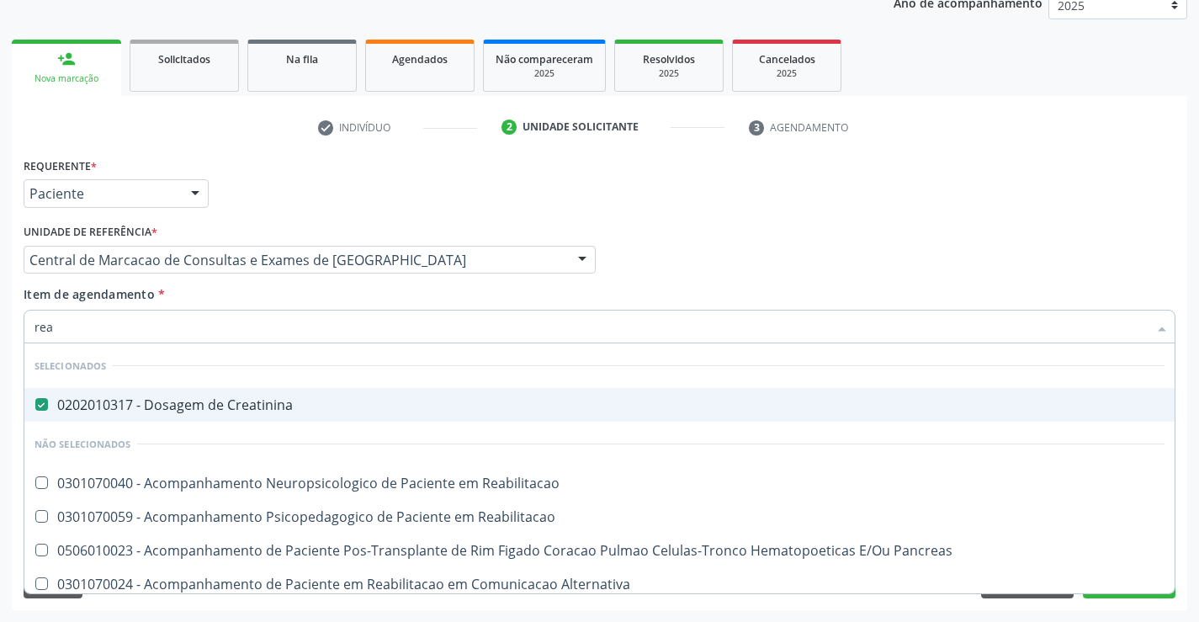
type input "reat"
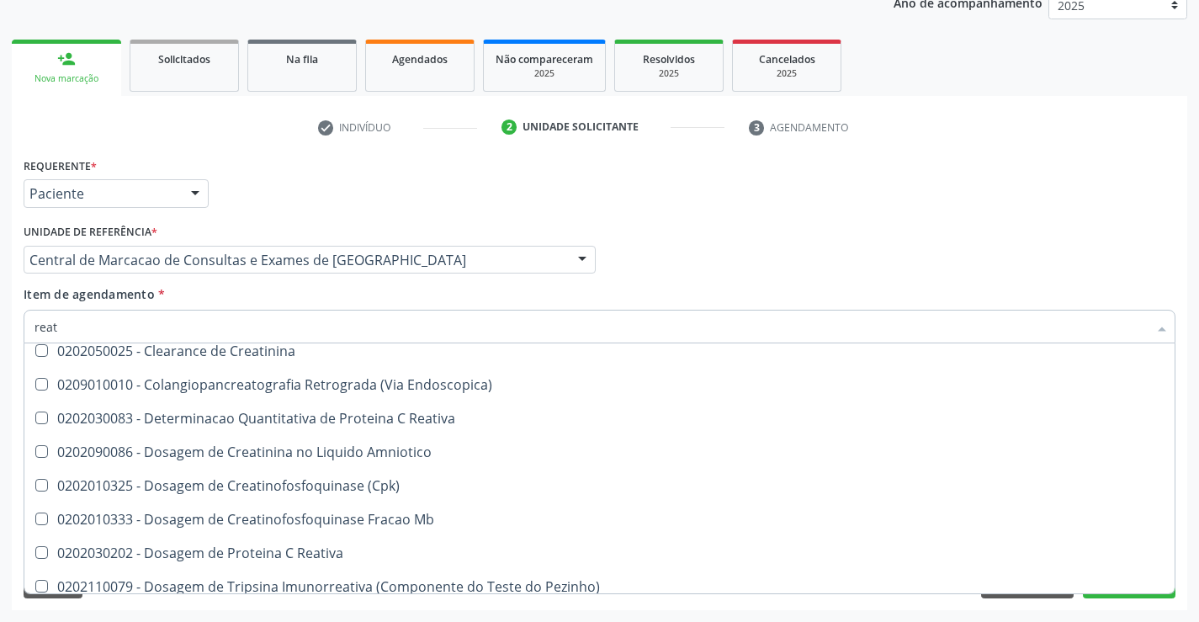
scroll to position [252, 0]
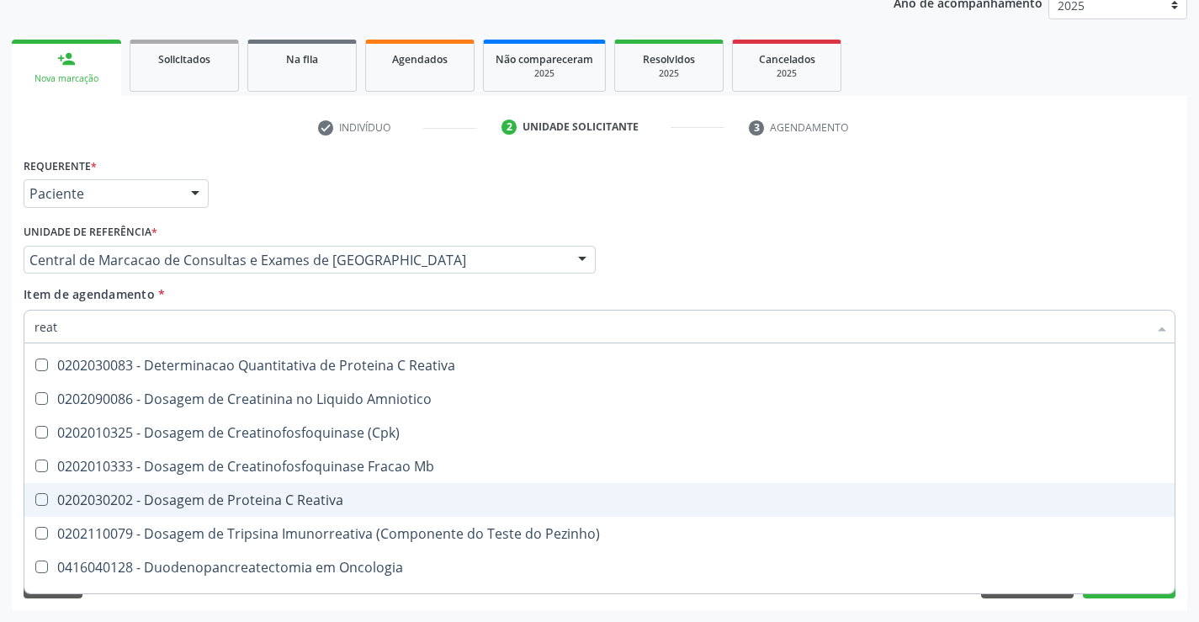
click at [281, 494] on div "0202030202 - Dosagem de Proteina C Reativa" at bounding box center [599, 499] width 1130 height 13
checkbox Reativa "true"
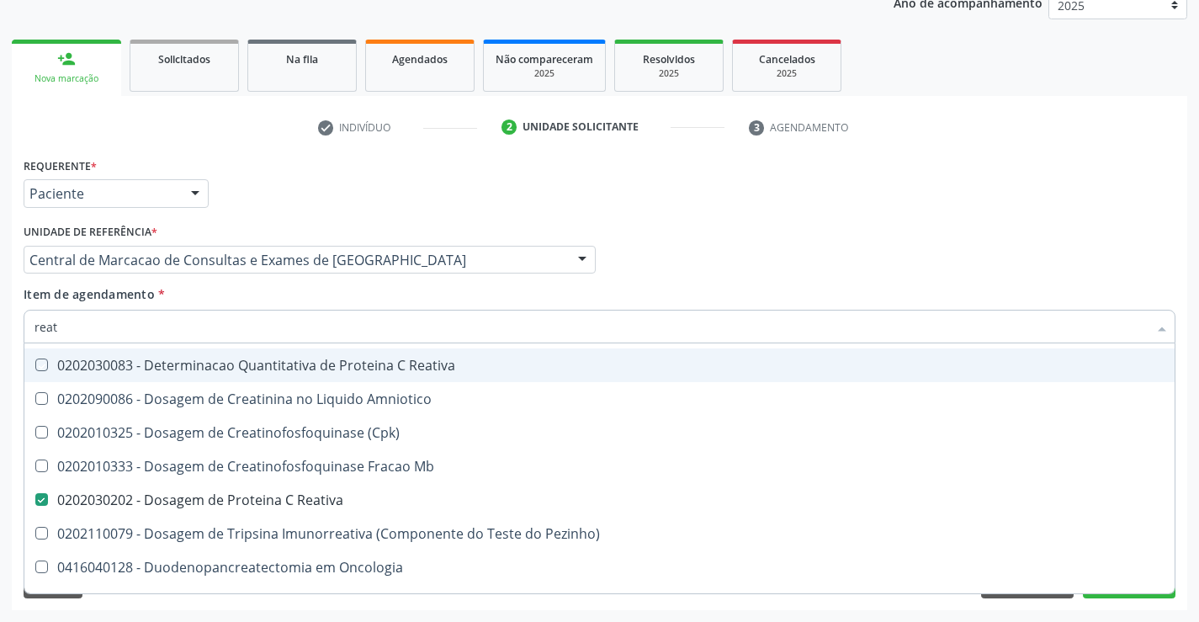
click at [289, 309] on div "Item de agendamento * reat Desfazer seleção Selecionados 0202010317 - Dosagem d…" at bounding box center [600, 311] width 1152 height 53
checkbox Linfócitos\) "true"
checkbox Creatinina "true"
checkbox Endoscopica\) "true"
checkbox Reativa "true"
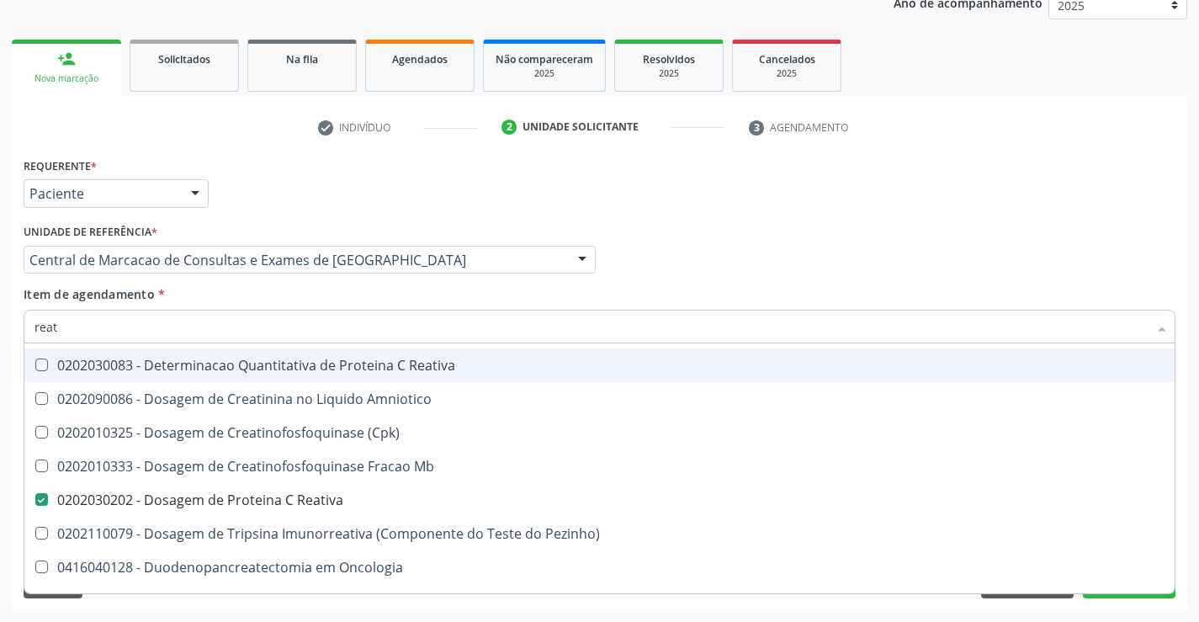
checkbox Amniotico "true"
checkbox \(Cpk\) "true"
checkbox Mb "true"
checkbox Oncologia "true"
checkbox Parcial "true"
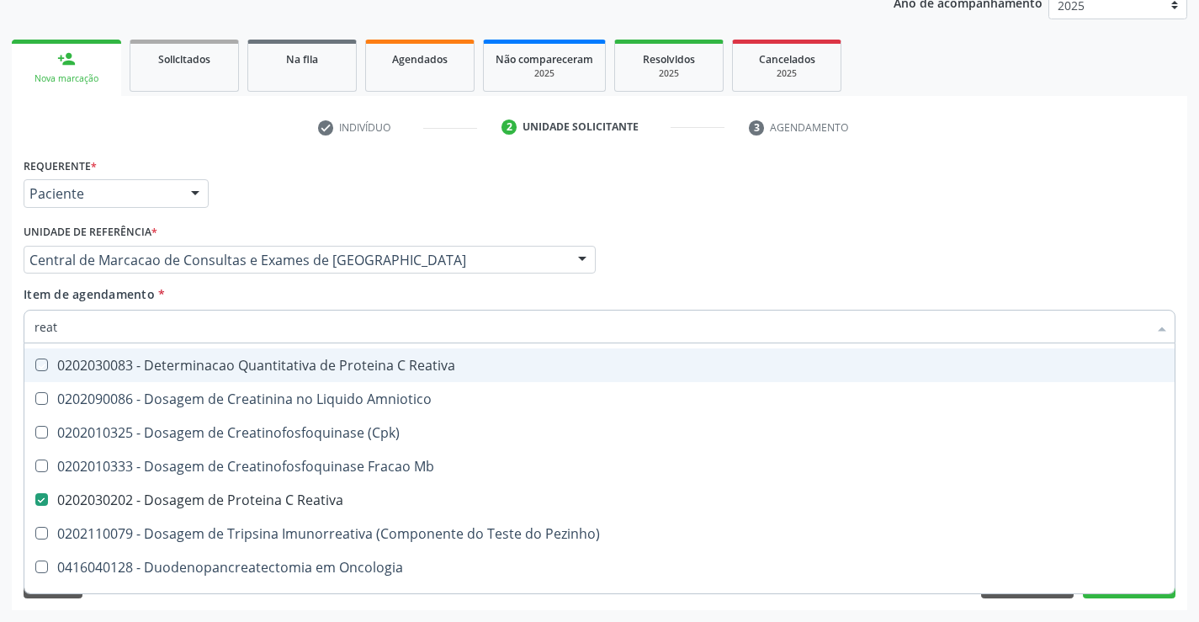
checkbox Infòcitos\) "true"
checkbox Pezinho\) "true"
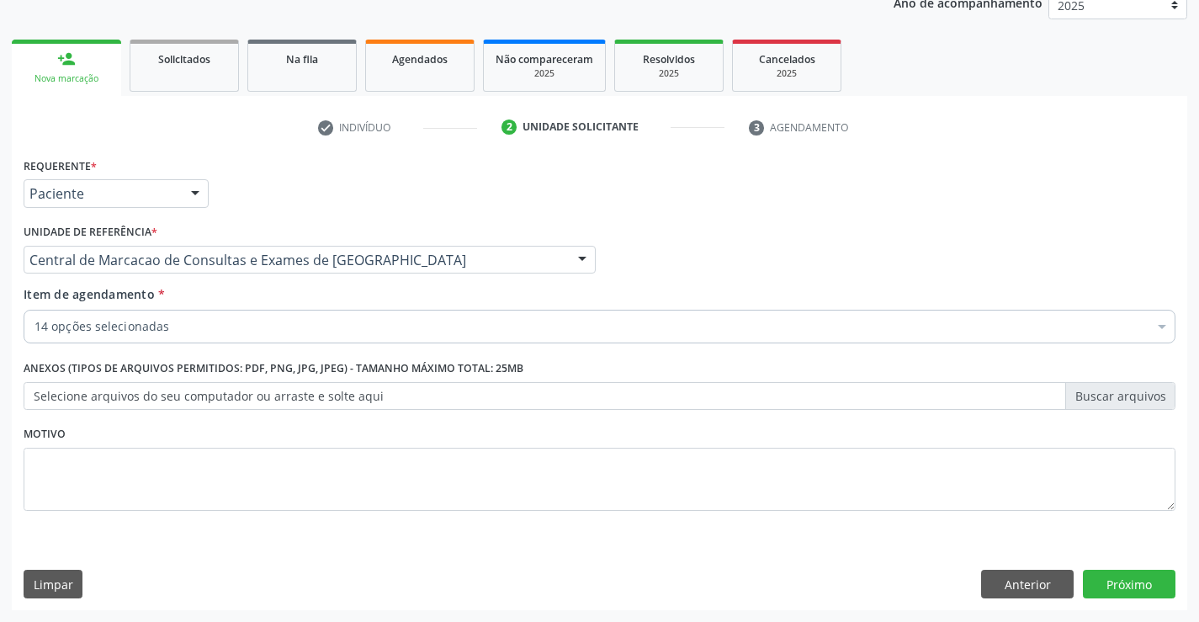
scroll to position [0, 0]
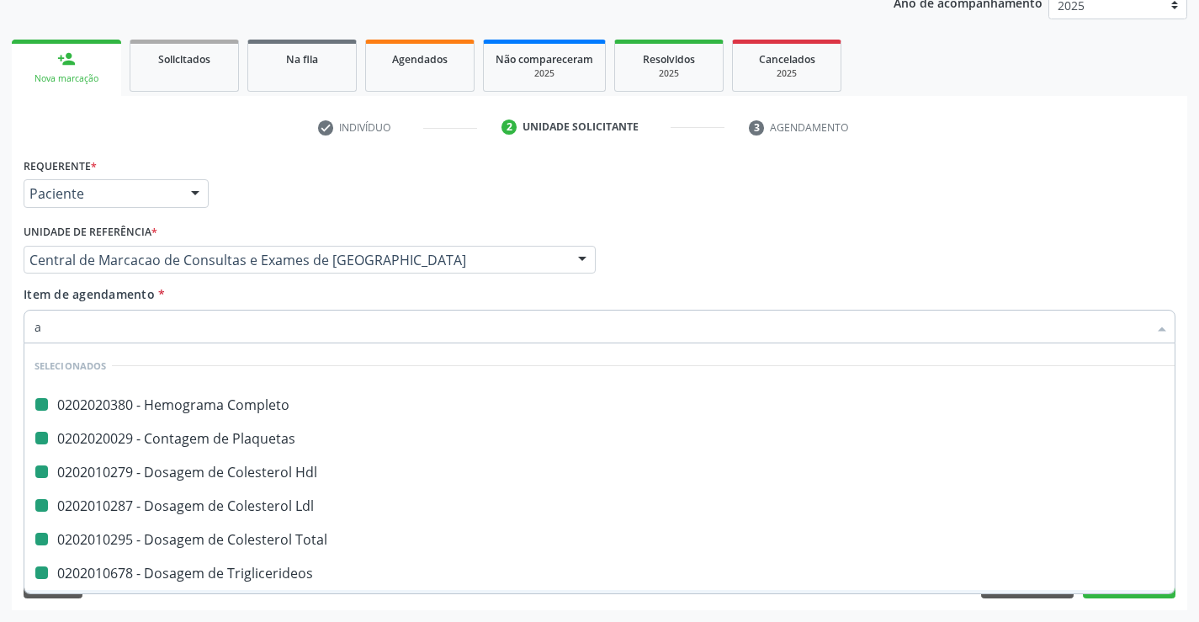
type input "ab"
checkbox Completo "false"
checkbox Ldl "false"
checkbox Total "false"
checkbox Triglicerideos "false"
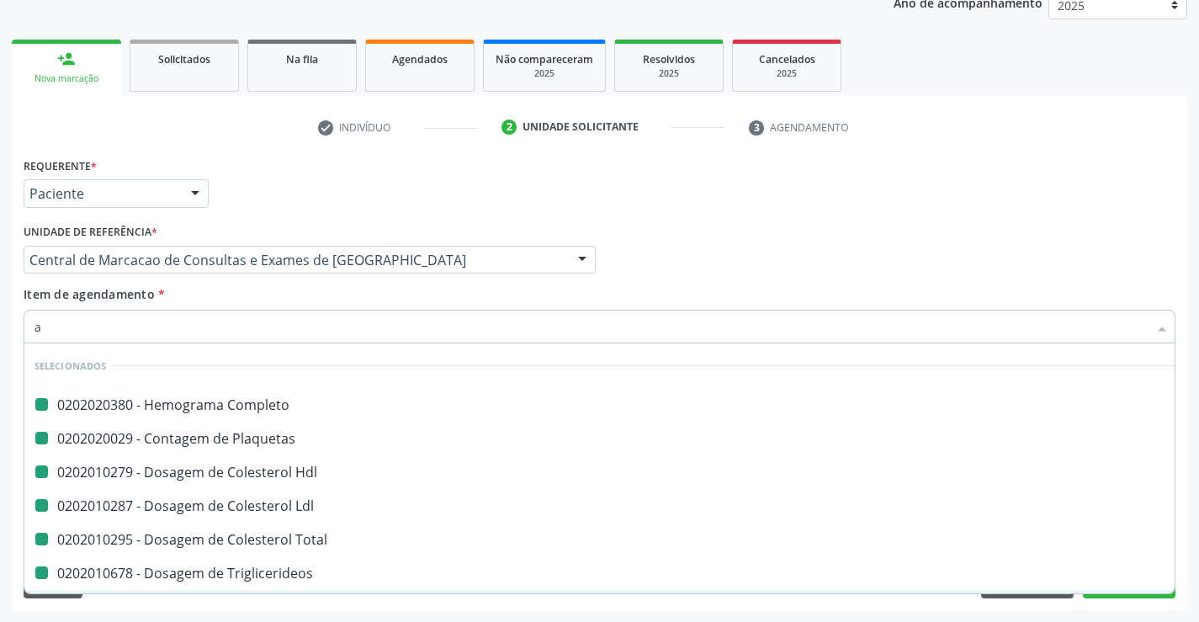
checkbox Ureia "false"
checkbox Creatinina "false"
checkbox Urico "false"
checkbox \(Tgo\) "false"
checkbox \(Tgp\) "false"
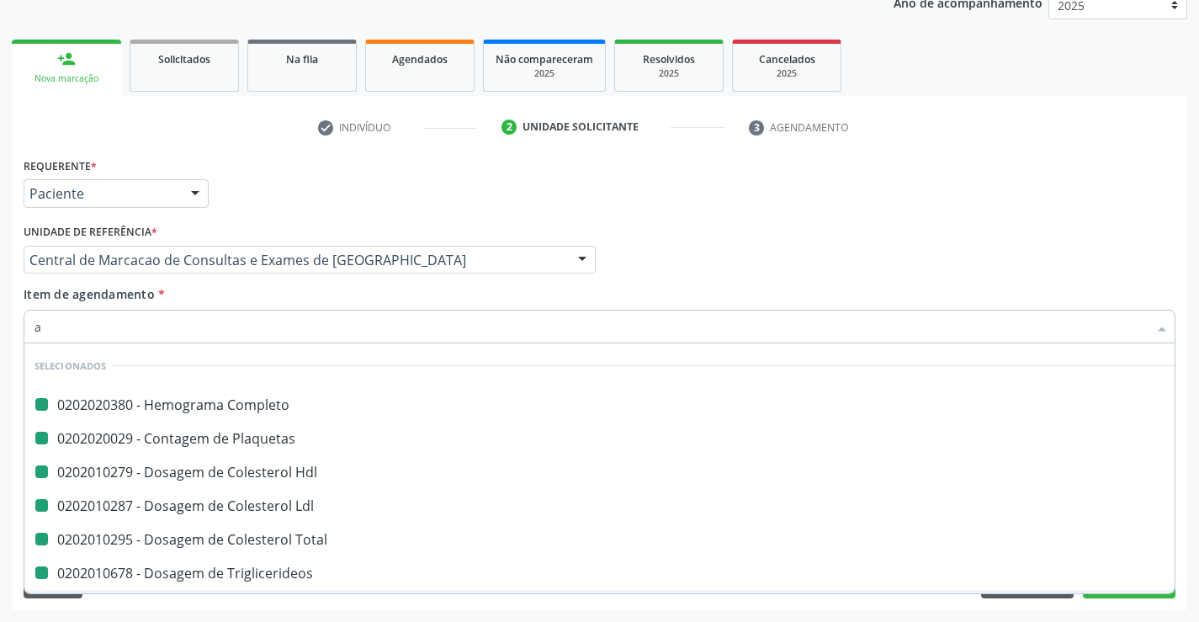
checkbox \(Vhs\) "false"
checkbox Reativa "false"
checkbox Hdl "false"
checkbox Glicose "false"
checkbox Plaquetas "false"
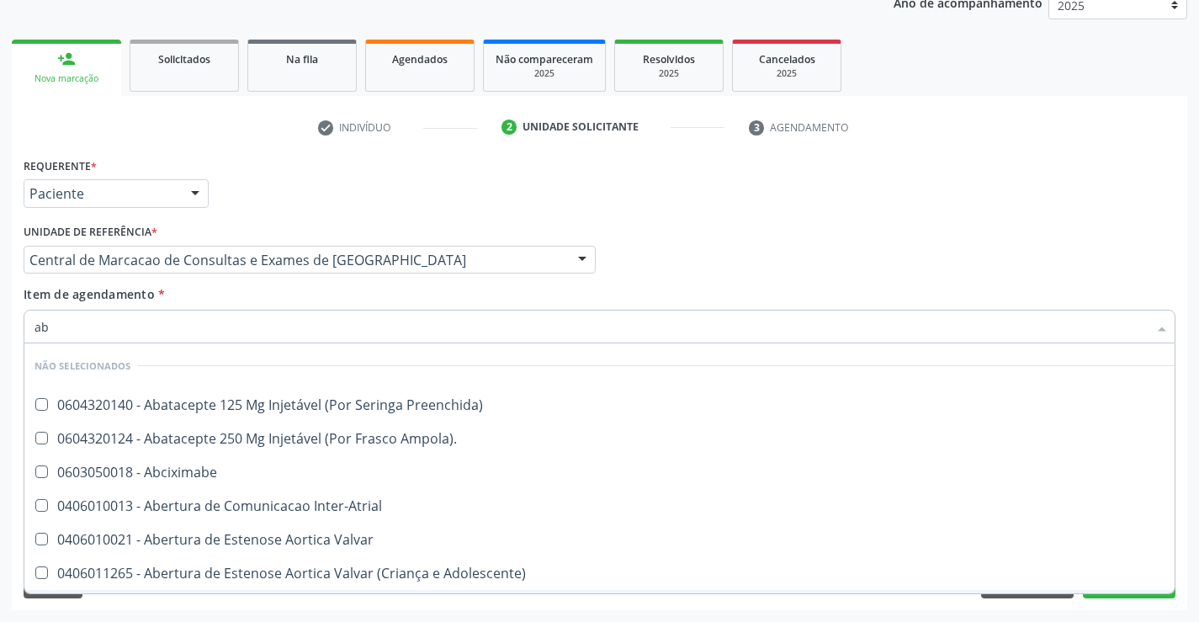
type input "abo"
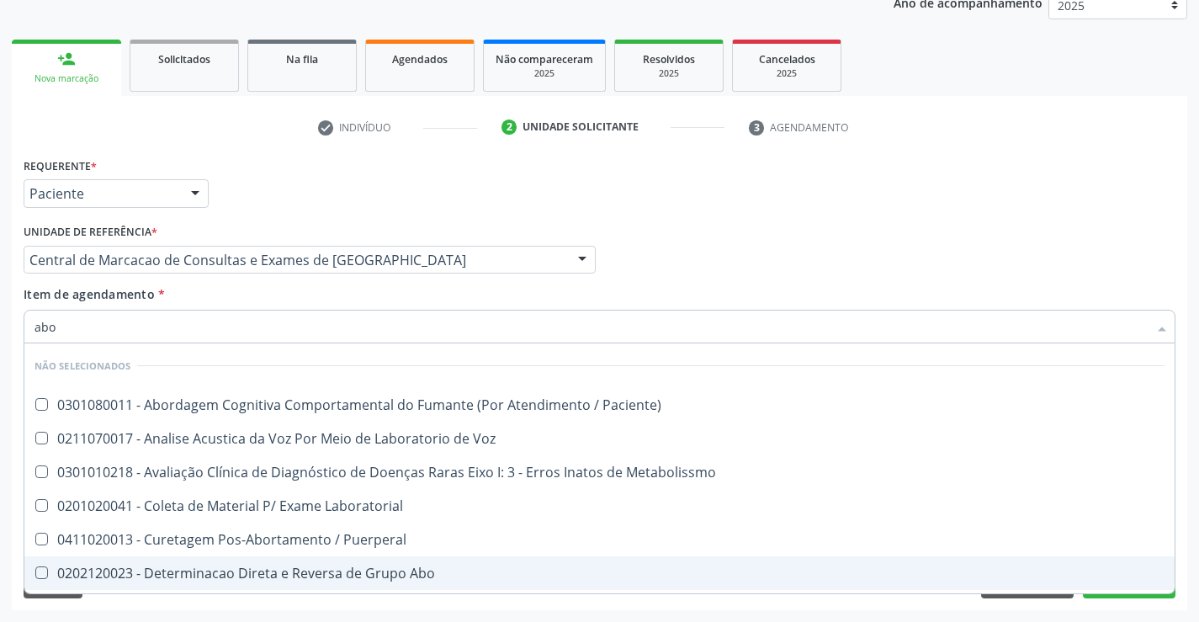
drag, startPoint x: 285, startPoint y: 572, endPoint x: 286, endPoint y: 545, distance: 26.9
click at [285, 569] on div "0202120023 - Determinacao Direta e Reversa de Grupo Abo" at bounding box center [599, 572] width 1130 height 13
checkbox Abo "true"
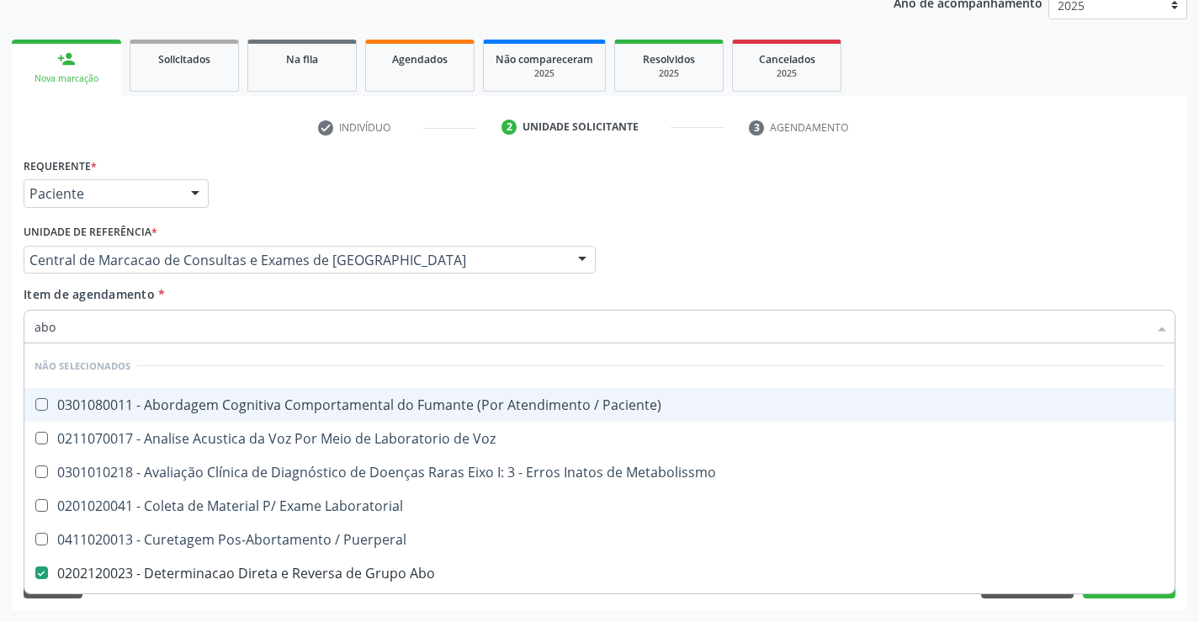
type input "abo"
click at [273, 299] on div "Item de agendamento * abo Desfazer seleção Não selecionados 0301080011 - Aborda…" at bounding box center [600, 311] width 1152 height 53
checkbox Paciente\) "true"
checkbox Laboratorial "true"
checkbox Puerperal "true"
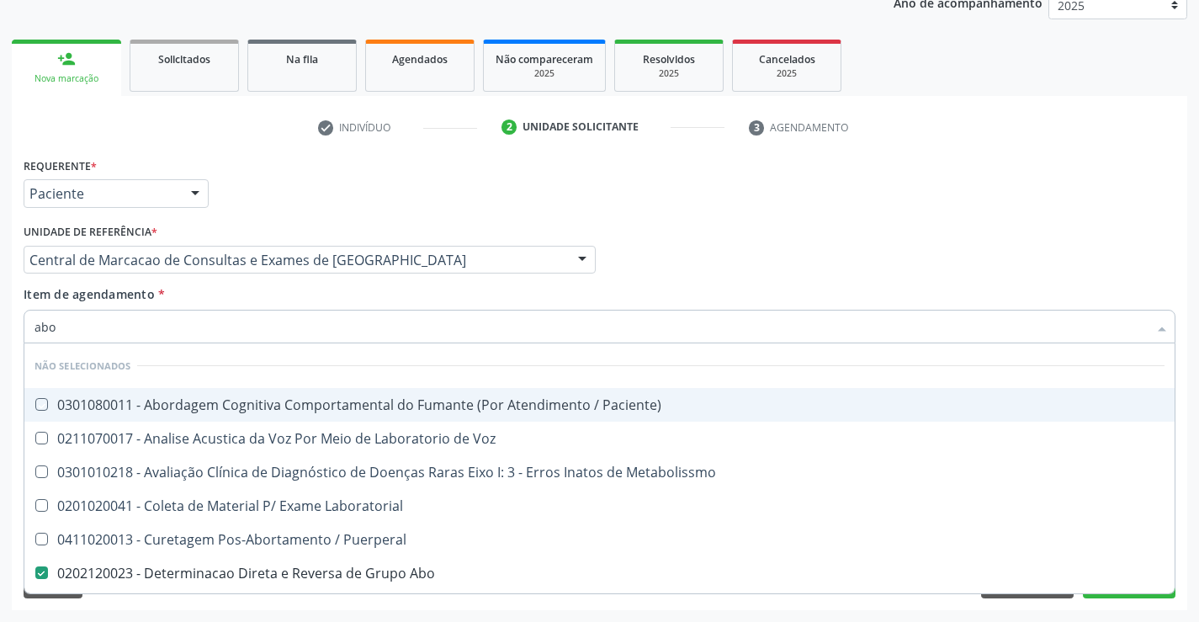
checkbox Cocaina "true"
checkbox Metabolismo "true"
checkbox \(Amiu\) "true"
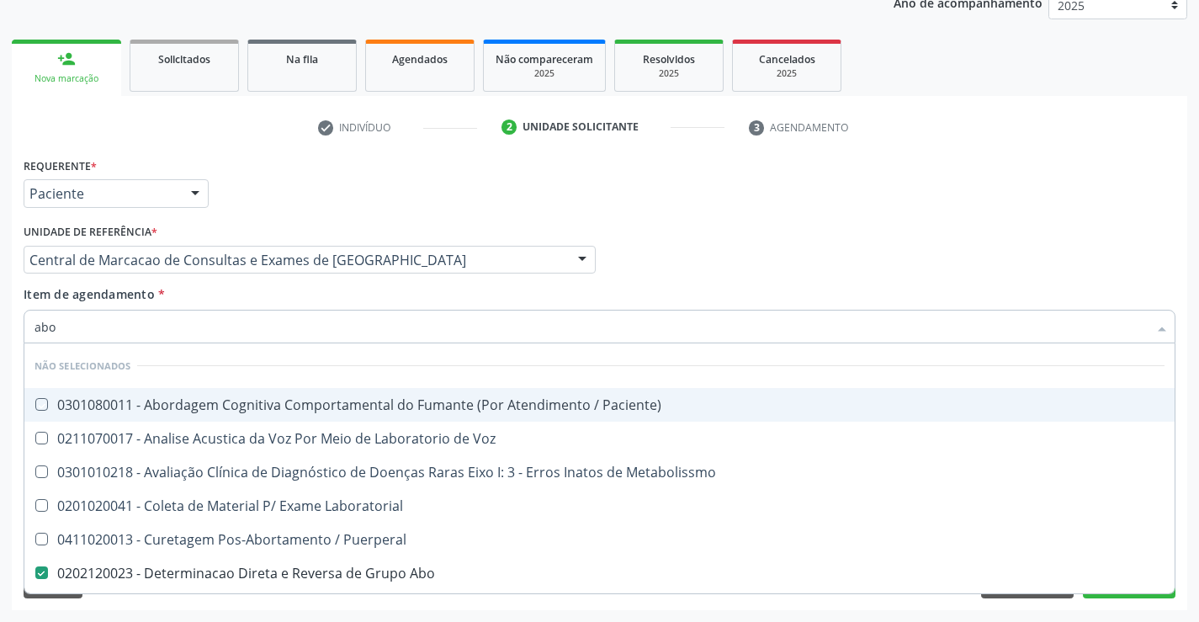
checkbox II "true"
checkbox Sanitária "true"
checkbox Metabolissmo "true"
checkbox I "true"
checkbox Voz "true"
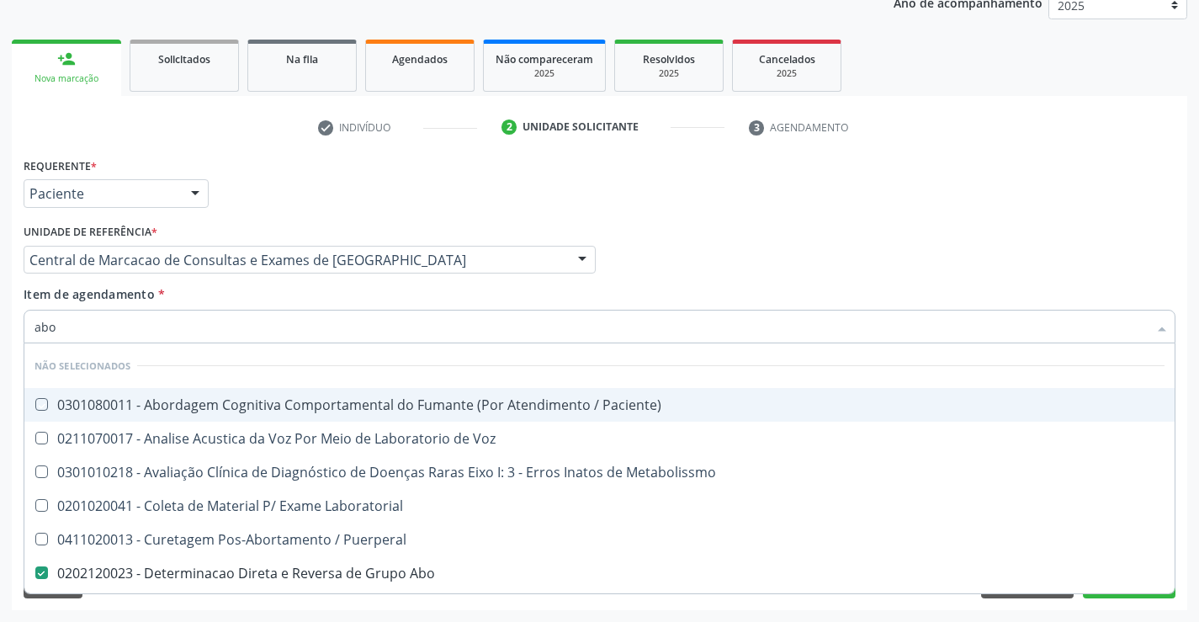
checkbox Metabologista "true"
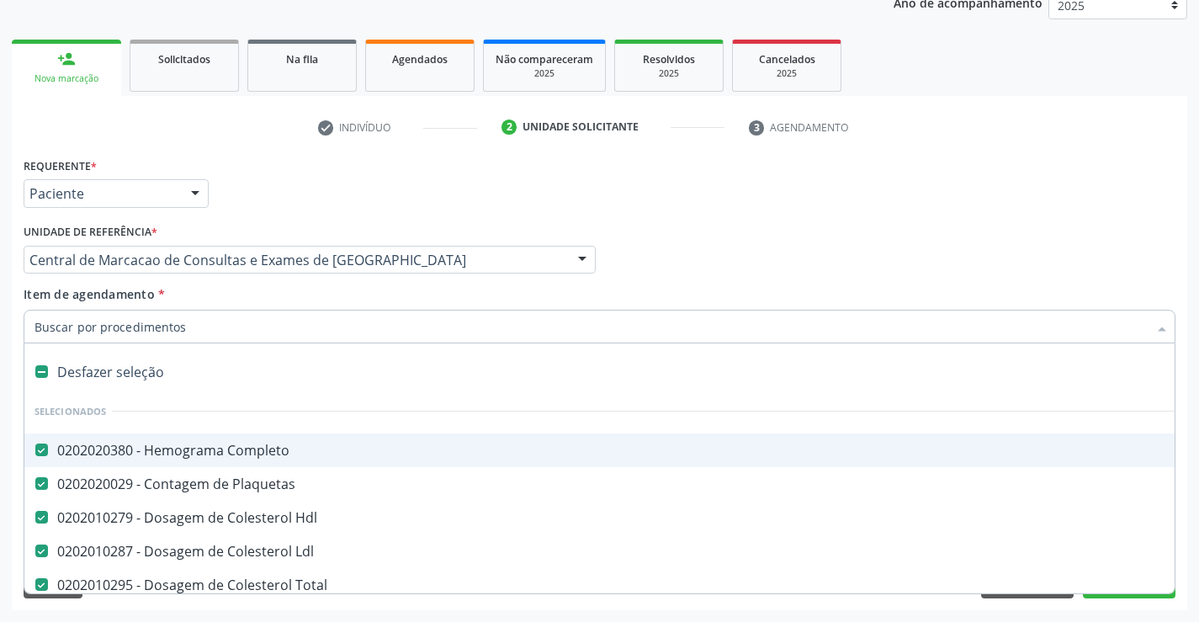
type input "r"
checkbox Abo "false"
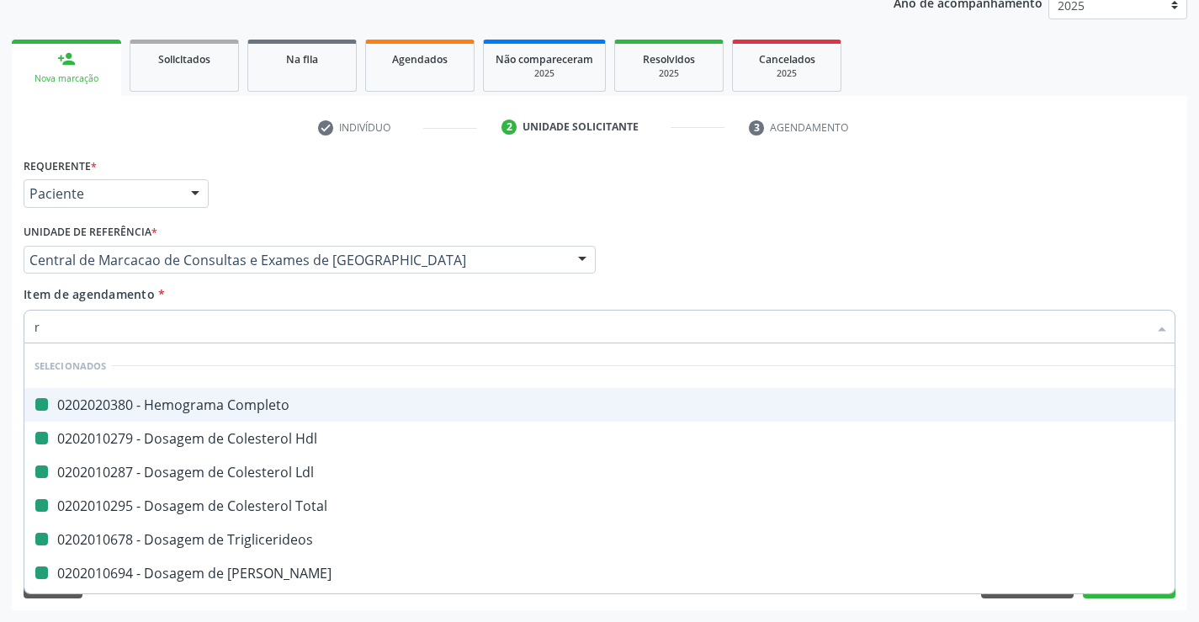
type input "rh"
checkbox Completo "false"
checkbox Total "false"
checkbox Triglicerideos "false"
checkbox Ureia "false"
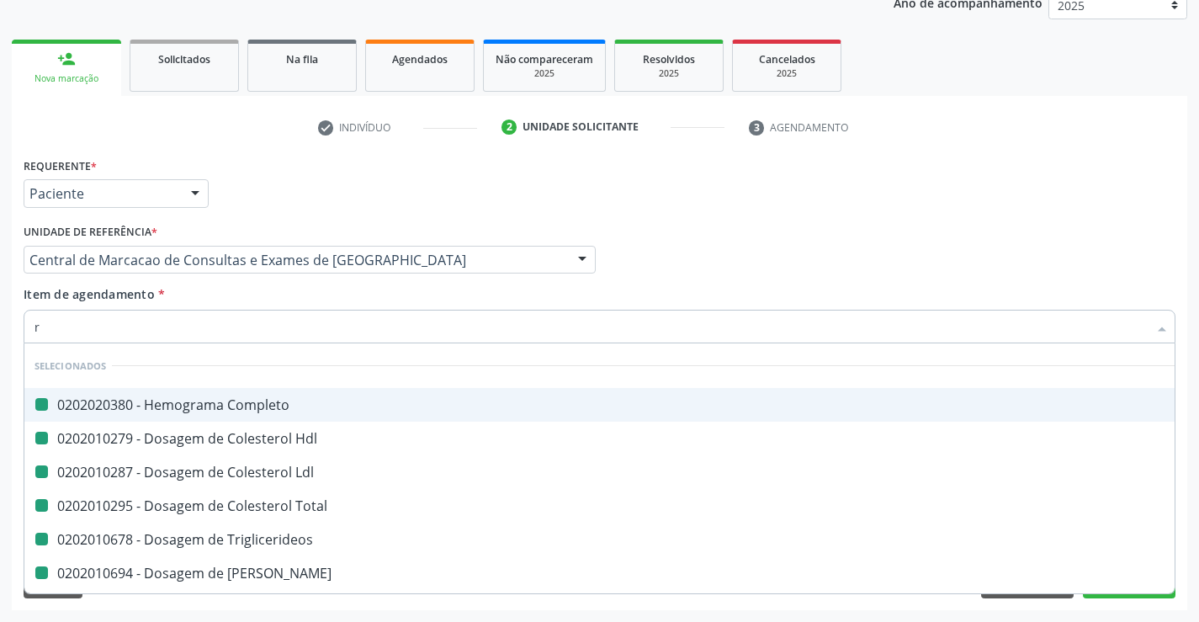
checkbox Ldl "false"
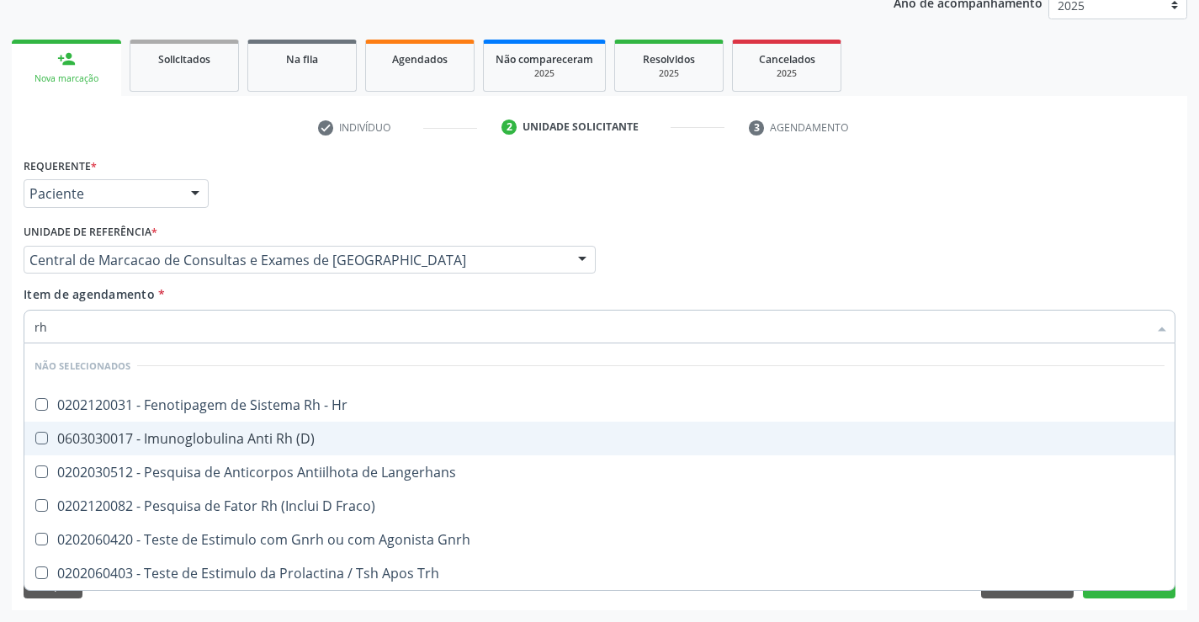
click at [294, 439] on div "0603030017 - Imunoglobulina Anti Rh (D)" at bounding box center [599, 438] width 1130 height 13
click at [292, 432] on div "0603030017 - Imunoglobulina Anti Rh (D)" at bounding box center [599, 438] width 1130 height 13
checkbox \(D\) "false"
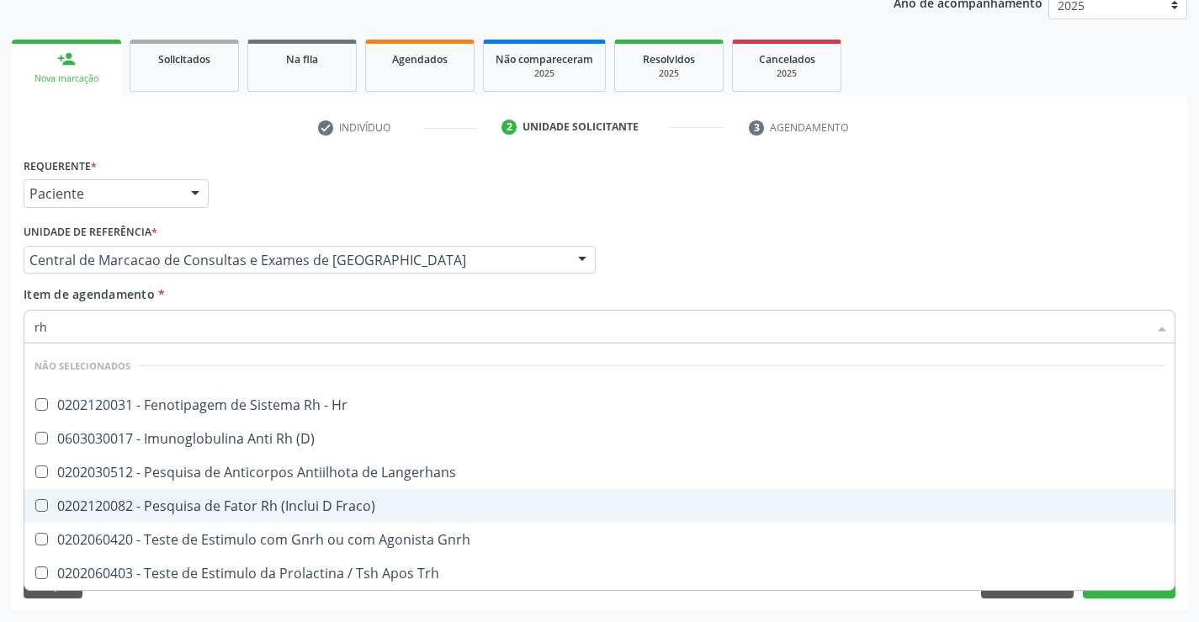
click at [331, 510] on div "0202120082 - Pesquisa de Fator Rh (Inclui D Fraco)" at bounding box center [599, 505] width 1130 height 13
checkbox Fraco\) "true"
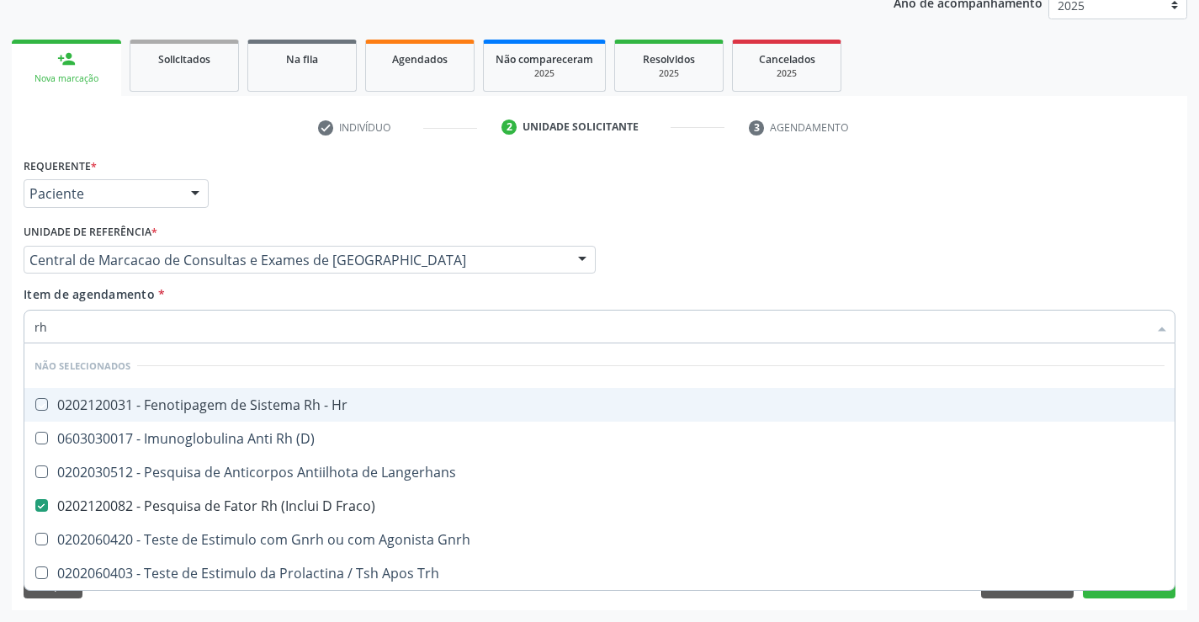
click at [308, 294] on div "Item de agendamento * rh Desfazer seleção Não selecionados 0202120031 - Fenotip…" at bounding box center [600, 311] width 1152 height 53
checkbox Hr "true"
checkbox Gnrh "true"
checkbox Trh "true"
checkbox Langerhans "true"
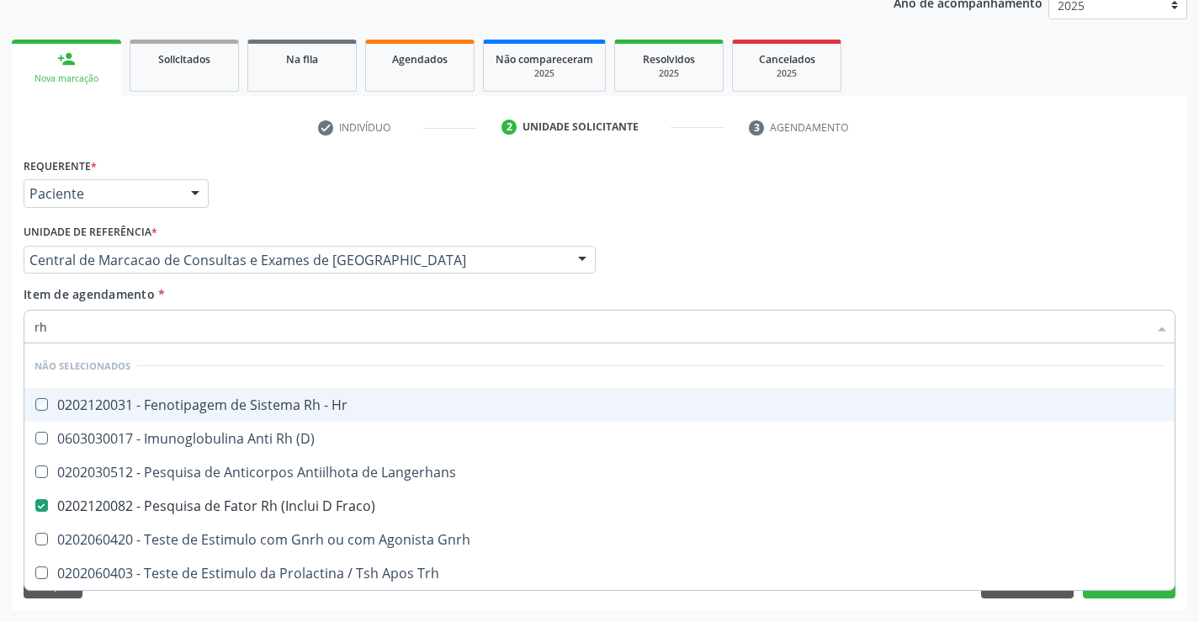
checkbox \(D\) "true"
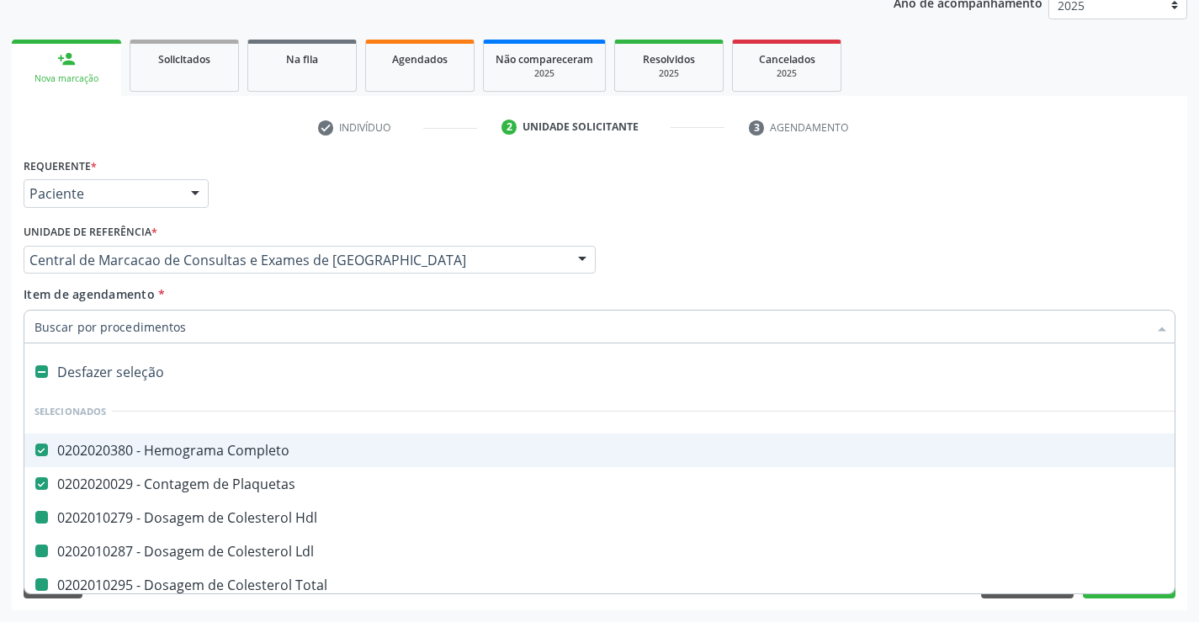
type input "f"
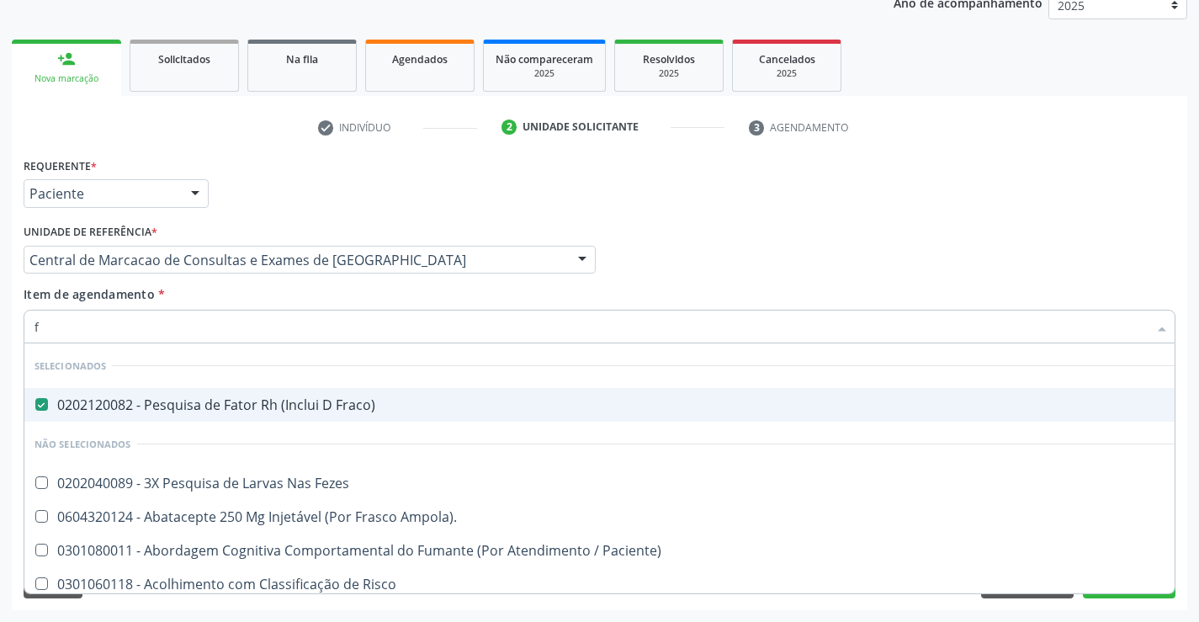
checkbox Ampola\)\ "false"
checkbox Paciente\) "false"
checkbox Risco "false"
checkbox Fezes "false"
checkbox Diálise "false"
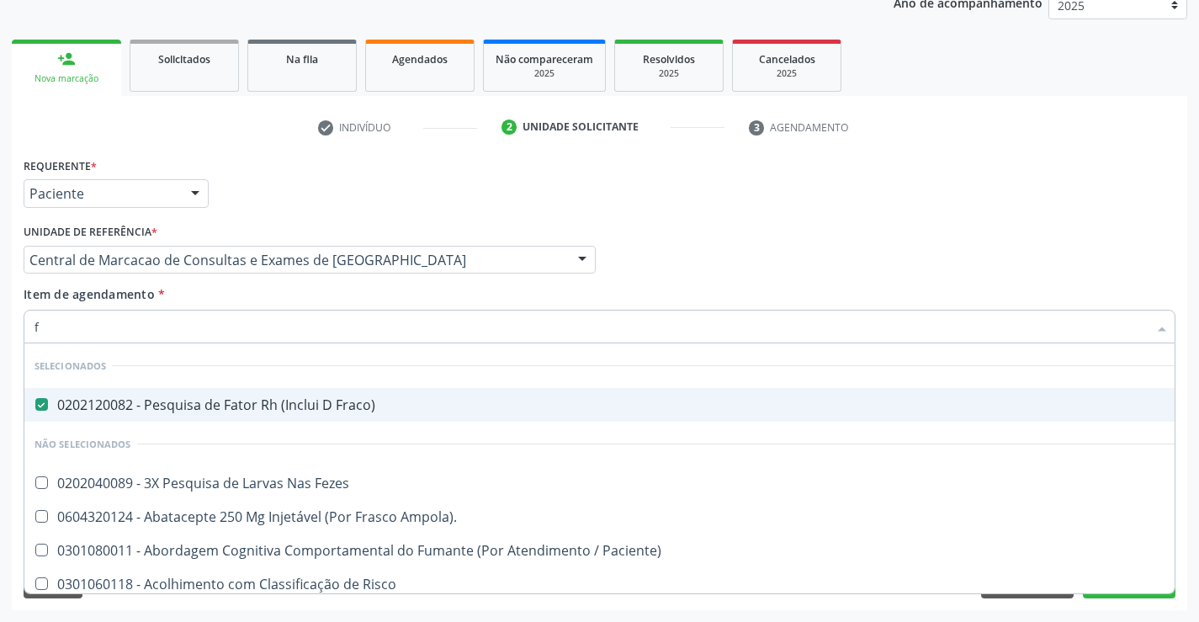
checkbox Diálise "false"
checkbox \(Uai\)\ "false"
checkbox Rim "false"
checkbox Fenilcetonuria "false"
checkbox Cistica "false"
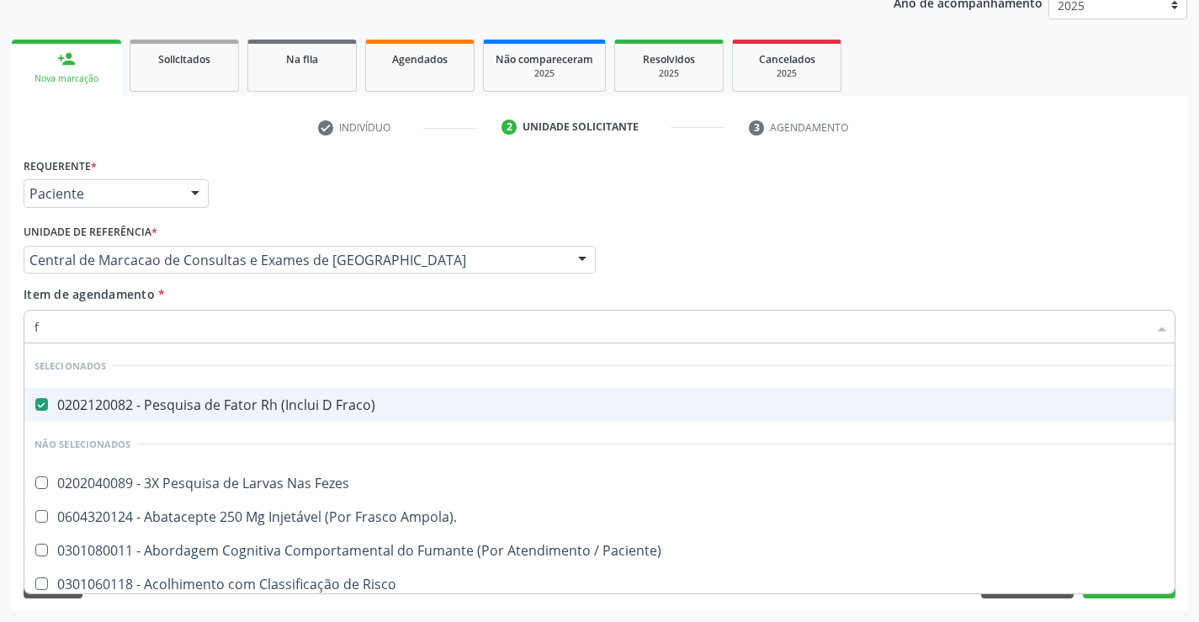
checkbox Bilateral "false"
checkbox Multiprofissional "false"
checkbox Pancreas "false"
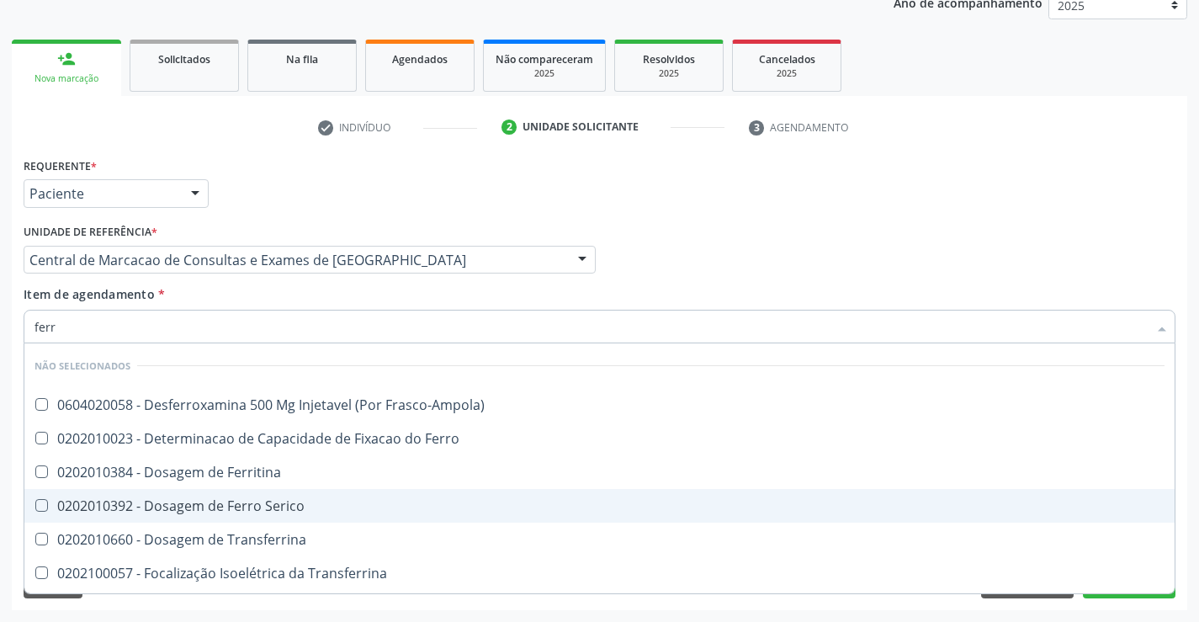
click at [293, 506] on div "0202010392 - Dosagem de Ferro Serico" at bounding box center [599, 505] width 1130 height 13
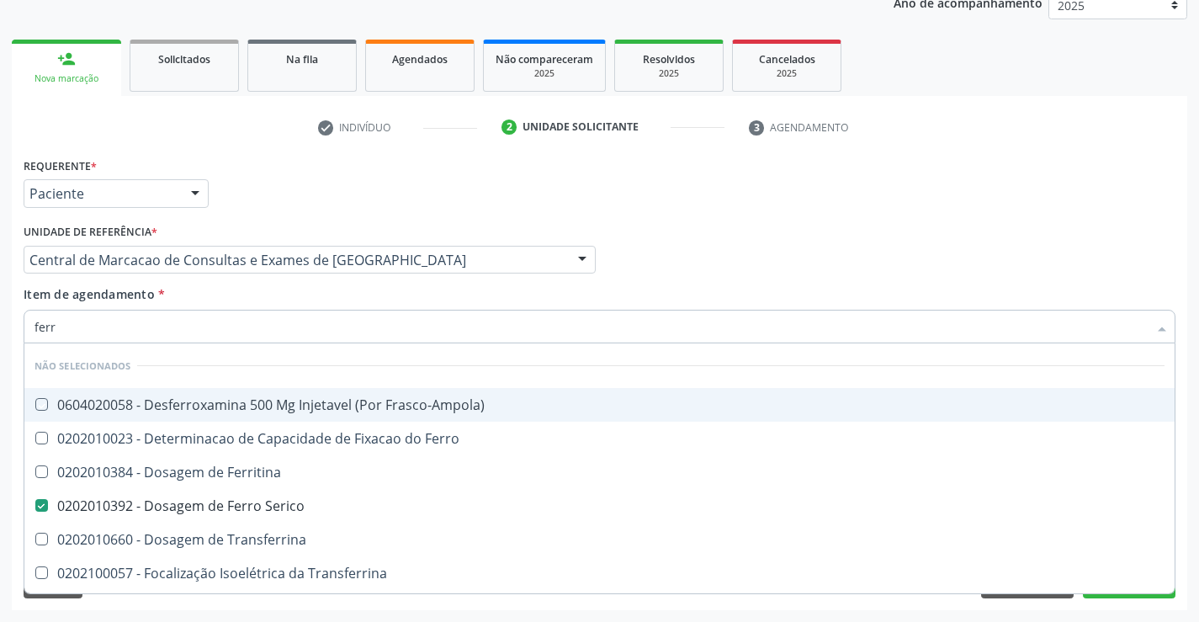
click at [279, 289] on div "Item de agendamento * ferr Desfazer seleção Não selecionados 0604020058 - Desfe…" at bounding box center [600, 311] width 1152 height 53
click at [322, 408] on div "0202050017 - Analise de Caracteres Fisicos, Elementos e Sedimento da Urina" at bounding box center [599, 404] width 1130 height 13
click at [278, 296] on div "Item de agendamento * urin Desfazer seleção Não selecionados 0202050017 - Anali…" at bounding box center [600, 311] width 1152 height 53
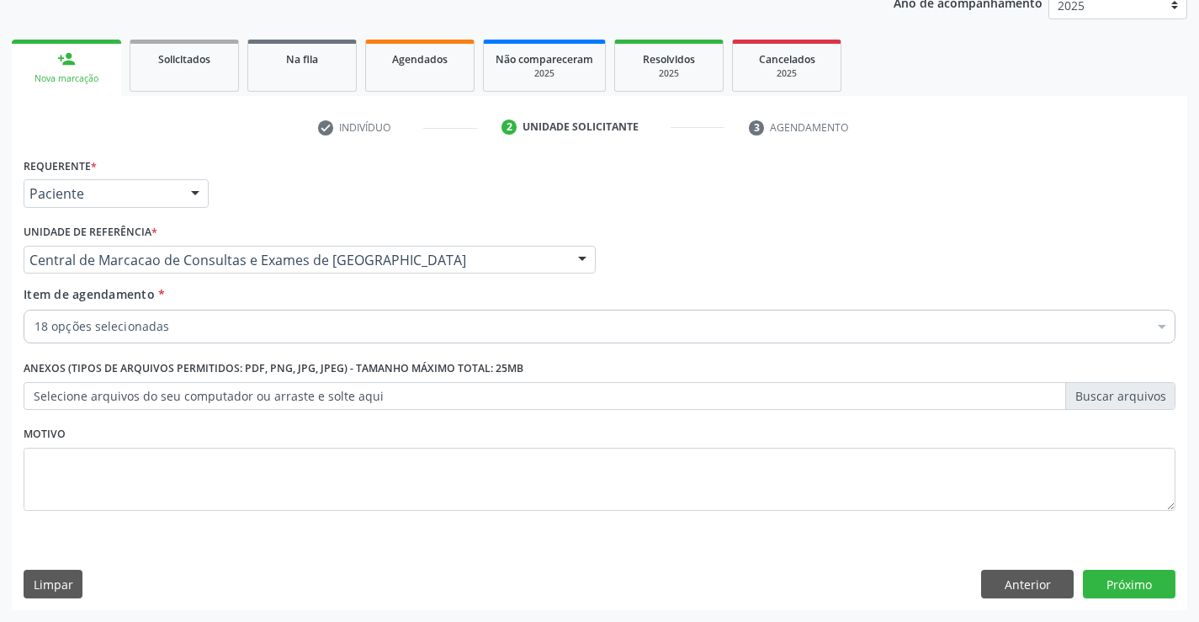
click at [279, 336] on div "18 opções selecionadas" at bounding box center [600, 327] width 1152 height 34
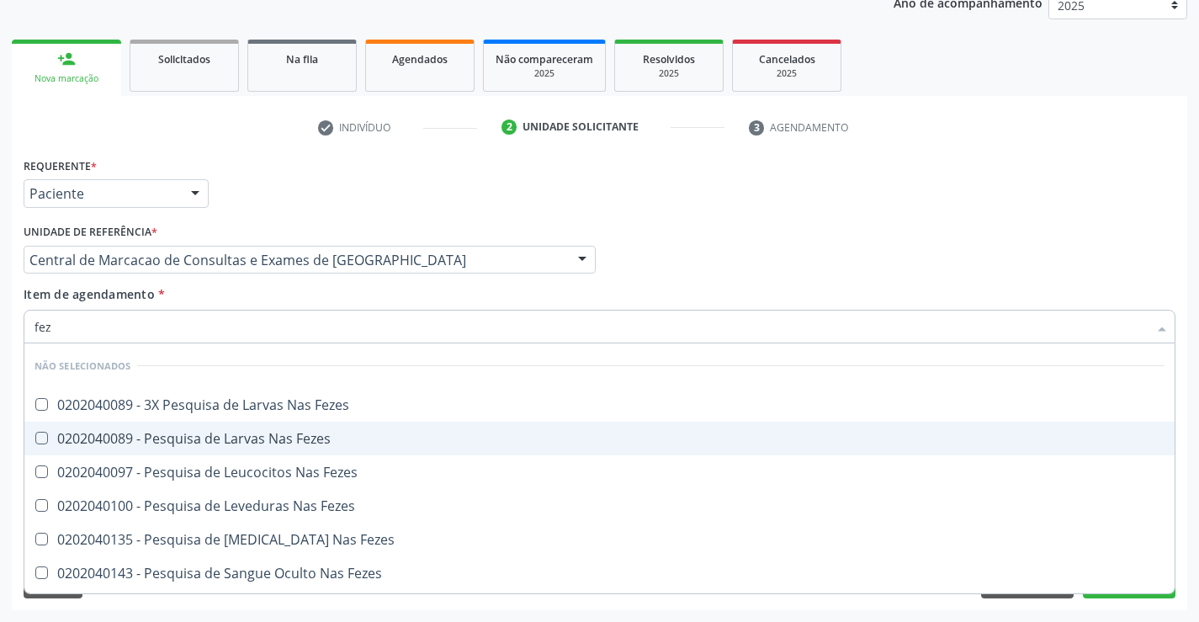
click at [294, 445] on div "0202040089 - Pesquisa de Larvas Nas Fezes" at bounding box center [599, 438] width 1130 height 13
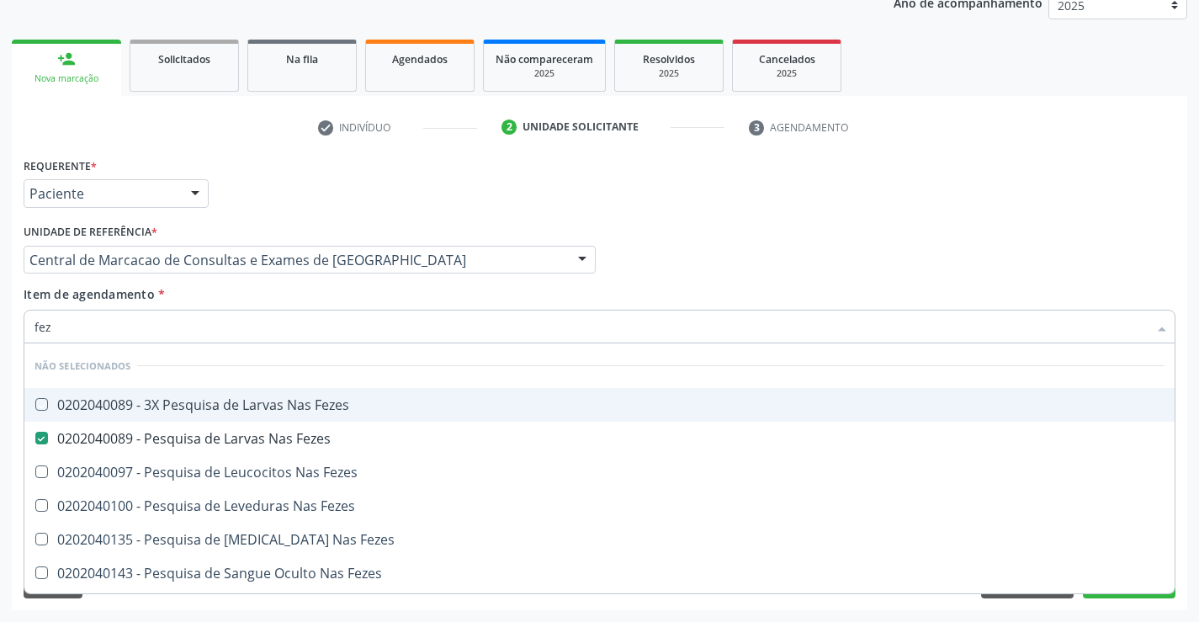
click at [680, 301] on div "Item de agendamento * fez Desfazer seleção Não selecionados 0202040089 - 3X Pes…" at bounding box center [600, 311] width 1152 height 53
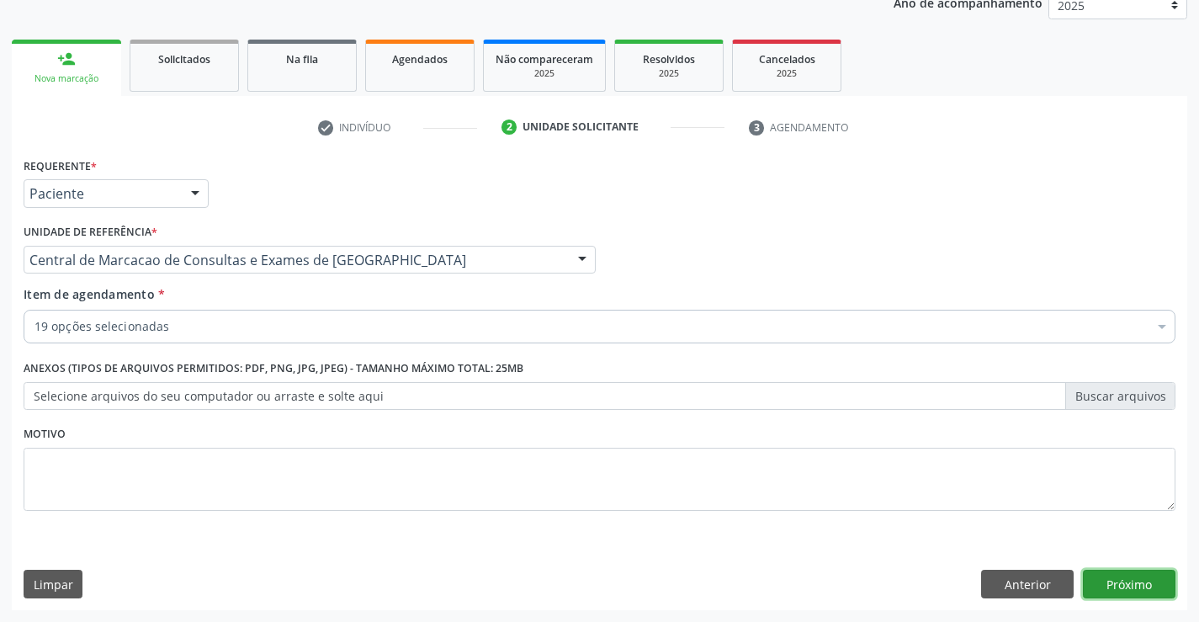
click at [1136, 580] on button "Próximo" at bounding box center [1129, 583] width 93 height 29
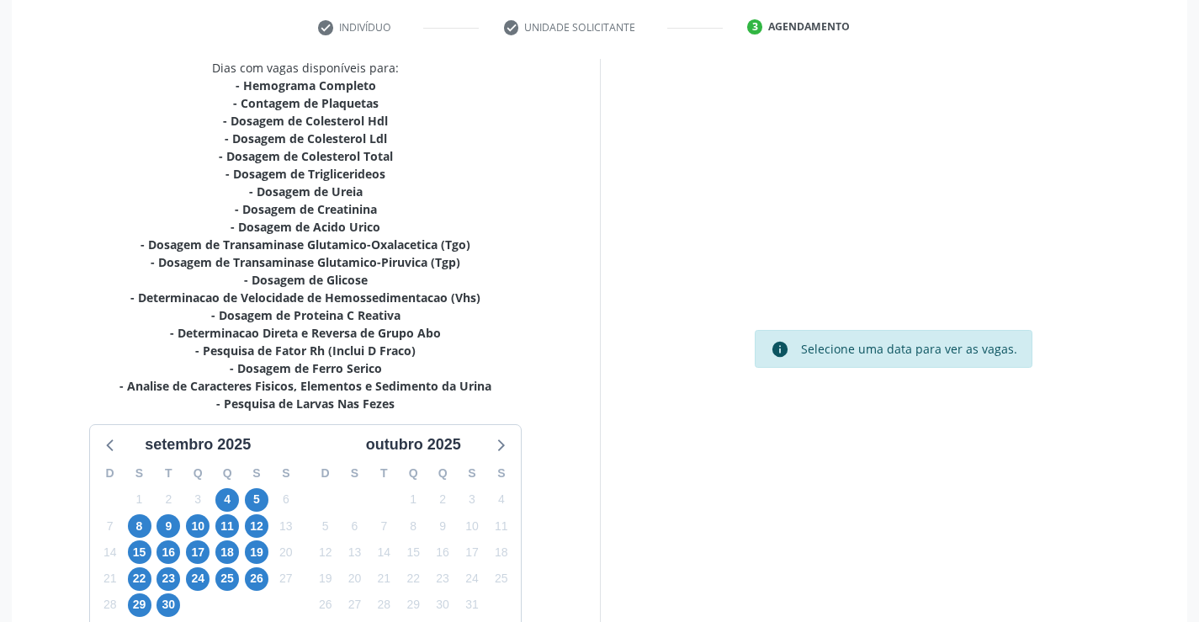
scroll to position [428, 0]
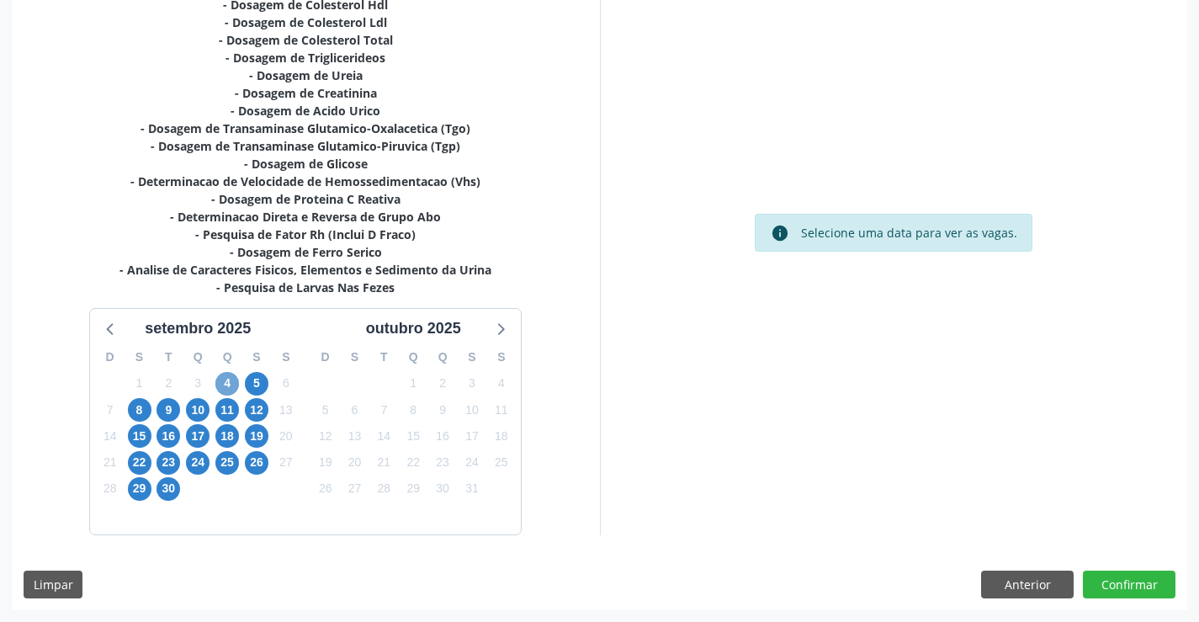
click at [224, 387] on span "4" at bounding box center [227, 384] width 24 height 24
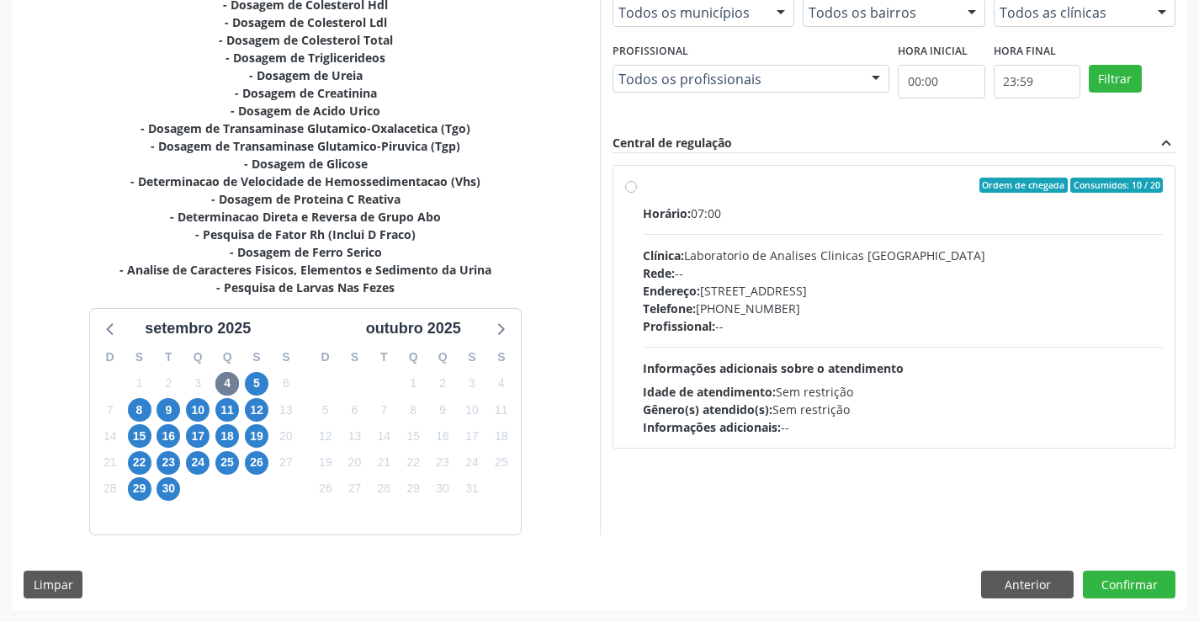
click at [912, 367] on div "Horário: 07:00 Clínica: Laboratorio de Analises Clinicas [GEOGRAPHIC_DATA] Rede…" at bounding box center [903, 319] width 521 height 231
click at [637, 193] on input "Ordem de chegada Consumidos: 10 / 20 Horário: 07:00 Clínica: Laboratorio de Ana…" at bounding box center [631, 184] width 12 height 15
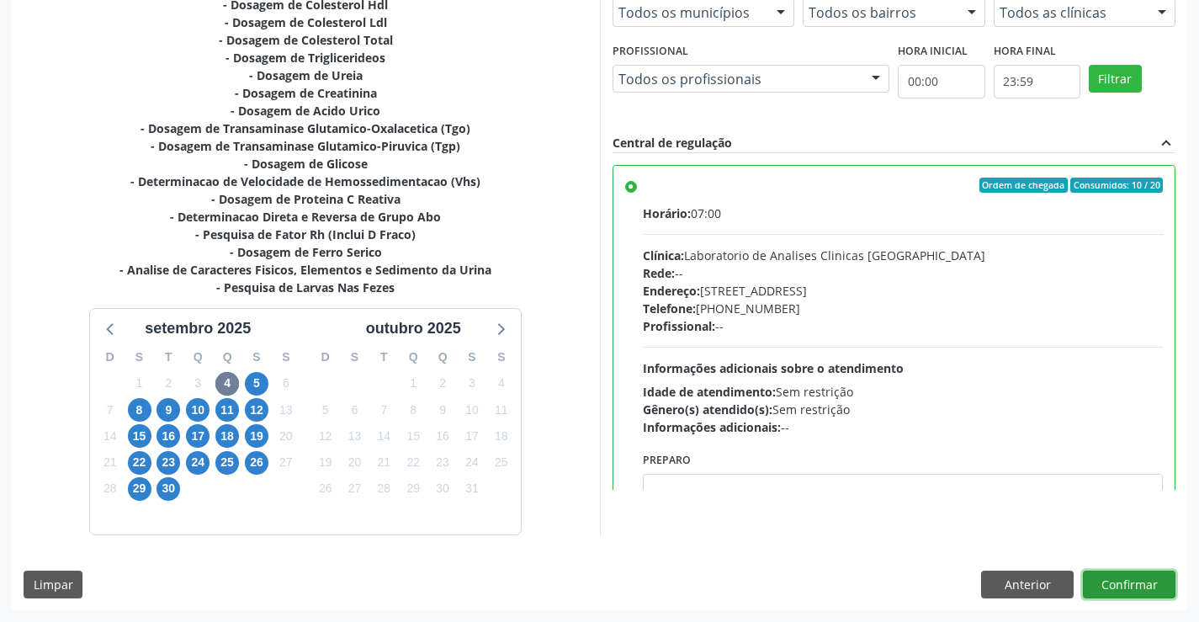
click at [1133, 585] on button "Confirmar" at bounding box center [1129, 584] width 93 height 29
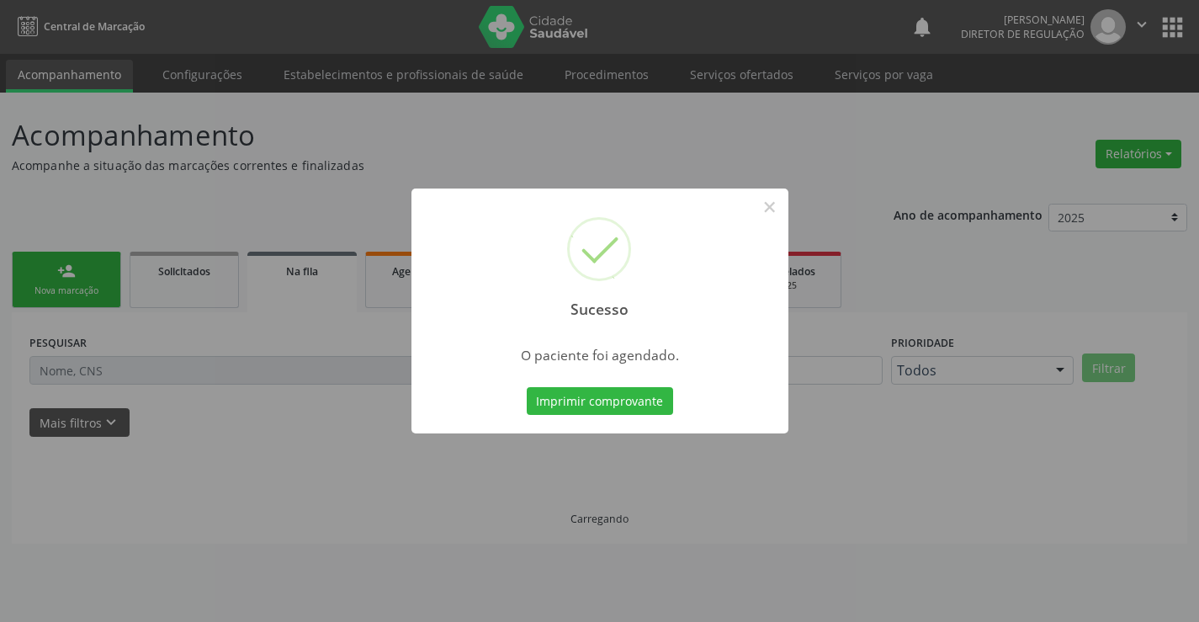
scroll to position [0, 0]
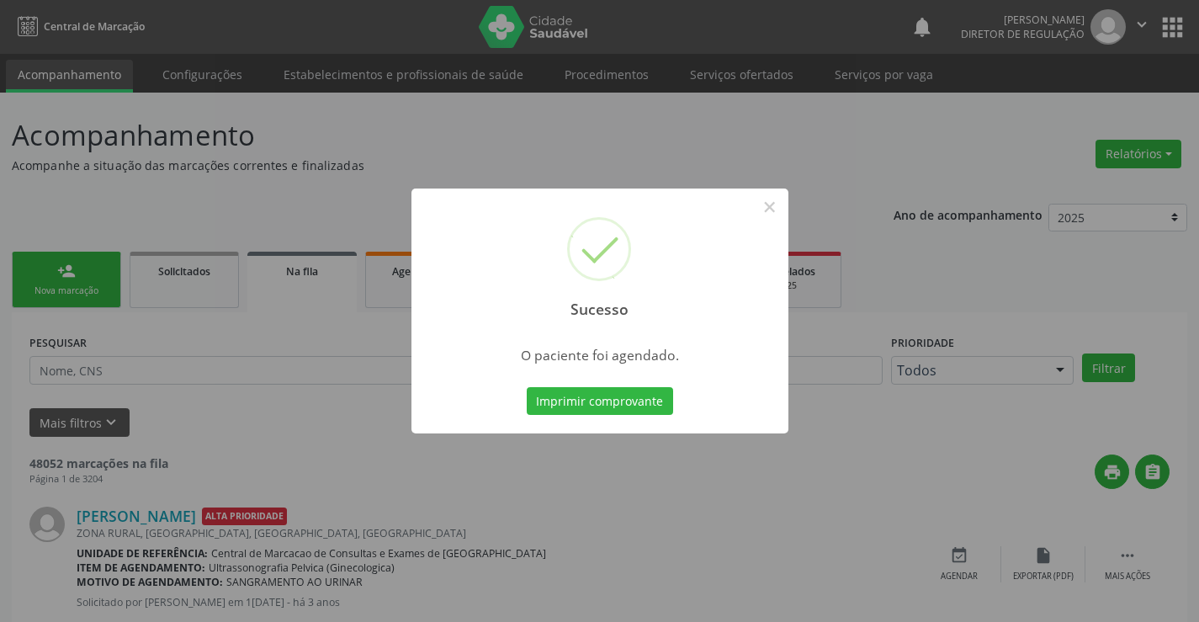
click at [527, 387] on button "Imprimir comprovante" at bounding box center [600, 401] width 146 height 29
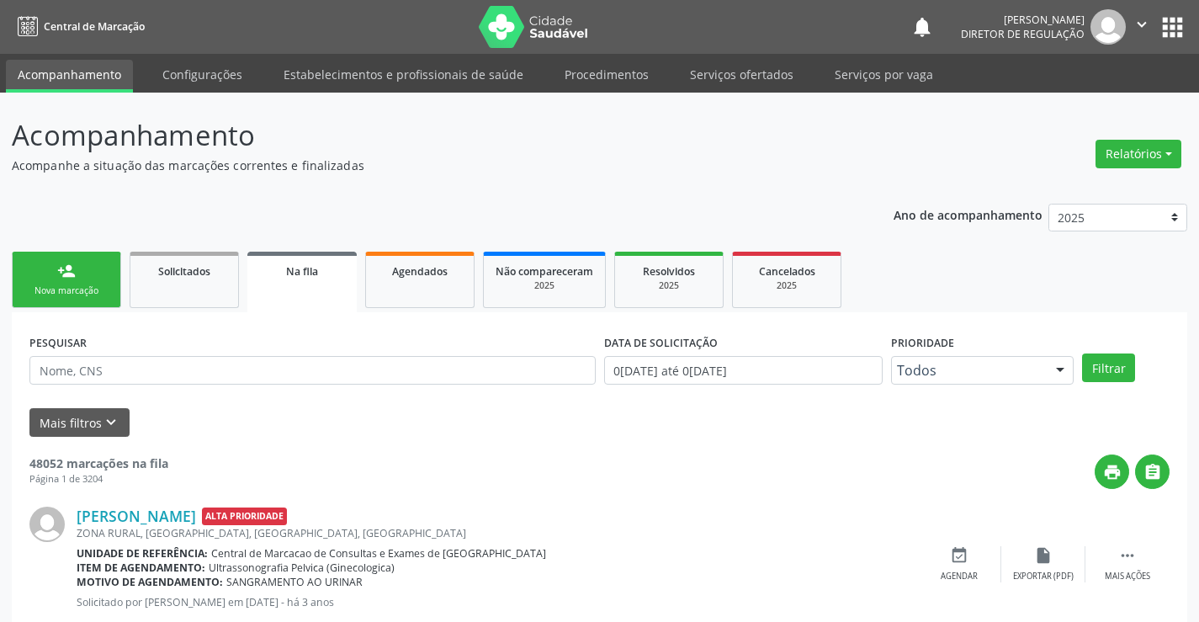
click at [72, 275] on div "person_add" at bounding box center [66, 271] width 19 height 19
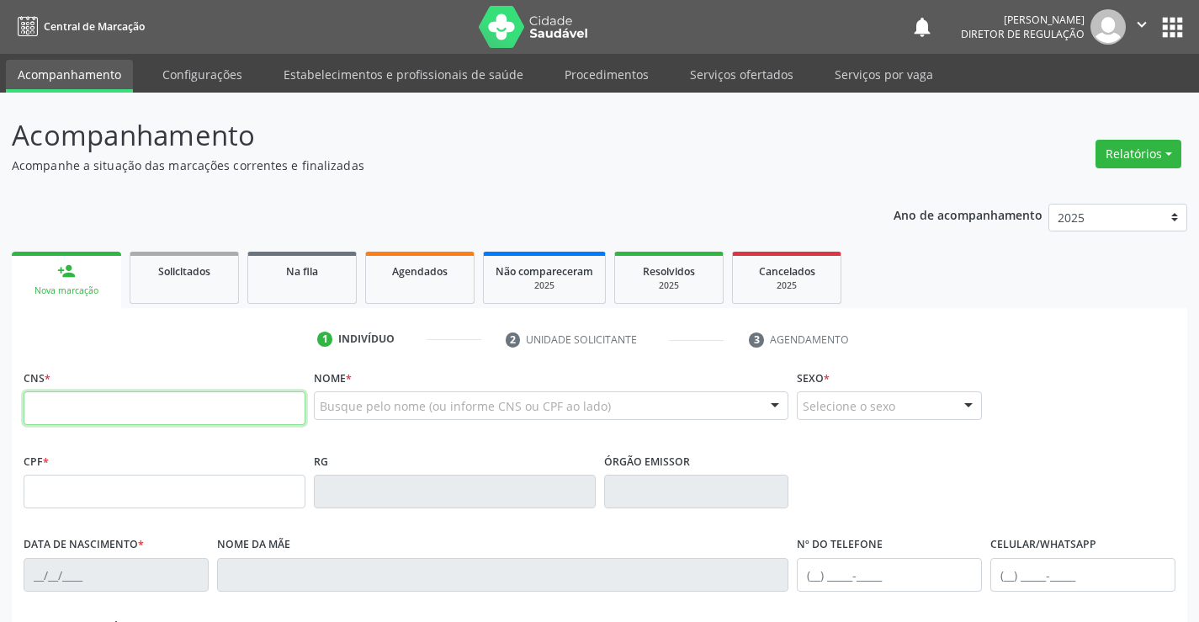
click at [113, 410] on input "text" at bounding box center [165, 408] width 282 height 34
type input "700 2074 6681 9527"
type input "0516188852"
type input "26[DATE]"
type input "[PHONE_NUMBER]"
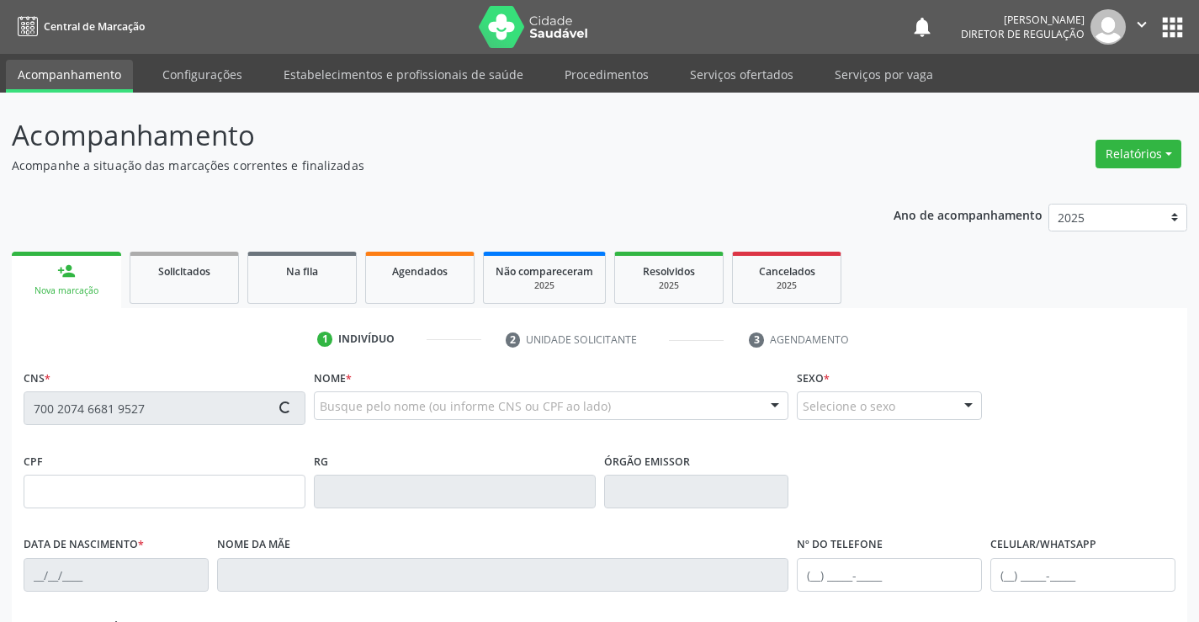
type input "[PHONE_NUMBER]"
type input "244.314.945-53"
type input "S/N"
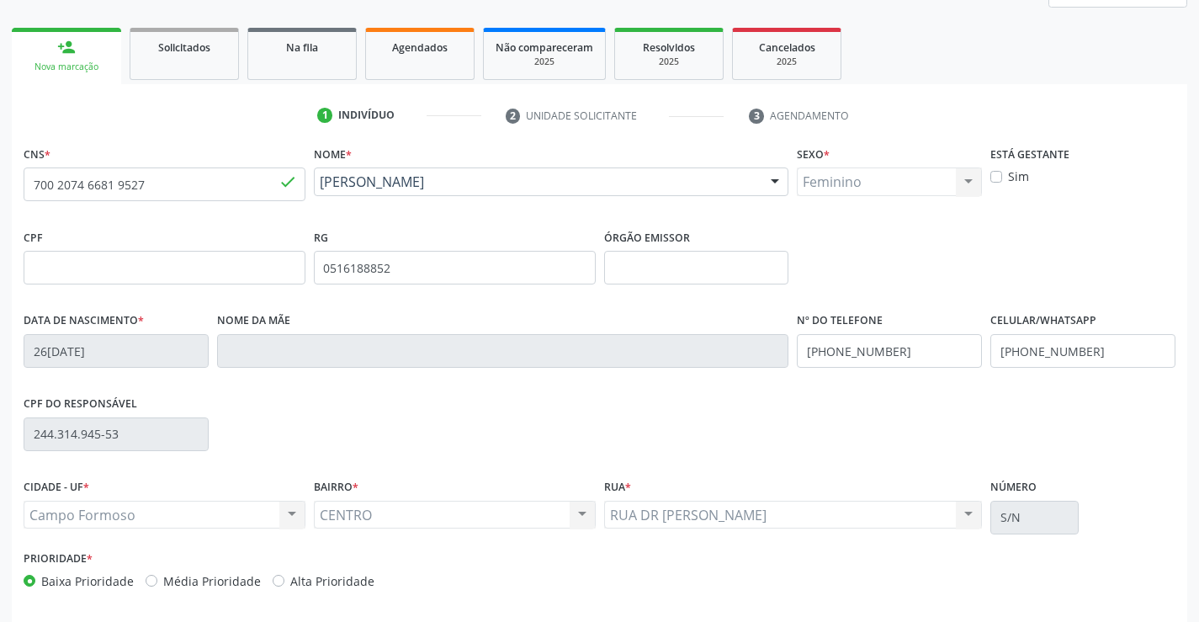
scroll to position [290, 0]
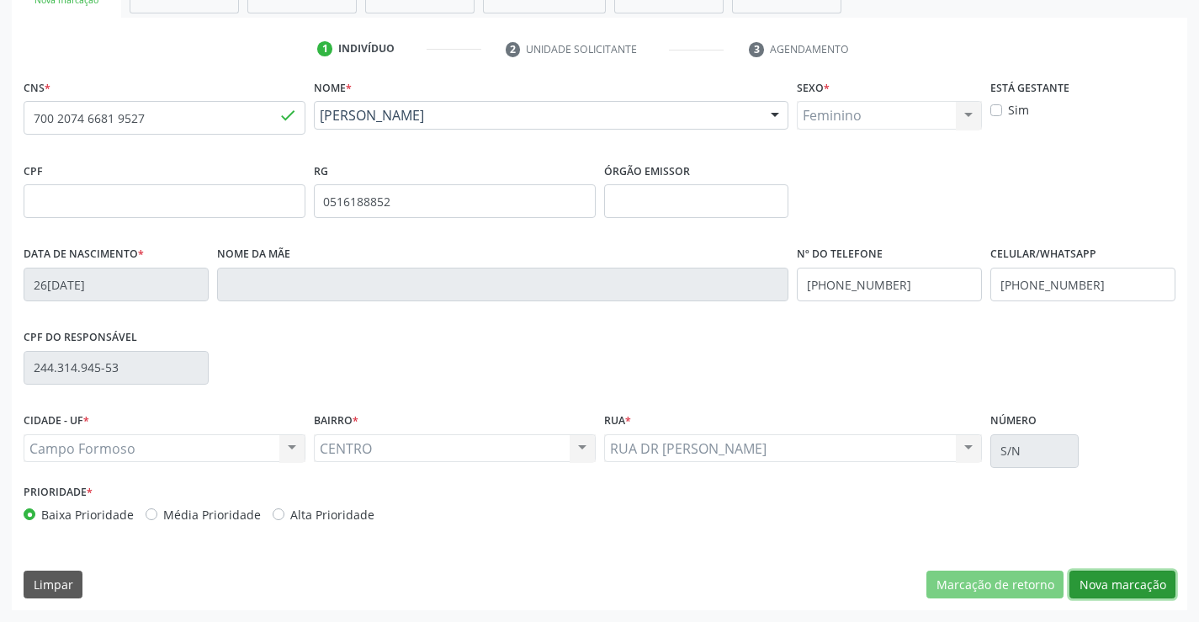
click at [1105, 594] on button "Nova marcação" at bounding box center [1122, 584] width 106 height 29
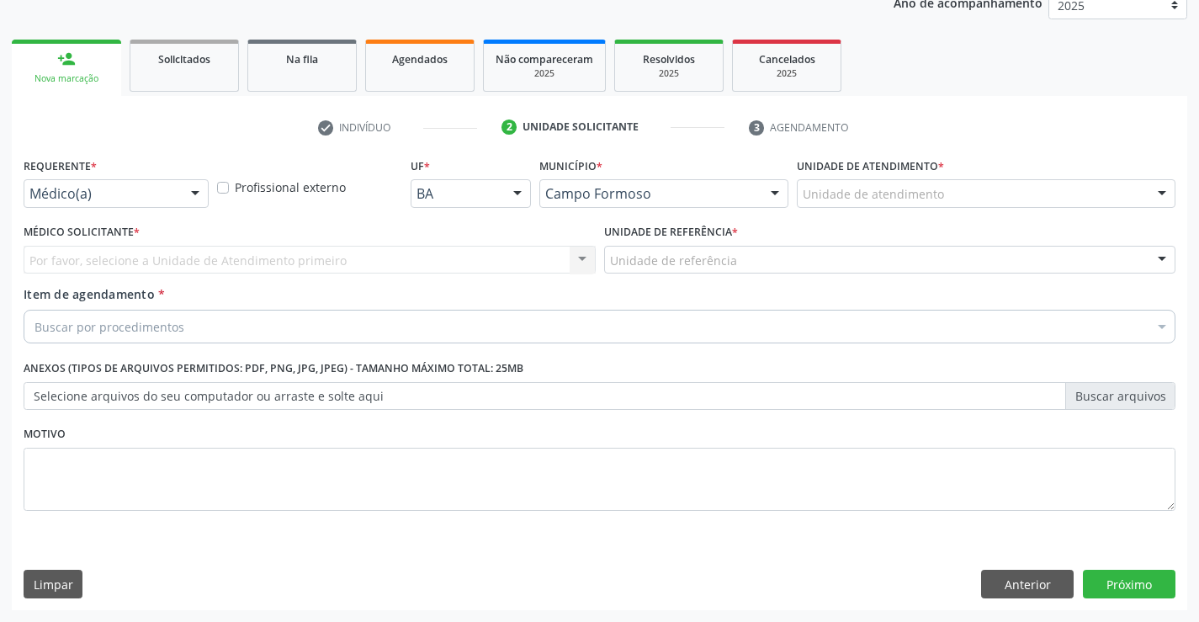
scroll to position [212, 0]
click at [190, 197] on div at bounding box center [195, 194] width 25 height 29
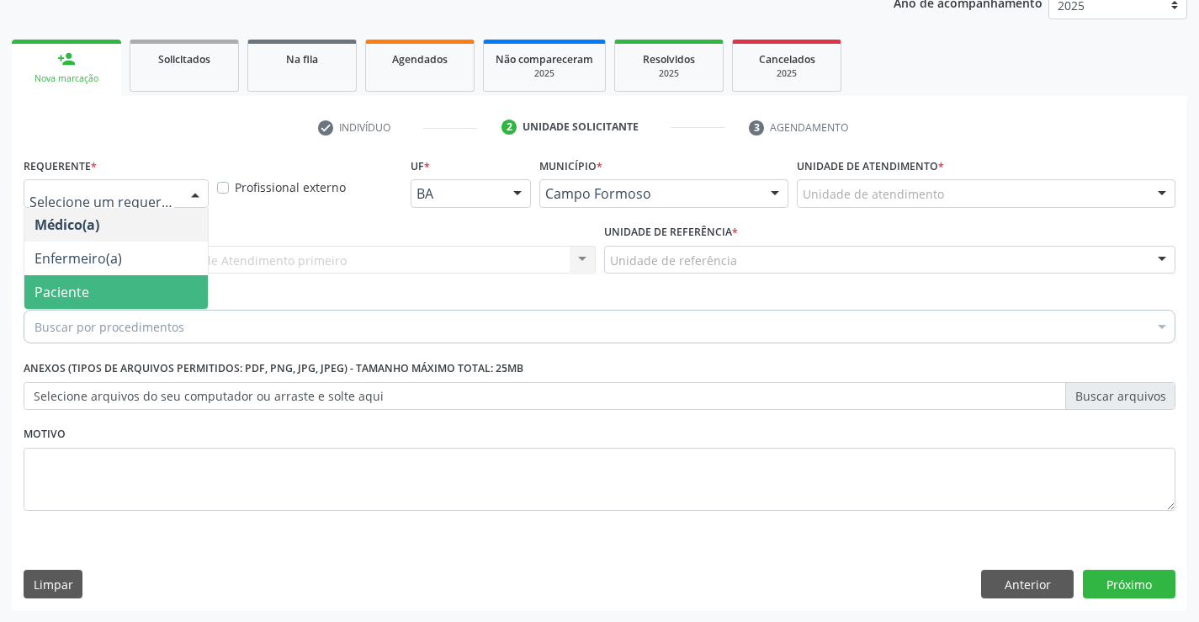
click at [157, 303] on span "Paciente" at bounding box center [115, 292] width 183 height 34
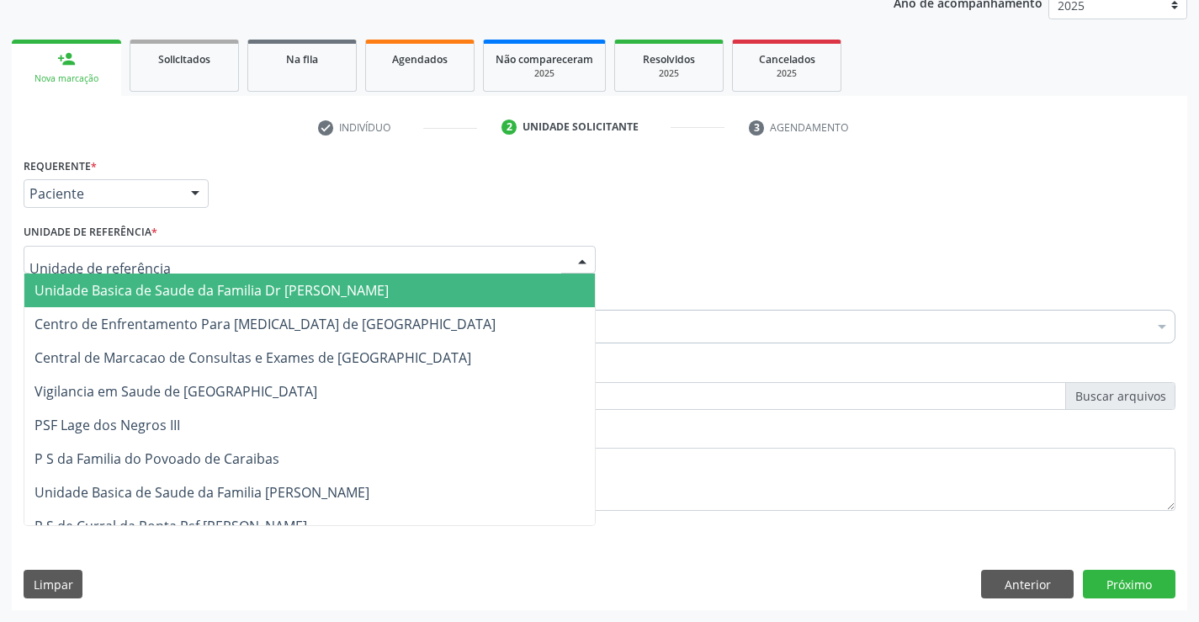
click at [297, 271] on div at bounding box center [310, 260] width 572 height 29
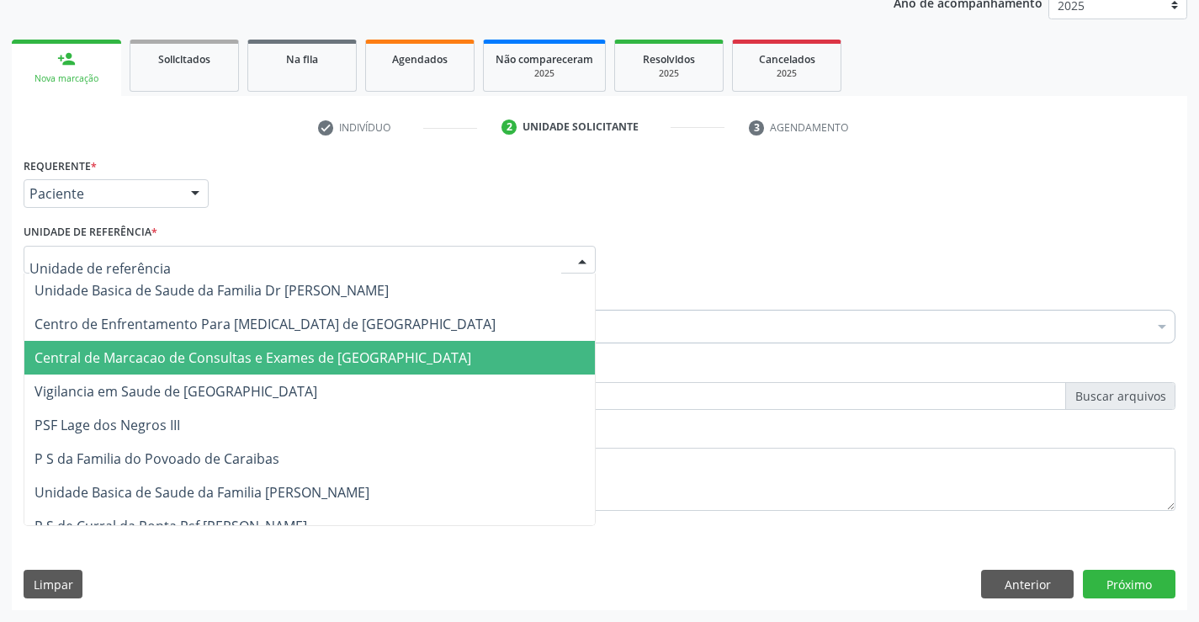
click at [304, 351] on span "Central de Marcacao de Consultas e Exames de [GEOGRAPHIC_DATA]" at bounding box center [252, 357] width 437 height 19
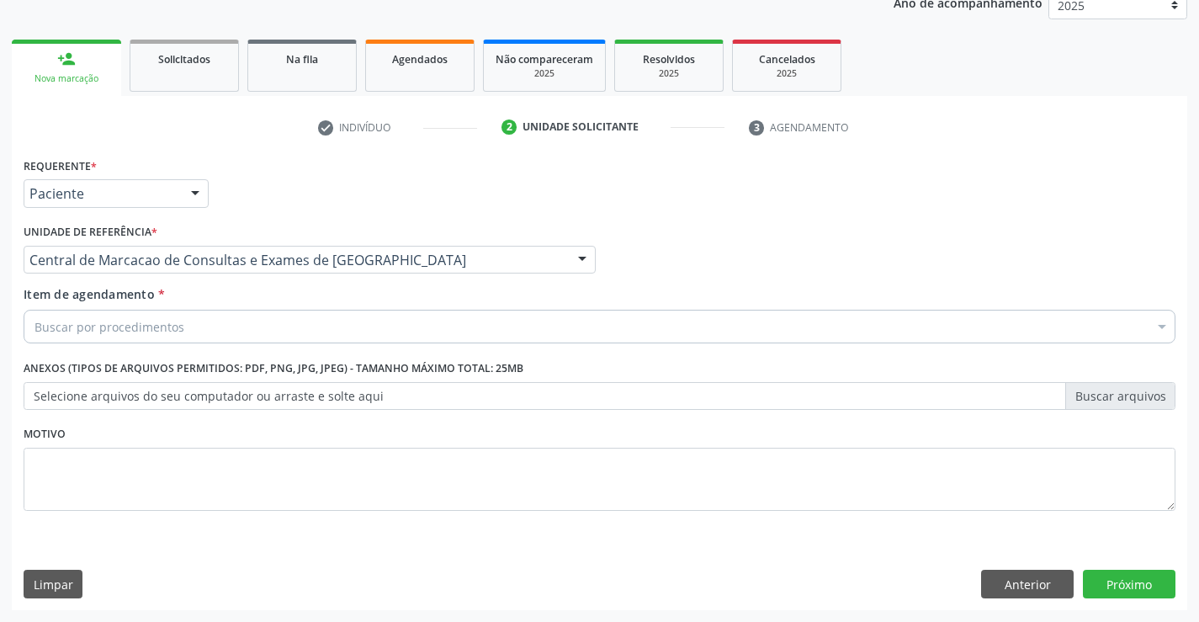
click at [385, 328] on div "Buscar por procedimentos" at bounding box center [600, 327] width 1152 height 34
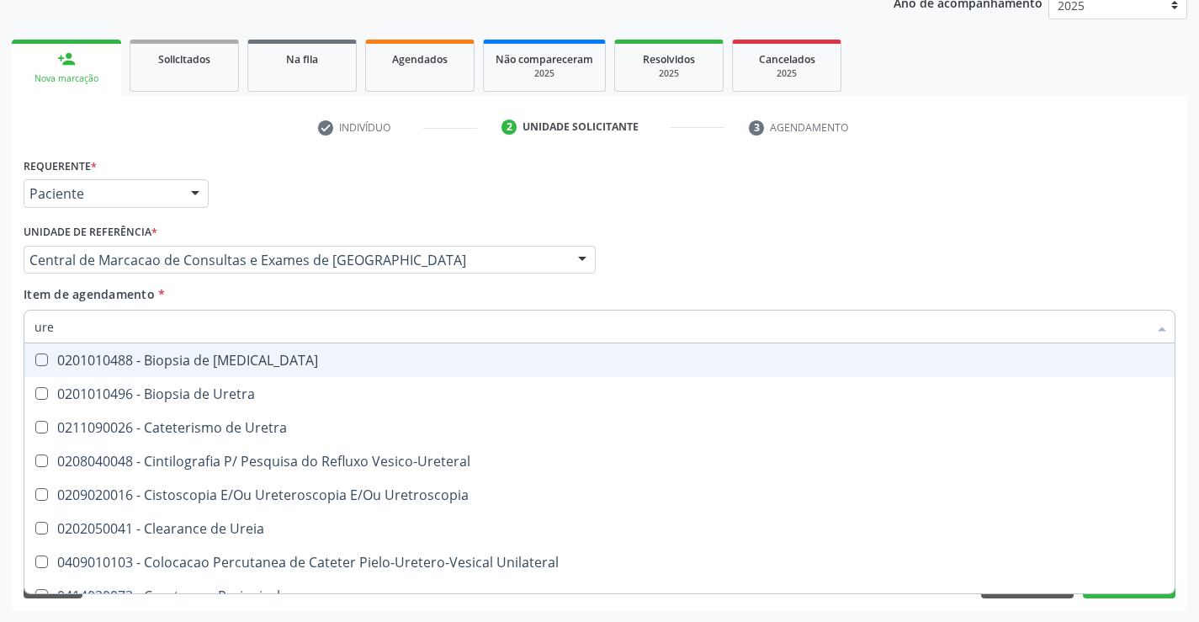
type input "urei"
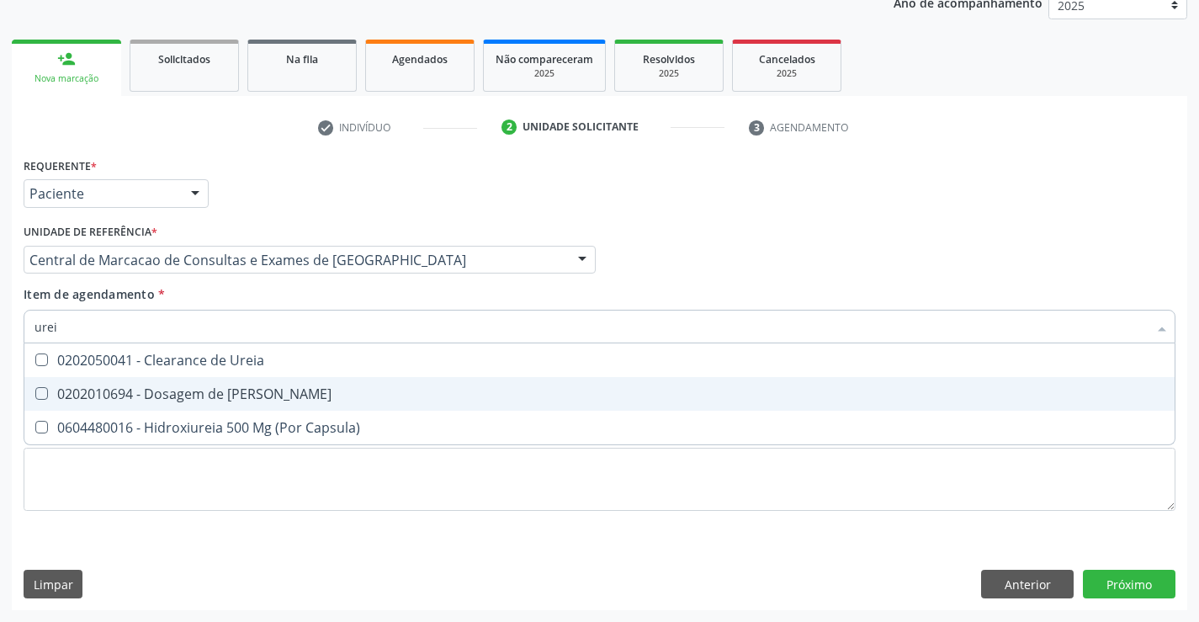
click at [365, 394] on div "0202010694 - Dosagem de [PERSON_NAME]" at bounding box center [599, 393] width 1130 height 13
checkbox Ureia "true"
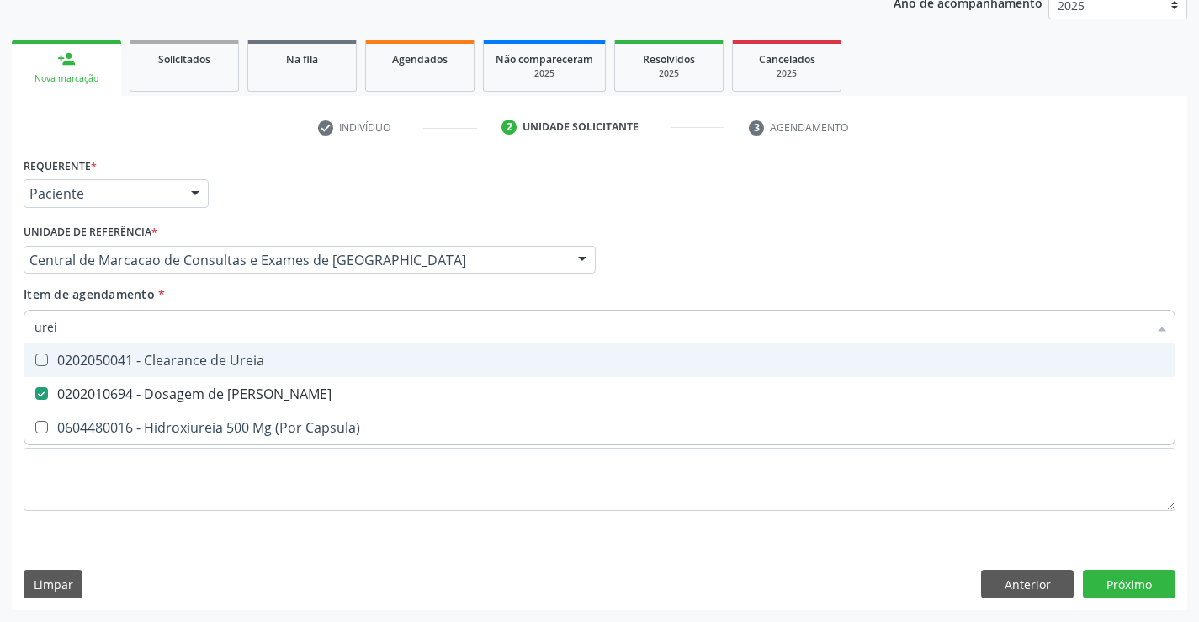
type input "urei"
click at [359, 295] on div "Item de agendamento * urei Desfazer seleção 0202050041 - Clearance de Ureia 020…" at bounding box center [600, 311] width 1152 height 53
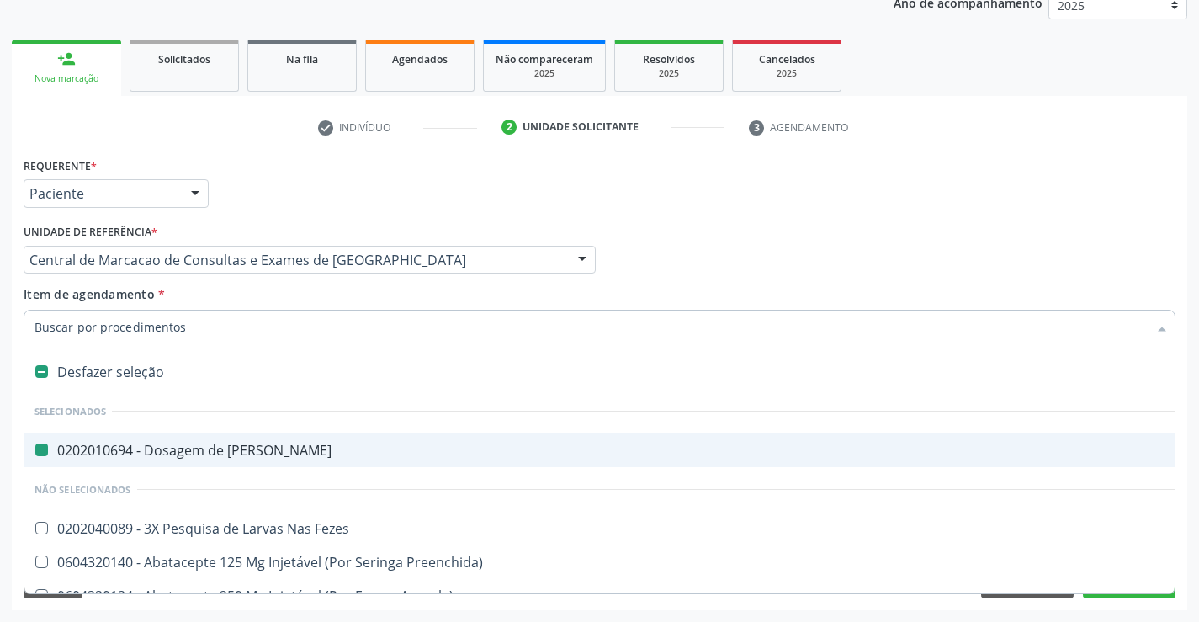
type input "c"
checkbox Ureia "false"
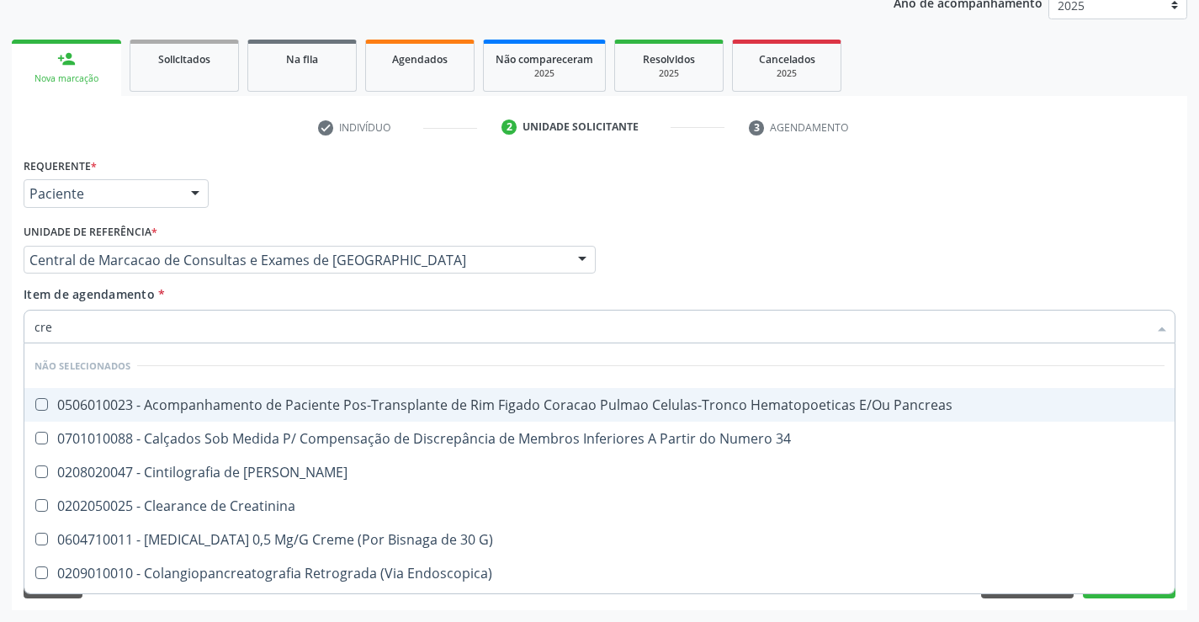
type input "crea"
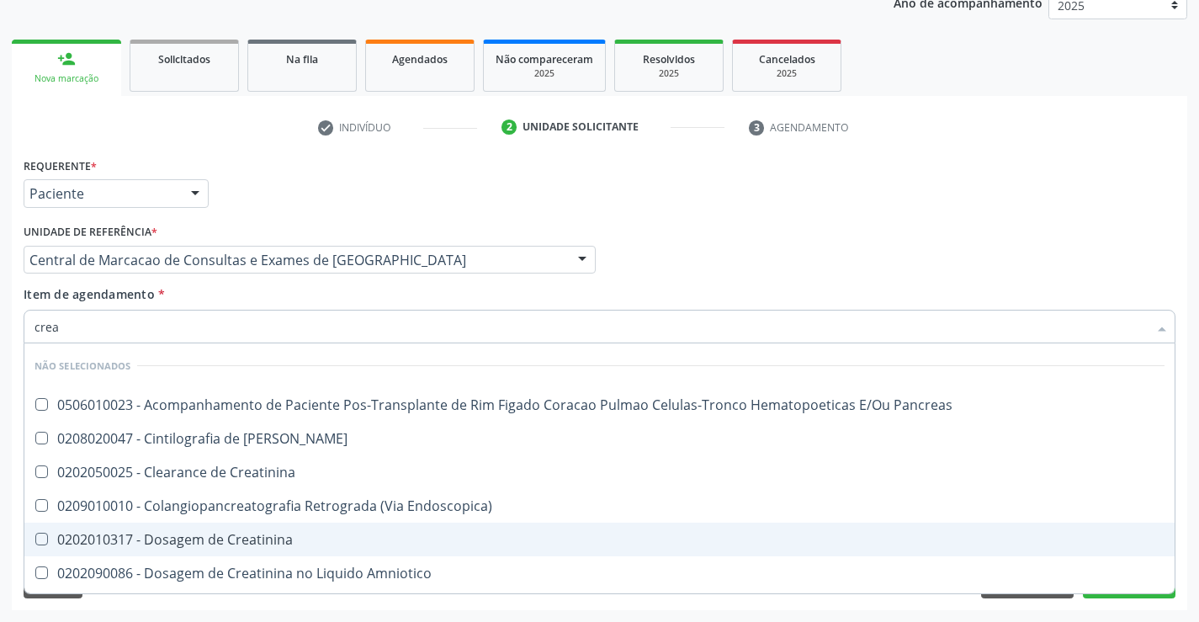
drag, startPoint x: 333, startPoint y: 521, endPoint x: 324, endPoint y: 542, distance: 23.0
click at [324, 542] on div "0202010317 - Dosagem de Creatinina" at bounding box center [599, 538] width 1130 height 13
checkbox Creatinina "true"
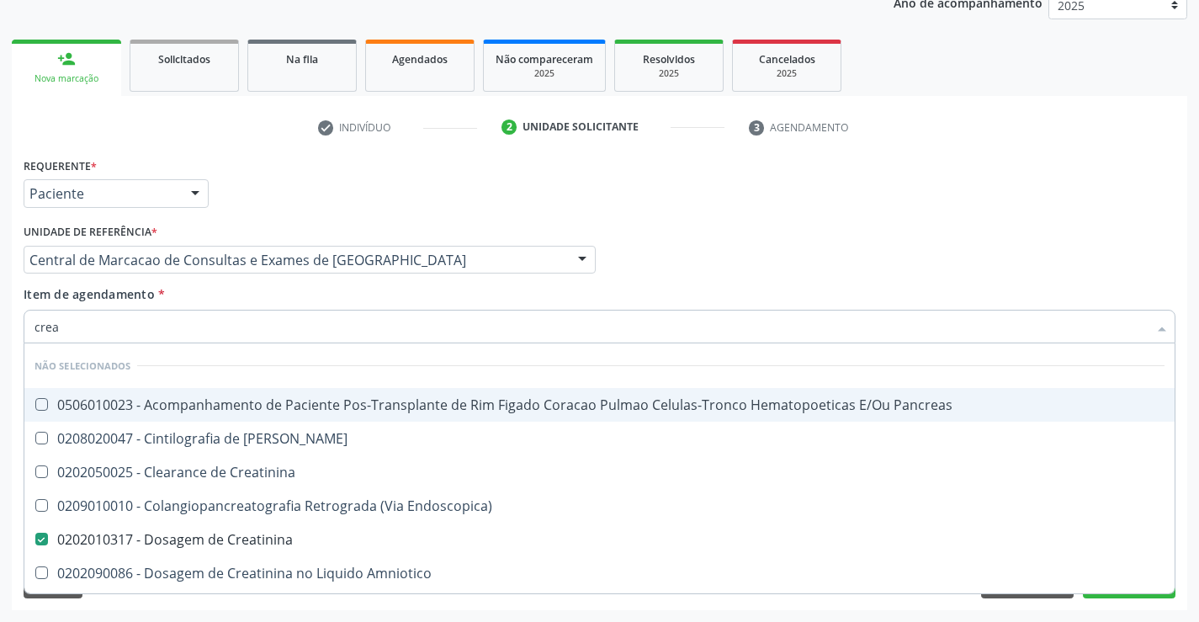
type input "crea"
click at [334, 297] on div "Item de agendamento * crea Desfazer seleção Não selecionados 0506010023 - Acomp…" at bounding box center [600, 311] width 1152 height 53
checkbox Pancreas "true"
checkbox Creatinina "false"
checkbox Pancreas "true"
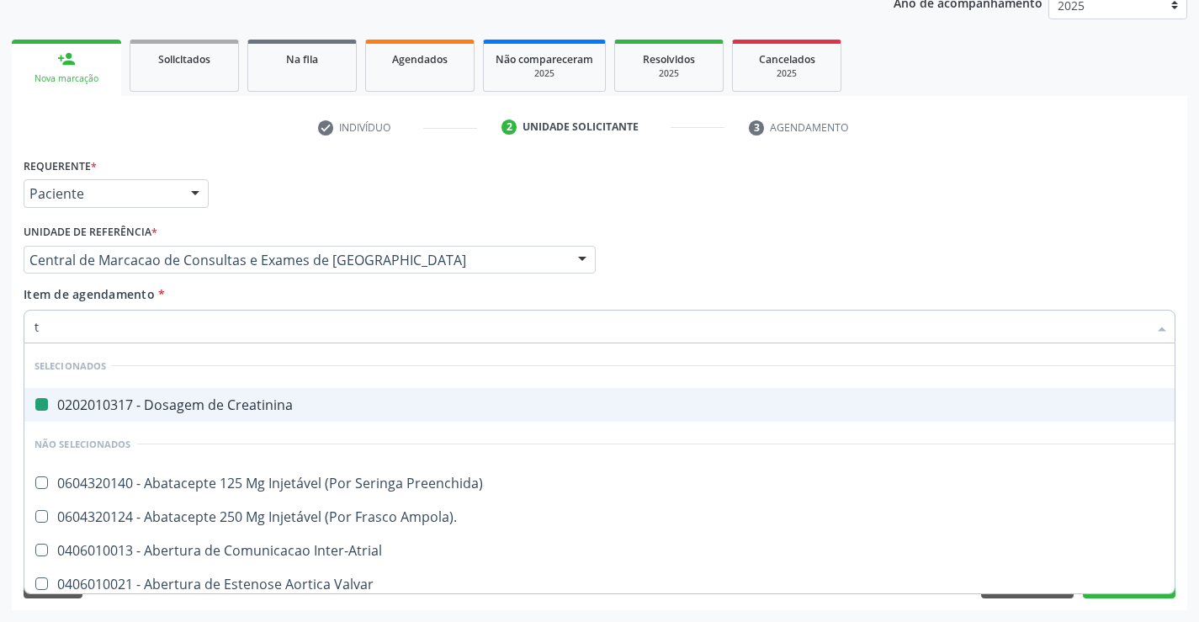
type input "tg"
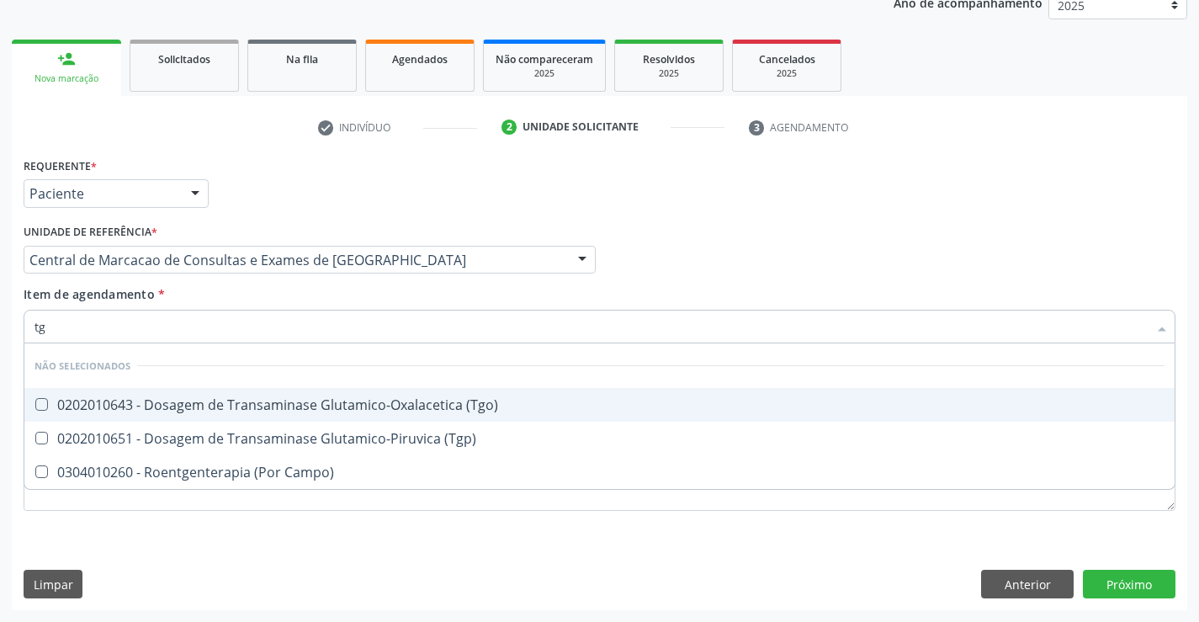
click at [334, 405] on div "0202010643 - Dosagem de Transaminase Glutamico-Oxalacetica (Tgo)" at bounding box center [599, 404] width 1130 height 13
checkbox \(Tgo\) "true"
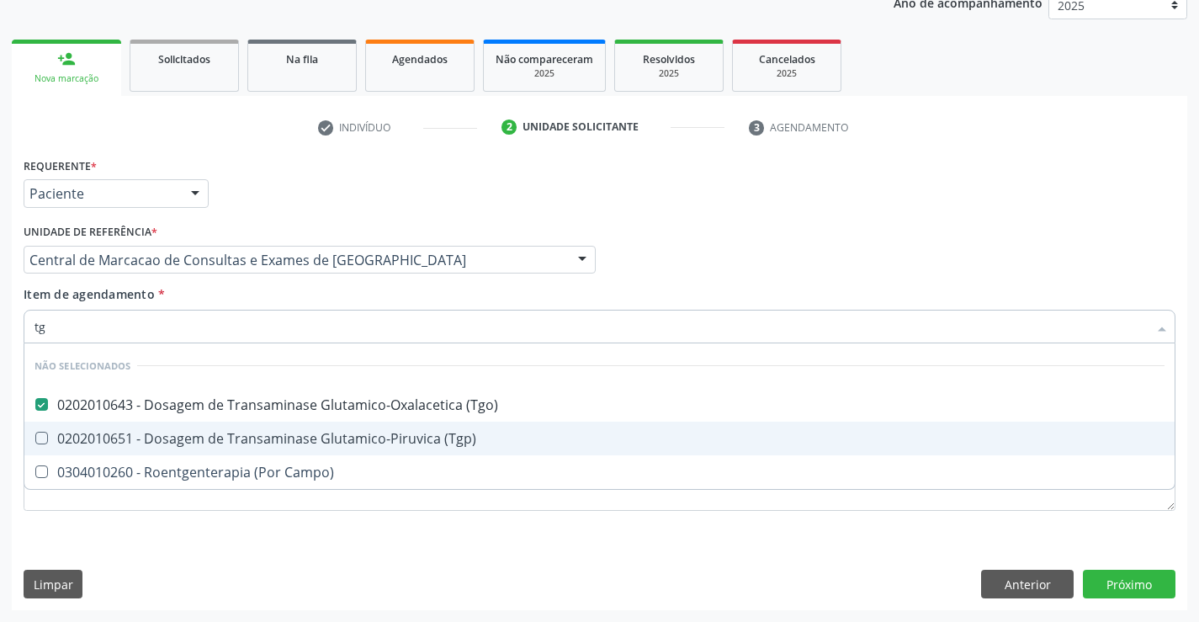
click at [333, 432] on div "0202010651 - Dosagem de Transaminase Glutamico-Piruvica (Tgp)" at bounding box center [599, 438] width 1130 height 13
checkbox \(Tgp\) "true"
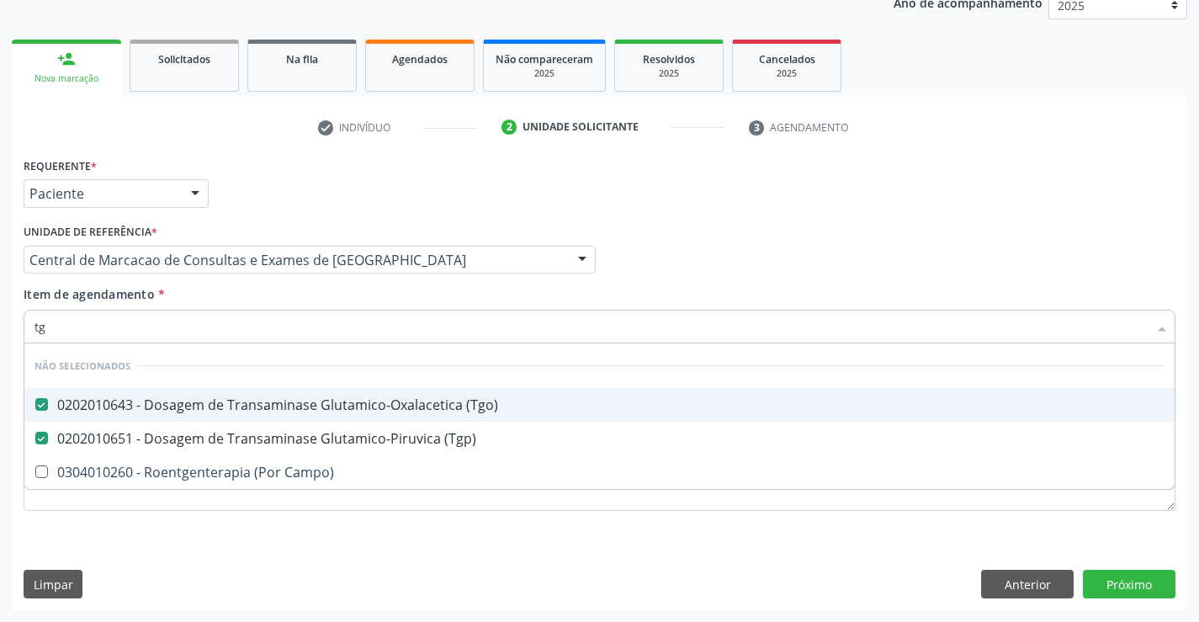
click at [330, 300] on div "Item de agendamento * tg Desfazer seleção Não selecionados 0202010643 - Dosagem…" at bounding box center [600, 311] width 1152 height 53
checkbox Campo\) "true"
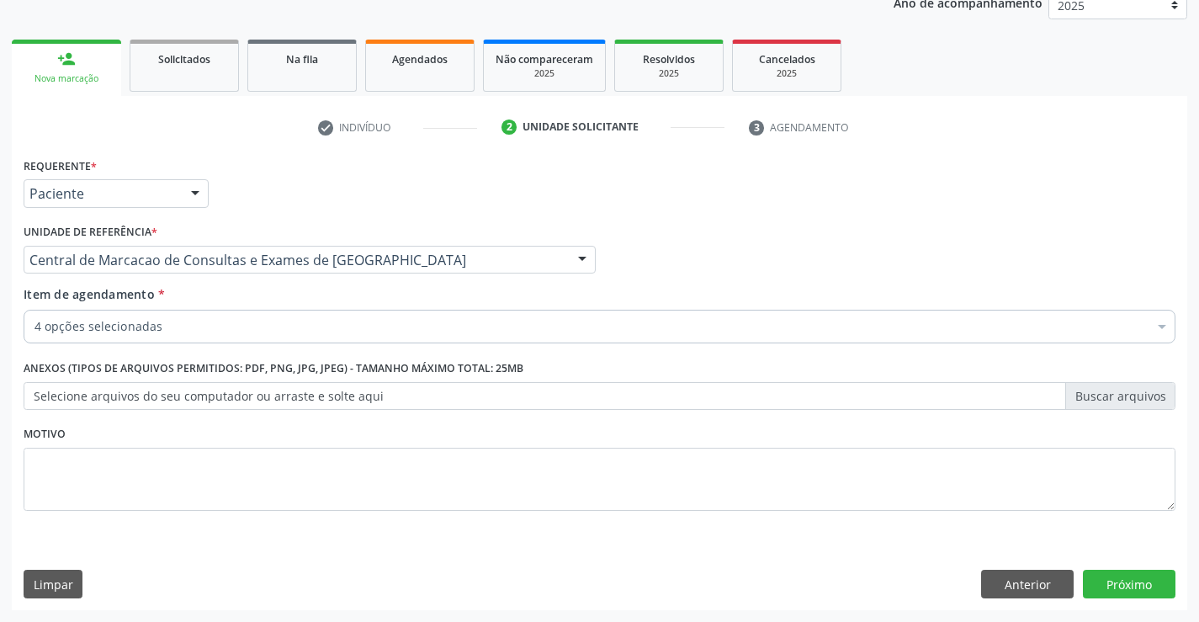
click at [328, 339] on div "4 opções selecionadas" at bounding box center [600, 327] width 1152 height 34
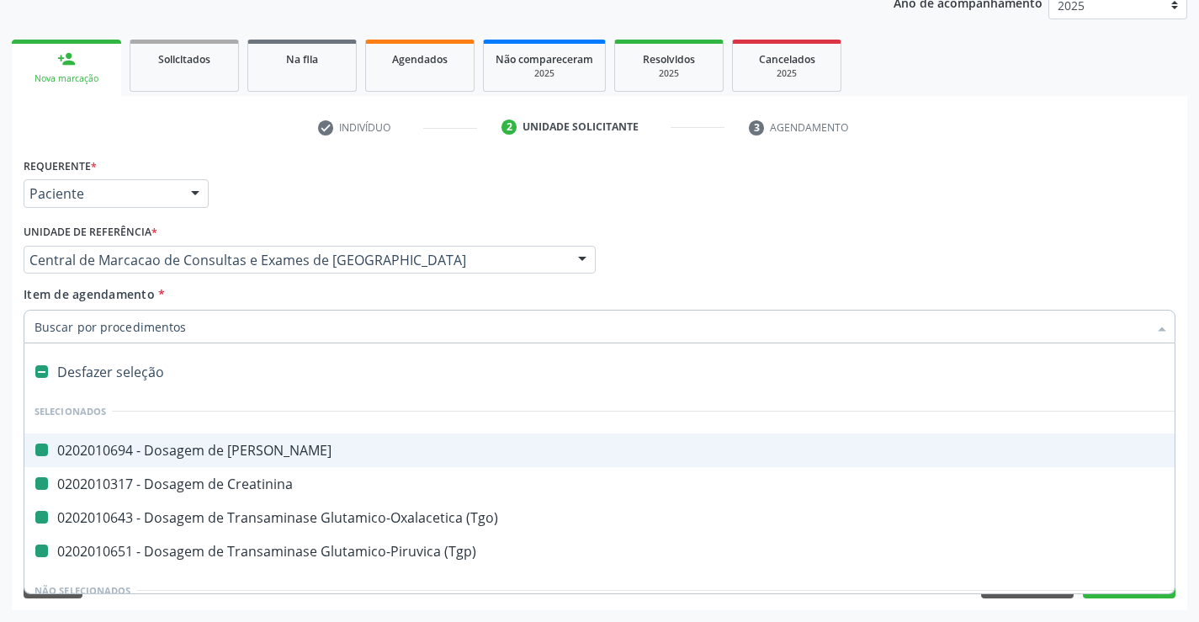
type input "f"
checkbox Ureia "false"
checkbox \(Tgo\) "false"
checkbox Creatinina "false"
checkbox \(Tgp\) "false"
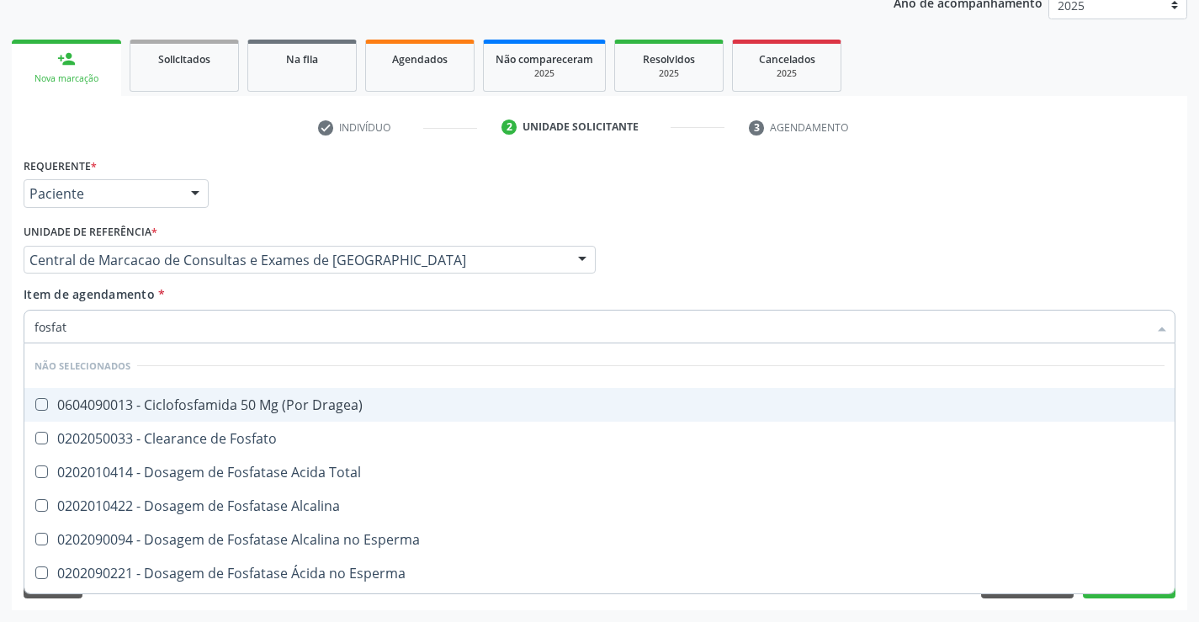
type input "fosfata"
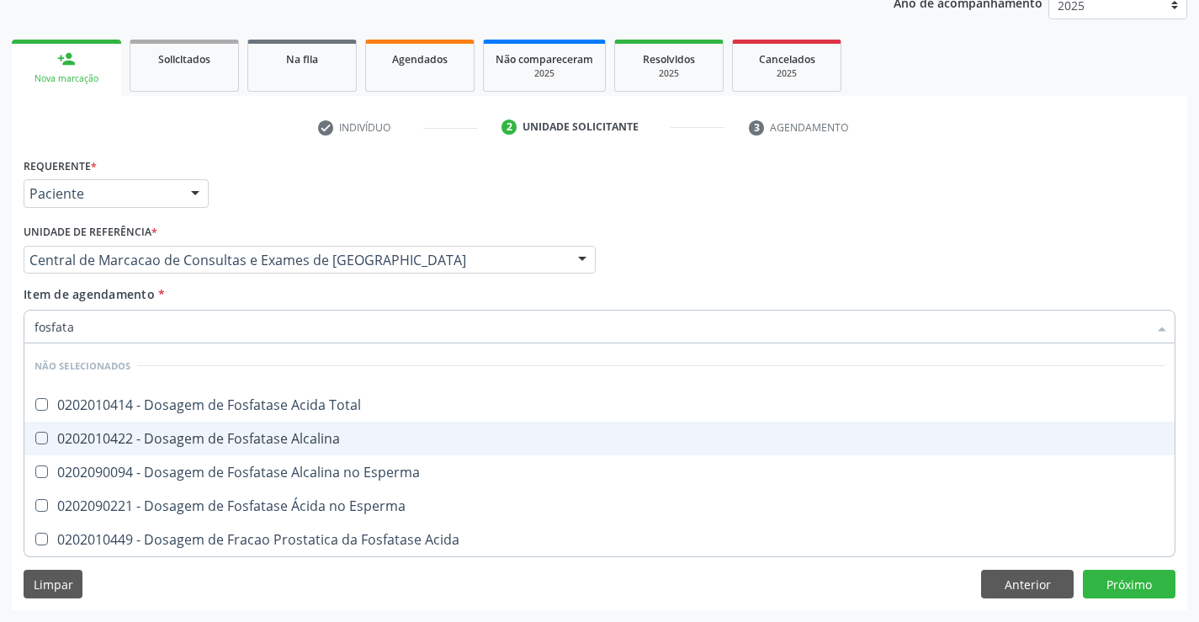
click at [338, 444] on div "0202010422 - Dosagem de Fosfatase Alcalina" at bounding box center [599, 438] width 1130 height 13
checkbox Alcalina "true"
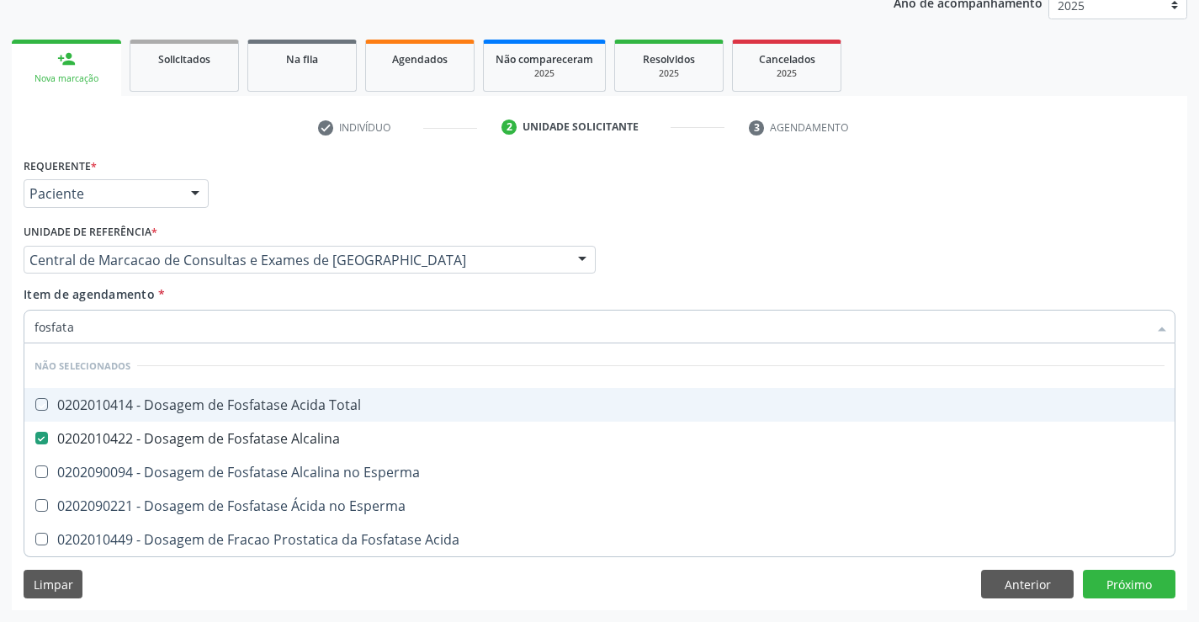
click at [350, 306] on div "Item de agendamento * fosfata Desfazer seleção Não selecionados 0202010414 - Do…" at bounding box center [600, 311] width 1152 height 53
checkbox Total "true"
checkbox Esperma "true"
checkbox Acida "true"
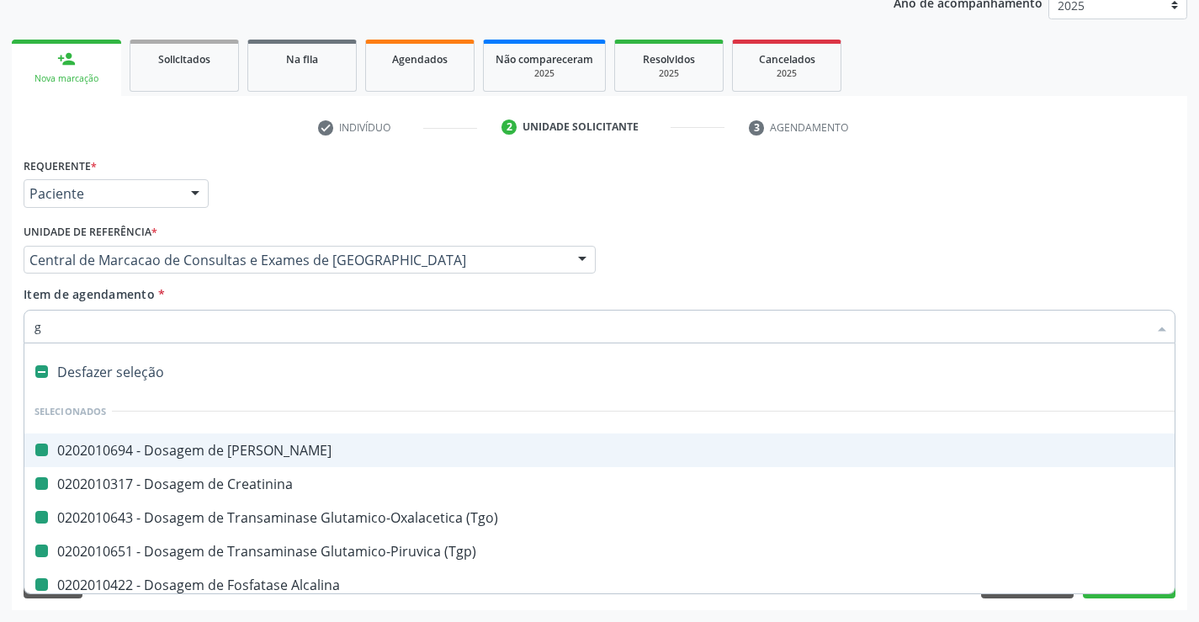
type input "ga"
checkbox Ureia "false"
checkbox \(Tgo\) "false"
checkbox Creatinina "false"
checkbox \(Tgp\) "false"
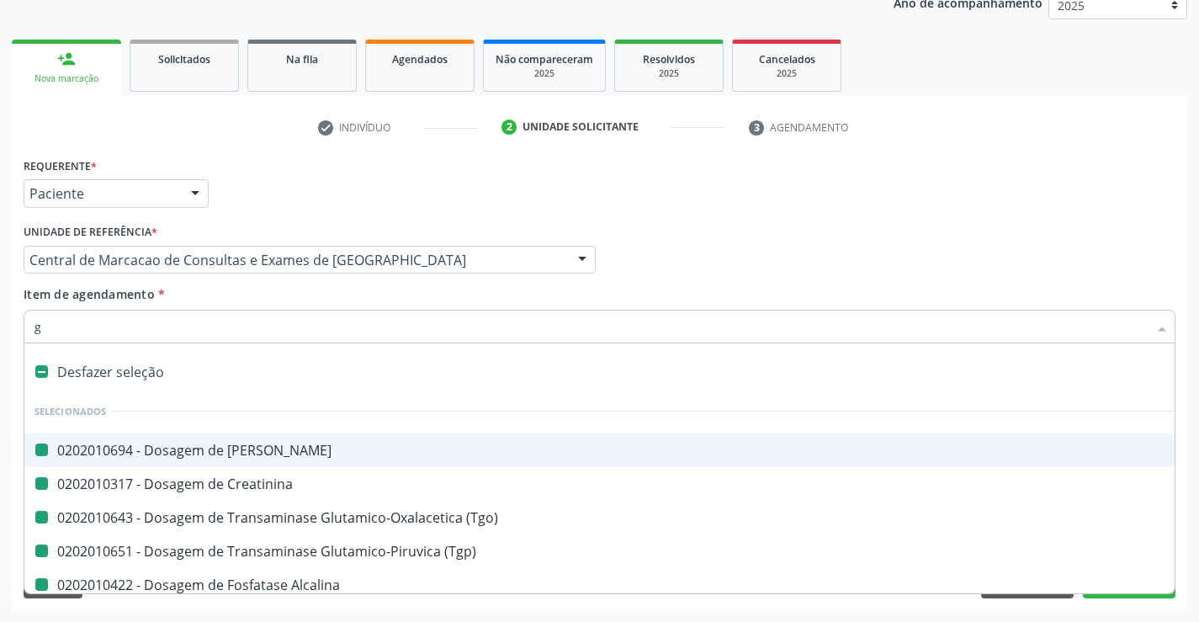
checkbox Alcalina "false"
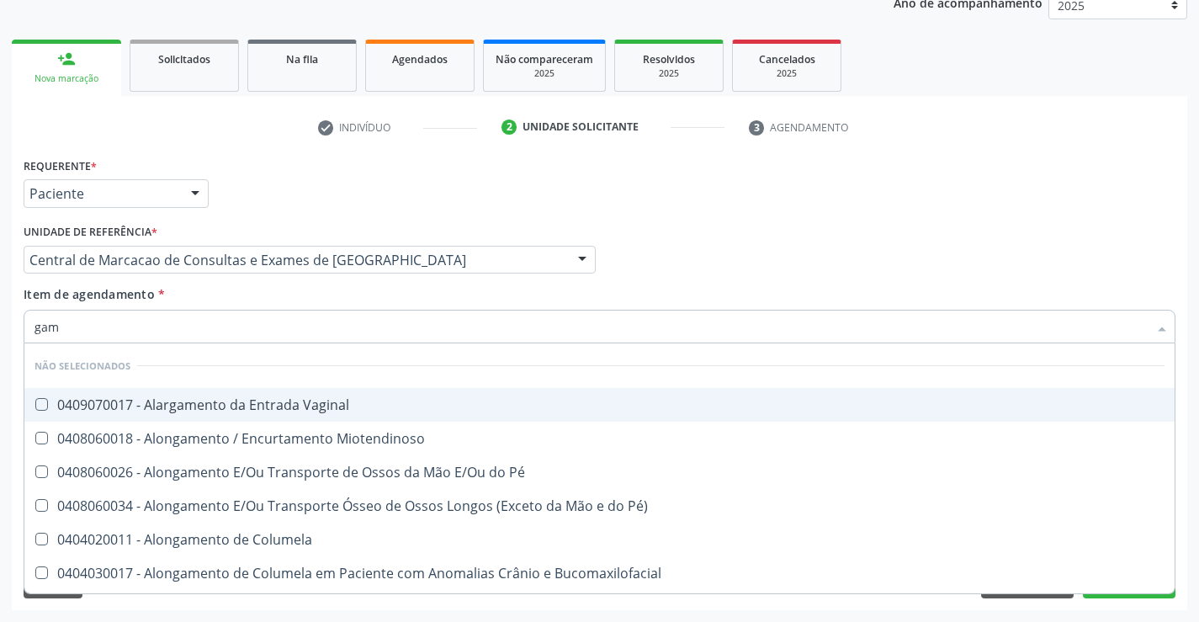
type input "gama"
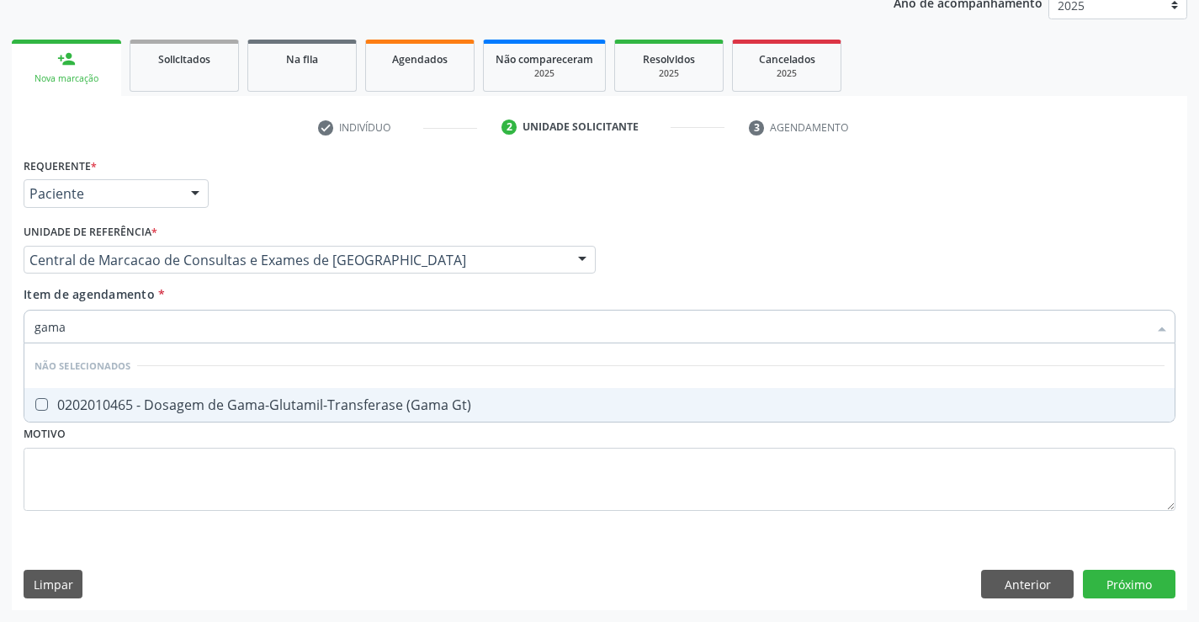
click at [368, 404] on div "0202010465 - Dosagem de Gama-Glutamil-Transferase (Gama Gt)" at bounding box center [599, 404] width 1130 height 13
checkbox Gt\) "true"
click at [347, 296] on div "Item de agendamento * gama Desfazer seleção Não selecionados 0202010465 - Dosag…" at bounding box center [600, 311] width 1152 height 53
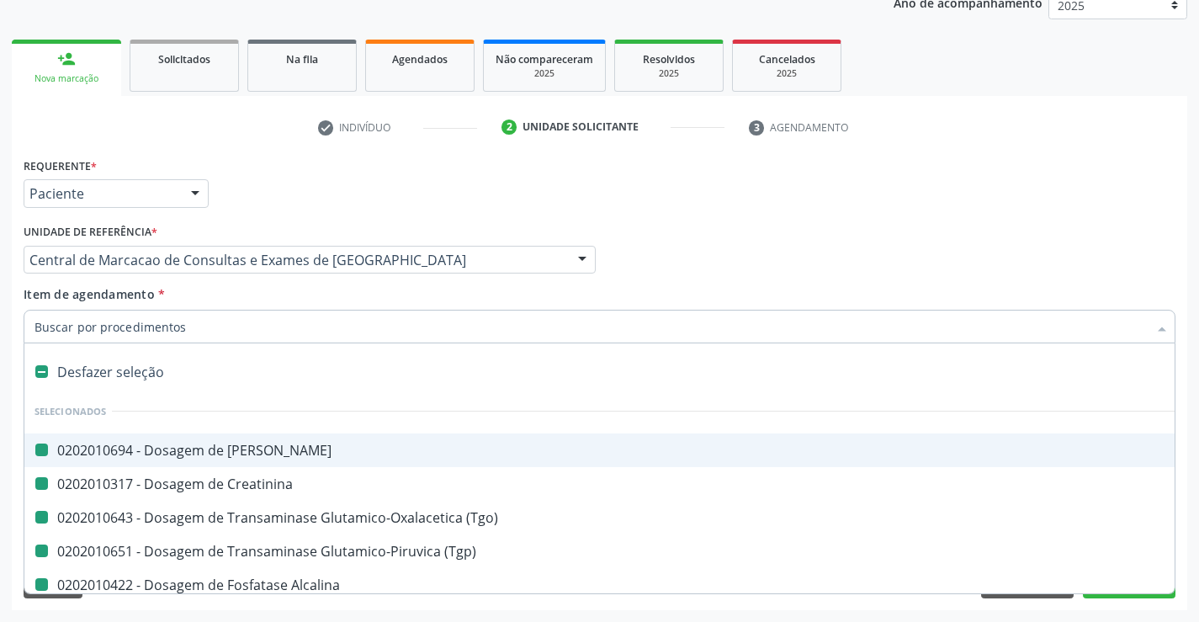
type input "h"
checkbox Ureia "false"
checkbox Creatinina "false"
checkbox \(Tgo\) "false"
checkbox \(Tgp\) "false"
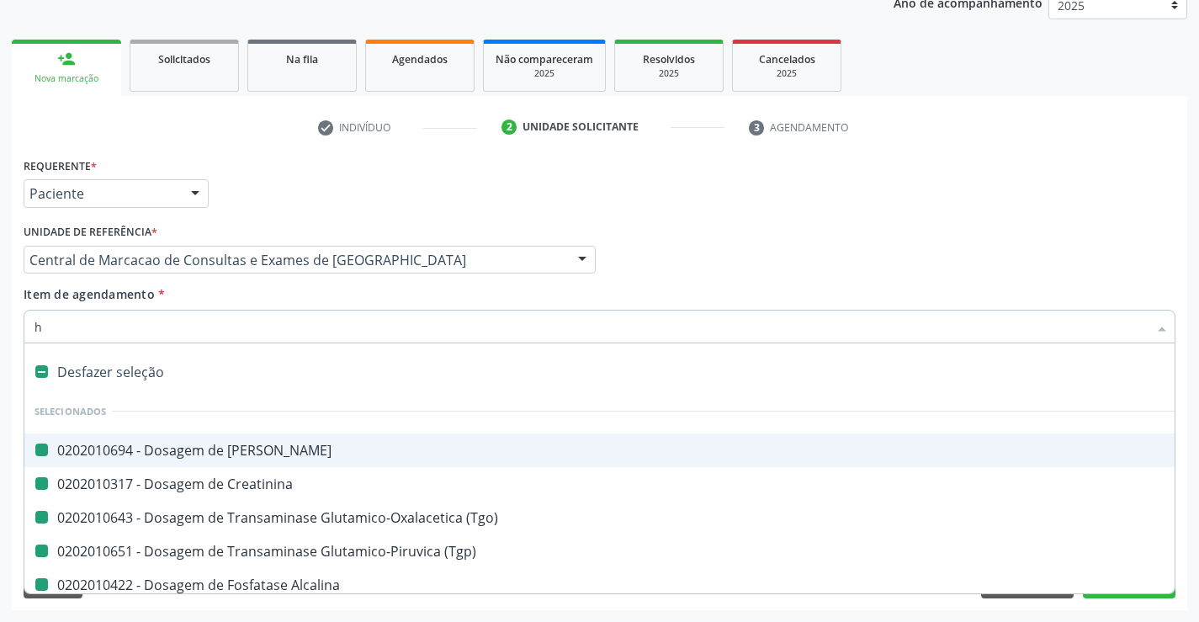
checkbox Alcalina "false"
checkbox Gt\) "false"
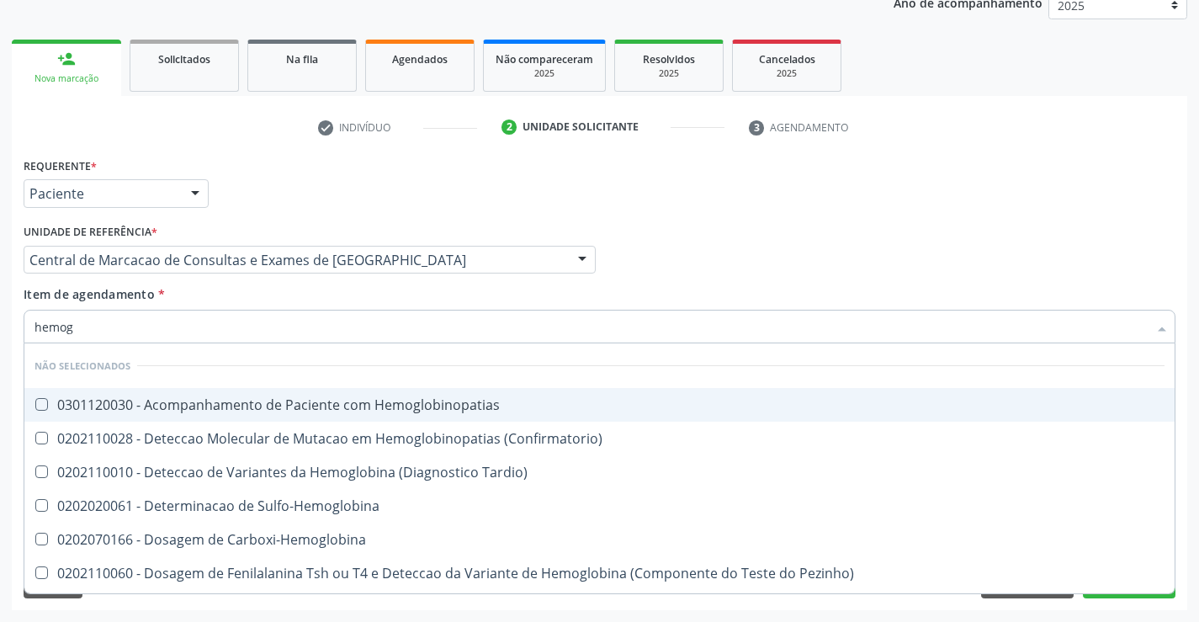
type input "hemogr"
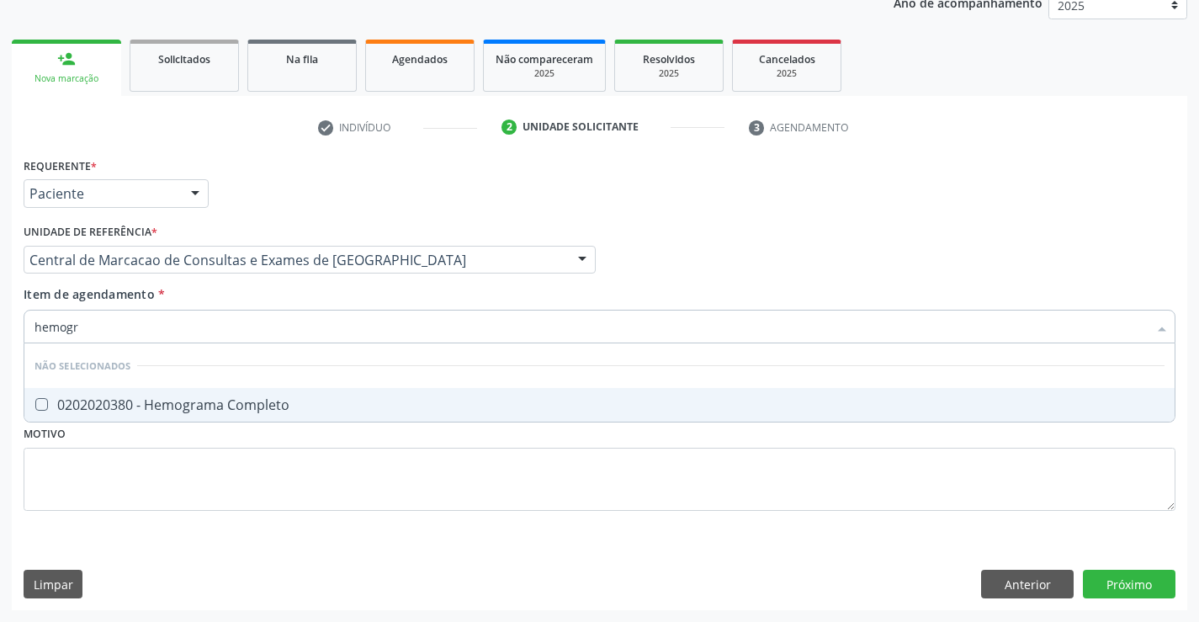
click at [351, 401] on div "0202020380 - Hemograma Completo" at bounding box center [599, 404] width 1130 height 13
checkbox Completo "true"
click at [345, 306] on div "Item de agendamento * hemogr Desfazer seleção Não selecionados 0202020380 - Hem…" at bounding box center [600, 311] width 1152 height 53
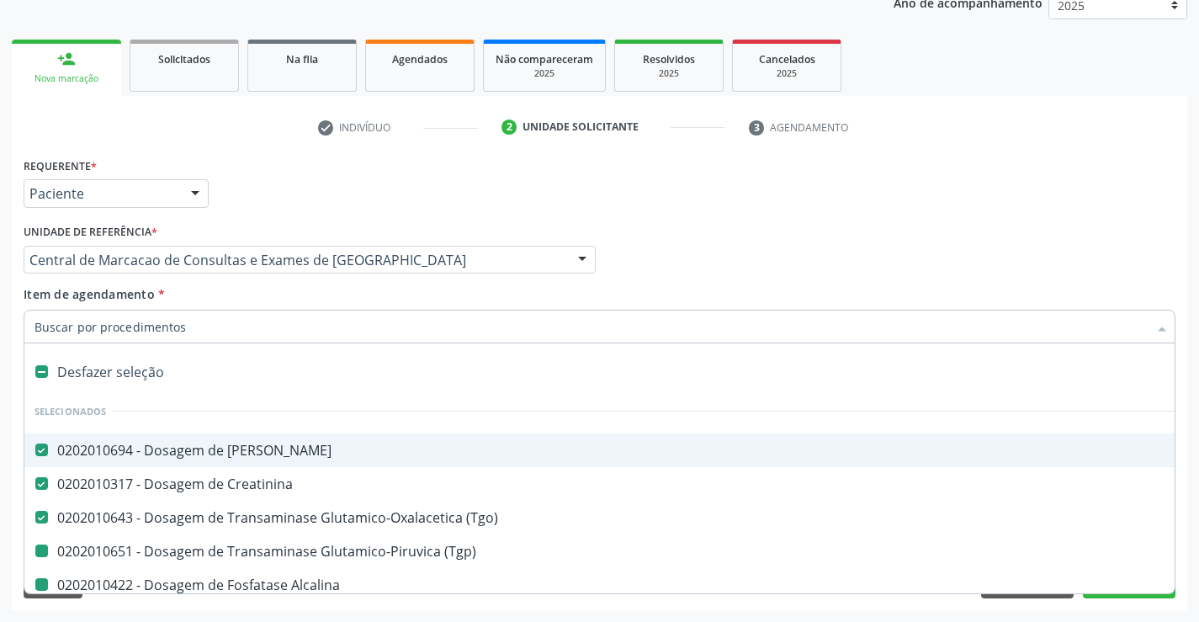
type input "p"
checkbox \(Tgp\) "false"
checkbox Alcalina "false"
checkbox Gt\) "false"
checkbox Completo "false"
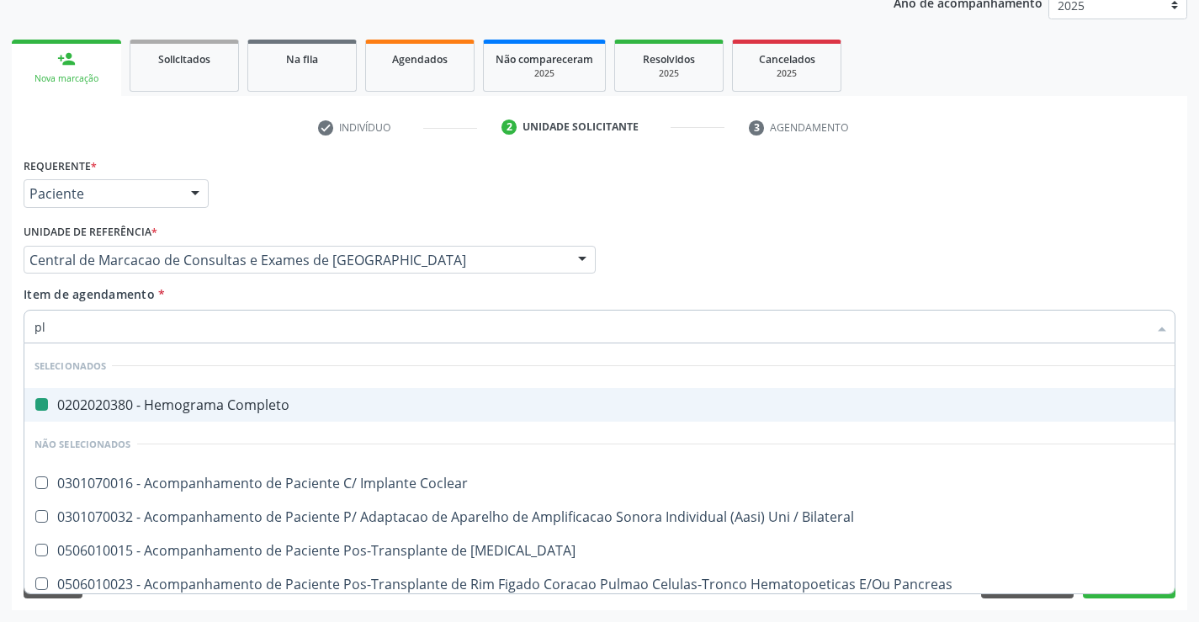
type input "pla"
checkbox Completo "false"
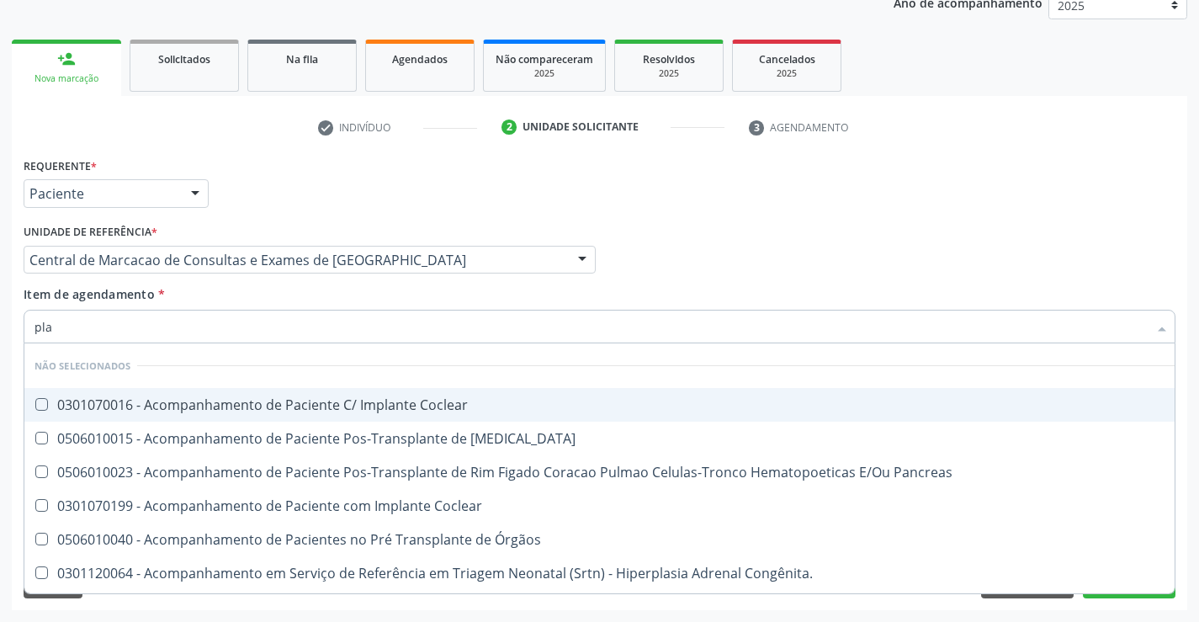
type input "plaq"
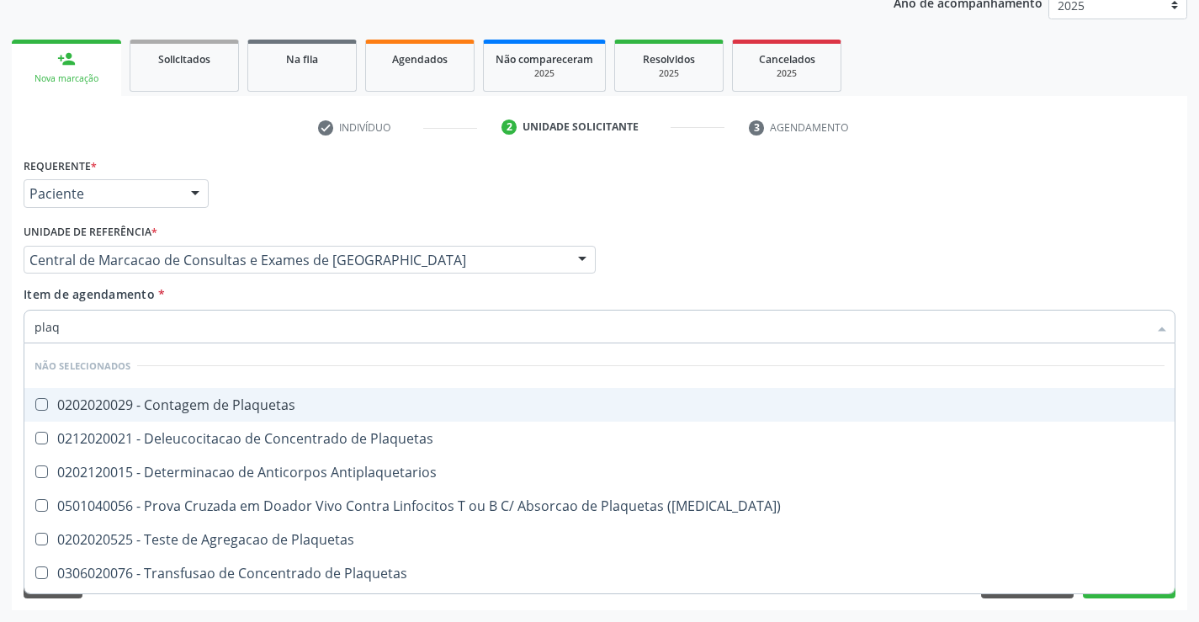
click at [346, 401] on div "0202020029 - Contagem de Plaquetas" at bounding box center [599, 404] width 1130 height 13
checkbox Plaquetas "true"
click at [321, 299] on div "Item de agendamento * plaq Desfazer seleção Não selecionados 0202020029 - Conta…" at bounding box center [600, 311] width 1152 height 53
checkbox Match\) "true"
checkbox Plaquetas "true"
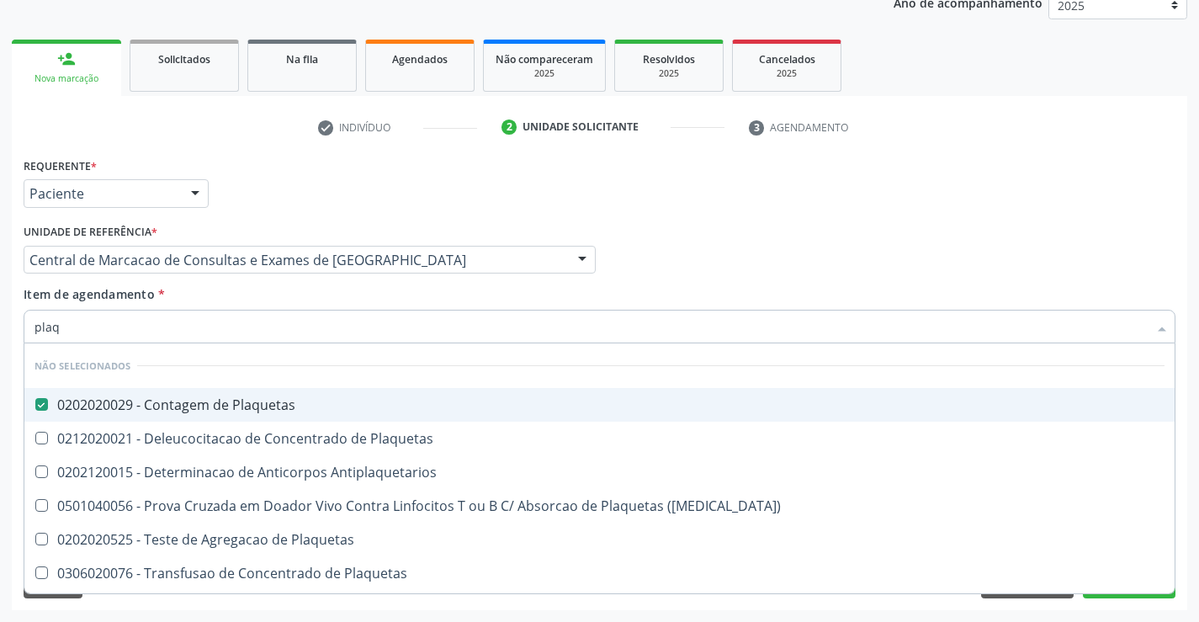
checkbox Plaquetas "true"
checkbox Aferese "true"
checkbox Antiplaquetarios "true"
checkbox Plaquetas "true"
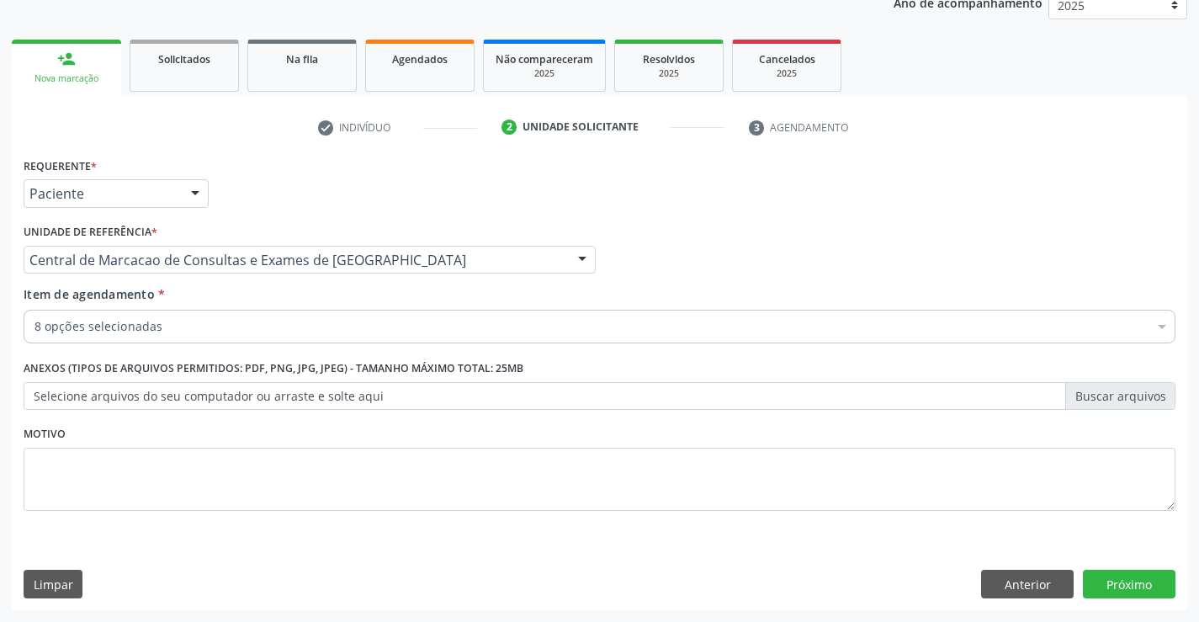
click at [314, 336] on div "8 opções selecionadas" at bounding box center [600, 327] width 1152 height 34
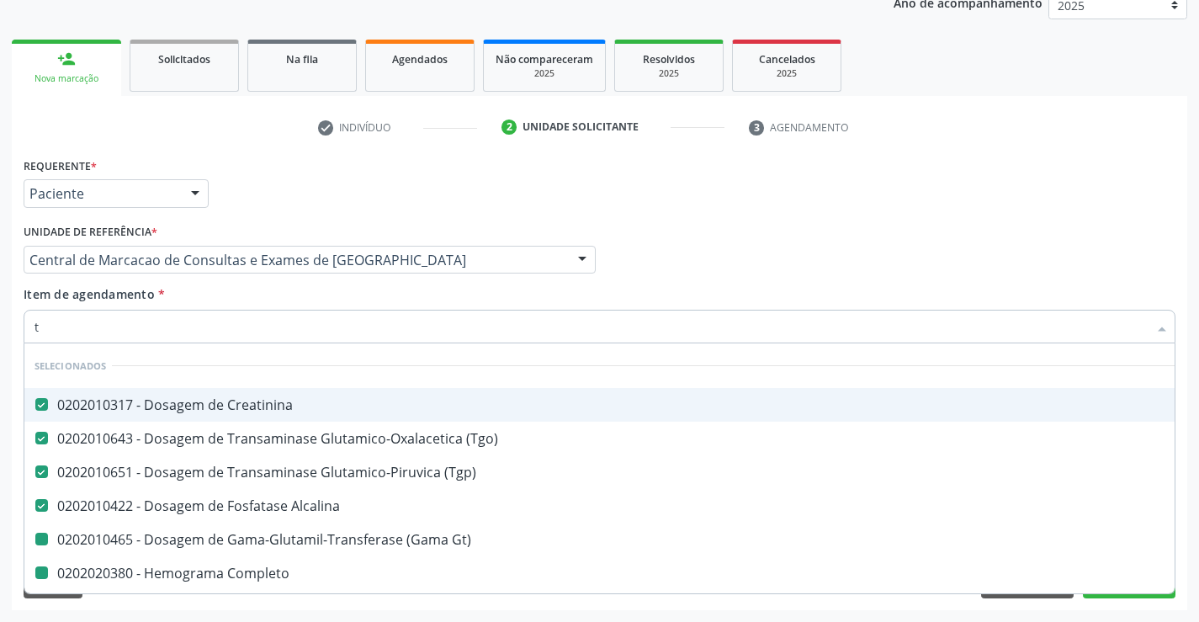
type input "tr"
checkbox Gt\) "false"
checkbox Completo "false"
checkbox Plaquetas "false"
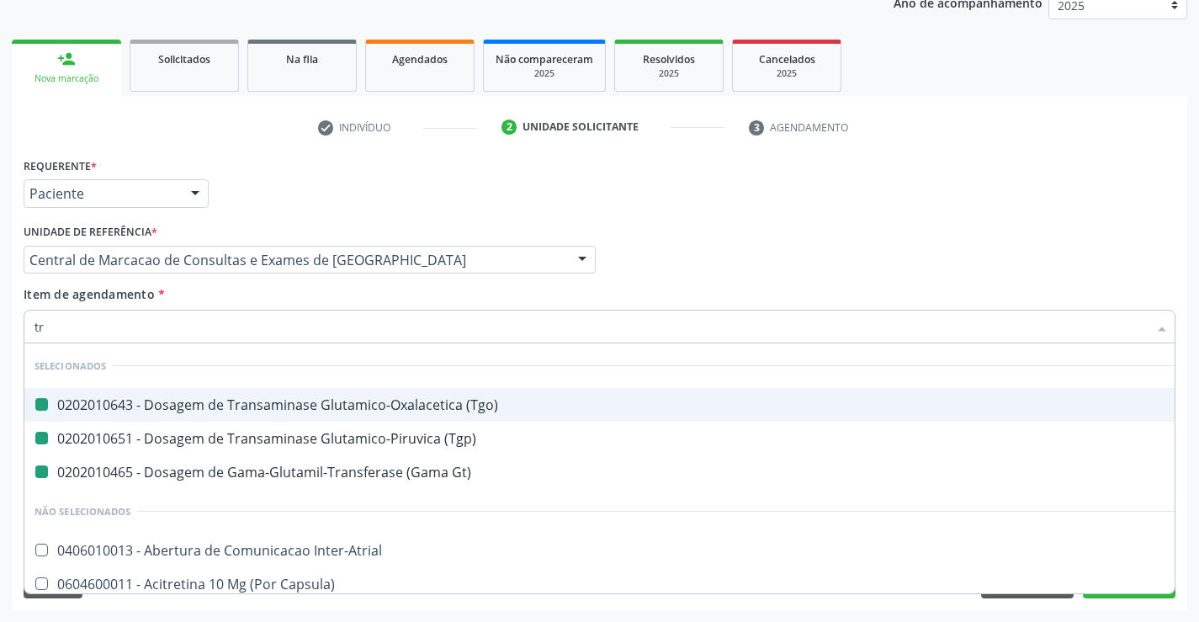
type input "tri"
checkbox \(Tgo\) "false"
checkbox Gt\) "false"
checkbox \(Tgp\) "false"
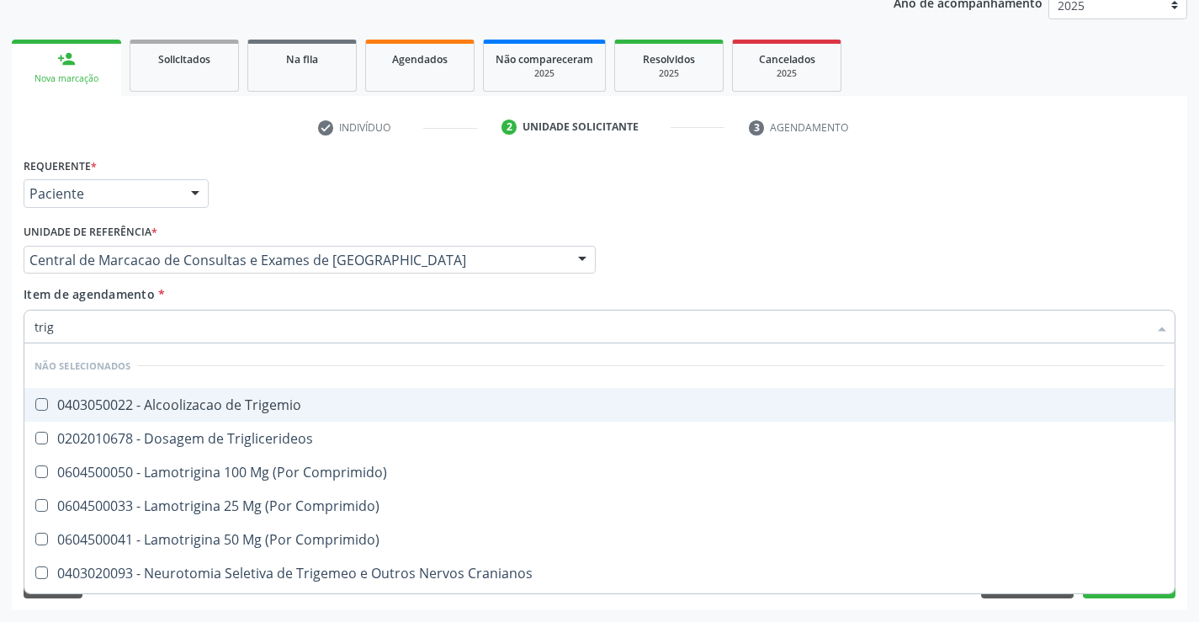
type input "trigl"
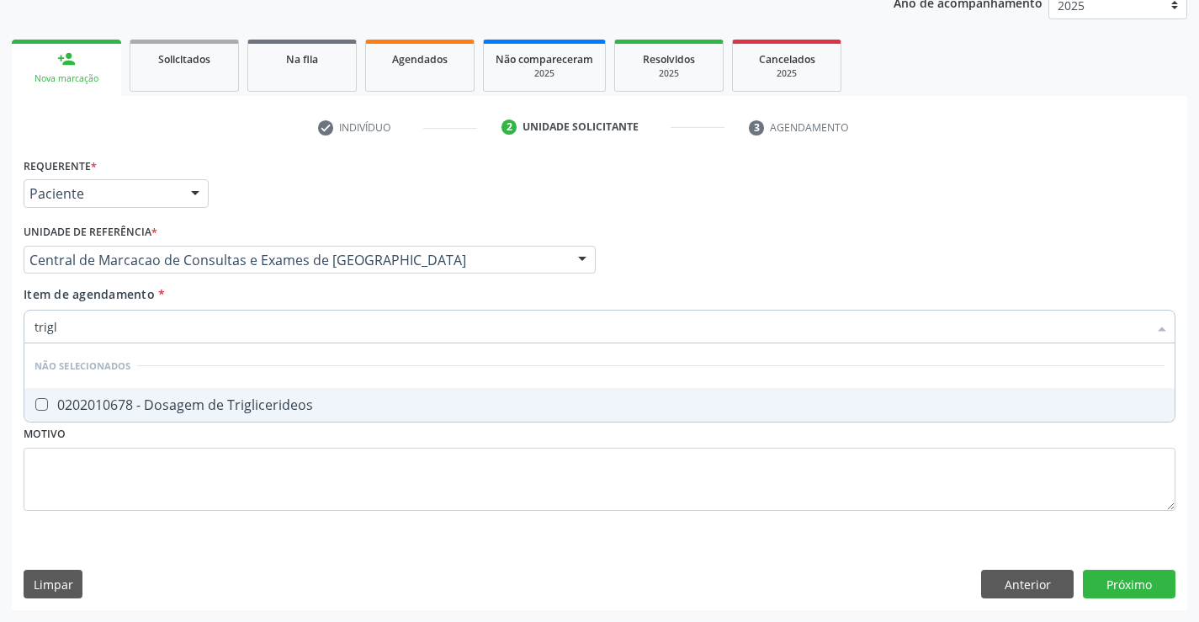
click at [326, 399] on div "0202010678 - Dosagem de Triglicerideos" at bounding box center [599, 404] width 1130 height 13
checkbox Triglicerideos "true"
click at [322, 302] on div "Item de agendamento * trigl Desfazer seleção Não selecionados 0202010678 - Dosa…" at bounding box center [600, 311] width 1152 height 53
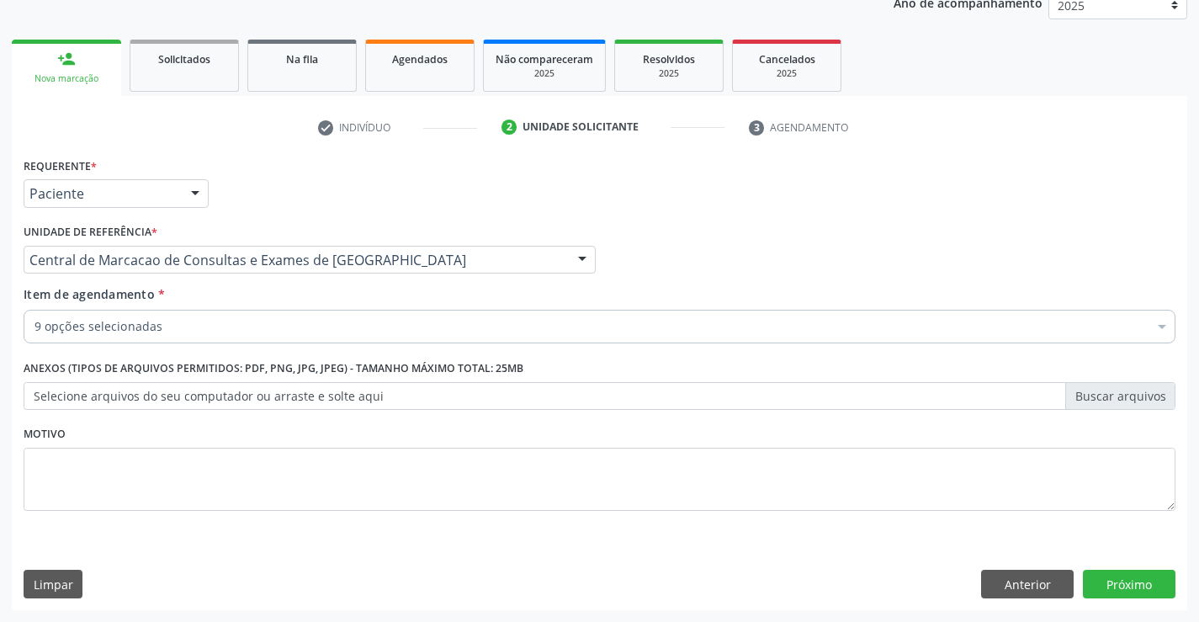
click at [300, 341] on div "9 opções selecionadas" at bounding box center [600, 327] width 1152 height 34
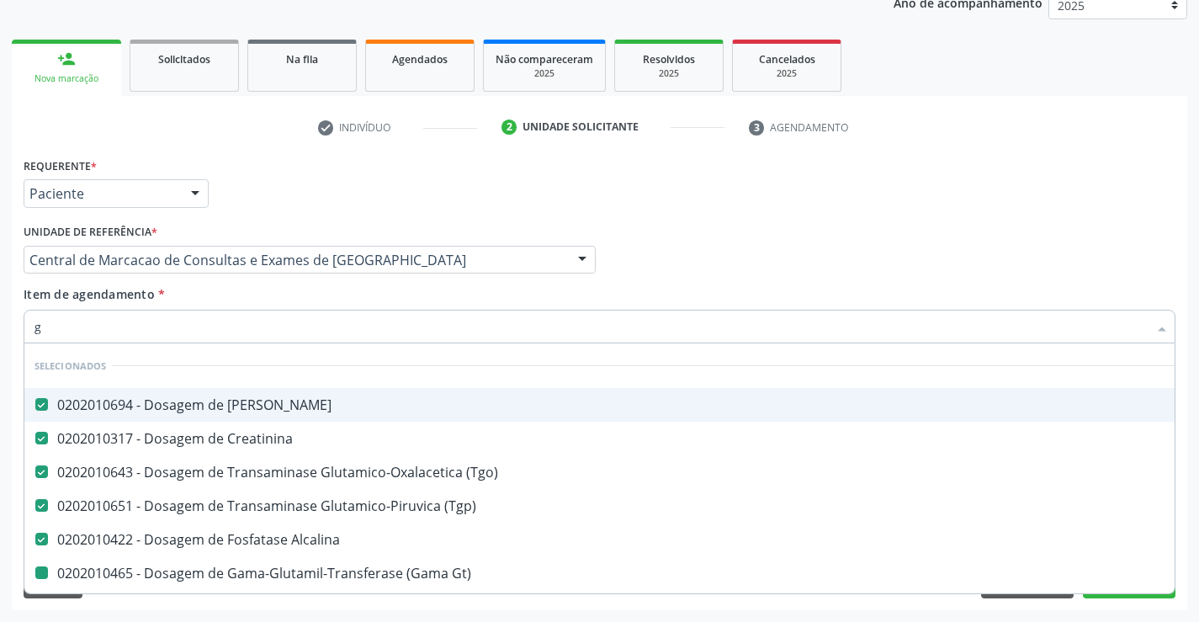
type input "gl"
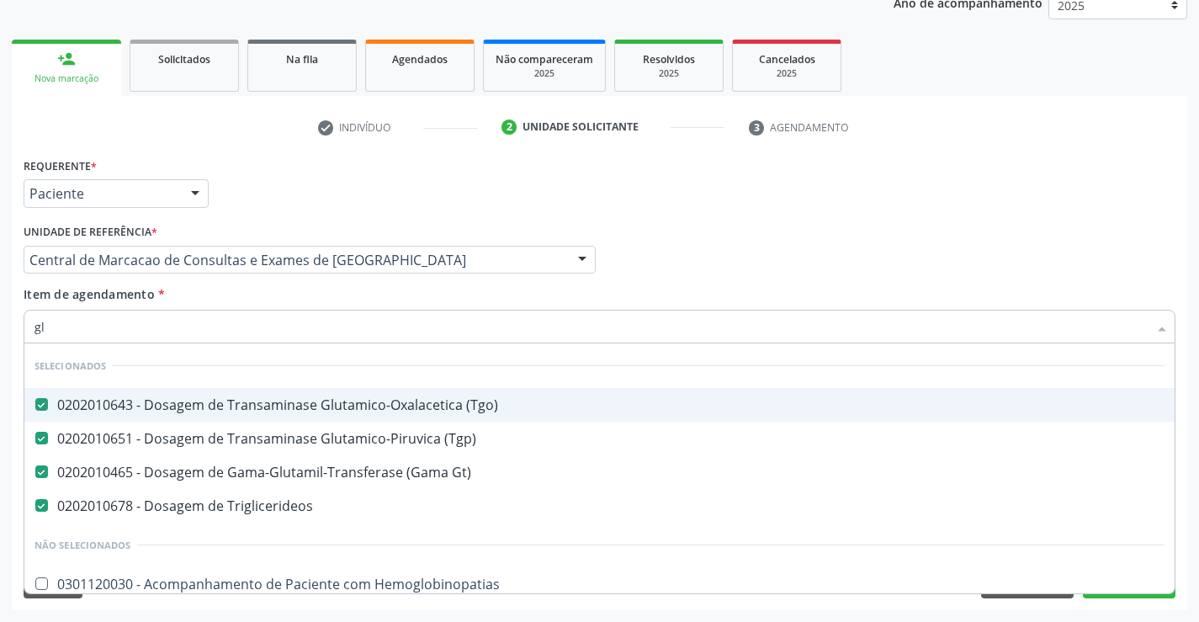
checkbox Hemoglobinopatias "false"
checkbox Tonometria "false"
checkbox Ampola\) "false"
type input "gli"
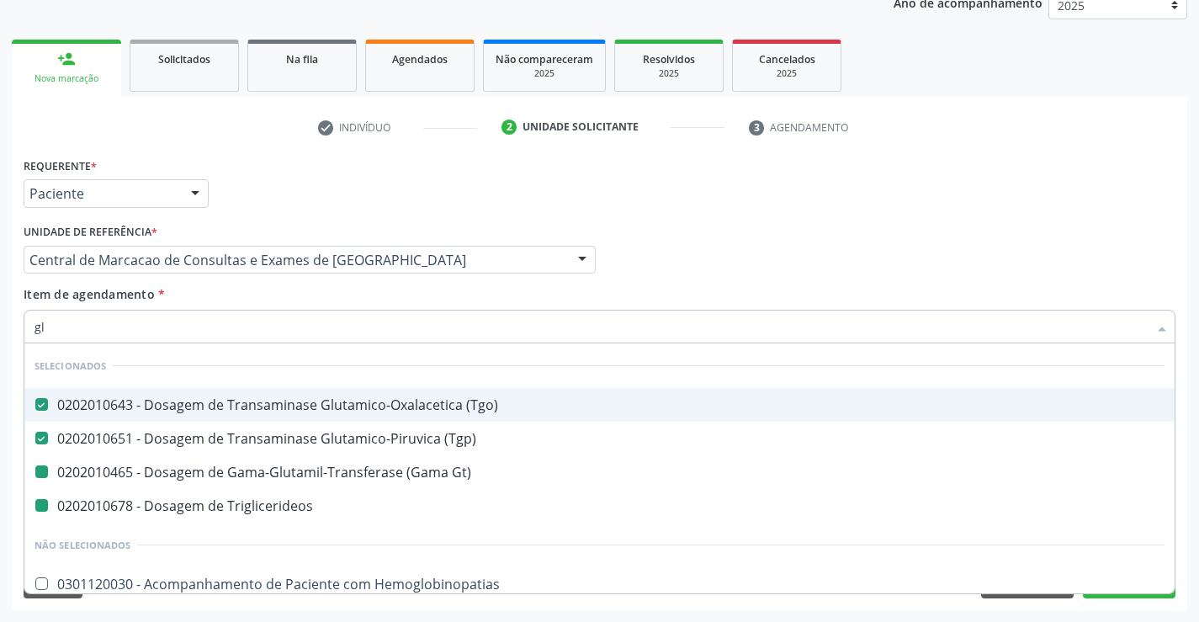
checkbox Gt\) "false"
checkbox Triglicerideos "false"
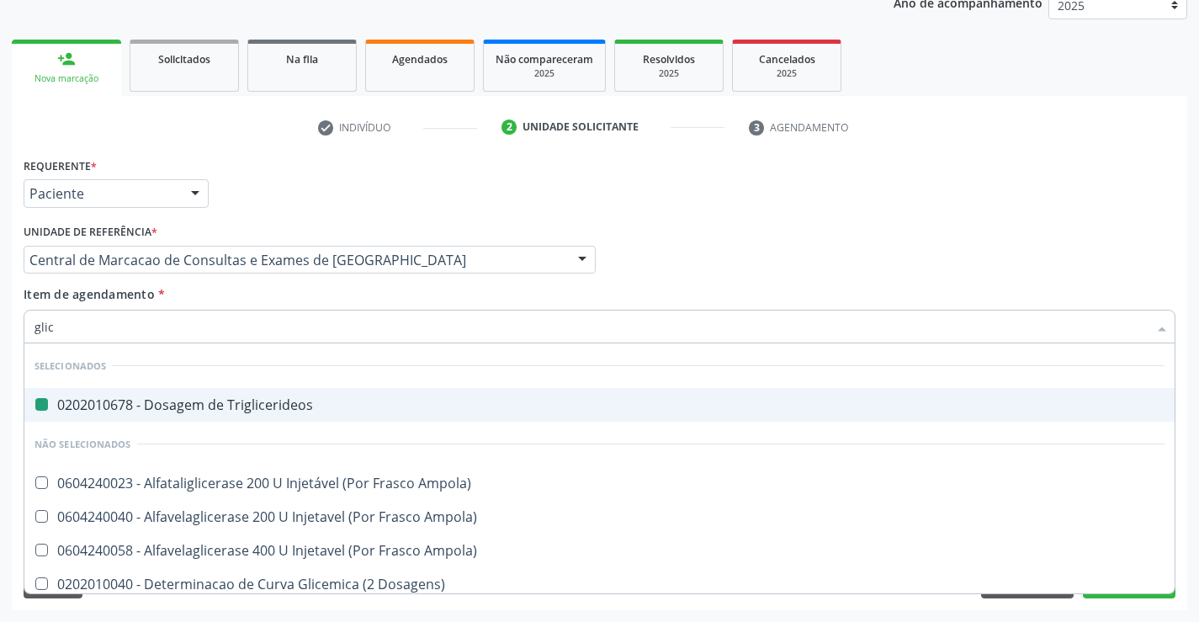
type input "glico"
checkbox Triglicerideos "false"
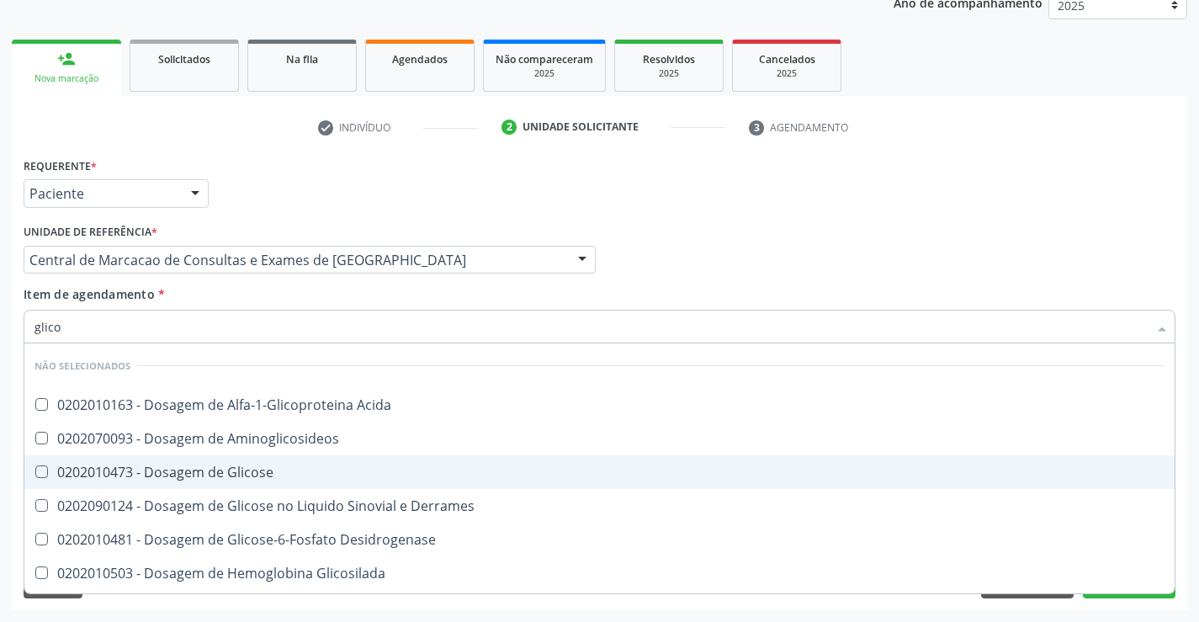
click at [294, 469] on div "0202010473 - Dosagem de Glicose" at bounding box center [599, 471] width 1130 height 13
checkbox Glicose "true"
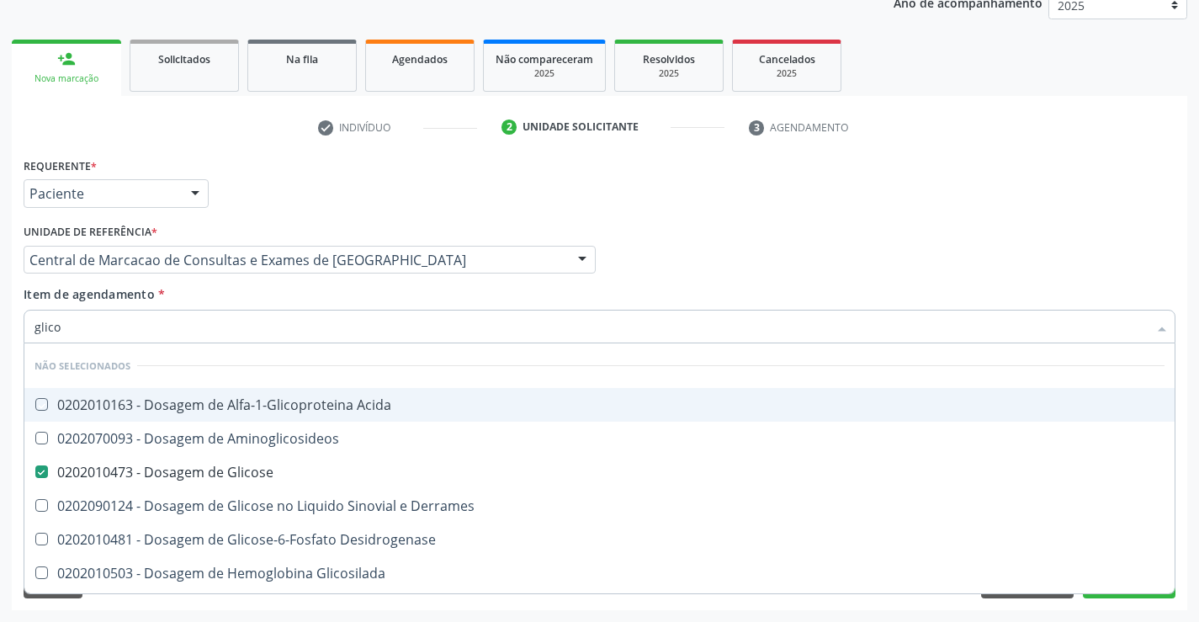
click at [312, 302] on div "Item de agendamento * glico Desfazer seleção Não selecionados 0202010163 - Dosa…" at bounding box center [600, 311] width 1152 height 53
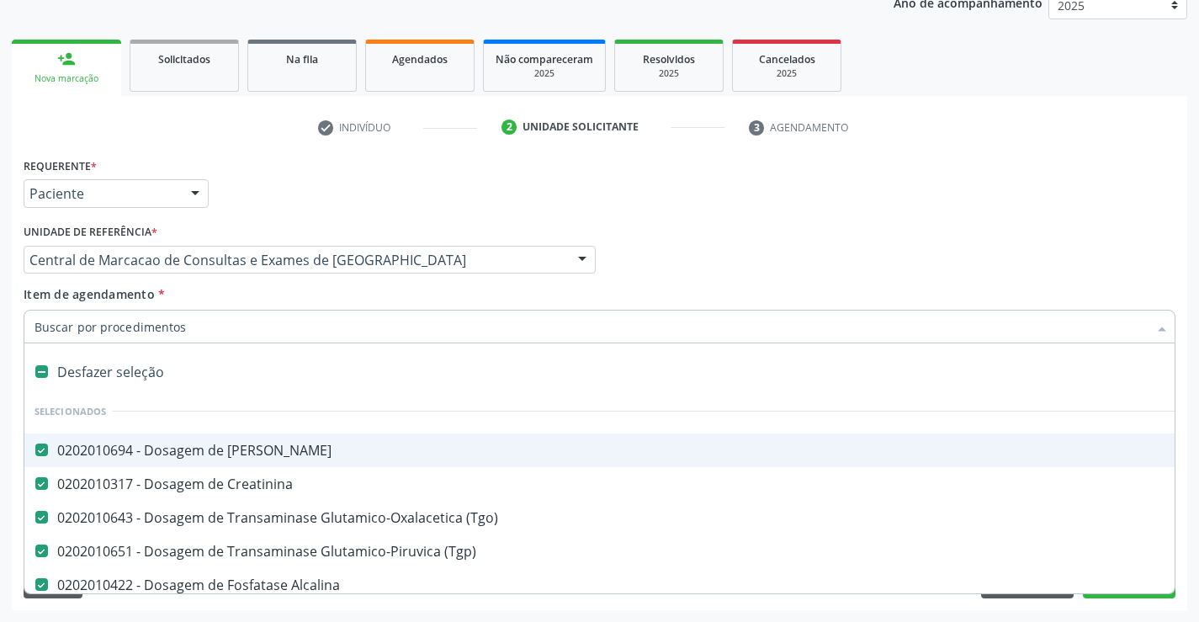
type input "c"
checkbox Glicose "false"
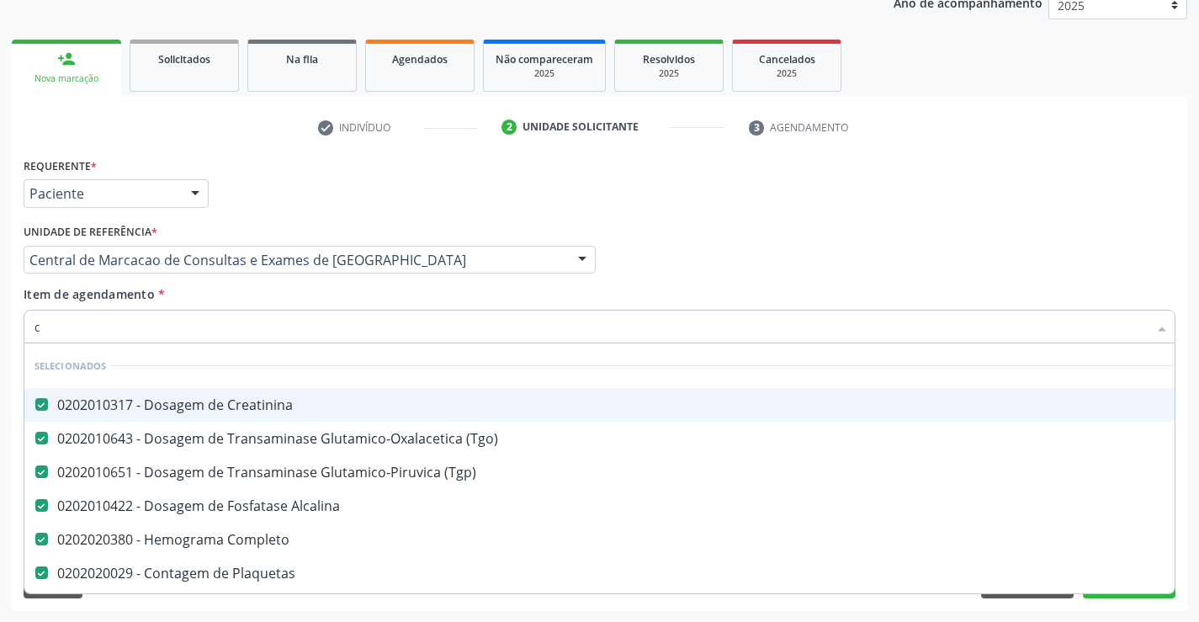
type input "co"
checkbox Triglicerideos "false"
checkbox Glicose "false"
type input "col"
checkbox Creatinina "false"
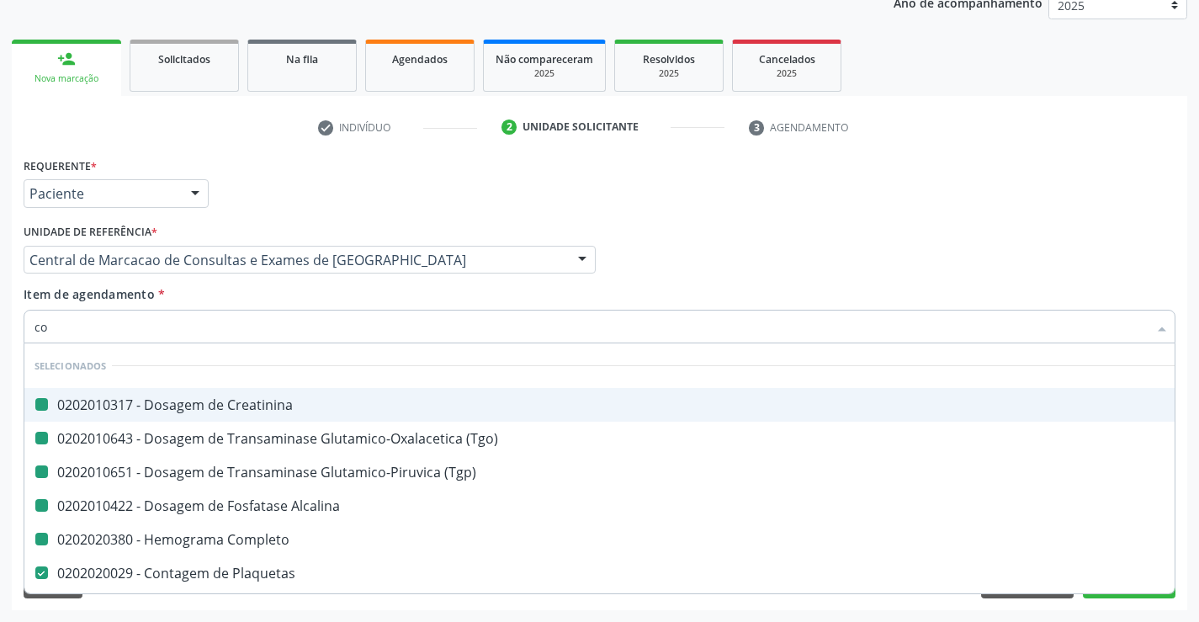
checkbox \(Tgp\) "false"
checkbox Alcalina "false"
checkbox Completo "false"
checkbox \(Tgo\) "false"
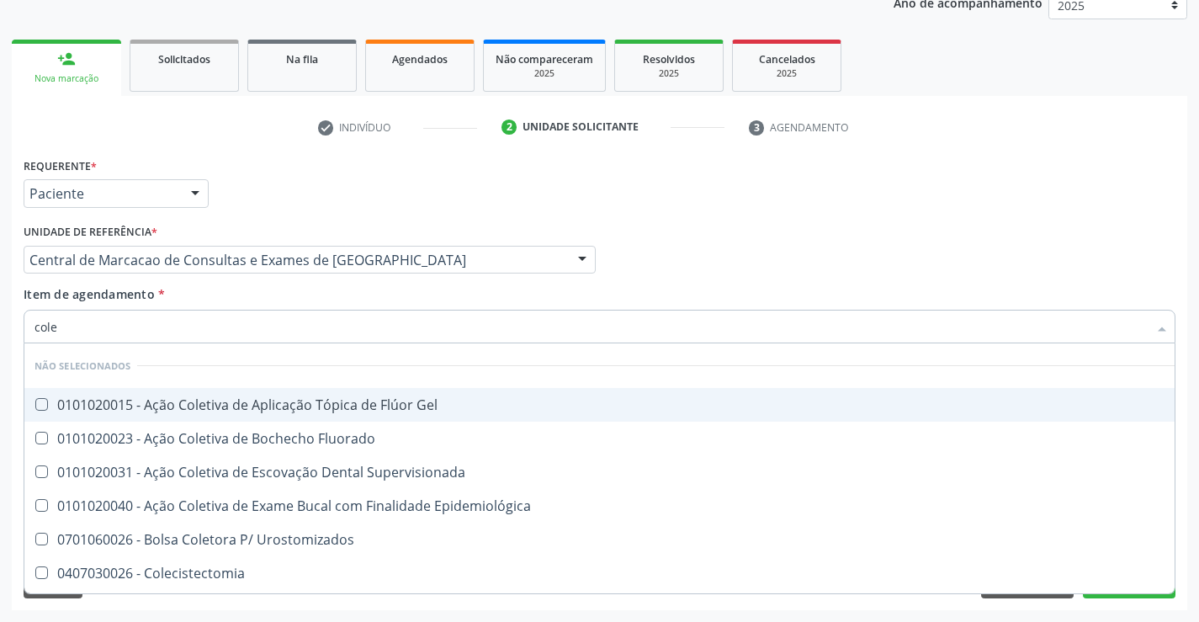
type input "coles"
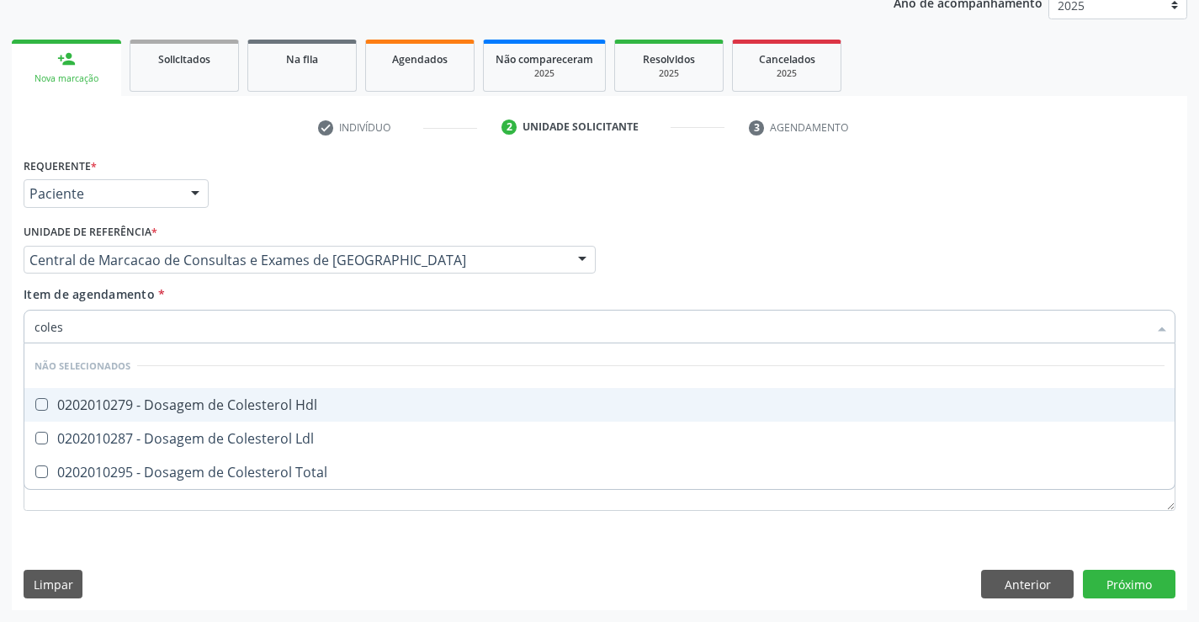
click at [308, 416] on span "0202010279 - Dosagem de Colesterol Hdl" at bounding box center [599, 405] width 1150 height 34
checkbox Hdl "true"
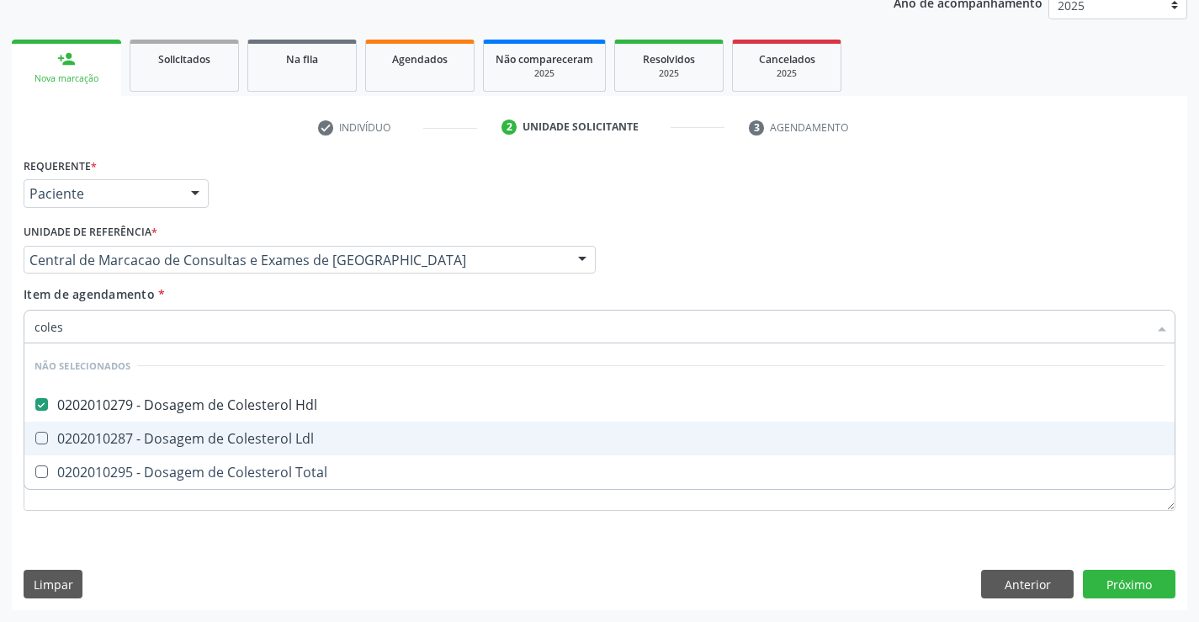
click at [309, 439] on div "0202010287 - Dosagem de Colesterol Ldl" at bounding box center [599, 438] width 1130 height 13
checkbox Ldl "true"
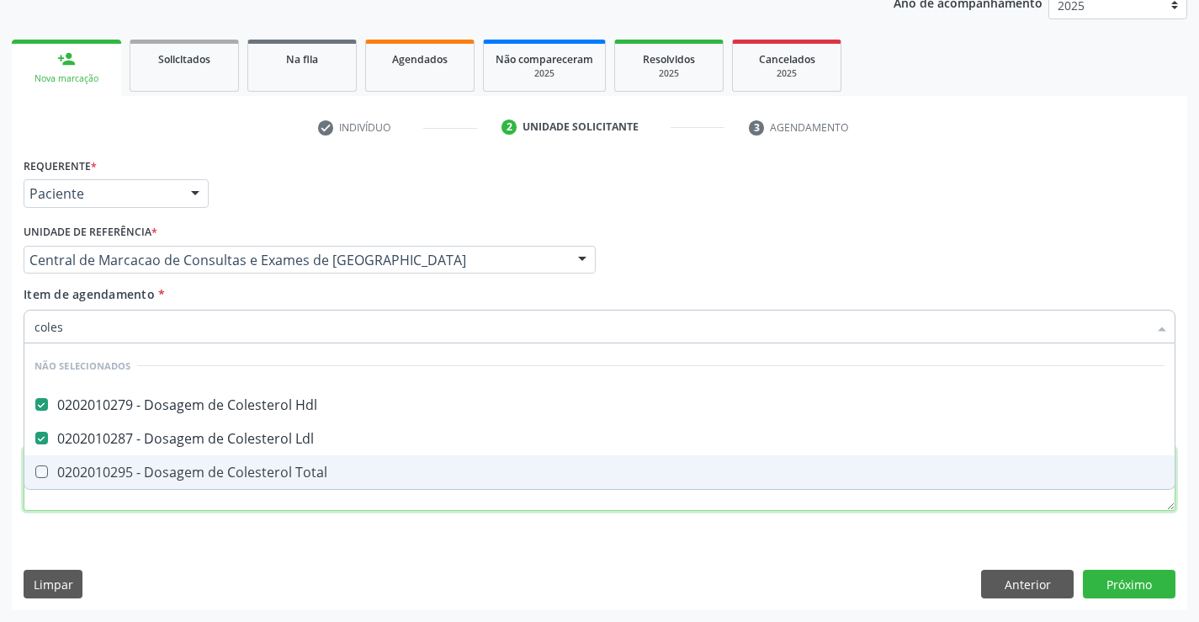
click at [313, 490] on div "Requerente * Paciente Médico(a) Enfermeiro(a) Paciente Nenhum resultado encontr…" at bounding box center [600, 343] width 1152 height 381
checkbox Total "true"
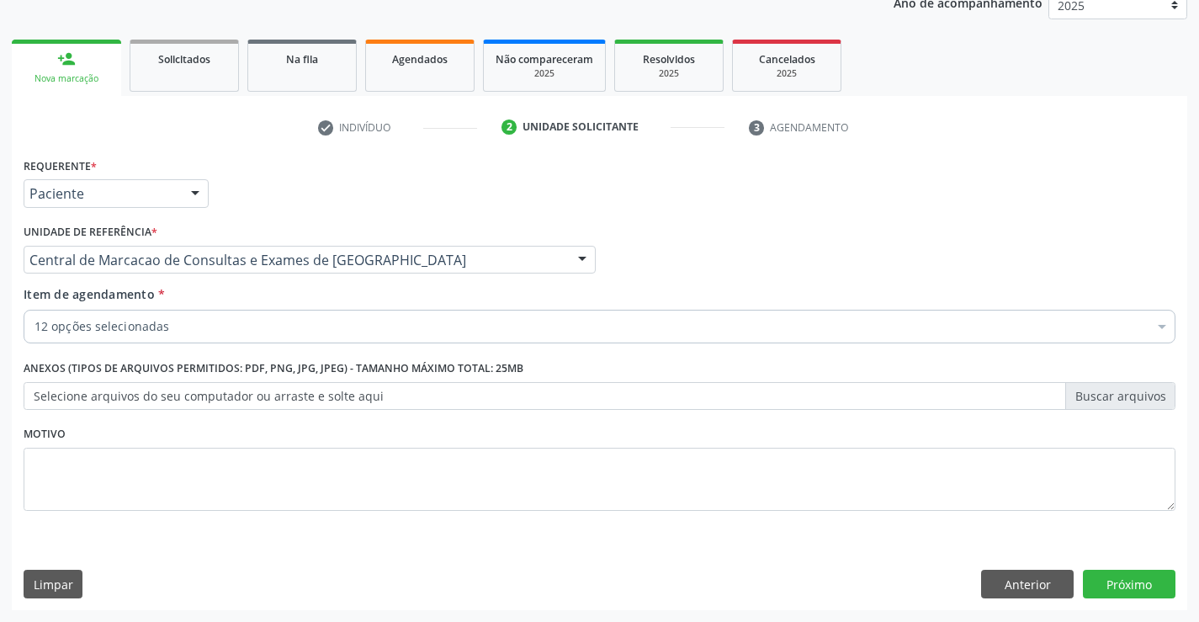
click at [323, 316] on div "12 opções selecionadas" at bounding box center [600, 327] width 1152 height 34
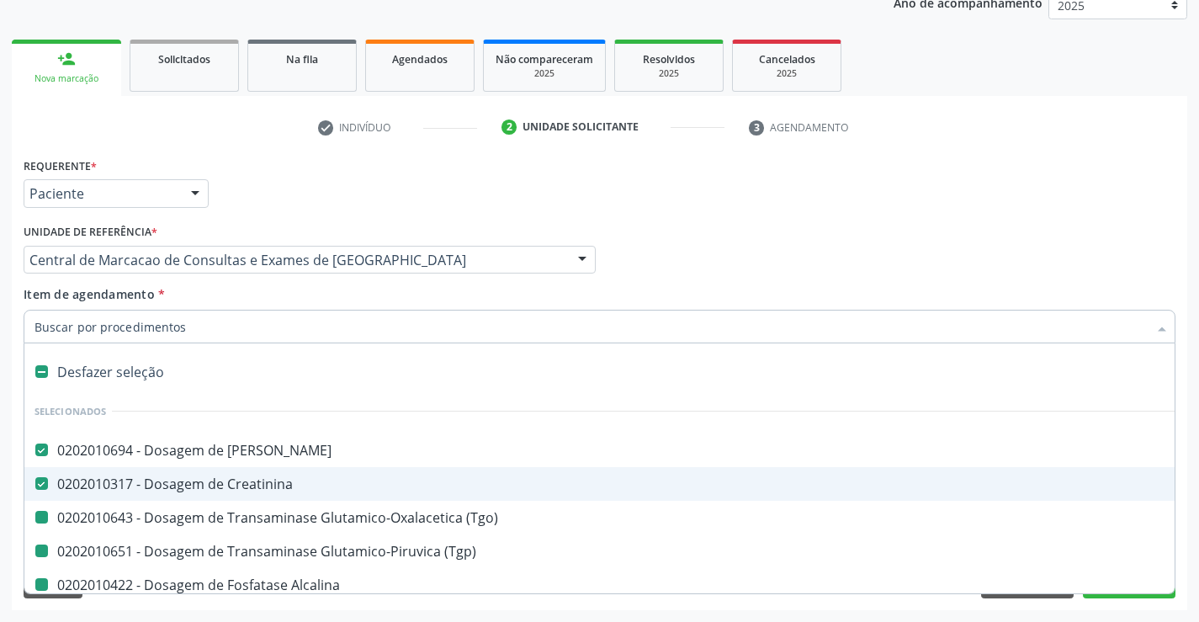
type input "x"
checkbox \(Tgo\) "false"
checkbox \(Tgp\) "false"
checkbox Alcalina "false"
checkbox Gt\) "false"
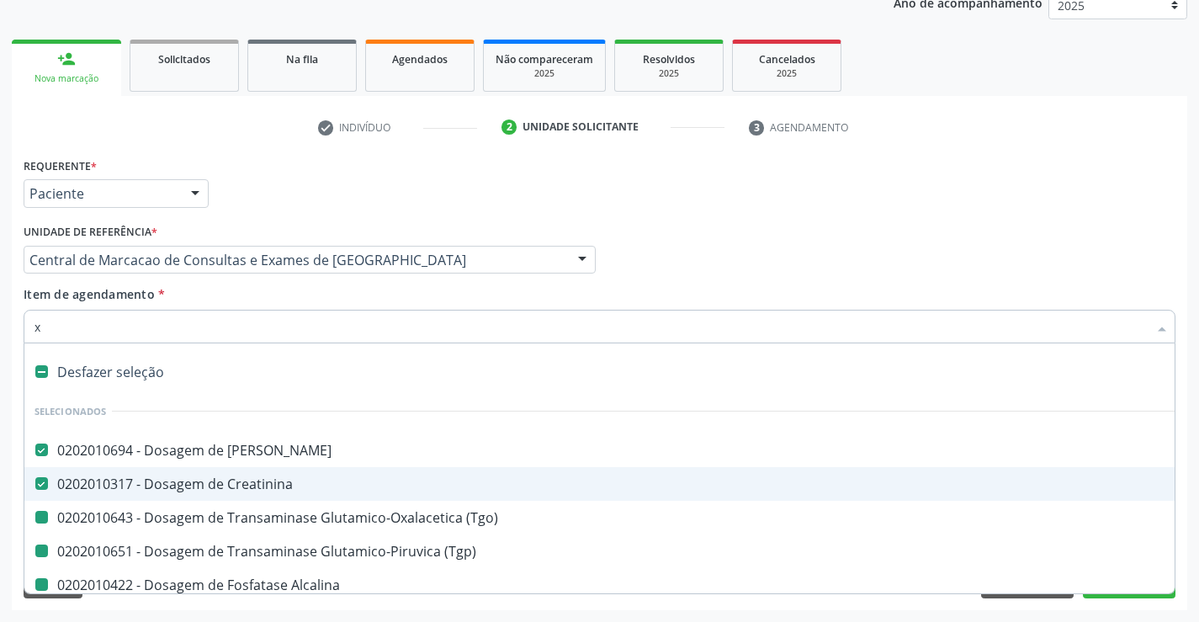
checkbox Completo "false"
checkbox Plaquetas "false"
checkbox Triglicerideos "false"
checkbox Glicose "false"
checkbox Hdl "false"
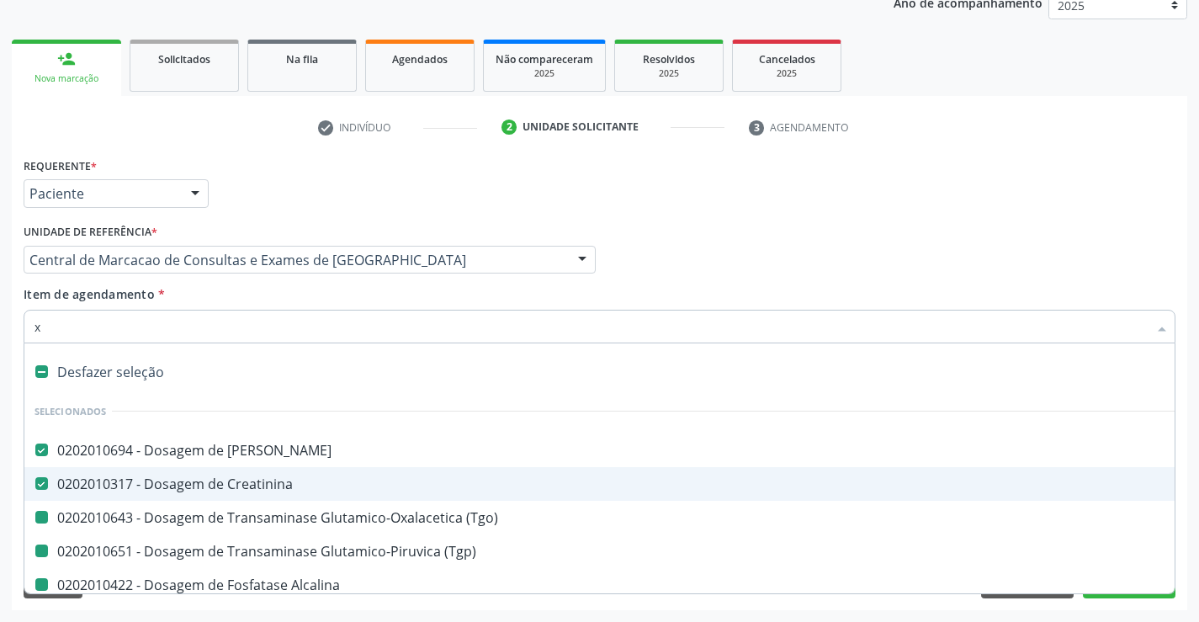
checkbox Ldl "false"
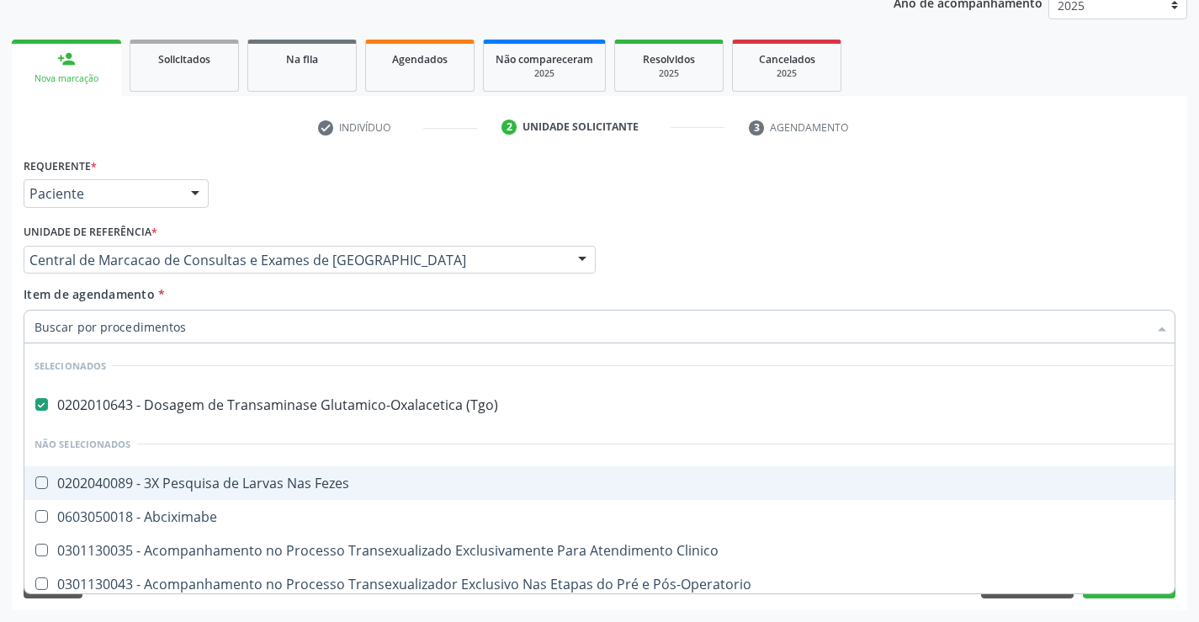
checkbox Fezes "true"
checkbox Abciximabe "true"
checkbox Clinico "true"
checkbox Pós-Operatorio "true"
checkbox Locomoção "true"
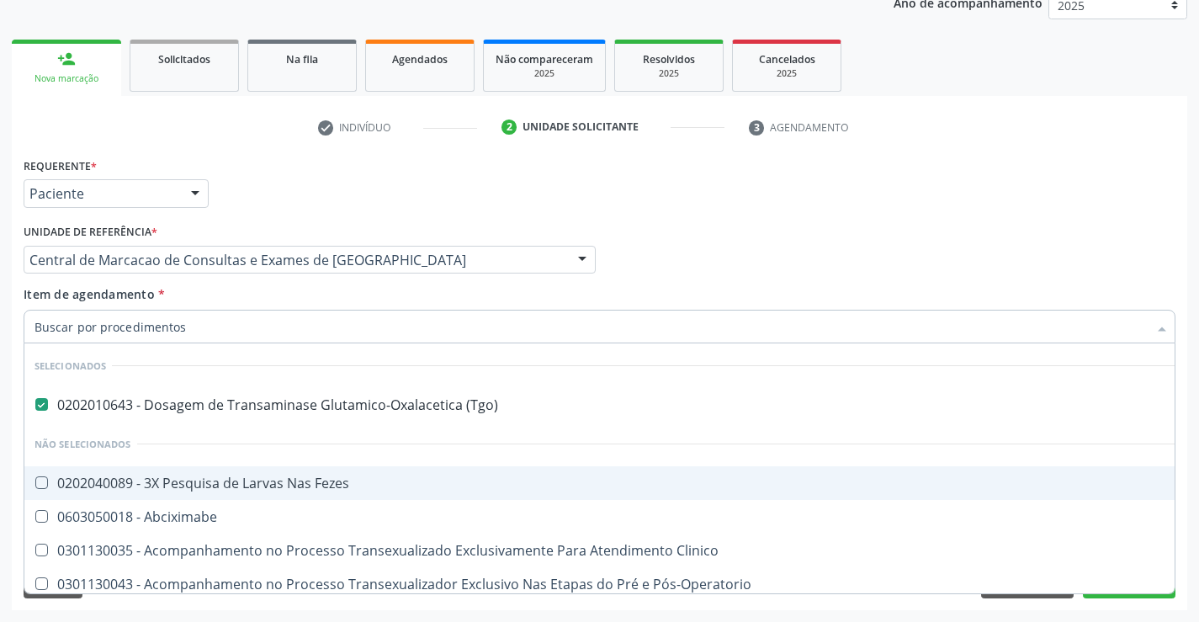
checkbox Pé\) "true"
checkbox Bucomaxilofacial "true"
checkbox Crâniofacial "true"
checkbox Intracraniana "true"
checkbox Ponteiras\ "true"
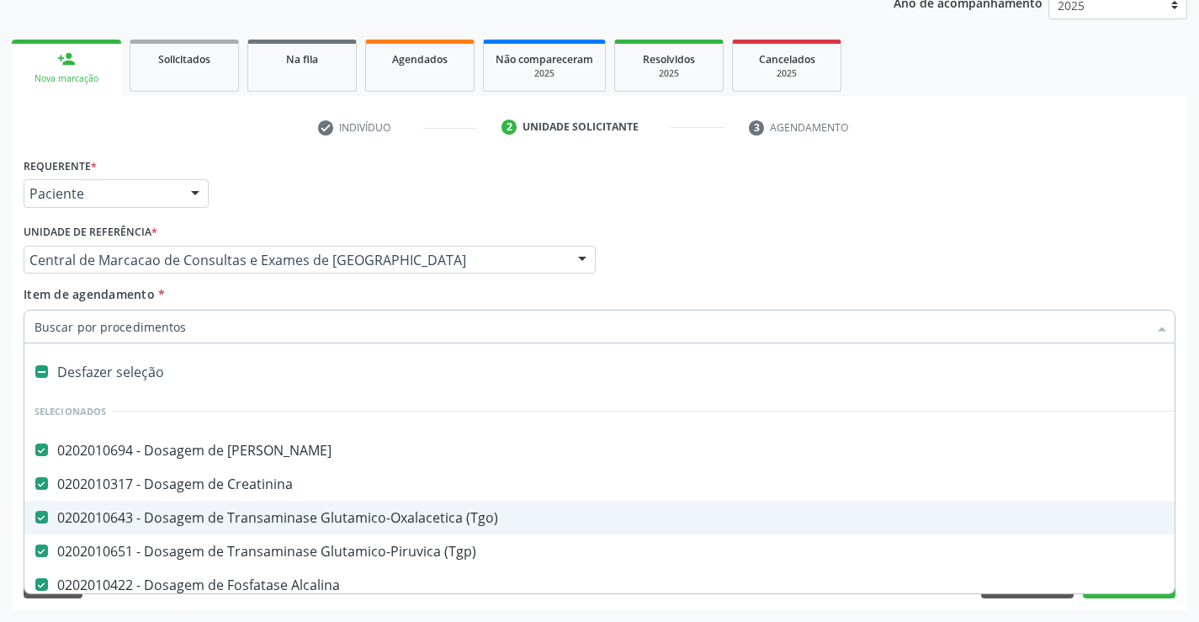
type input "c"
checkbox Ldl "false"
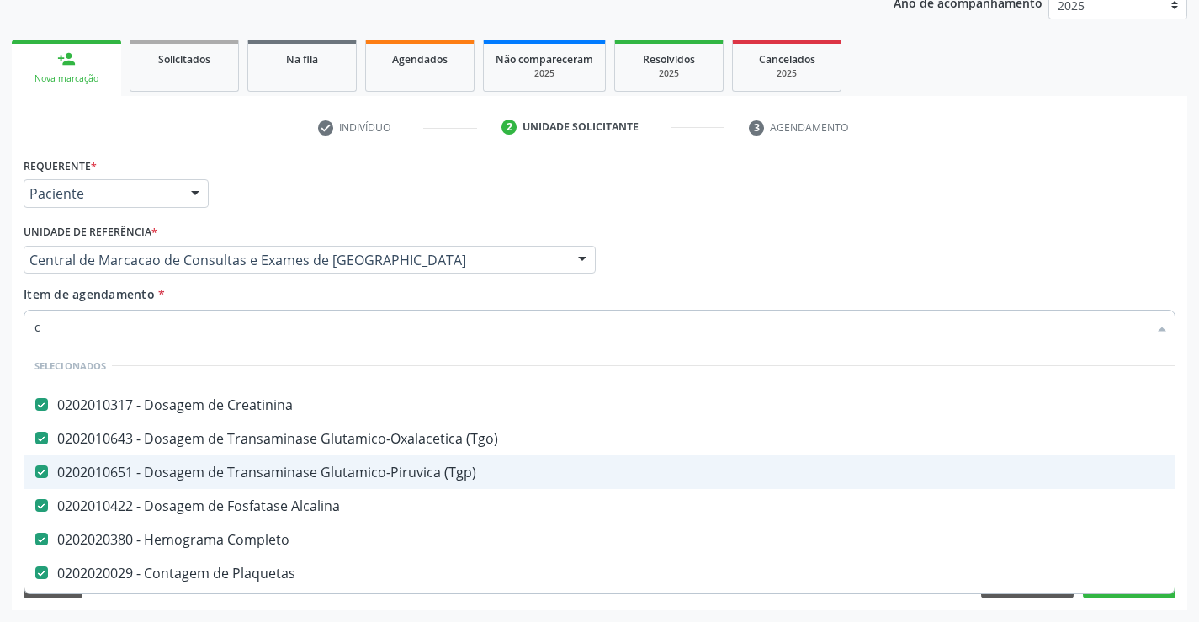
type input "co"
checkbox Hdl "false"
checkbox Ldl "false"
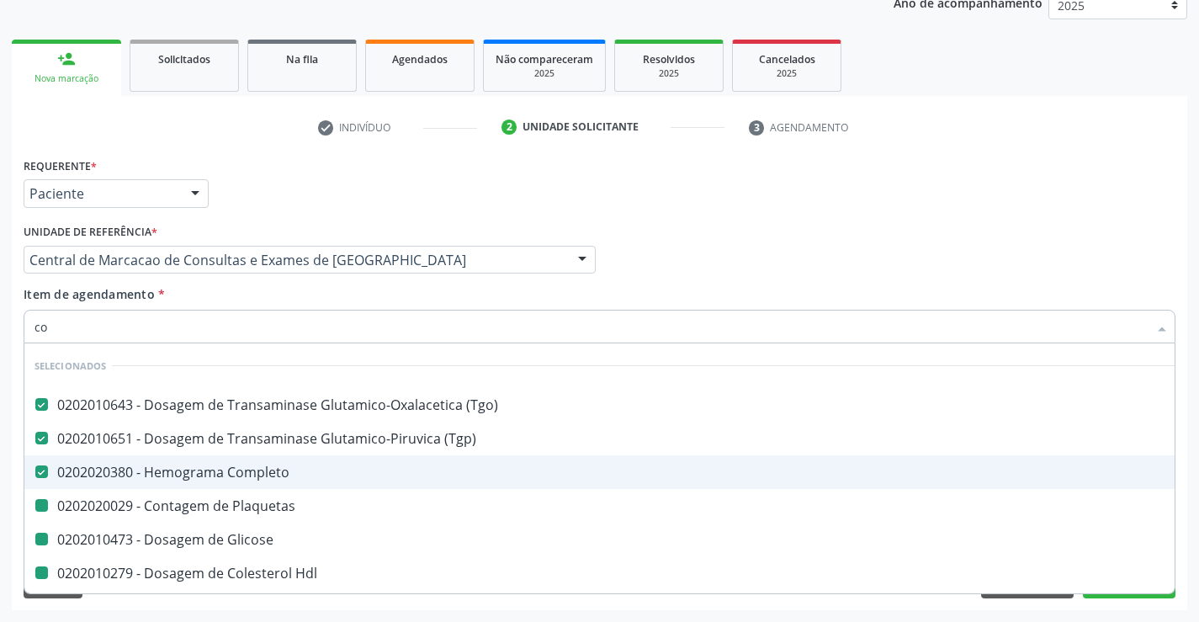
type input "col"
checkbox Plaquetas "false"
checkbox Glicose "false"
checkbox Hdl "false"
checkbox Ldl "false"
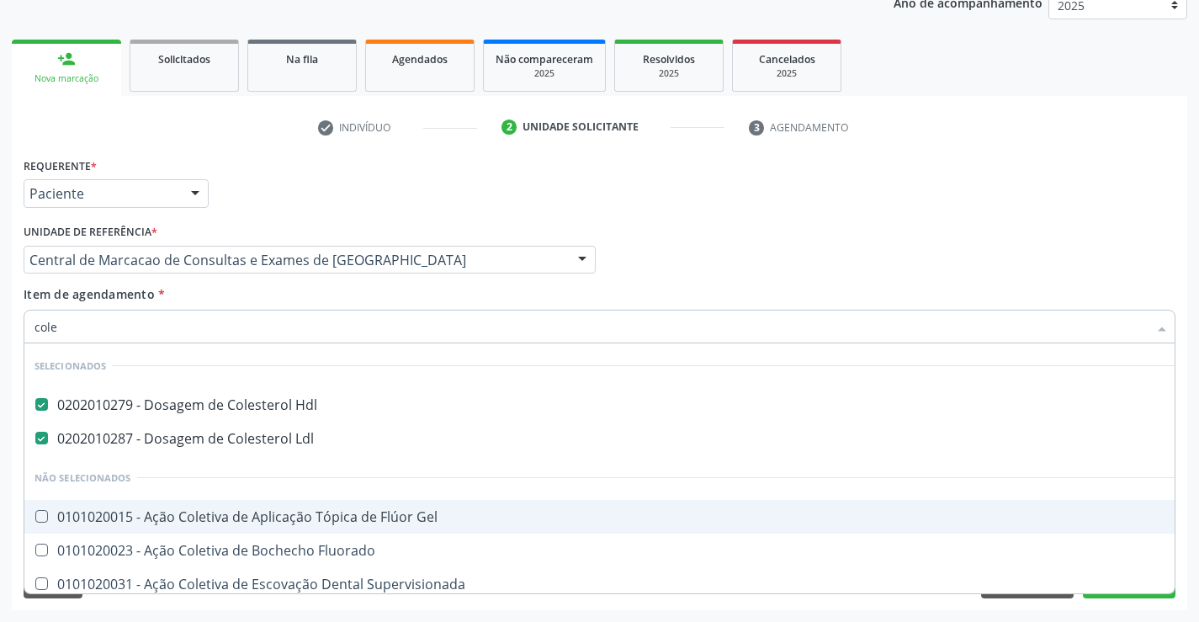
type input "coles"
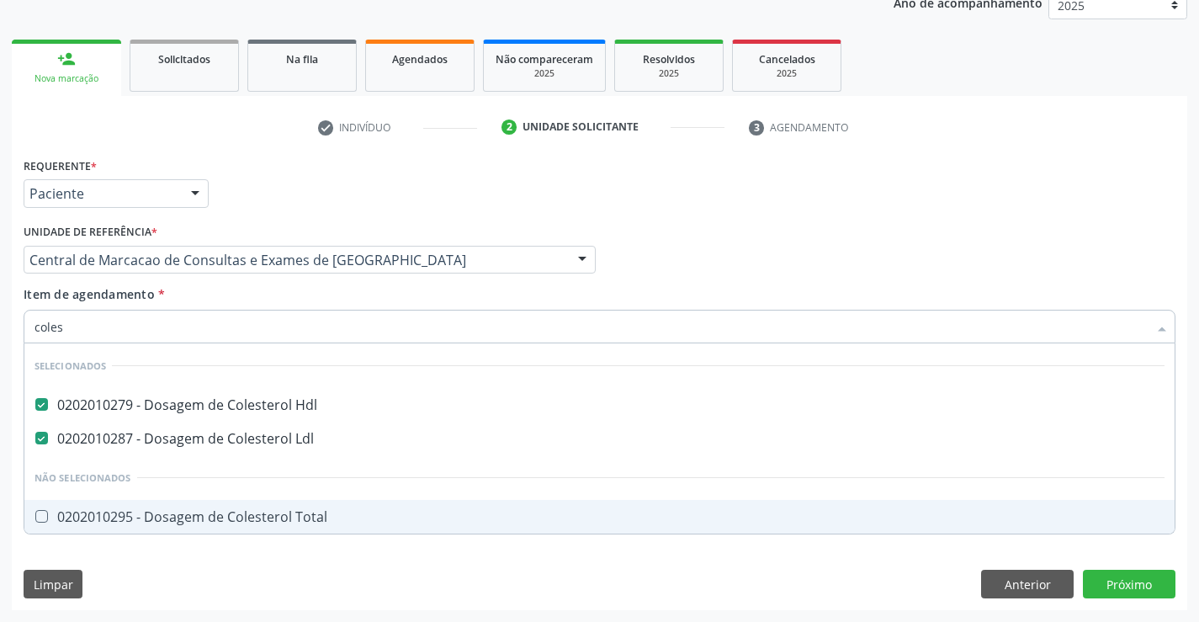
click at [257, 521] on div "0202010295 - Dosagem de Colesterol Total" at bounding box center [599, 516] width 1130 height 13
checkbox Total "true"
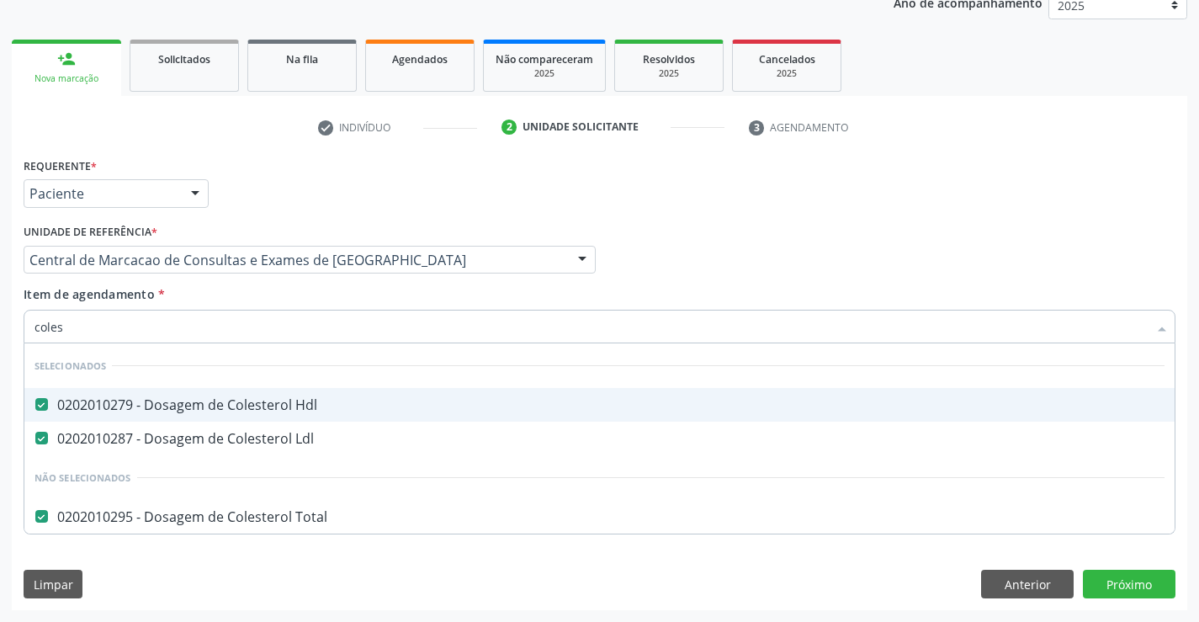
click at [300, 304] on div "Item de agendamento * coles Desfazer seleção Selecionados 0202010279 - Dosagem …" at bounding box center [600, 311] width 1152 height 53
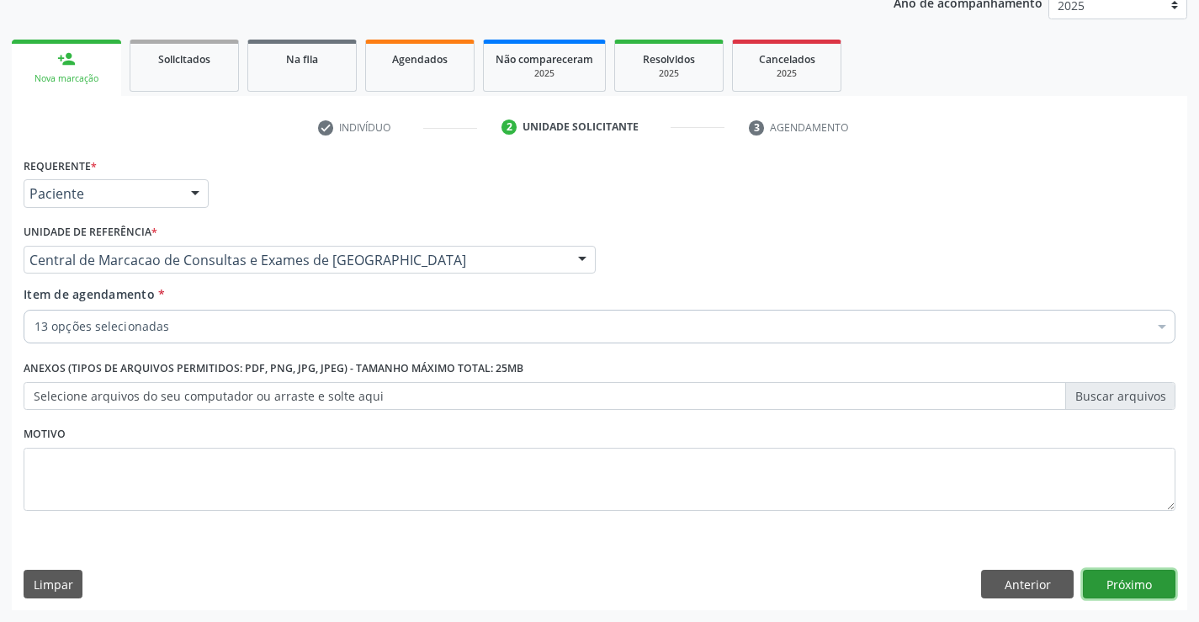
click at [1146, 592] on button "Próximo" at bounding box center [1129, 583] width 93 height 29
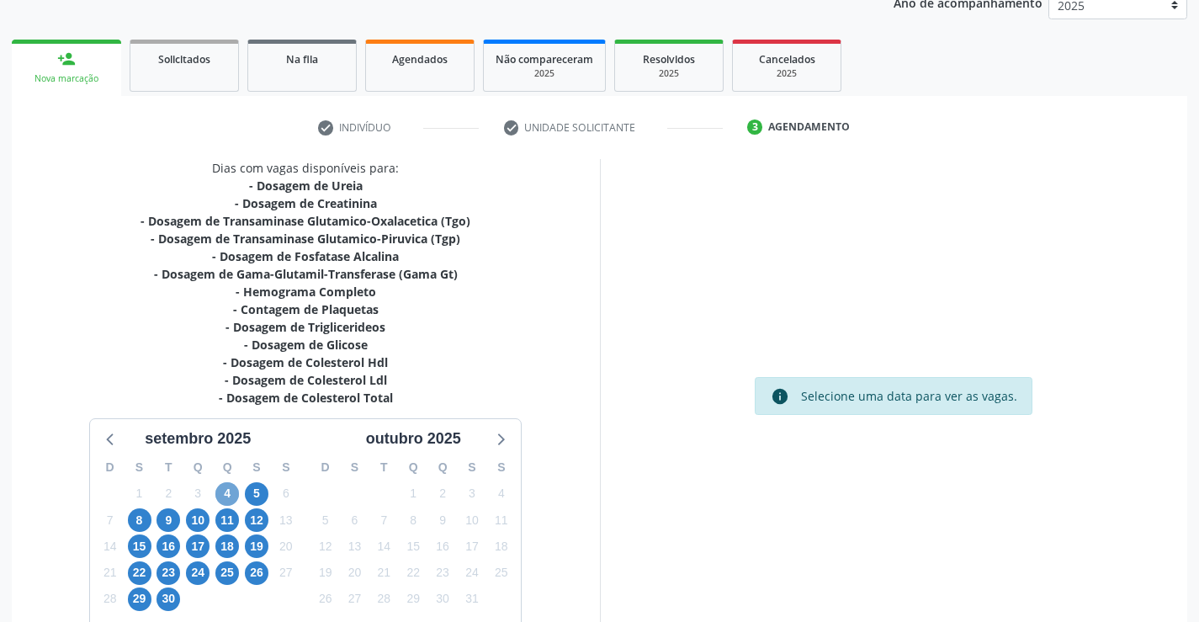
click at [219, 490] on span "4" at bounding box center [227, 494] width 24 height 24
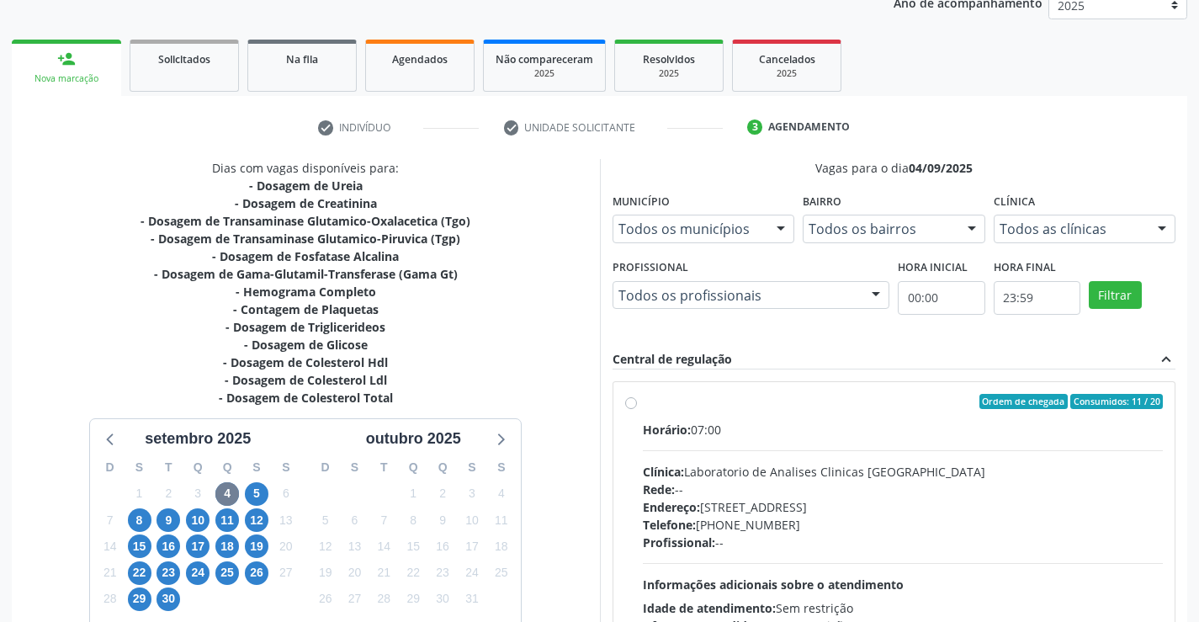
click at [850, 440] on div "Horário: 07:00 Clínica: Laboratorio de Analises Clinicas Sao Francisco Rede: --…" at bounding box center [903, 536] width 521 height 231
click at [637, 409] on input "Ordem de chegada Consumidos: 11 / 20 Horário: 07:00 Clínica: Laboratorio de Ana…" at bounding box center [631, 401] width 12 height 15
radio input "true"
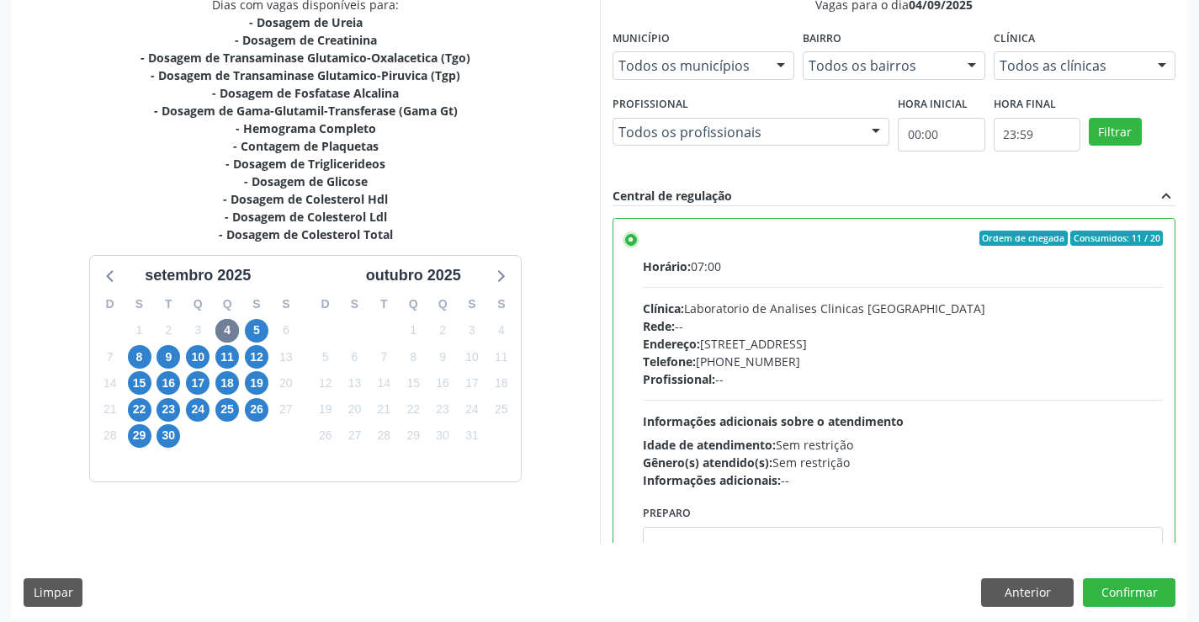
scroll to position [384, 0]
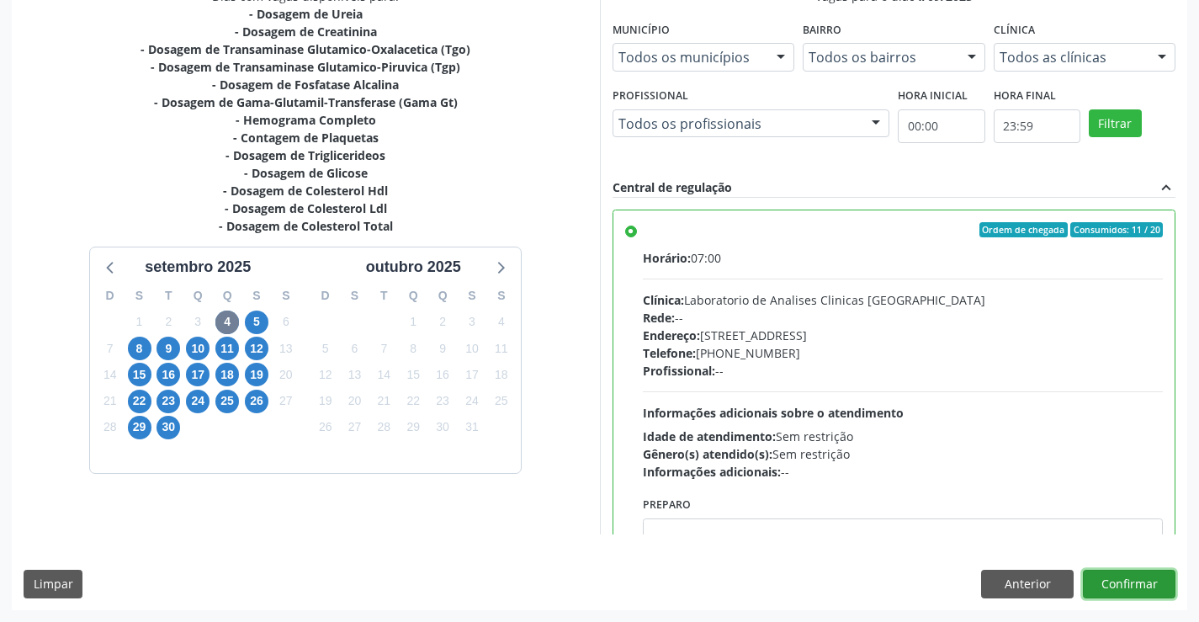
click at [1137, 589] on button "Confirmar" at bounding box center [1129, 583] width 93 height 29
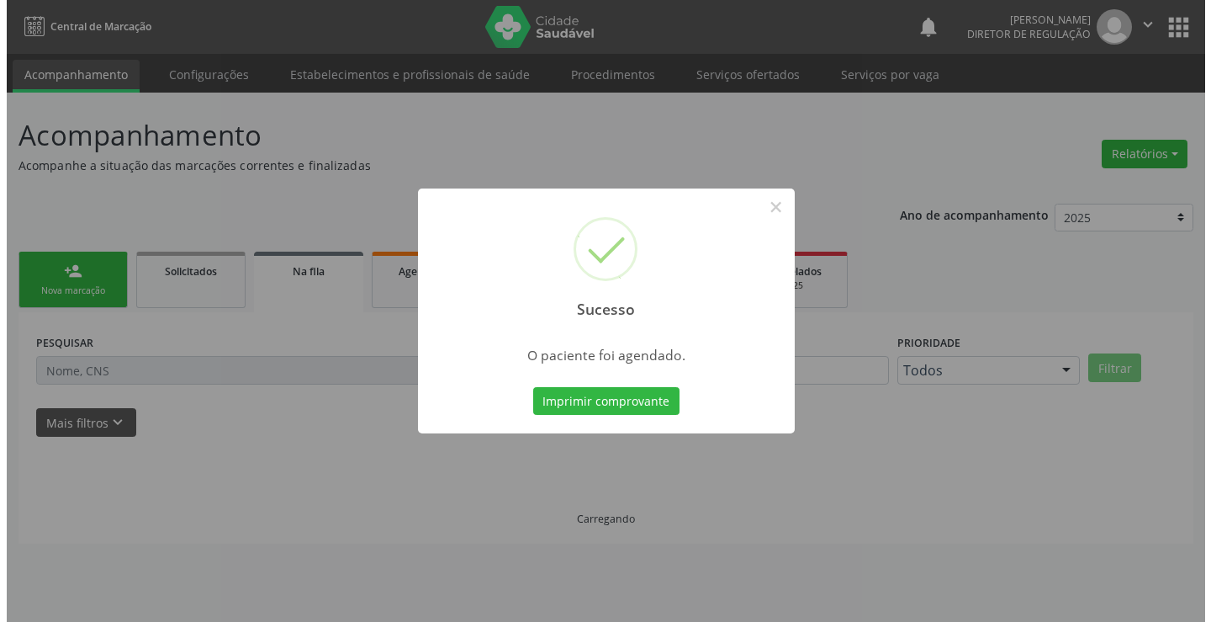
scroll to position [0, 0]
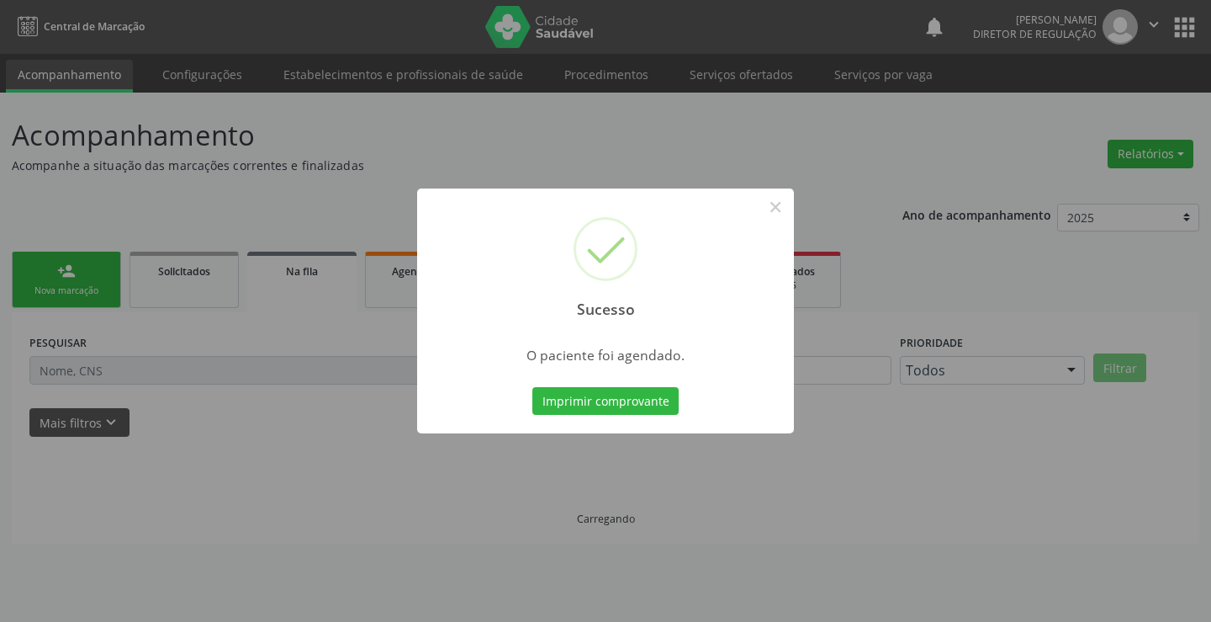
click at [532, 387] on button "Imprimir comprovante" at bounding box center [605, 401] width 146 height 29
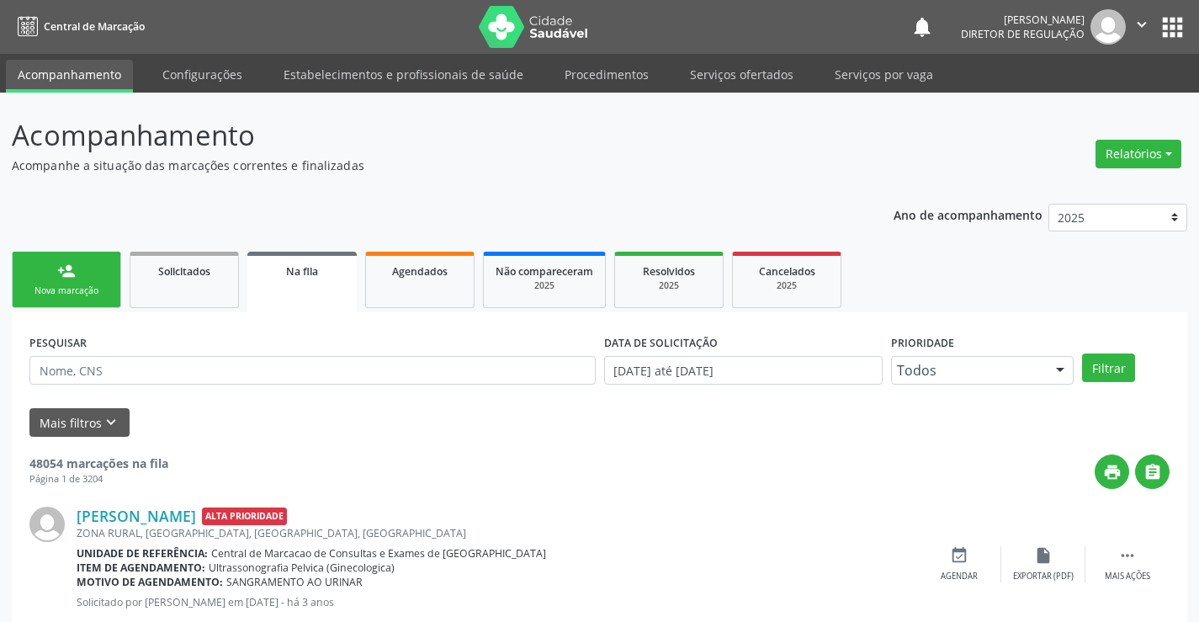
click at [67, 278] on div "person_add" at bounding box center [66, 271] width 19 height 19
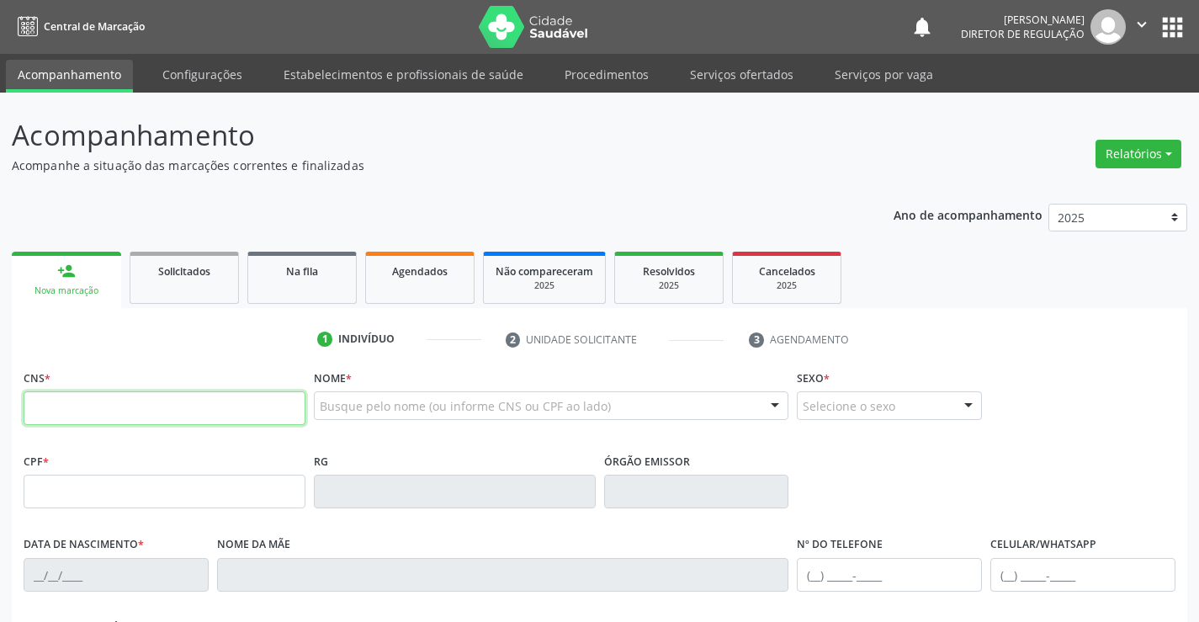
click at [135, 403] on input "text" at bounding box center [165, 408] width 282 height 34
type input "702 0003 8864 1186"
type input "0503386332"
type input "0[DATE]"
type input "[PHONE_NUMBER]"
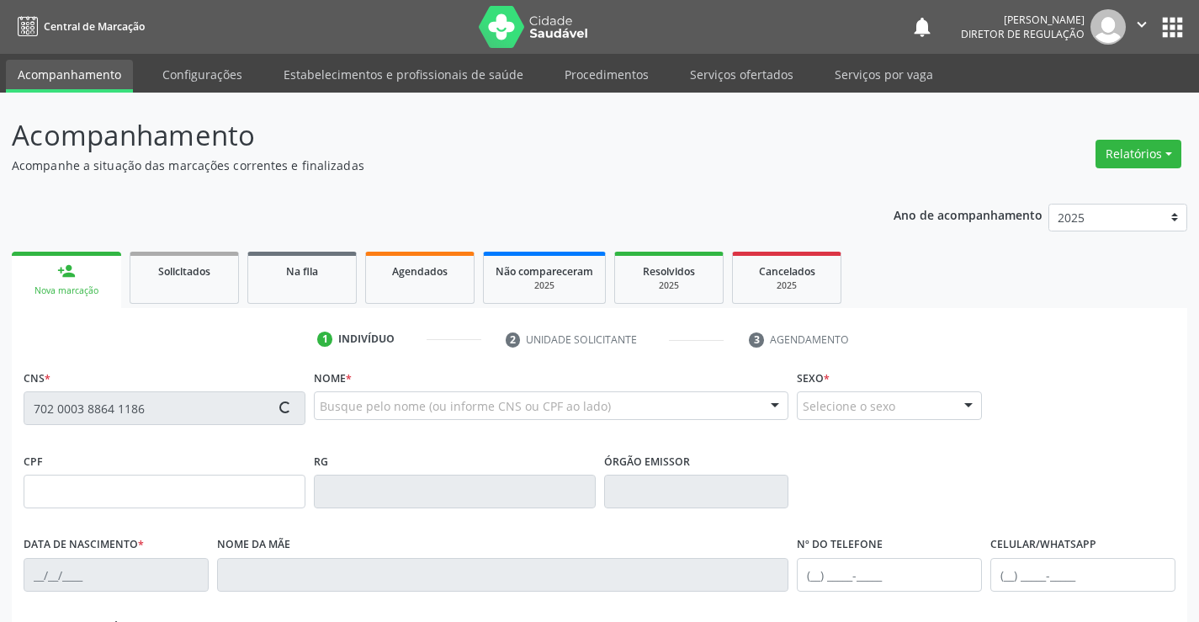
type input "S/N"
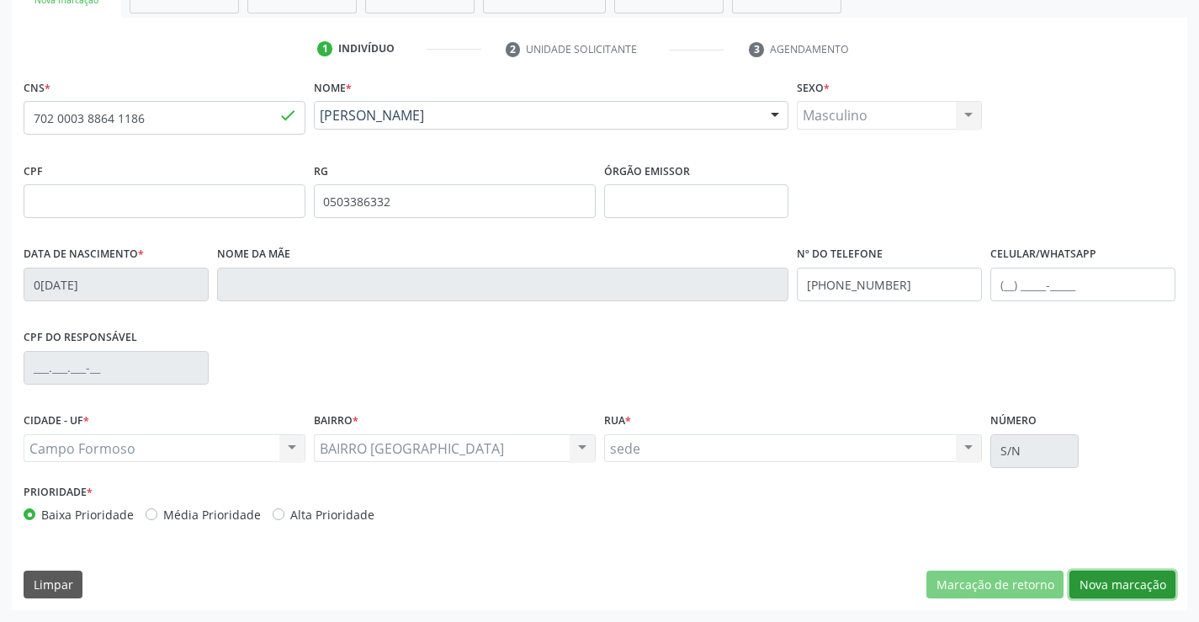
click at [1116, 580] on button "Nova marcação" at bounding box center [1122, 584] width 106 height 29
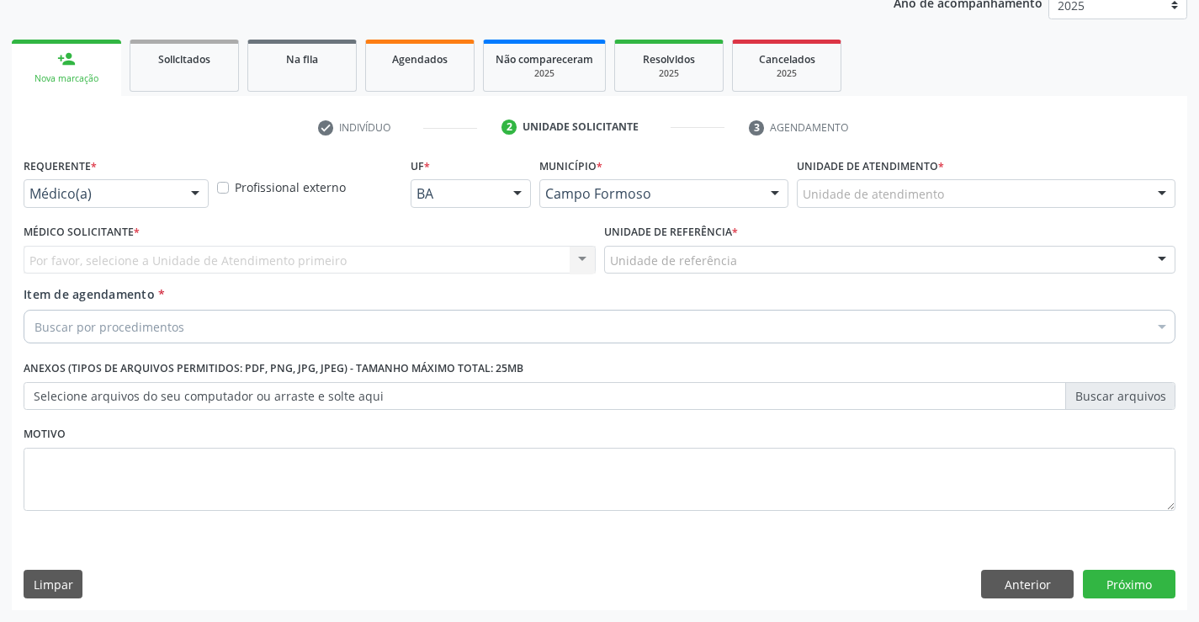
scroll to position [212, 0]
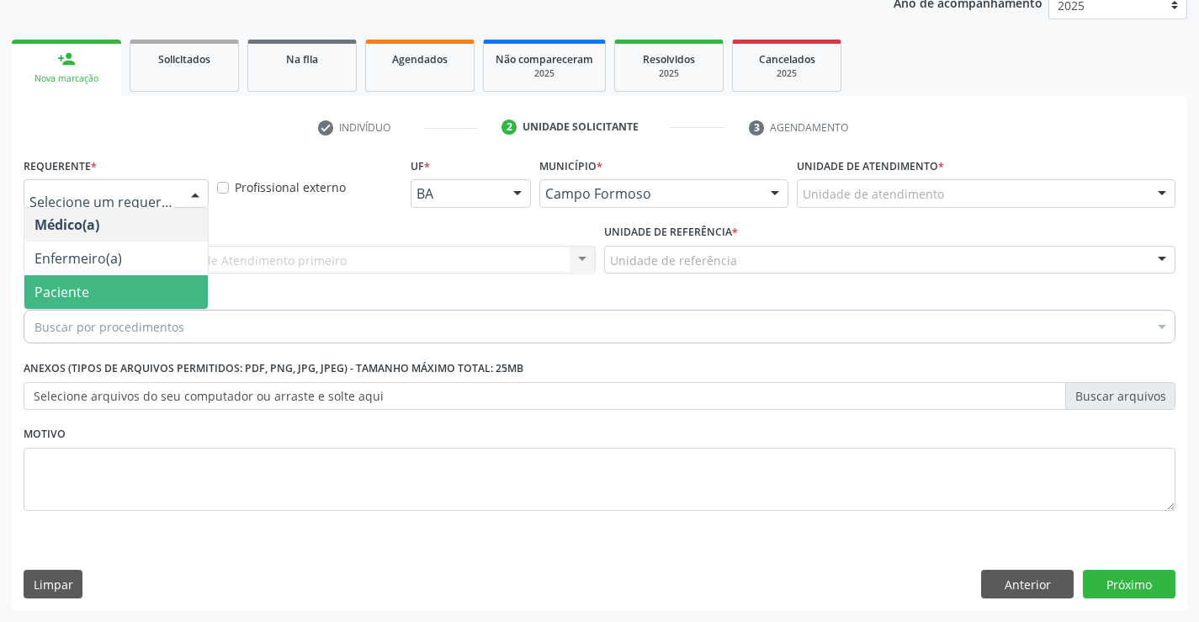
click at [163, 277] on span "Paciente" at bounding box center [115, 292] width 183 height 34
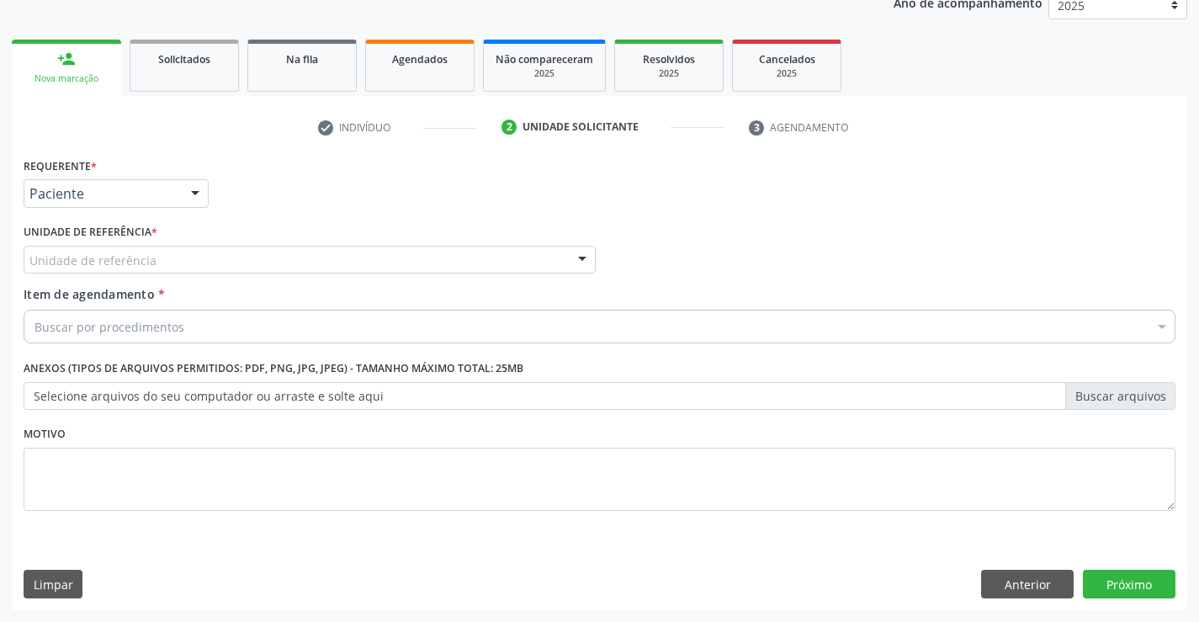
click at [252, 261] on div "Unidade de referência" at bounding box center [310, 260] width 572 height 29
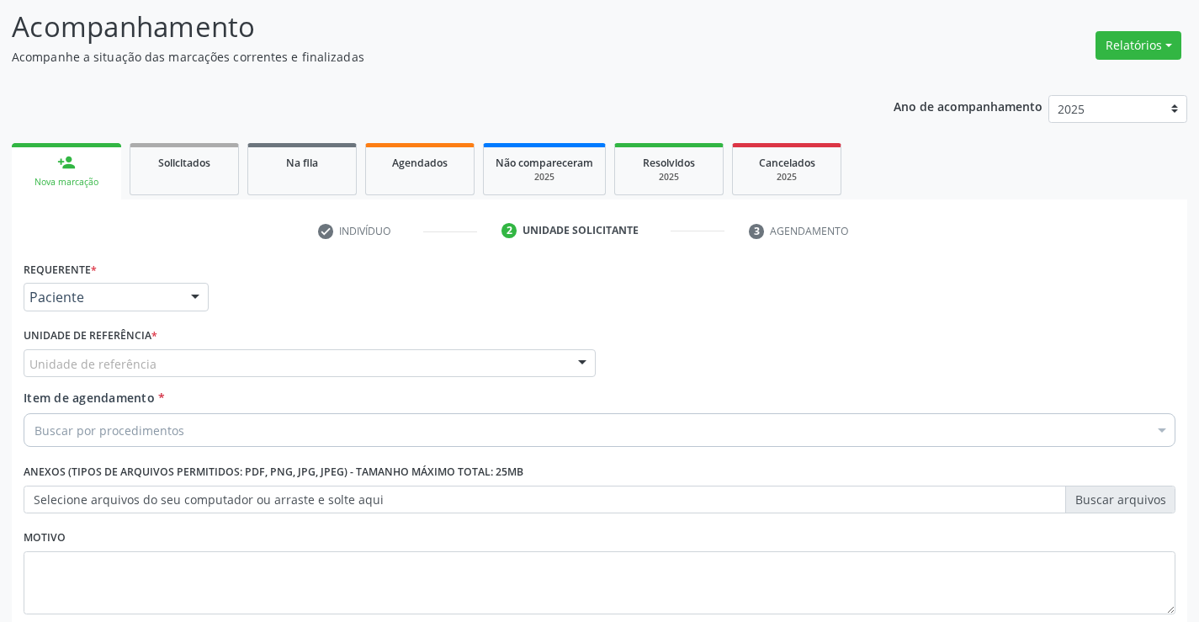
scroll to position [0, 0]
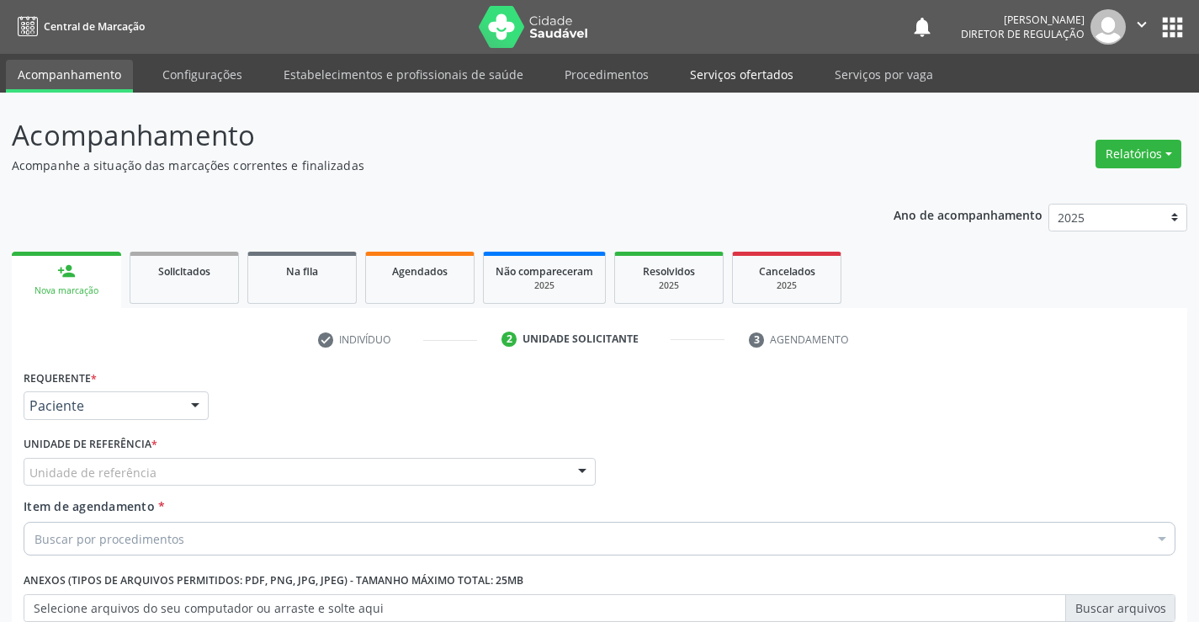
click at [744, 75] on link "Serviços ofertados" at bounding box center [741, 74] width 127 height 29
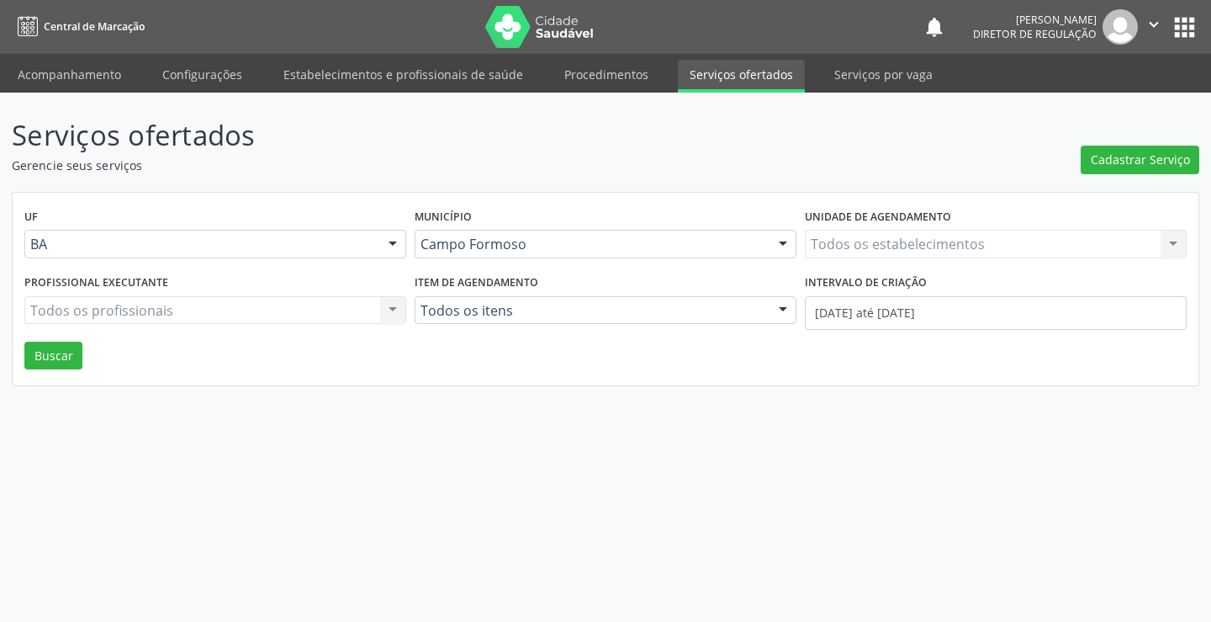
click at [851, 249] on div "Todos os estabelecimentos Todos os estabelecimentos Nenhum resultado encontrado…" at bounding box center [996, 244] width 382 height 29
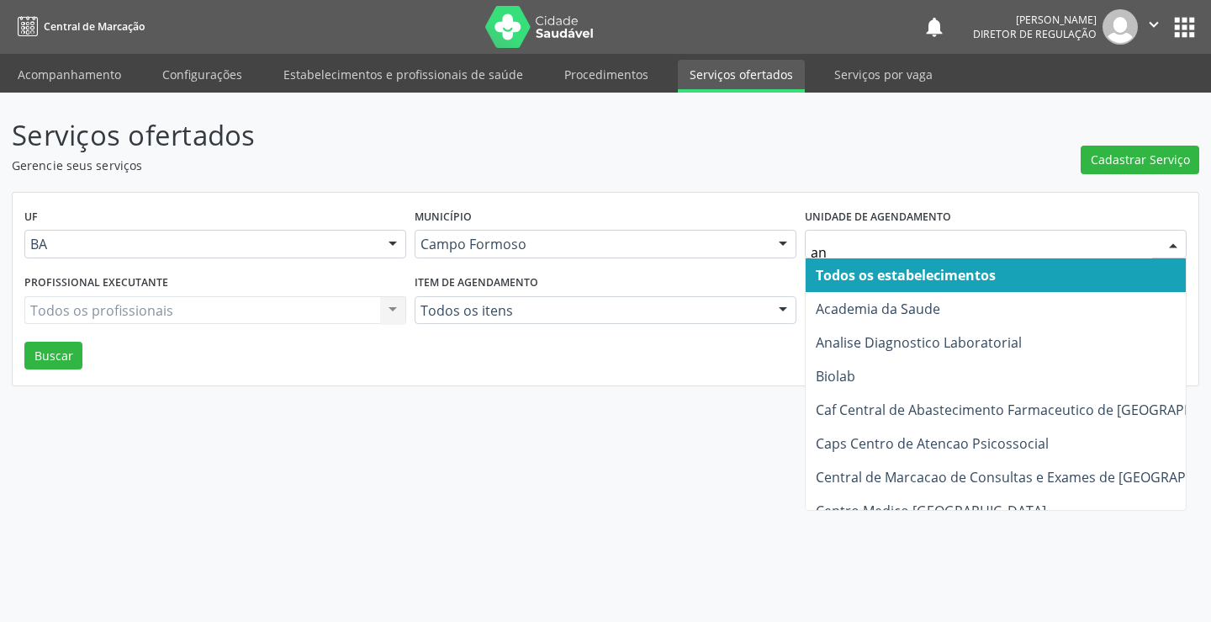
type input "ana"
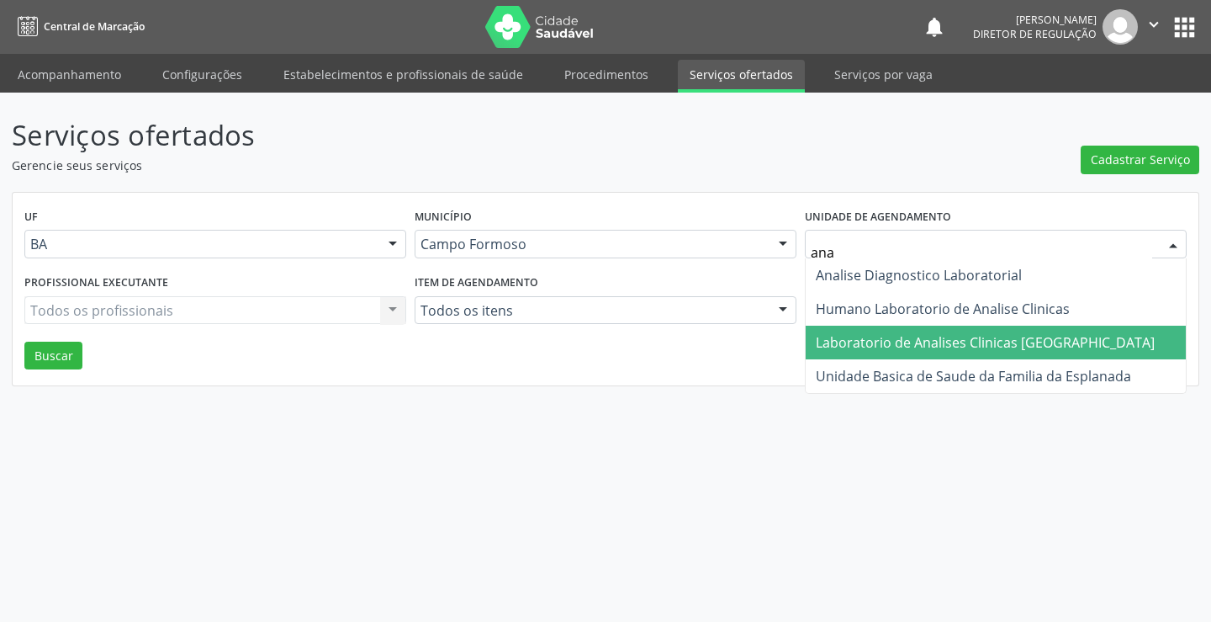
click at [879, 333] on span "Laboratorio de Analises Clinicas [GEOGRAPHIC_DATA]" at bounding box center [985, 342] width 339 height 19
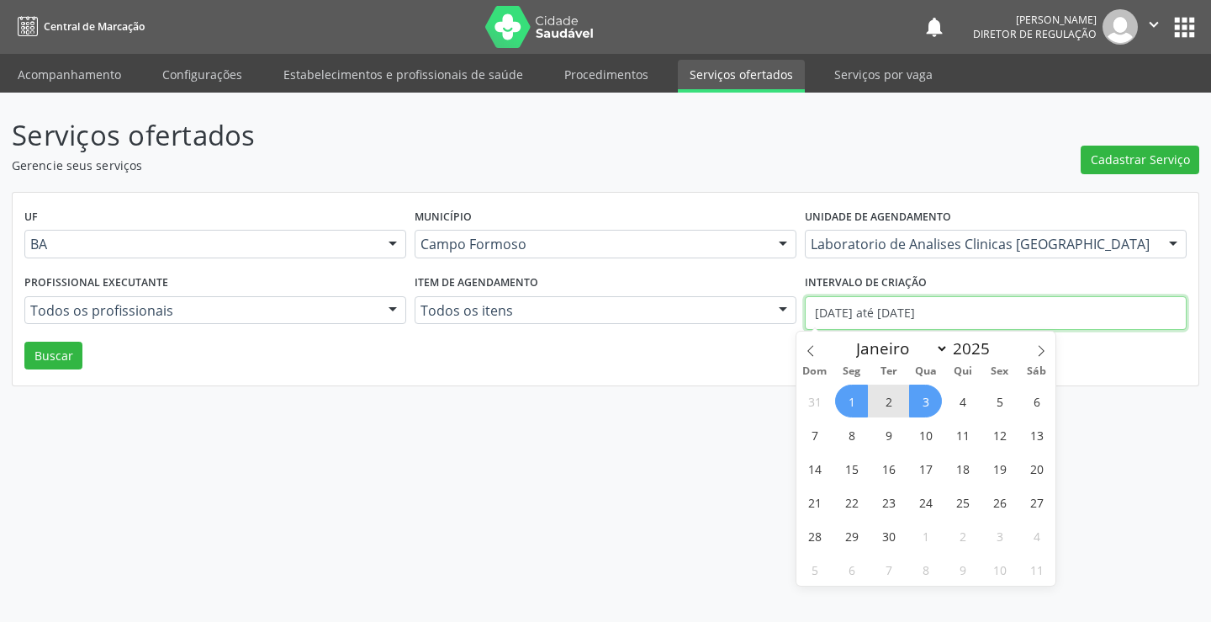
click at [869, 301] on input "[DATE] até [DATE]" at bounding box center [996, 313] width 382 height 34
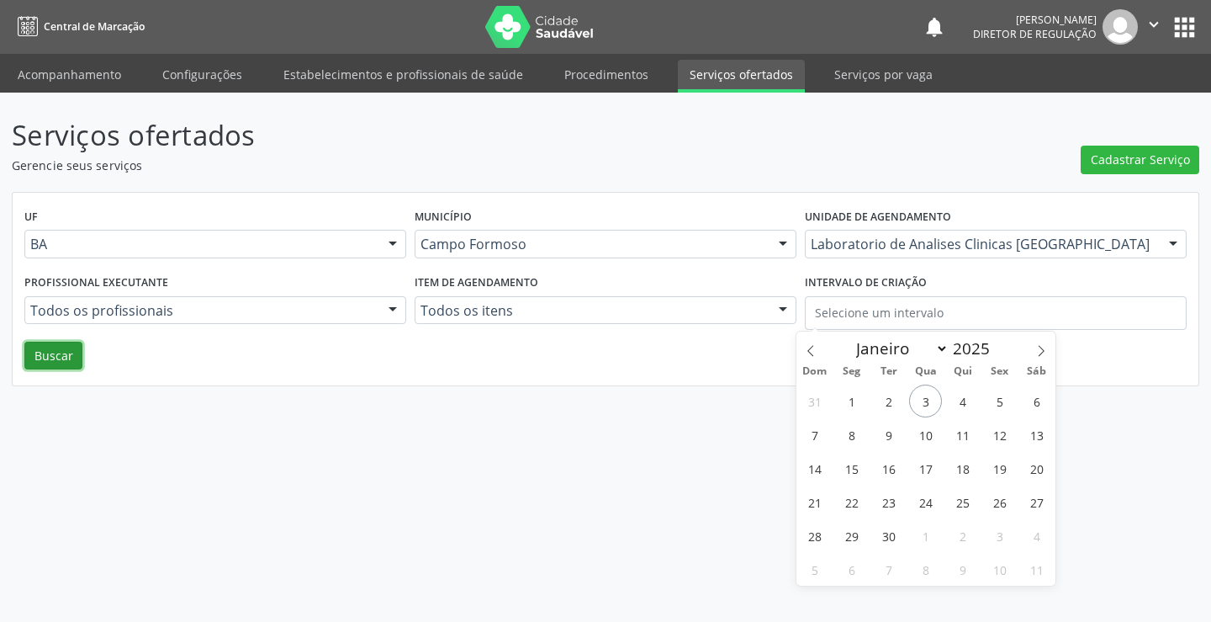
click at [65, 350] on button "Buscar" at bounding box center [53, 356] width 58 height 29
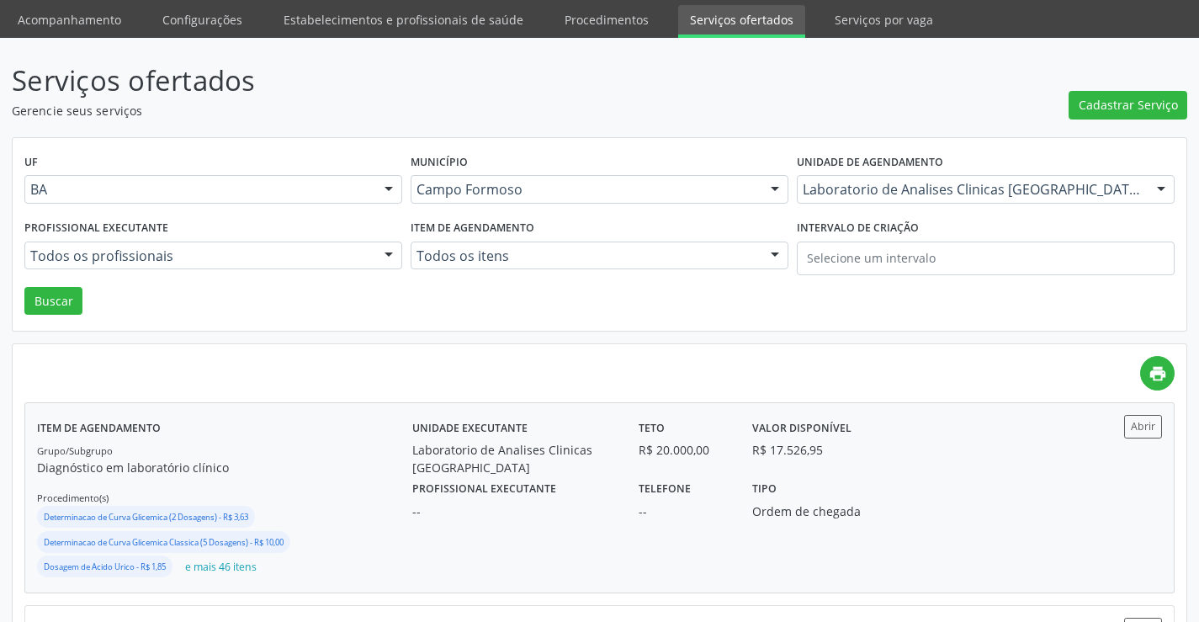
scroll to position [84, 0]
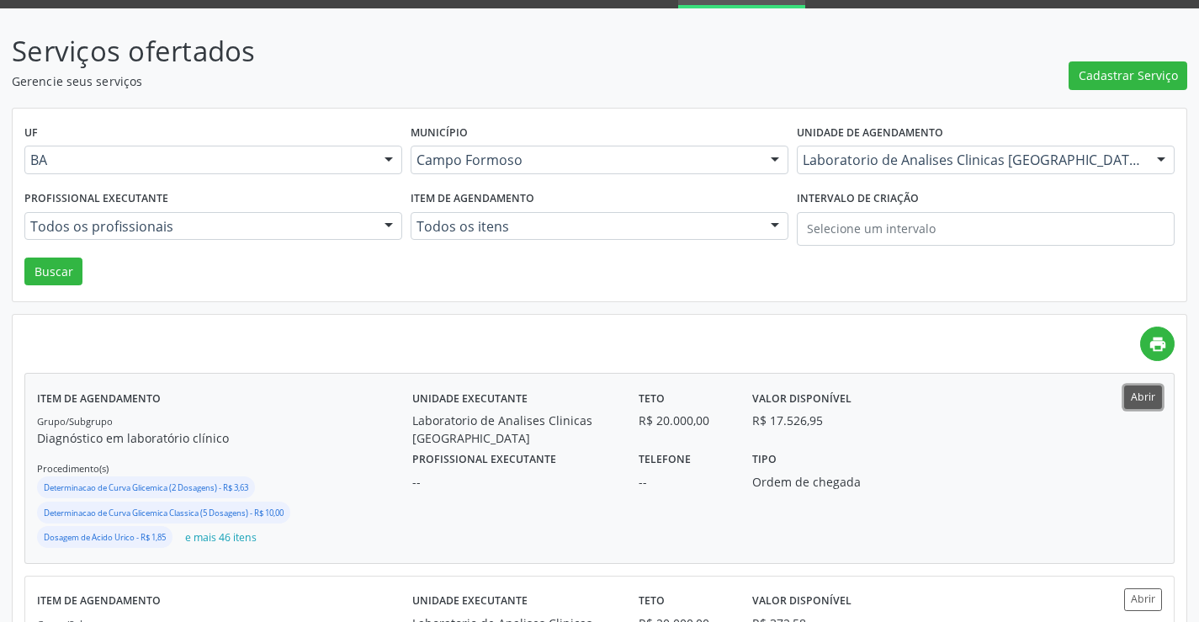
click at [1130, 400] on button "Abrir" at bounding box center [1143, 396] width 38 height 23
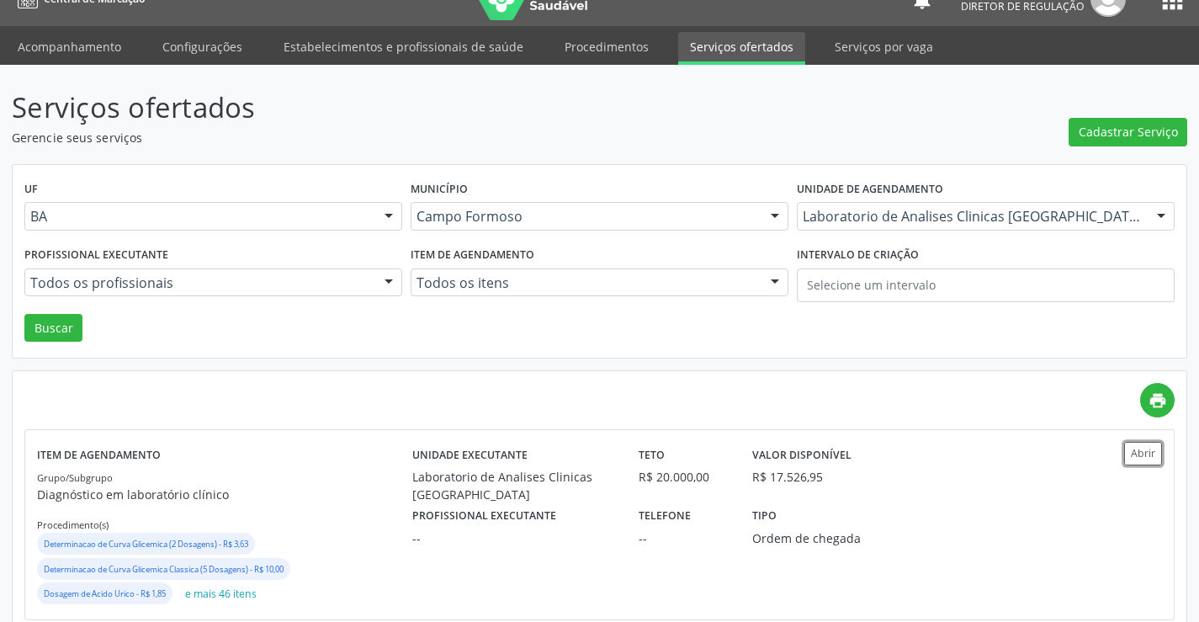
scroll to position [0, 0]
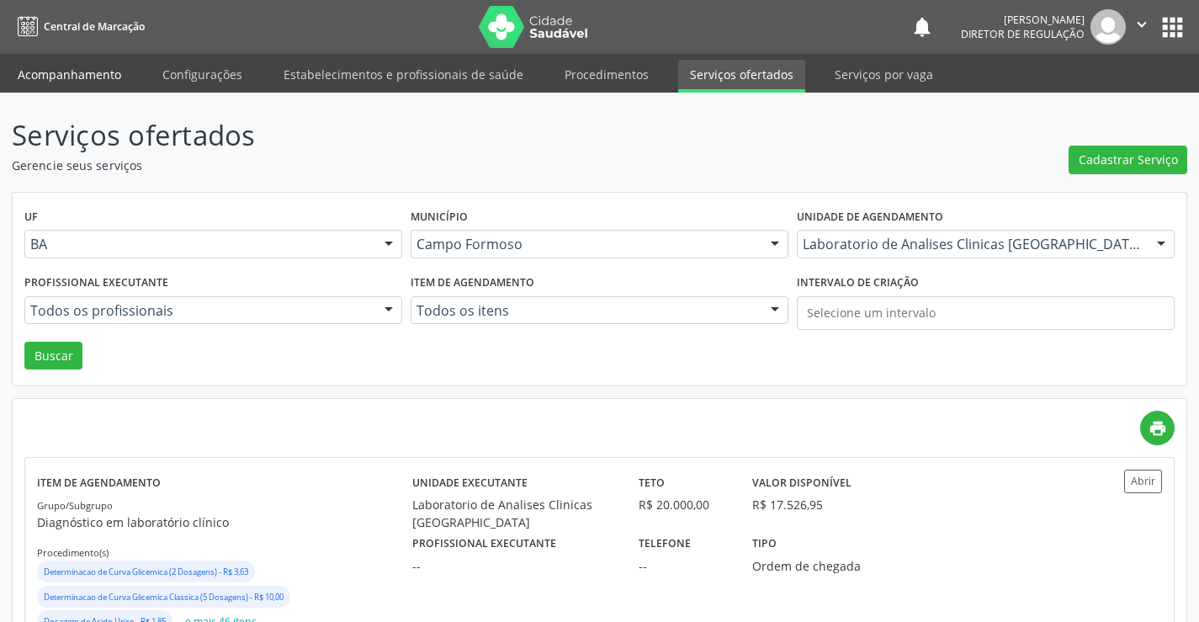
click at [50, 88] on link "Acompanhamento" at bounding box center [69, 74] width 127 height 29
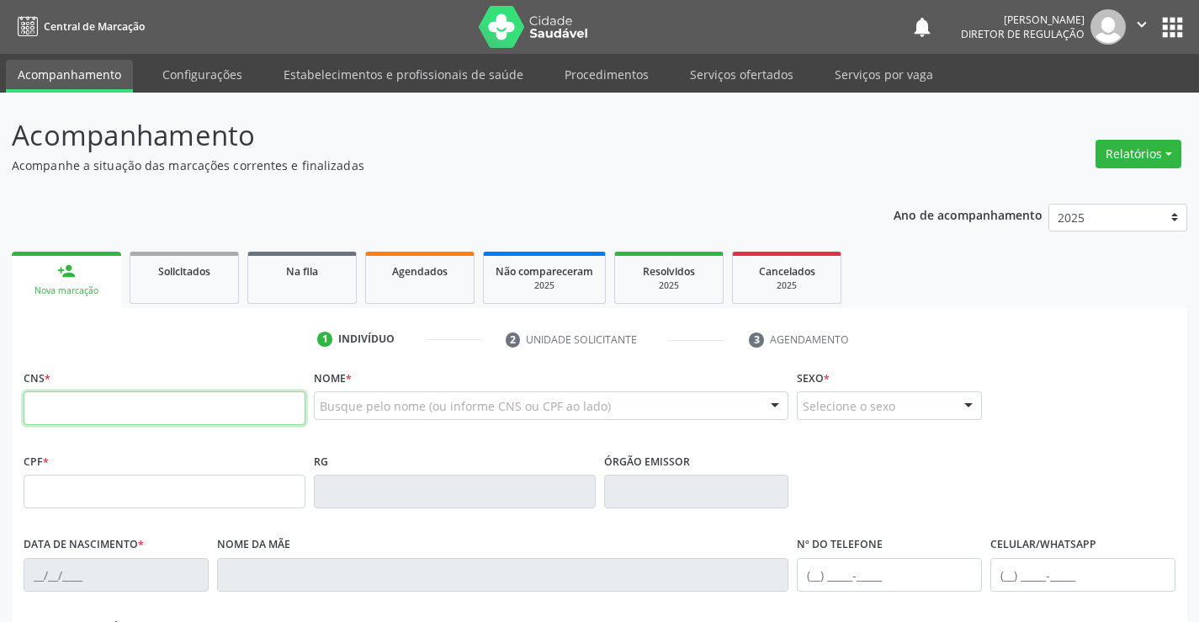
click at [27, 405] on input "text" at bounding box center [165, 408] width 282 height 34
type input "701 2090 1659 8414"
type input "2057979032"
type input "[DATE]"
type input "[PHONE_NUMBER]"
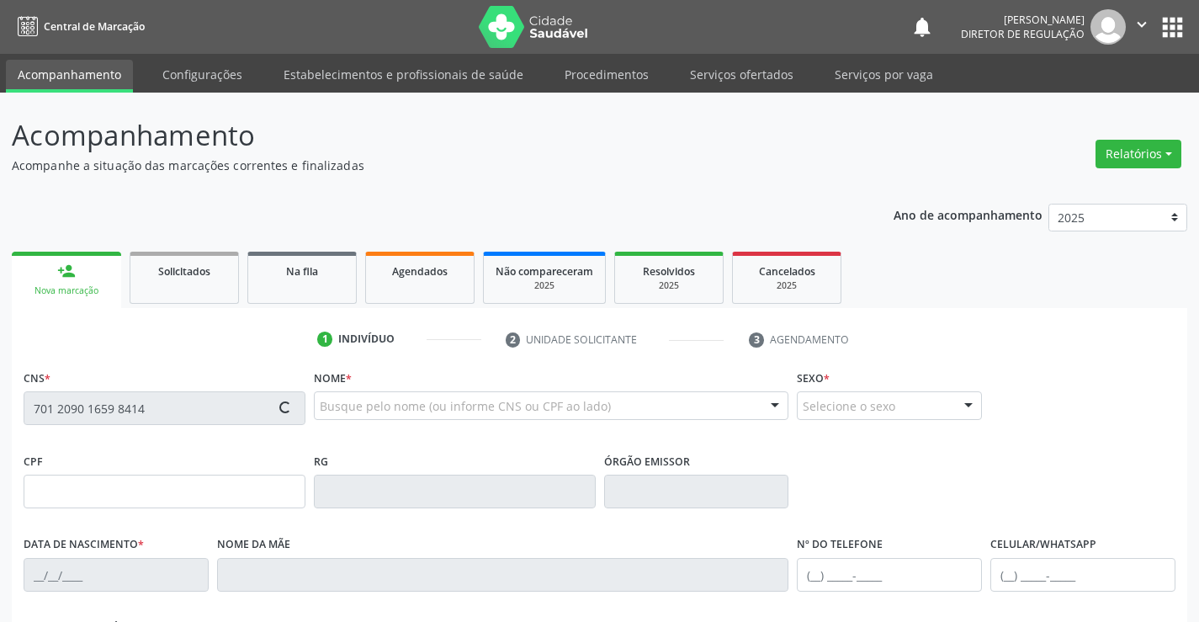
type input "[PHONE_NUMBER]"
type input "S/N"
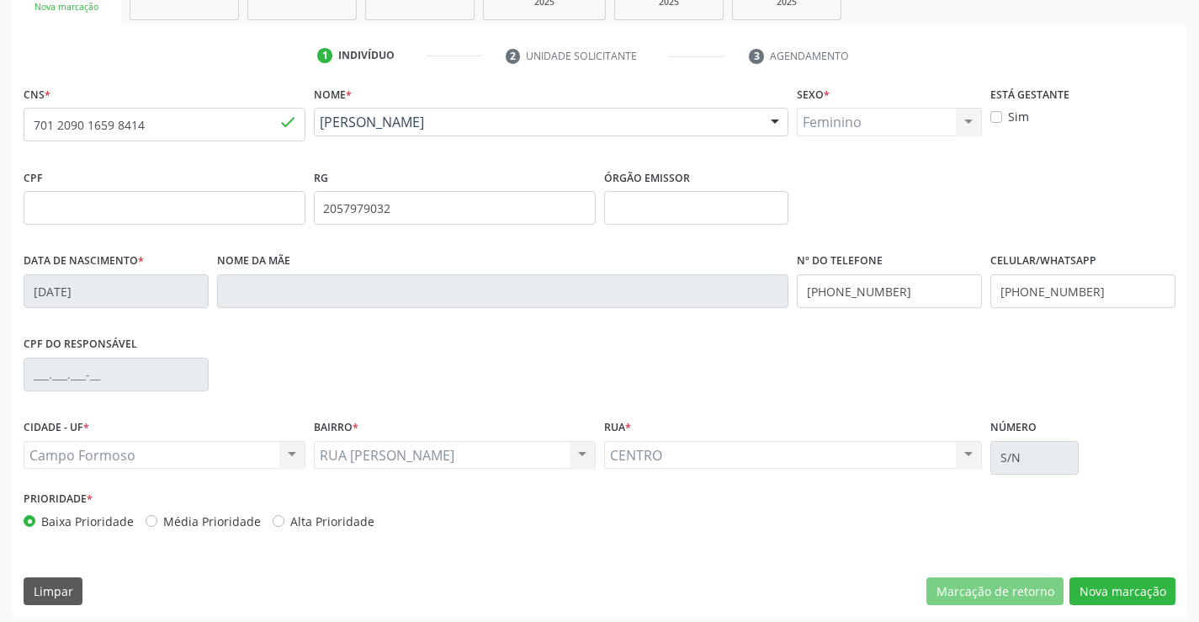
scroll to position [290, 0]
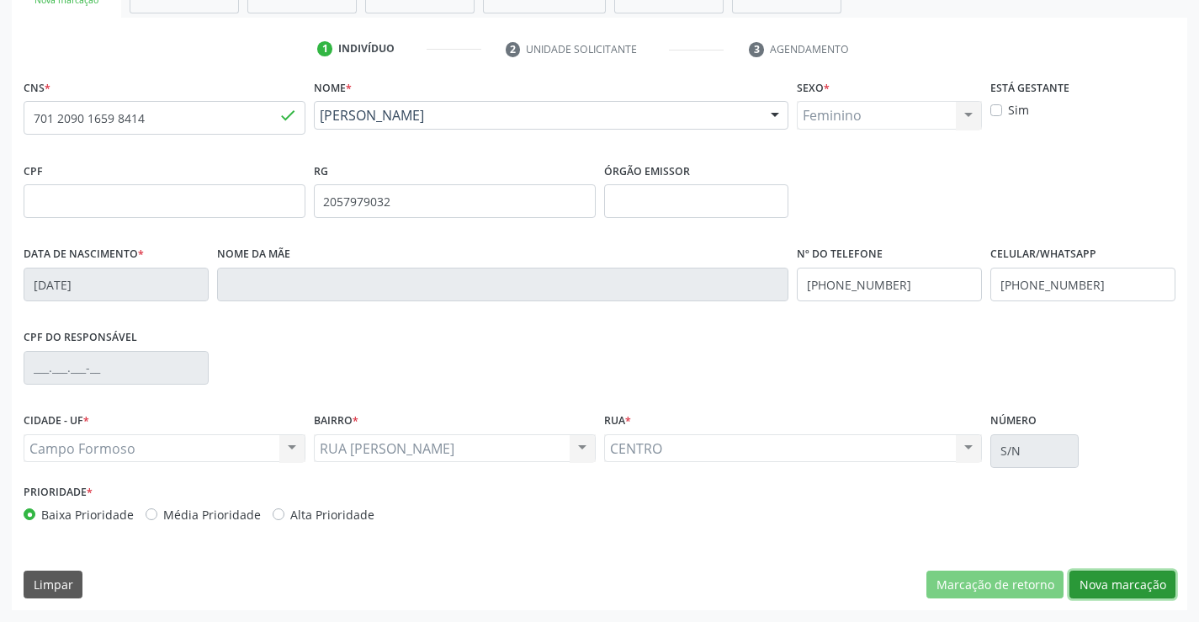
click at [1093, 594] on button "Nova marcação" at bounding box center [1122, 584] width 106 height 29
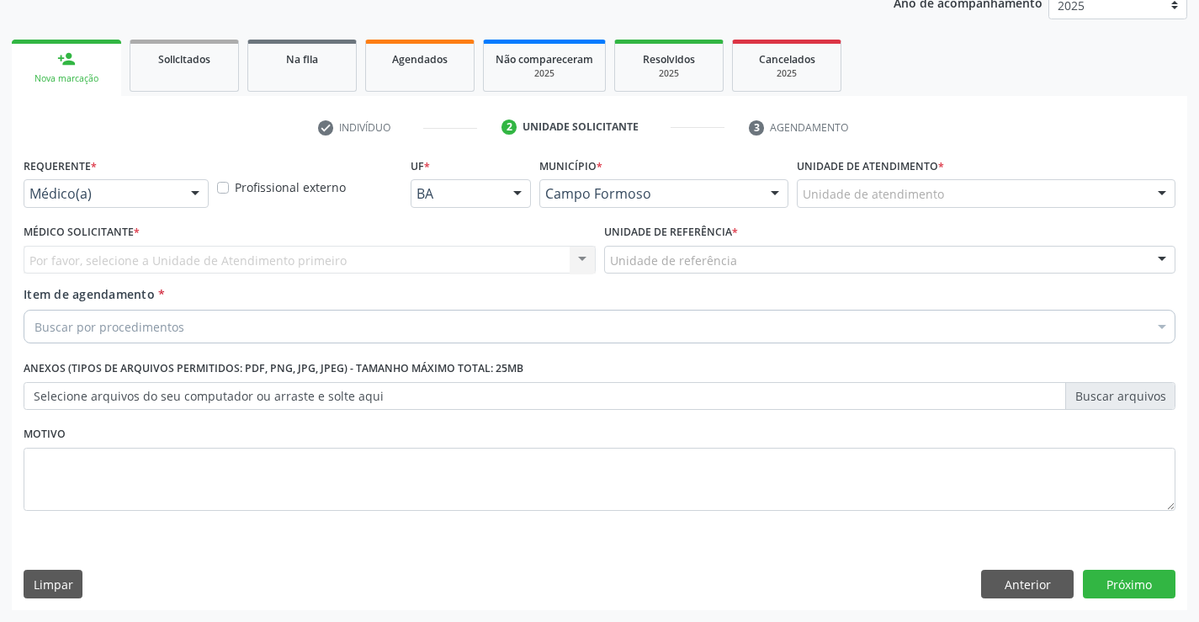
scroll to position [212, 0]
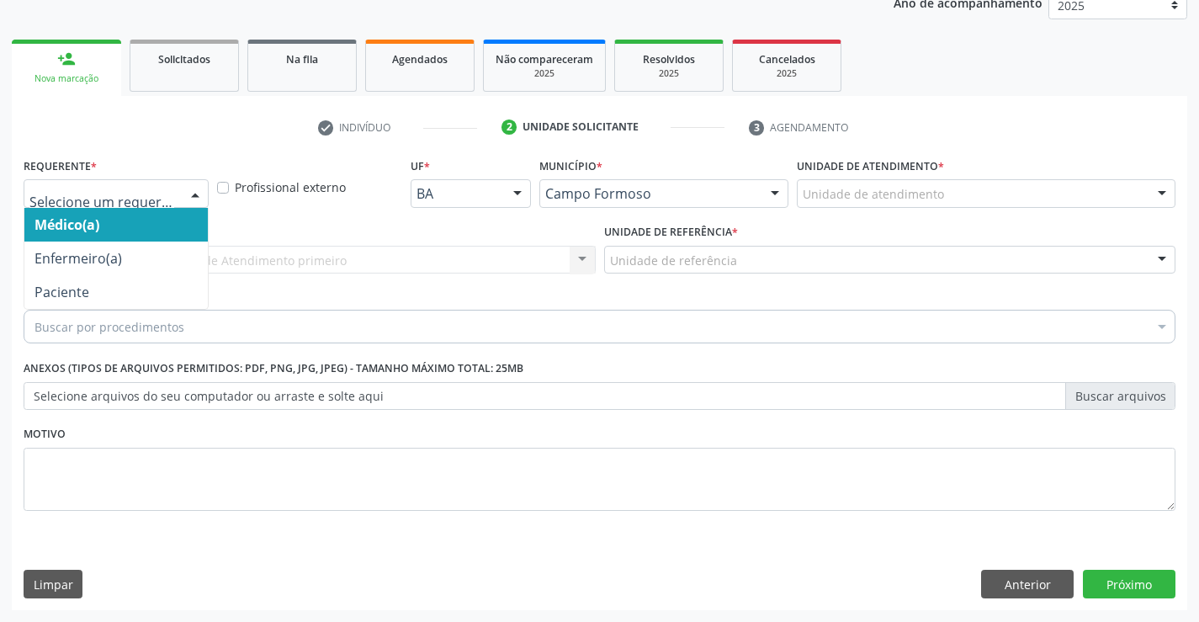
drag, startPoint x: 174, startPoint y: 199, endPoint x: 161, endPoint y: 248, distance: 50.6
click at [173, 199] on div at bounding box center [116, 193] width 185 height 29
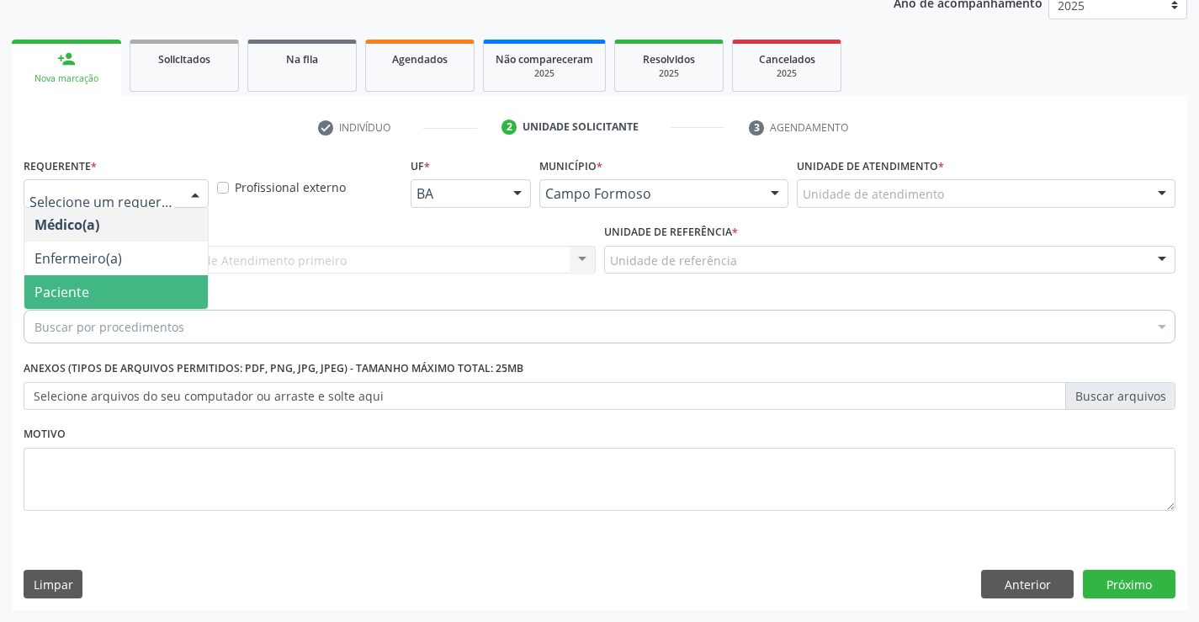
drag, startPoint x: 148, startPoint y: 273, endPoint x: 146, endPoint y: 289, distance: 15.3
click at [146, 289] on ul "Médico(a) Enfermeiro(a) Paciente Nenhum resultado encontrado para: " " Não há n…" at bounding box center [115, 258] width 183 height 101
drag, startPoint x: 146, startPoint y: 289, endPoint x: 243, endPoint y: 272, distance: 99.0
click at [146, 289] on span "Paciente" at bounding box center [115, 292] width 183 height 34
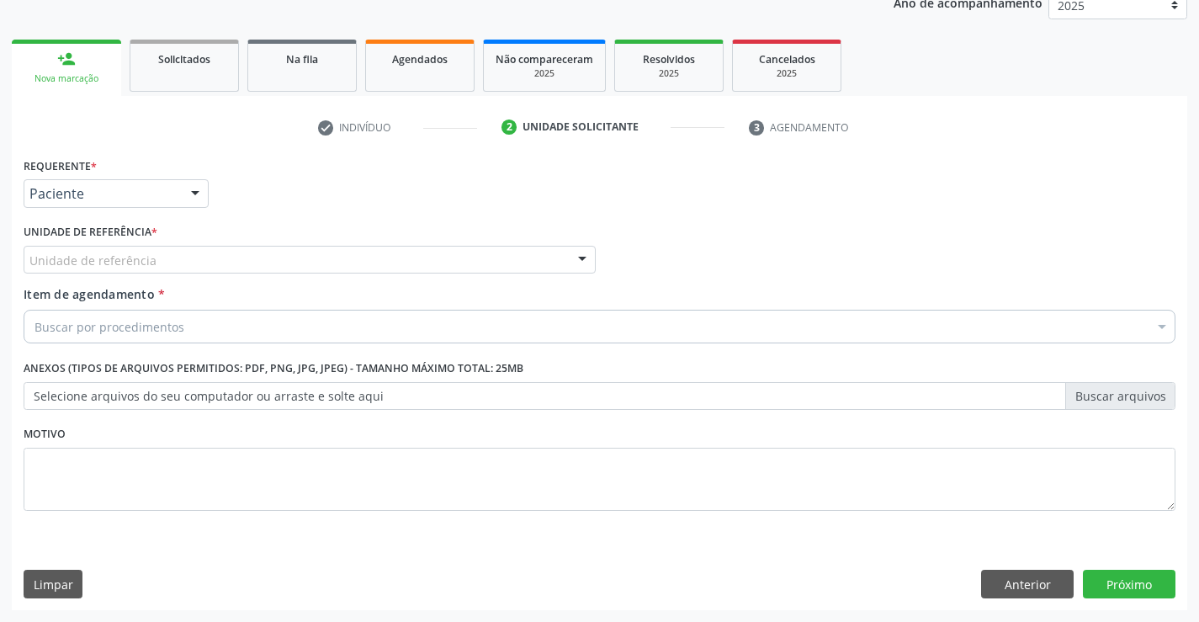
drag, startPoint x: 261, startPoint y: 261, endPoint x: 262, endPoint y: 286, distance: 25.2
click at [262, 262] on div "Unidade de referência" at bounding box center [310, 260] width 572 height 29
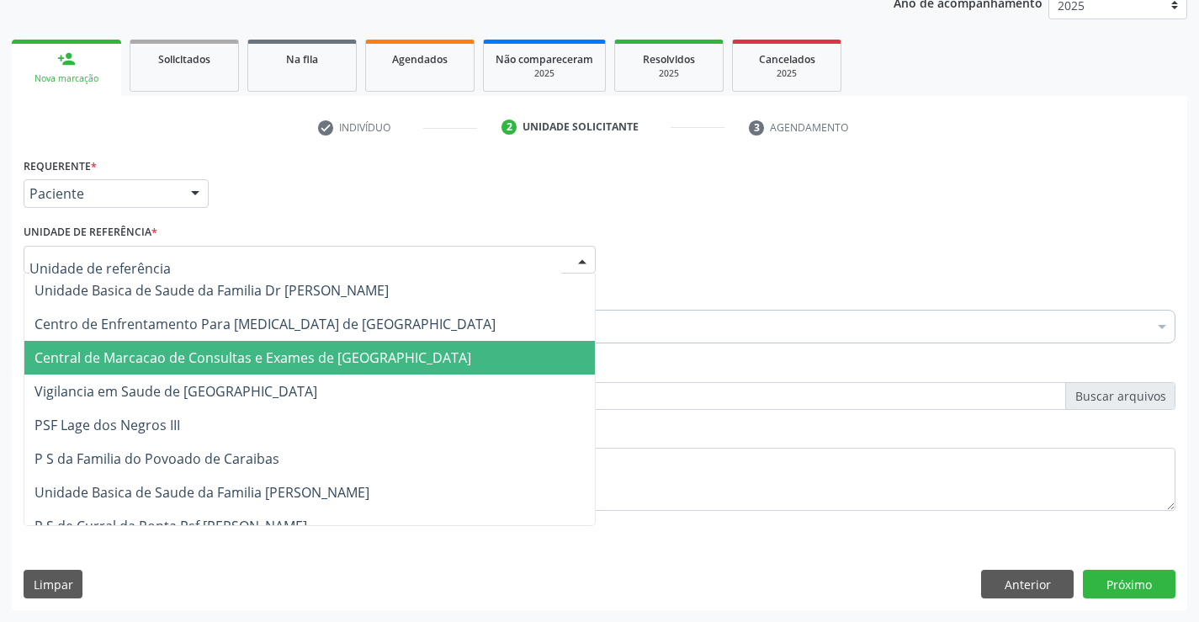
click at [262, 342] on span "Central de Marcacao de Consultas e Exames de [GEOGRAPHIC_DATA]" at bounding box center [309, 358] width 570 height 34
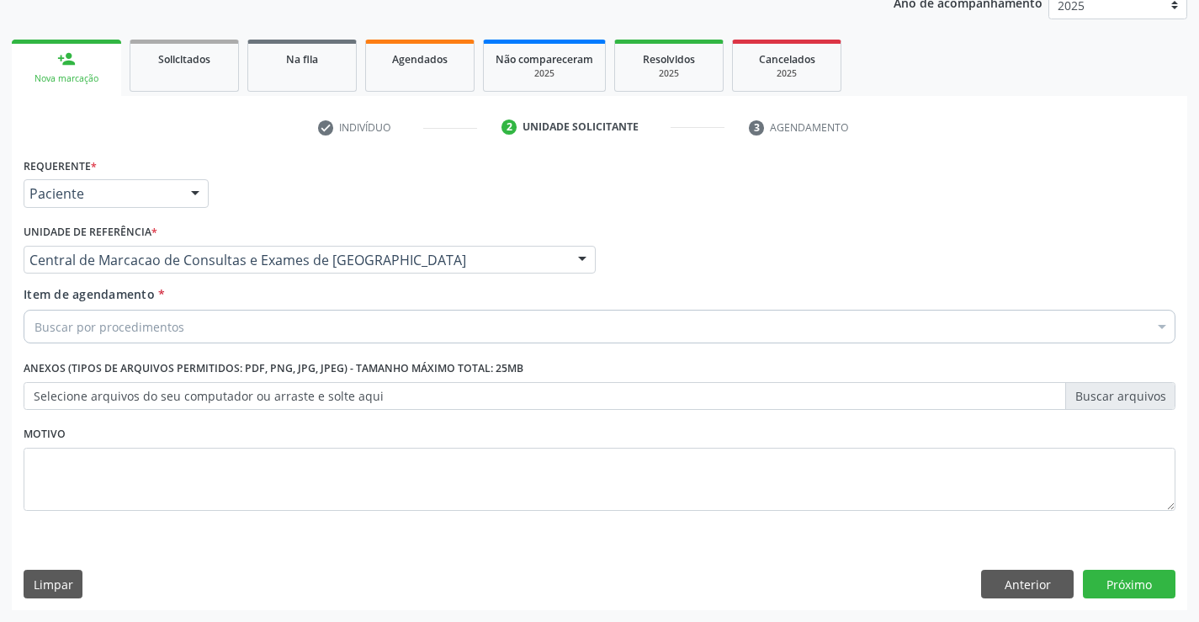
click at [272, 327] on div "Buscar por procedimentos" at bounding box center [600, 327] width 1152 height 34
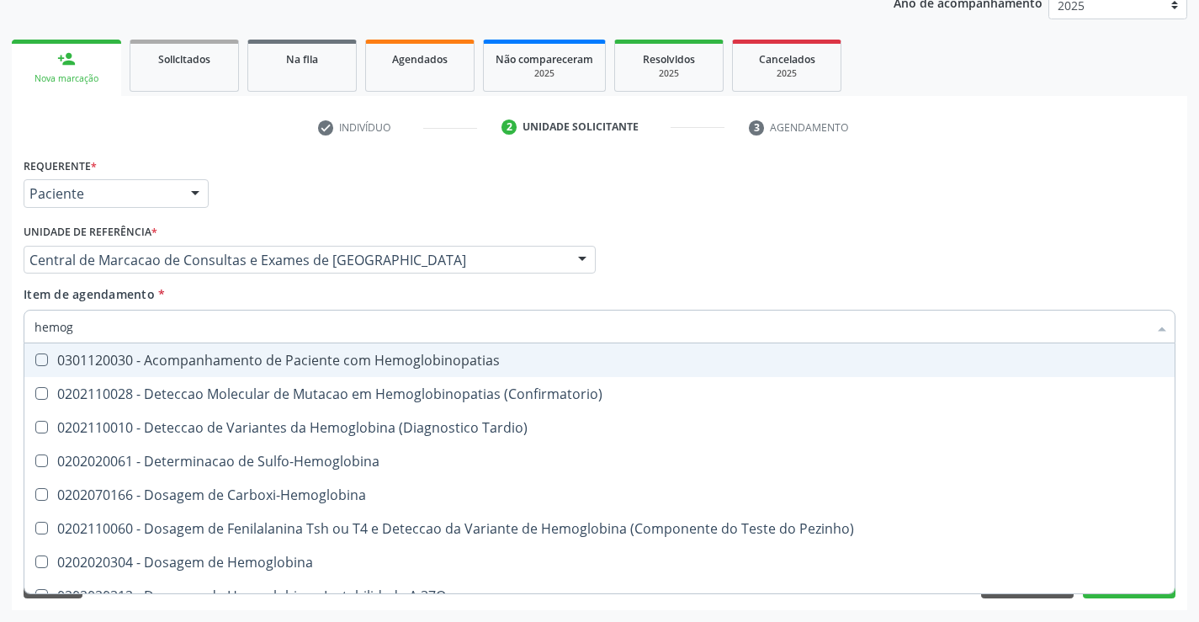
type input "hemogr"
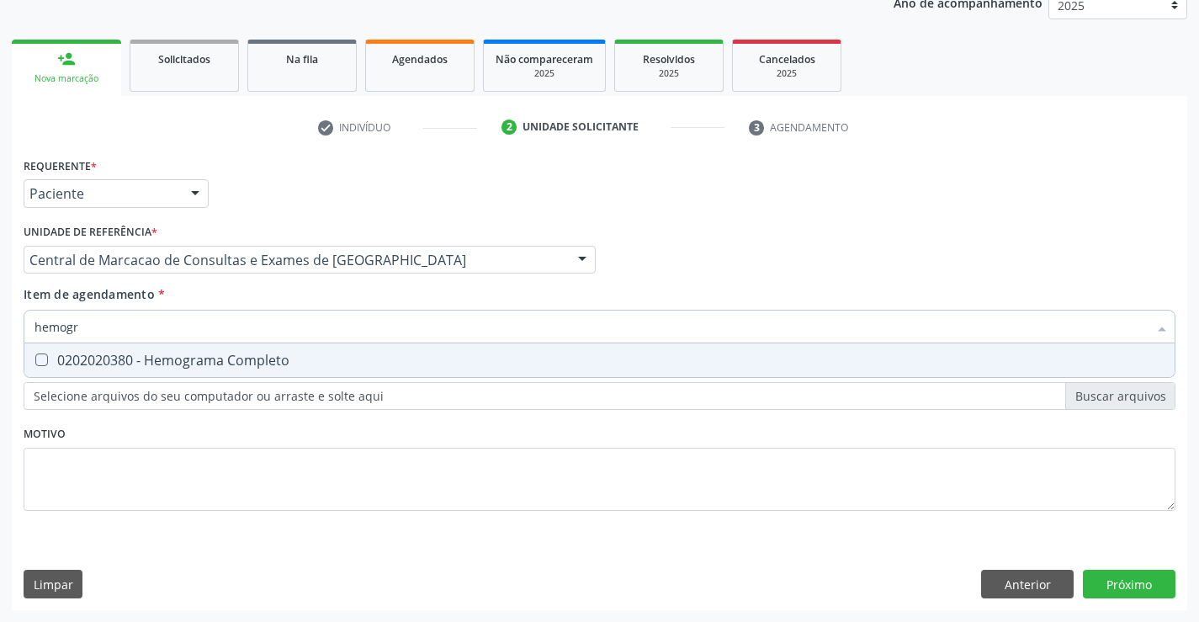
click at [255, 359] on div "0202020380 - Hemograma Completo" at bounding box center [599, 359] width 1130 height 13
checkbox Completo "true"
click at [259, 312] on input "hemogr" at bounding box center [590, 327] width 1113 height 34
type input "hemogr"
click at [259, 302] on div "Item de agendamento * hemogr Desfazer seleção 0202020380 - Hemograma Completo N…" at bounding box center [600, 311] width 1152 height 53
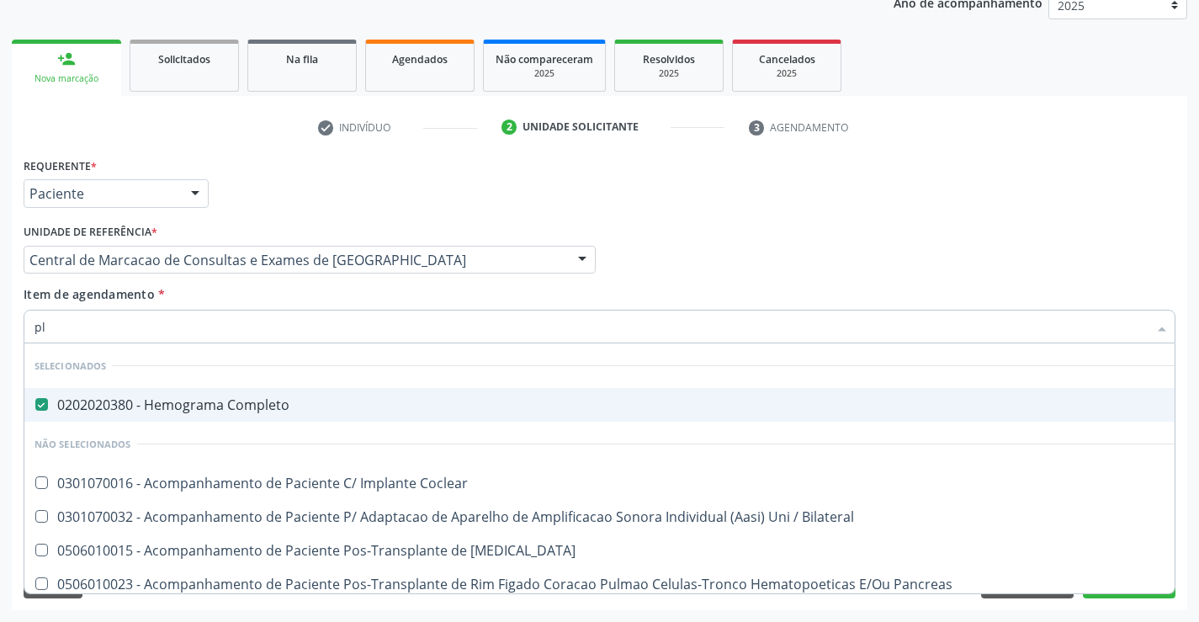
type input "pla"
checkbox Completo "false"
type input "plaq"
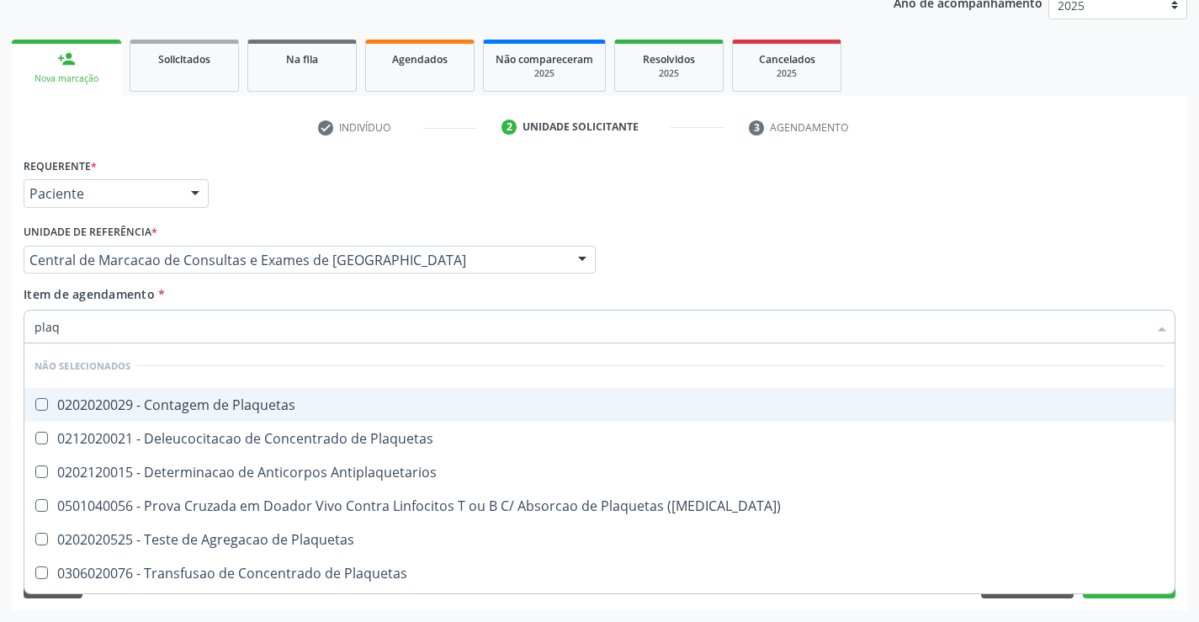
click at [258, 404] on div "0202020029 - Contagem de Plaquetas" at bounding box center [599, 404] width 1130 height 13
checkbox Plaquetas "true"
click at [235, 285] on div "Item de agendamento * plaq Desfazer seleção Não selecionados 0202020029 - Conta…" at bounding box center [600, 311] width 1152 height 53
checkbox Plaquetas "true"
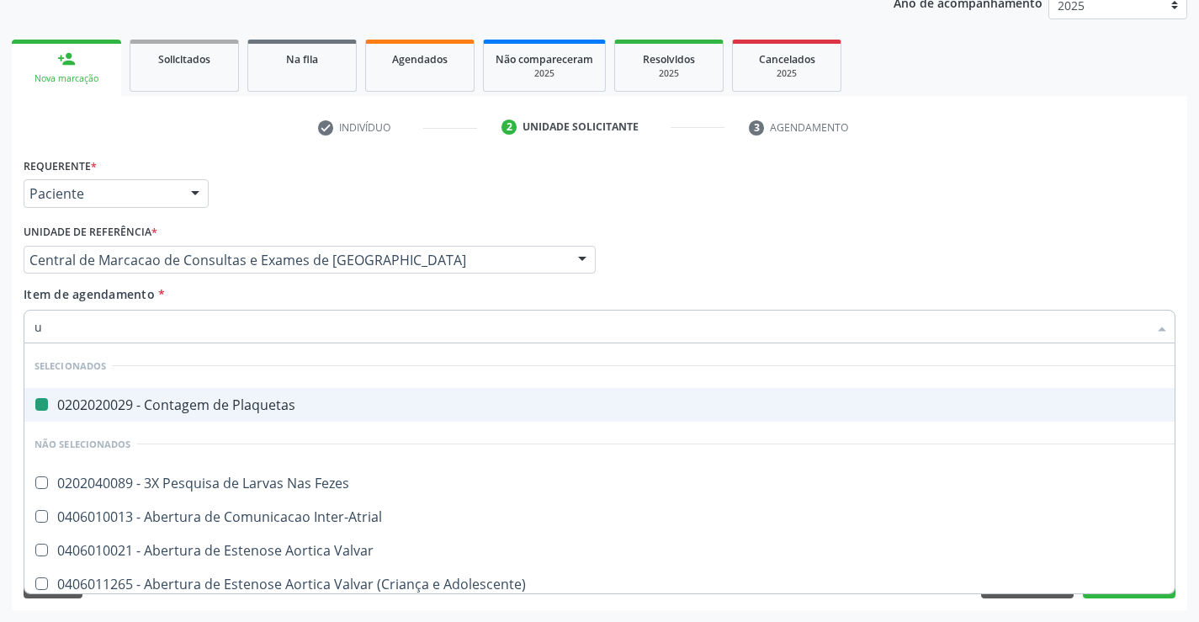
type input "ur"
checkbox Plaquetas "false"
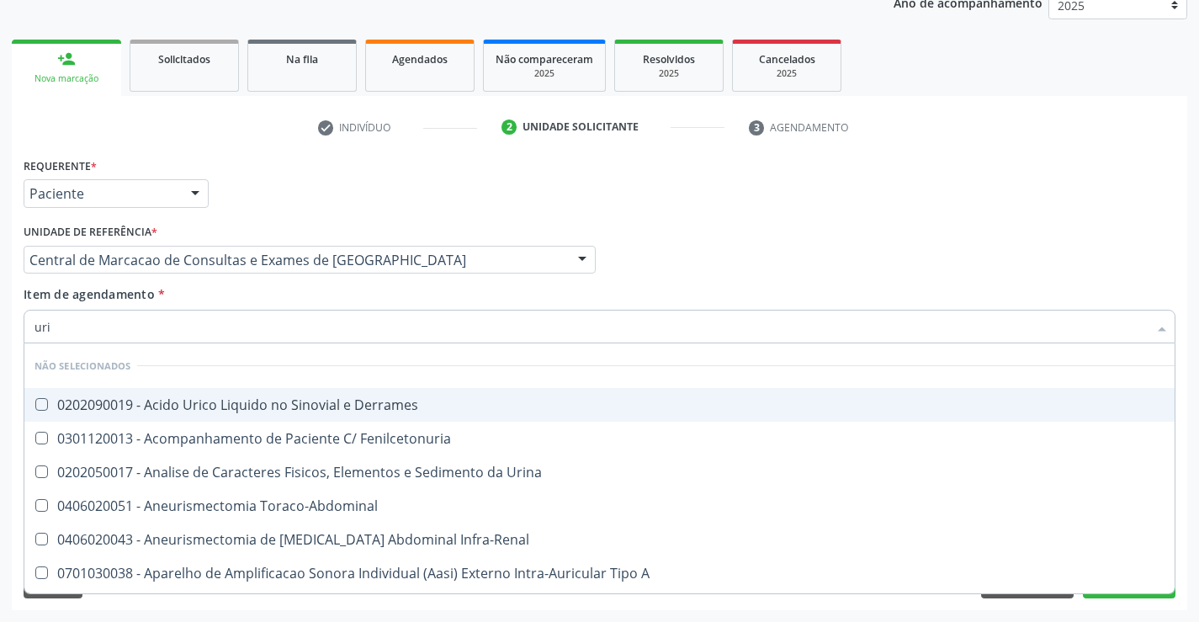
type input "urin"
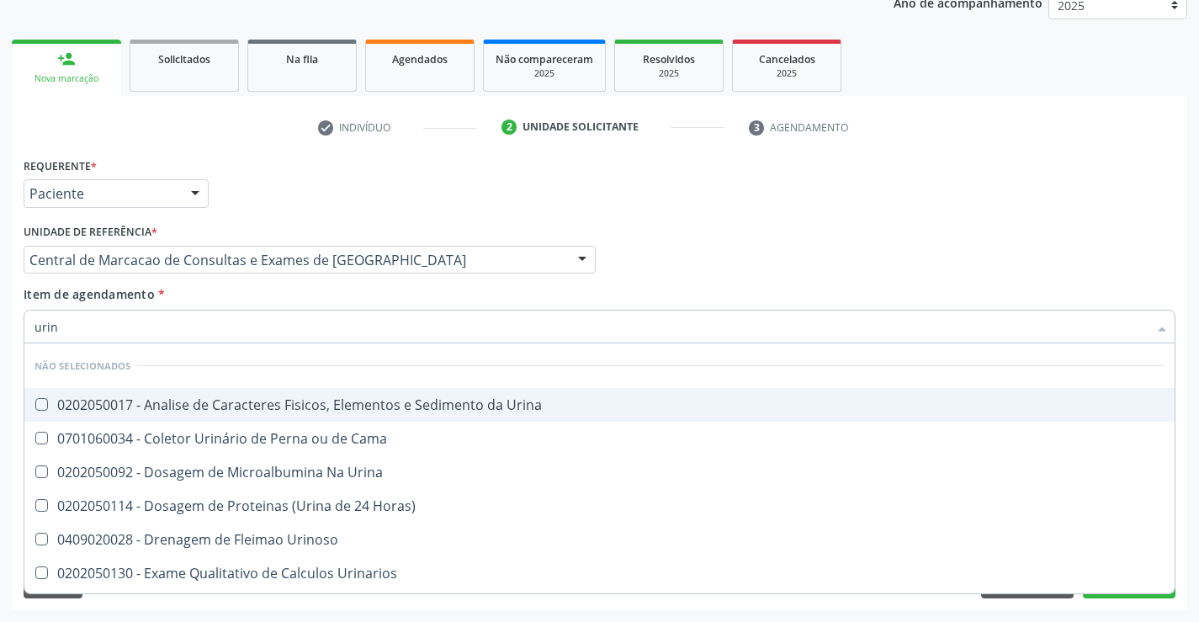
click at [252, 399] on div "0202050017 - Analise de Caracteres Fisicos, Elementos e Sedimento da Urina" at bounding box center [599, 404] width 1130 height 13
checkbox Urina "true"
click at [244, 296] on div "Item de agendamento * urin Desfazer seleção Não selecionados 0202050017 - Anali…" at bounding box center [600, 311] width 1152 height 53
checkbox Urina "true"
checkbox Cama "true"
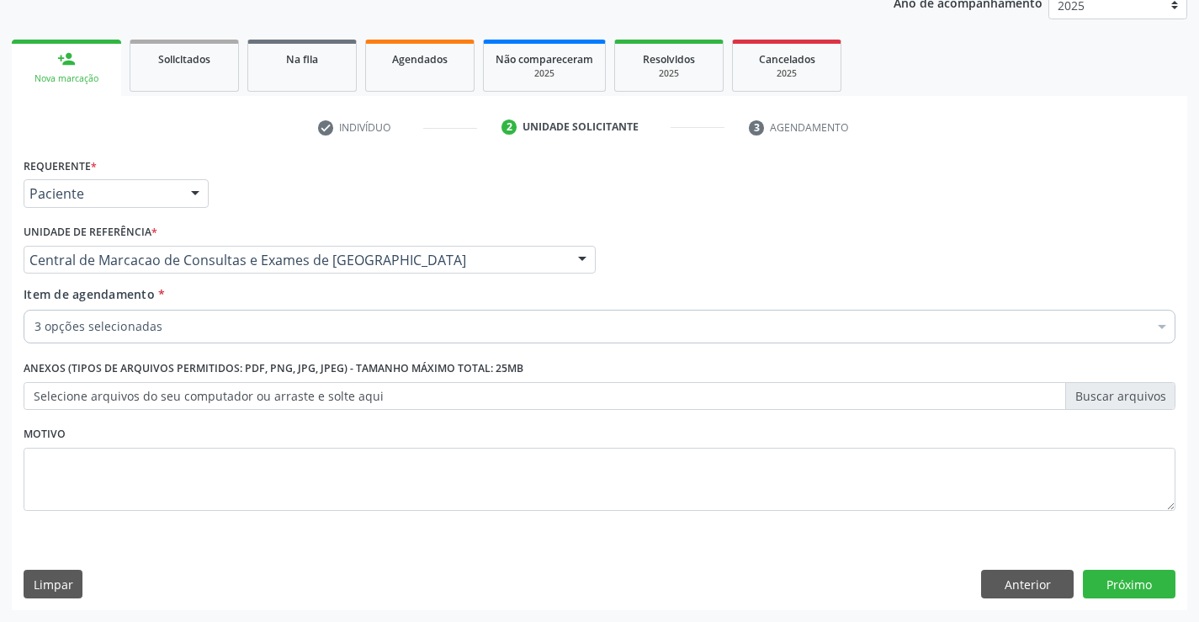
click at [241, 338] on div "3 opções selecionadas" at bounding box center [600, 327] width 1152 height 34
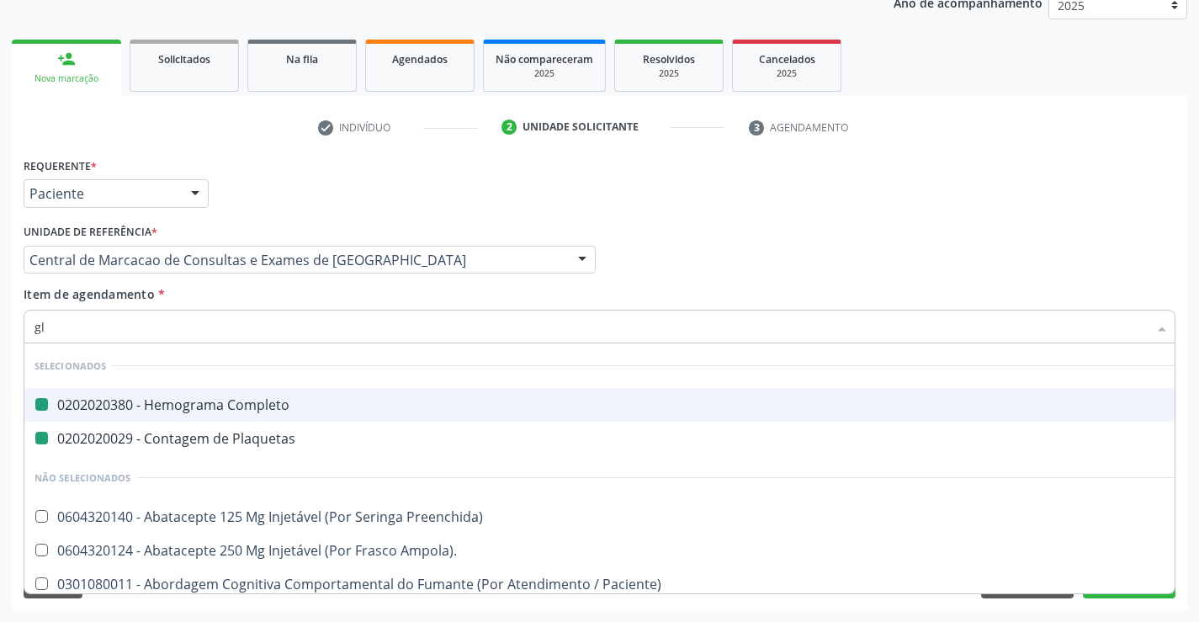
type input "gli"
checkbox Completo "false"
checkbox Plaquetas "false"
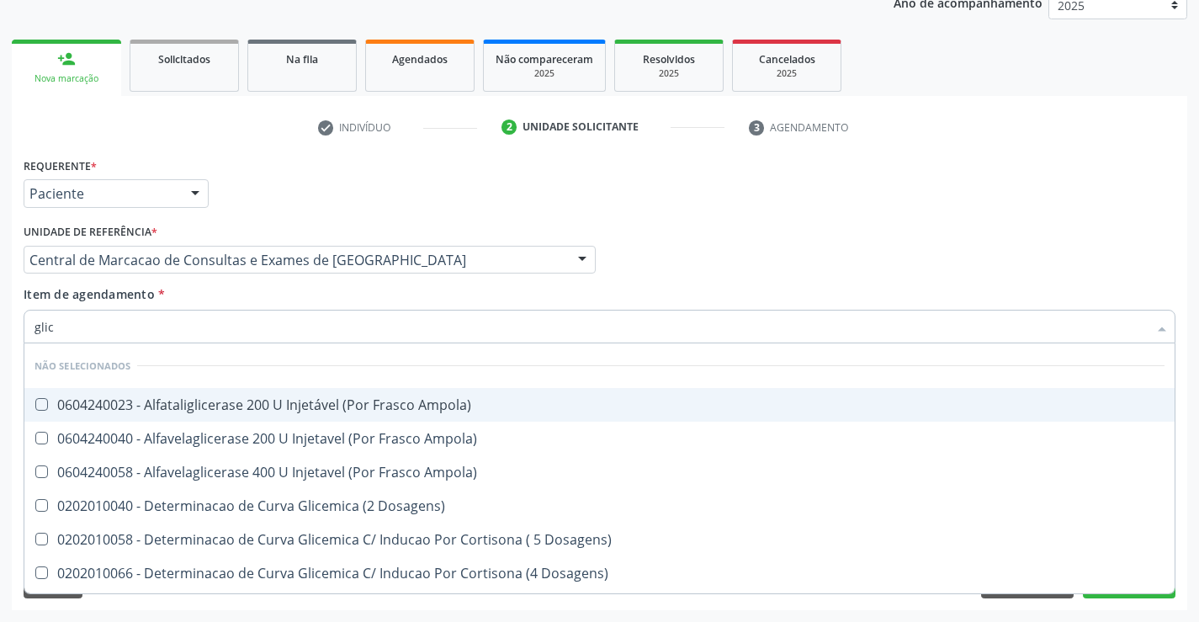
type input "glico"
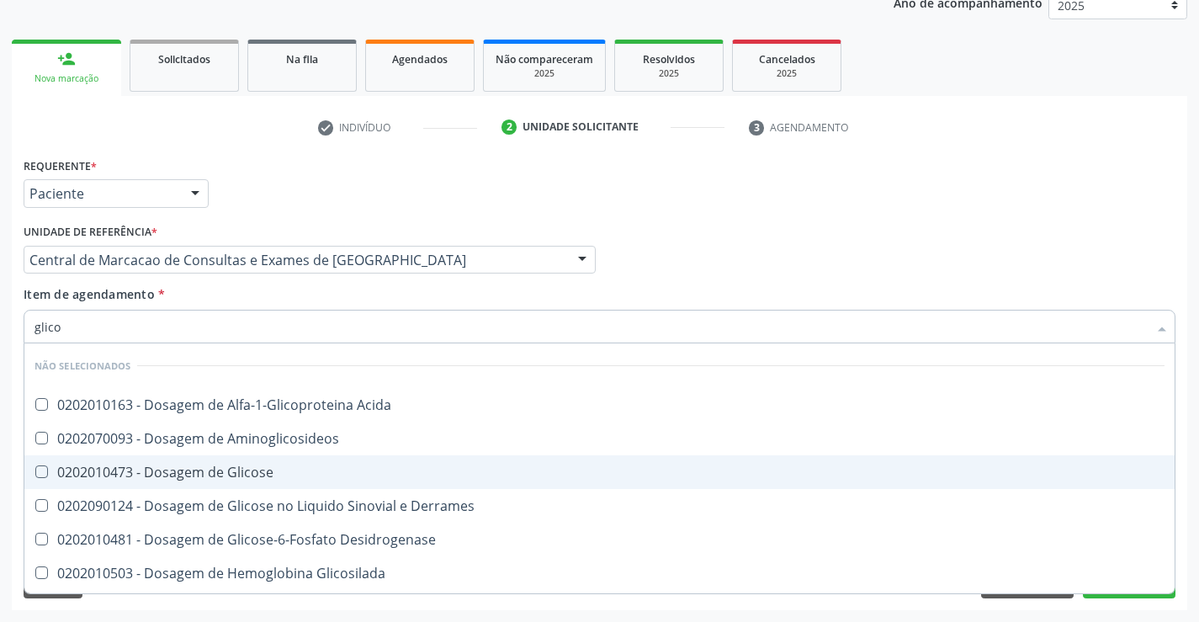
click at [226, 461] on span "0202010473 - Dosagem de Glicose" at bounding box center [599, 472] width 1150 height 34
checkbox Glicose "true"
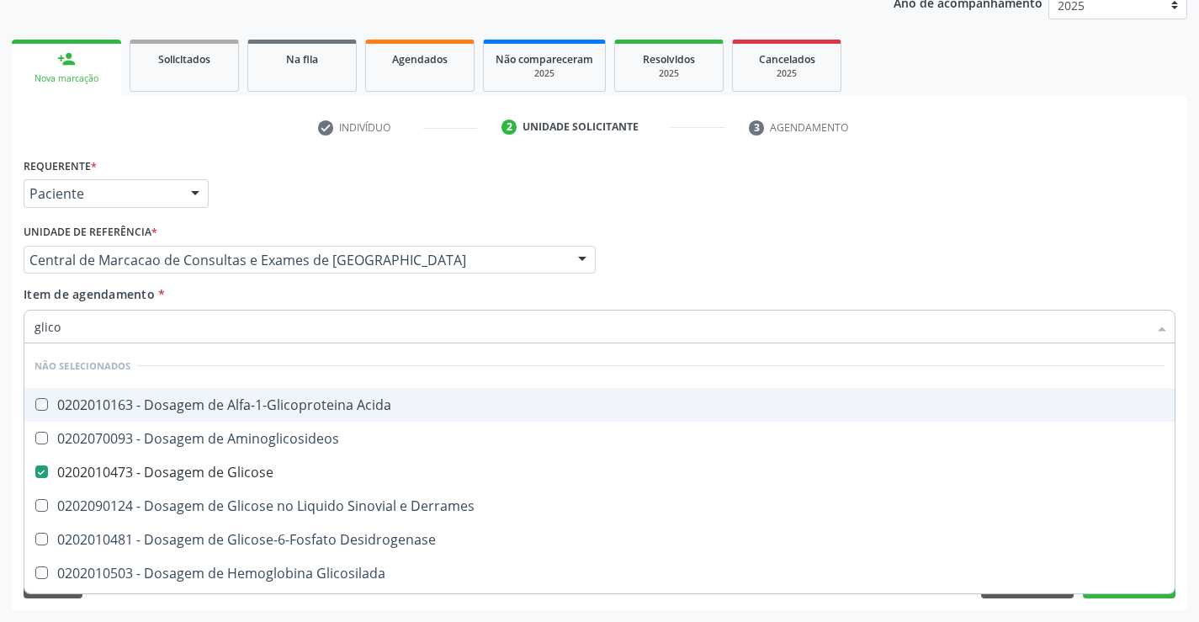
click at [256, 294] on div "Item de agendamento * glico Desfazer seleção Não selecionados 0202010163 - Dosa…" at bounding box center [600, 311] width 1152 height 53
checkbox Acida "true"
checkbox Aminoglicosideos "true"
checkbox Derrames "true"
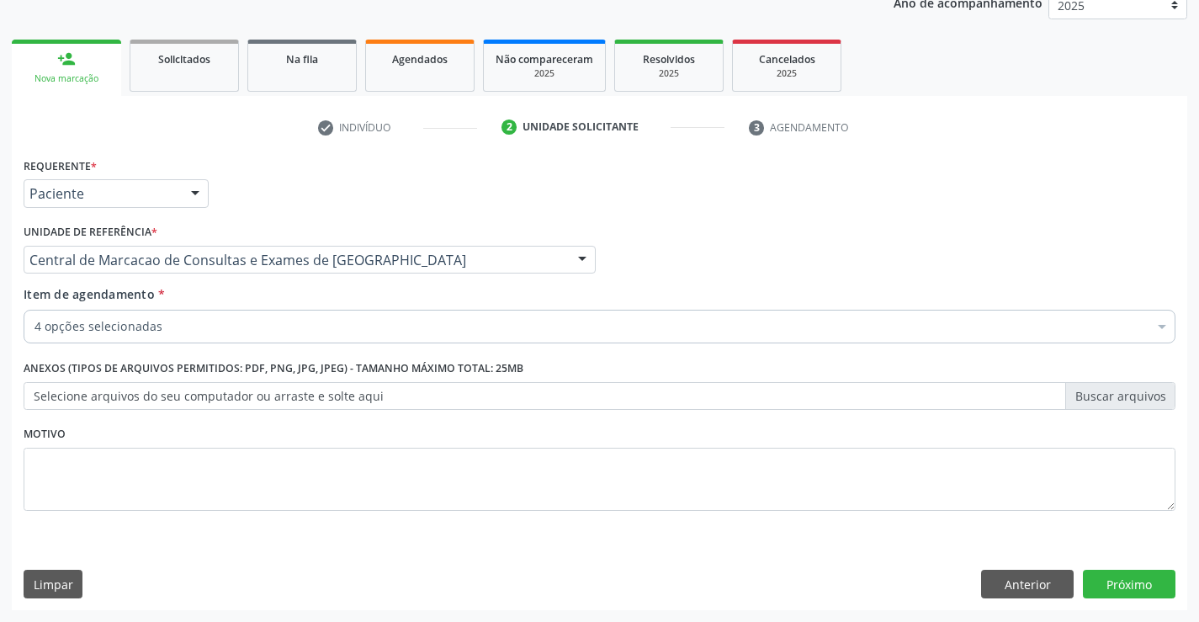
click at [254, 338] on div "4 opções selecionadas" at bounding box center [600, 327] width 1152 height 34
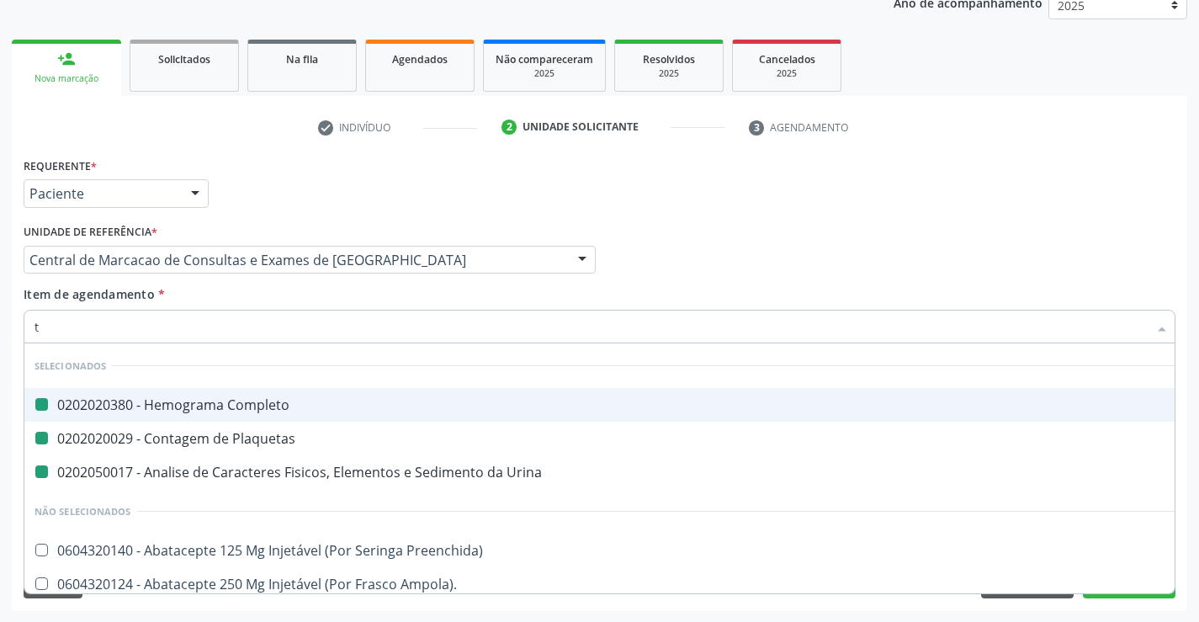
type input "tg"
checkbox Completo "false"
checkbox Plaquetas "false"
checkbox Urina "false"
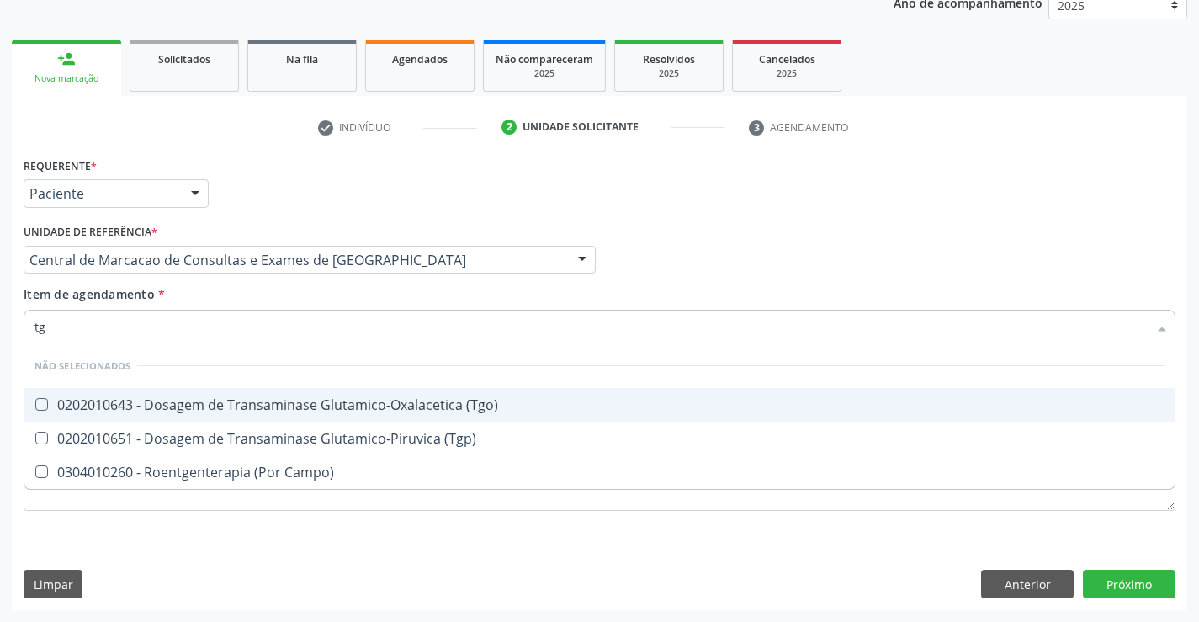
drag, startPoint x: 285, startPoint y: 402, endPoint x: 288, endPoint y: 432, distance: 30.4
click at [285, 405] on div "0202010643 - Dosagem de Transaminase Glutamico-Oxalacetica (Tgo)" at bounding box center [599, 404] width 1130 height 13
checkbox \(Tgo\) "true"
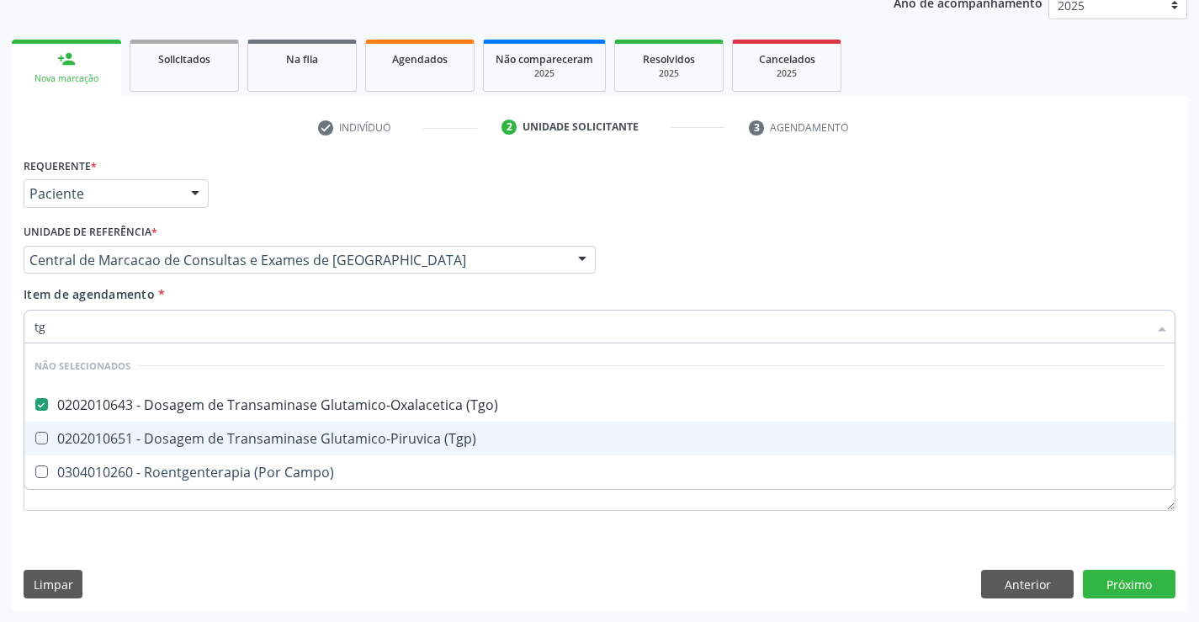
click at [288, 434] on div "0202010651 - Dosagem de Transaminase Glutamico-Piruvica (Tgp)" at bounding box center [599, 438] width 1130 height 13
checkbox \(Tgp\) "true"
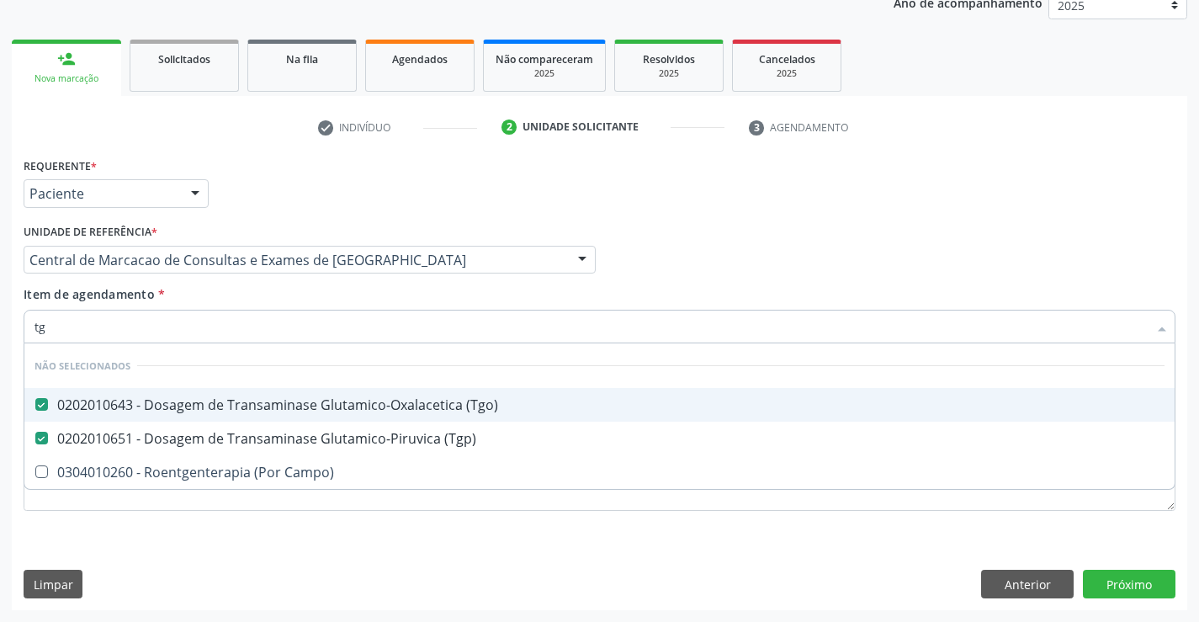
click at [278, 292] on div "Item de agendamento * tg Desfazer seleção Não selecionados 0202010643 - Dosagem…" at bounding box center [600, 311] width 1152 height 53
checkbox Campo\) "true"
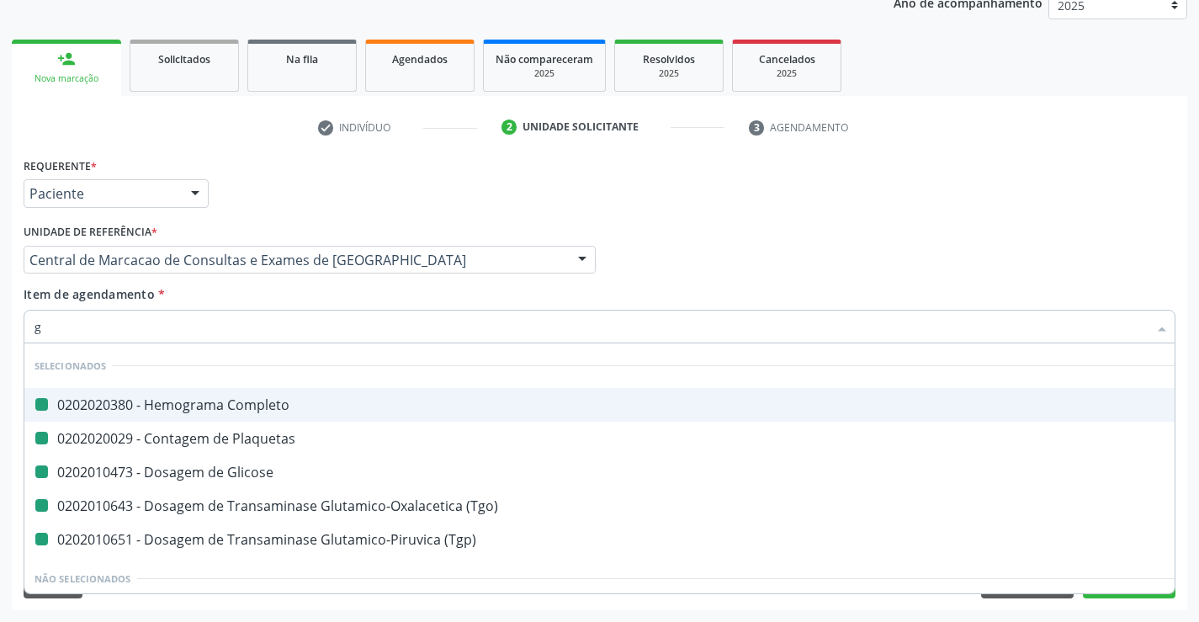
type input "ga"
checkbox Completo "false"
checkbox Plaquetas "false"
checkbox Glicose "false"
checkbox \(Tgo\) "false"
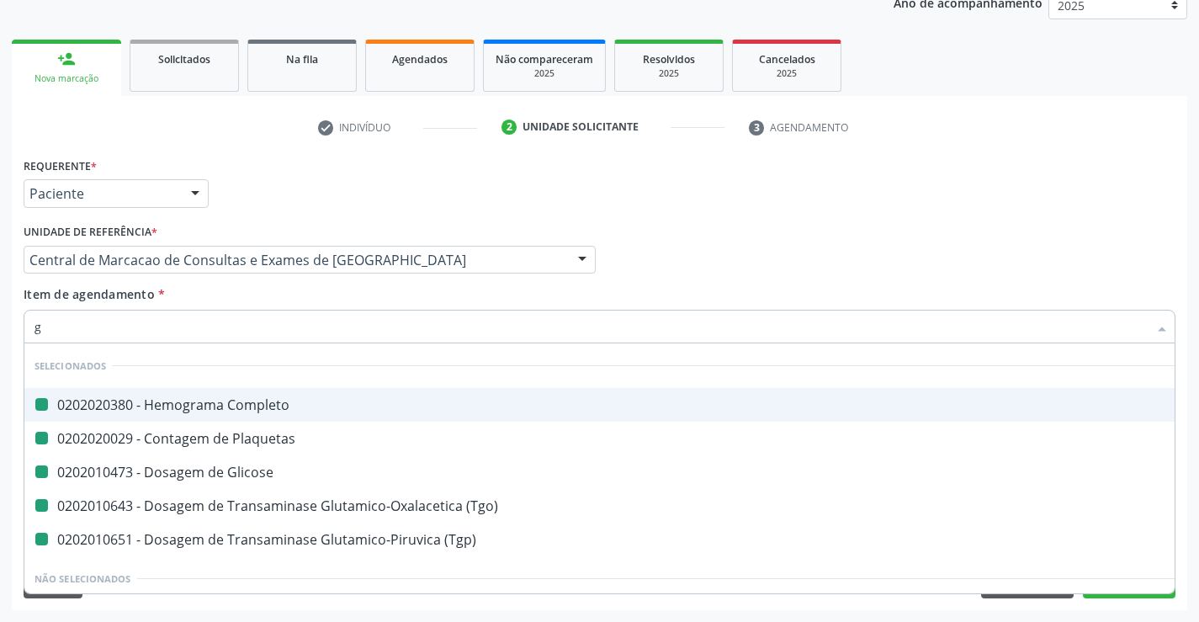
checkbox \(Tgp\) "false"
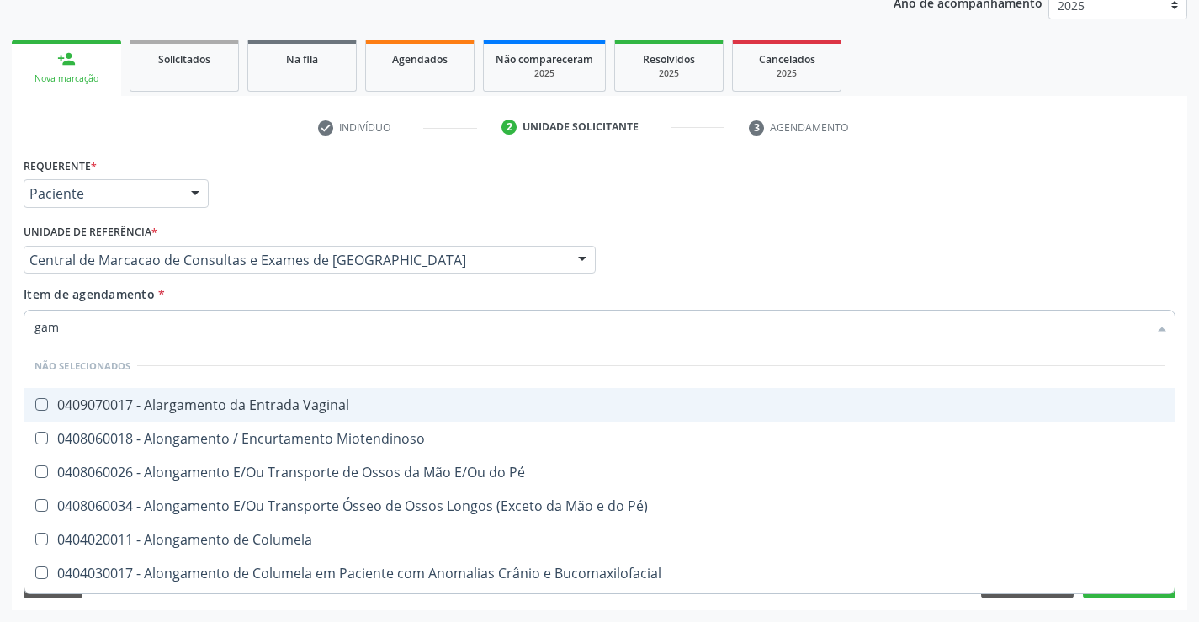
type input "gama"
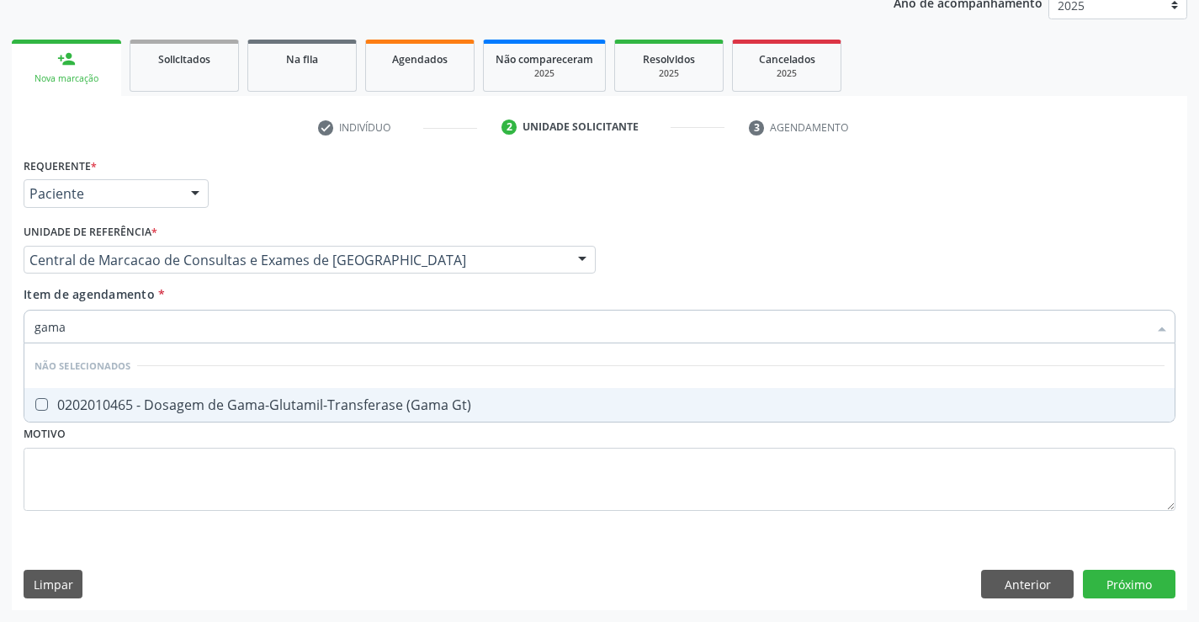
click at [283, 389] on span "0202010465 - Dosagem de Gama-Glutamil-Transferase (Gama Gt)" at bounding box center [599, 405] width 1150 height 34
checkbox Gt\) "true"
click at [285, 305] on div "Item de agendamento * gama Desfazer seleção Não selecionados 0202010465 - Dosag…" at bounding box center [600, 311] width 1152 height 53
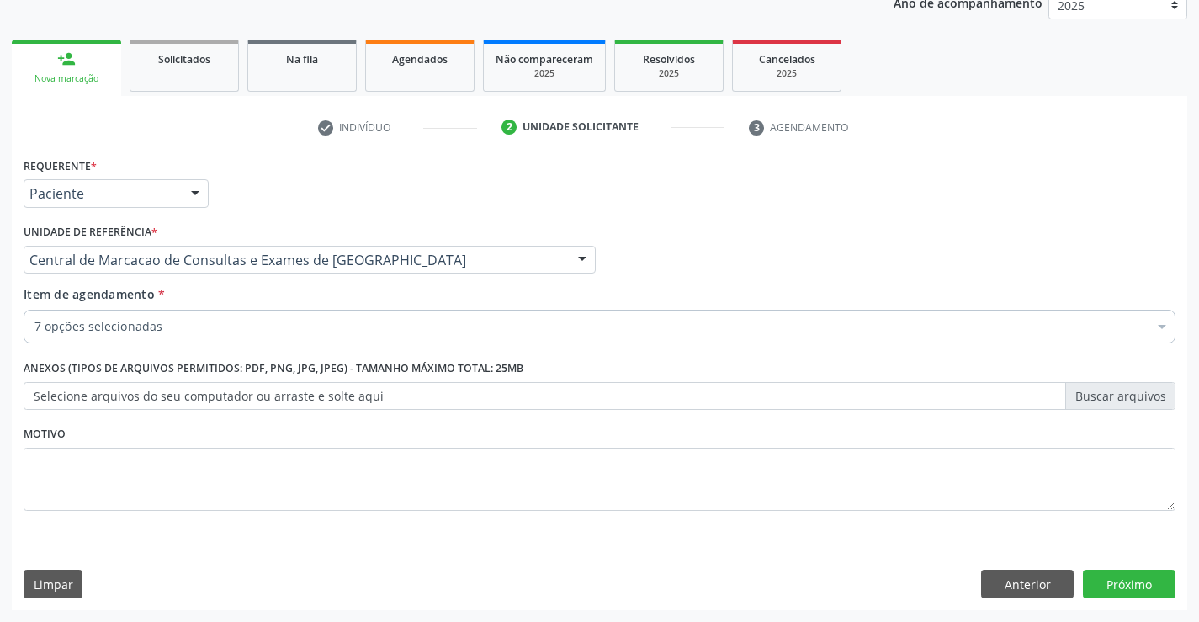
click at [282, 337] on div "7 opções selecionadas" at bounding box center [600, 327] width 1152 height 34
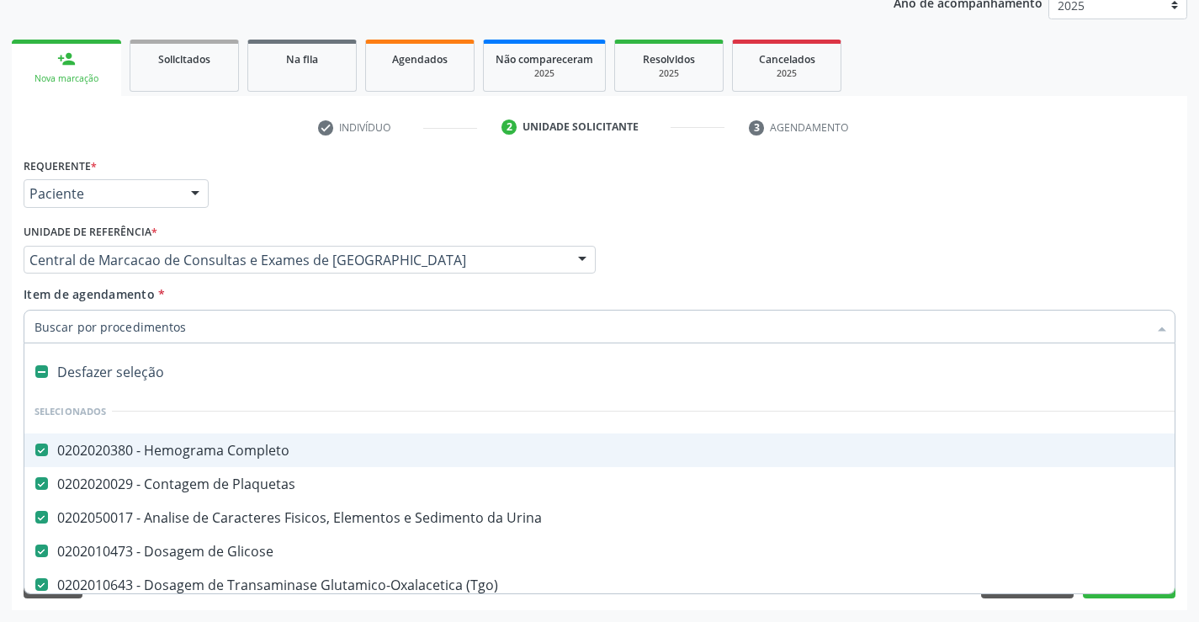
type input "u"
checkbox Gt\) "false"
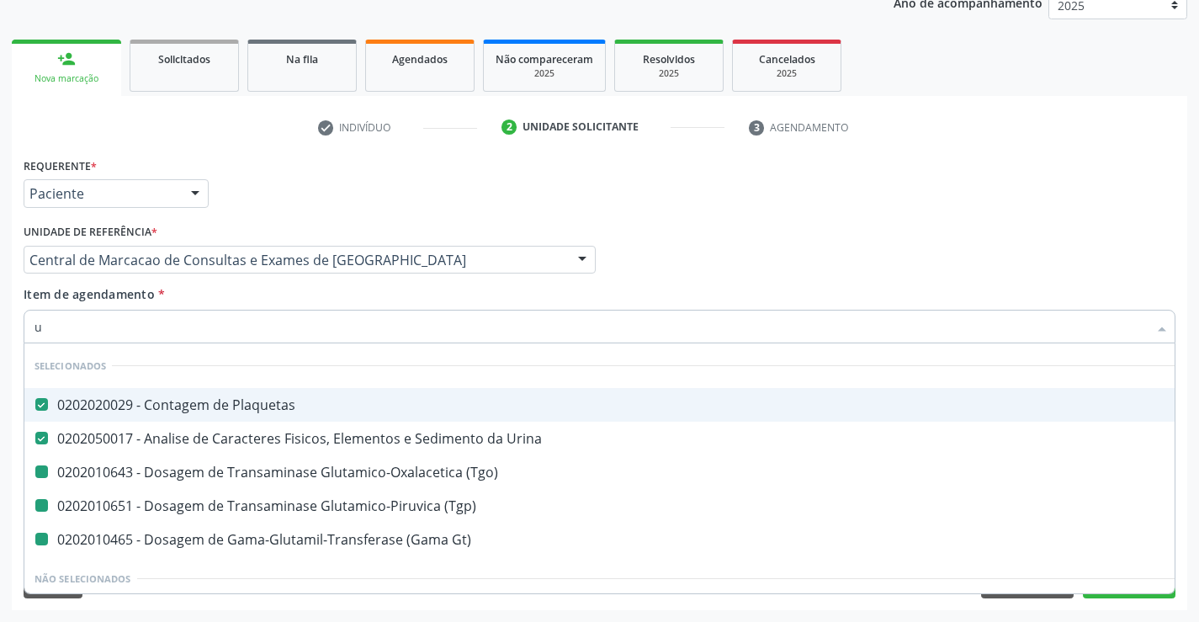
type input "ur"
checkbox \(Tgo\) "false"
checkbox \(Tgp\) "false"
checkbox Gt\) "false"
type input "ure"
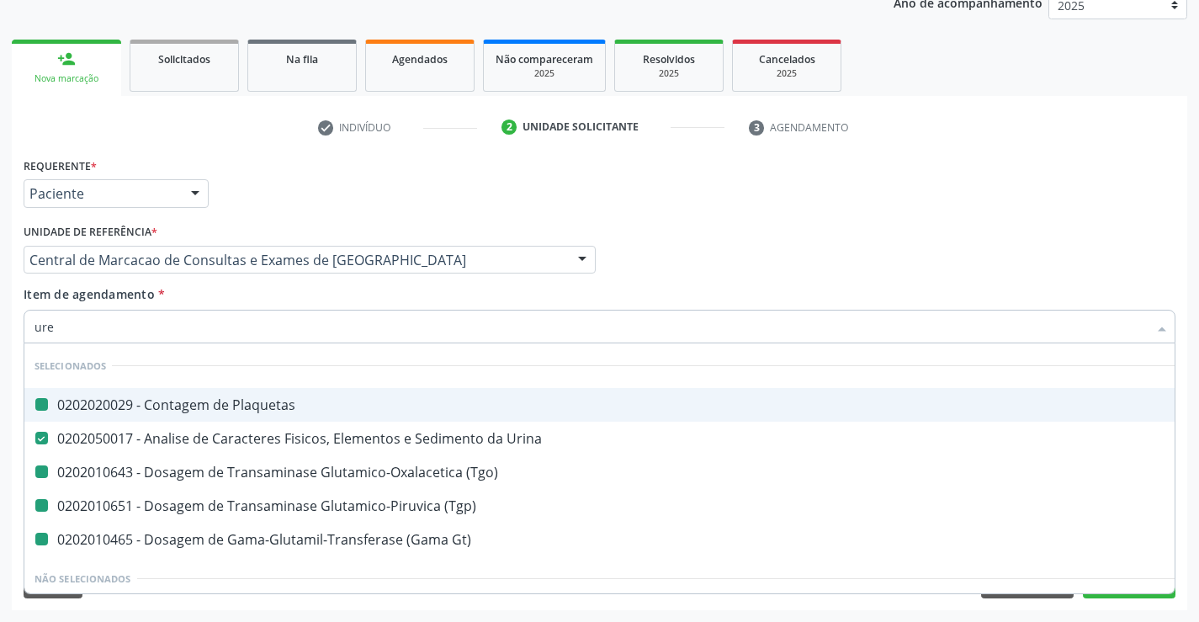
checkbox Plaquetas "false"
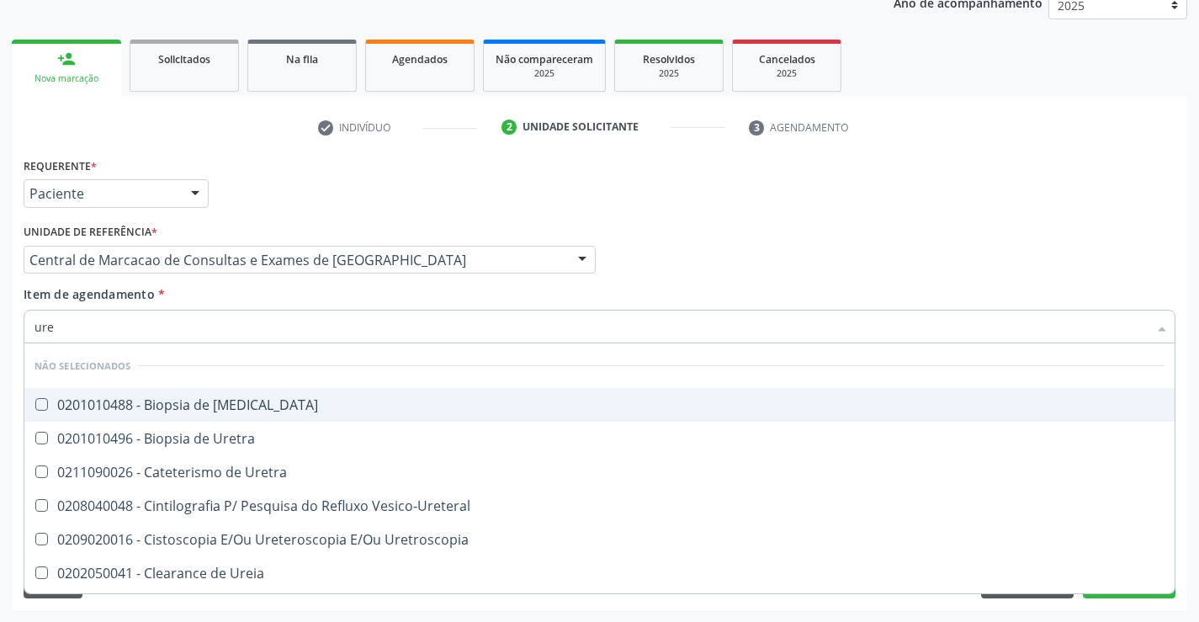
type input "urei"
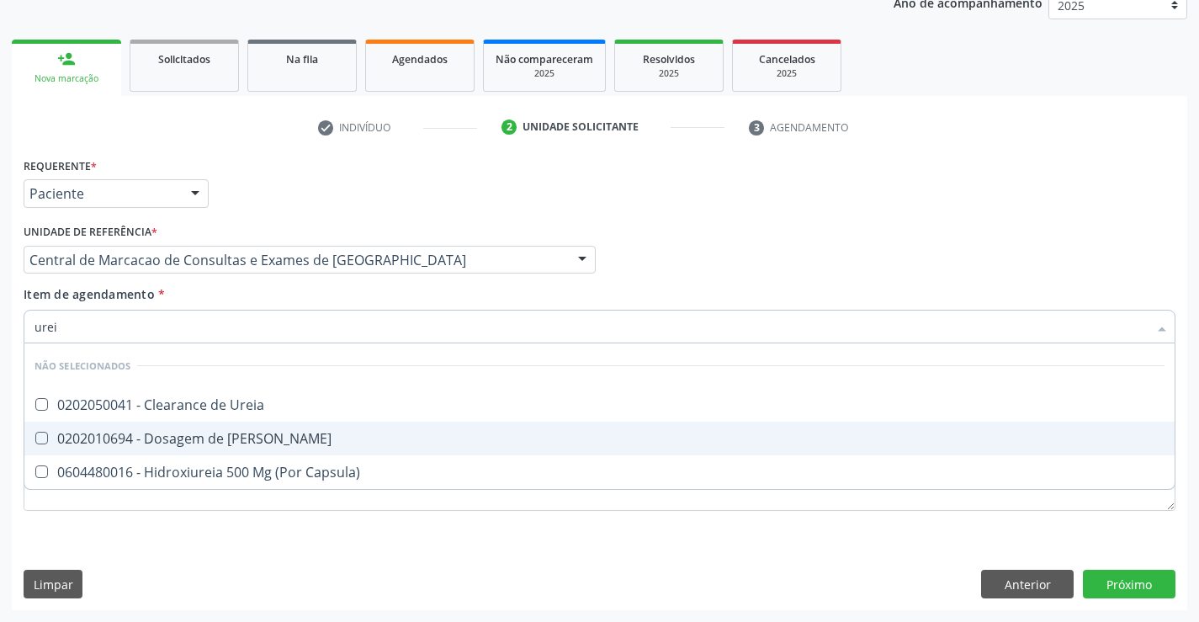
click at [274, 427] on span "0202010694 - Dosagem de [PERSON_NAME]" at bounding box center [599, 438] width 1150 height 34
checkbox Ureia "true"
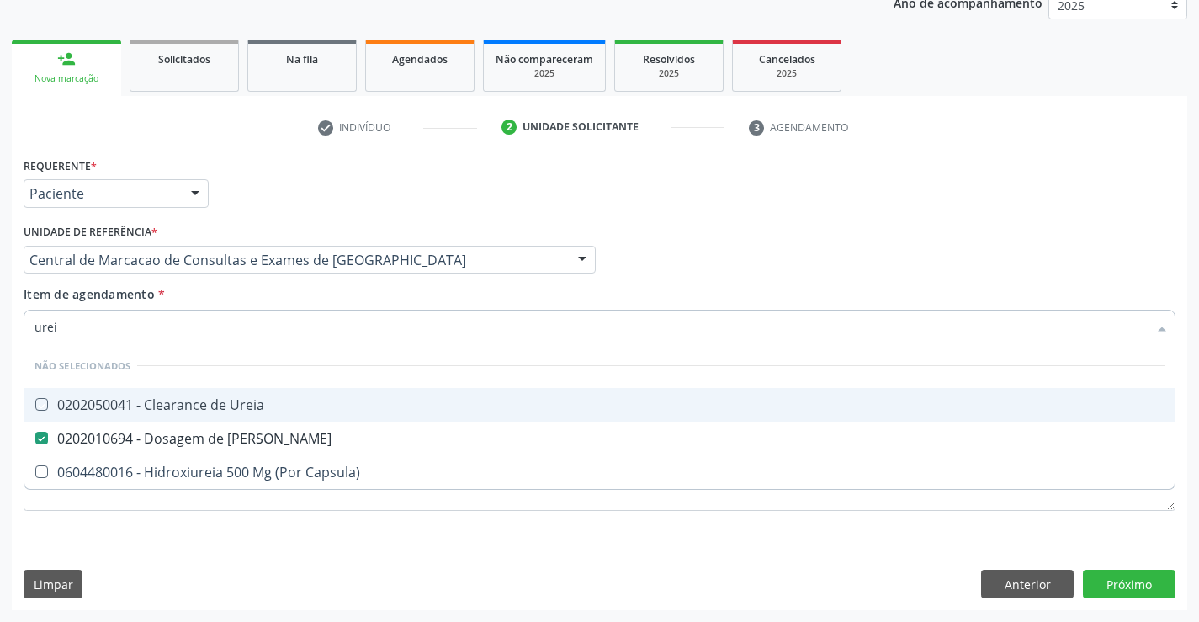
click at [288, 300] on div "Item de agendamento * urei Desfazer seleção Não selecionados 0202050041 - Clear…" at bounding box center [600, 311] width 1152 height 53
checkbox Ureia "true"
checkbox Capsula\) "true"
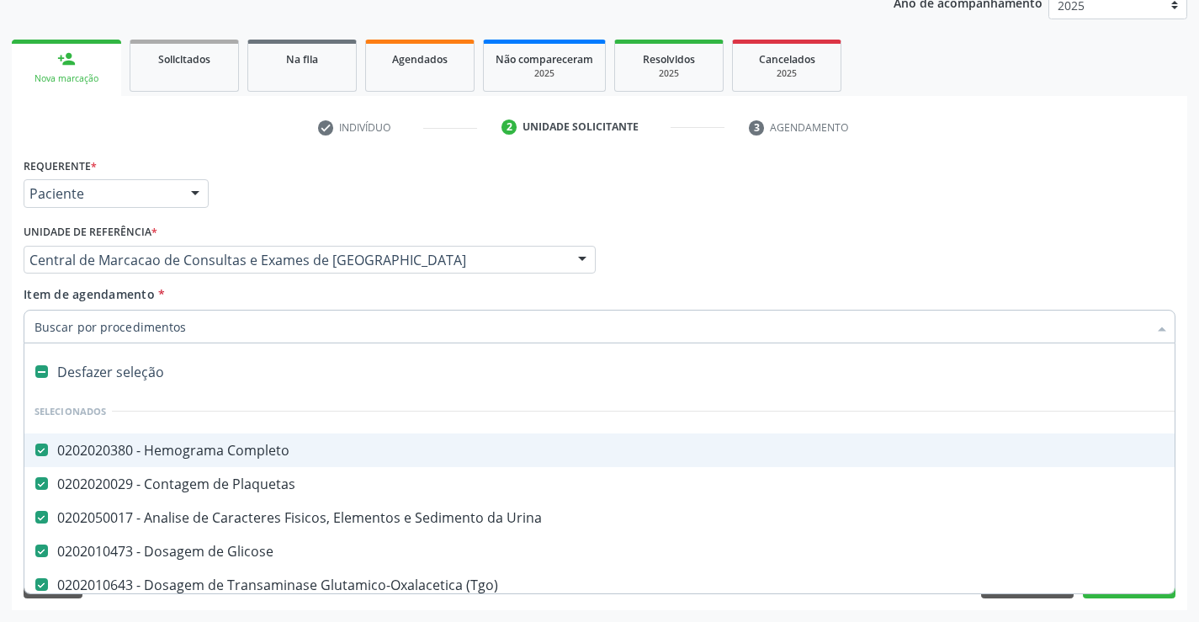
type input "c"
checkbox Ureia "false"
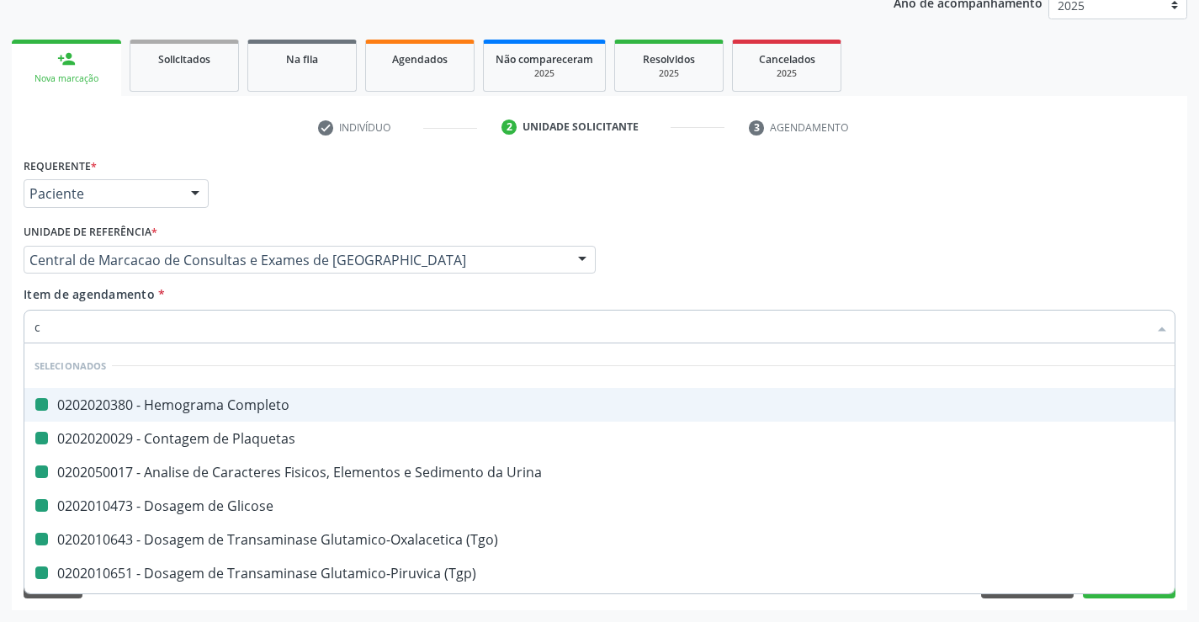
type input "cr"
checkbox Completo "false"
checkbox Urina "false"
checkbox Plaquetas "false"
checkbox Glicose "false"
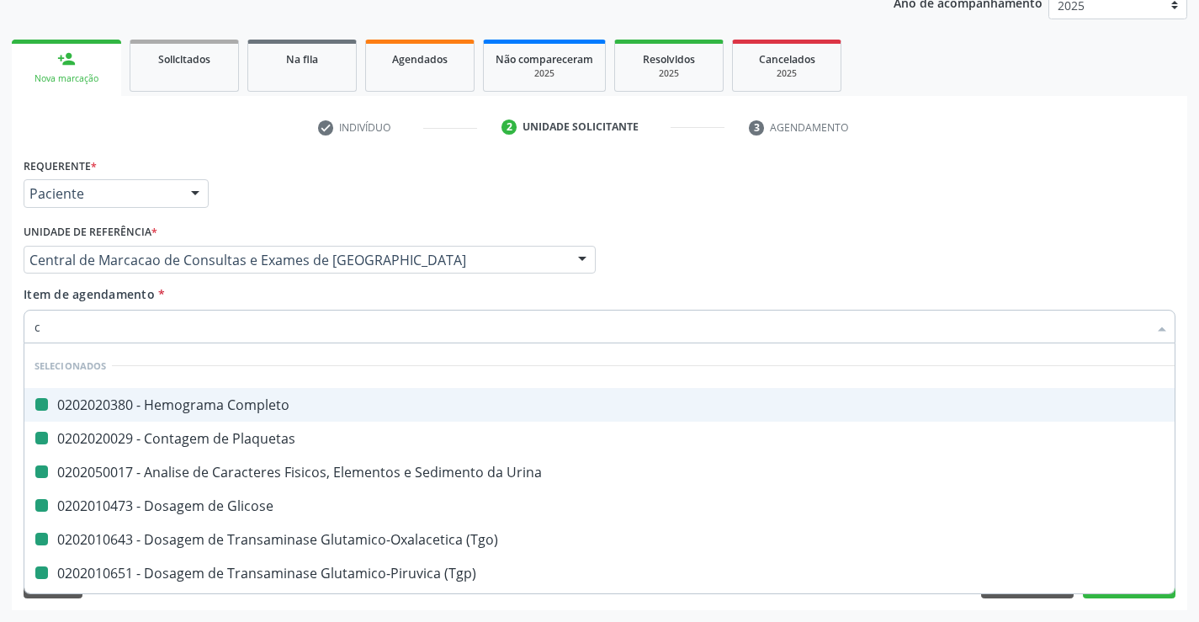
checkbox \(Tgo\) "false"
checkbox \(Tgp\) "false"
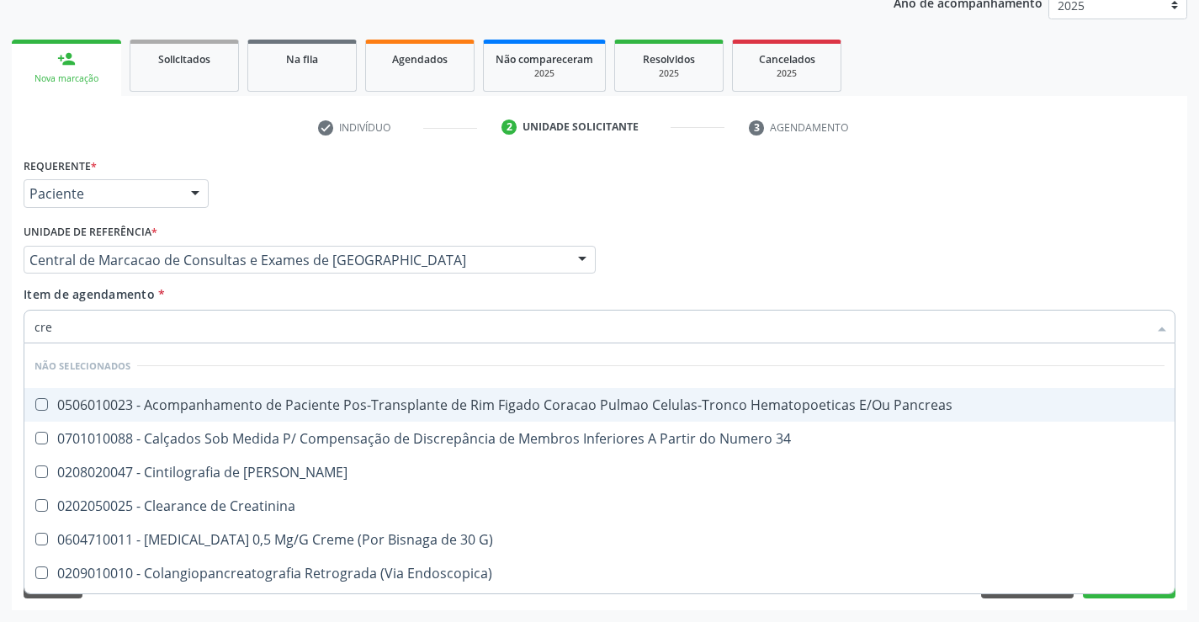
type input "crea"
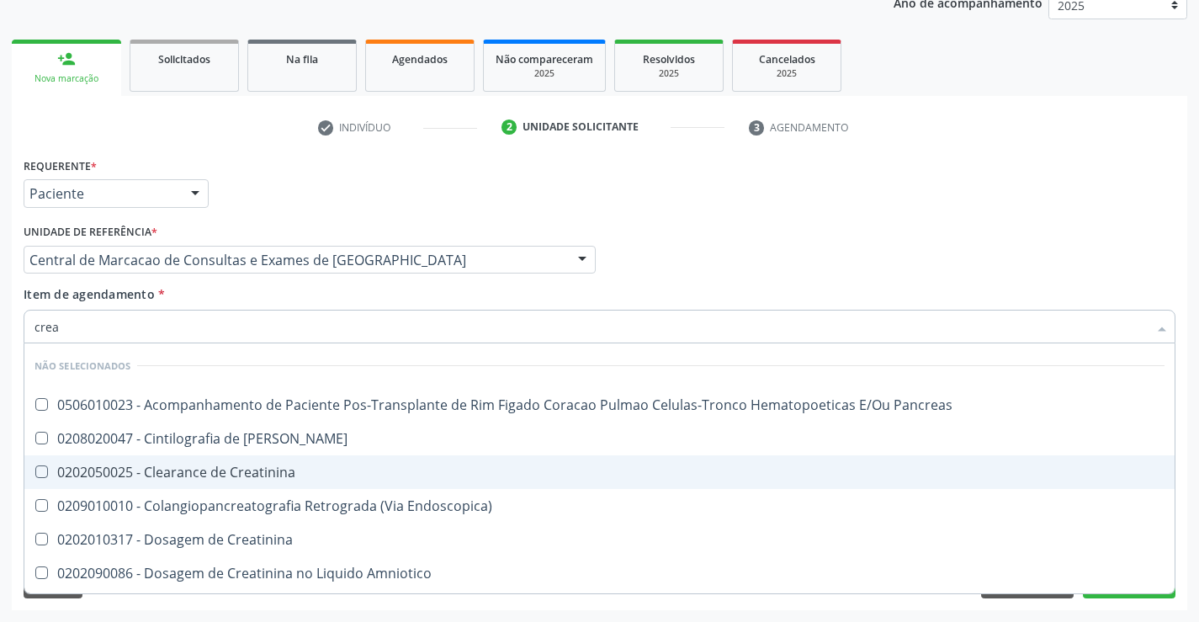
click at [278, 473] on div "0202050025 - Clearance de Creatinina" at bounding box center [599, 471] width 1130 height 13
click at [262, 470] on div "0202050025 - Clearance de Creatinina" at bounding box center [599, 471] width 1130 height 13
checkbox Creatinina "false"
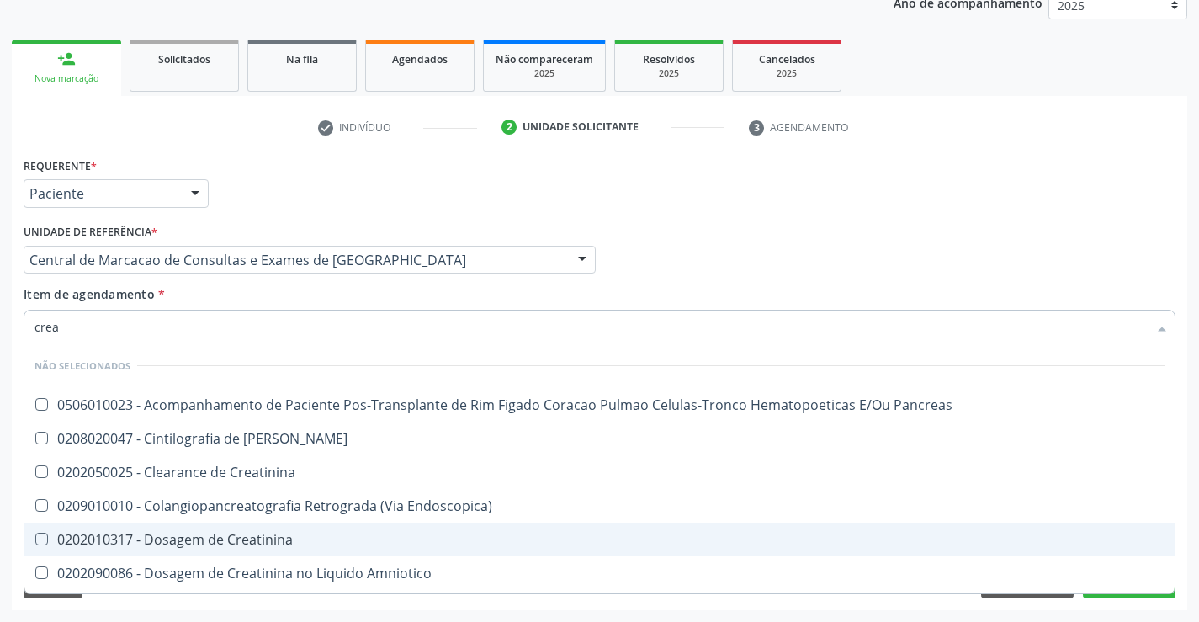
click at [269, 553] on span "0202010317 - Dosagem de Creatinina" at bounding box center [599, 539] width 1150 height 34
checkbox Creatinina "true"
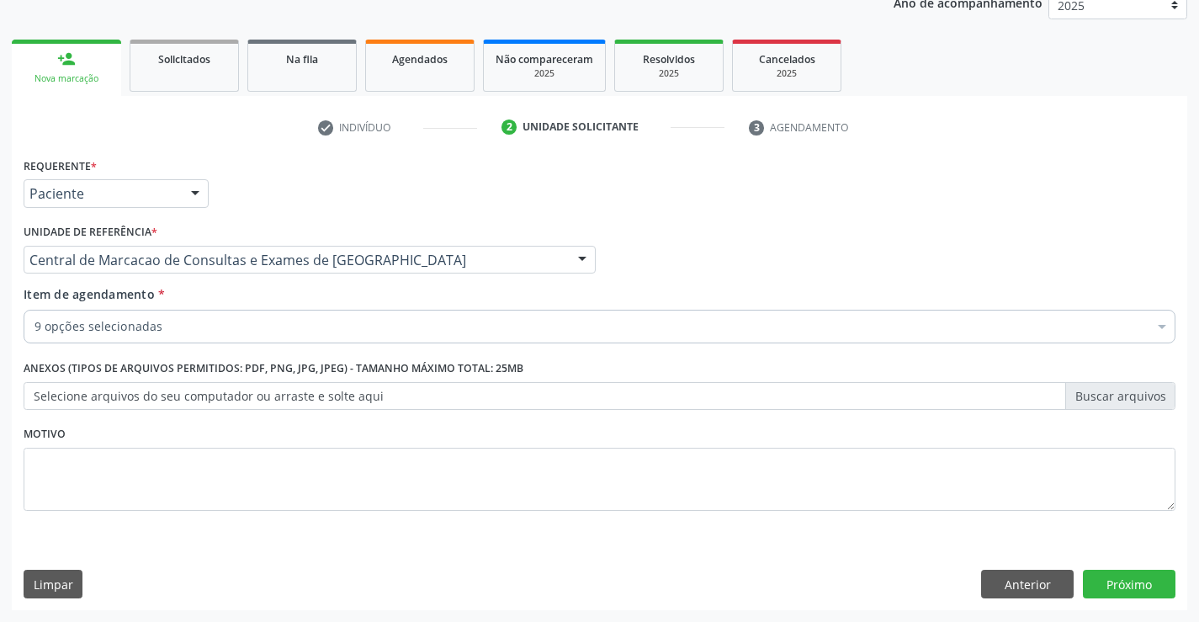
checkbox Completo "true"
checkbox Urina "true"
checkbox Plaquetas "true"
checkbox Glicose "true"
checkbox \(Tgp\) "true"
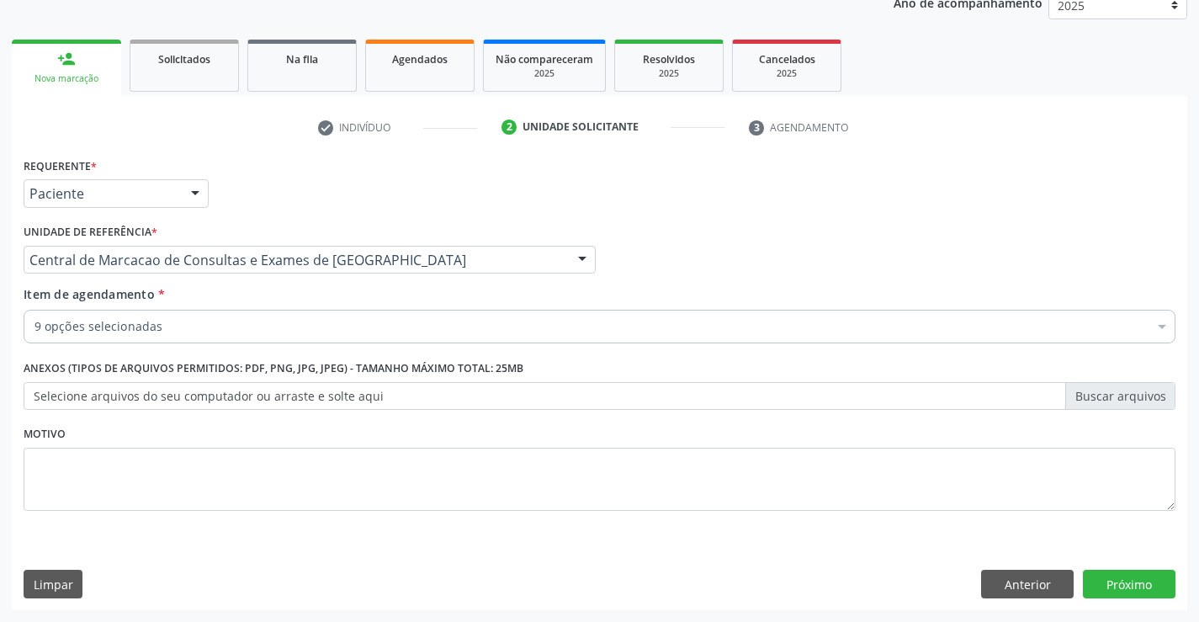
checkbox Ureia "true"
checkbox Creatinina "true"
checkbox Gt\) "true"
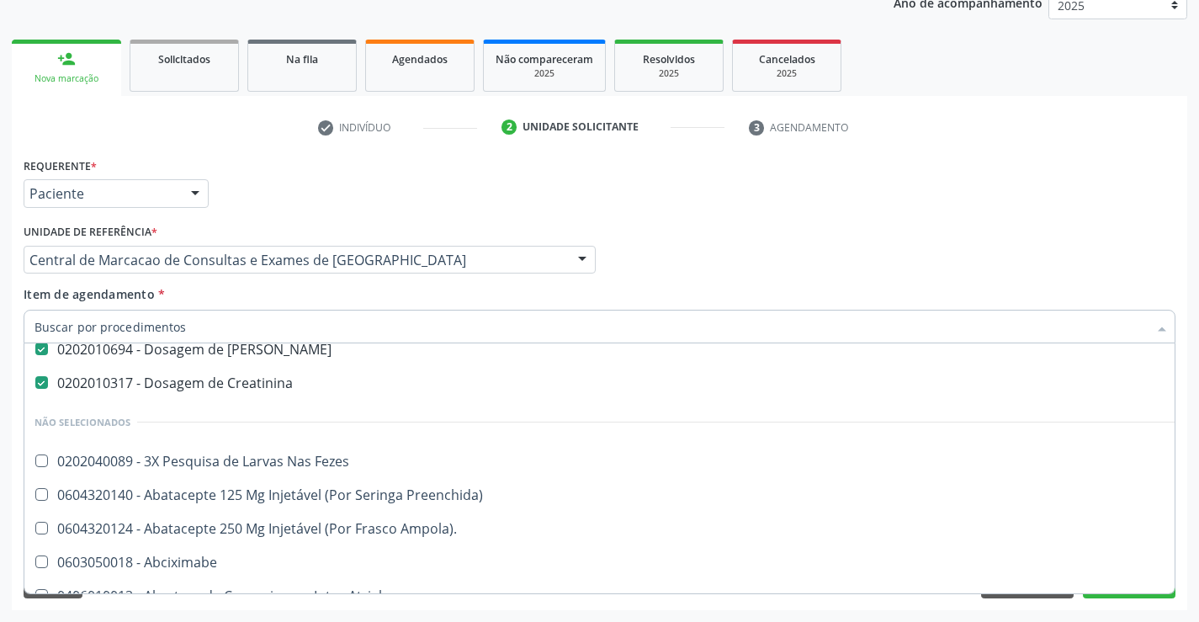
scroll to position [252, 0]
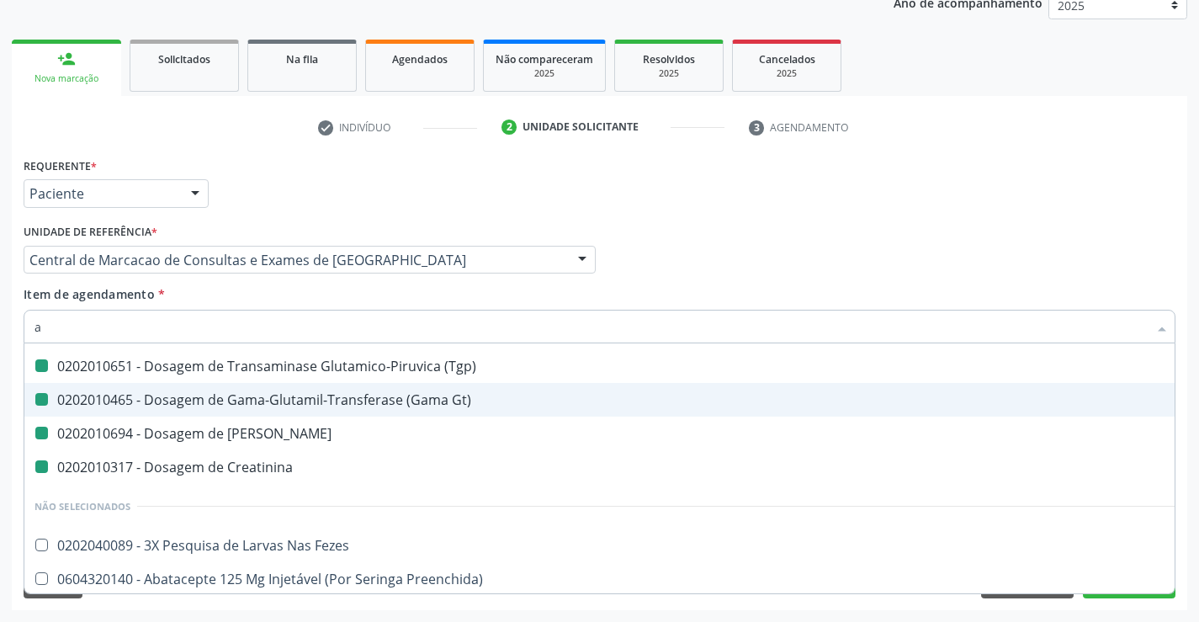
type input "ac"
checkbox Glicose "false"
checkbox \(Tgo\) "false"
checkbox \(Tgp\) "false"
checkbox Ureia "false"
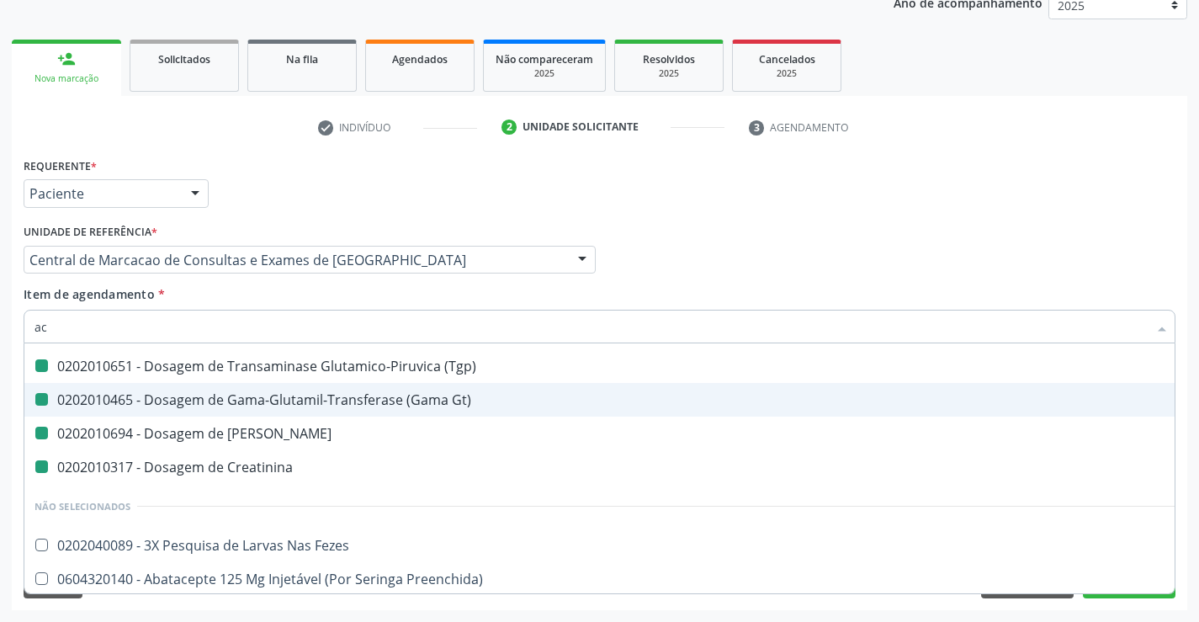
checkbox Creatinina "false"
checkbox Gt\) "false"
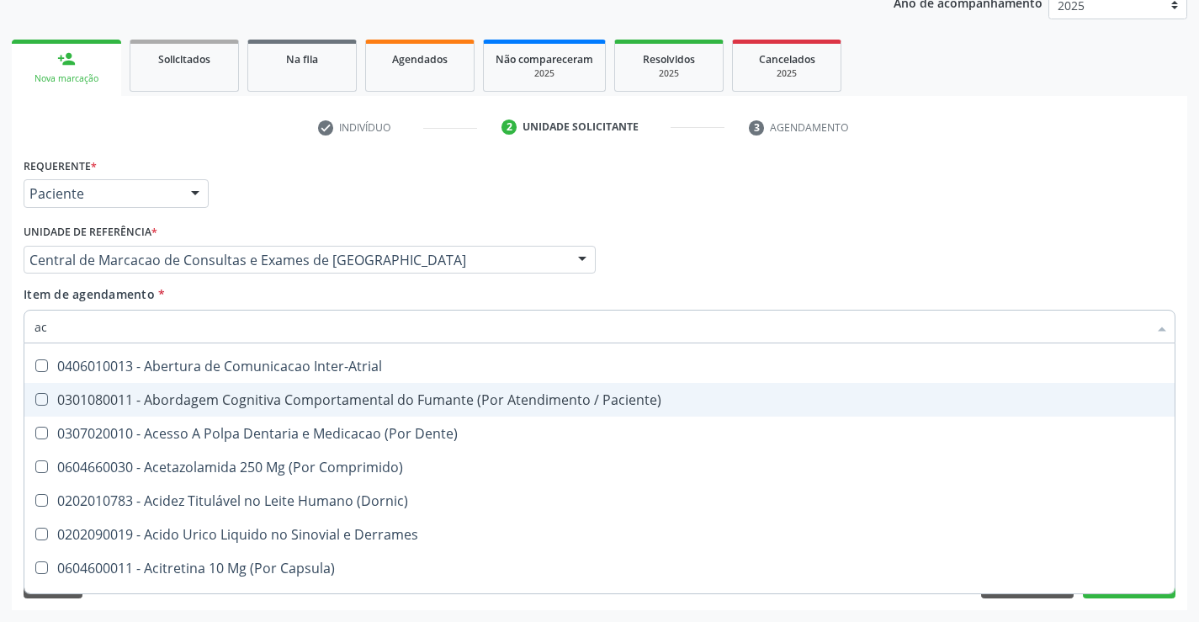
type input "aci"
checkbox Urina "false"
checkbox \(Tgo\) "false"
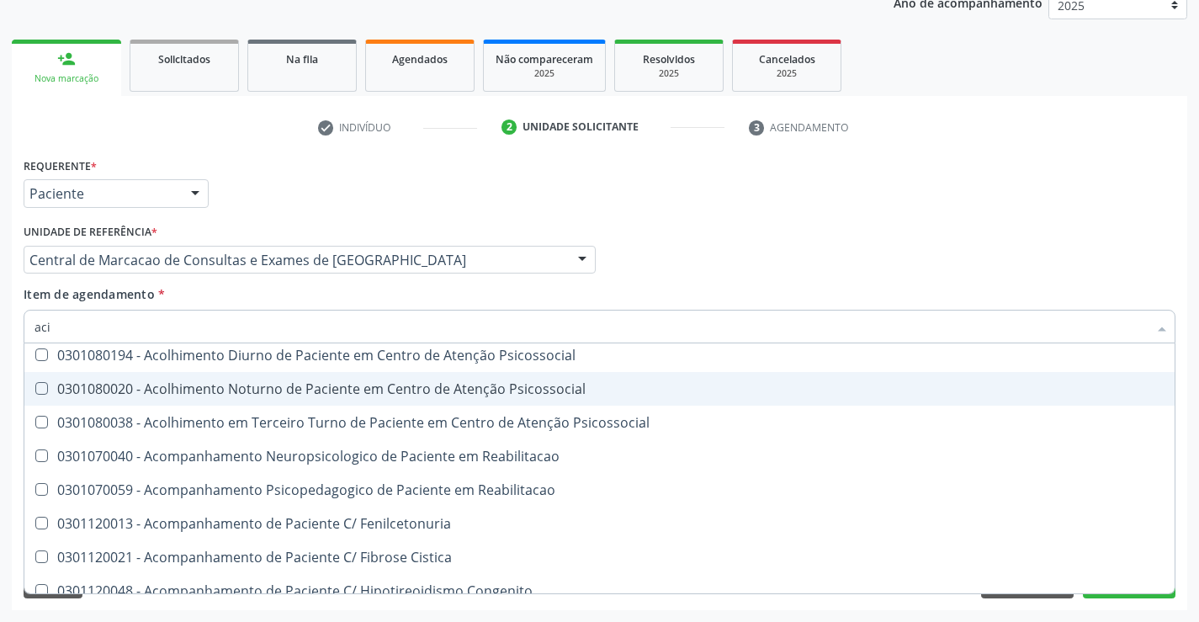
scroll to position [207, 0]
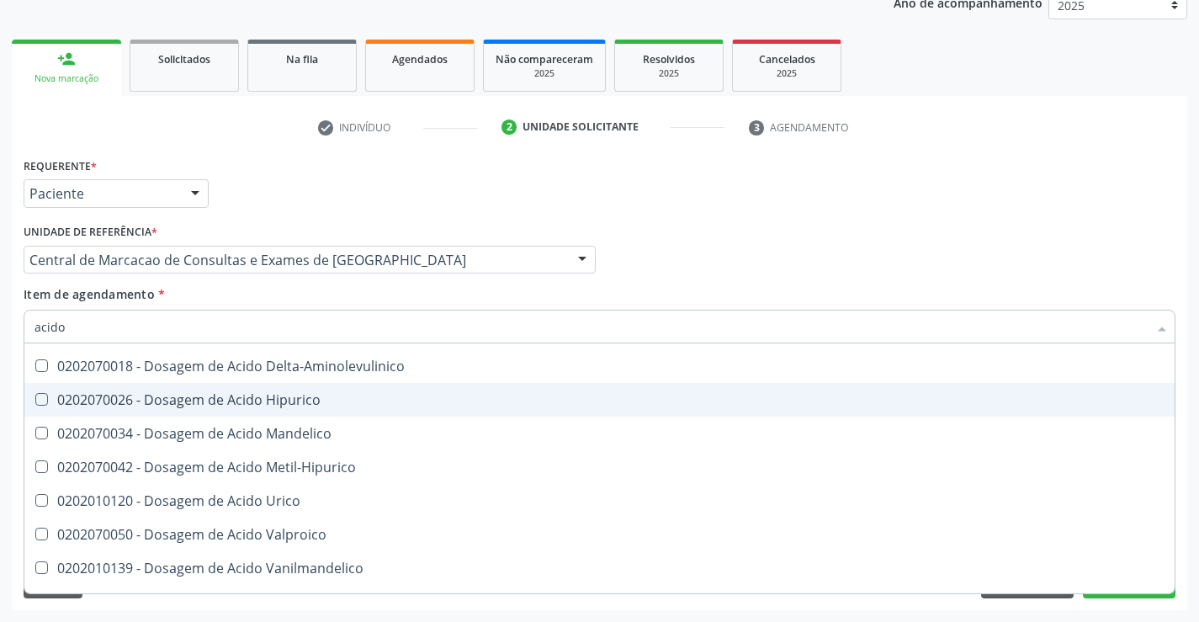
type input "acido u"
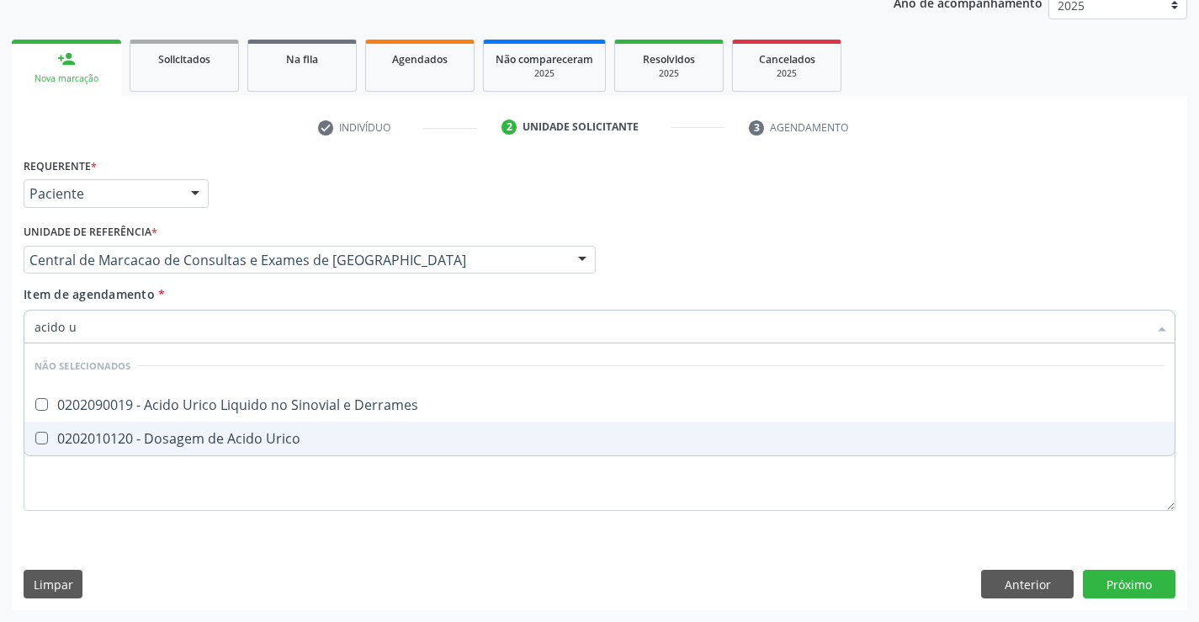
drag, startPoint x: 302, startPoint y: 438, endPoint x: 330, endPoint y: 343, distance: 99.0
click at [303, 438] on div "0202010120 - Dosagem de Acido Urico" at bounding box center [599, 438] width 1130 height 13
checkbox Urico "true"
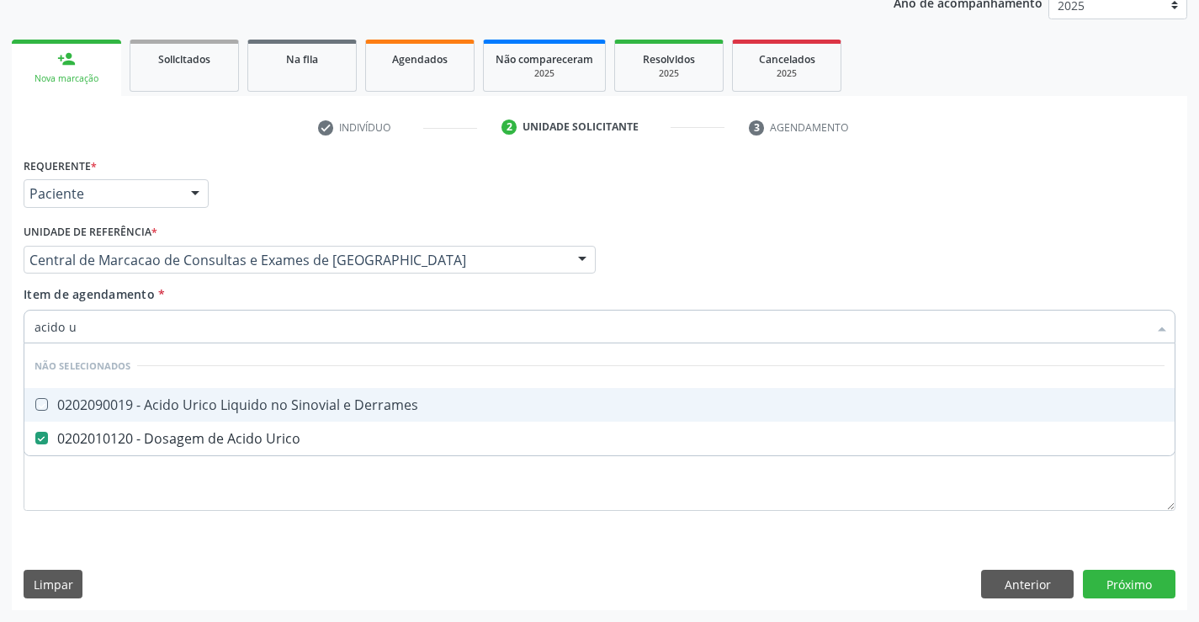
click at [329, 296] on div "Item de agendamento * acido u Desfazer seleção Não selecionados 0202090019 - Ac…" at bounding box center [600, 311] width 1152 height 53
checkbox Derrames "true"
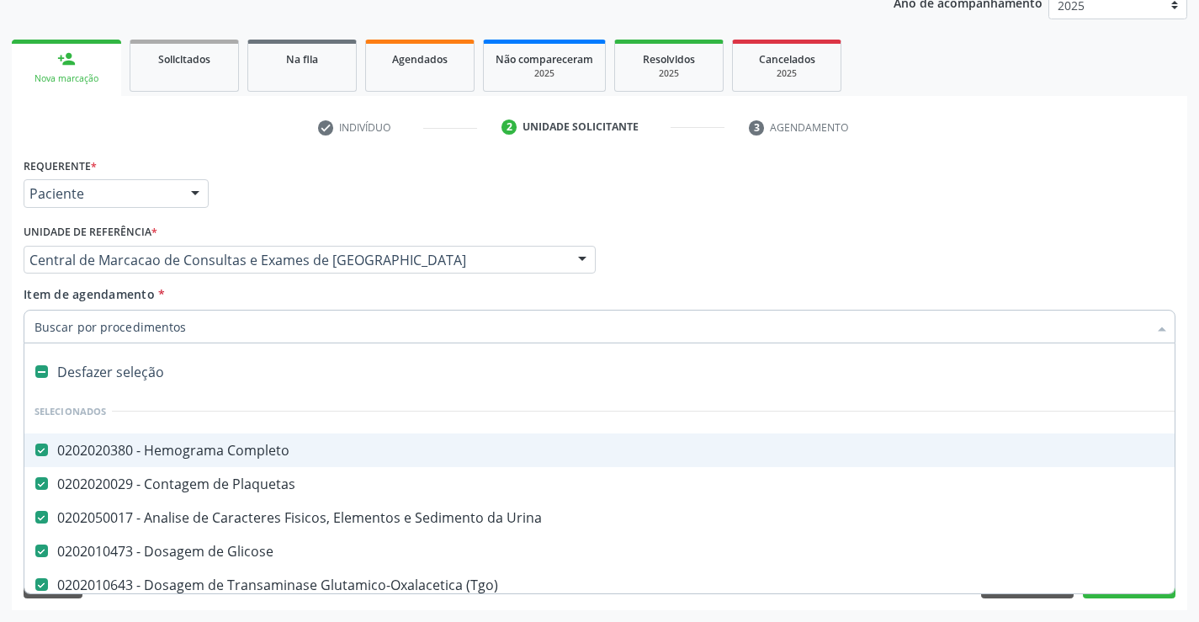
type input "c"
checkbox Urico "false"
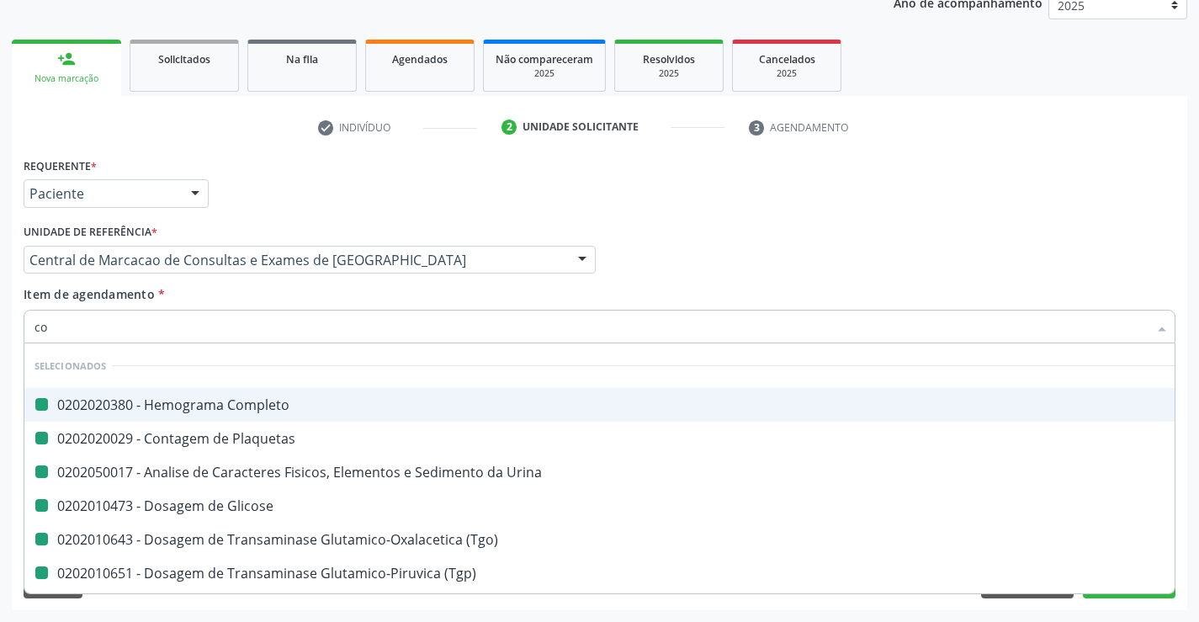
type input "col"
checkbox Completo "false"
checkbox Plaquetas "false"
checkbox Urina "false"
checkbox Glicose "false"
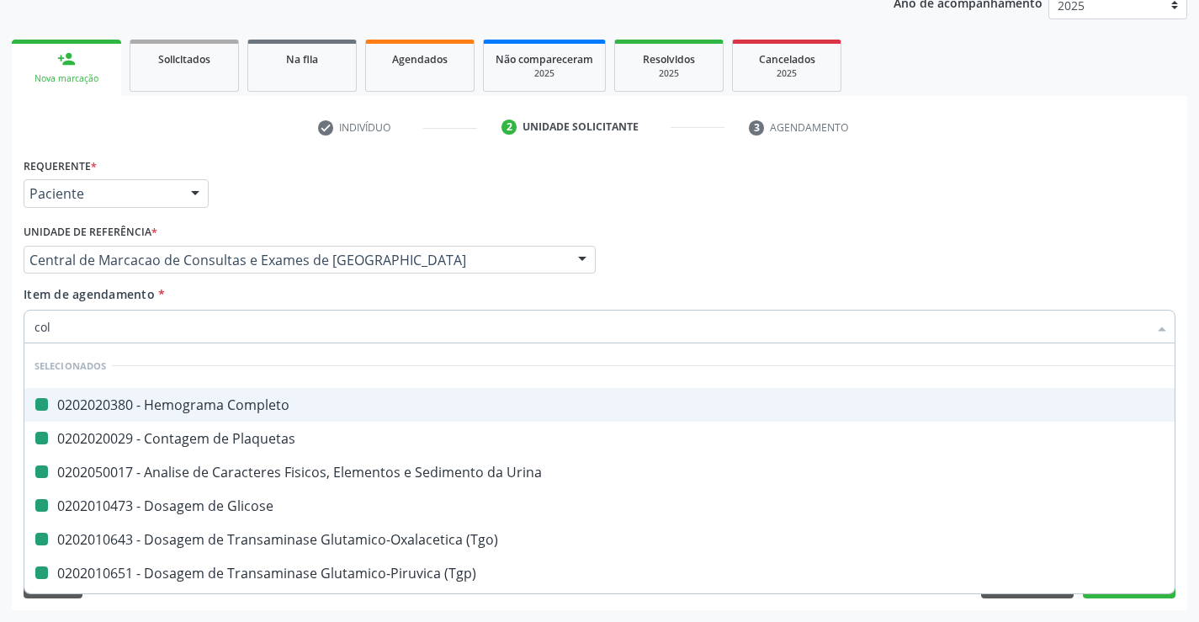
checkbox \(Tgo\) "false"
checkbox \(Tgp\) "false"
checkbox Urico "false"
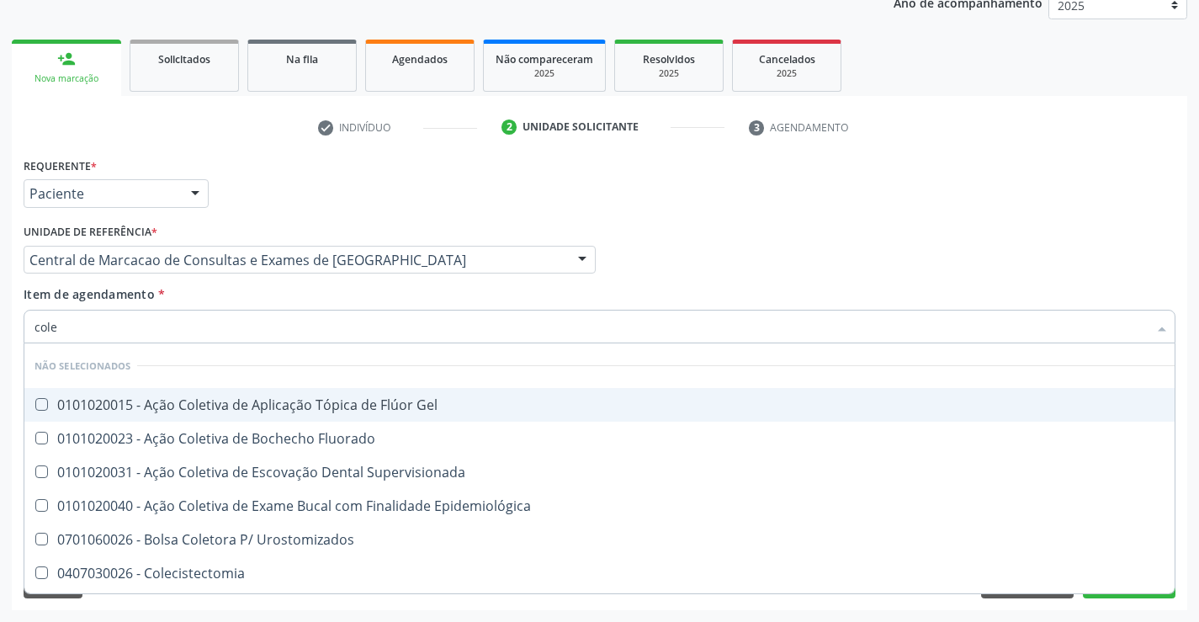
type input "coles"
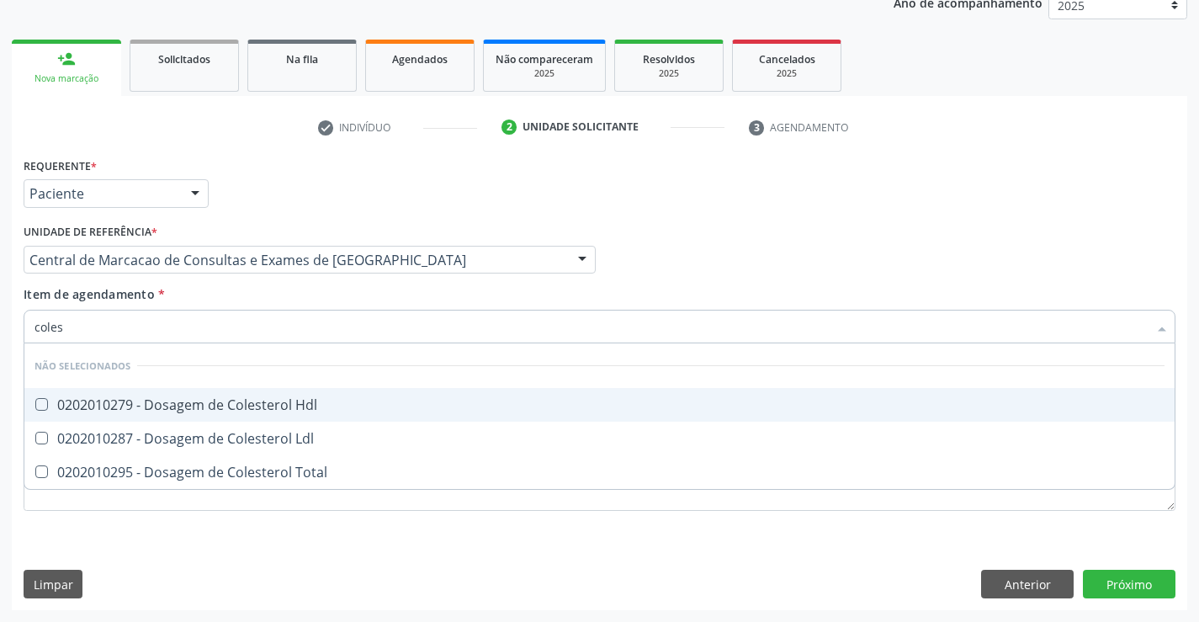
click at [335, 400] on div "0202010279 - Dosagem de Colesterol Hdl" at bounding box center [599, 404] width 1130 height 13
checkbox Hdl "true"
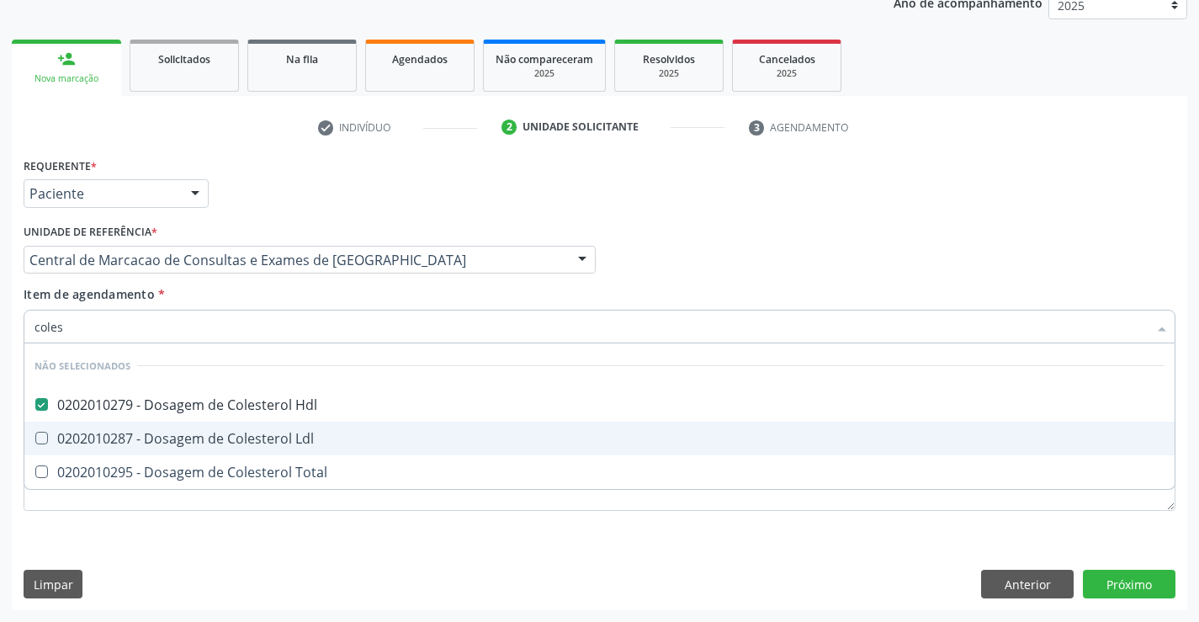
click at [329, 426] on span "0202010287 - Dosagem de Colesterol Ldl" at bounding box center [599, 438] width 1150 height 34
checkbox Ldl "true"
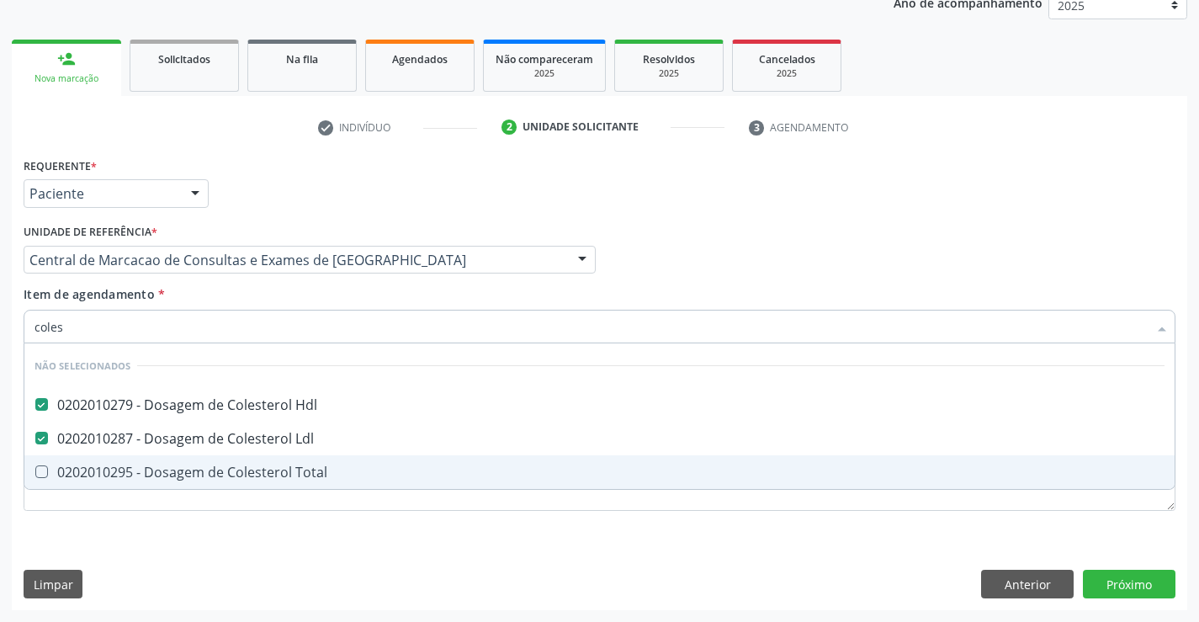
click at [324, 462] on span "0202010295 - Dosagem de Colesterol Total" at bounding box center [599, 472] width 1150 height 34
checkbox Total "true"
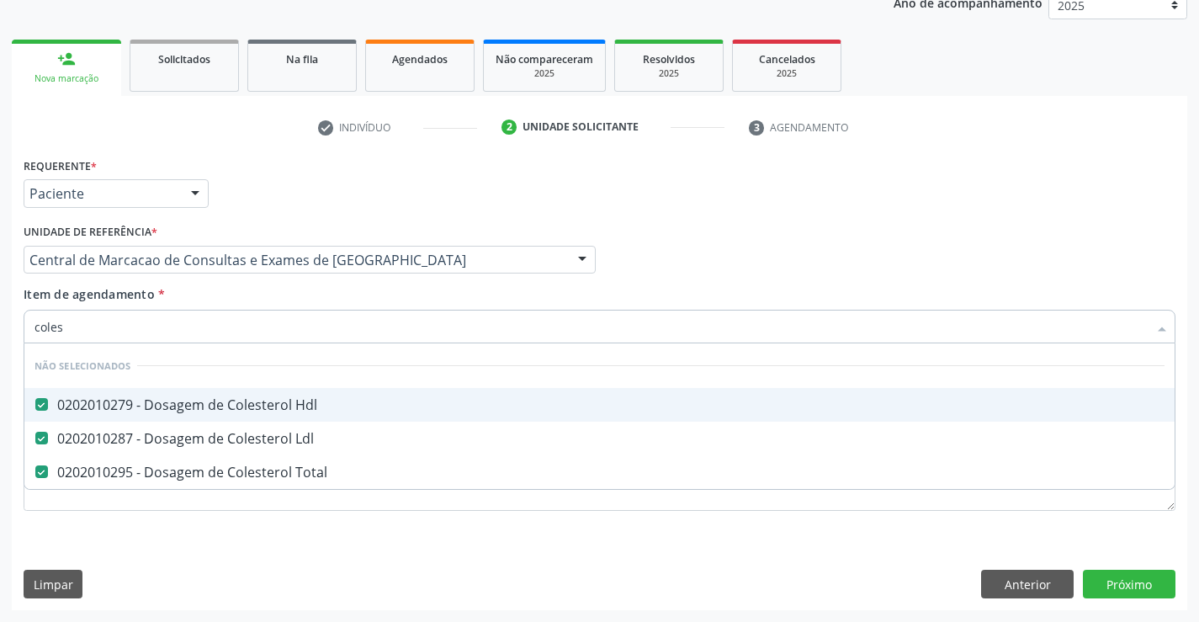
type input "coles"
click at [298, 306] on div "Item de agendamento * coles Desfazer seleção Não selecionados 0202010279 - Dosa…" at bounding box center [600, 311] width 1152 height 53
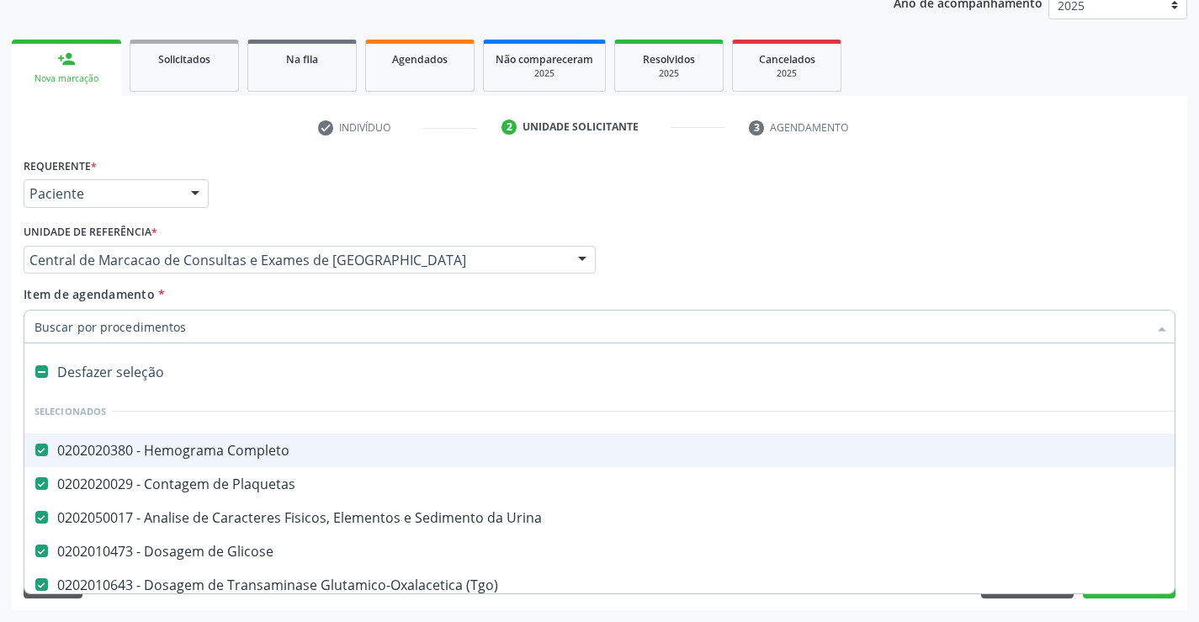
click at [291, 342] on div at bounding box center [600, 327] width 1152 height 34
type input "t"
checkbox Ldl "false"
checkbox Total "false"
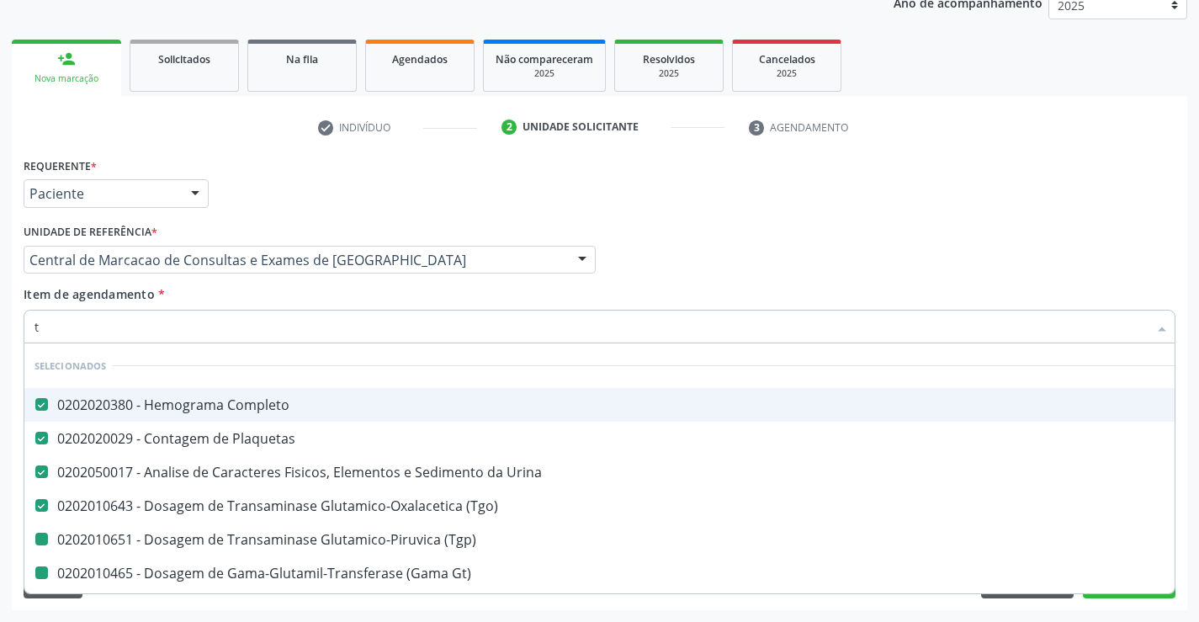
type input "tr"
checkbox \(Tgp\) "false"
checkbox Gt\) "false"
checkbox Creatinina "false"
checkbox Hdl "false"
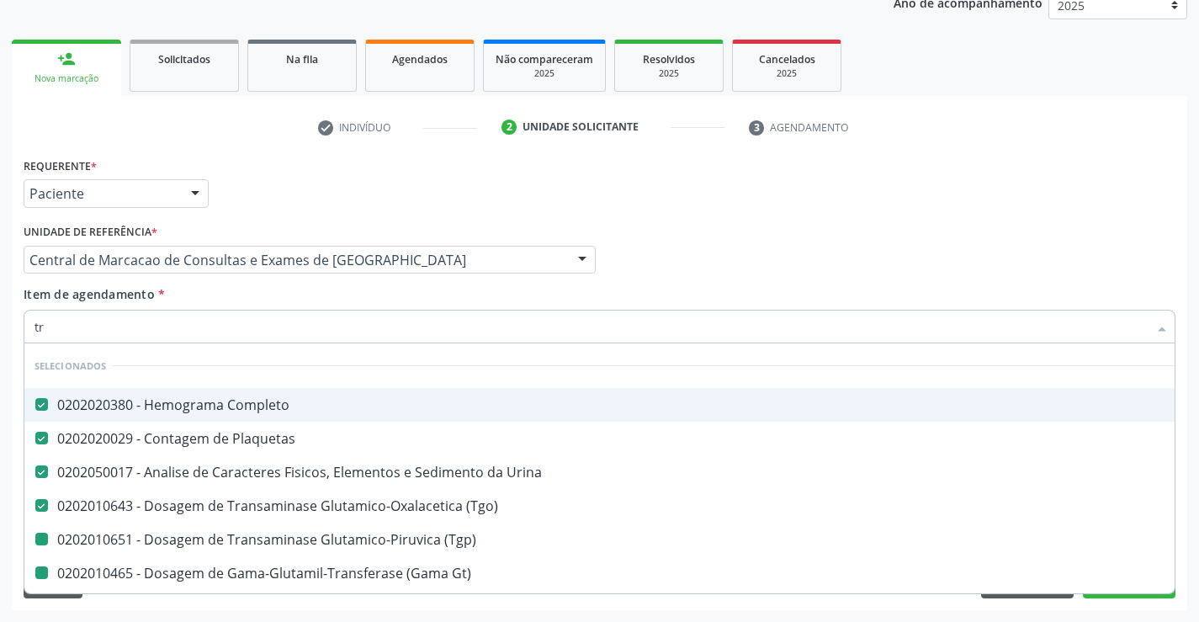
checkbox Ldl "false"
checkbox Total "false"
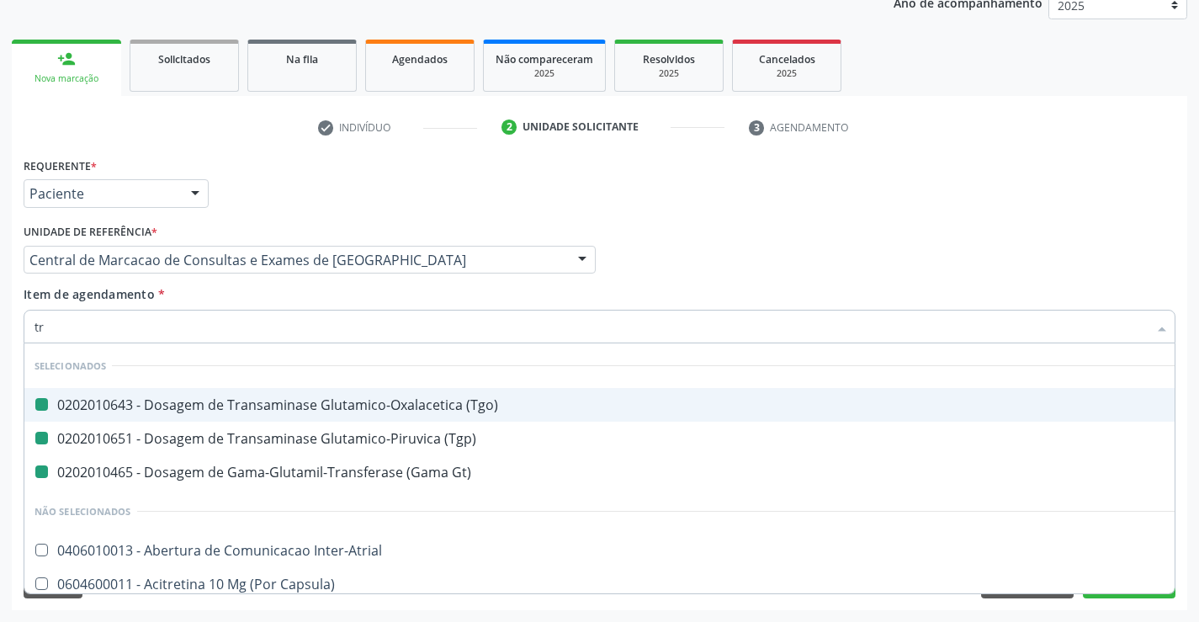
type input "tri"
checkbox \(Tgo\) "false"
checkbox \(Tgp\) "false"
checkbox Gt\) "false"
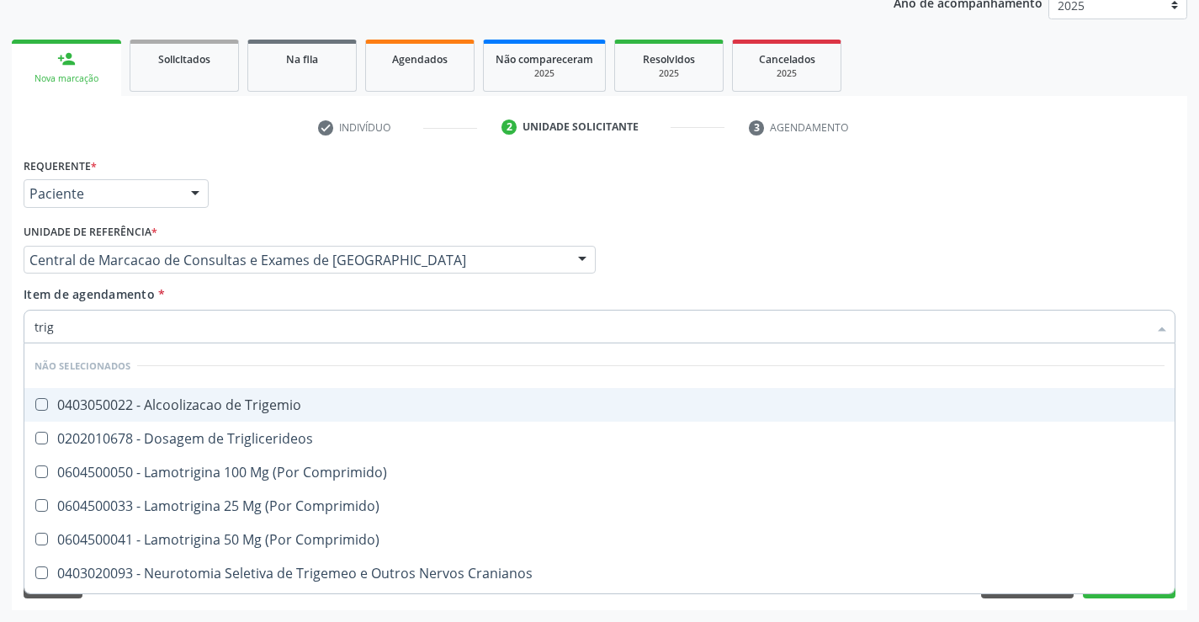
type input "trigl"
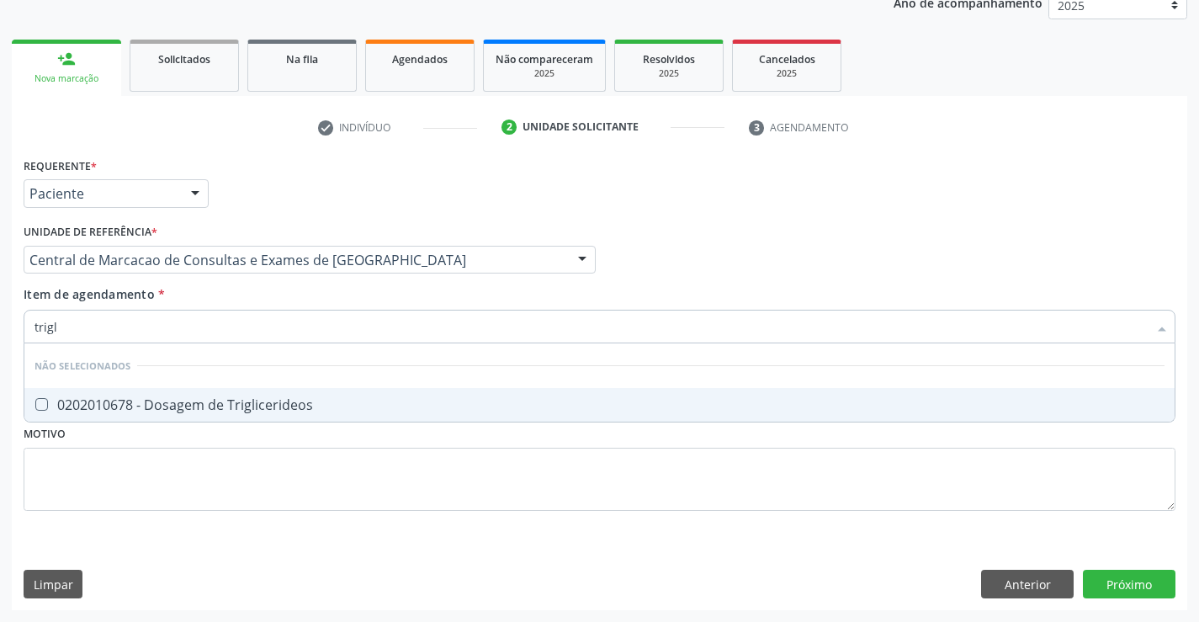
click at [299, 410] on div "0202010678 - Dosagem de Triglicerideos" at bounding box center [599, 404] width 1130 height 13
checkbox Triglicerideos "true"
click at [280, 301] on div "Item de agendamento * trigl Desfazer seleção Não selecionados 0202010678 - Dosa…" at bounding box center [600, 311] width 1152 height 53
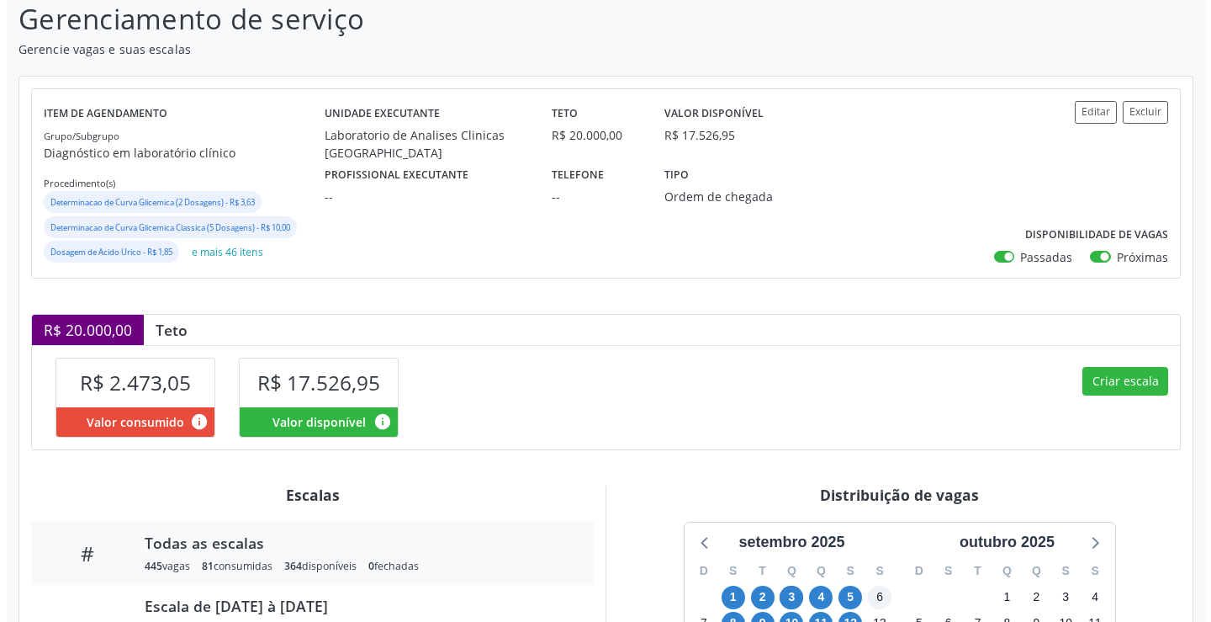
scroll to position [336, 0]
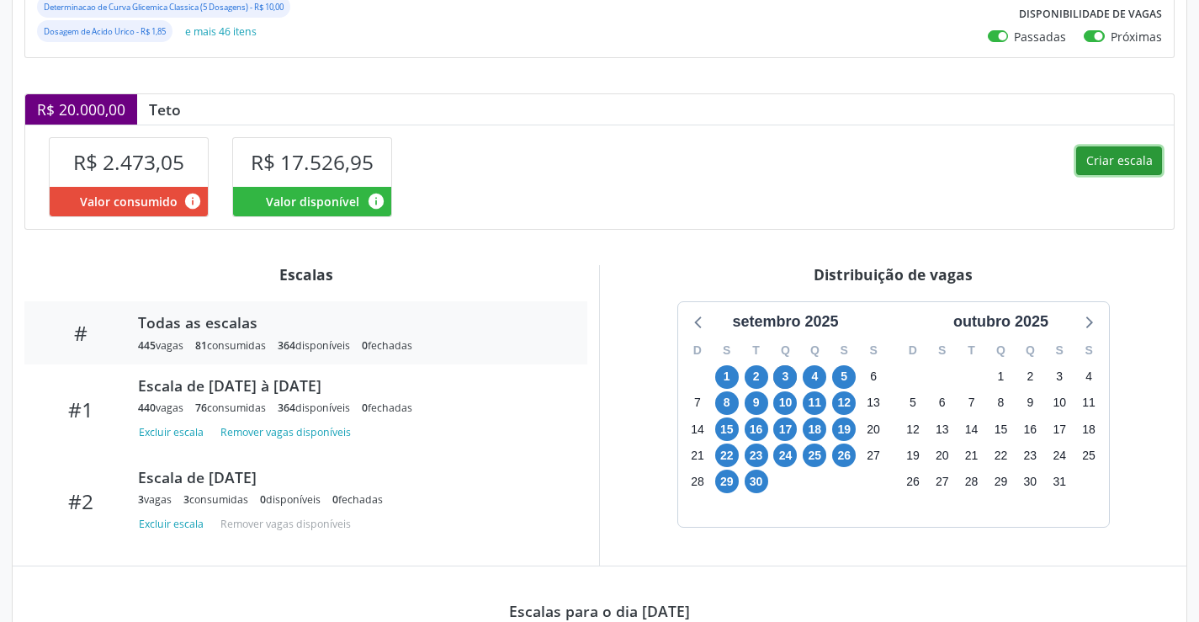
click at [1119, 161] on button "Criar escala" at bounding box center [1119, 160] width 86 height 29
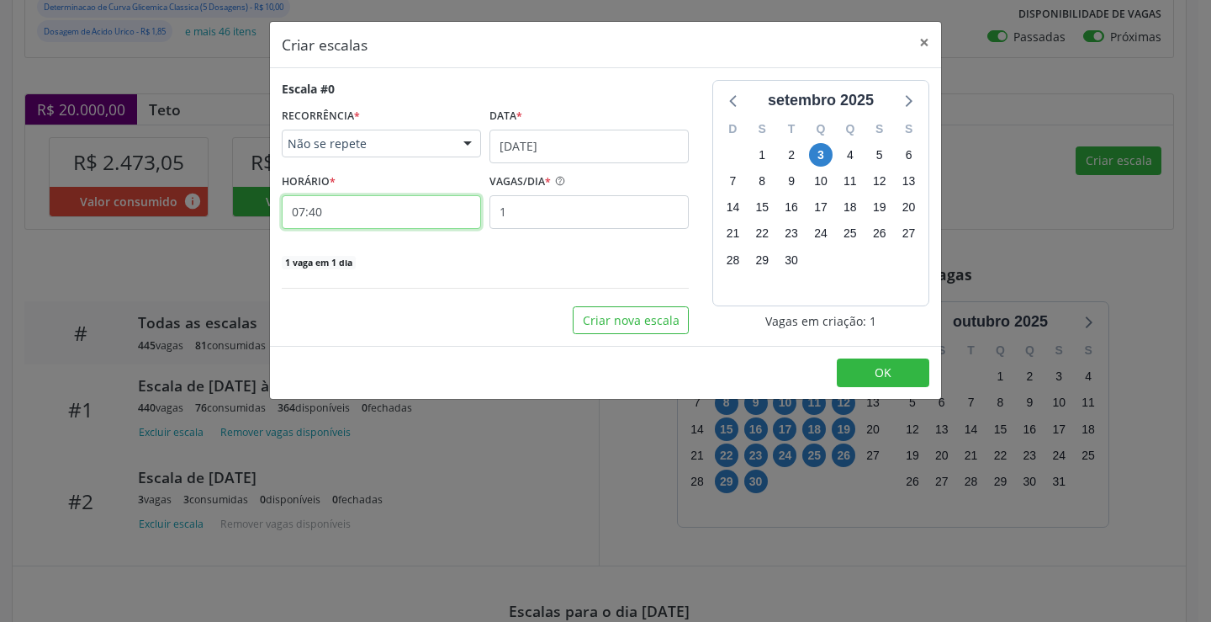
click at [390, 214] on input "07:40" at bounding box center [381, 212] width 199 height 34
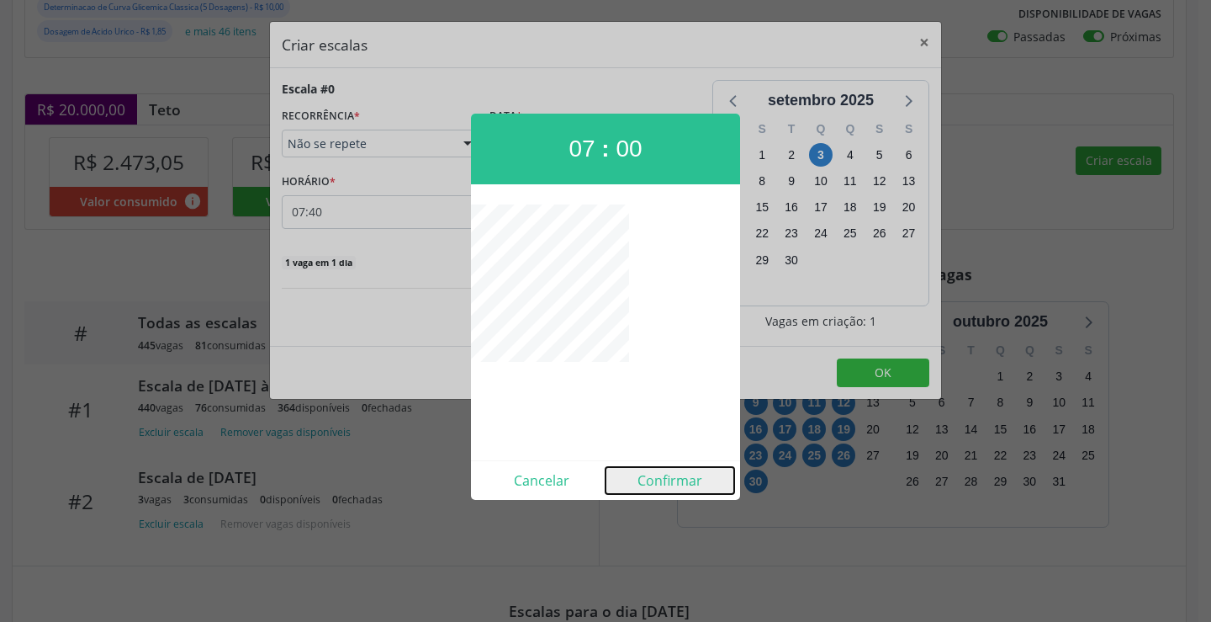
click at [684, 490] on button "Confirmar" at bounding box center [670, 480] width 129 height 27
type input "07:00"
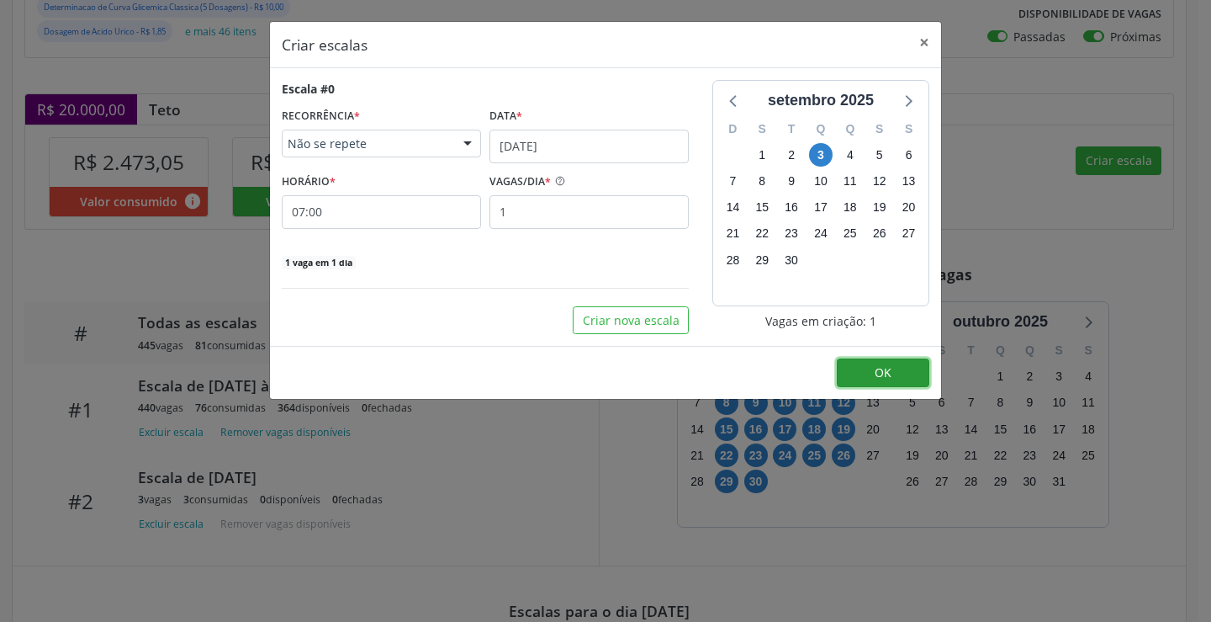
click at [855, 360] on button "OK" at bounding box center [883, 372] width 93 height 29
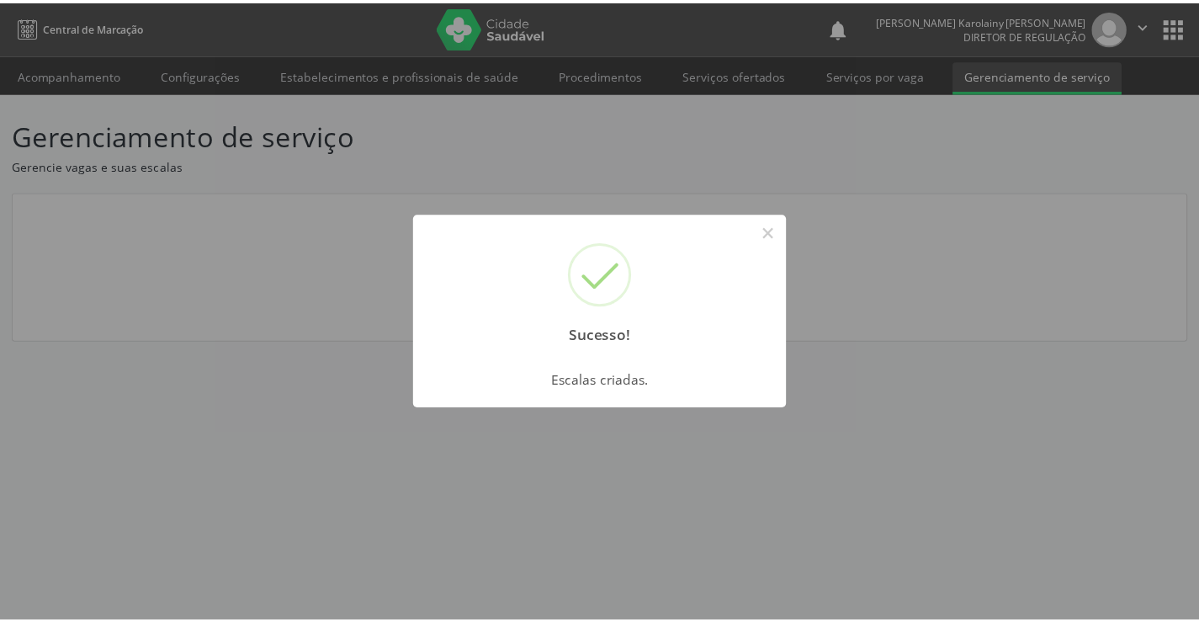
scroll to position [0, 0]
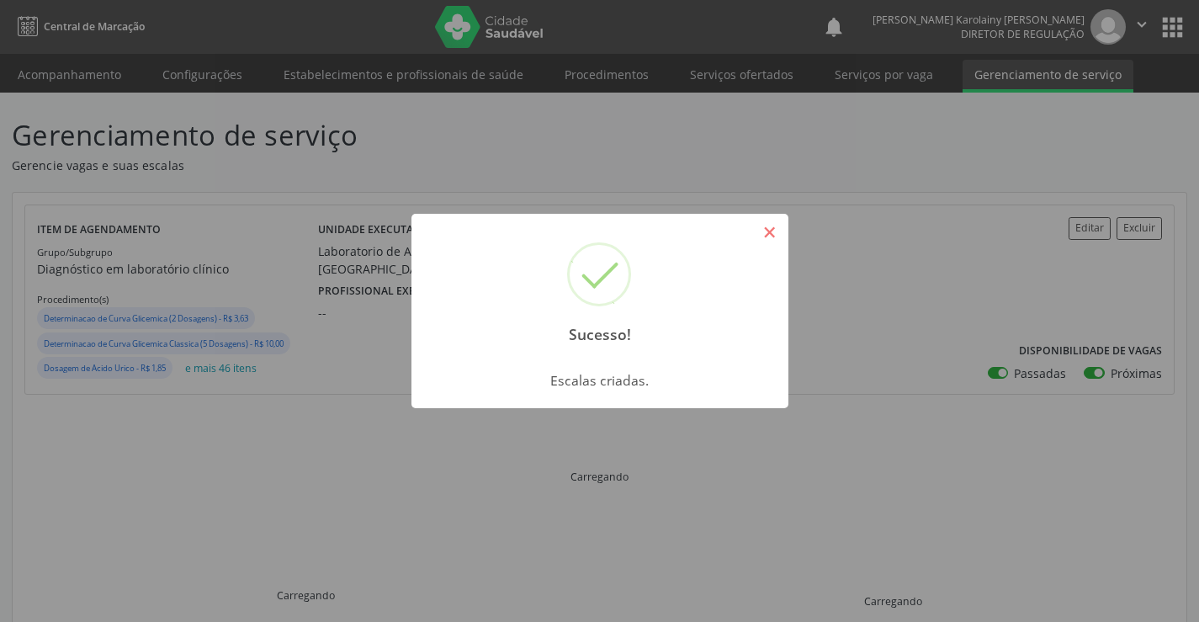
click at [774, 233] on button "×" at bounding box center [769, 232] width 29 height 29
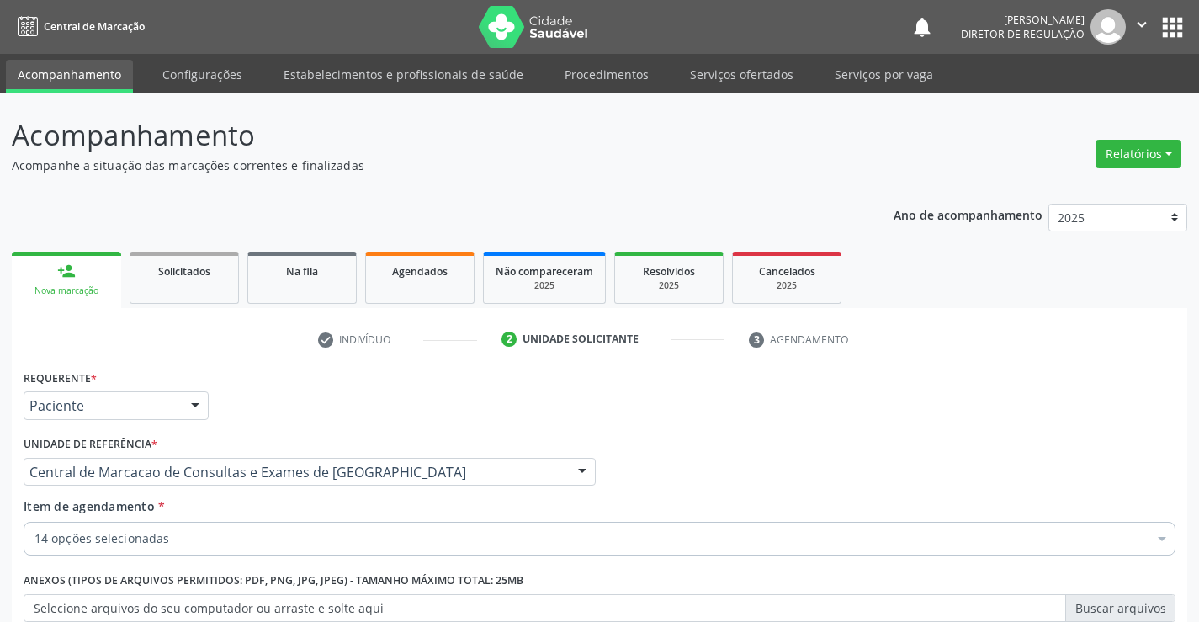
scroll to position [212, 0]
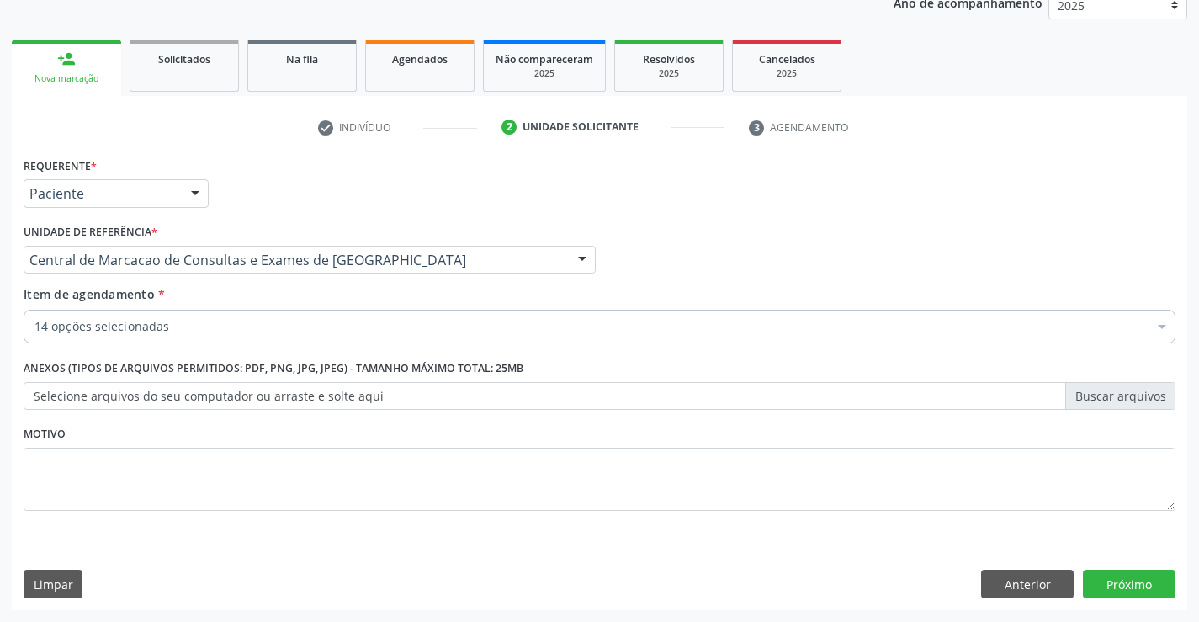
click at [492, 336] on div "14 opções selecionadas" at bounding box center [600, 327] width 1152 height 34
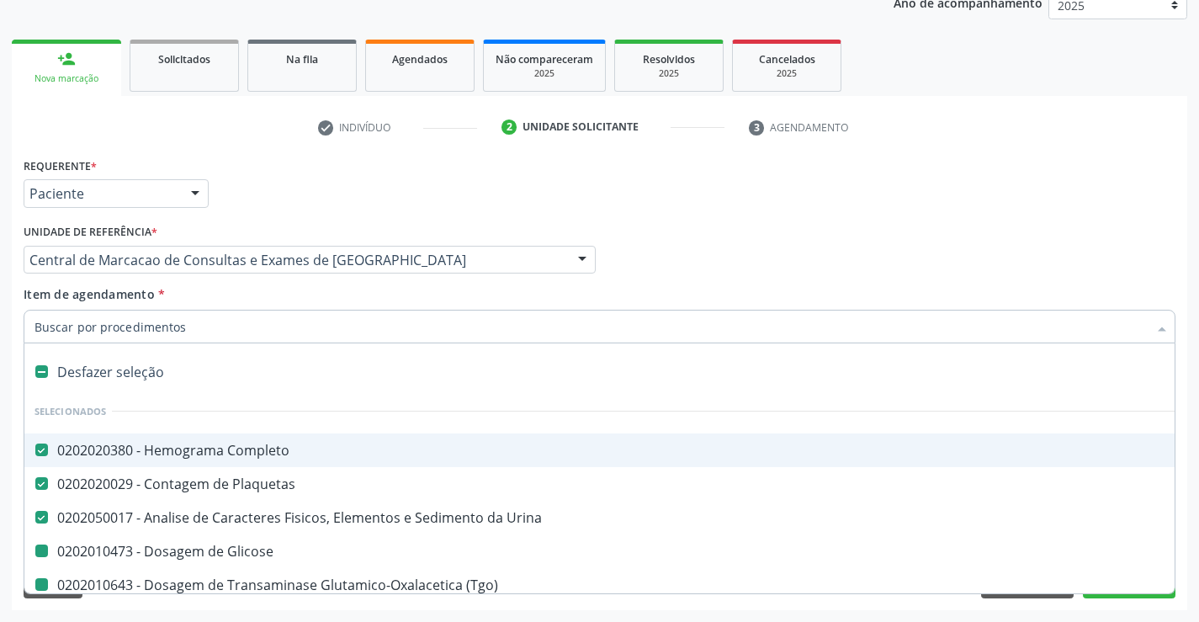
type input "f"
checkbox Glicose "false"
checkbox \(Tgo\) "false"
checkbox \(Tgp\) "false"
checkbox Gt\) "false"
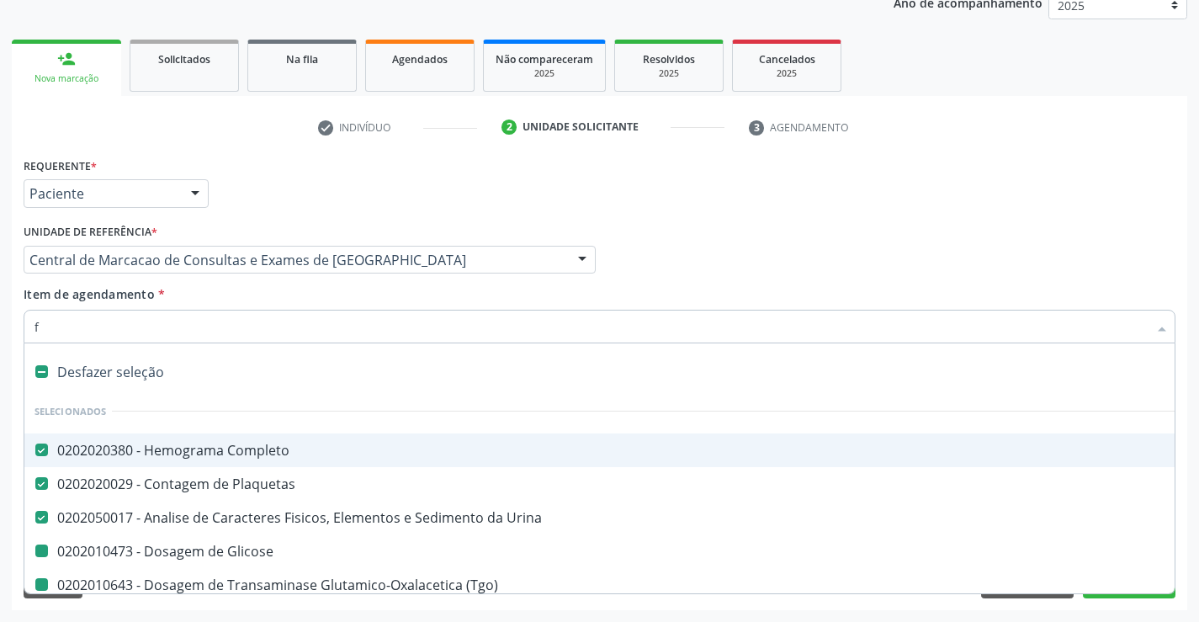
checkbox Ureia "false"
checkbox Creatinina "false"
checkbox Urico "false"
checkbox Hdl "false"
checkbox Ldl "false"
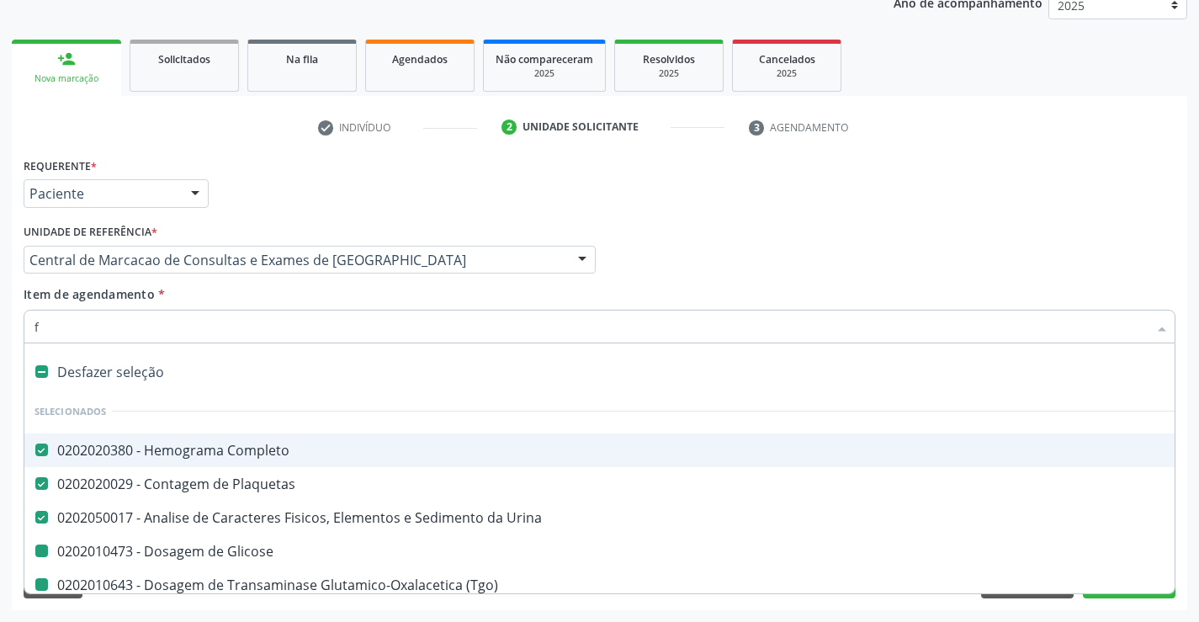
checkbox Total "false"
checkbox Triglicerideos "false"
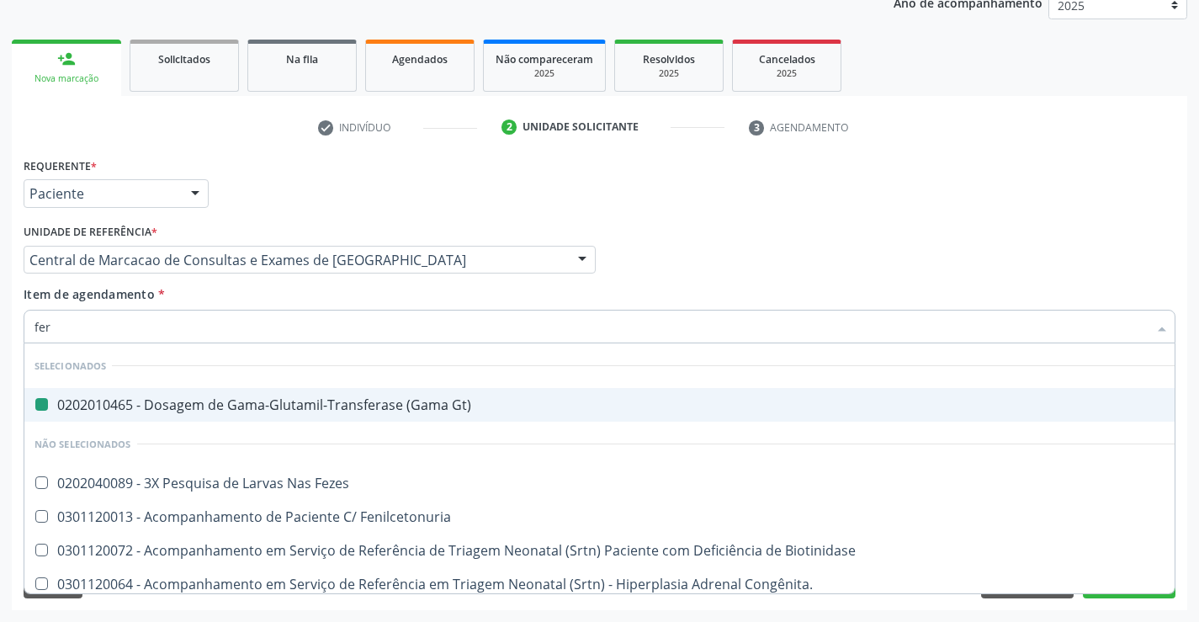
type input "ferr"
checkbox Gt\) "false"
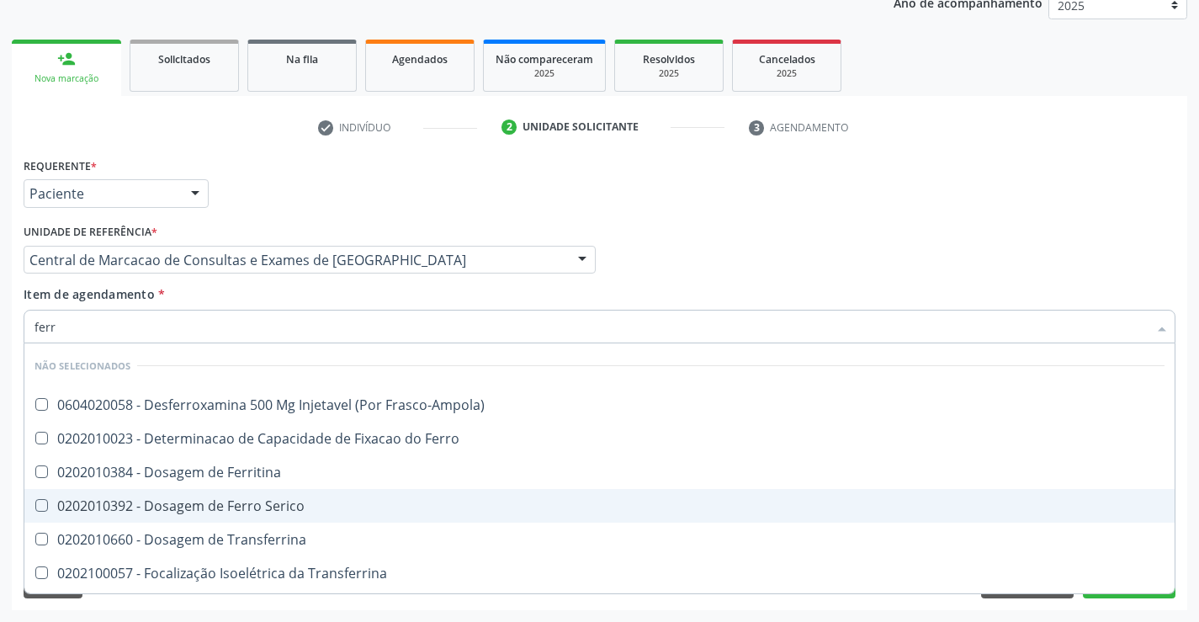
click at [274, 511] on div "0202010392 - Dosagem de Ferro Serico" at bounding box center [599, 505] width 1130 height 13
checkbox Serico "true"
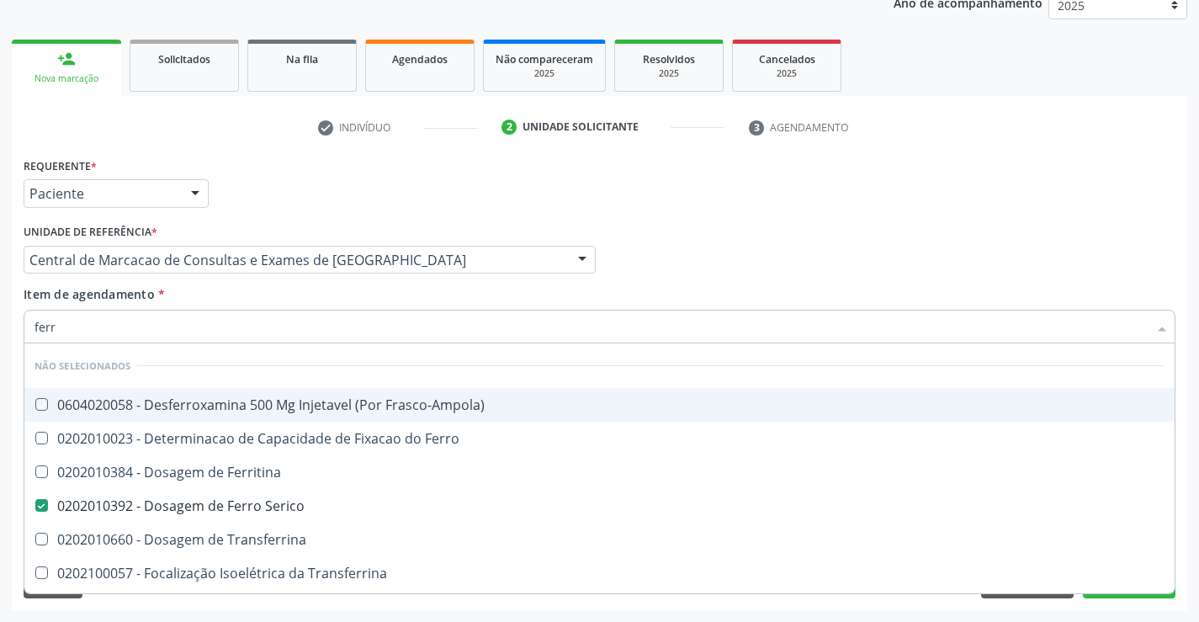
click at [297, 289] on div "Item de agendamento * ferr Desfazer seleção Não selecionados 0604020058 - Desfe…" at bounding box center [600, 311] width 1152 height 53
checkbox Frasco-Ampola\) "true"
checkbox Transferrina "true"
checkbox Ml\) "true"
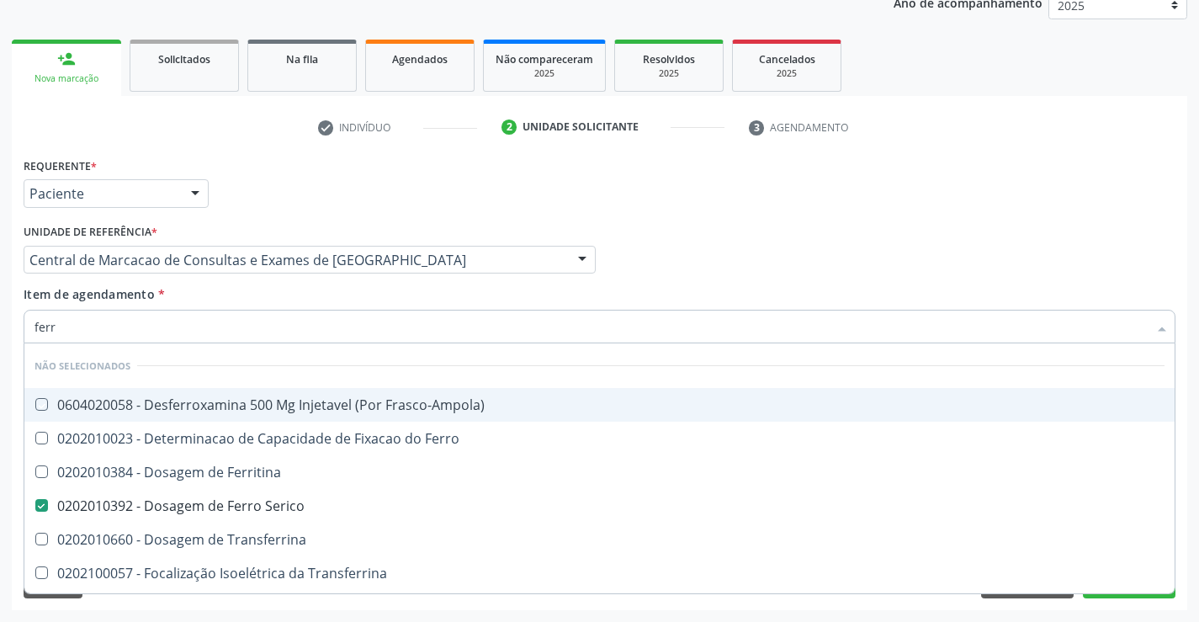
checkbox \(Nefroplastia\) "true"
checkbox Ferritina "true"
checkbox Ferro "true"
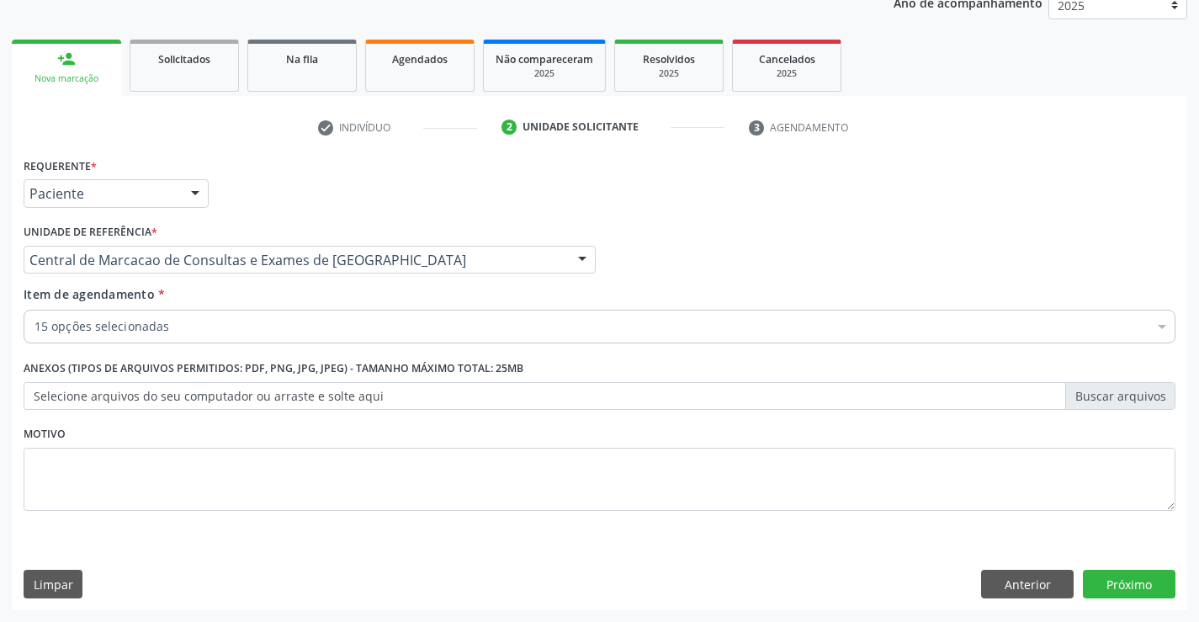
click at [297, 338] on div "15 opções selecionadas" at bounding box center [600, 327] width 1152 height 34
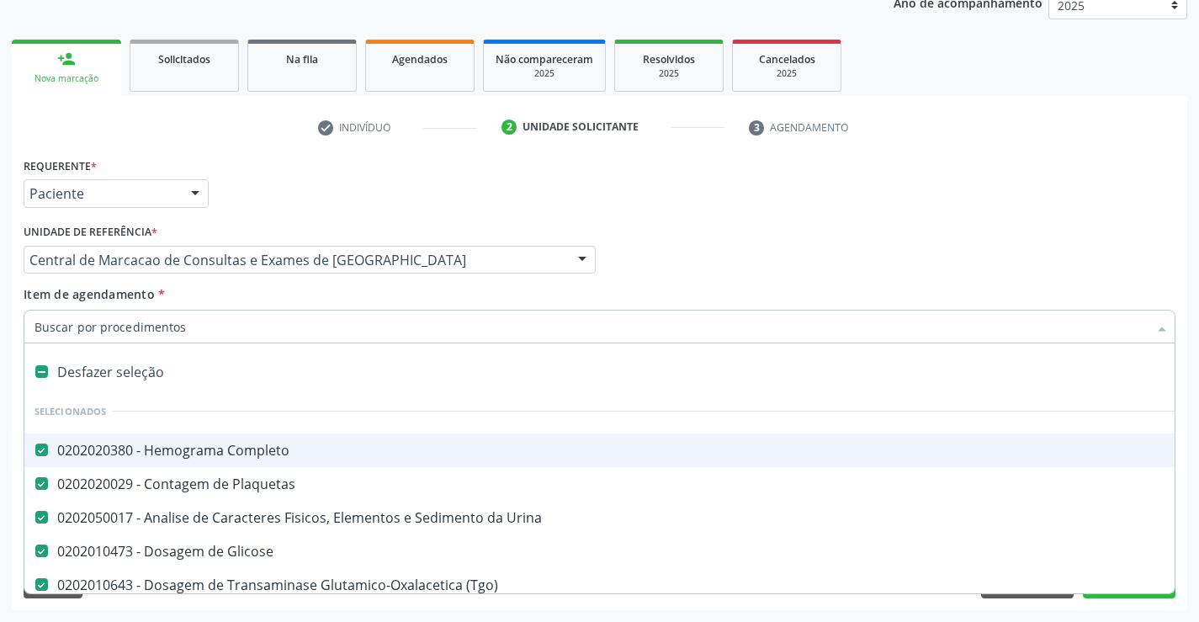
type input "c"
checkbox Serico "false"
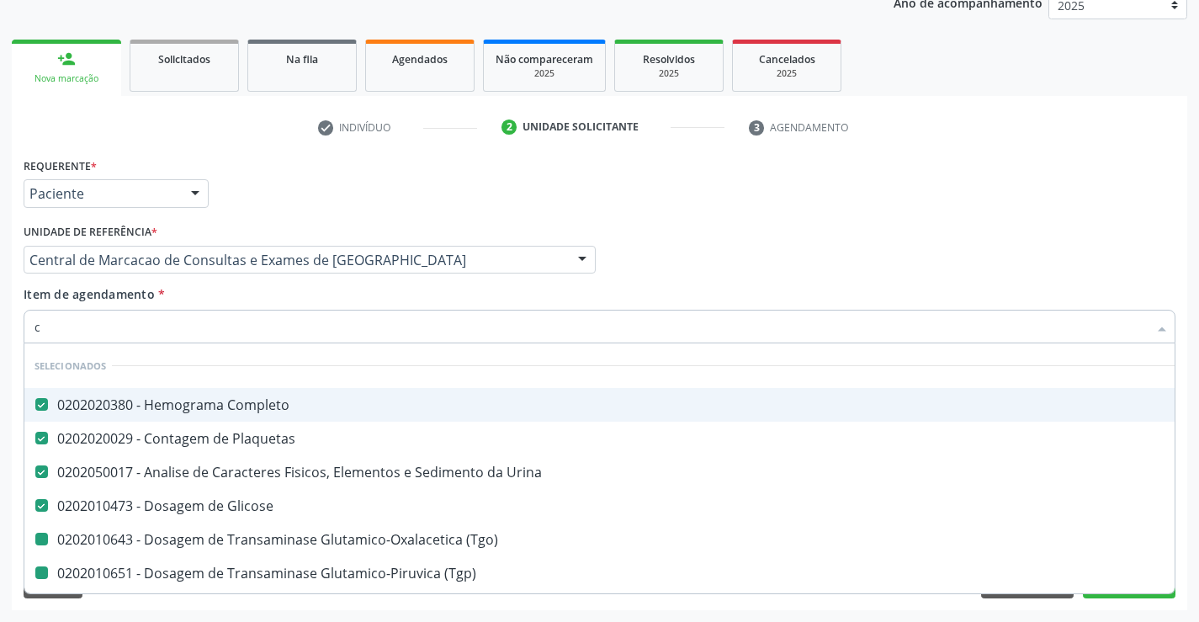
type input "ca"
checkbox \(Tgo\) "false"
checkbox \(Tgp\) "false"
checkbox Creatinina "false"
checkbox Urico "false"
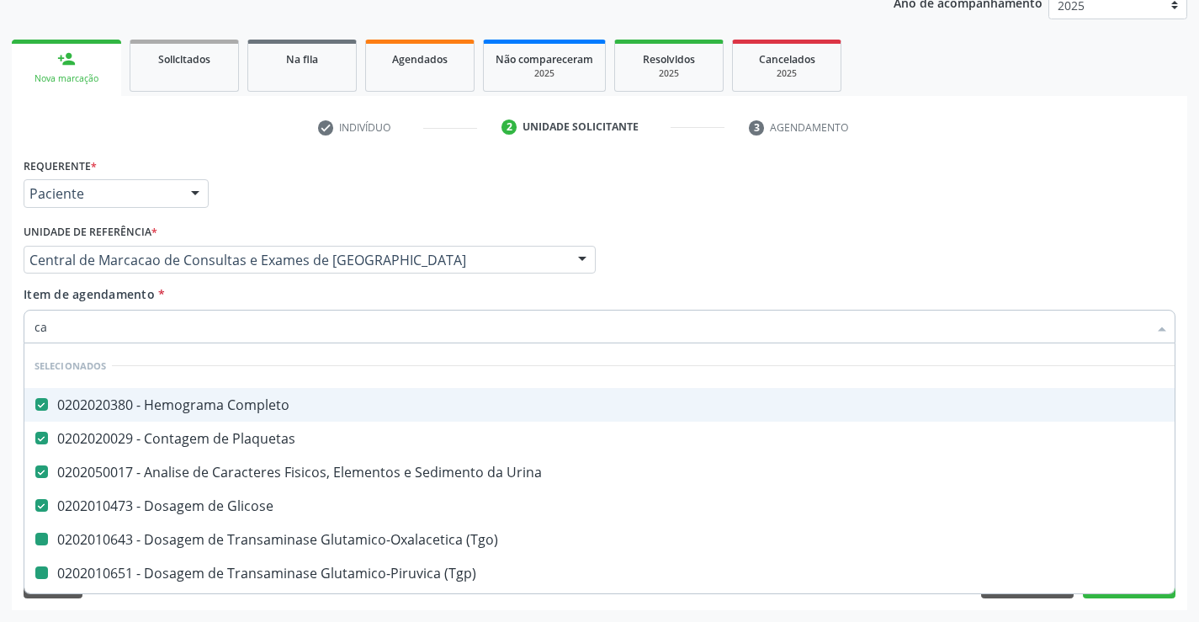
checkbox Hdl "false"
checkbox Ldl "false"
checkbox Total "false"
checkbox Triglicerideos "false"
checkbox Serico "false"
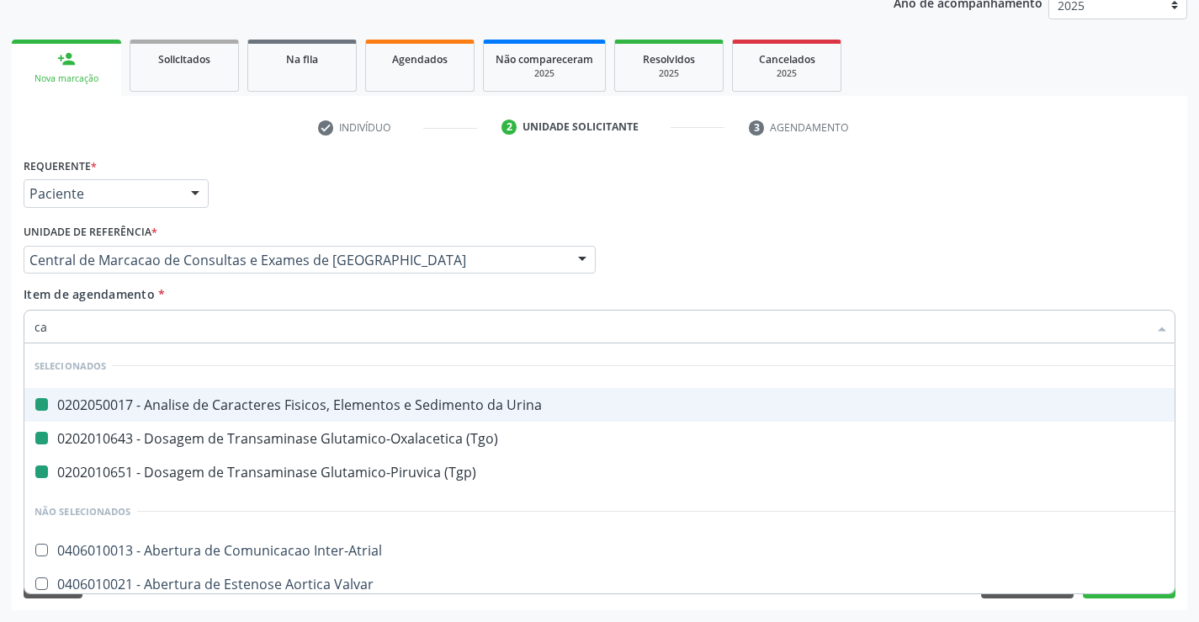
type input "cal"
checkbox Urina "false"
checkbox \(Tgp\) "false"
checkbox \(Tgo\) "false"
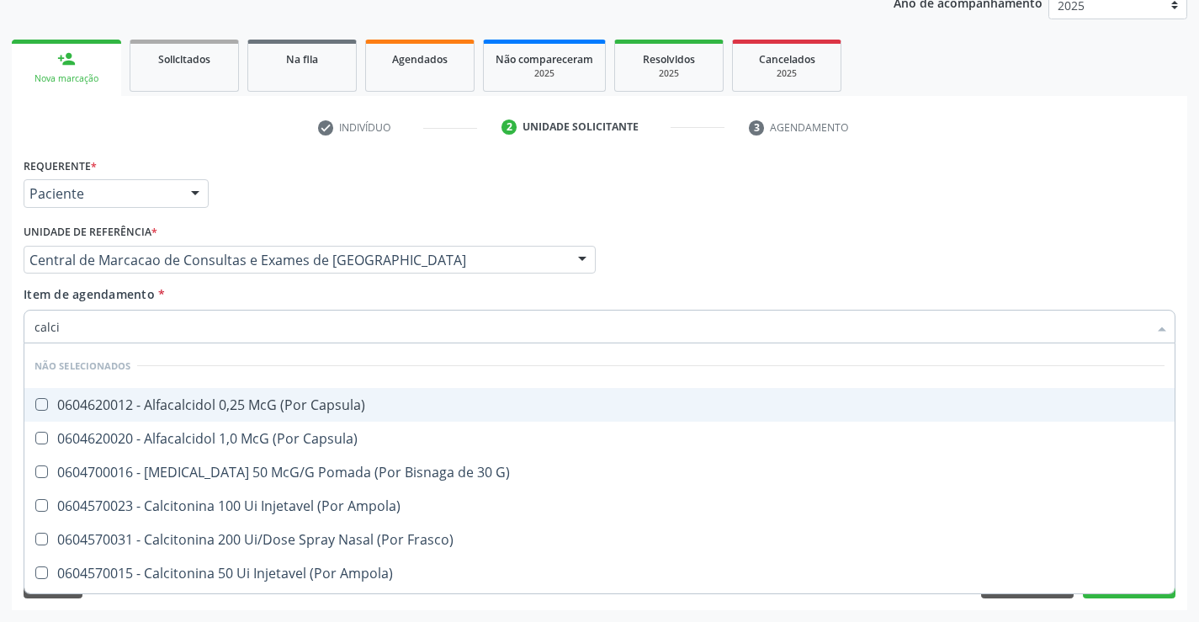
type input "calcio"
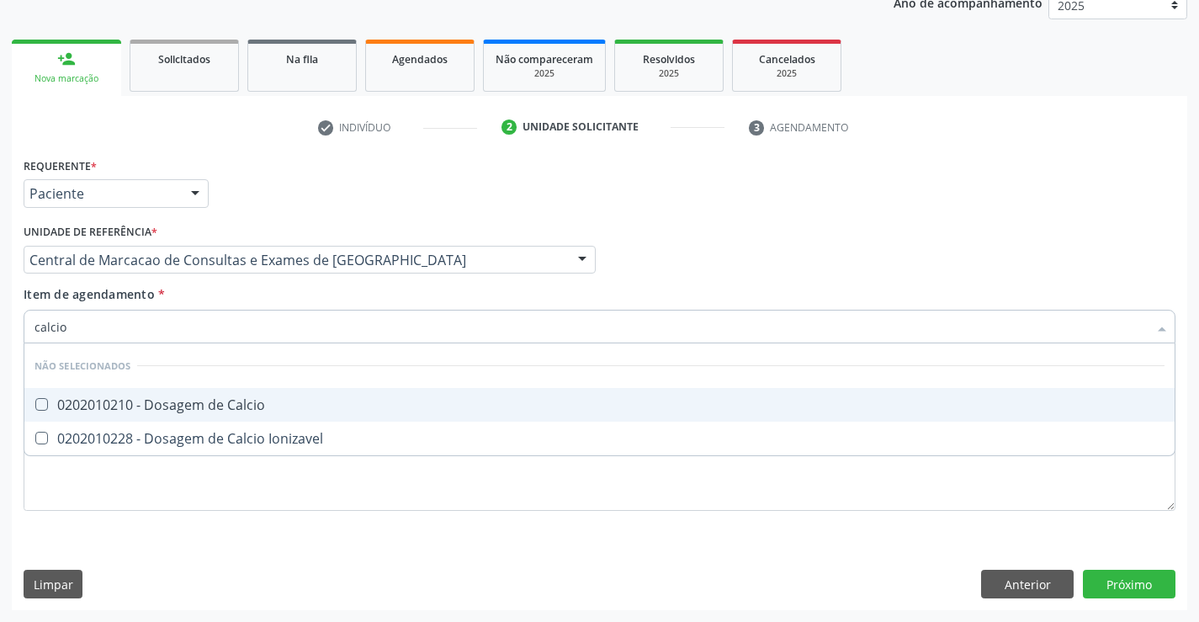
click at [302, 405] on div "0202010210 - Dosagem de Calcio" at bounding box center [599, 404] width 1130 height 13
checkbox Calcio "true"
click at [299, 292] on div "Item de agendamento * calcio Desfazer seleção Não selecionados 0202010210 - Dos…" at bounding box center [600, 311] width 1152 height 53
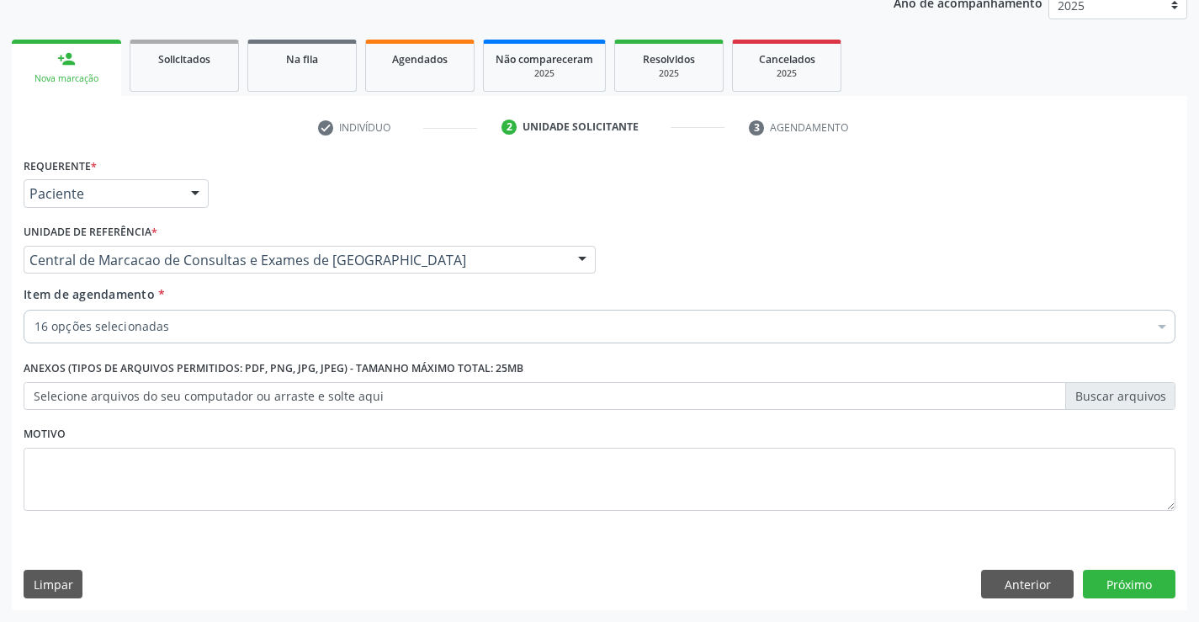
checkbox Plaquetas "true"
click at [283, 360] on label "Anexos (Tipos de arquivos permitidos: PDF, PNG, JPG, JPEG) - Tamanho máximo tot…" at bounding box center [274, 369] width 500 height 26
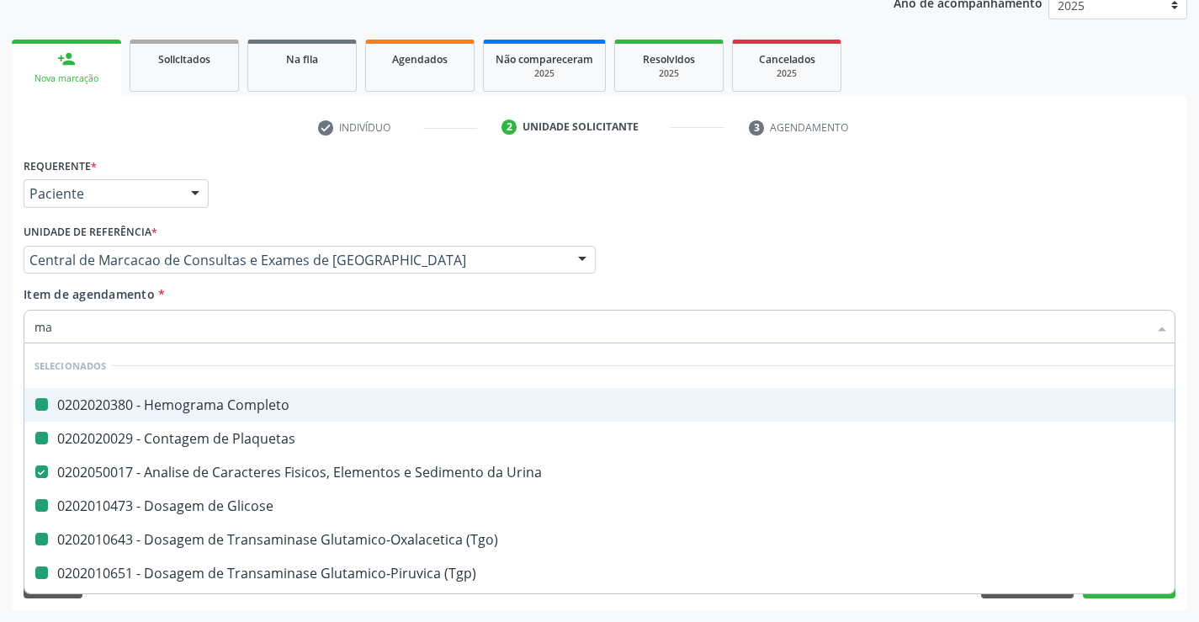
type input "man"
checkbox Completo "false"
checkbox Plaquetas "false"
checkbox Glicose "false"
checkbox \(Tgo\) "false"
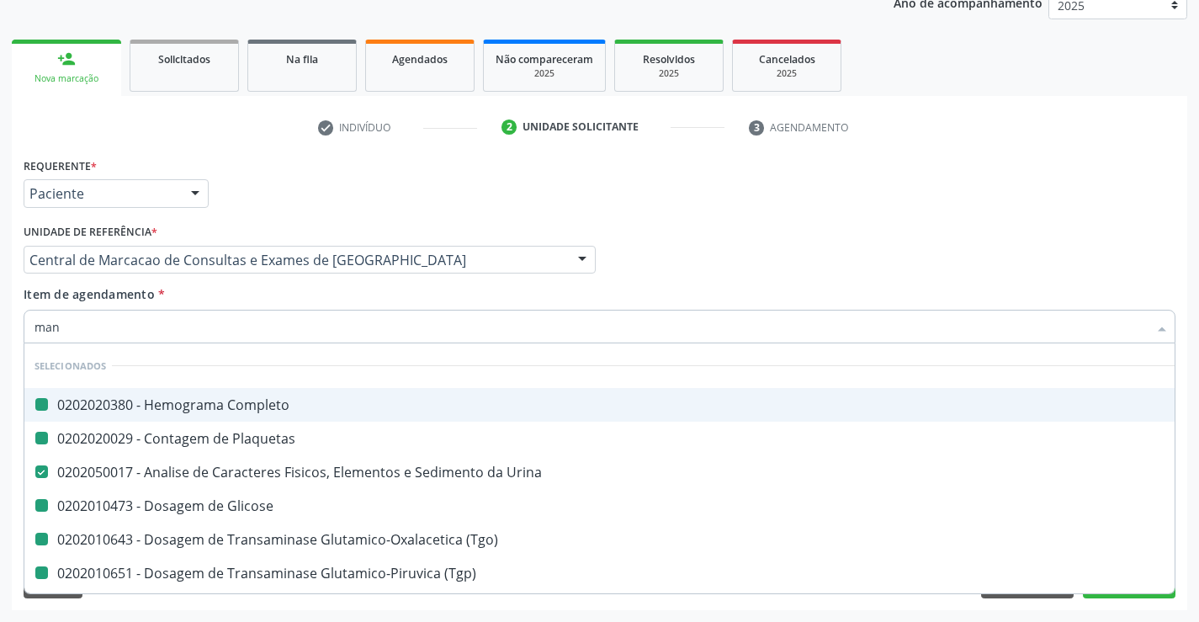
checkbox \(Tgp\) "false"
checkbox Gt\) "false"
checkbox Ureia "false"
checkbox Creatinina "false"
checkbox Urico "false"
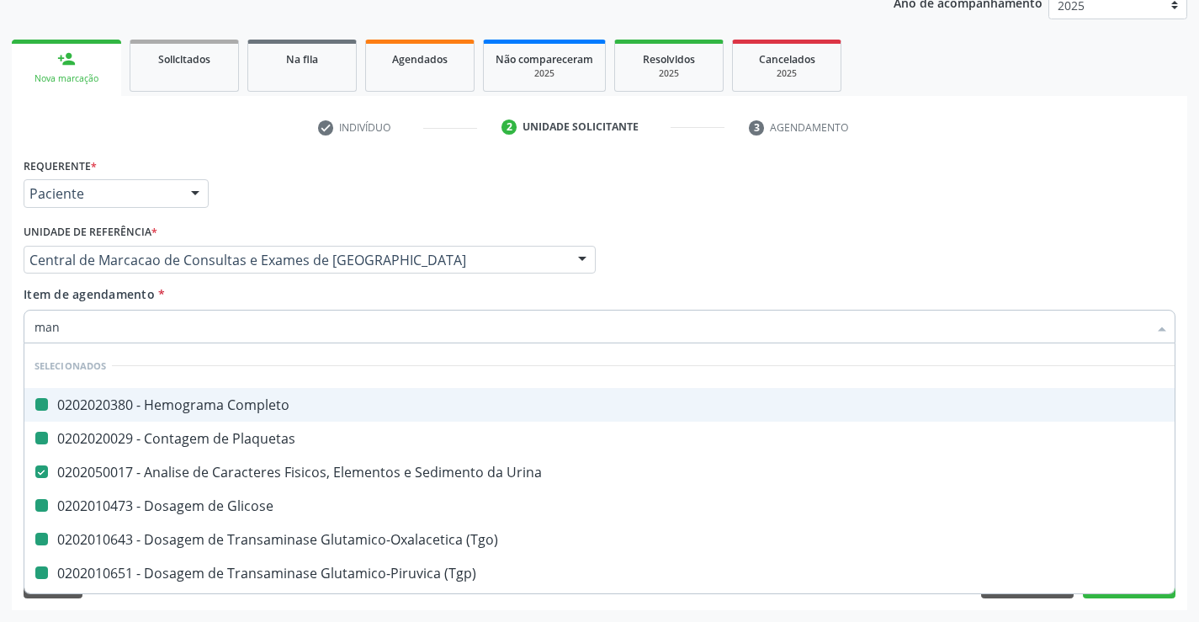
checkbox Hdl "false"
checkbox Ldl "false"
checkbox Total "false"
checkbox Triglicerideos "false"
checkbox Serico "false"
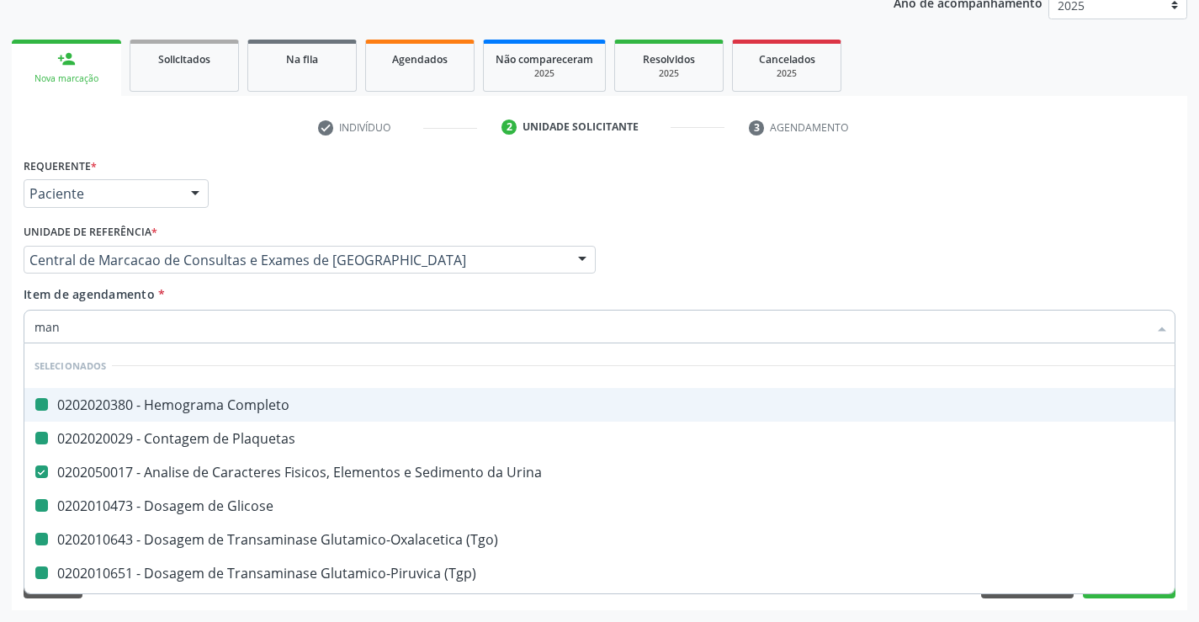
checkbox Calcio "false"
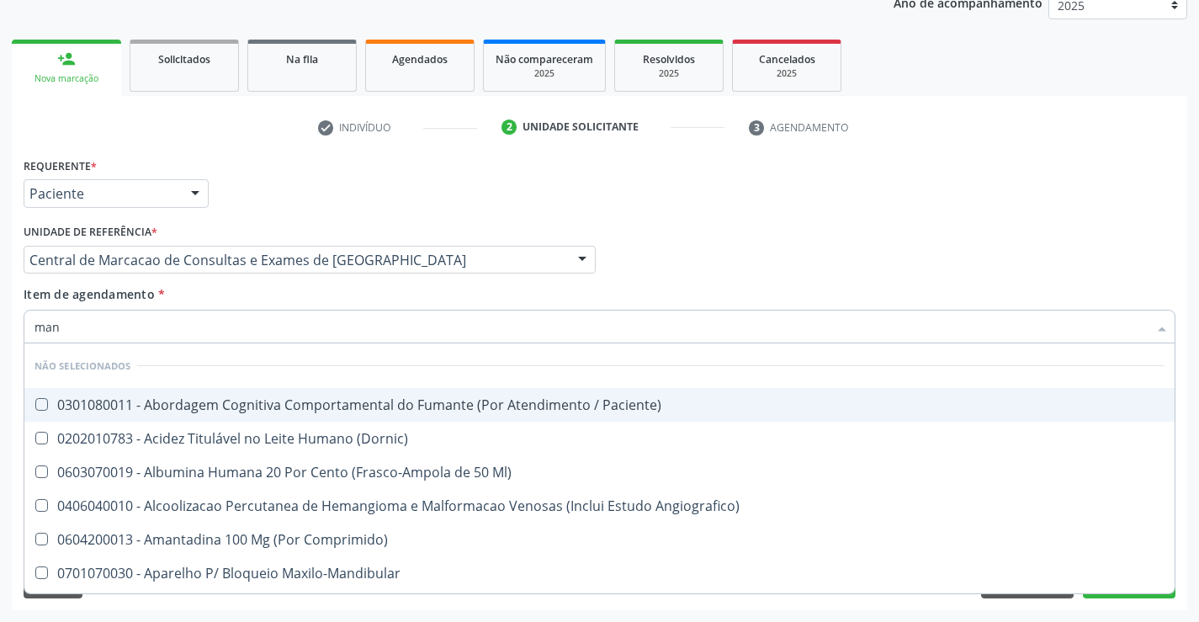
type input "ma"
checkbox Paciente\) "true"
checkbox \(Dornic\) "true"
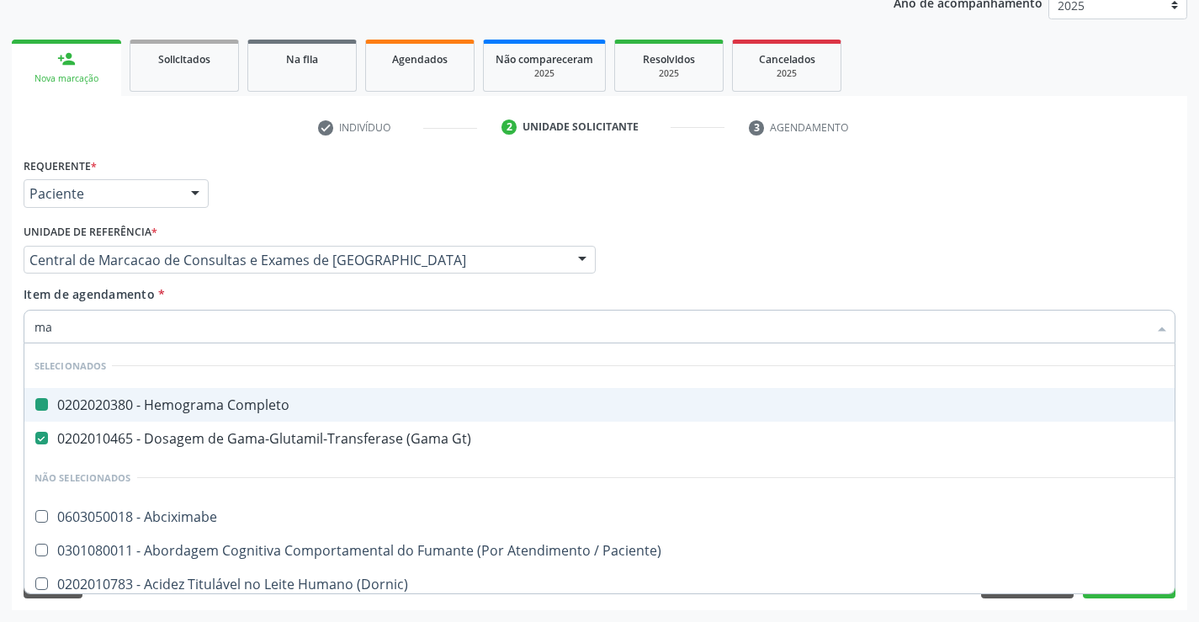
type input "mag"
checkbox Completo "false"
checkbox Gt\) "false"
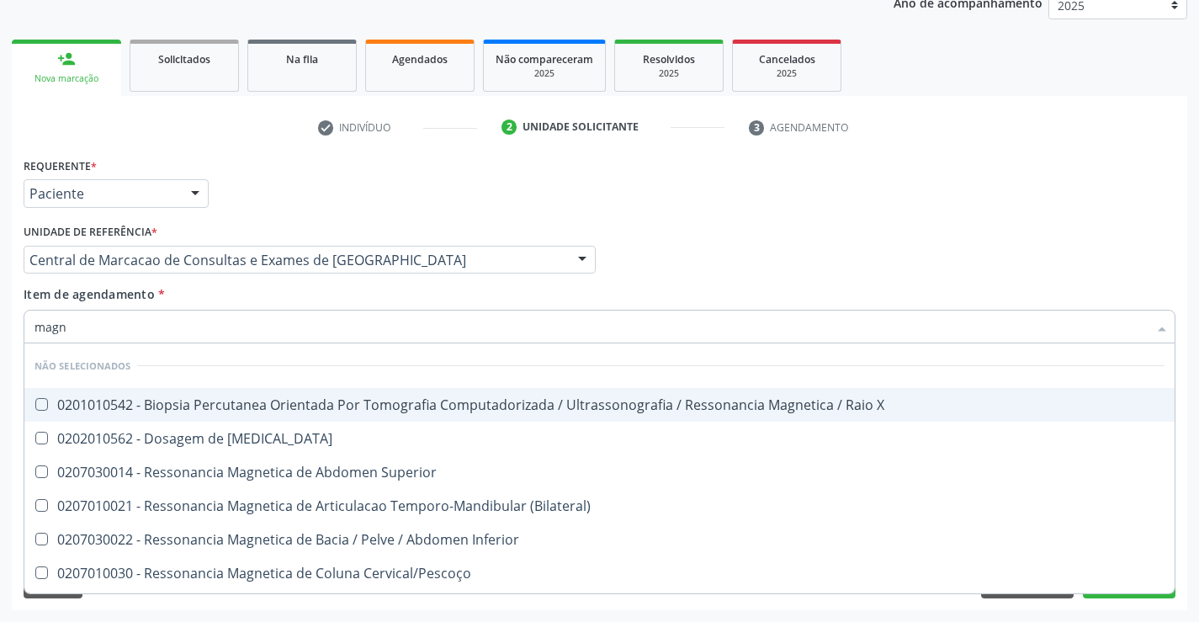
type input "magne"
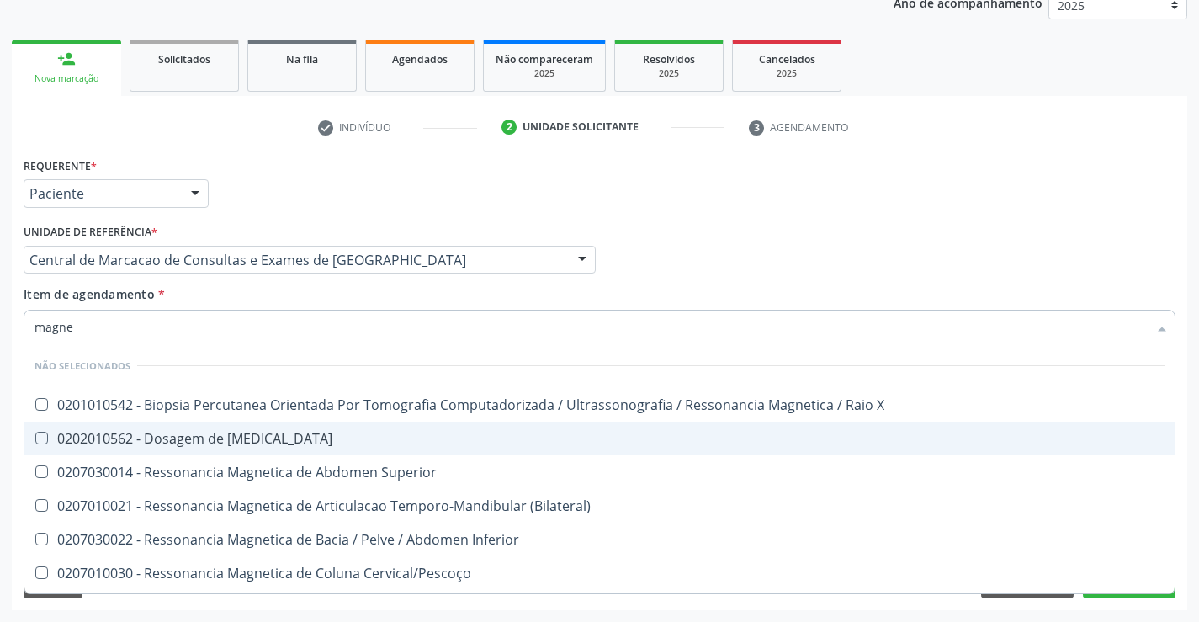
click at [283, 441] on div "0202010562 - Dosagem de [MEDICAL_DATA]" at bounding box center [599, 438] width 1130 height 13
checkbox Magnesio "true"
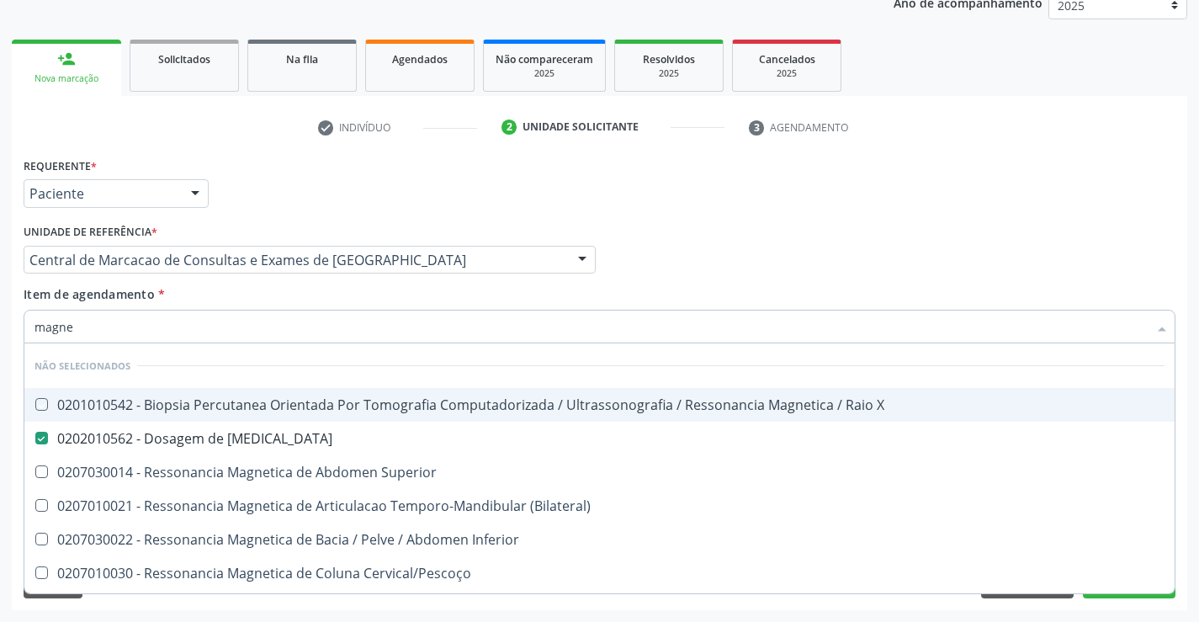
click at [873, 293] on div "Item de agendamento * magne Desfazer seleção Não selecionados 0201010542 - Biop…" at bounding box center [600, 311] width 1152 height 53
checkbox X "true"
checkbox \(Bilateral\) "true"
checkbox Inferior "true"
checkbox Cervical\/Pescoço "true"
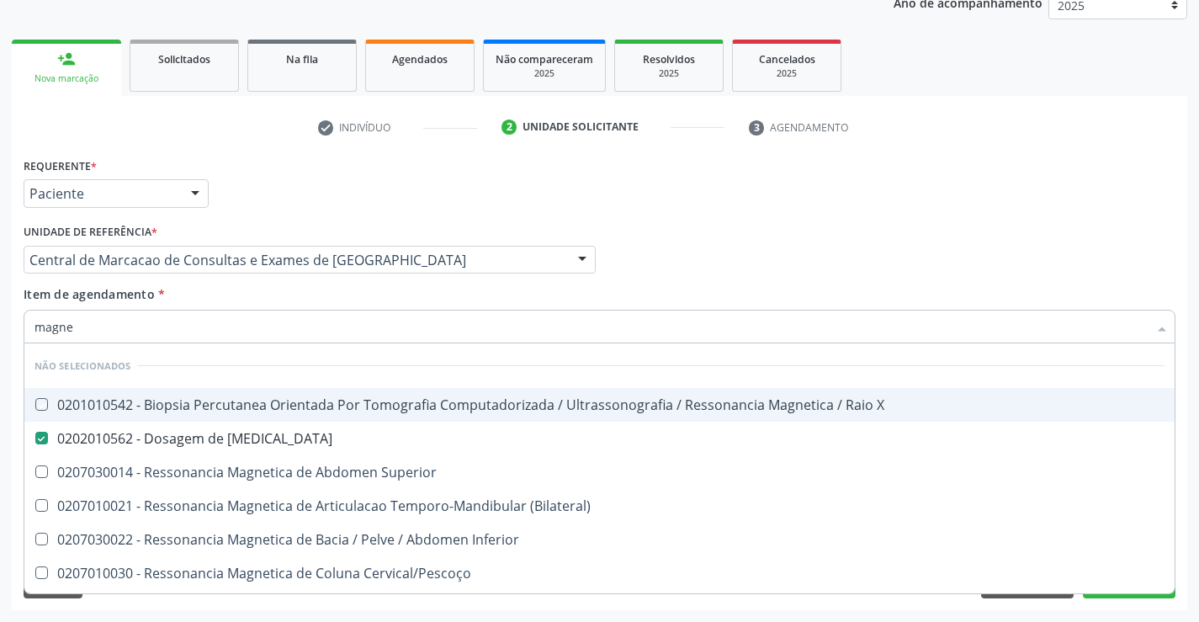
checkbox Lombo-Sacra "true"
checkbox Toracica "true"
checkbox Cine "true"
checkbox Cranio "true"
checkbox \(Unilateral\) "true"
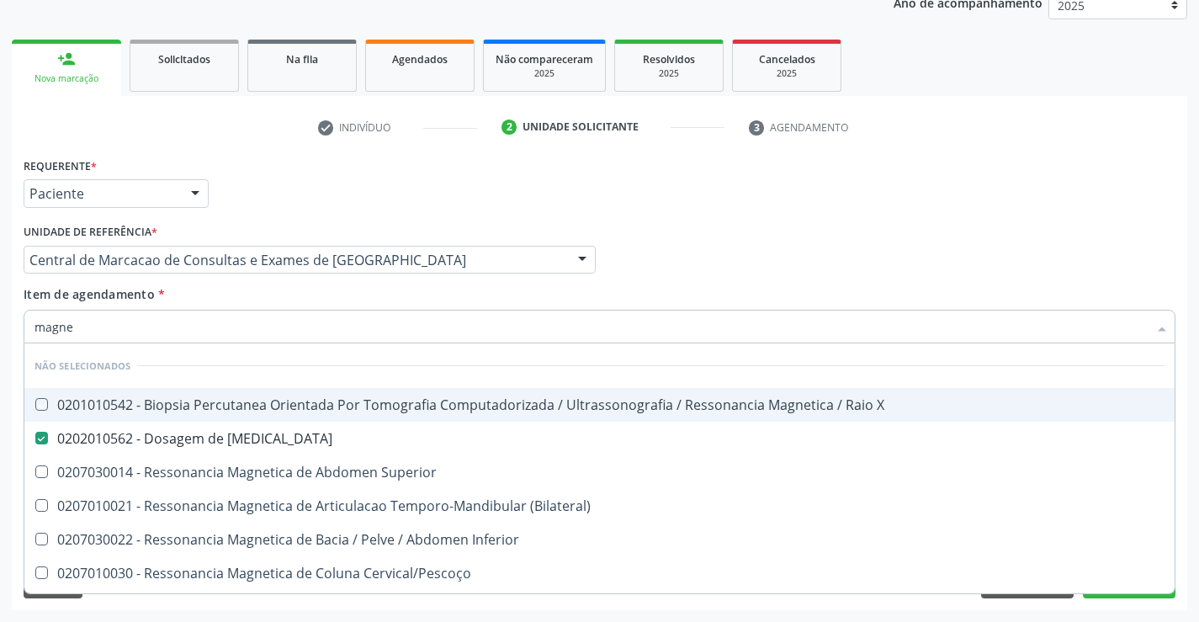
checkbox \(Unilateral\) "true"
checkbox Turcica "true"
checkbox Torax "true"
checkbox Biliares\/Colangiorressonancia "true"
checkbox Superior "true"
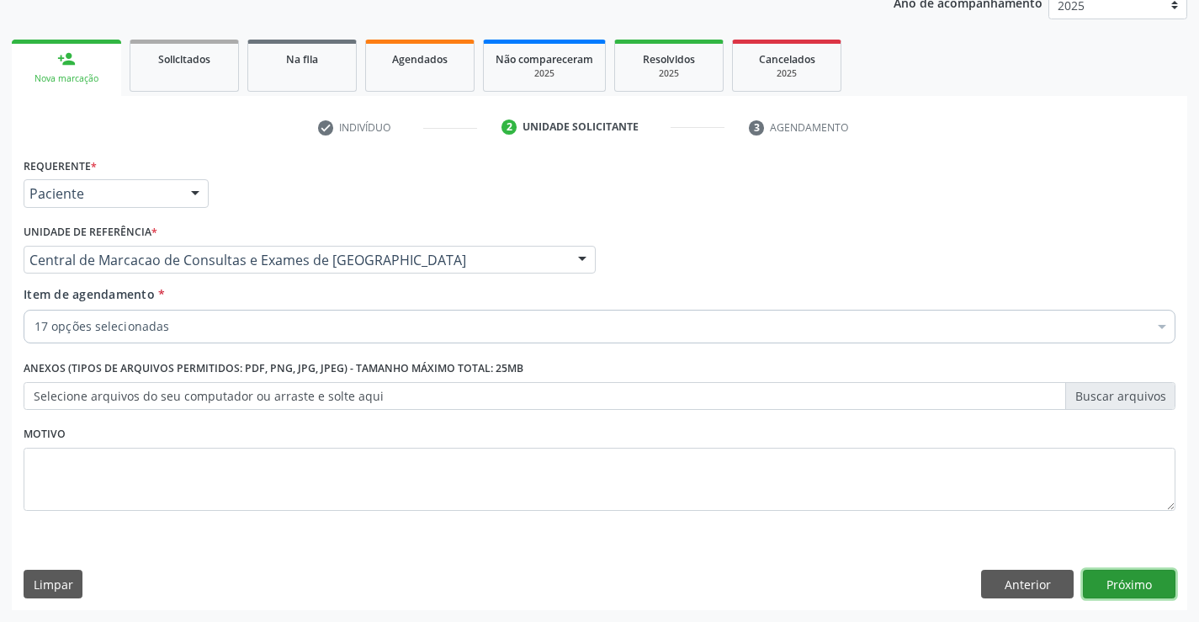
click at [1112, 583] on button "Próximo" at bounding box center [1129, 583] width 93 height 29
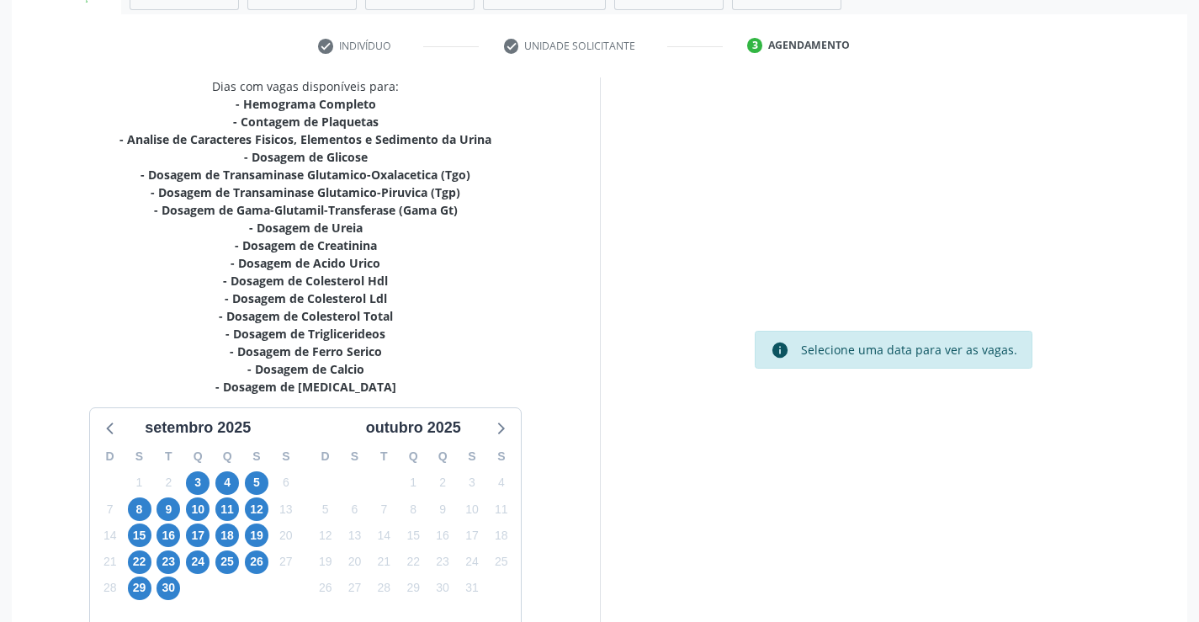
scroll to position [393, 0]
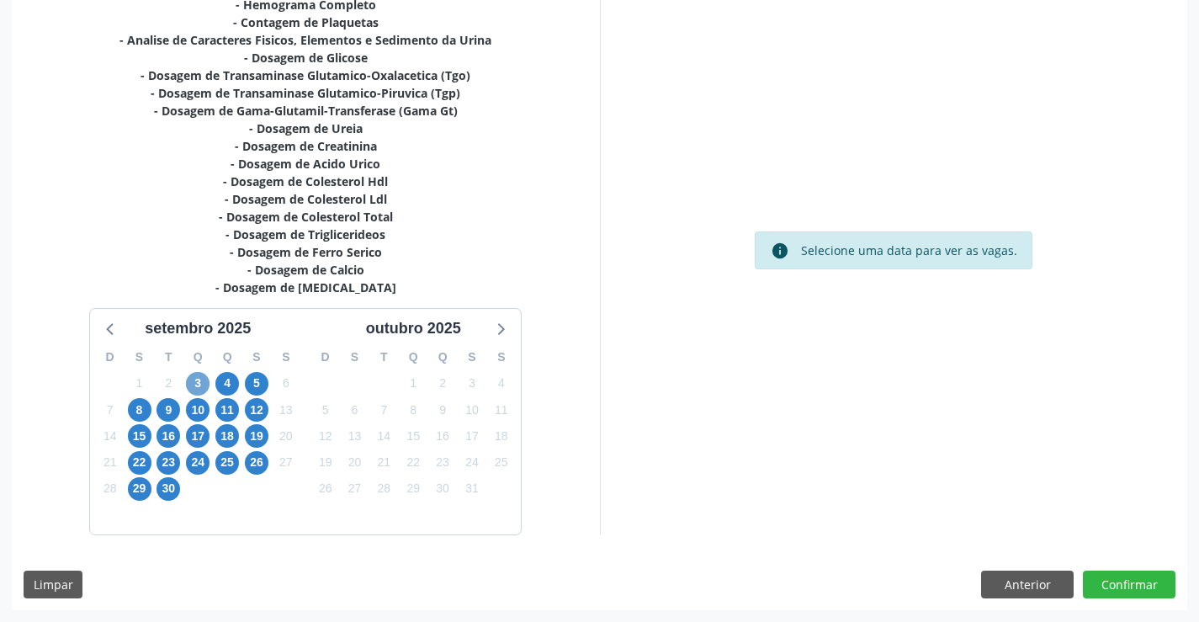
click at [196, 376] on span "3" at bounding box center [198, 384] width 24 height 24
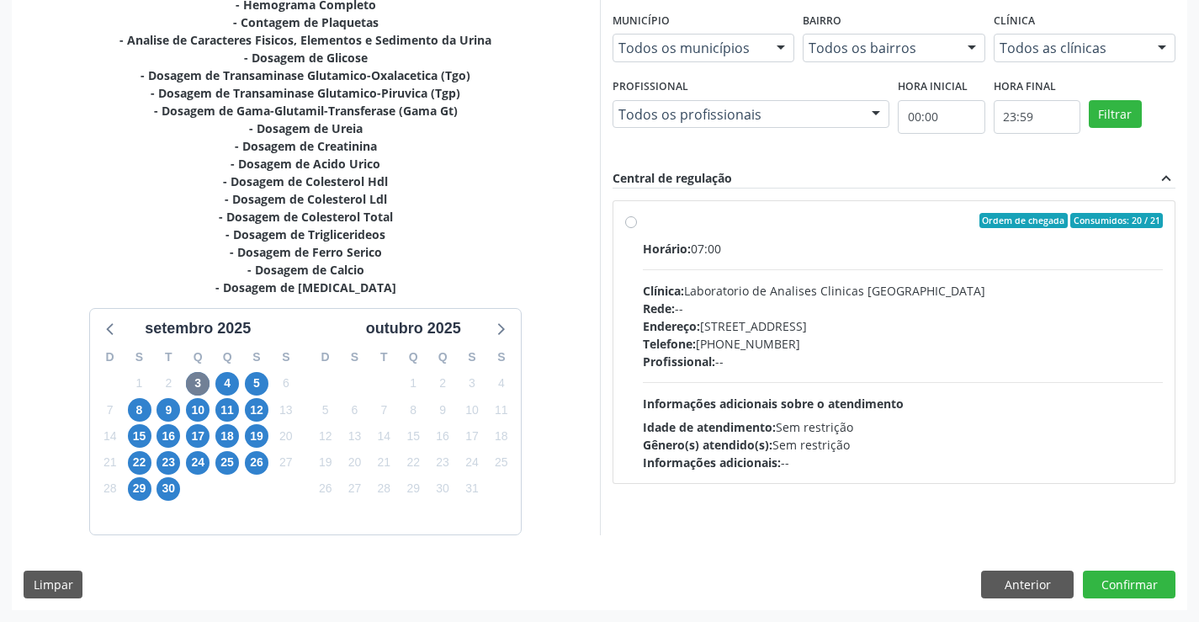
click at [807, 445] on div "Gênero(s) atendido(s): Sem restrição" at bounding box center [903, 445] width 521 height 18
click at [637, 228] on input "Ordem de chegada Consumidos: 20 / 21 Horário: 07:00 Clínica: Laboratorio de Ana…" at bounding box center [631, 220] width 12 height 15
radio input "true"
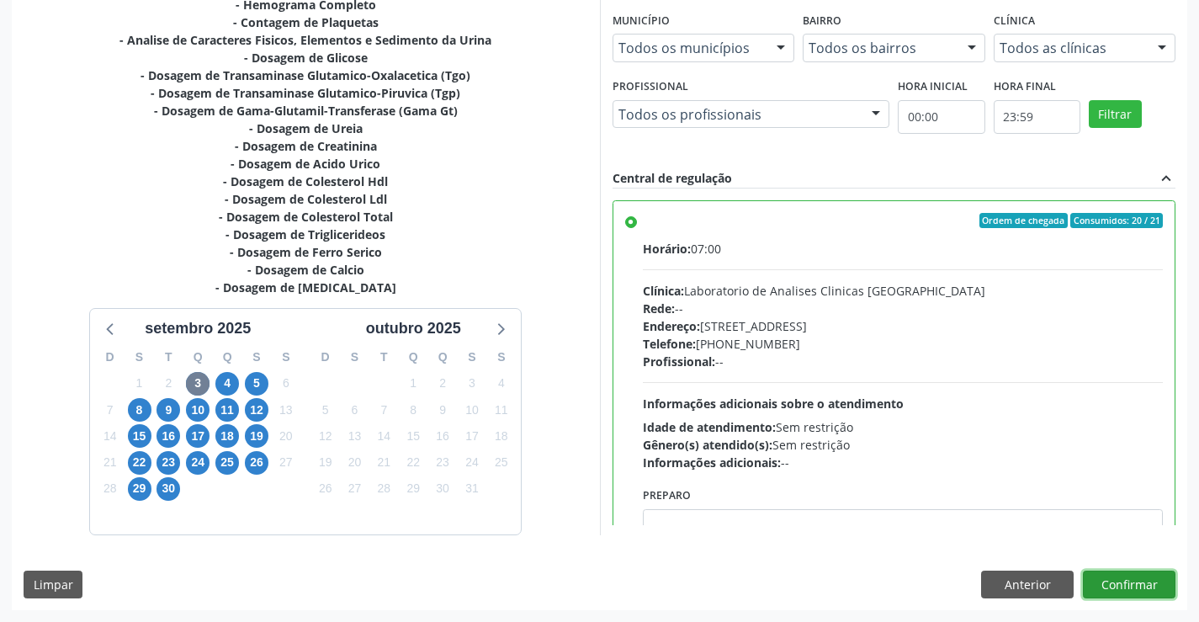
click at [1135, 581] on button "Confirmar" at bounding box center [1129, 584] width 93 height 29
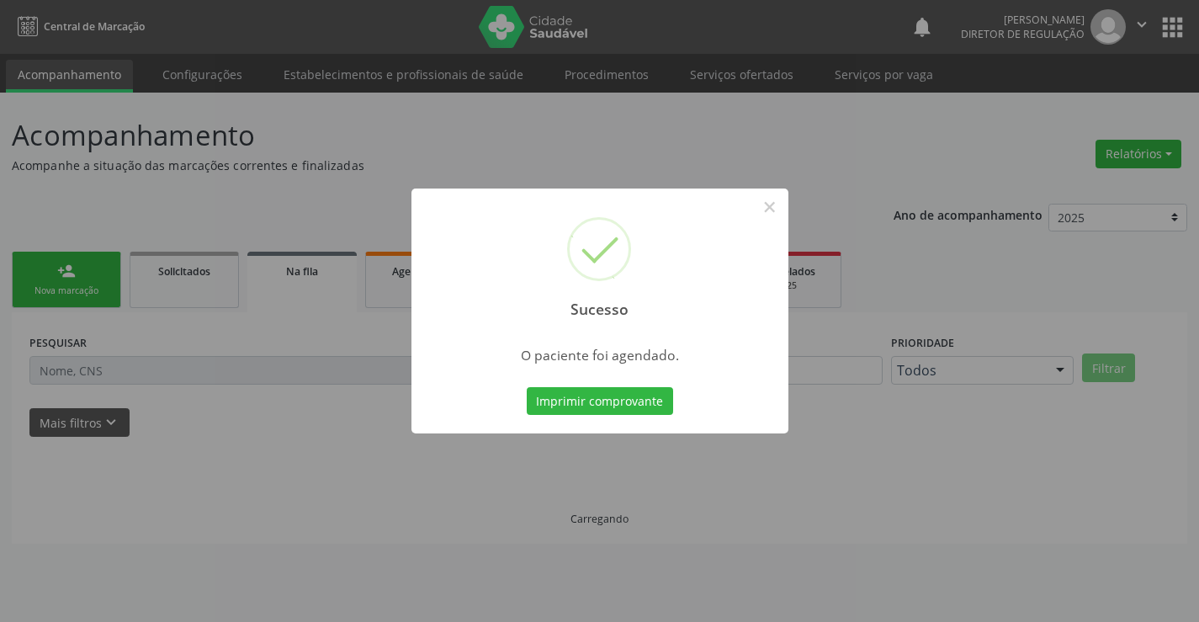
scroll to position [0, 0]
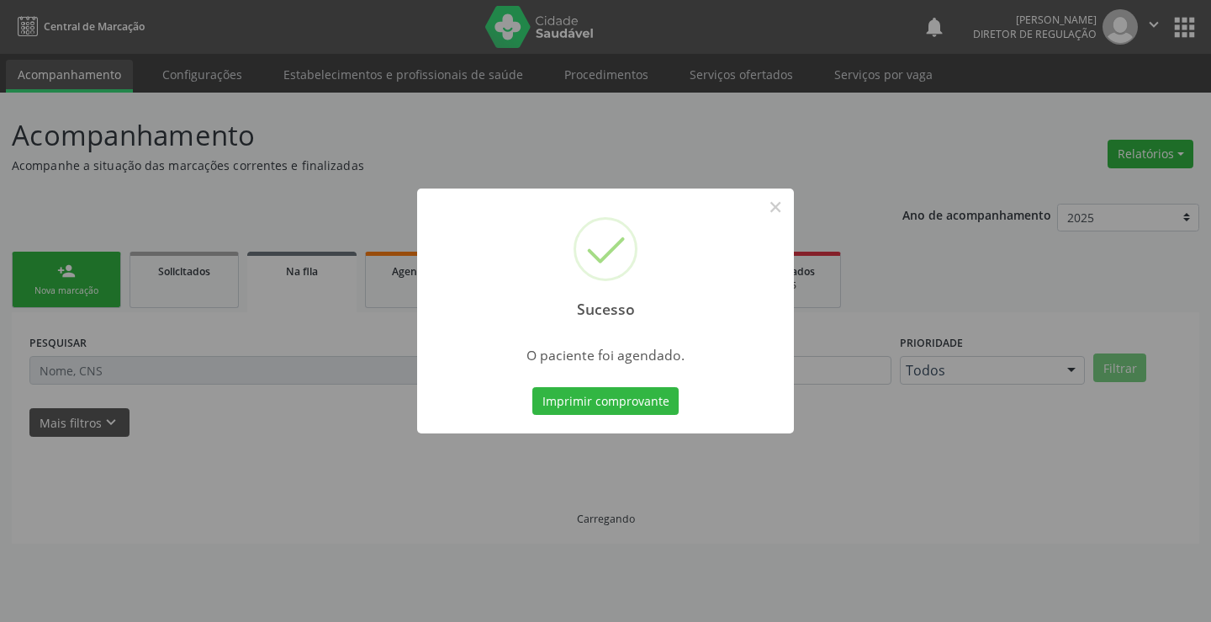
click at [532, 387] on button "Imprimir comprovante" at bounding box center [605, 401] width 146 height 29
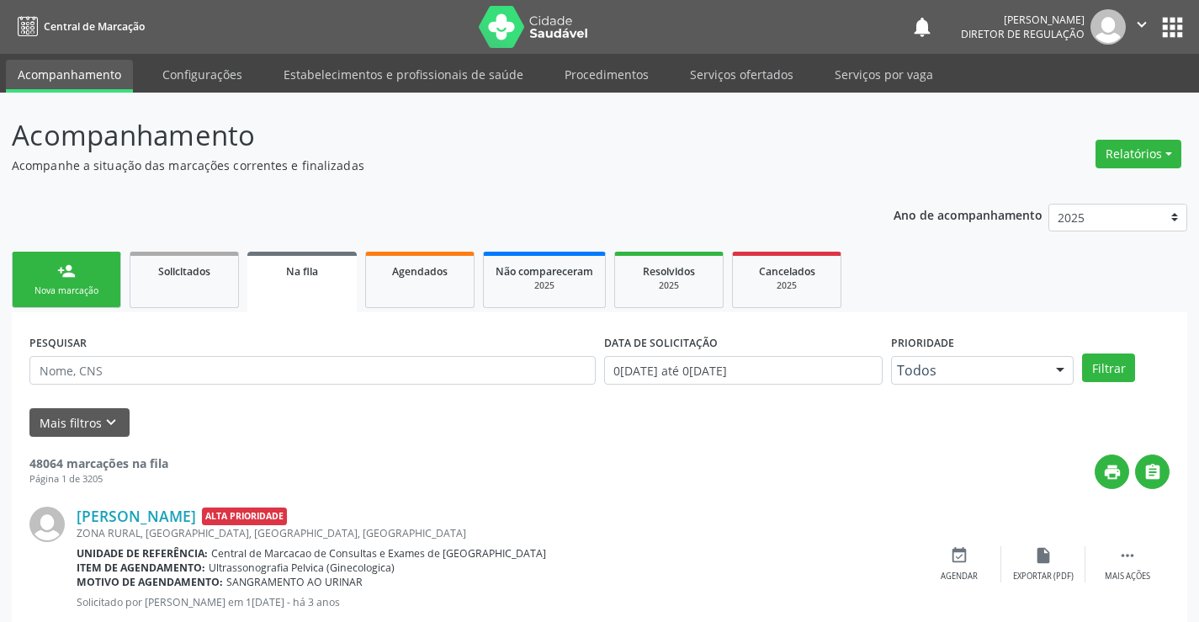
click at [104, 278] on link "person_add Nova marcação" at bounding box center [66, 280] width 109 height 56
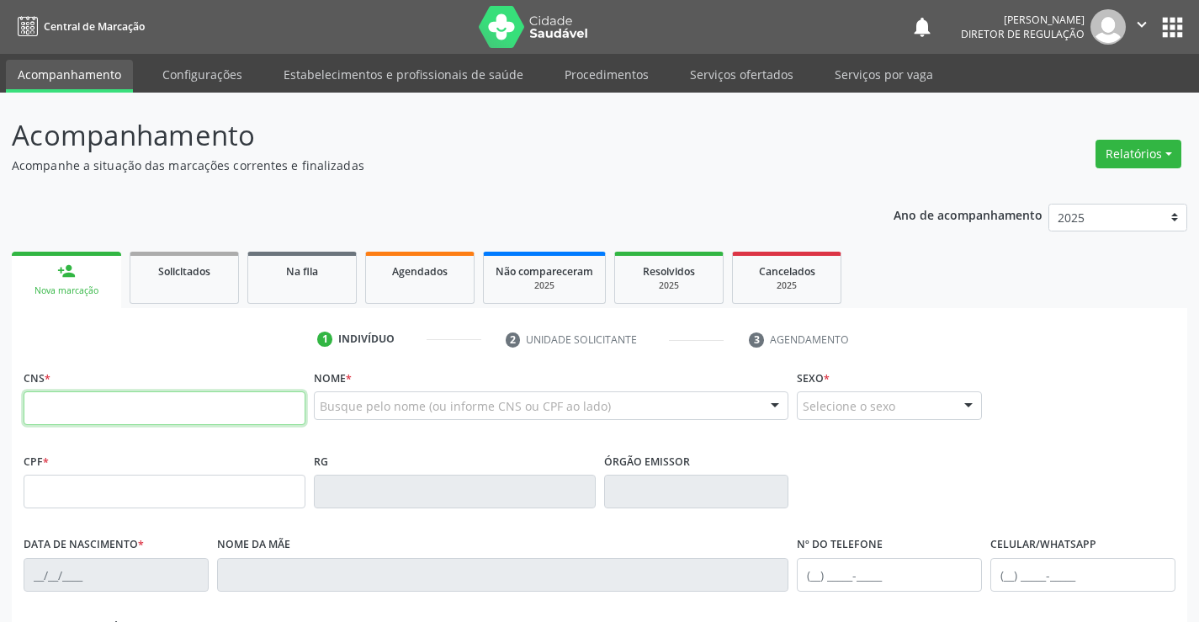
click at [91, 417] on input "text" at bounding box center [165, 408] width 282 height 34
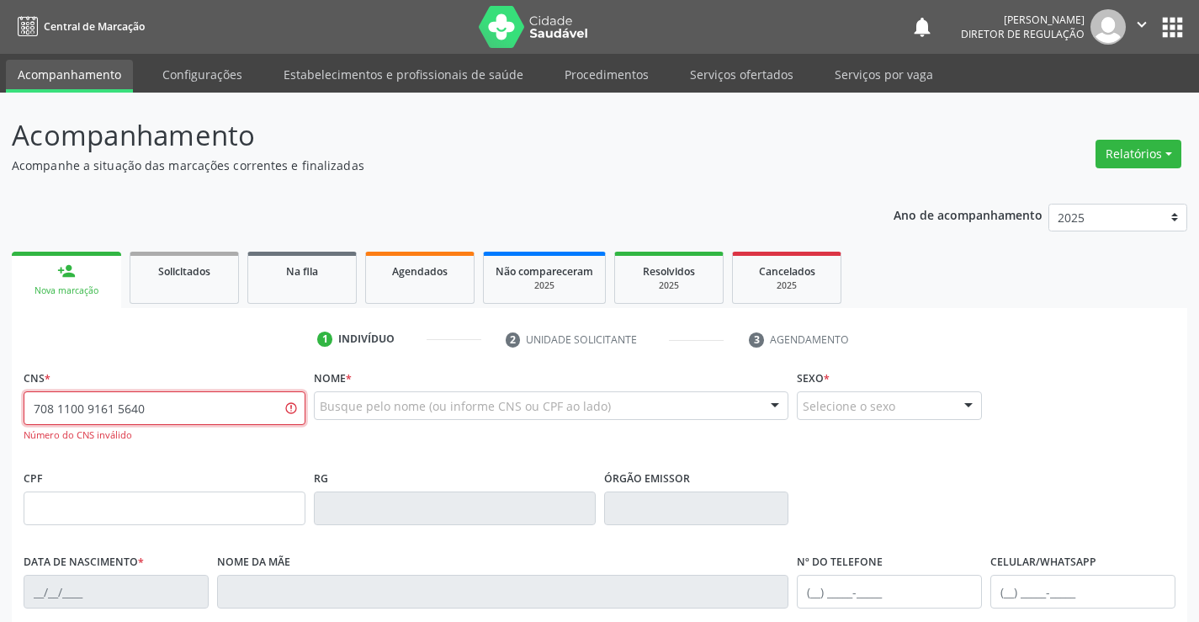
type input "708 1100 9161 5640"
click at [1141, 17] on icon "" at bounding box center [1141, 24] width 19 height 19
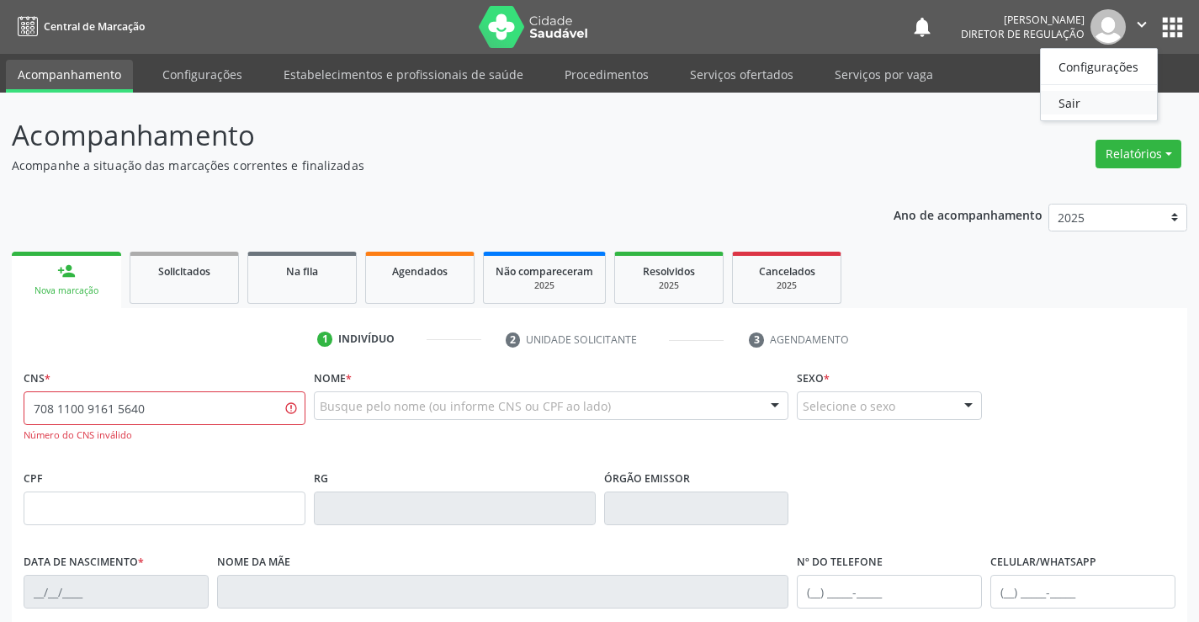
click at [1109, 99] on link "Sair" at bounding box center [1098, 103] width 116 height 24
